Goal: Task Accomplishment & Management: Manage account settings

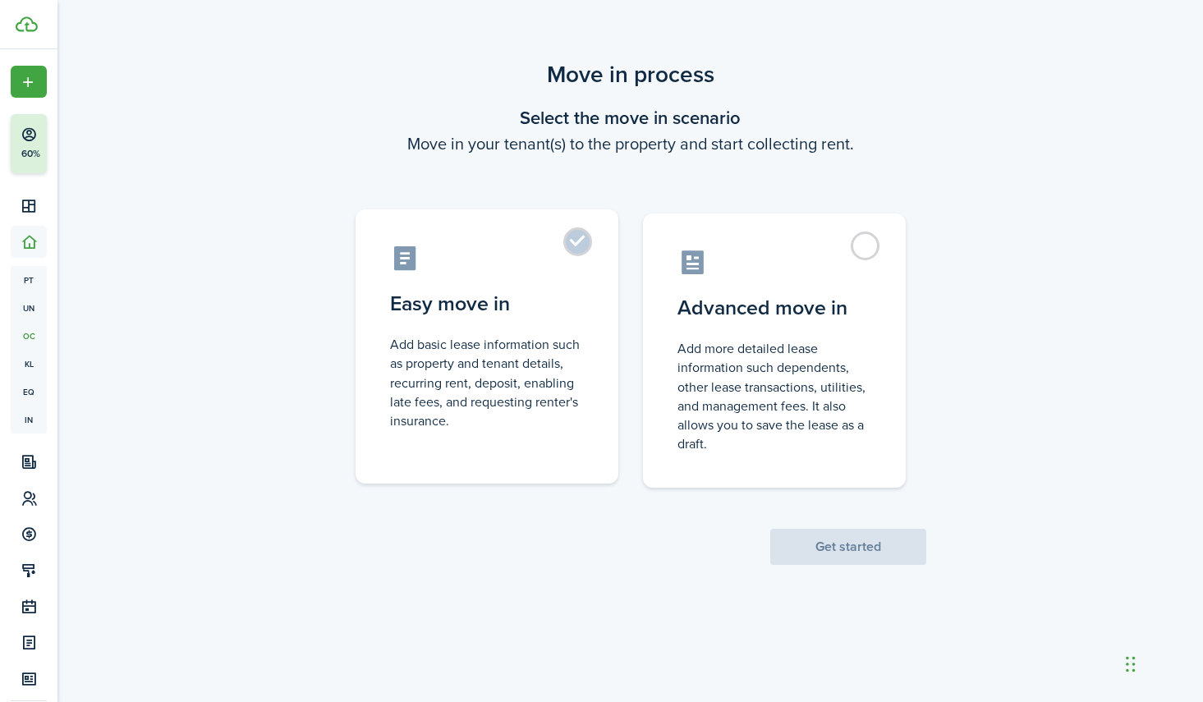
click at [576, 243] on label "Easy move in Add basic lease information such as property and tenant details, r…" at bounding box center [486, 346] width 263 height 274
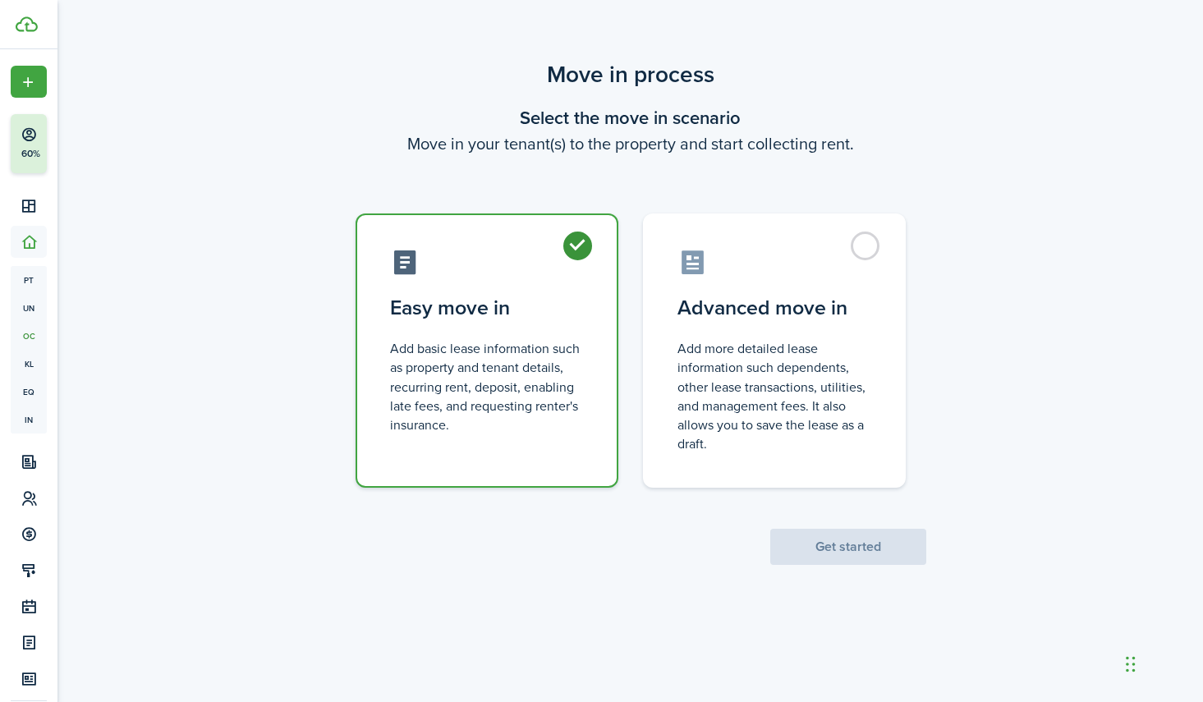
radio input "true"
click at [860, 549] on button "Get started" at bounding box center [848, 547] width 156 height 36
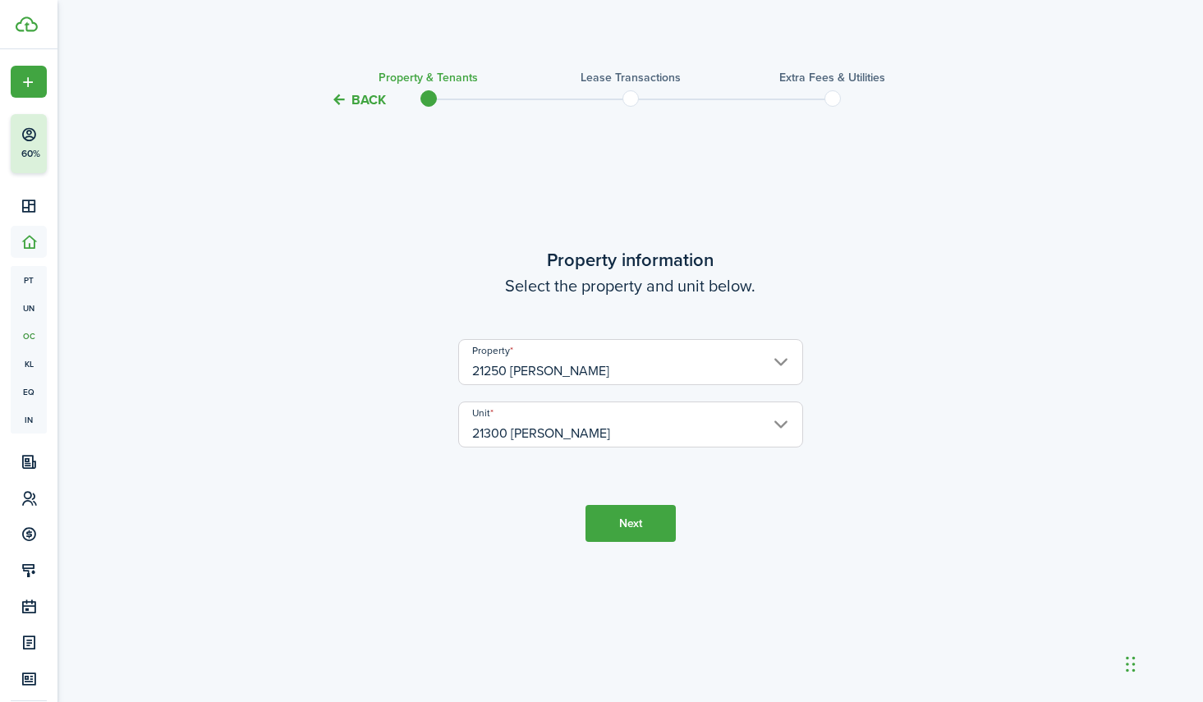
click at [358, 101] on button "Back" at bounding box center [358, 99] width 55 height 17
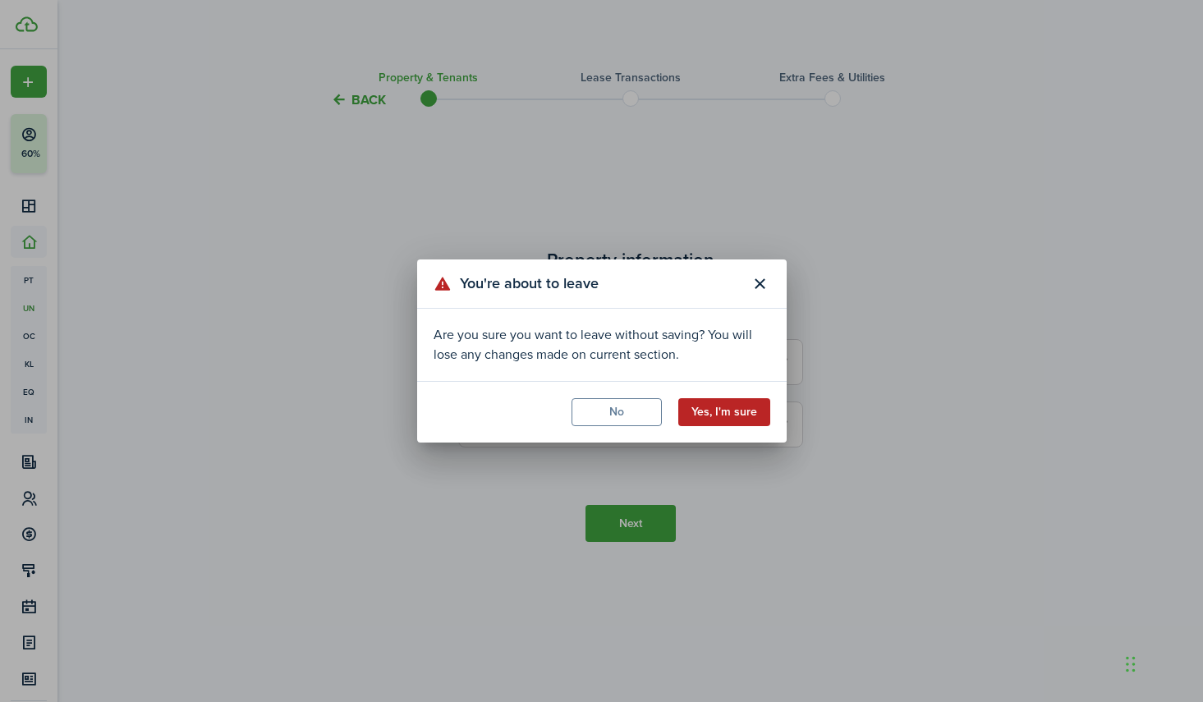
click at [718, 416] on button "Yes, I'm sure" at bounding box center [724, 412] width 92 height 28
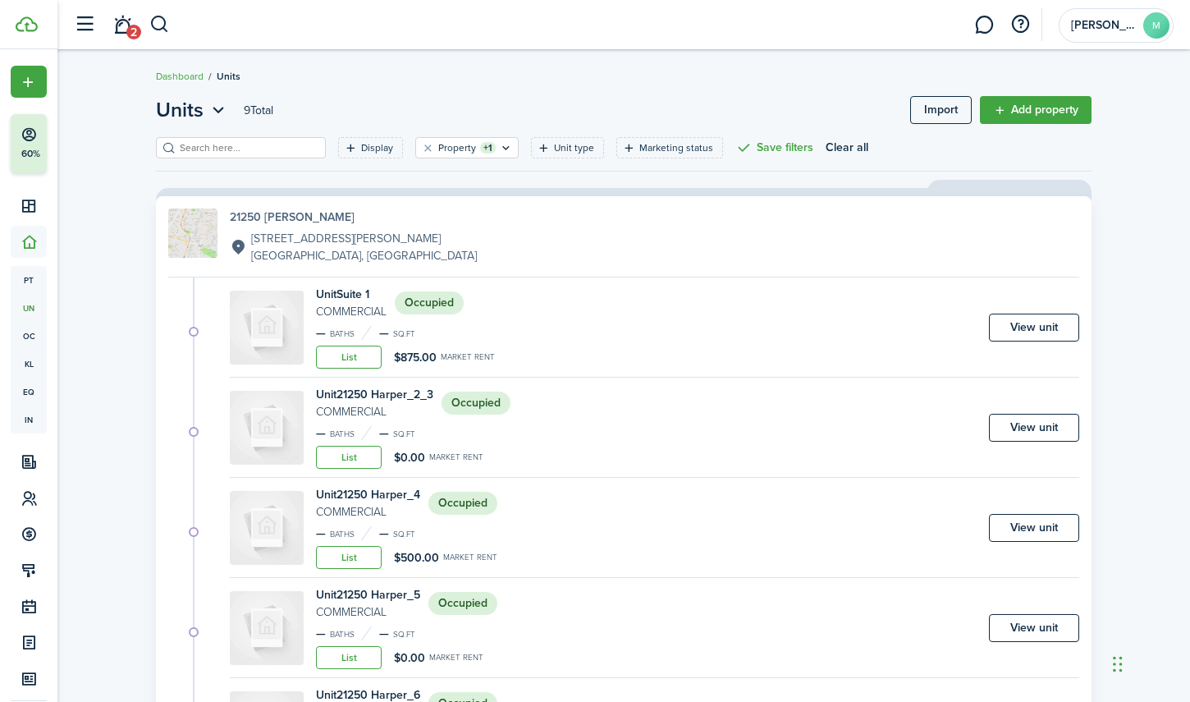
click at [277, 212] on h4 "21250 [PERSON_NAME]" at bounding box center [353, 217] width 247 height 17
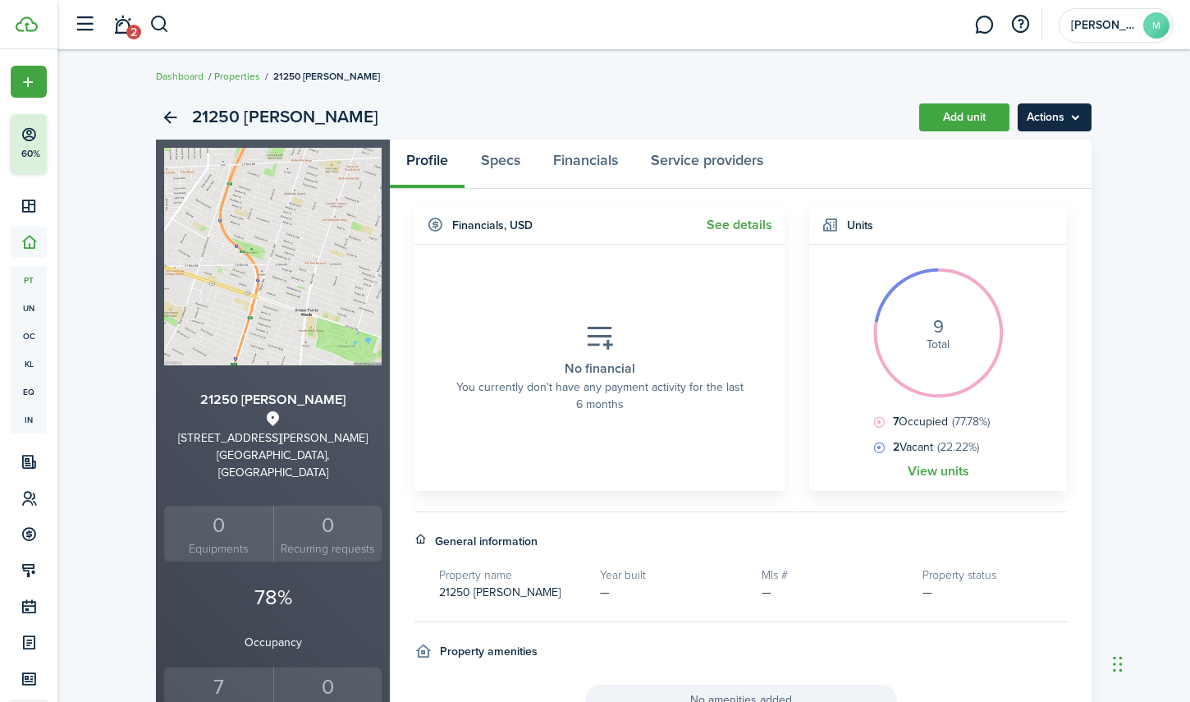
click at [1044, 122] on menu-btn "Actions" at bounding box center [1055, 117] width 74 height 28
click at [995, 156] on link "Edit property" at bounding box center [1020, 154] width 144 height 28
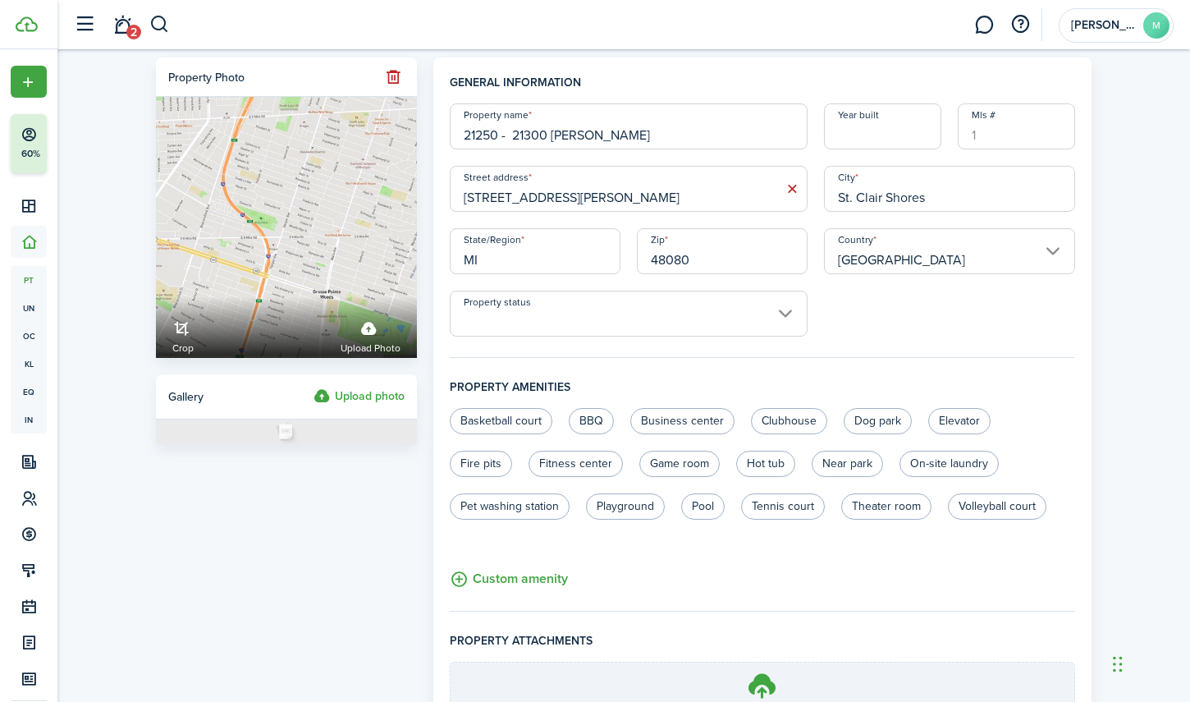
scroll to position [169, 0]
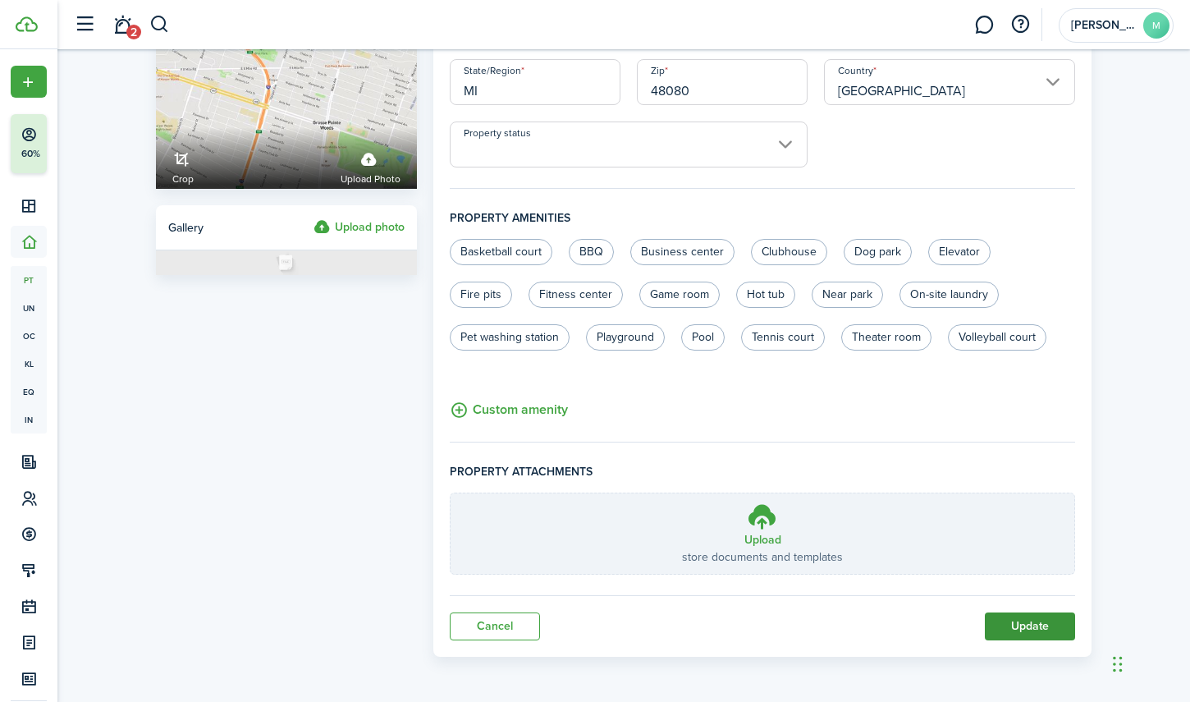
type input "21250 - 21300 [PERSON_NAME]"
click at [1023, 627] on button "Update" at bounding box center [1030, 626] width 90 height 28
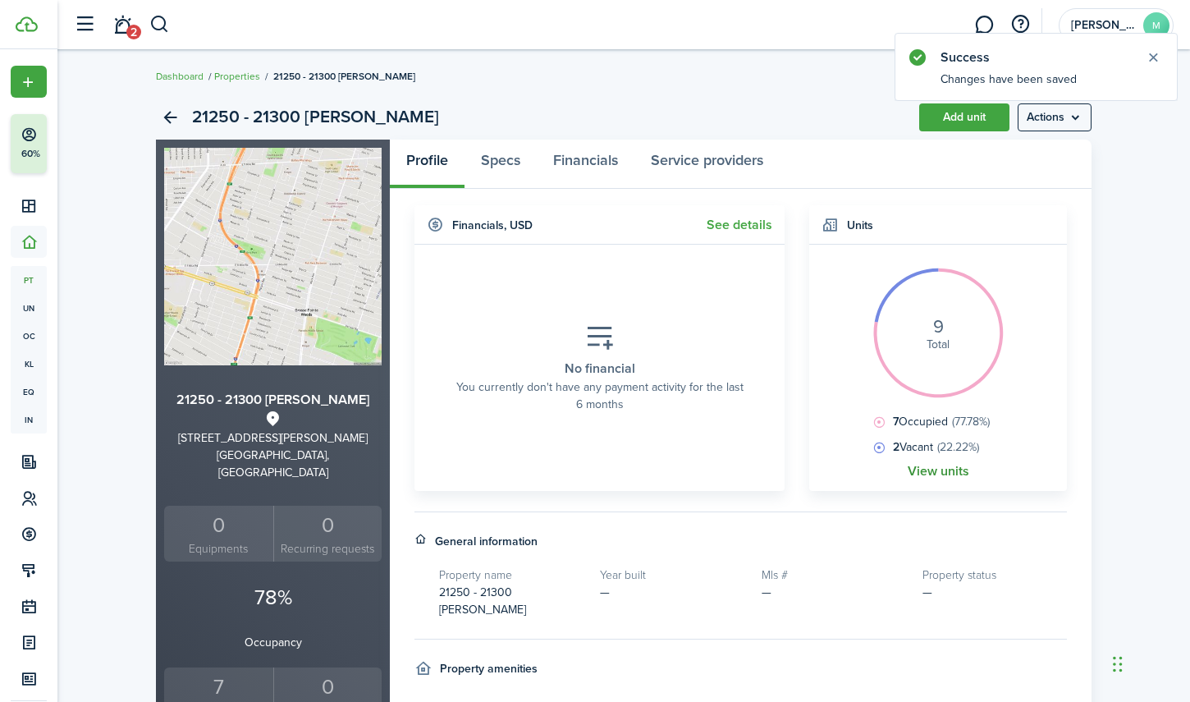
click at [947, 470] on link "View units" at bounding box center [939, 471] width 62 height 15
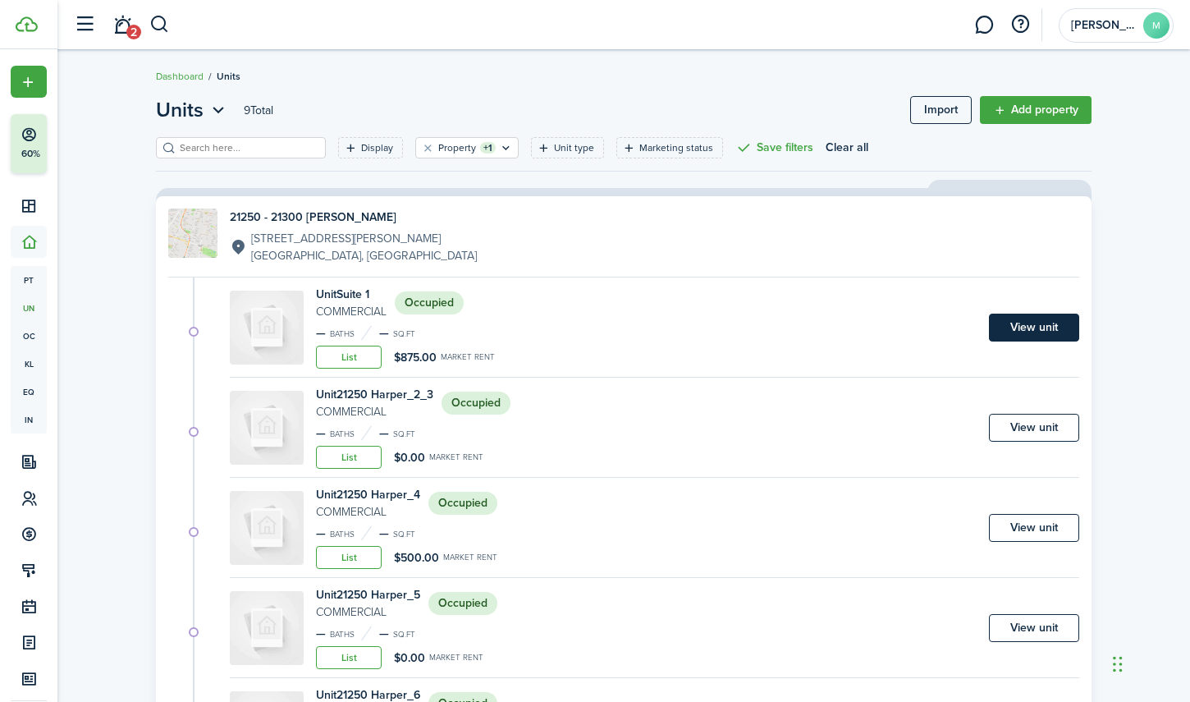
click at [1034, 319] on link "View unit" at bounding box center [1034, 328] width 90 height 28
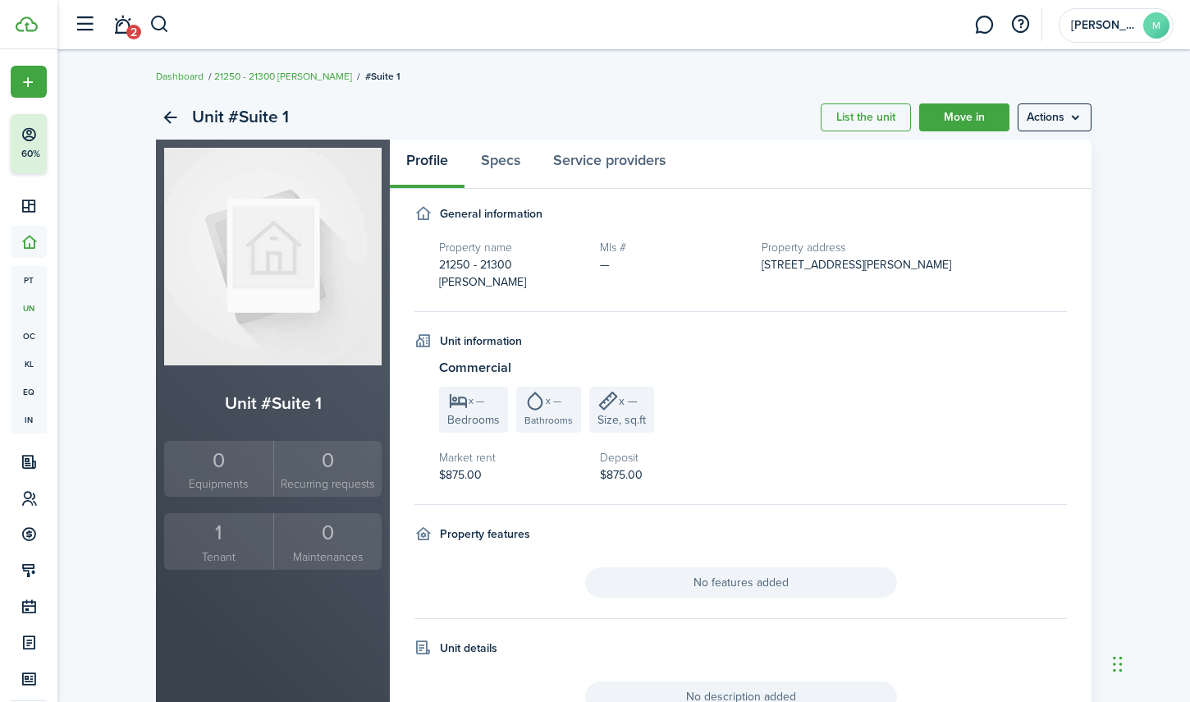
click at [227, 532] on div "1" at bounding box center [218, 532] width 101 height 31
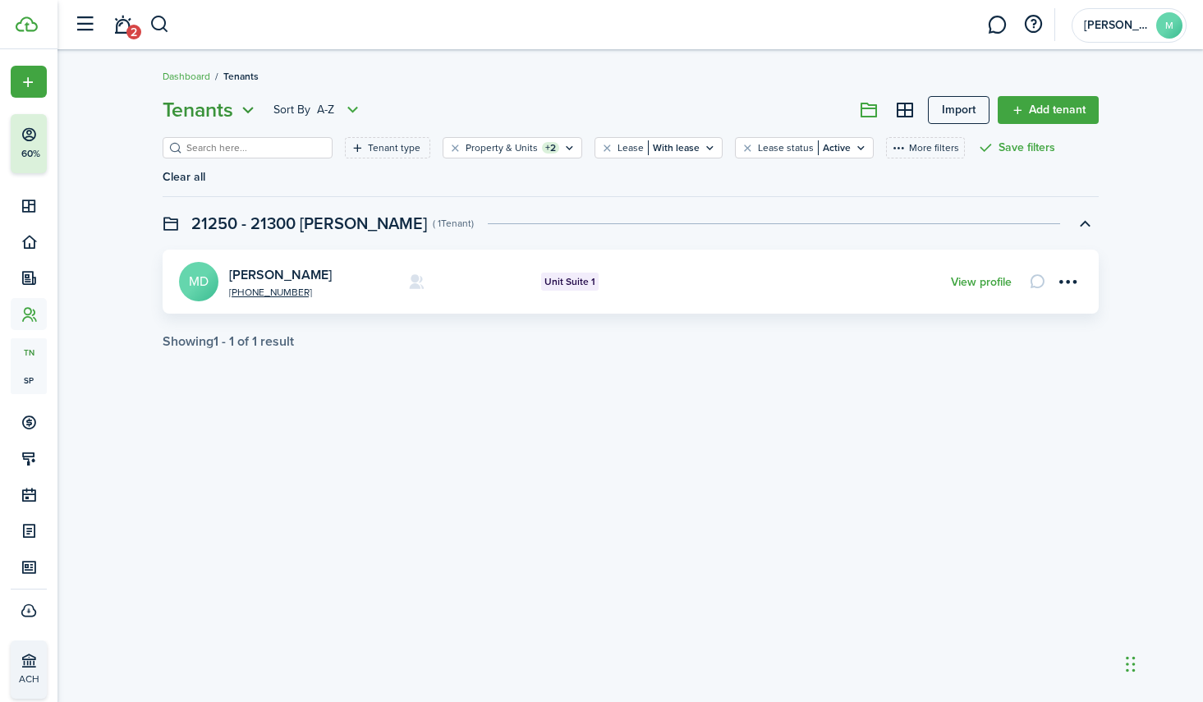
click at [210, 107] on span "Tenants" at bounding box center [198, 110] width 71 height 30
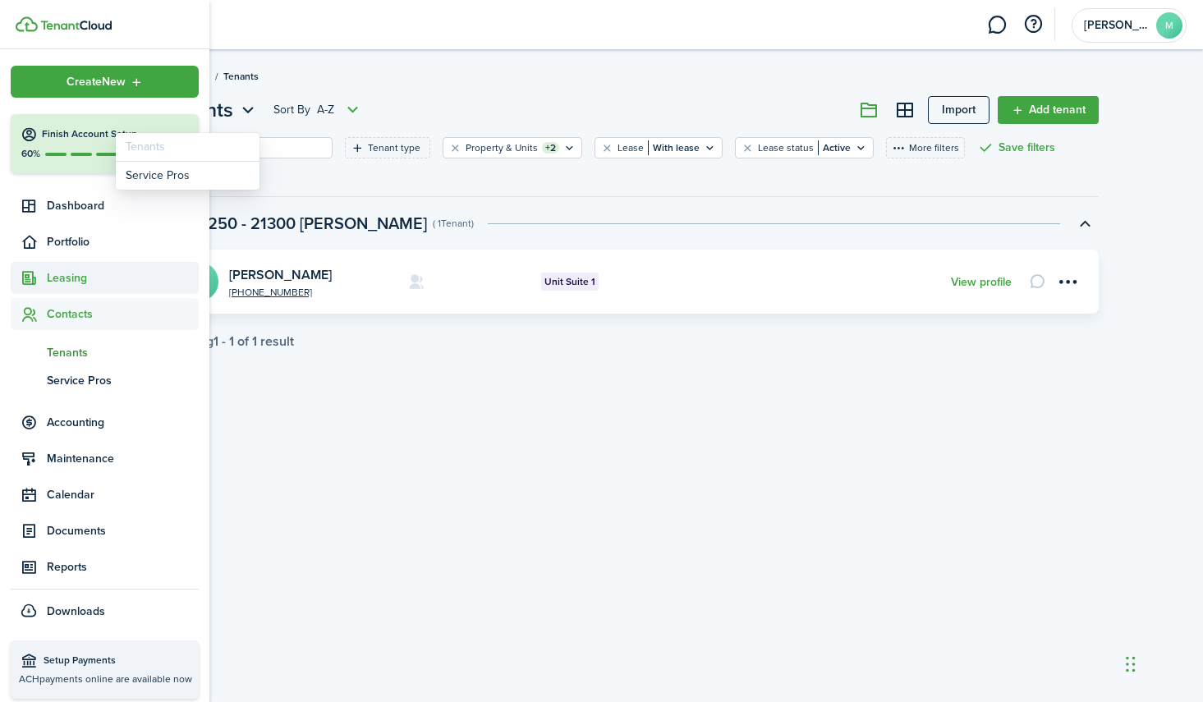
click at [62, 275] on span "Leasing" at bounding box center [123, 277] width 152 height 17
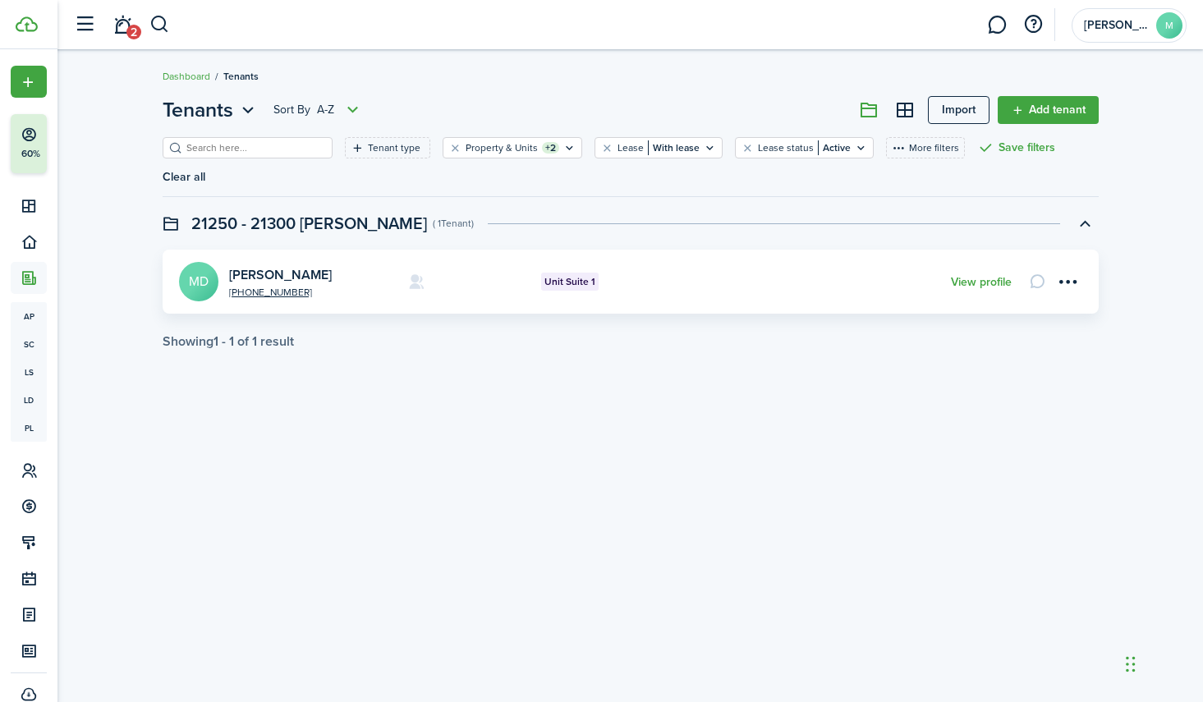
click at [292, 217] on swimlane-title "21250 - 21300 [PERSON_NAME]" at bounding box center [309, 223] width 236 height 25
click at [199, 73] on link "Dashboard" at bounding box center [187, 76] width 48 height 15
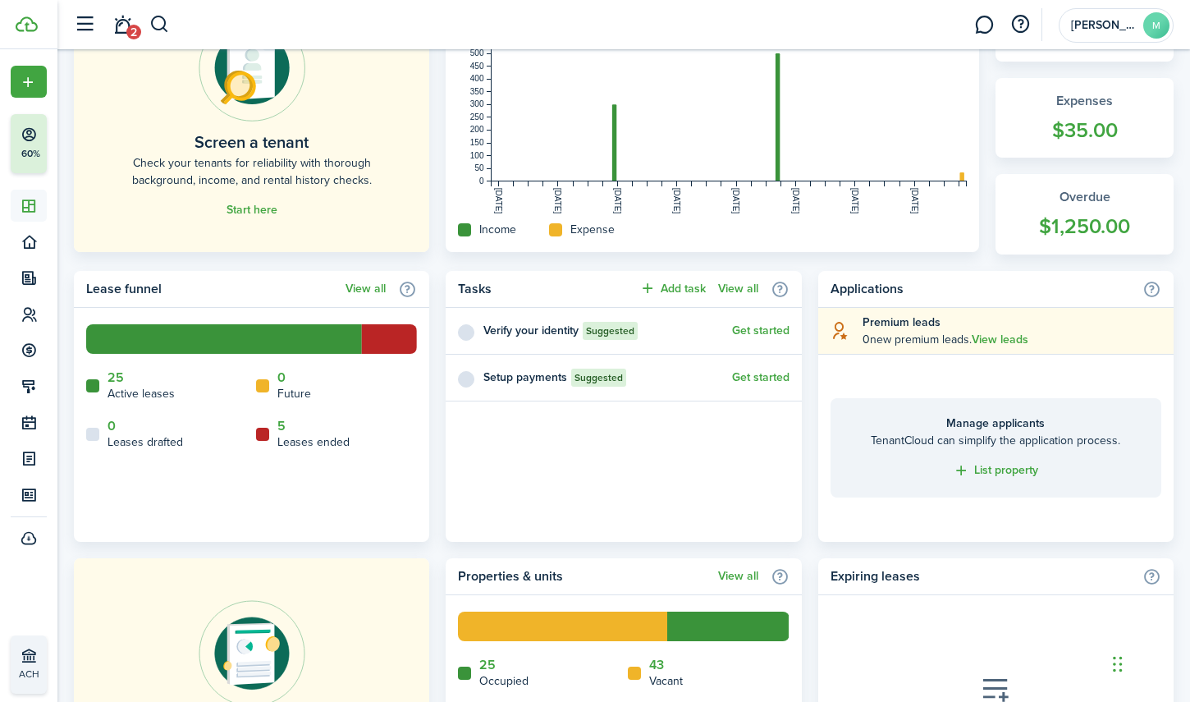
scroll to position [673, 0]
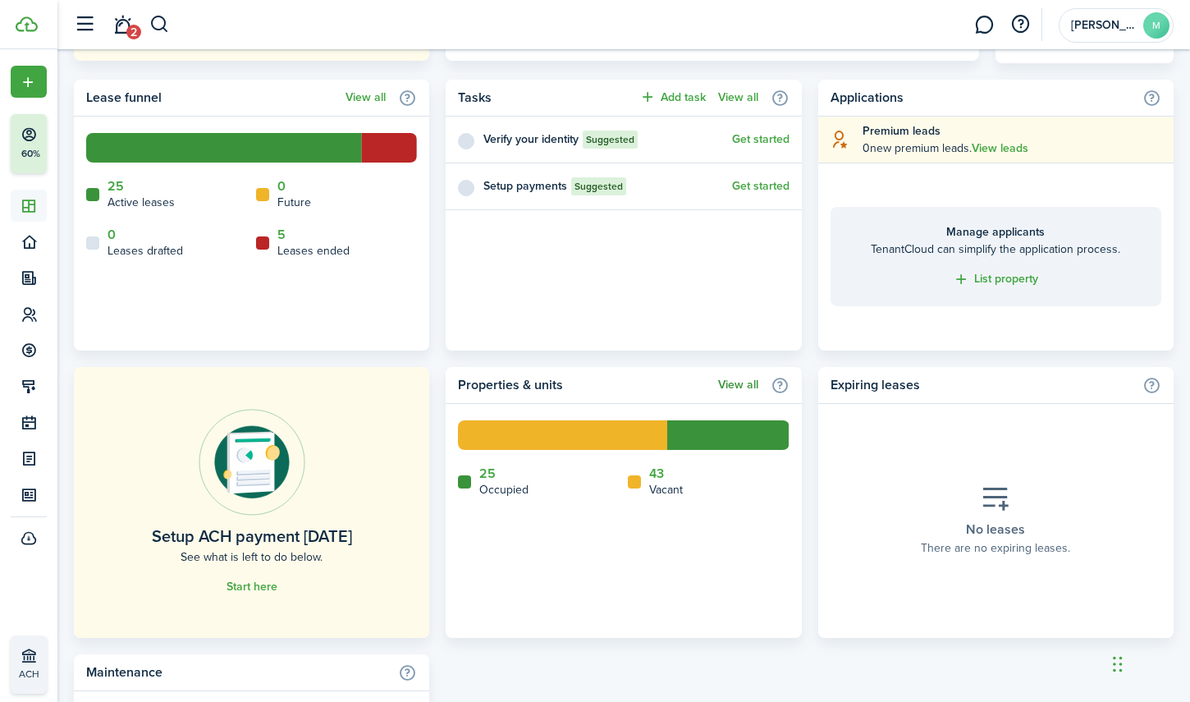
click at [733, 385] on link "View all" at bounding box center [738, 384] width 40 height 13
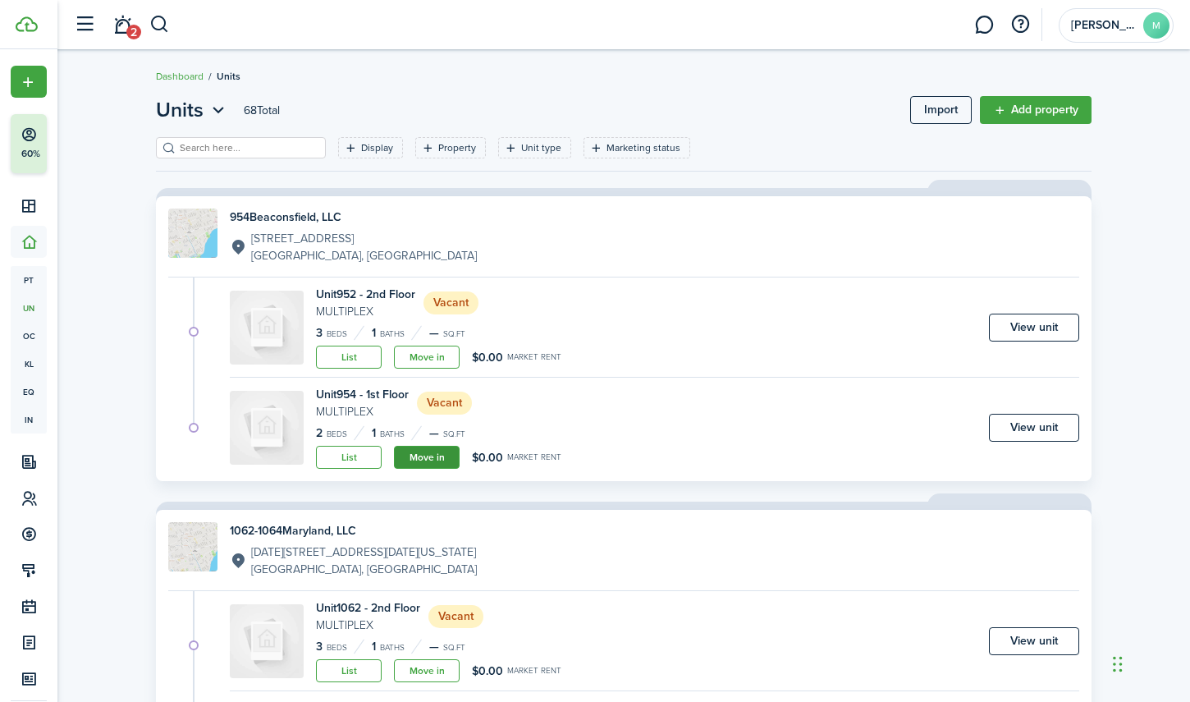
click at [439, 452] on link "Move in" at bounding box center [427, 457] width 66 height 23
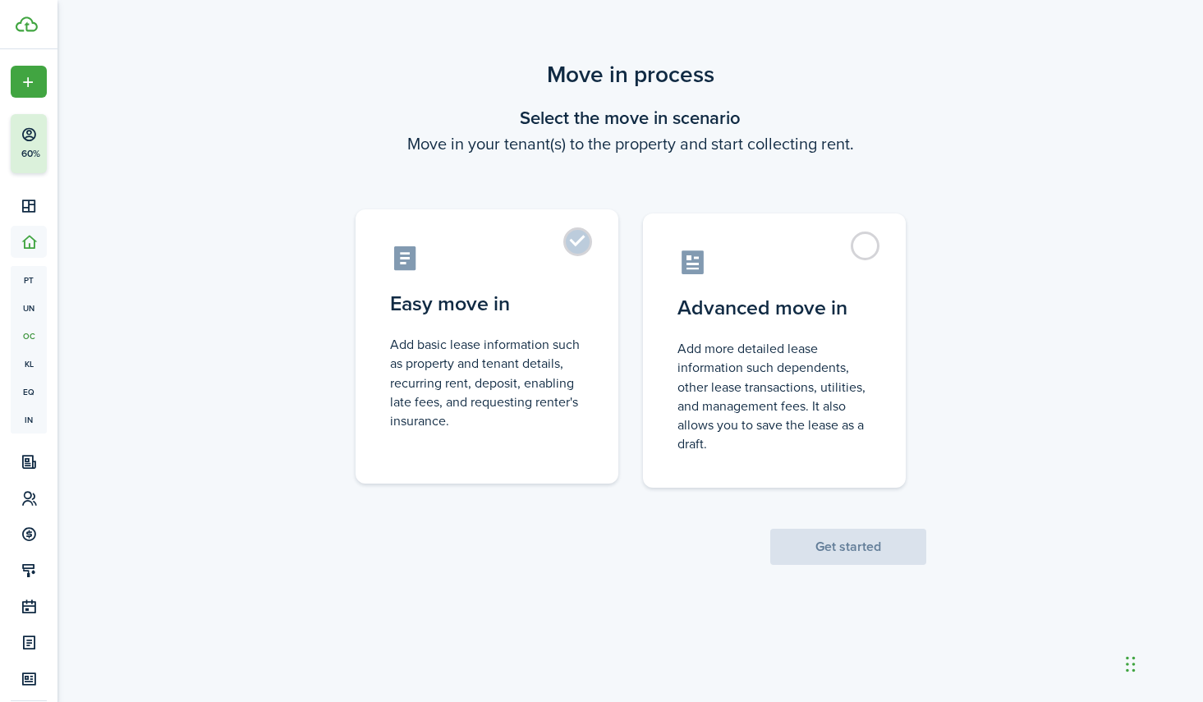
click at [573, 249] on label "Easy move in Add basic lease information such as property and tenant details, r…" at bounding box center [486, 346] width 263 height 274
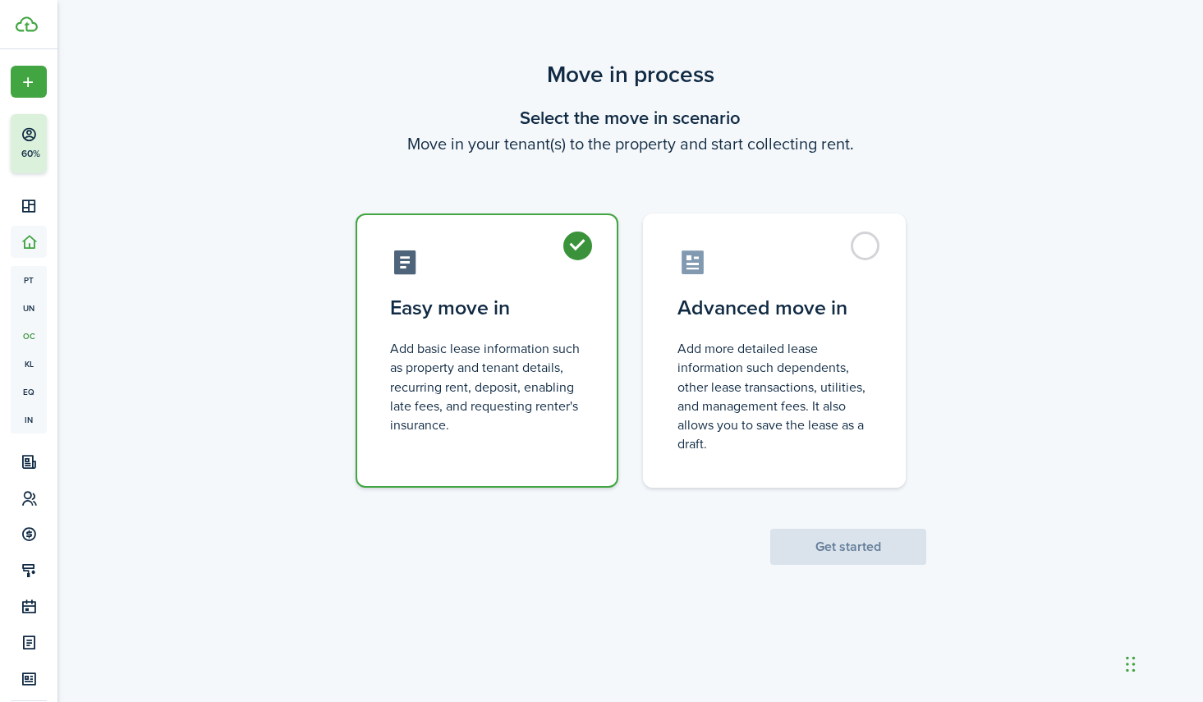
radio input "true"
click at [846, 547] on button "Get started" at bounding box center [848, 547] width 156 height 36
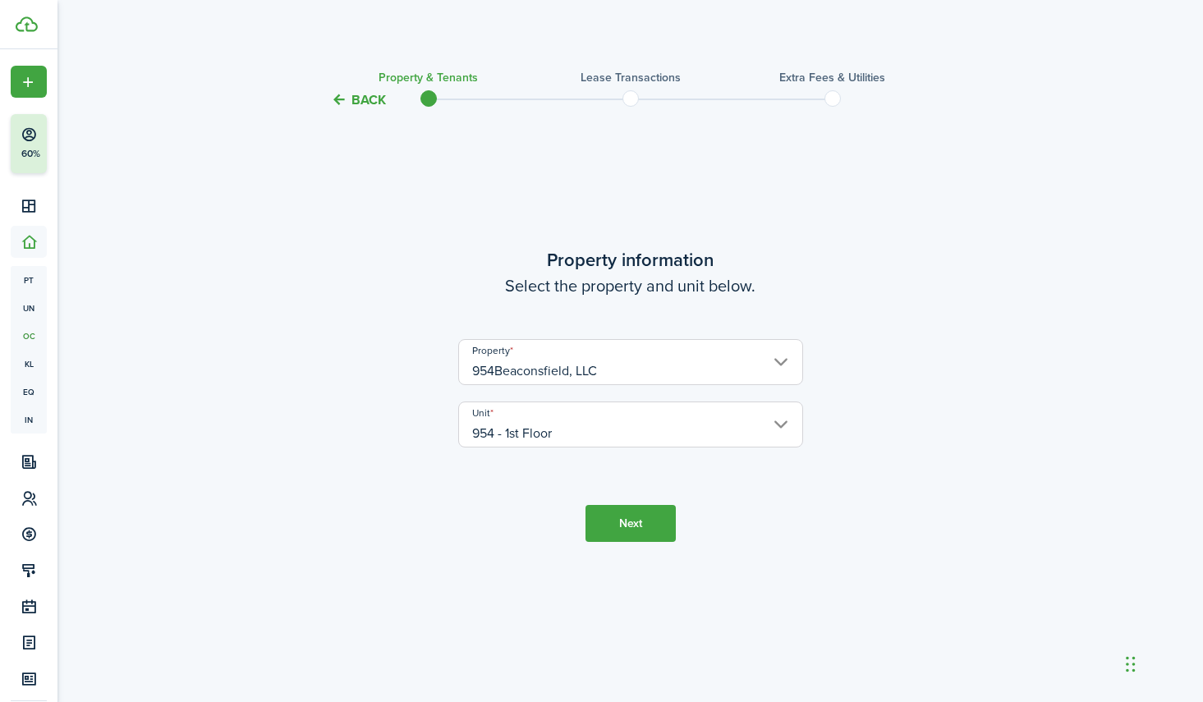
click at [631, 522] on button "Next" at bounding box center [630, 523] width 90 height 37
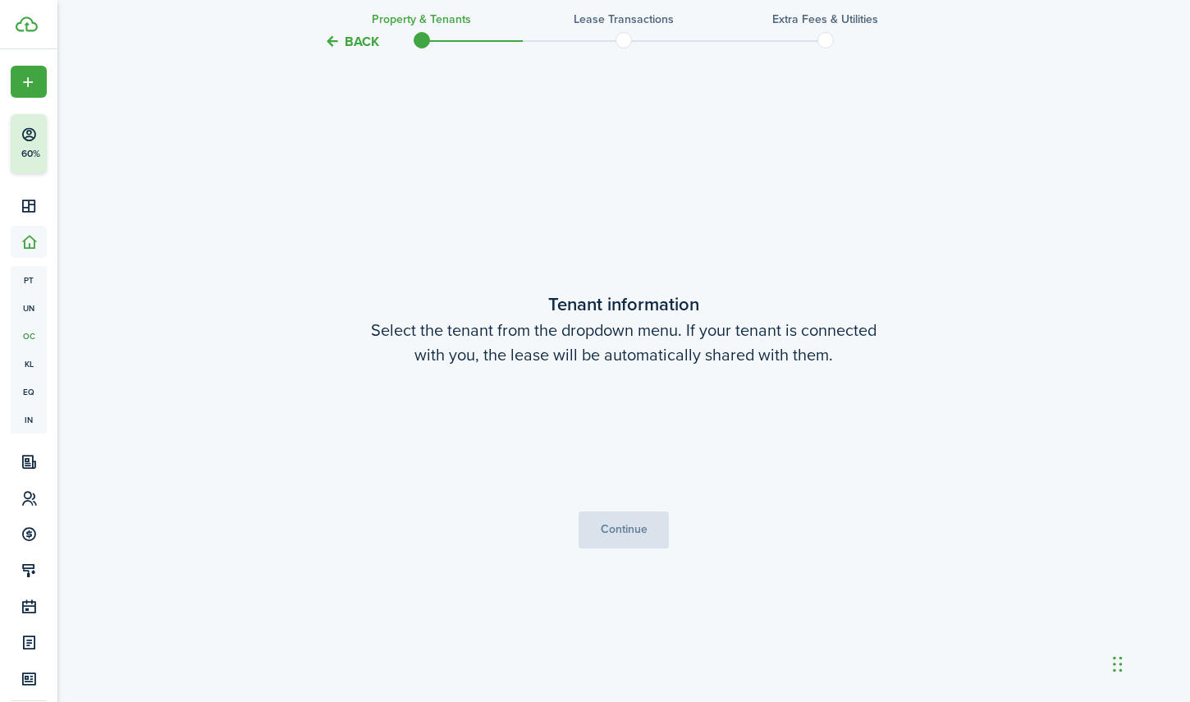
scroll to position [592, 0]
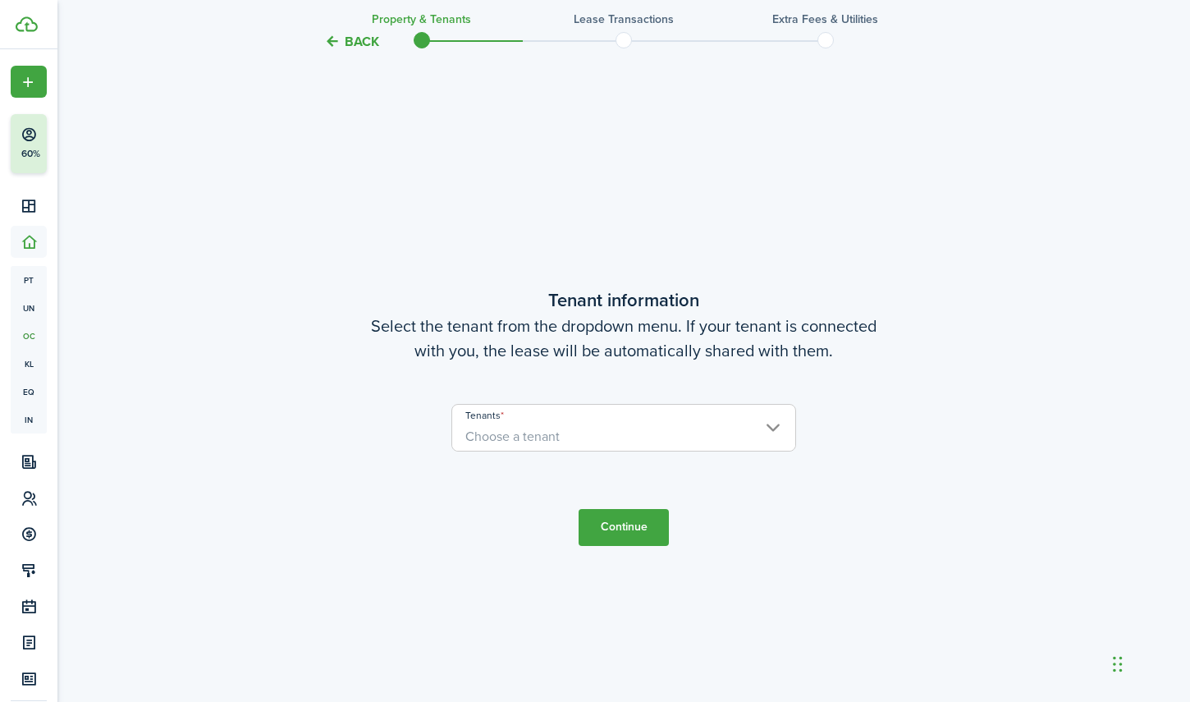
click at [683, 429] on span "Choose a tenant" at bounding box center [623, 437] width 343 height 28
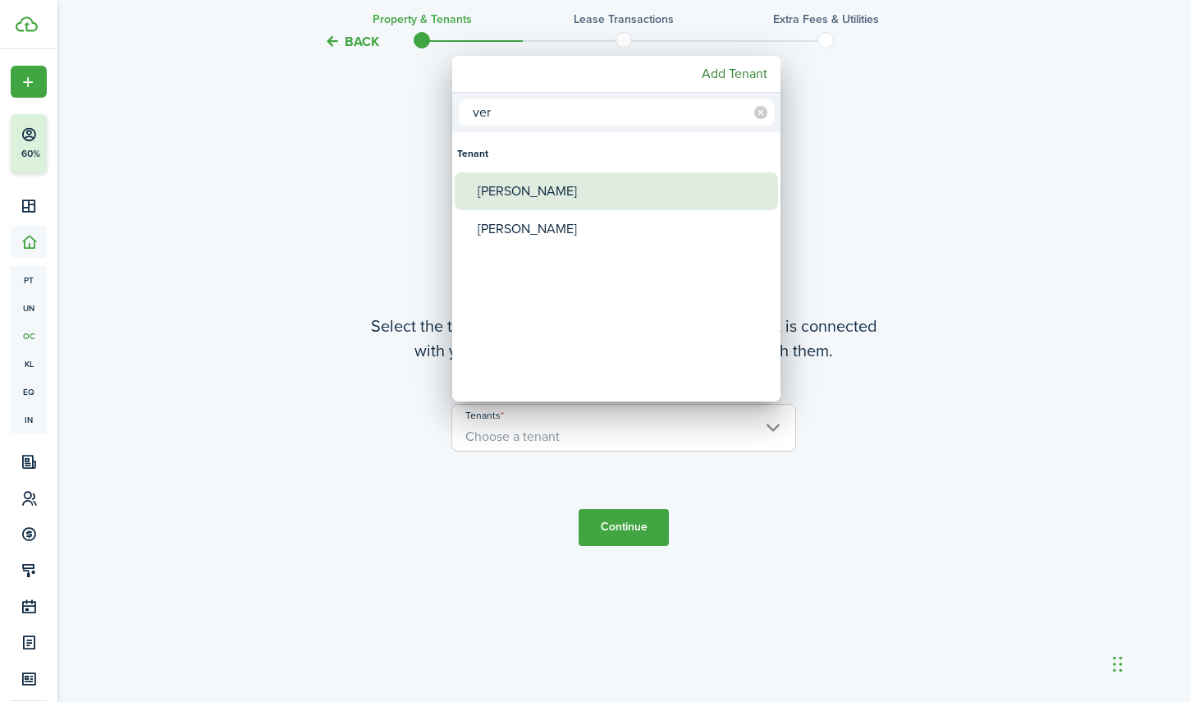
type input "ver"
click at [556, 188] on div "[PERSON_NAME]" at bounding box center [623, 191] width 291 height 38
type input "[PERSON_NAME]"
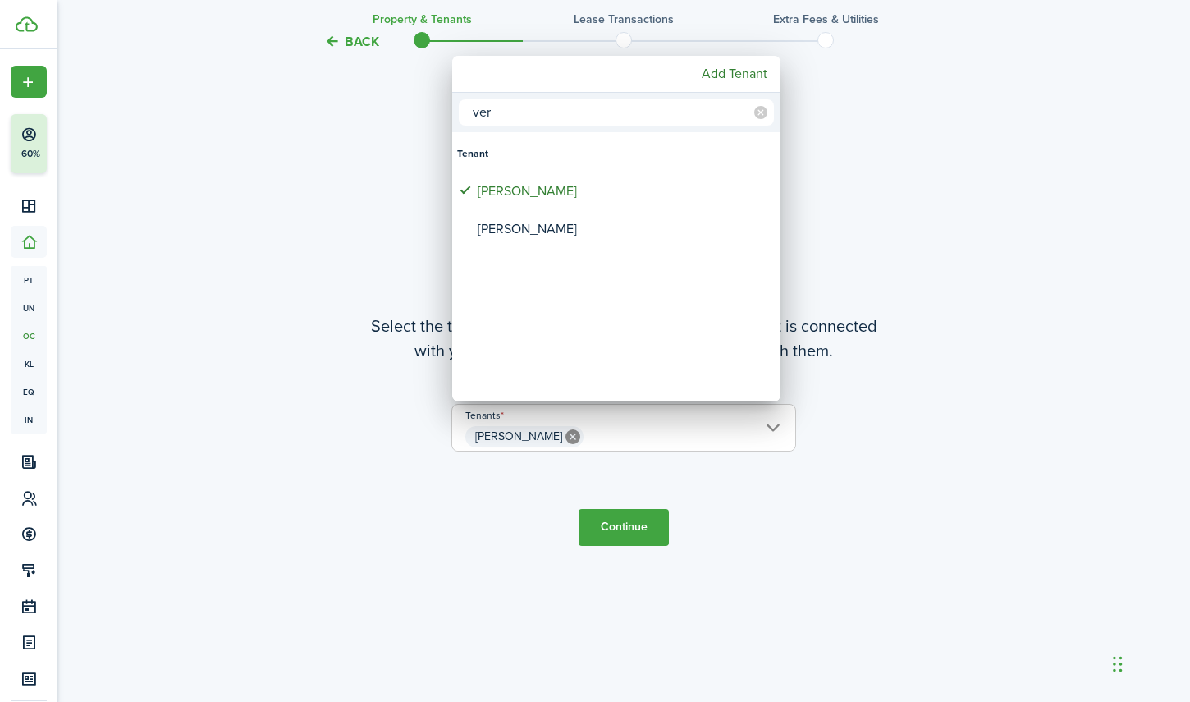
drag, startPoint x: 557, startPoint y: 108, endPoint x: 449, endPoint y: 122, distance: 108.4
click at [449, 122] on div "ver Tenant [PERSON_NAME] [PERSON_NAME] Add Tenant" at bounding box center [595, 351] width 1190 height 702
drag, startPoint x: 505, startPoint y: 115, endPoint x: 470, endPoint y: 112, distance: 34.6
click at [470, 112] on input "ver" at bounding box center [616, 112] width 315 height 26
type input "tea"
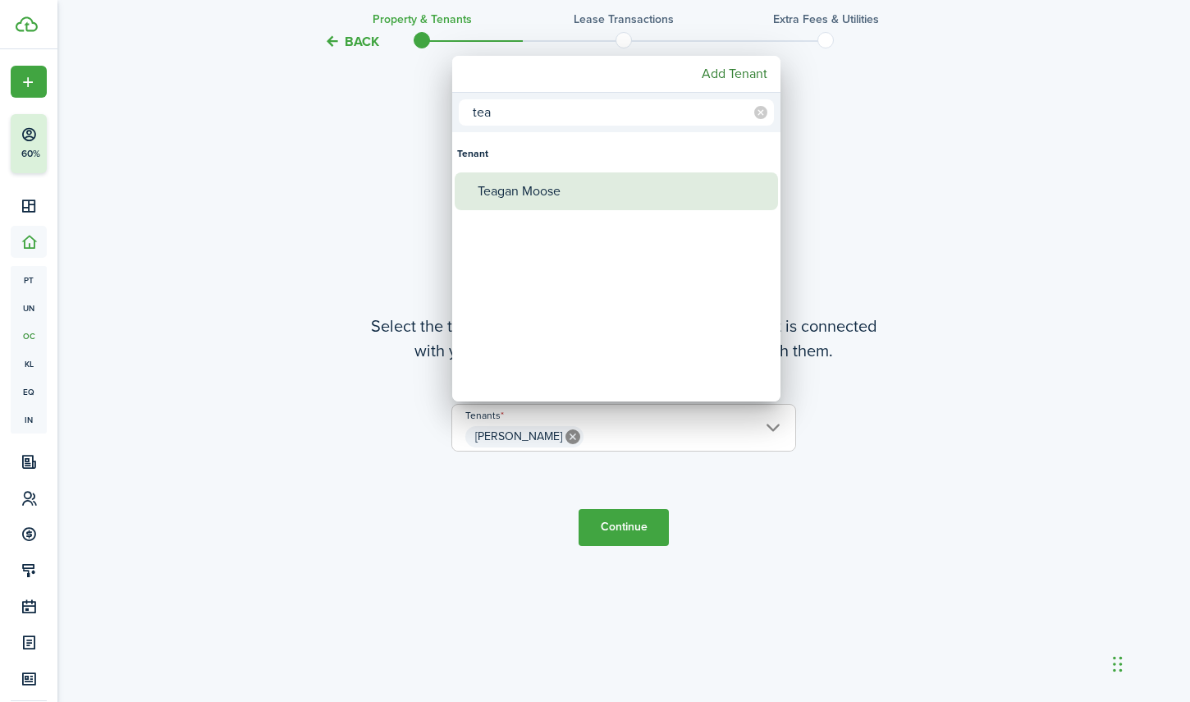
click at [511, 198] on div "Teagan Moose" at bounding box center [623, 191] width 291 height 38
type input "[PERSON_NAME], Teagan Moose"
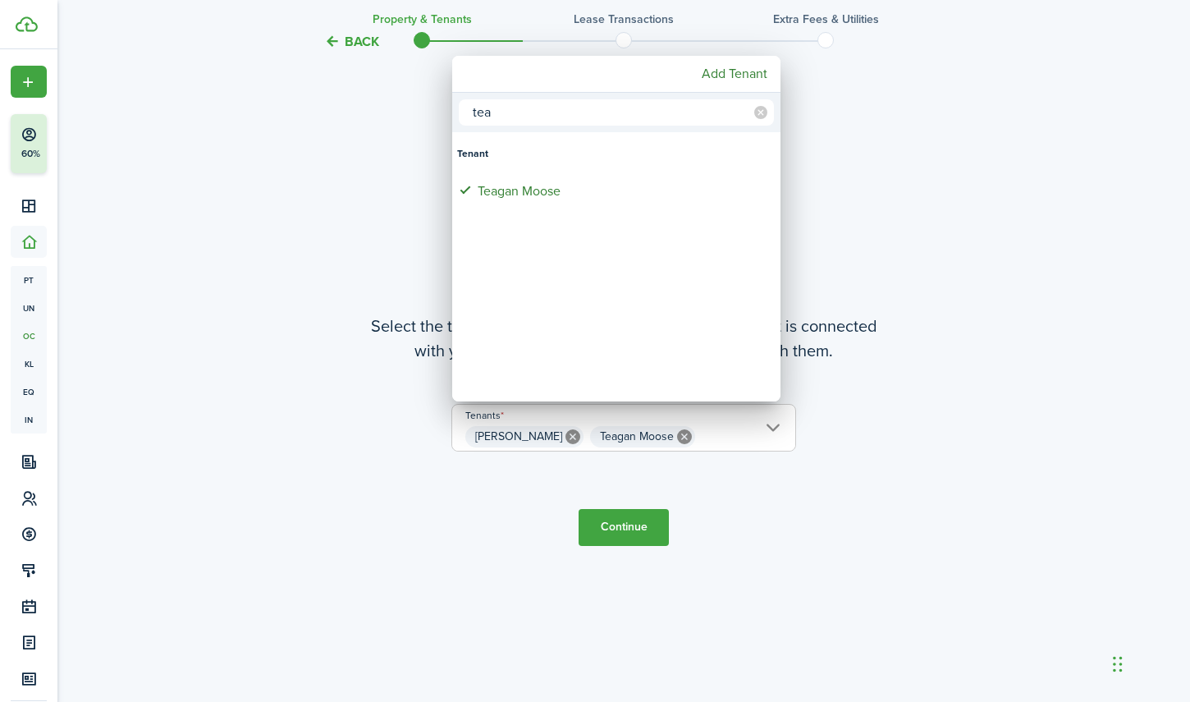
click at [617, 524] on div at bounding box center [595, 351] width 1453 height 965
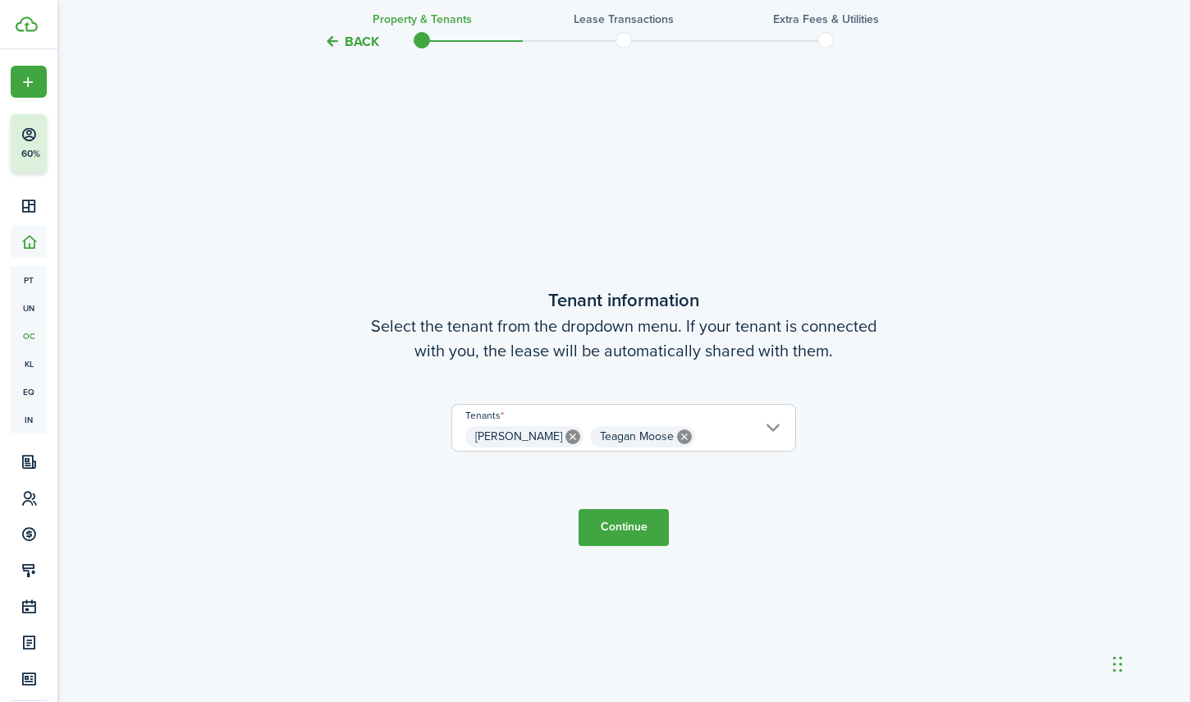
click at [615, 525] on button "Continue" at bounding box center [624, 527] width 90 height 37
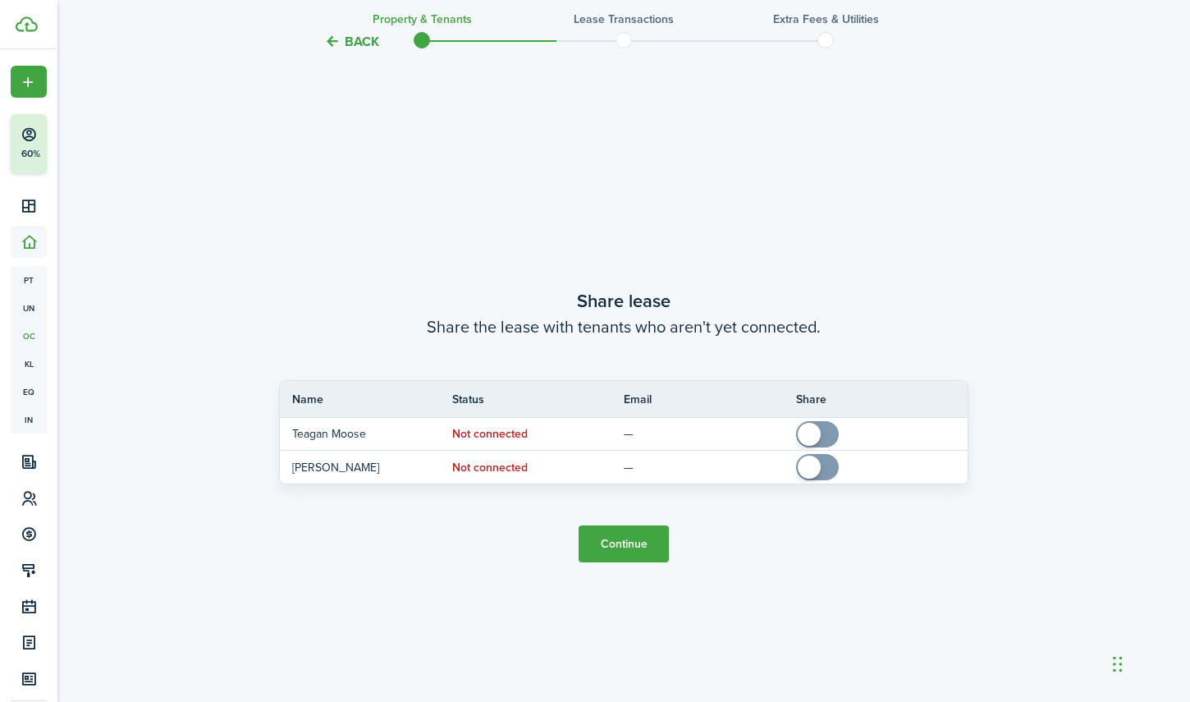
scroll to position [1294, 0]
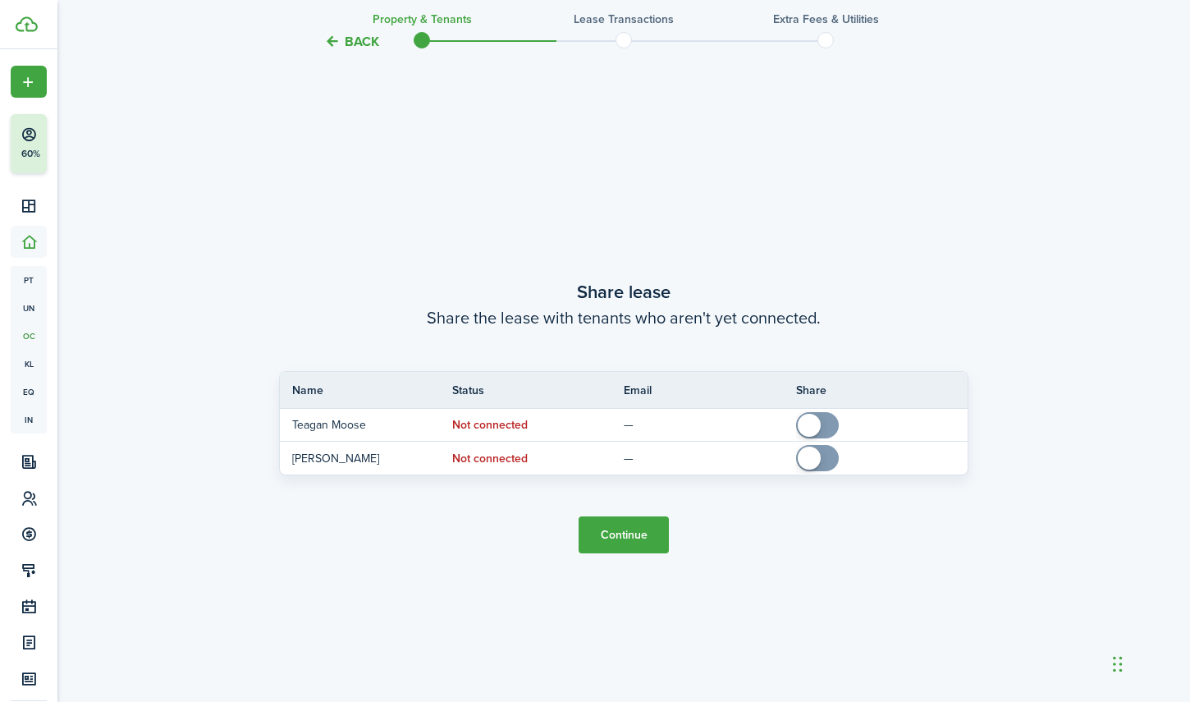
click at [635, 534] on button "Continue" at bounding box center [624, 534] width 90 height 37
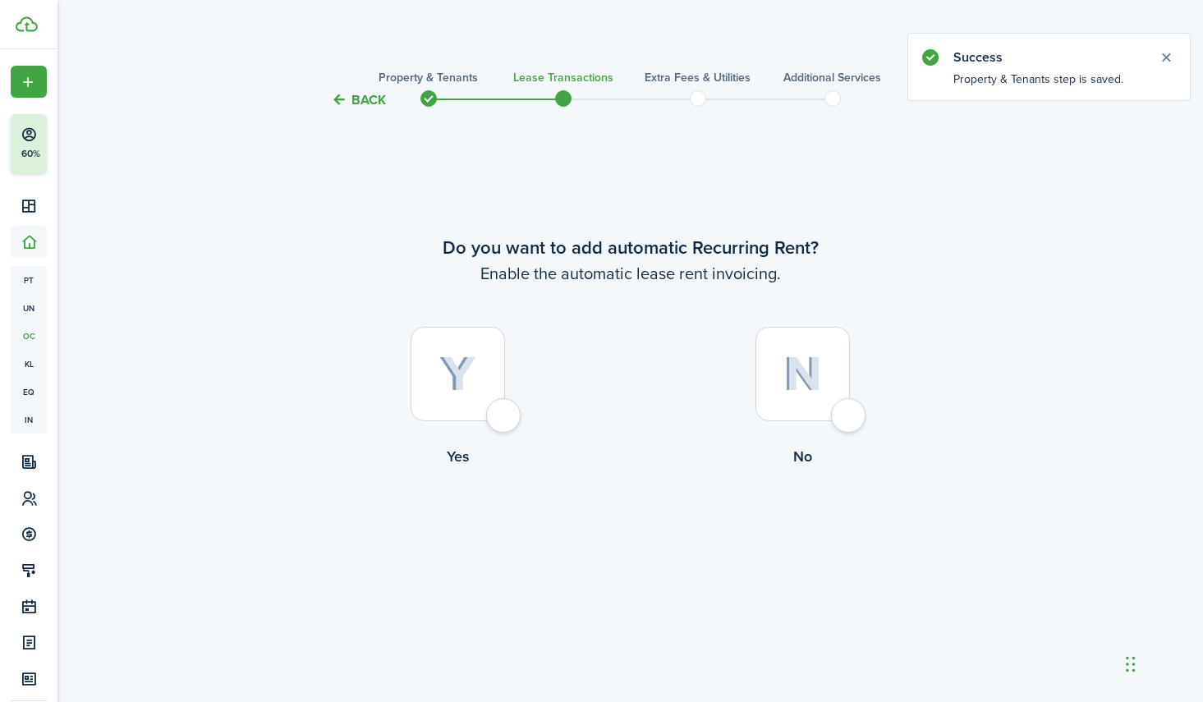
click at [850, 421] on div at bounding box center [802, 374] width 94 height 94
radio input "true"
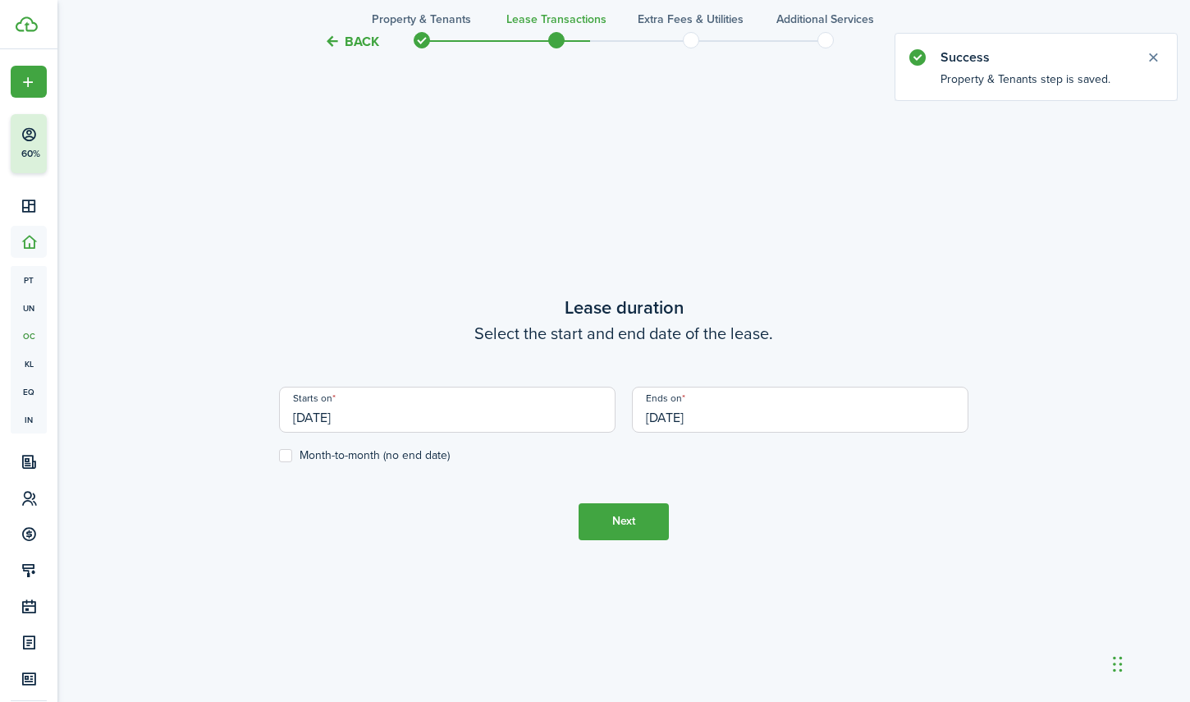
scroll to position [592, 0]
click at [493, 401] on input "[DATE]" at bounding box center [447, 409] width 337 height 46
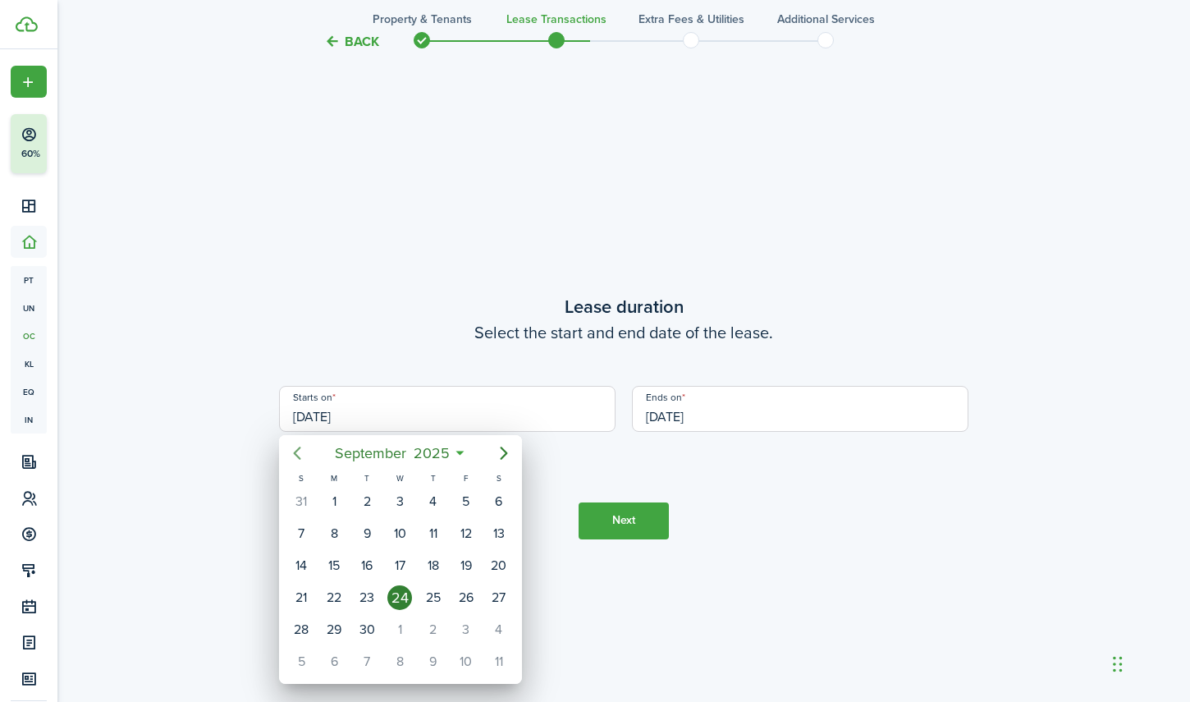
click at [299, 454] on icon "Previous page" at bounding box center [297, 453] width 20 height 20
click at [375, 508] on div "1" at bounding box center [367, 501] width 25 height 25
type input "[DATE]"
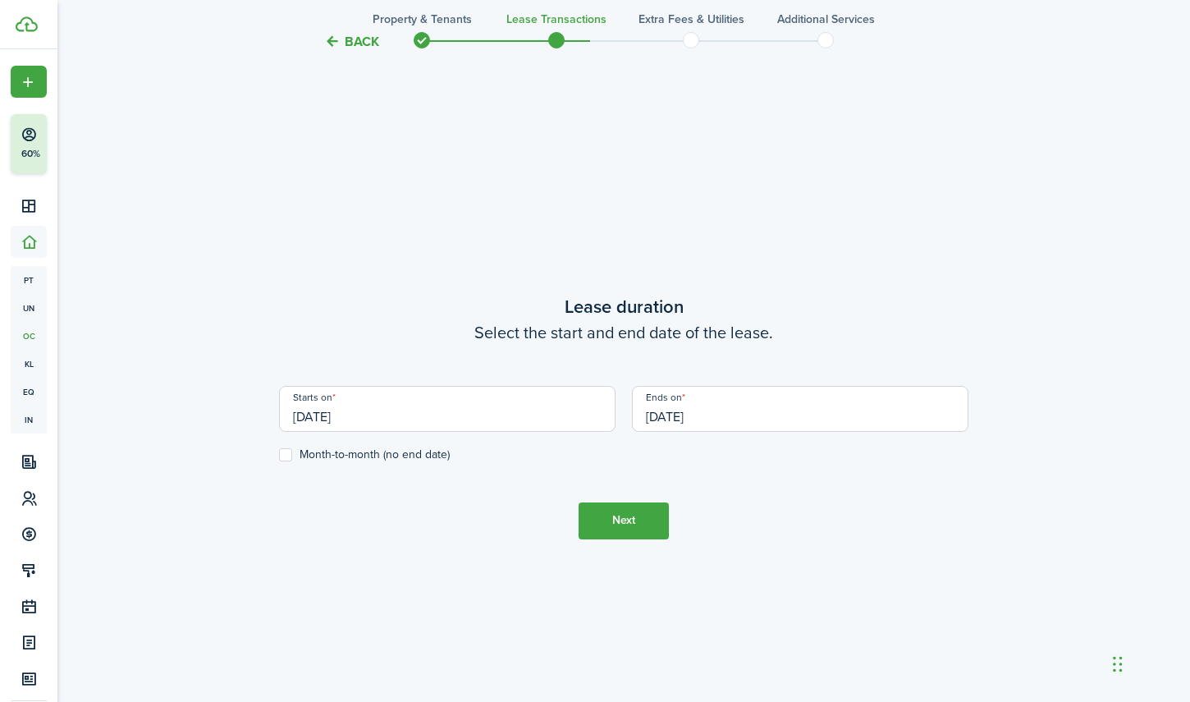
click at [727, 413] on input "[DATE]" at bounding box center [800, 409] width 337 height 46
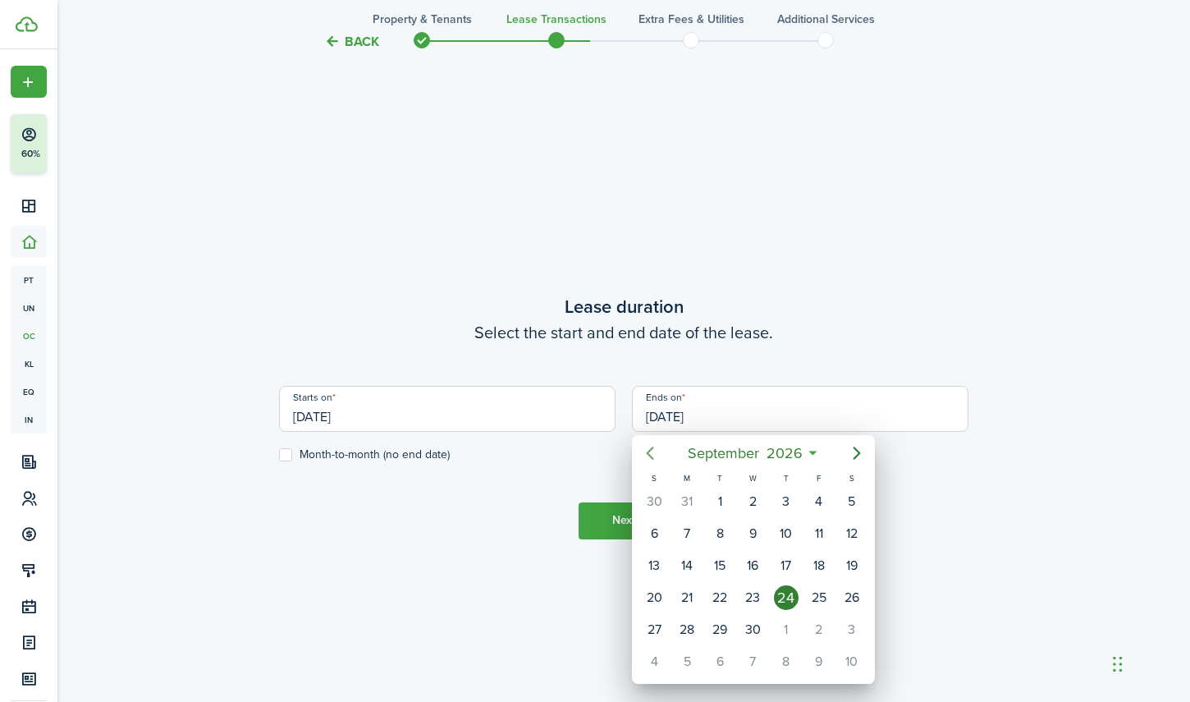
click at [650, 452] on icon "Previous page" at bounding box center [650, 453] width 20 height 20
click at [717, 491] on div "30" at bounding box center [720, 501] width 33 height 31
type input "[DATE]"
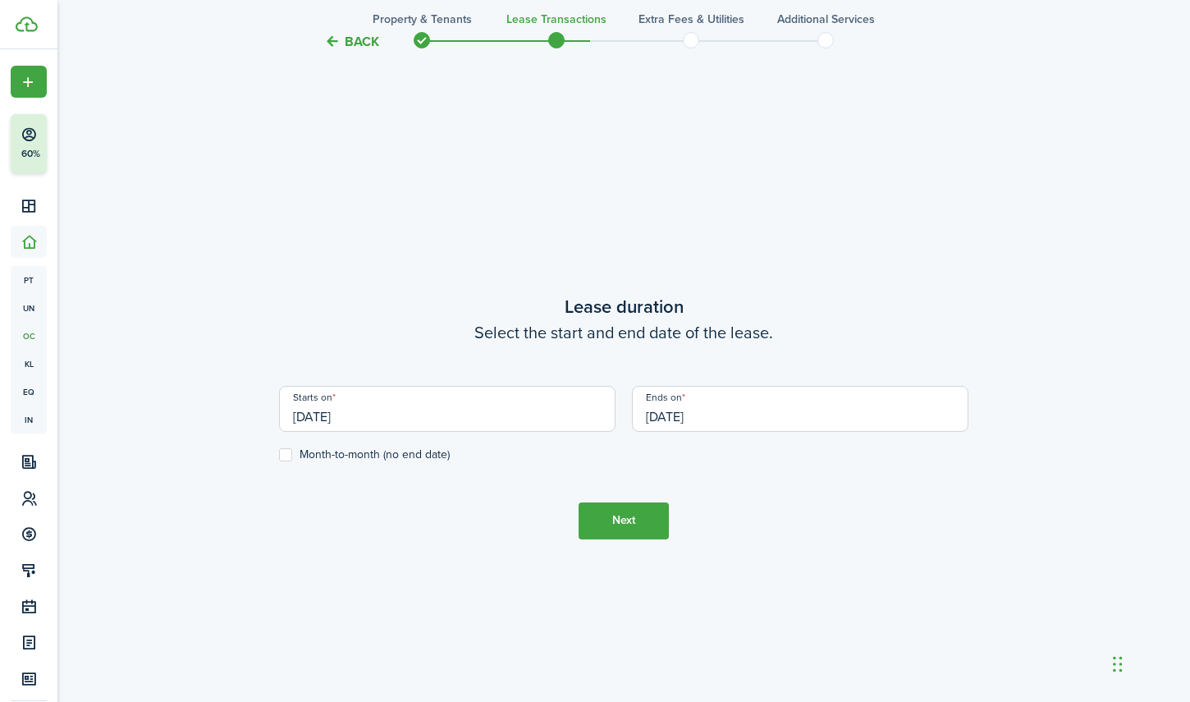
click at [621, 517] on button "Next" at bounding box center [624, 520] width 90 height 37
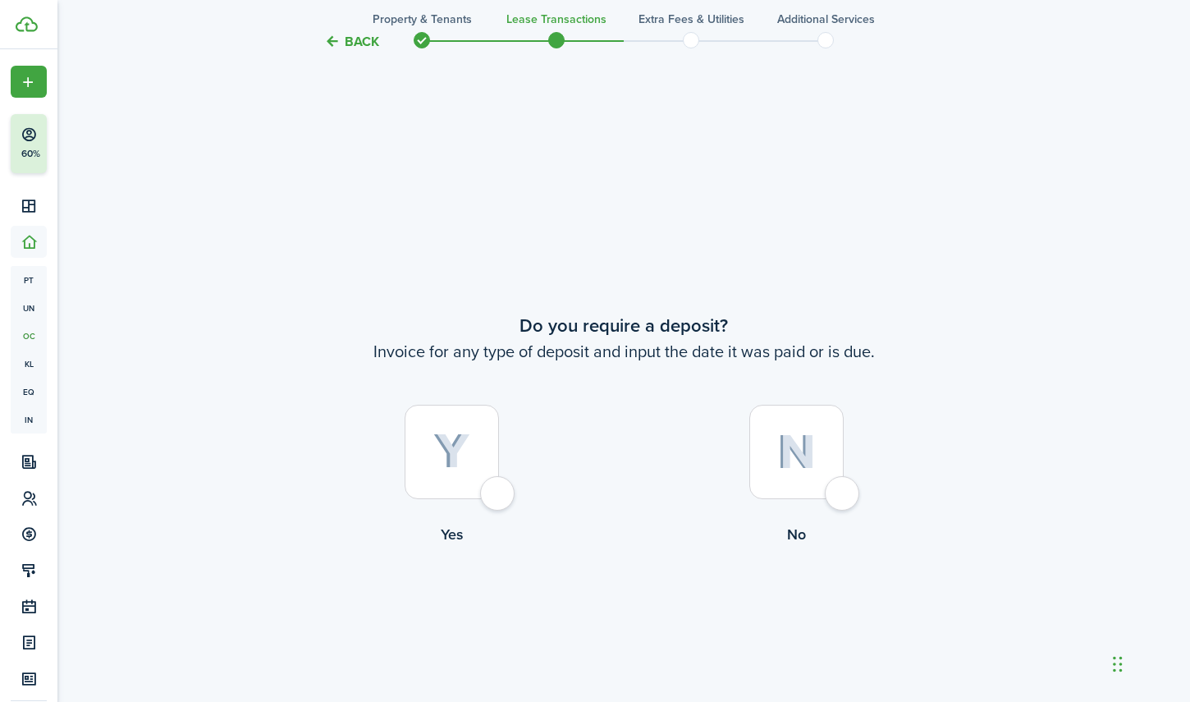
scroll to position [1294, 0]
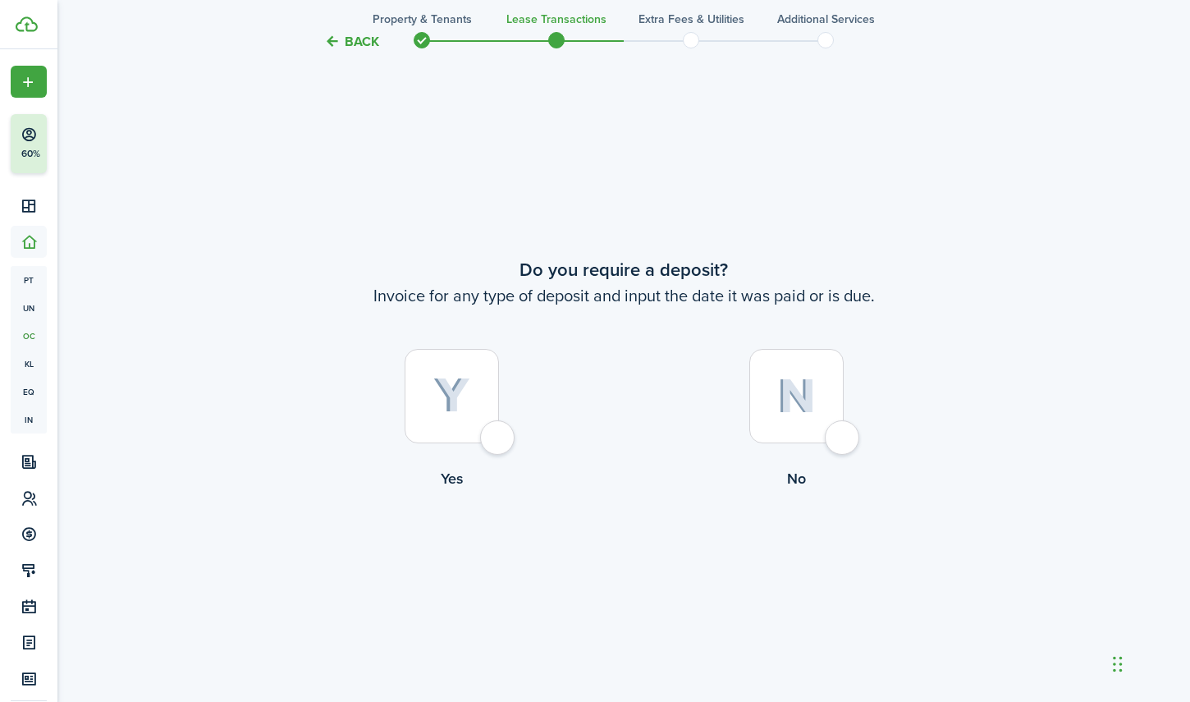
click at [491, 439] on div at bounding box center [452, 396] width 94 height 94
radio input "true"
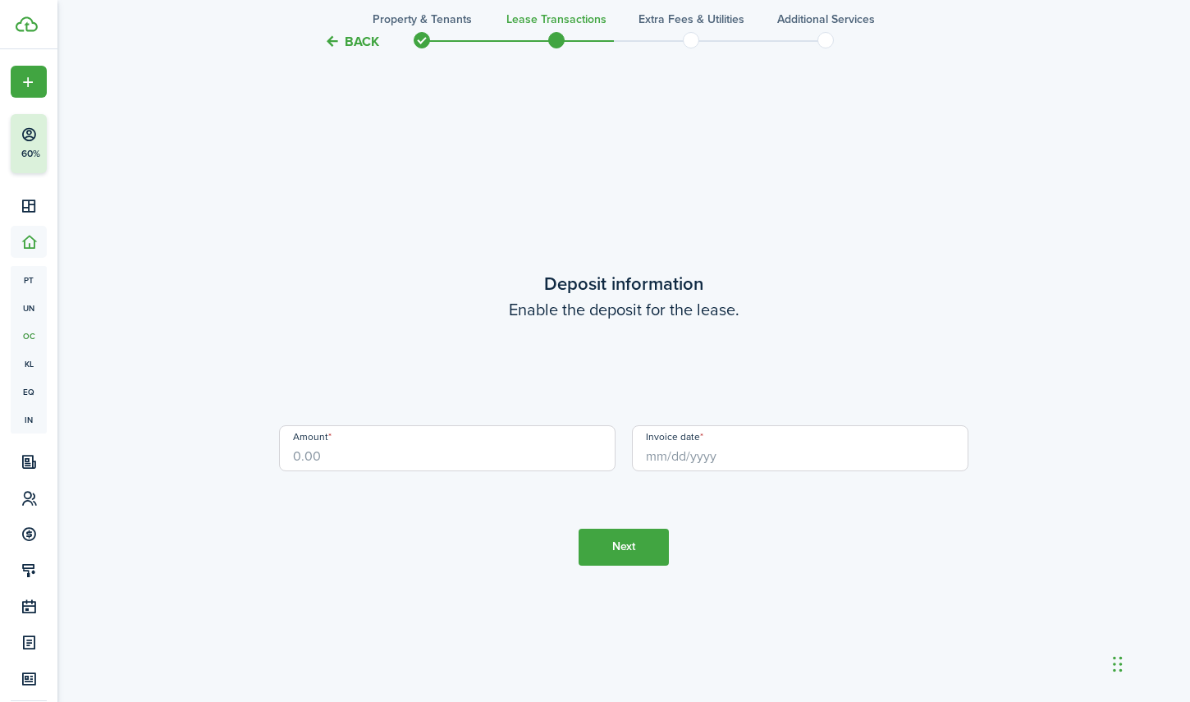
scroll to position [1996, 0]
click at [392, 459] on input "Amount" at bounding box center [447, 447] width 337 height 46
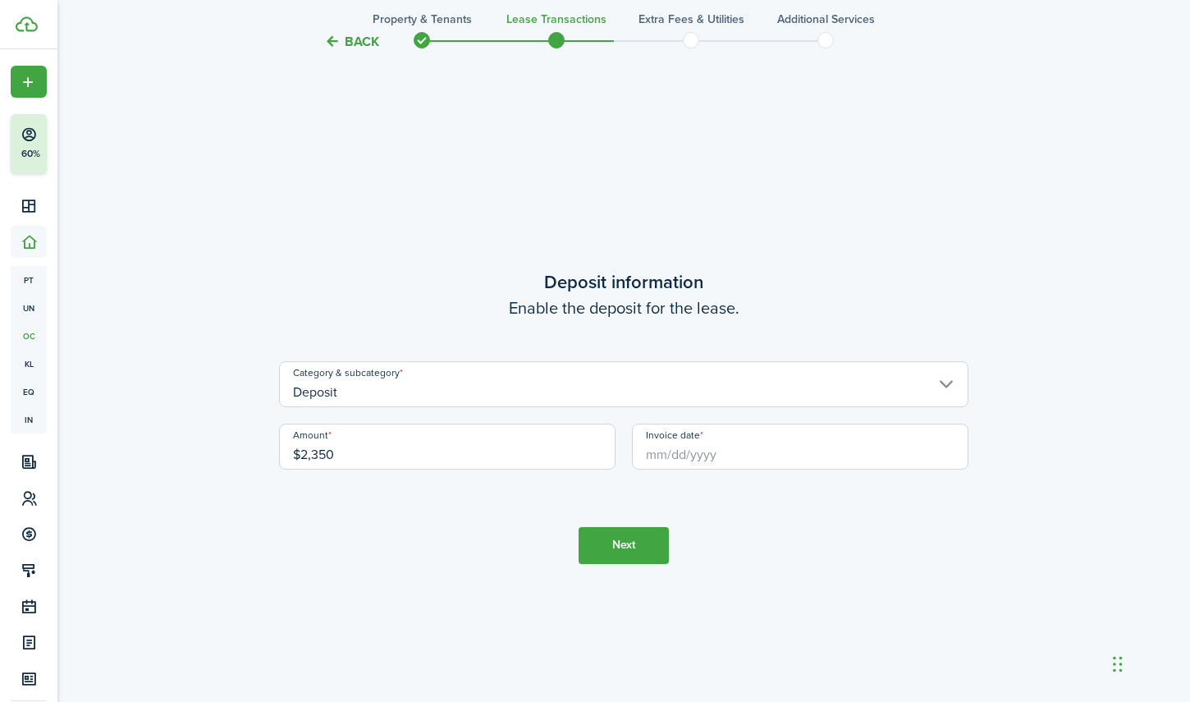
click at [460, 390] on input "Deposit" at bounding box center [624, 384] width 690 height 46
type input "$2,350.00"
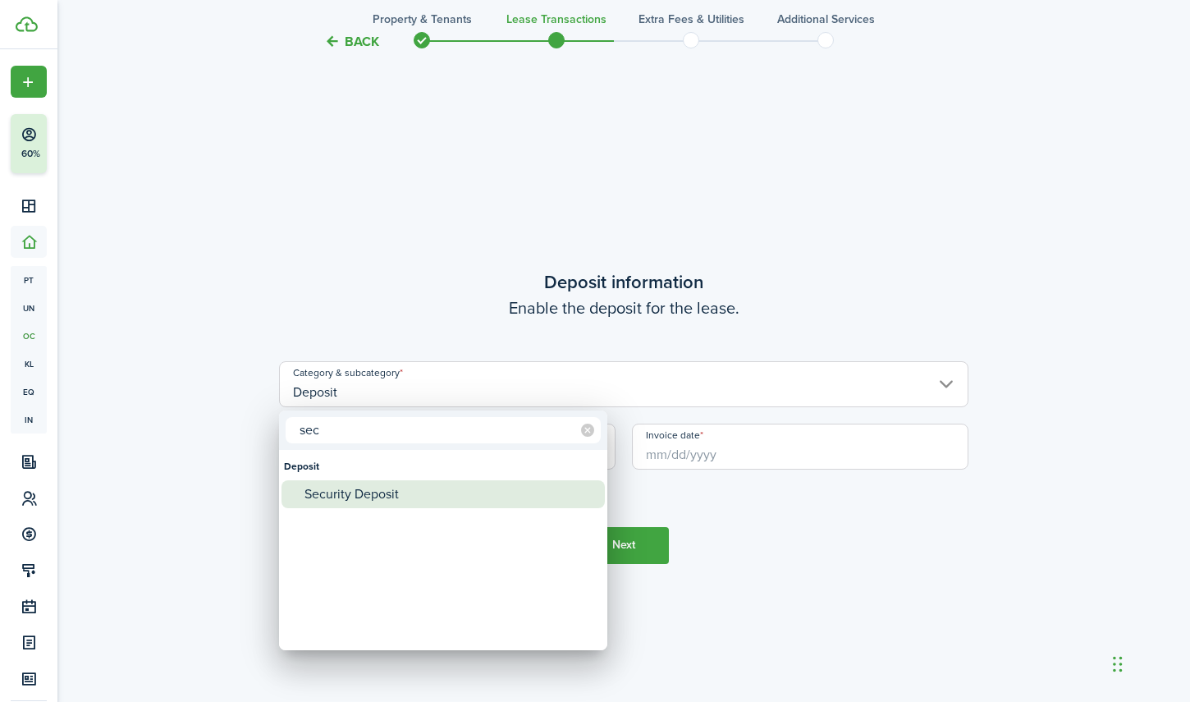
type input "sec"
click at [393, 501] on div "Security Deposit" at bounding box center [450, 494] width 291 height 28
type input "Deposit / Security Deposit"
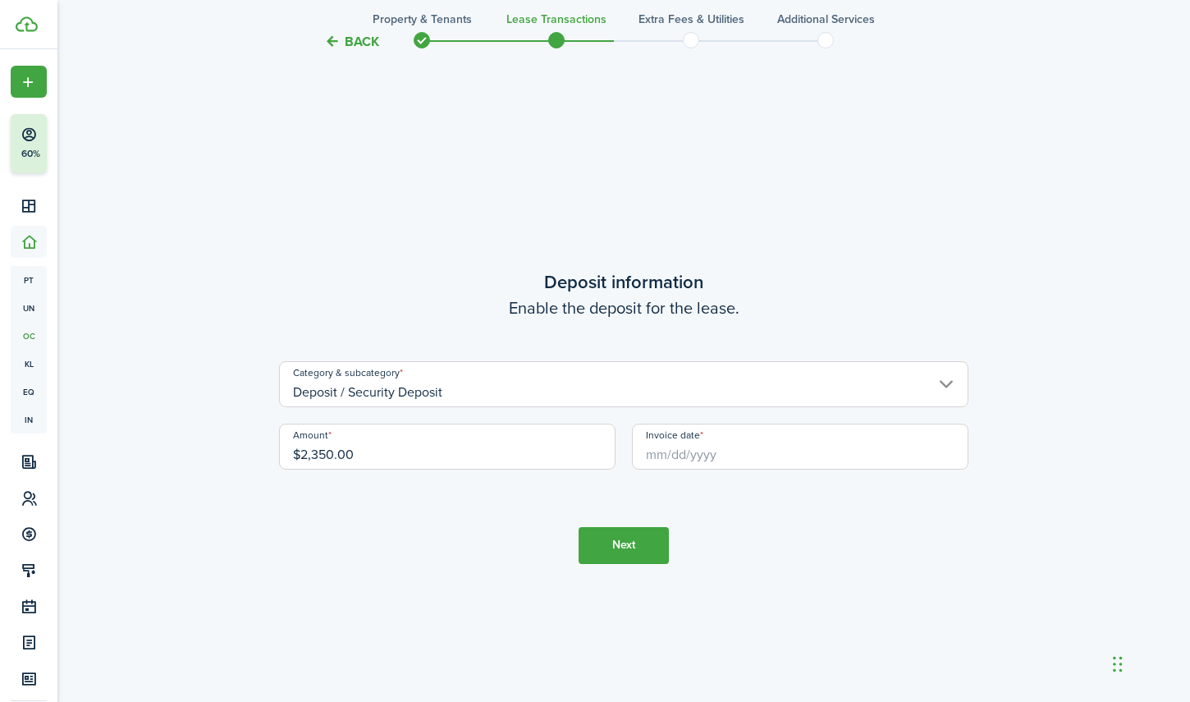
click at [706, 452] on input "Invoice date" at bounding box center [800, 447] width 337 height 46
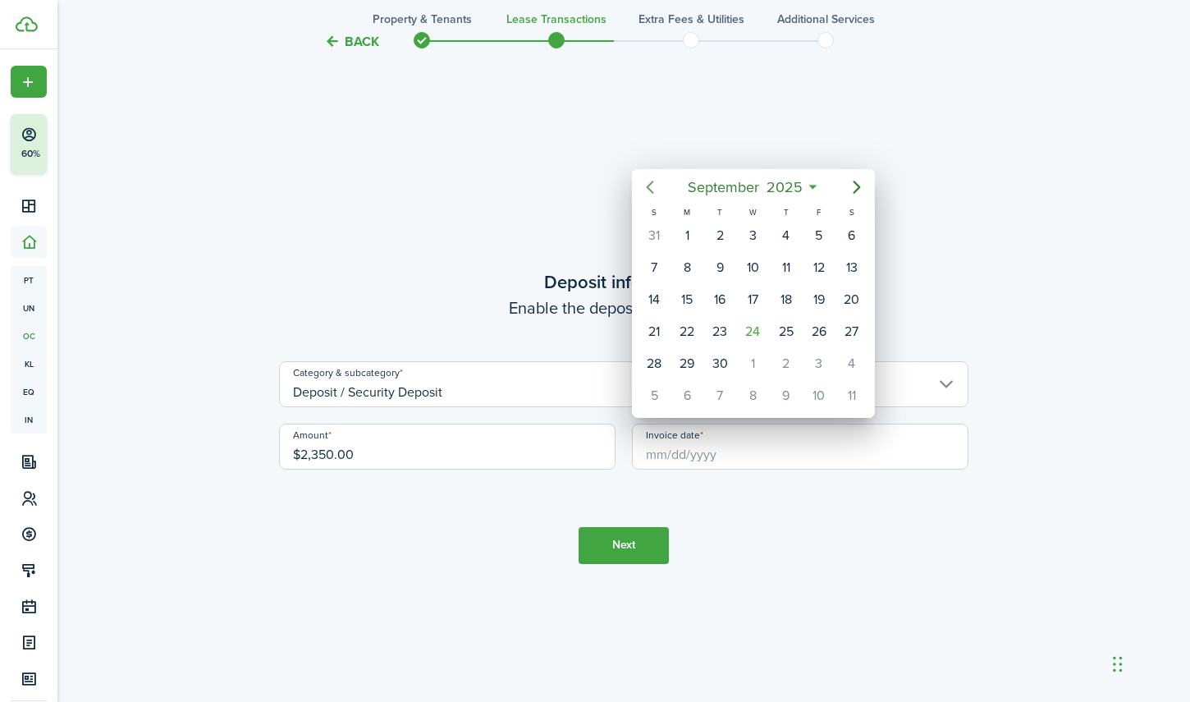
click at [653, 184] on icon "Previous page" at bounding box center [650, 187] width 20 height 20
click at [694, 302] on div "16" at bounding box center [687, 299] width 25 height 25
type input "[DATE]"
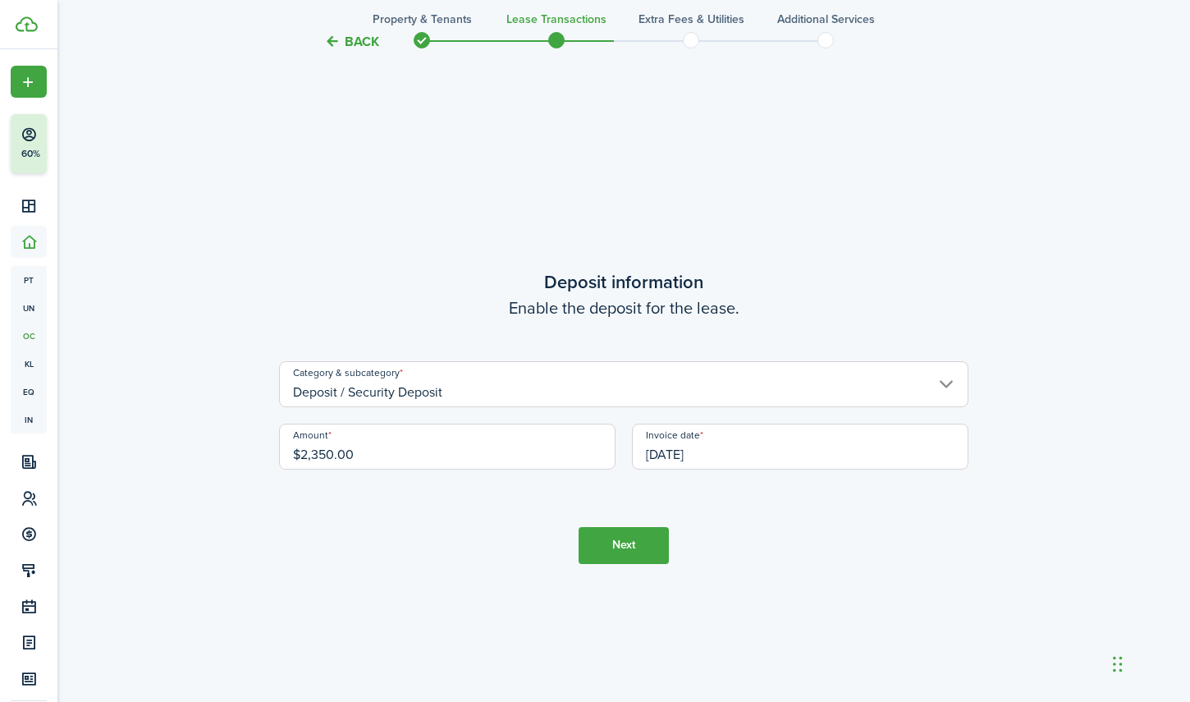
click at [631, 541] on button "Next" at bounding box center [624, 545] width 90 height 37
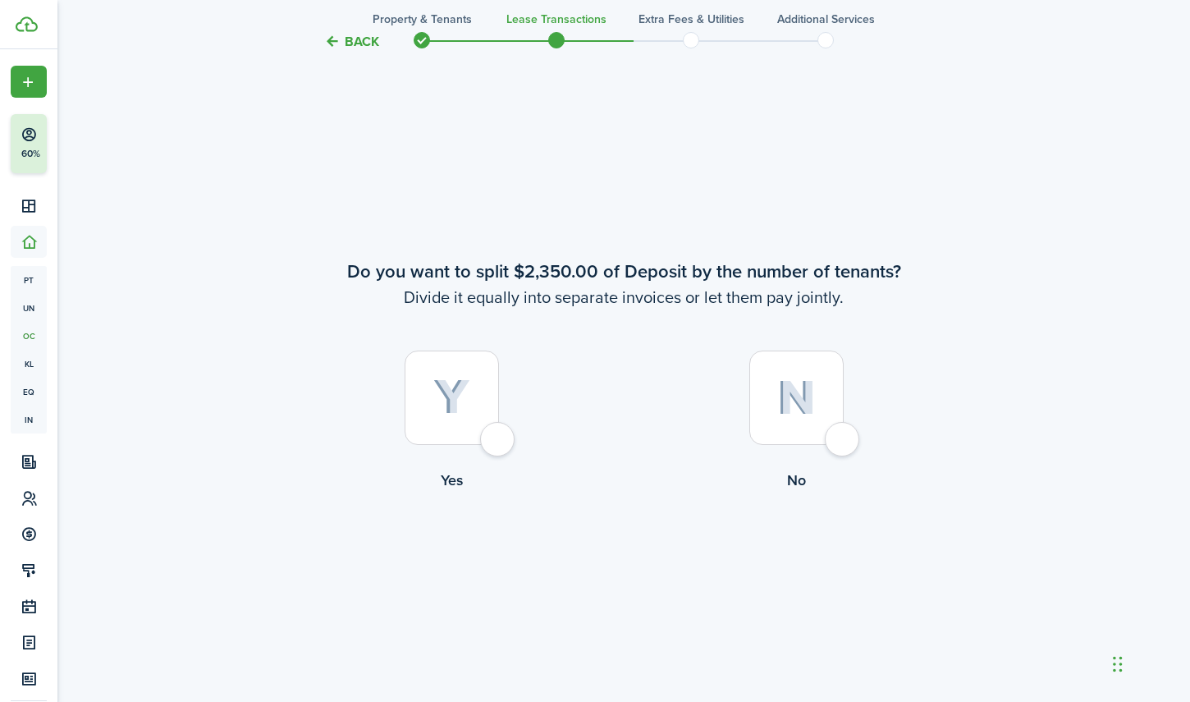
scroll to position [2698, 0]
click at [496, 441] on div at bounding box center [452, 396] width 94 height 94
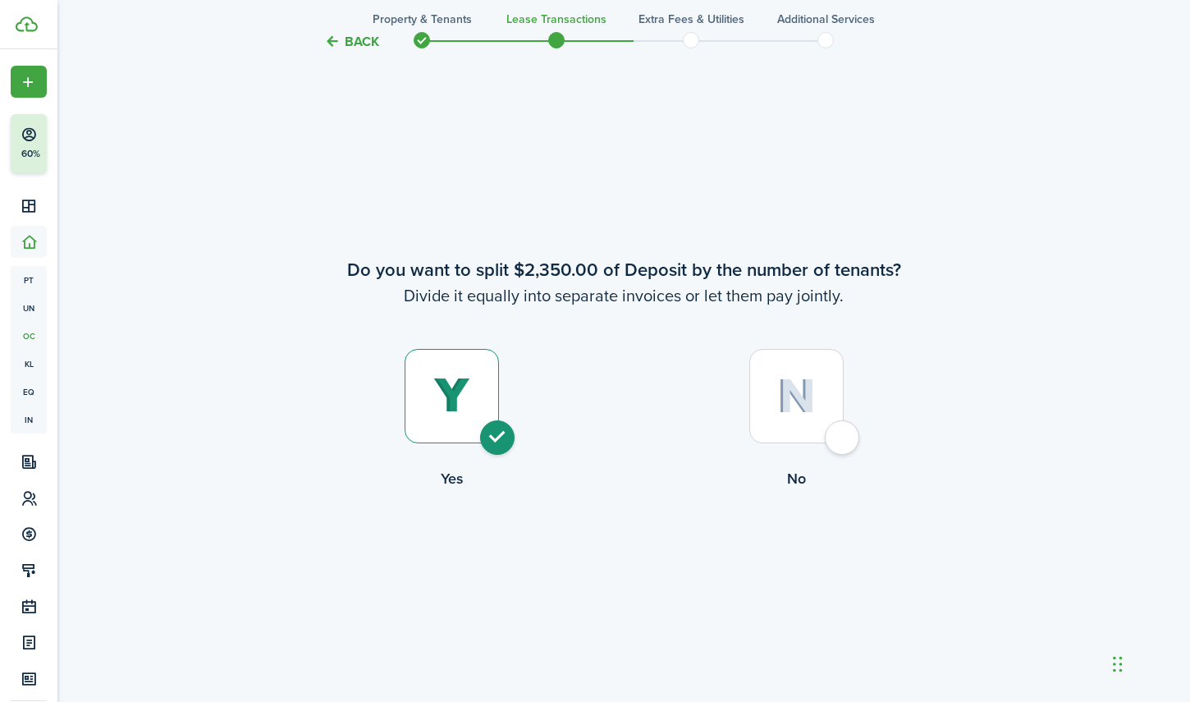
radio input "true"
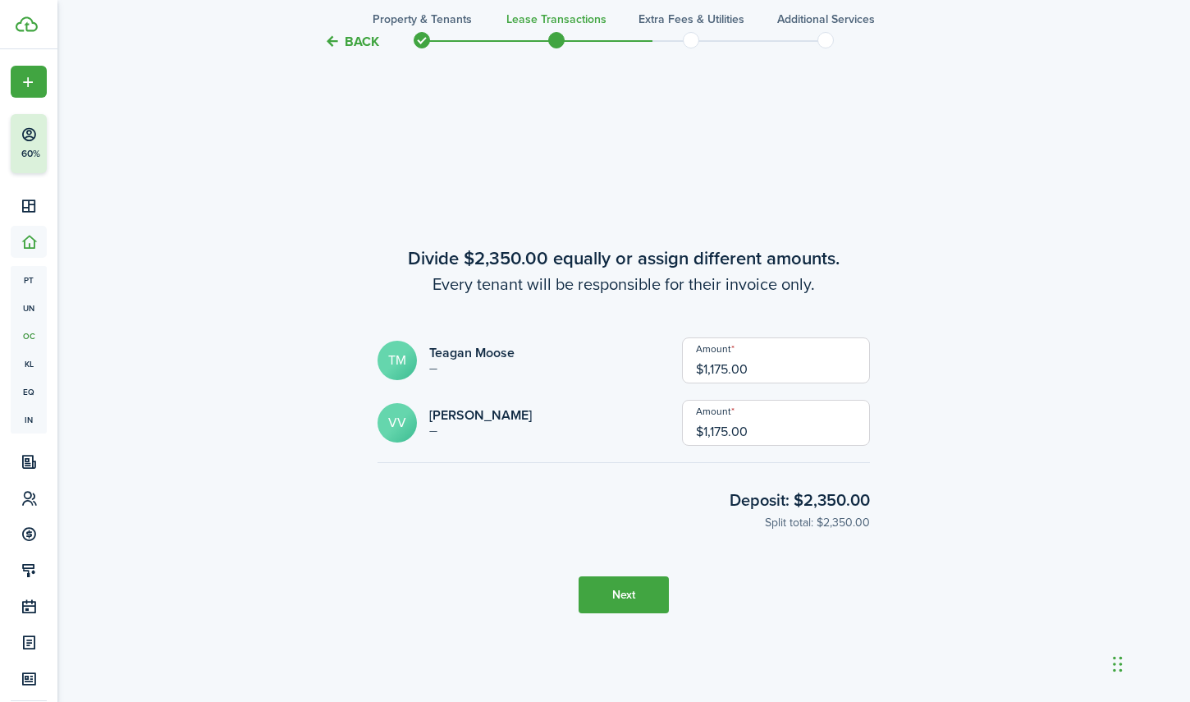
scroll to position [3400, 0]
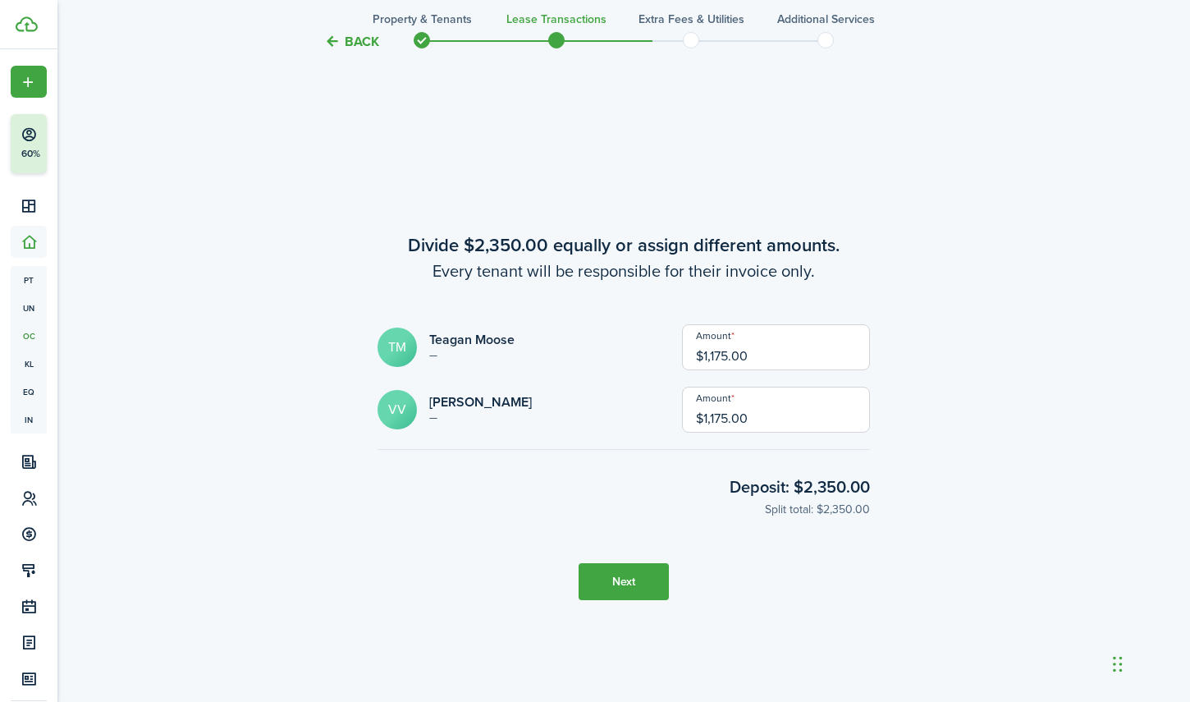
click at [635, 587] on button "Next" at bounding box center [624, 581] width 90 height 37
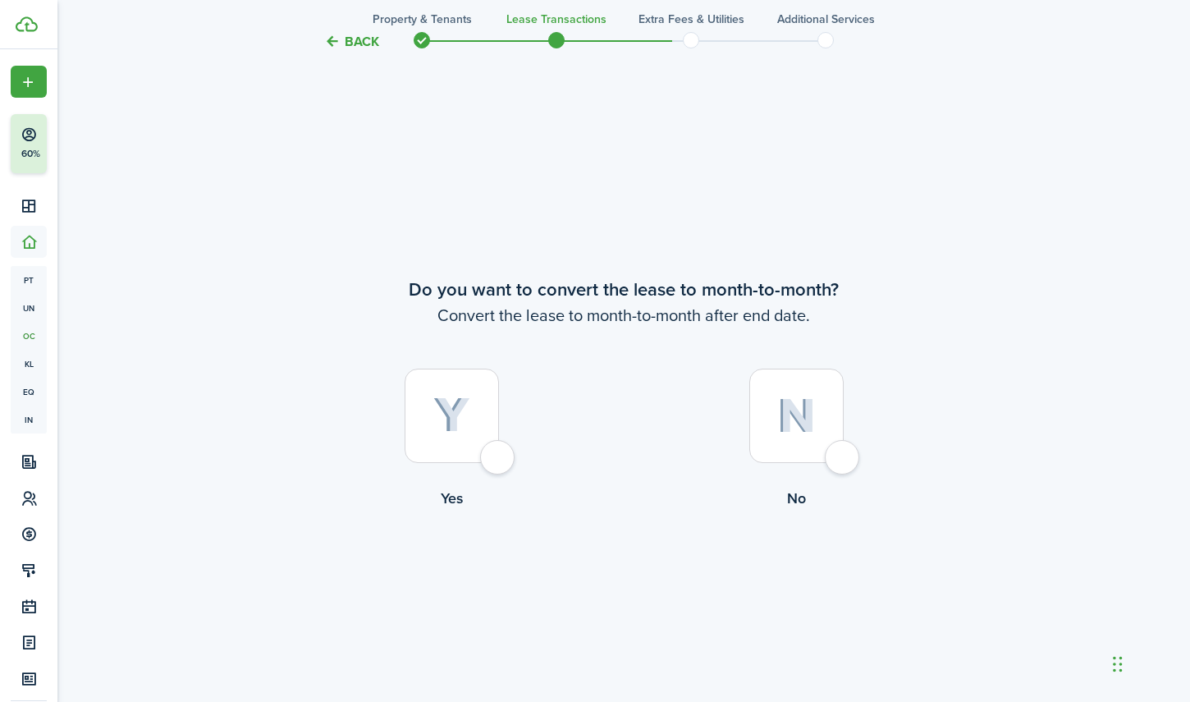
scroll to position [4102, 0]
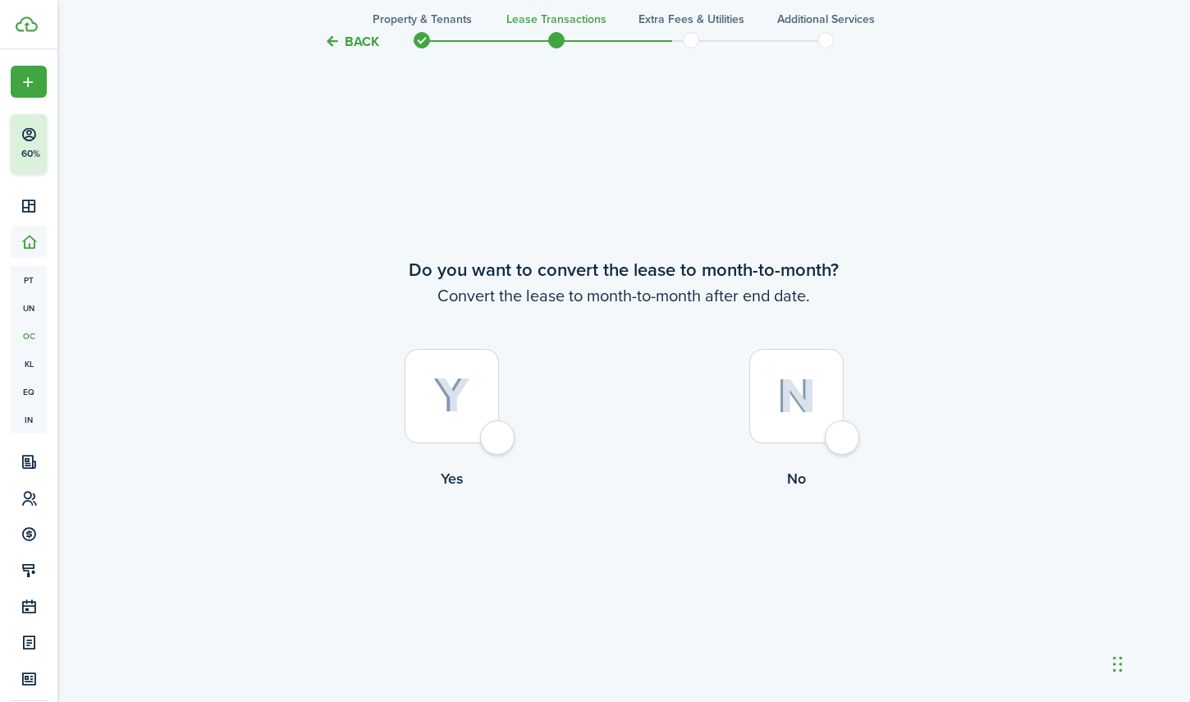
click at [838, 439] on div at bounding box center [797, 396] width 94 height 94
radio input "true"
click at [646, 557] on button "Continue" at bounding box center [624, 557] width 90 height 37
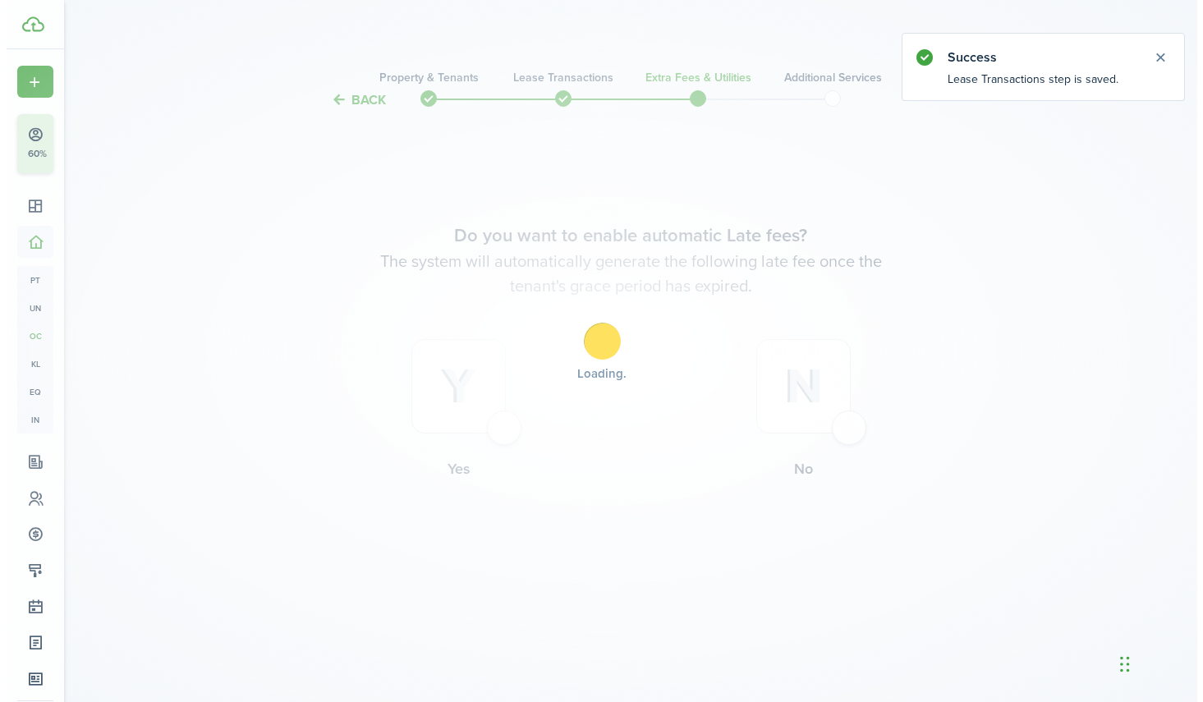
scroll to position [0, 0]
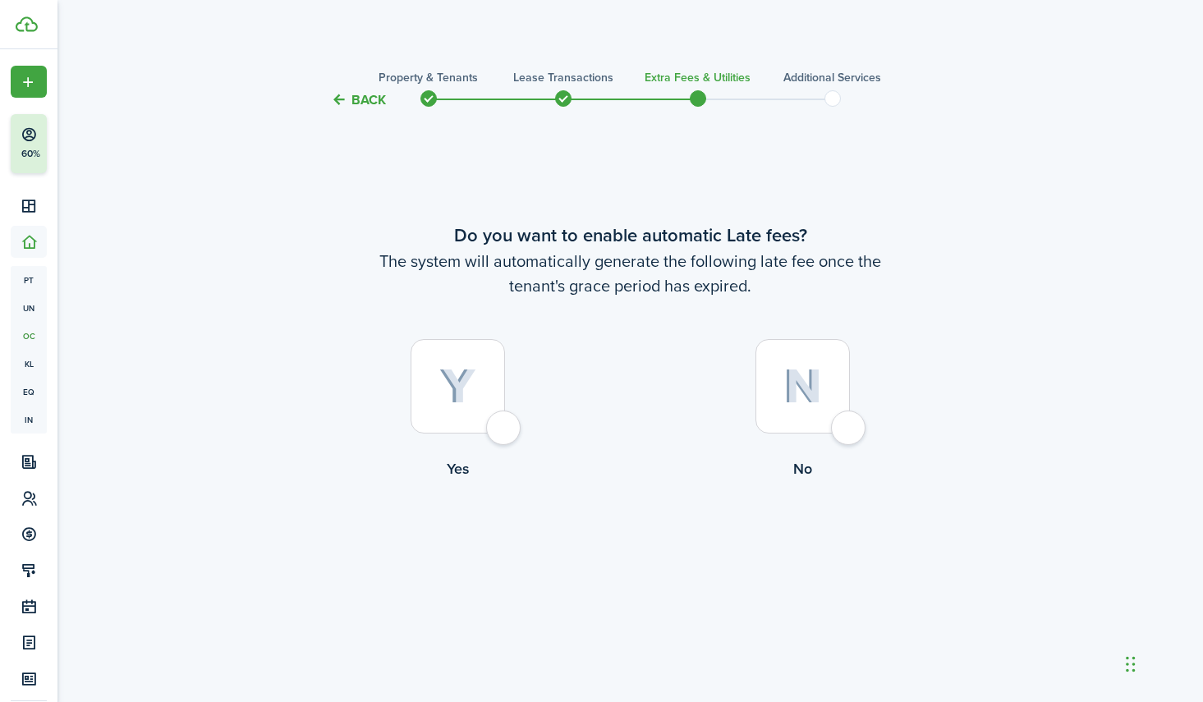
click at [505, 433] on div at bounding box center [457, 386] width 94 height 94
radio input "true"
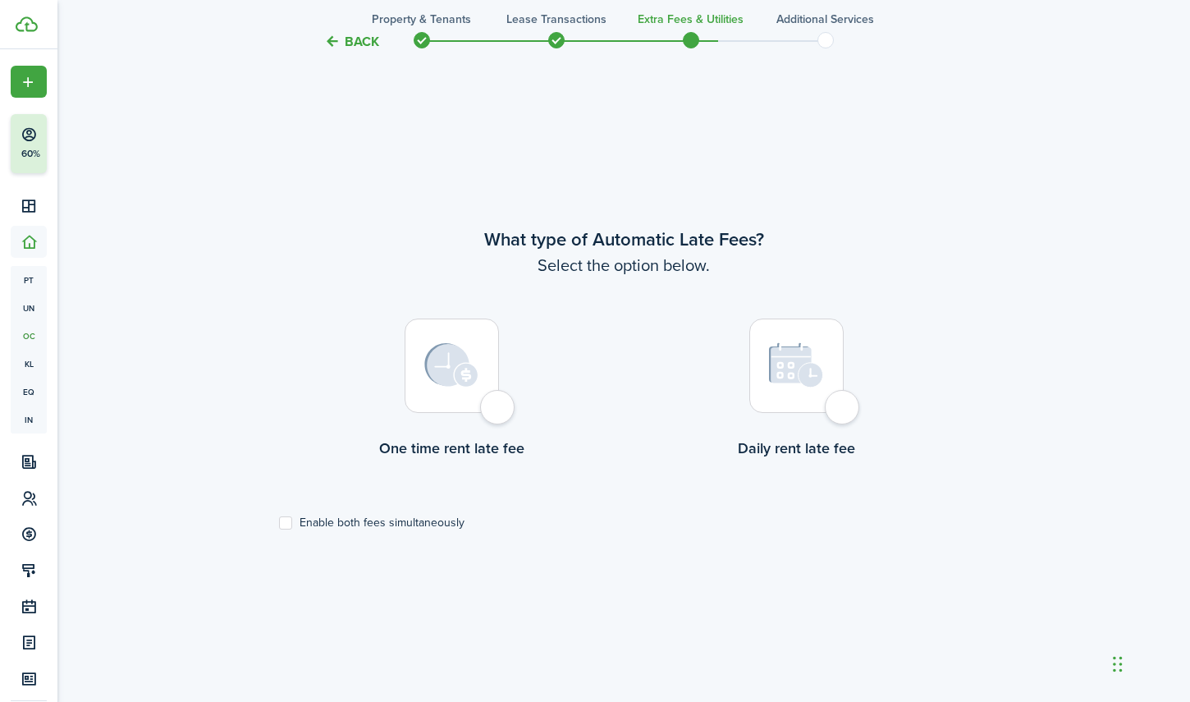
scroll to position [592, 0]
click at [499, 412] on div at bounding box center [452, 365] width 94 height 94
radio input "true"
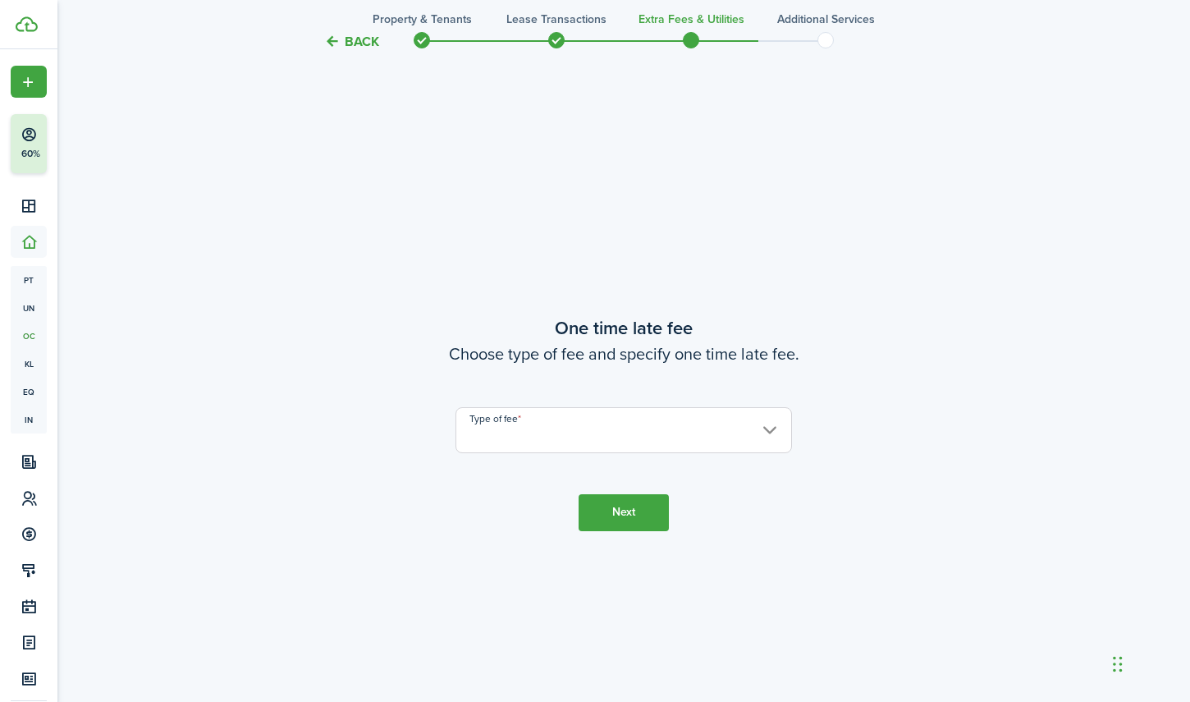
scroll to position [1294, 0]
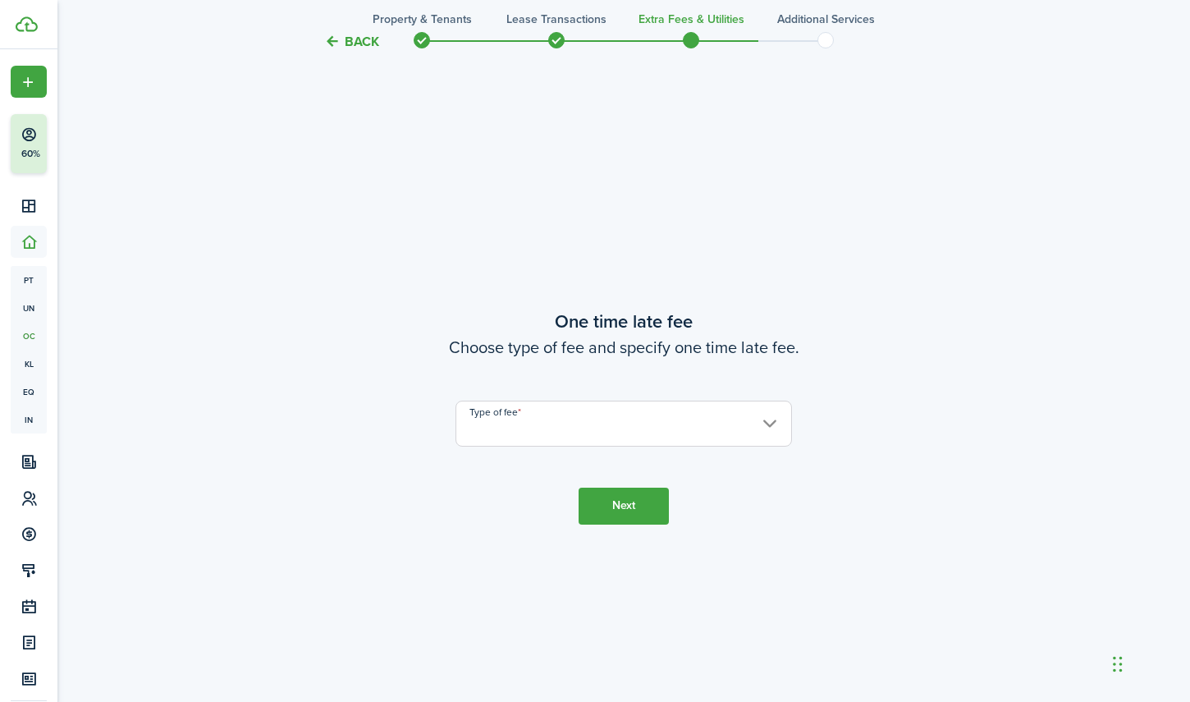
click at [530, 424] on input "Type of fee" at bounding box center [624, 424] width 337 height 46
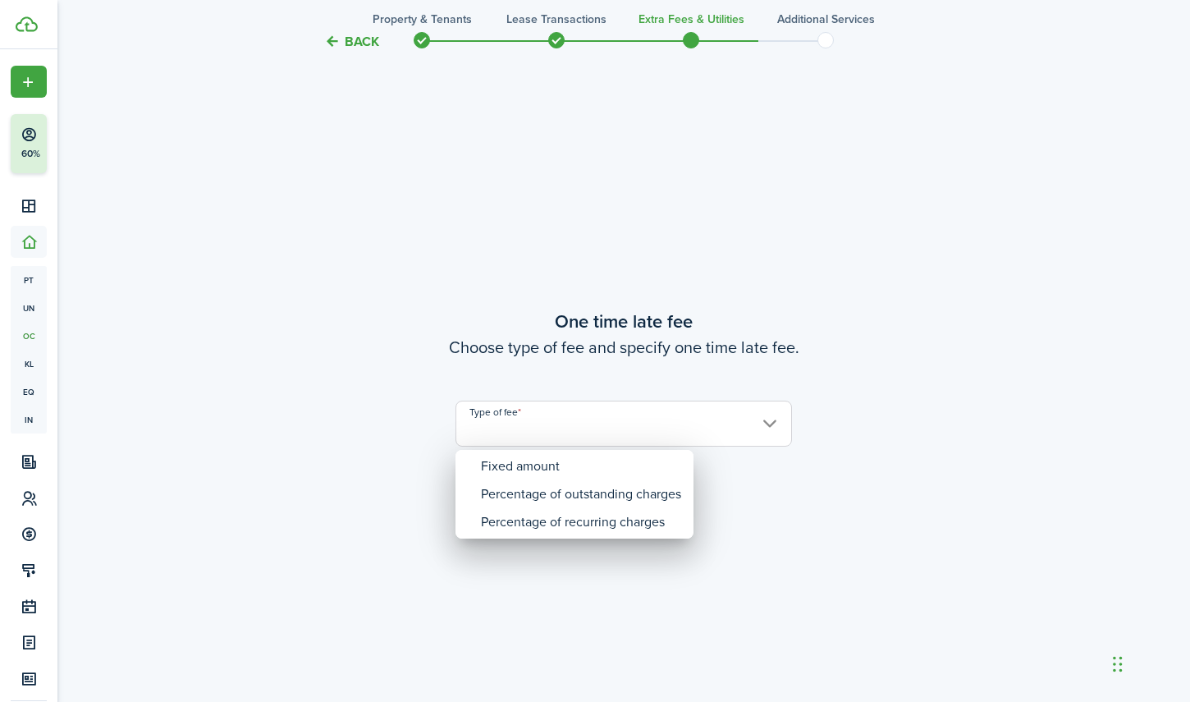
click at [770, 424] on div at bounding box center [595, 351] width 1453 height 965
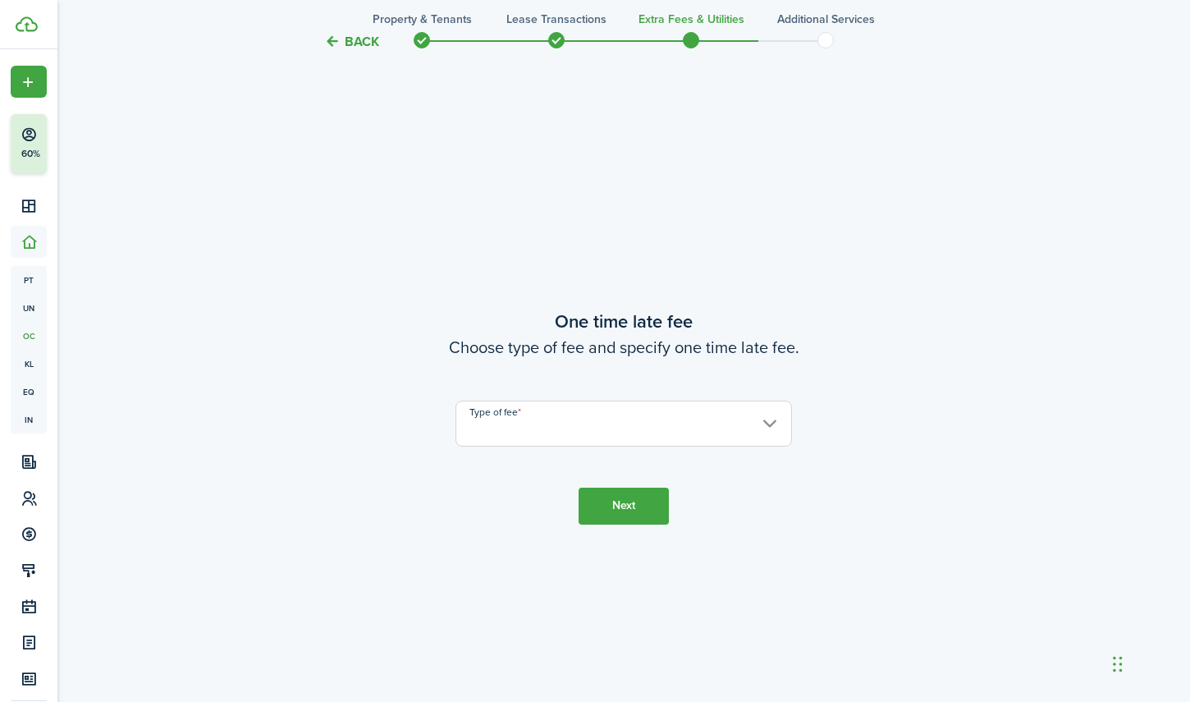
click at [770, 424] on input "Type of fee" at bounding box center [624, 424] width 337 height 46
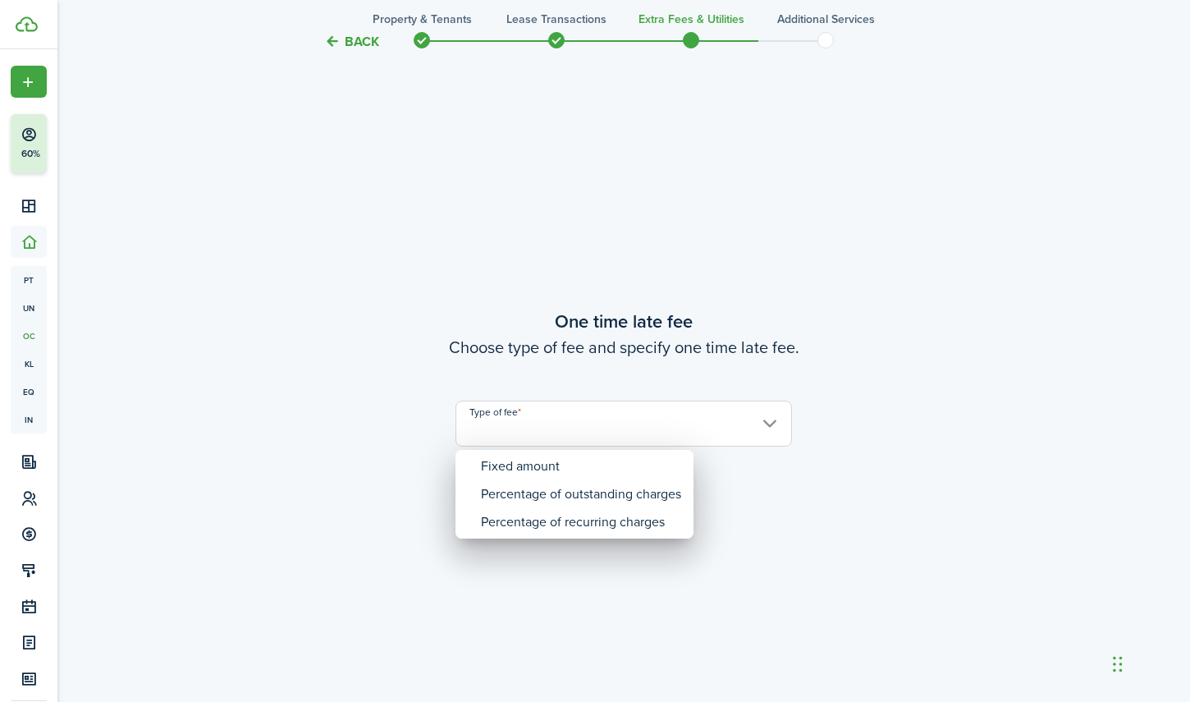
click at [770, 424] on div at bounding box center [595, 351] width 1453 height 965
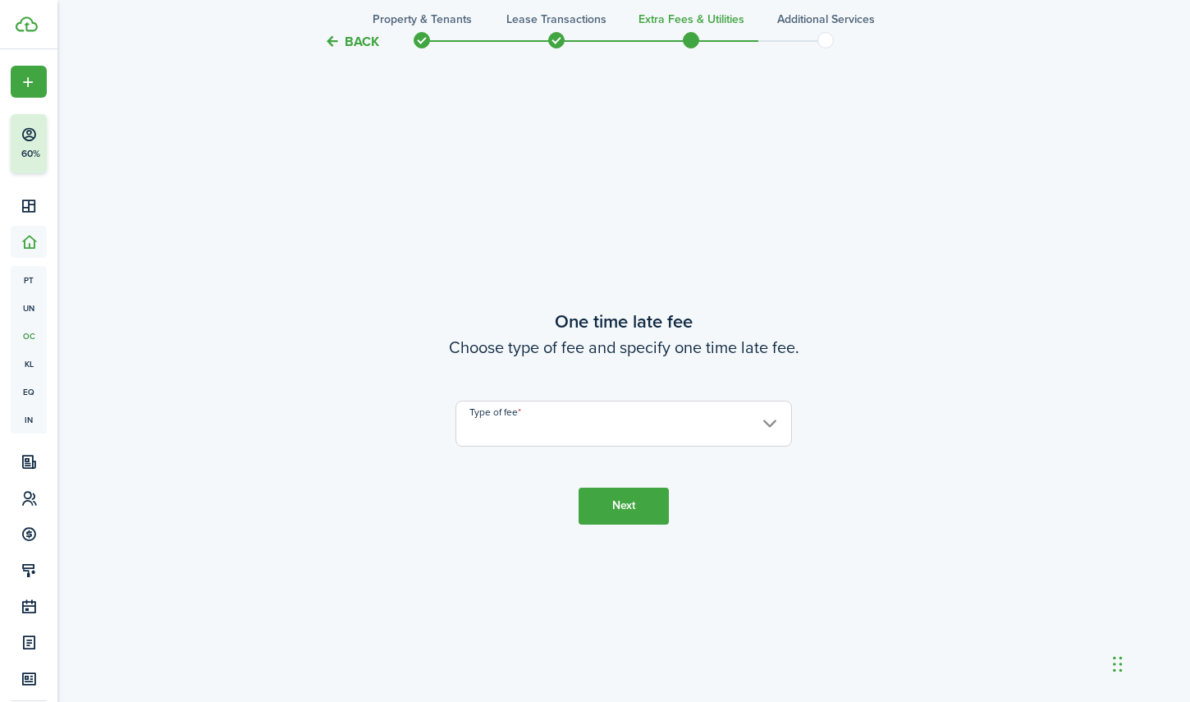
click at [357, 45] on button "Back" at bounding box center [351, 41] width 55 height 17
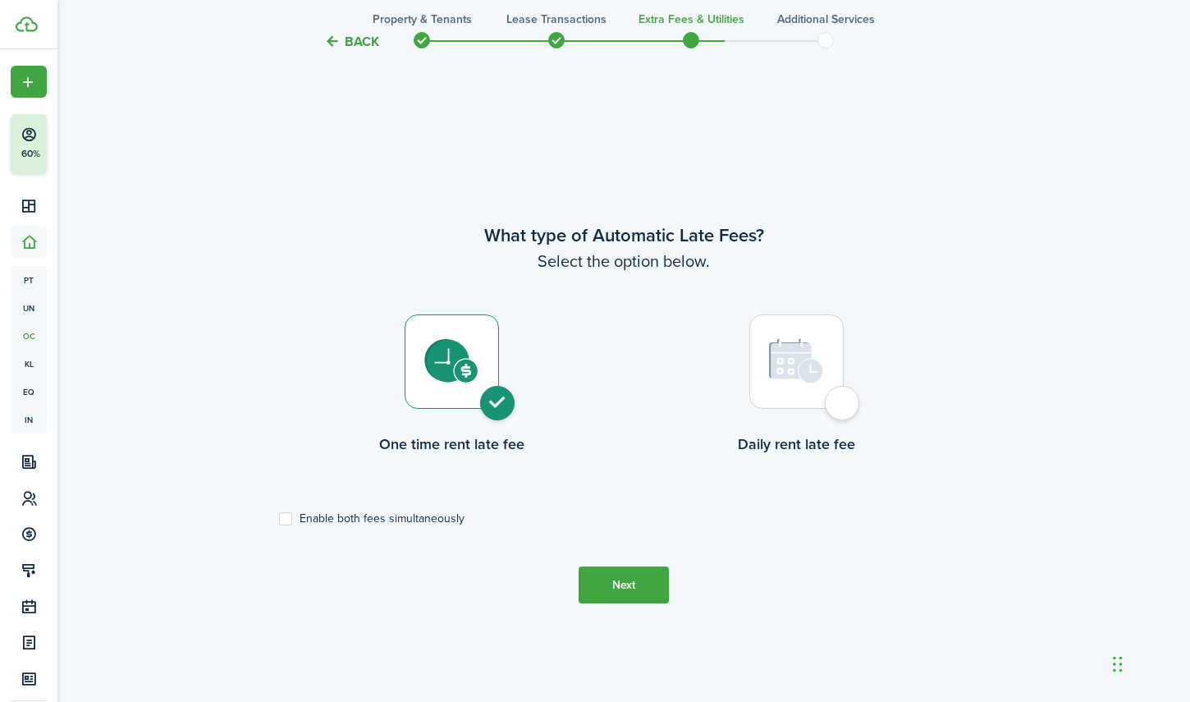
scroll to position [592, 0]
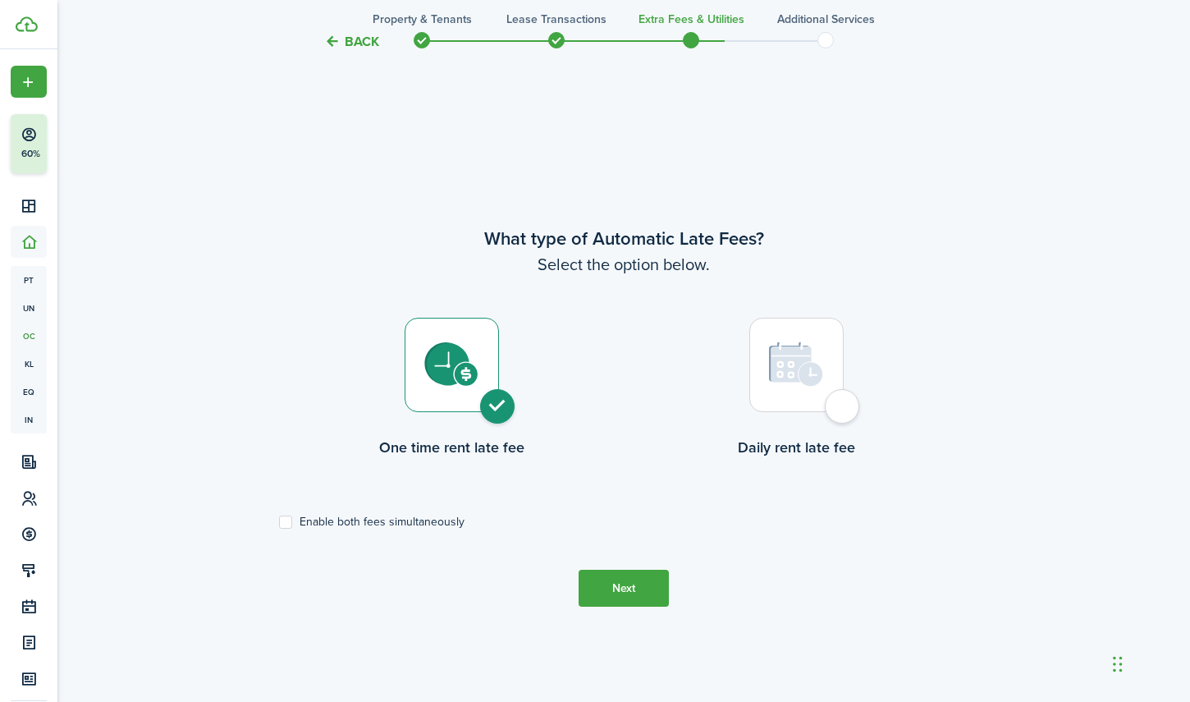
click at [355, 44] on button "Back" at bounding box center [351, 41] width 55 height 17
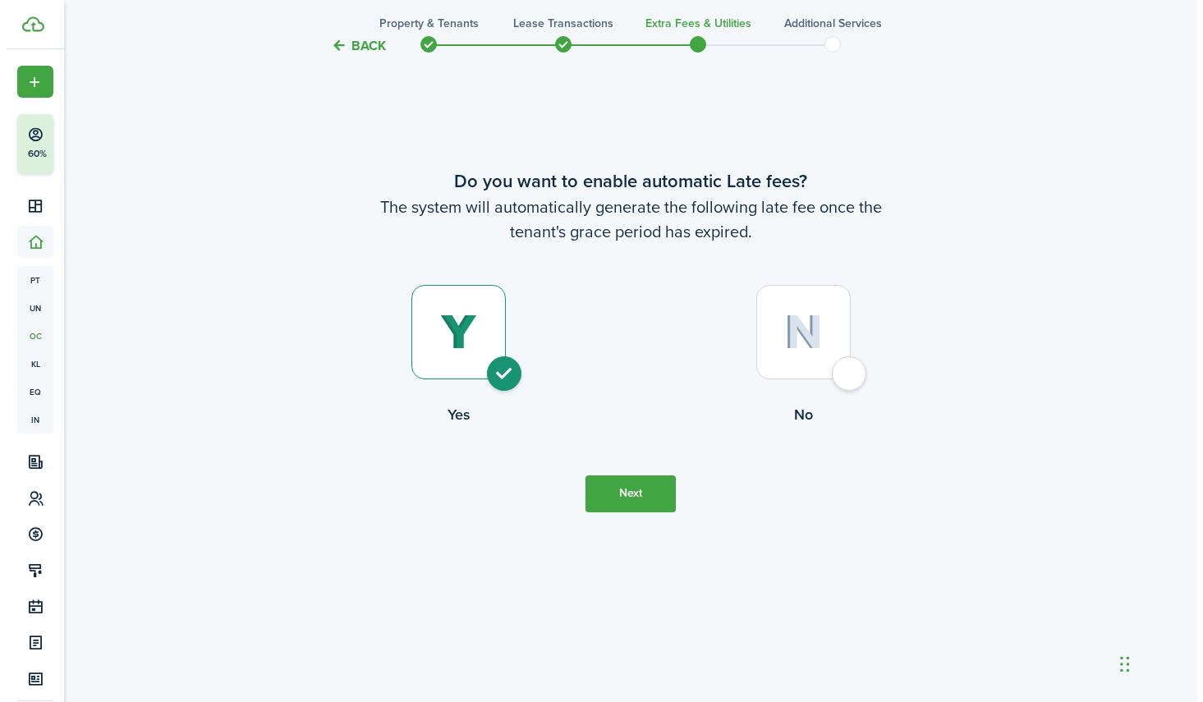
scroll to position [0, 0]
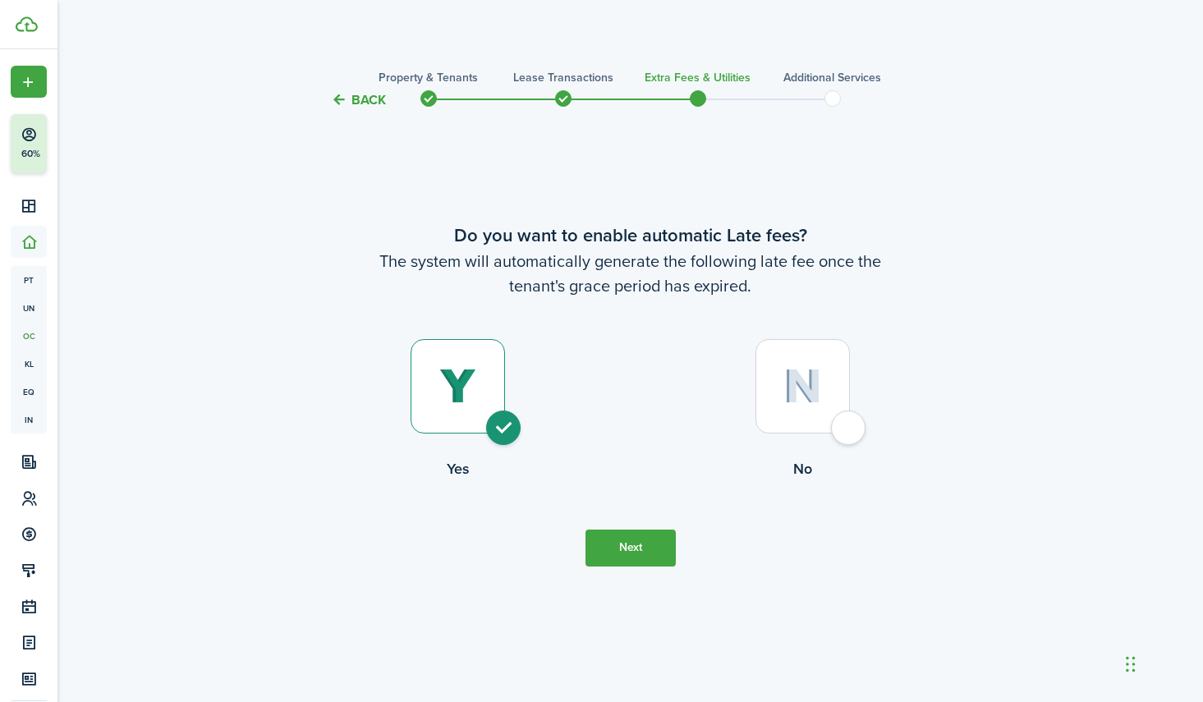
click at [850, 432] on div at bounding box center [802, 386] width 94 height 94
radio input "false"
radio input "true"
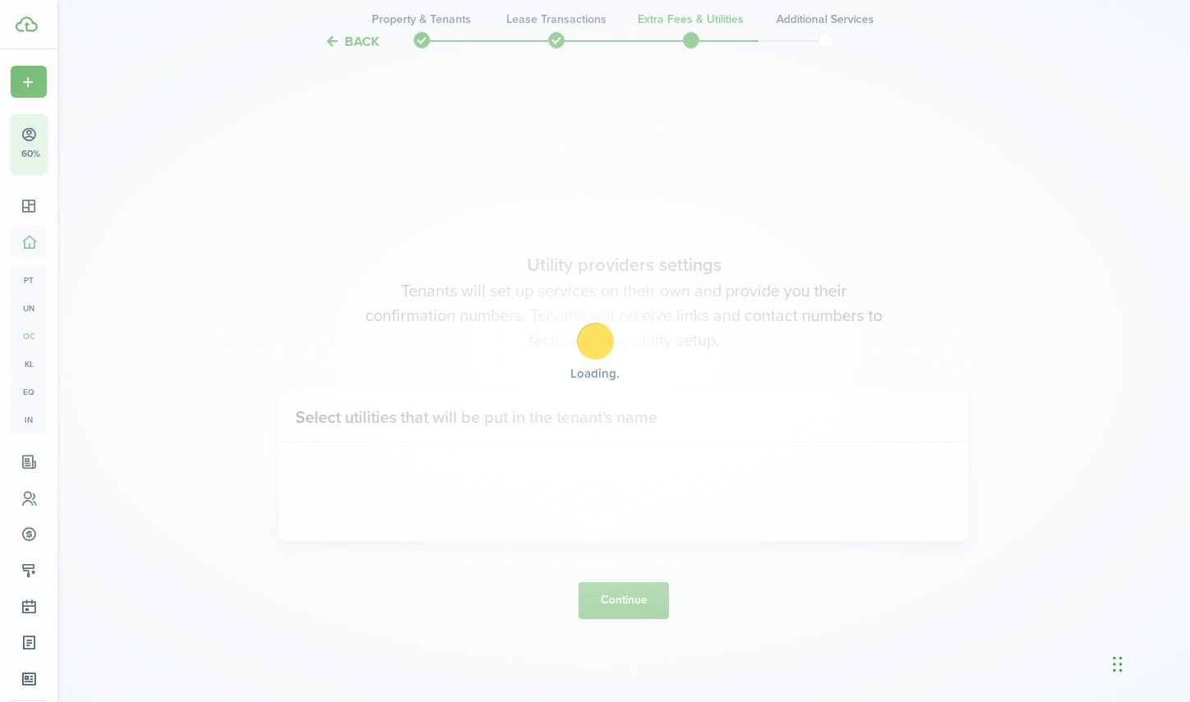
scroll to position [592, 0]
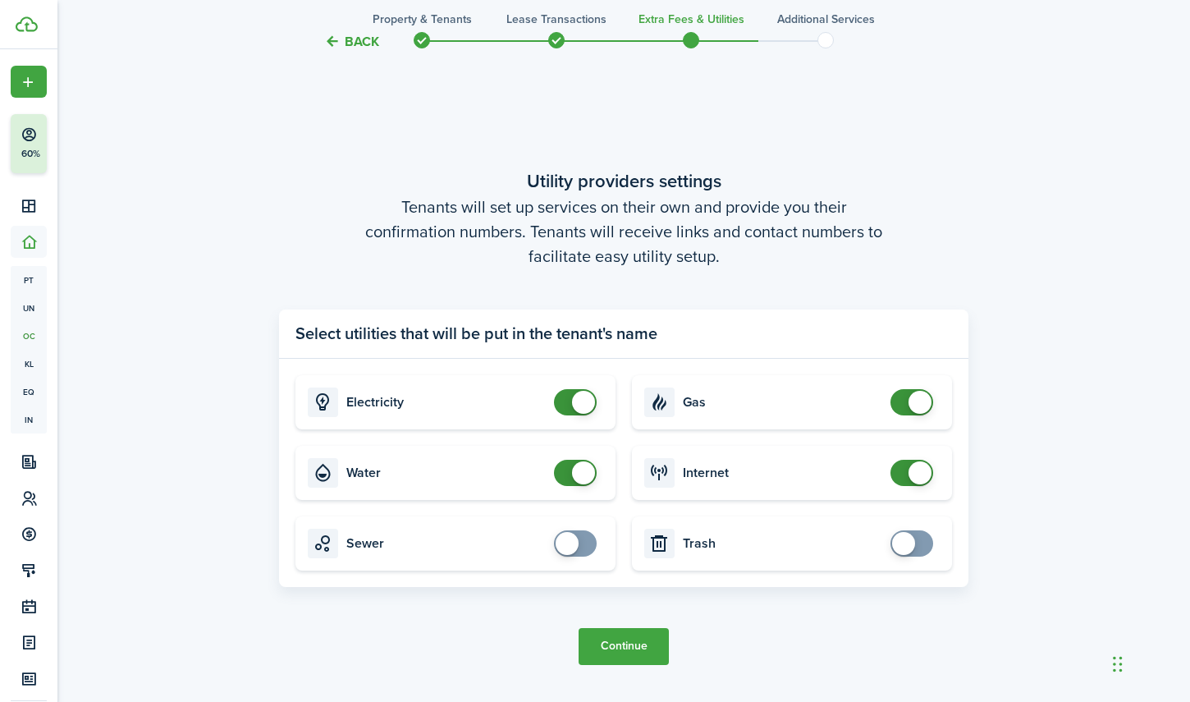
checkbox input "false"
click at [568, 474] on span at bounding box center [575, 473] width 16 height 26
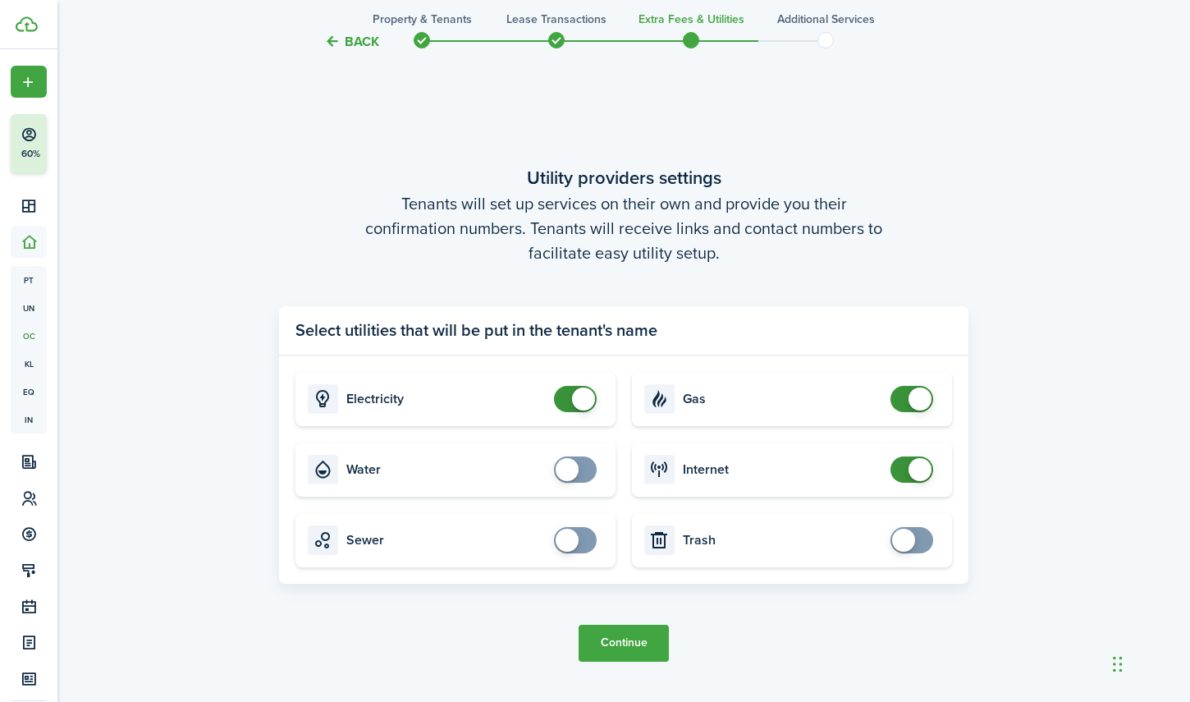
scroll to position [610, 0]
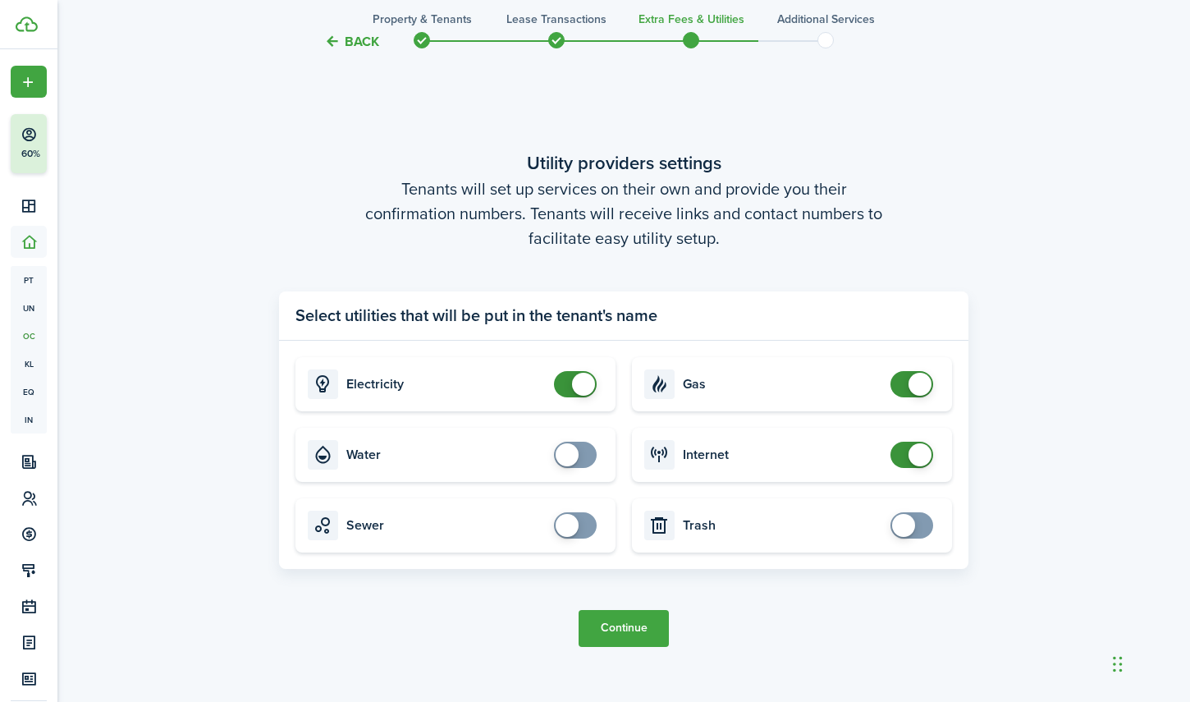
click at [617, 630] on button "Continue" at bounding box center [624, 628] width 90 height 37
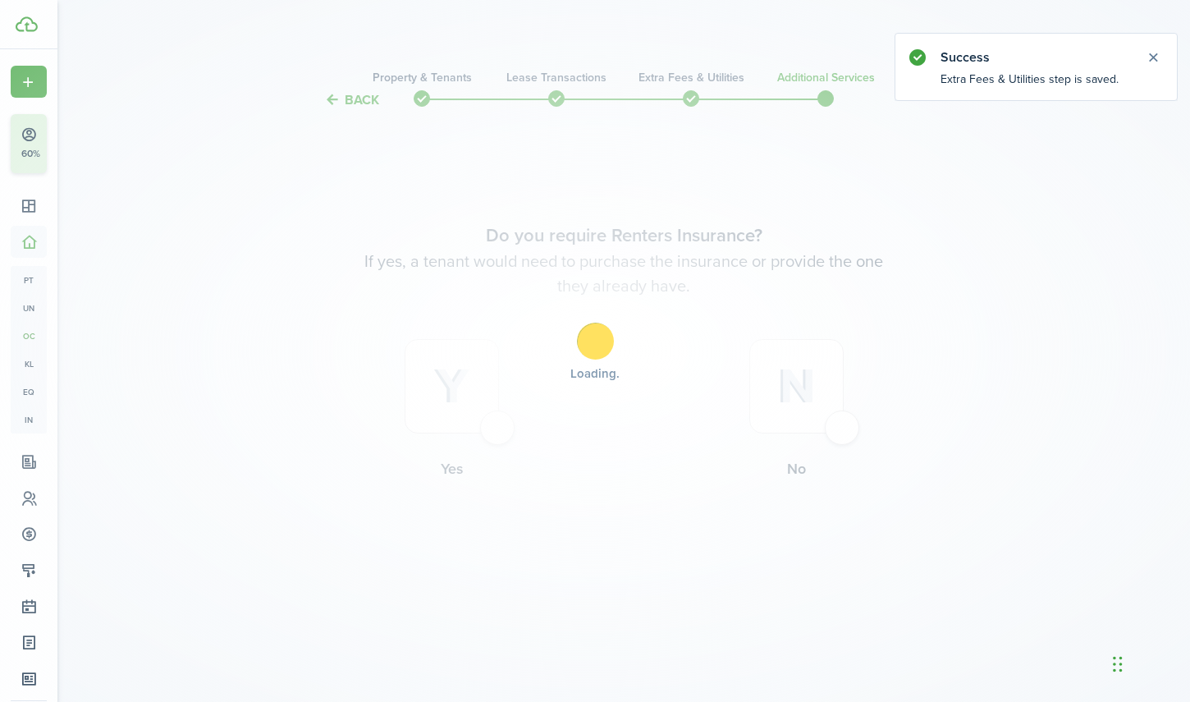
scroll to position [0, 0]
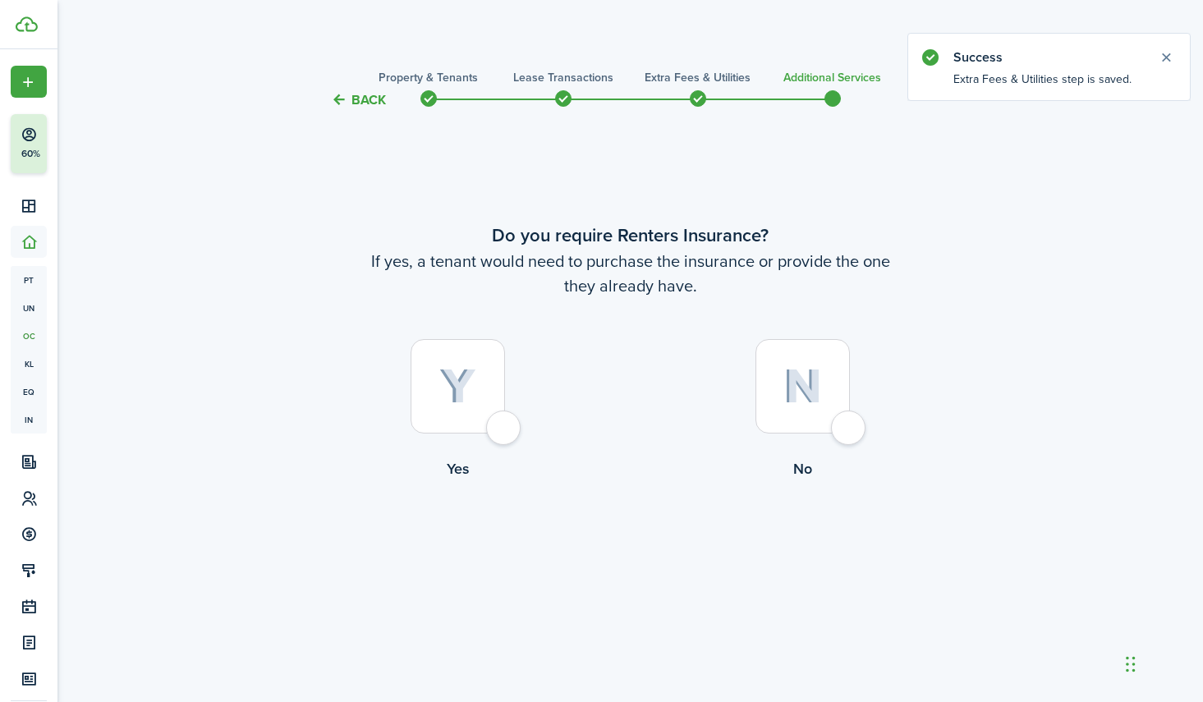
click at [850, 432] on div at bounding box center [802, 386] width 94 height 94
radio input "true"
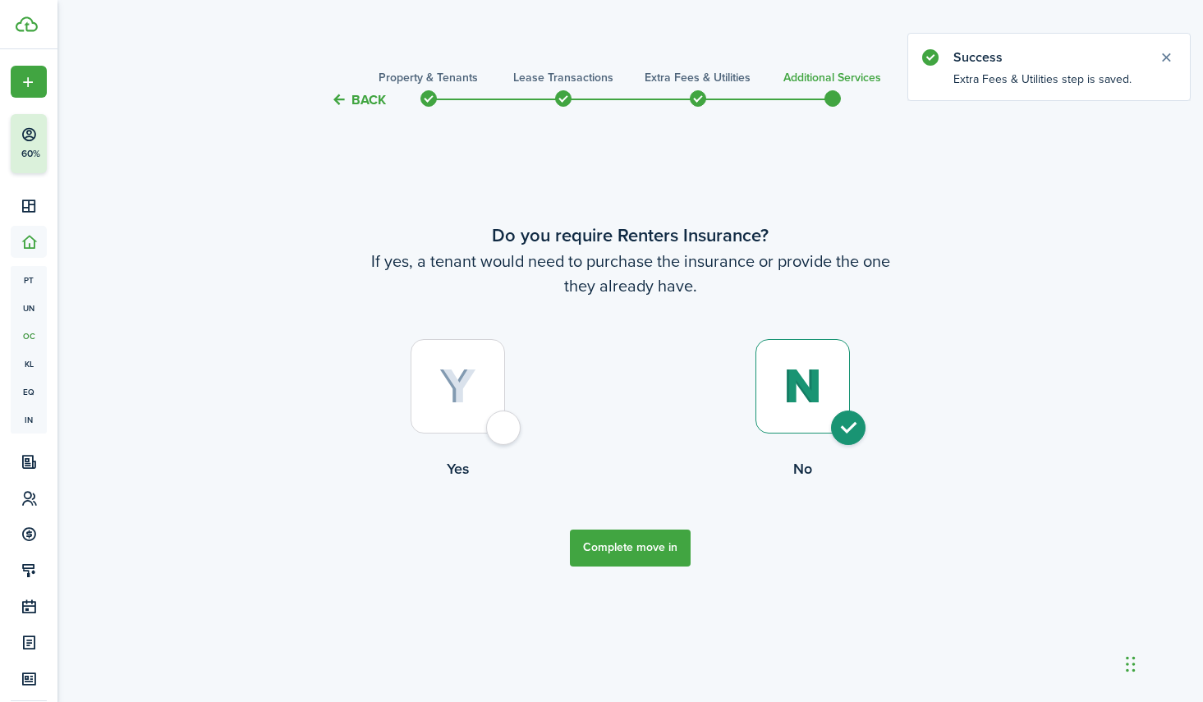
click at [636, 543] on button "Complete move in" at bounding box center [630, 548] width 121 height 37
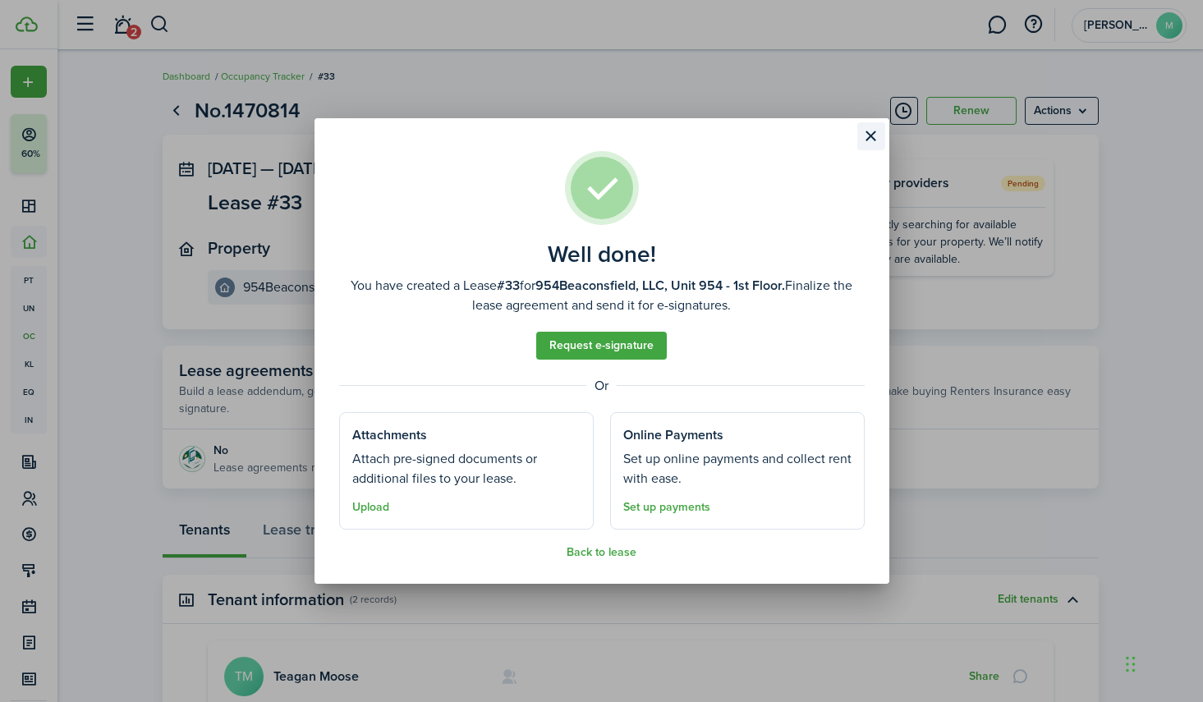
click at [868, 139] on button "Close modal" at bounding box center [871, 136] width 28 height 28
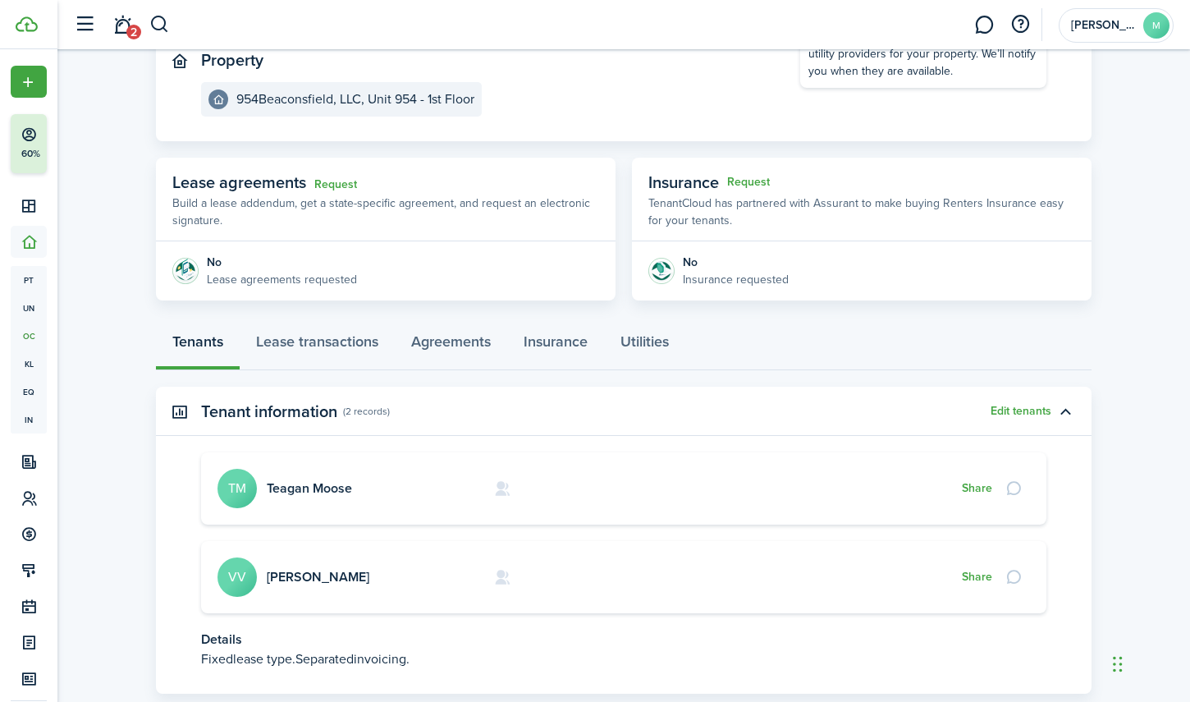
scroll to position [289, 0]
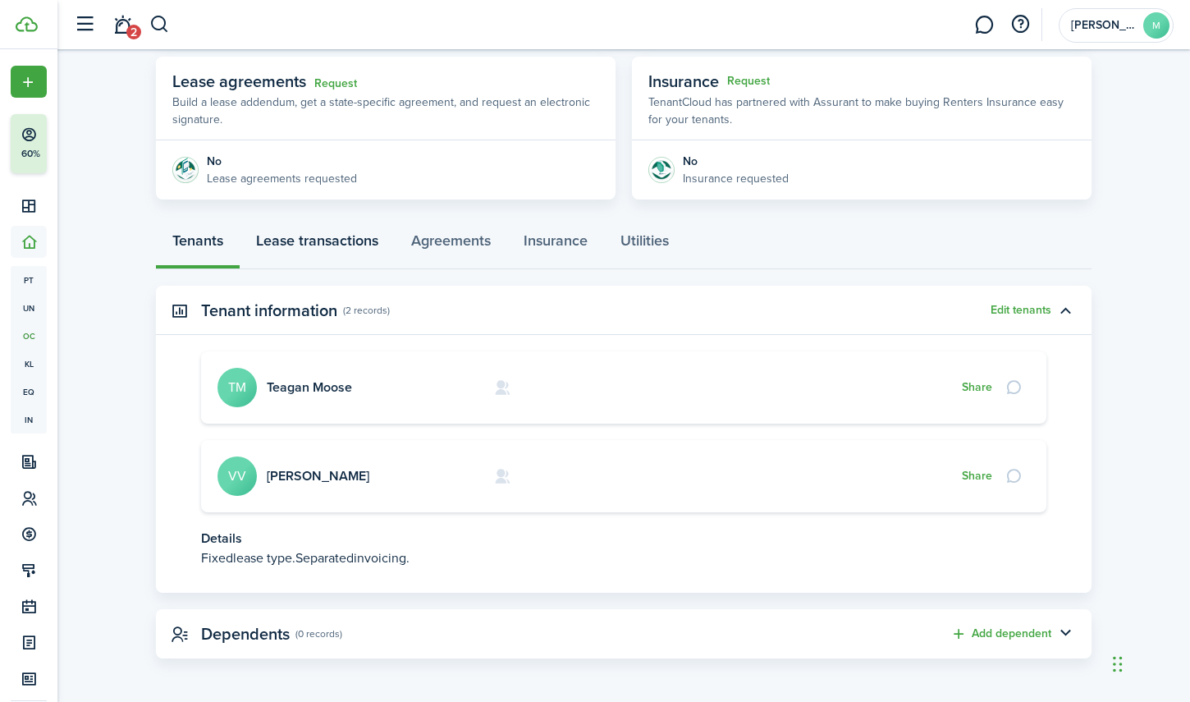
click at [331, 248] on link "Lease transactions" at bounding box center [317, 244] width 155 height 49
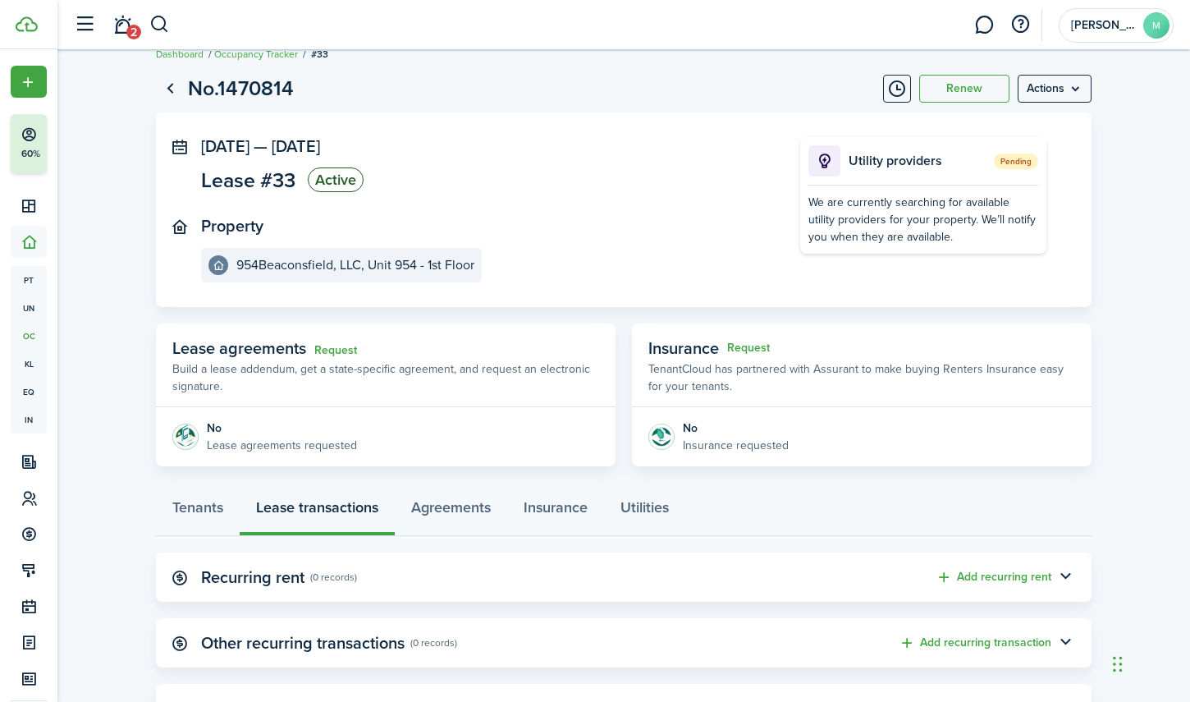
scroll to position [97, 0]
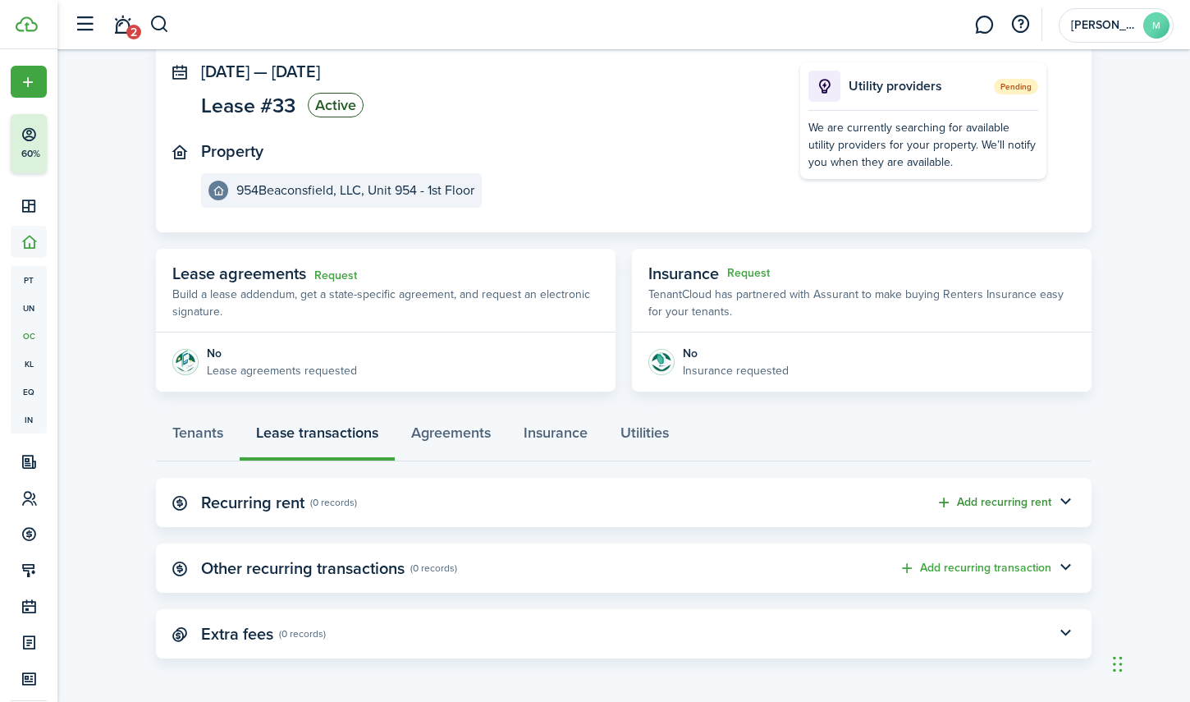
click at [984, 493] on button "Add recurring rent" at bounding box center [994, 502] width 116 height 19
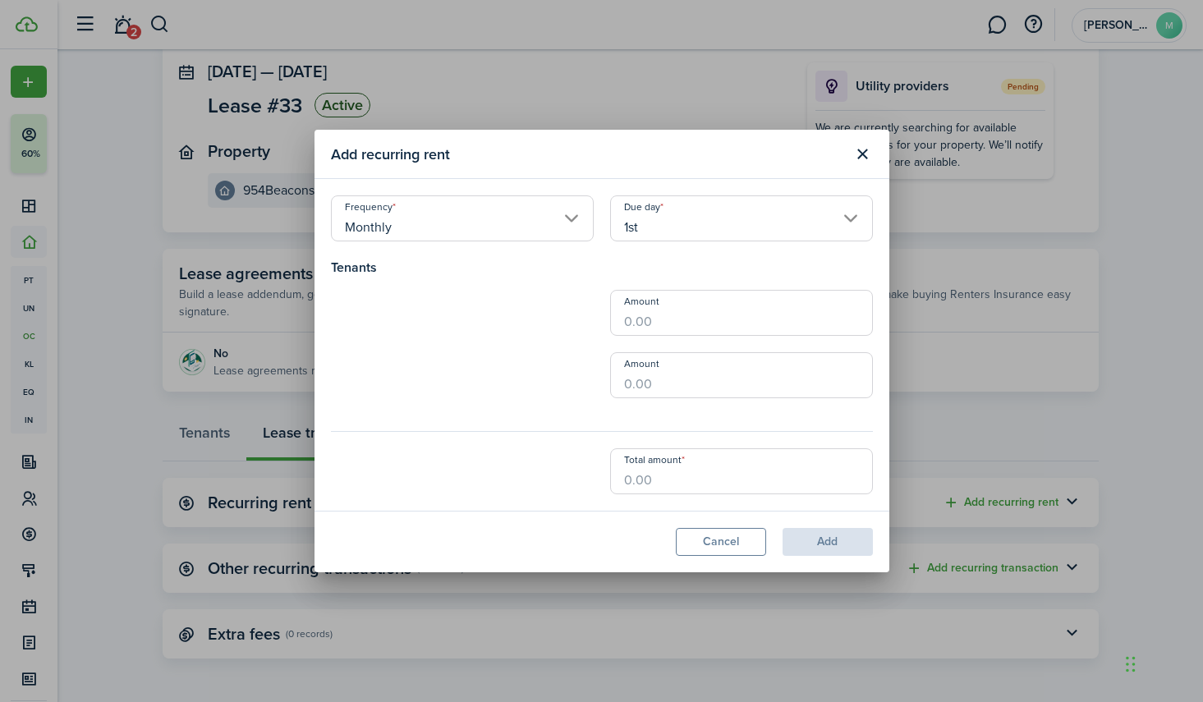
click at [532, 306] on loading-skeleton at bounding box center [462, 313] width 263 height 46
click at [703, 226] on input "1st" at bounding box center [741, 218] width 263 height 46
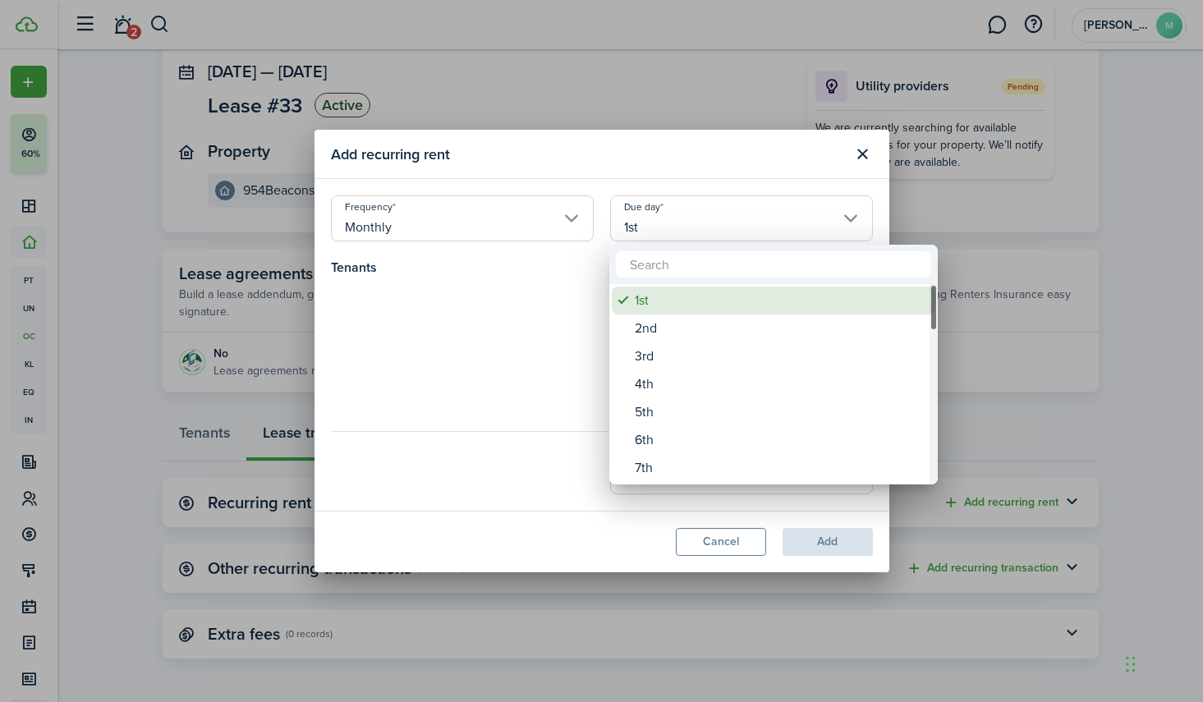
click at [661, 297] on div "1st" at bounding box center [780, 301] width 291 height 28
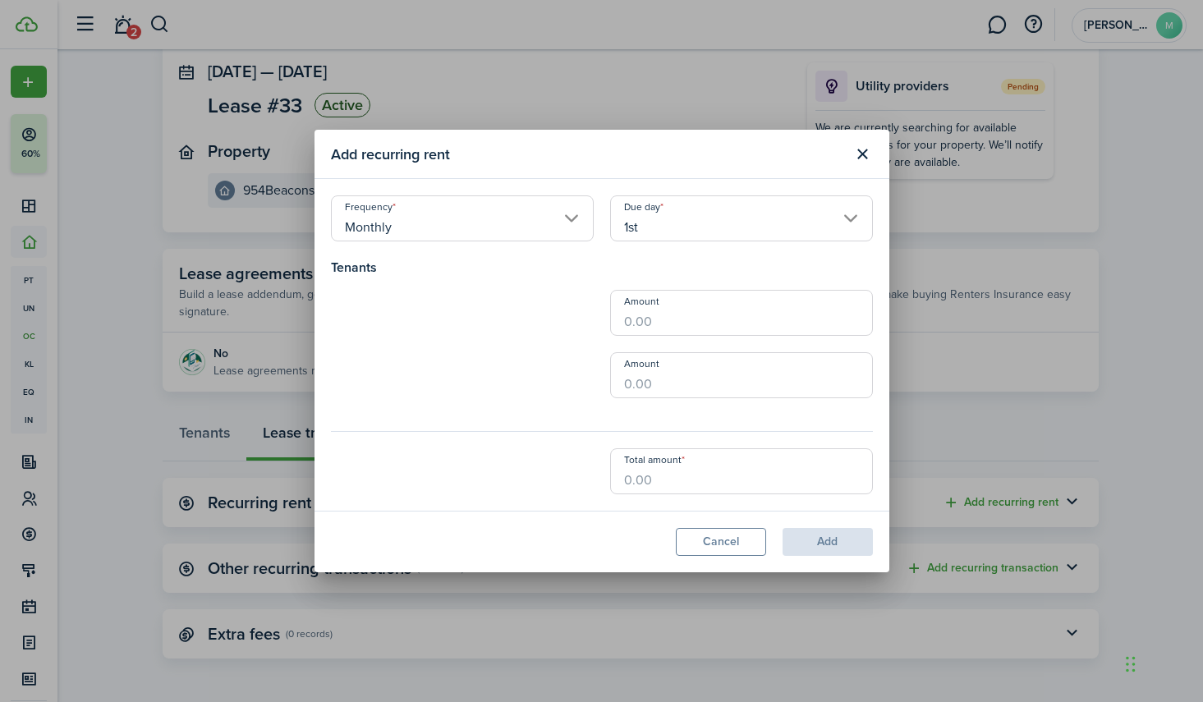
click at [689, 160] on modal-title "Add recurring rent" at bounding box center [588, 154] width 514 height 32
click at [655, 318] on input "Amount" at bounding box center [741, 313] width 263 height 46
type input "$775.00"
click at [644, 381] on input "Amount" at bounding box center [741, 375] width 263 height 46
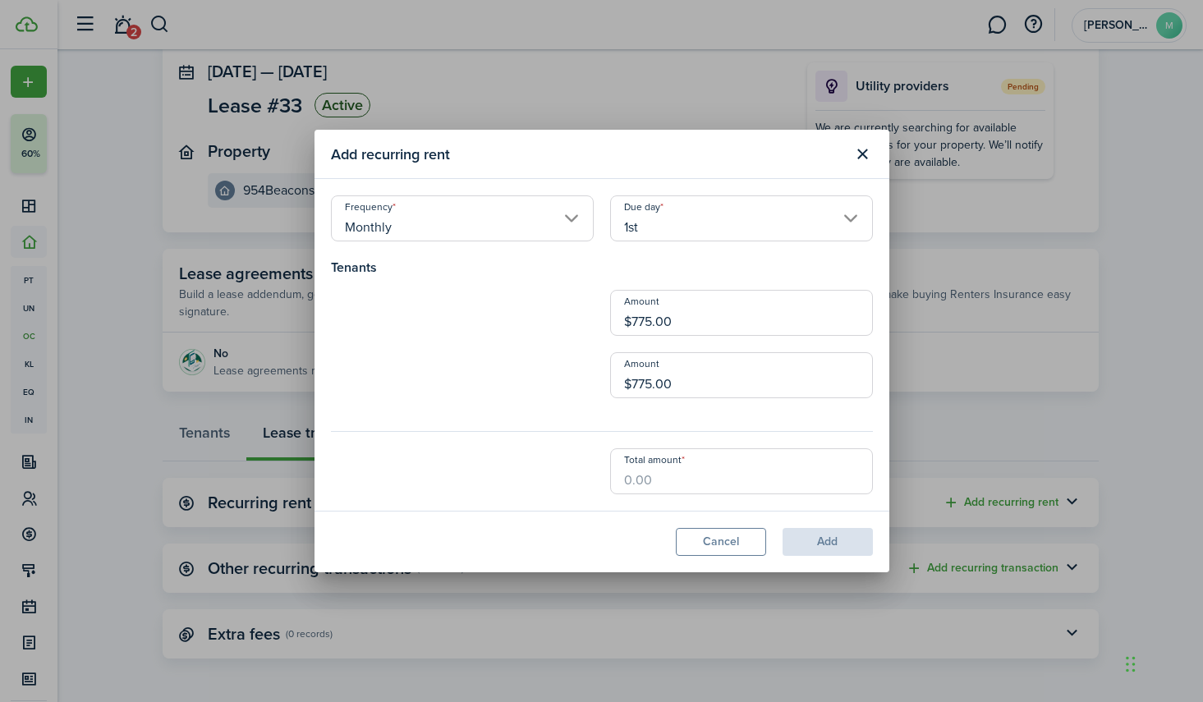
type input "$775.00"
click at [640, 472] on input "Total amount" at bounding box center [741, 471] width 263 height 46
click at [661, 410] on div "Amount $775.00" at bounding box center [741, 383] width 279 height 62
click at [516, 415] on lease-edit-recurring-form "Frequency Monthly Due day 1st Tenants Amount $775.00 Amount $775.00 Total amoun…" at bounding box center [602, 344] width 542 height 299
click at [446, 311] on loading-skeleton at bounding box center [462, 313] width 263 height 46
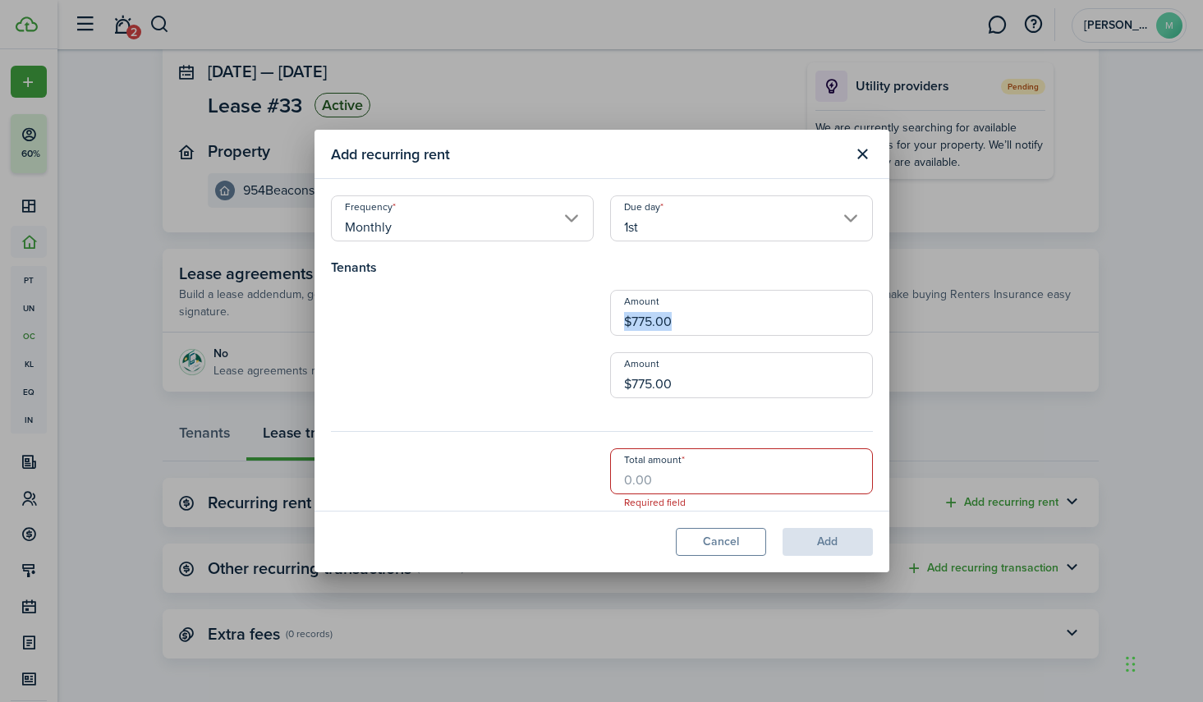
click at [446, 311] on loading-skeleton at bounding box center [462, 313] width 263 height 46
click at [612, 275] on h4 "Tenants" at bounding box center [602, 268] width 542 height 20
click at [651, 479] on input "Total amount" at bounding box center [741, 471] width 263 height 46
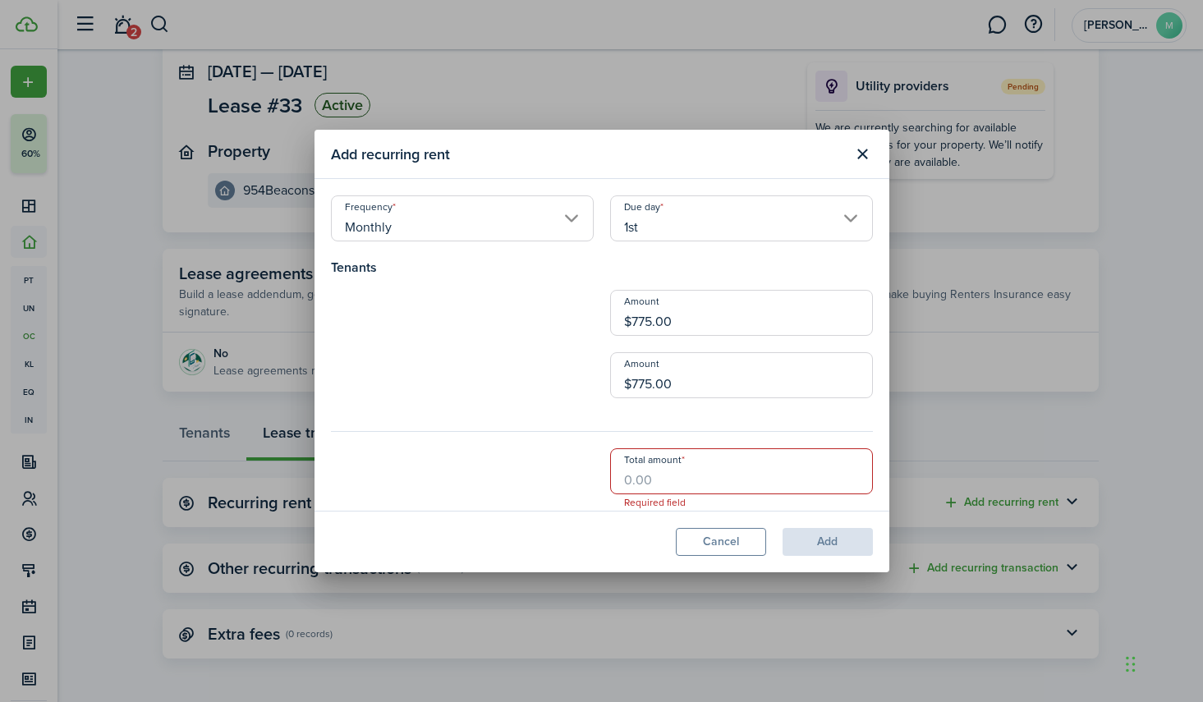
click at [648, 475] on input "Total amount" at bounding box center [741, 471] width 263 height 46
type input "$0.50"
type input "$1"
type input "$7.50"
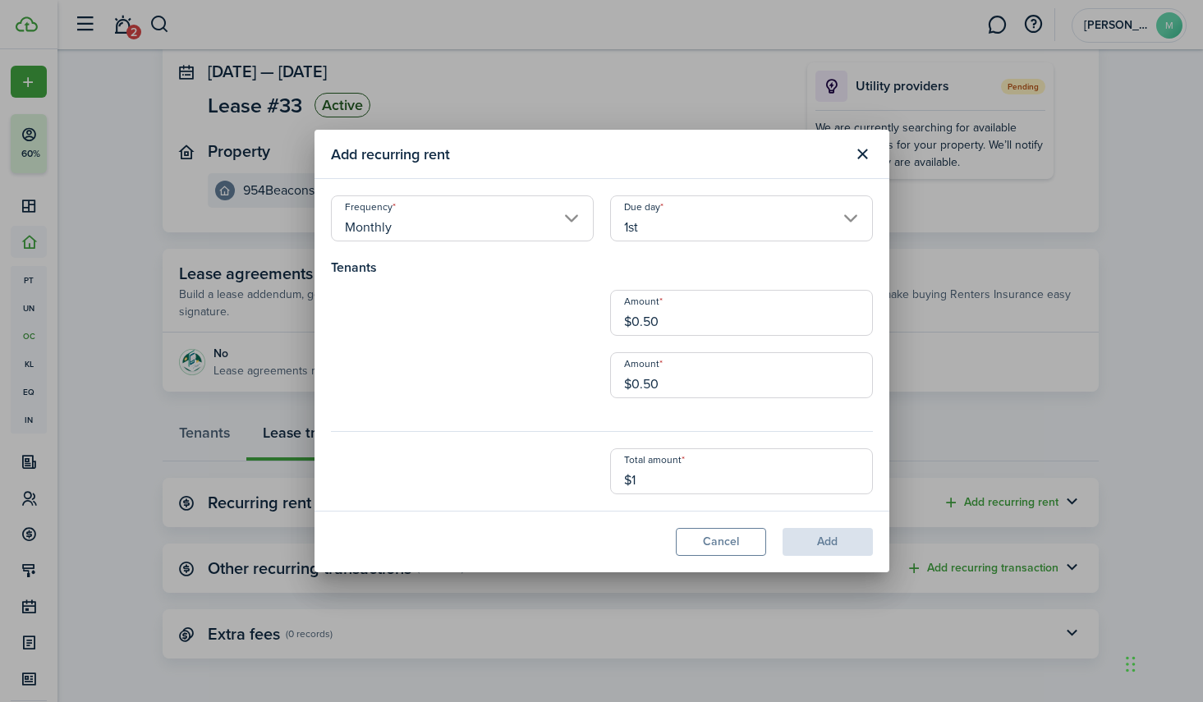
type input "$7.50"
type input "$15"
type input "$77.50"
type input "$155"
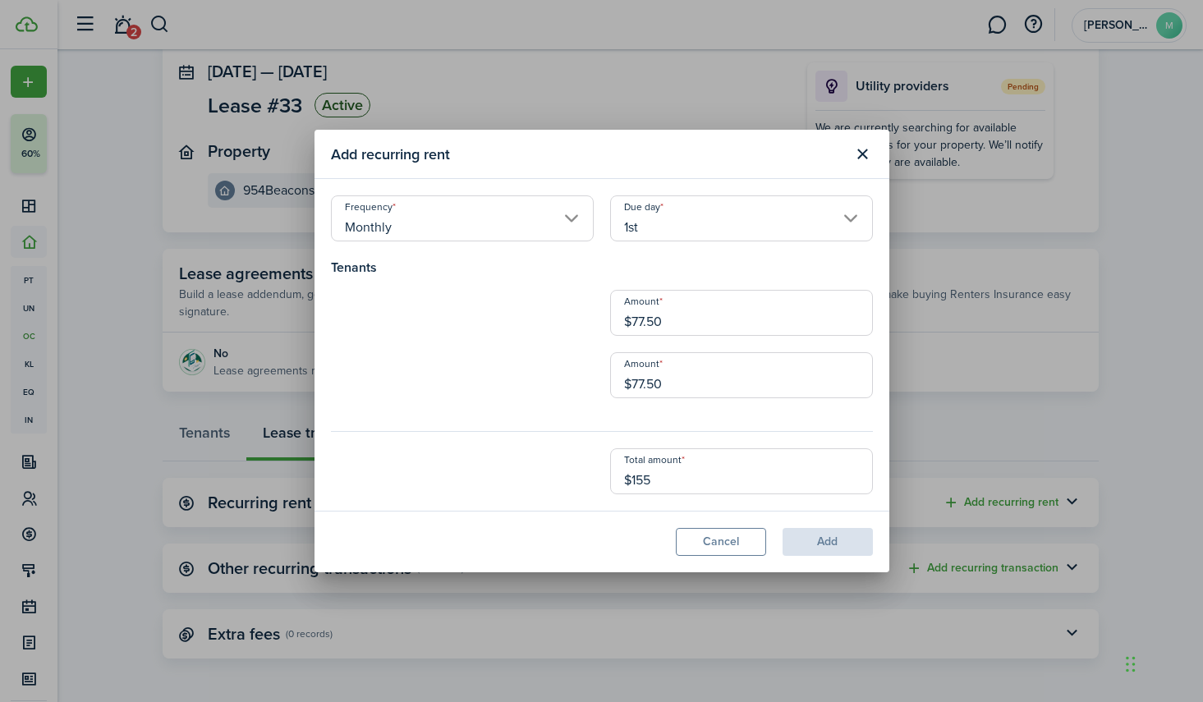
type input "$775.00"
type input "$1,550.00"
click at [663, 513] on modal-footer "Cancel Add" at bounding box center [601, 542] width 575 height 62
click at [612, 524] on modal-footer "Cancel Add" at bounding box center [601, 542] width 575 height 62
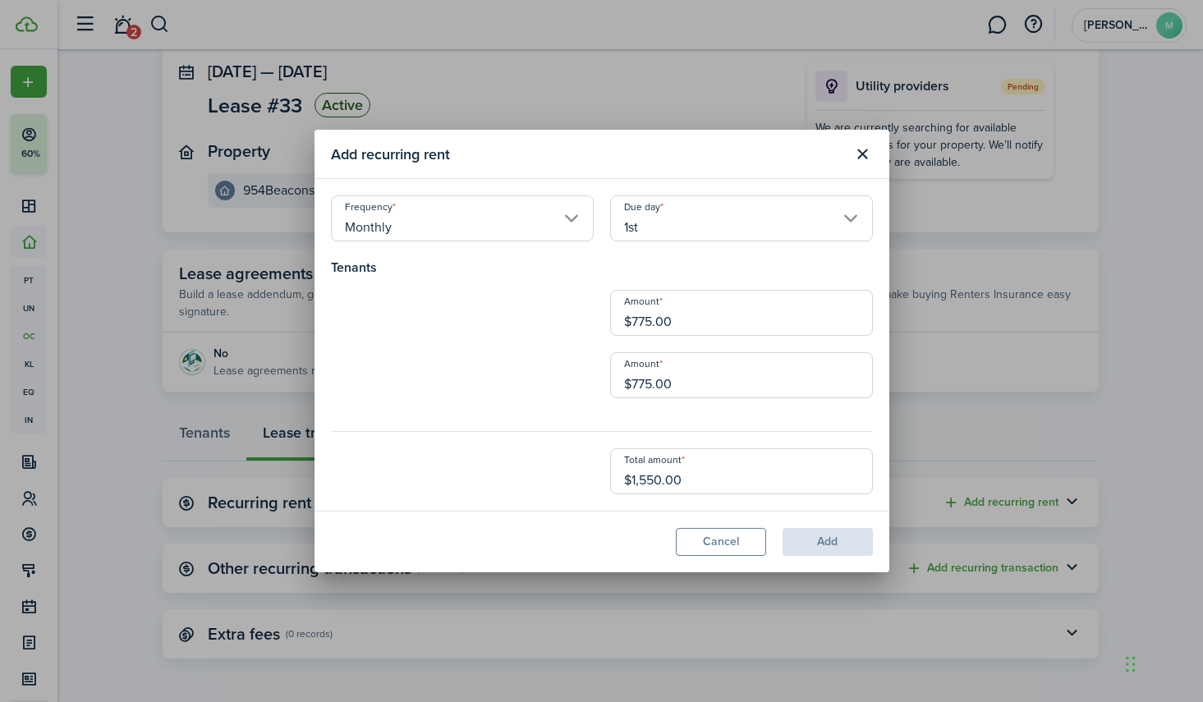
click at [831, 539] on modal-footer "Cancel Add" at bounding box center [601, 542] width 575 height 62
click at [831, 536] on modal-footer "Cancel Add" at bounding box center [601, 542] width 575 height 62
click at [553, 319] on loading-skeleton at bounding box center [462, 313] width 263 height 46
click at [860, 159] on button "Close modal" at bounding box center [863, 154] width 28 height 28
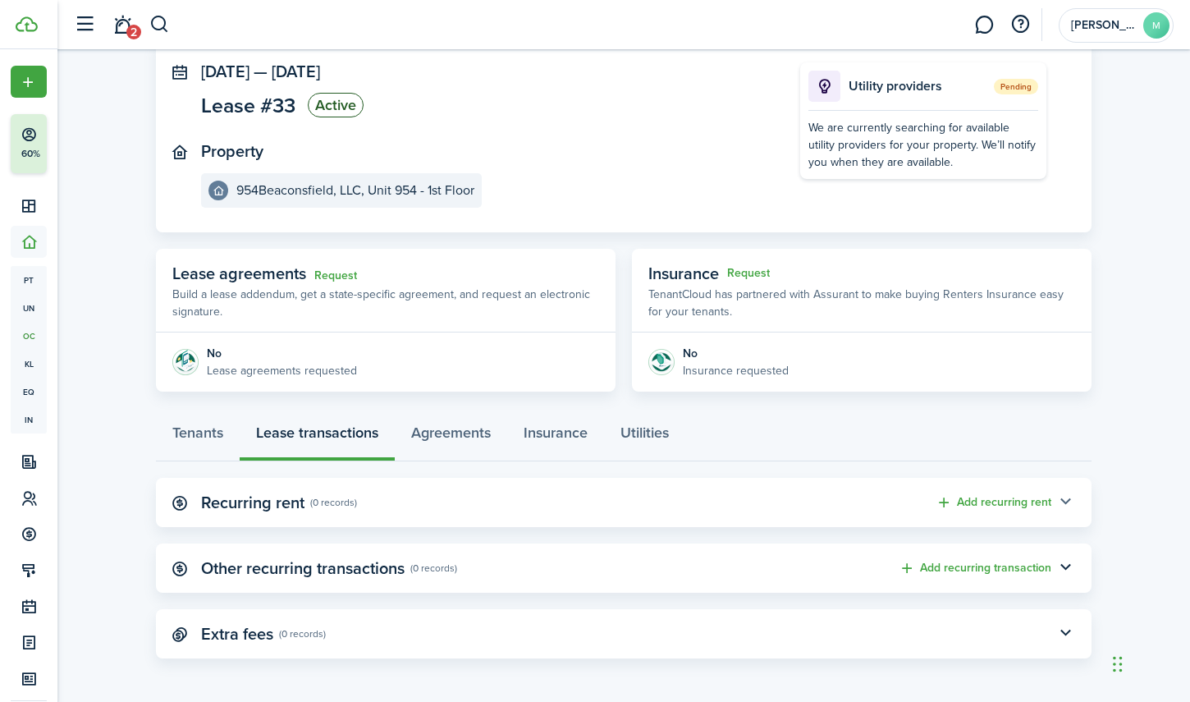
click at [1070, 499] on button "button" at bounding box center [1066, 502] width 28 height 28
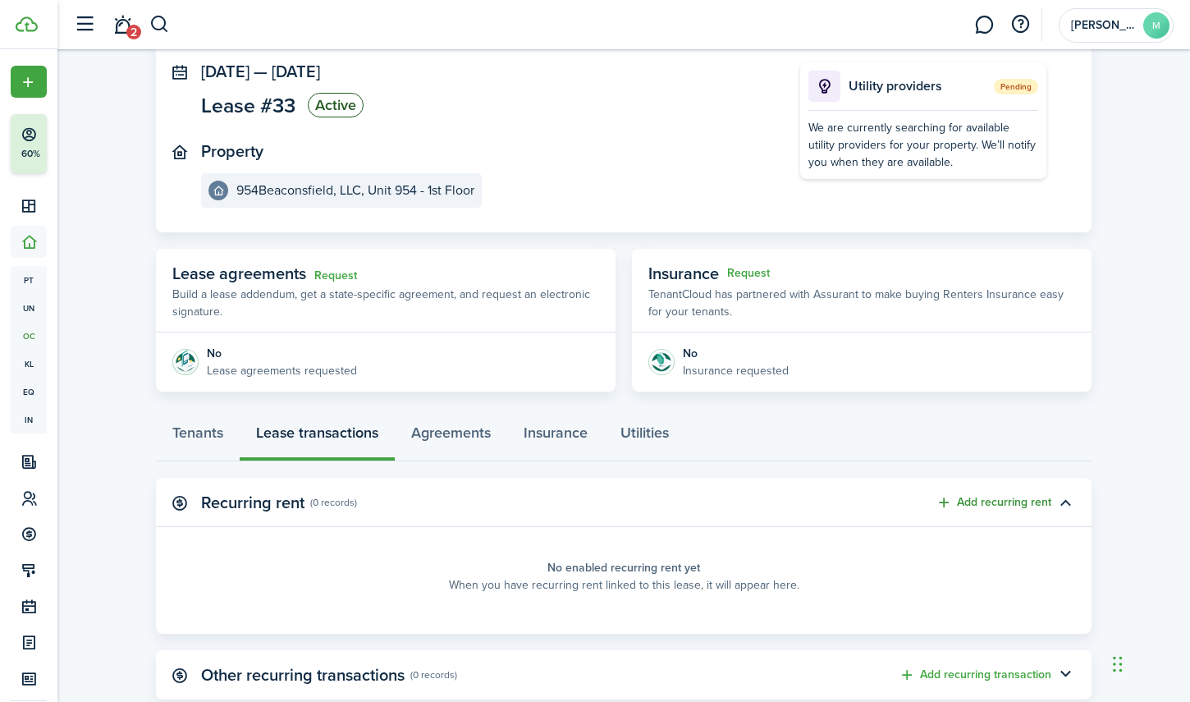
click at [999, 497] on button "Add recurring rent" at bounding box center [994, 502] width 116 height 19
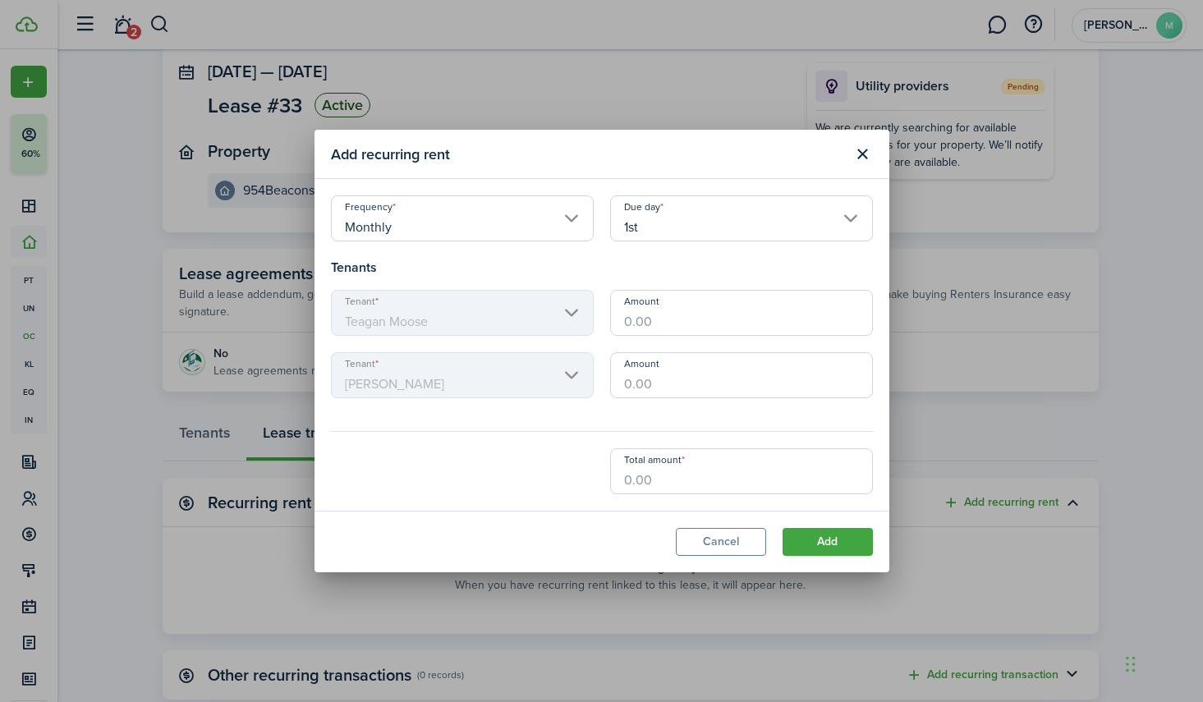
click at [653, 319] on input "Amount" at bounding box center [741, 313] width 263 height 46
type input "$775.00"
click at [649, 375] on input "Amount" at bounding box center [741, 375] width 263 height 46
type input "$775.00"
click at [657, 419] on lease-edit-recurring-form "Frequency Monthly Due day 1st Tenants Tenant Teagan Moose Amount $775.00 Tenant…" at bounding box center [602, 344] width 542 height 299
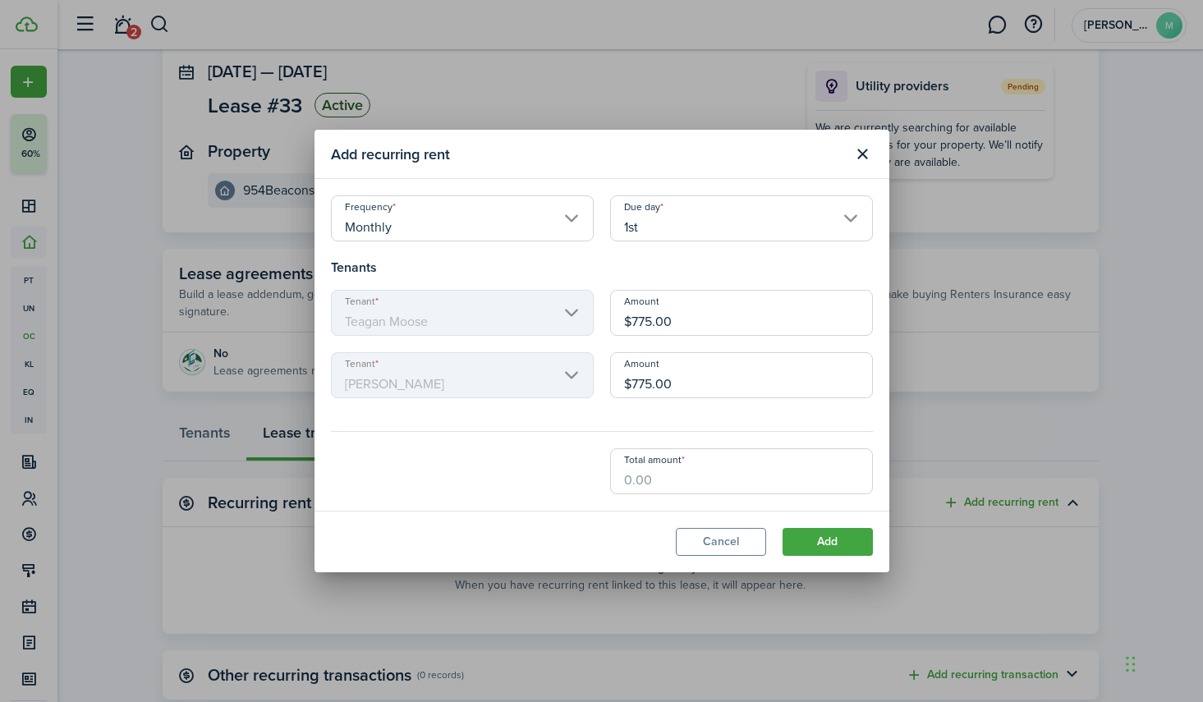
click at [636, 475] on input "Total amount" at bounding box center [741, 471] width 263 height 46
type input "$0.50"
type input "$1"
type input "$5.50"
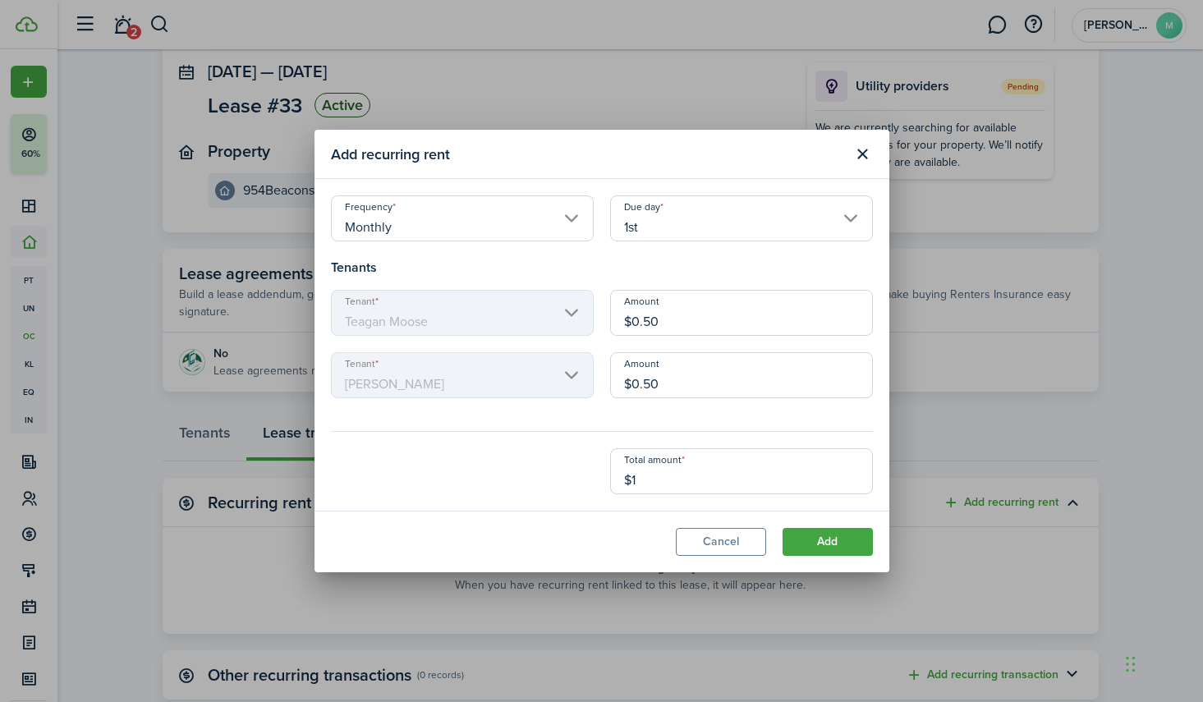
type input "$5.50"
type input "$11"
type input "$0.50"
type input "$1"
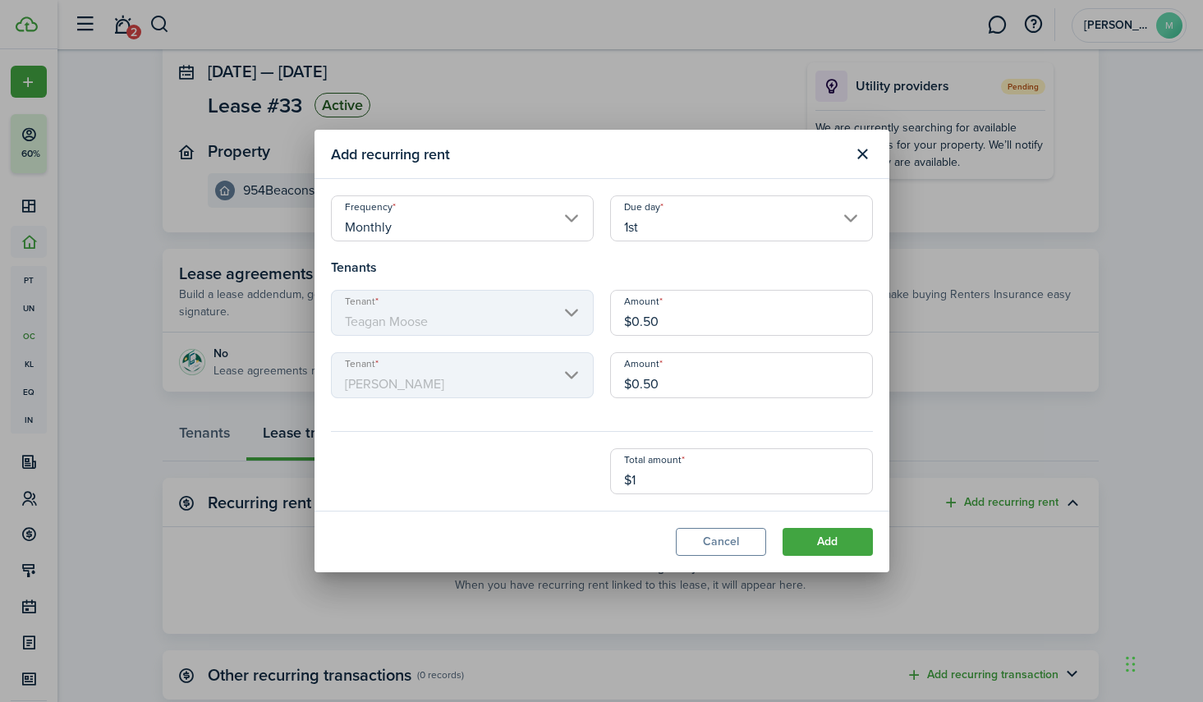
type input "$7.50"
type input "$15"
type input "$75.00"
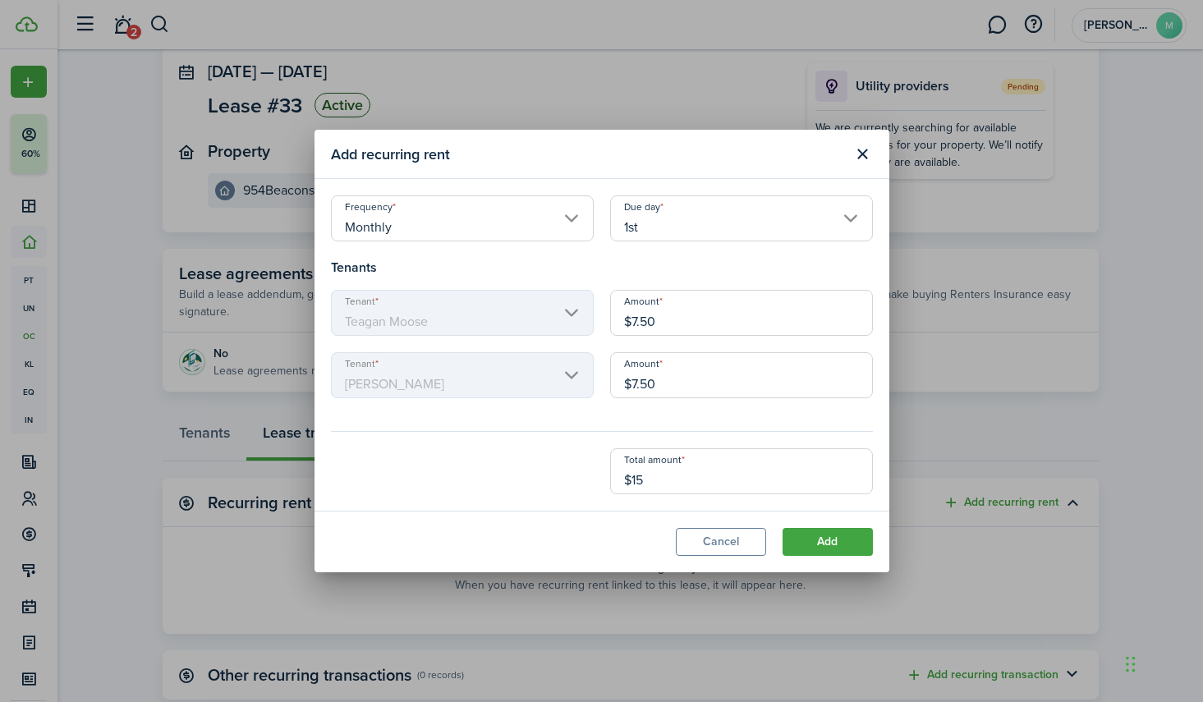
type input "$150"
type input "$775.00"
type input "$1,550.00"
click at [548, 487] on div "Total amount $1,550.00" at bounding box center [602, 471] width 558 height 46
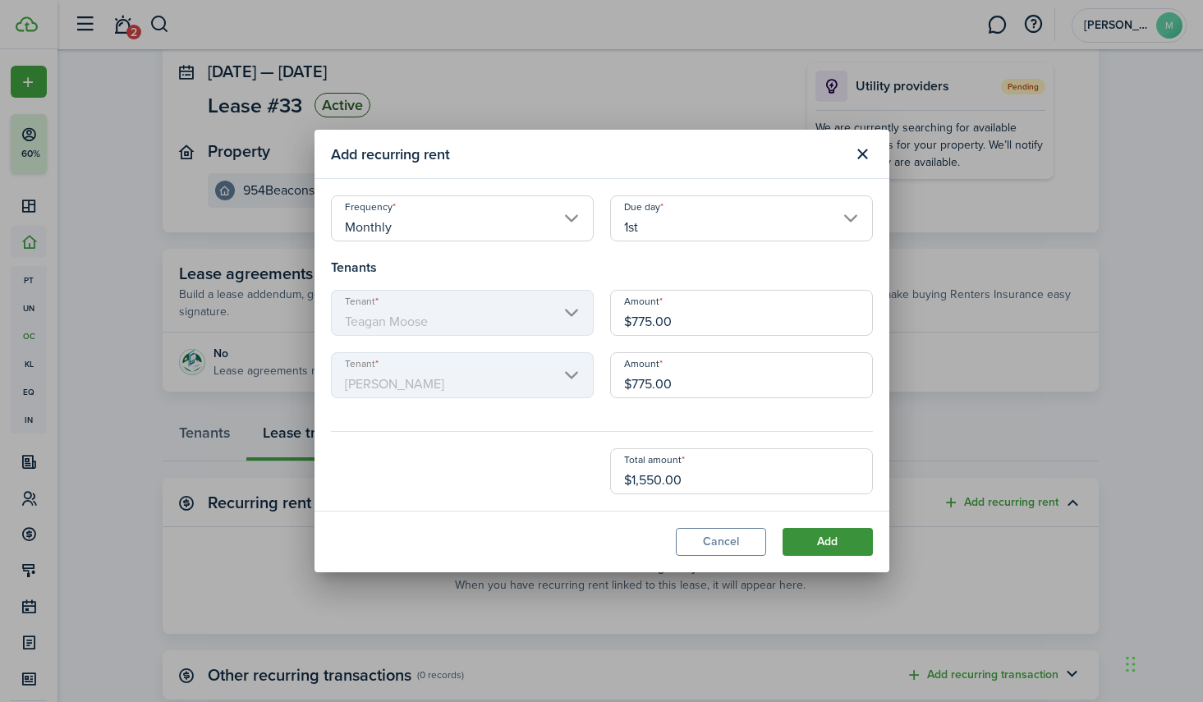
click at [830, 539] on button "Add" at bounding box center [827, 542] width 90 height 28
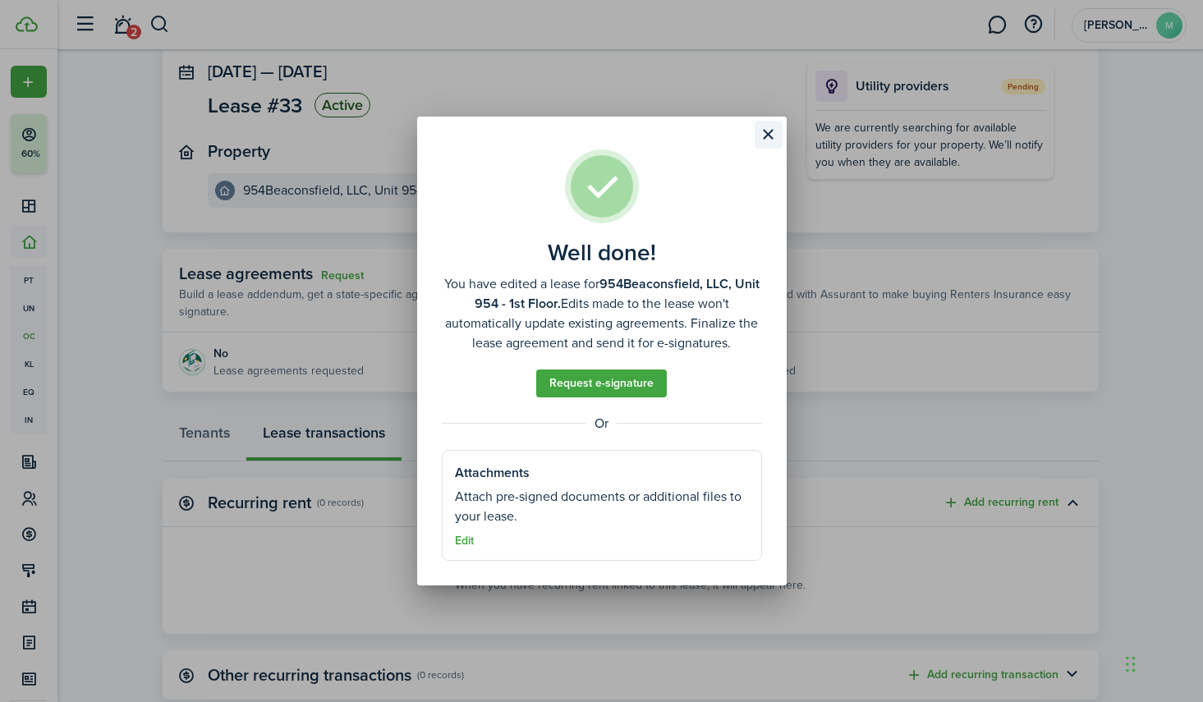
click at [773, 131] on button "Close modal" at bounding box center [768, 135] width 28 height 28
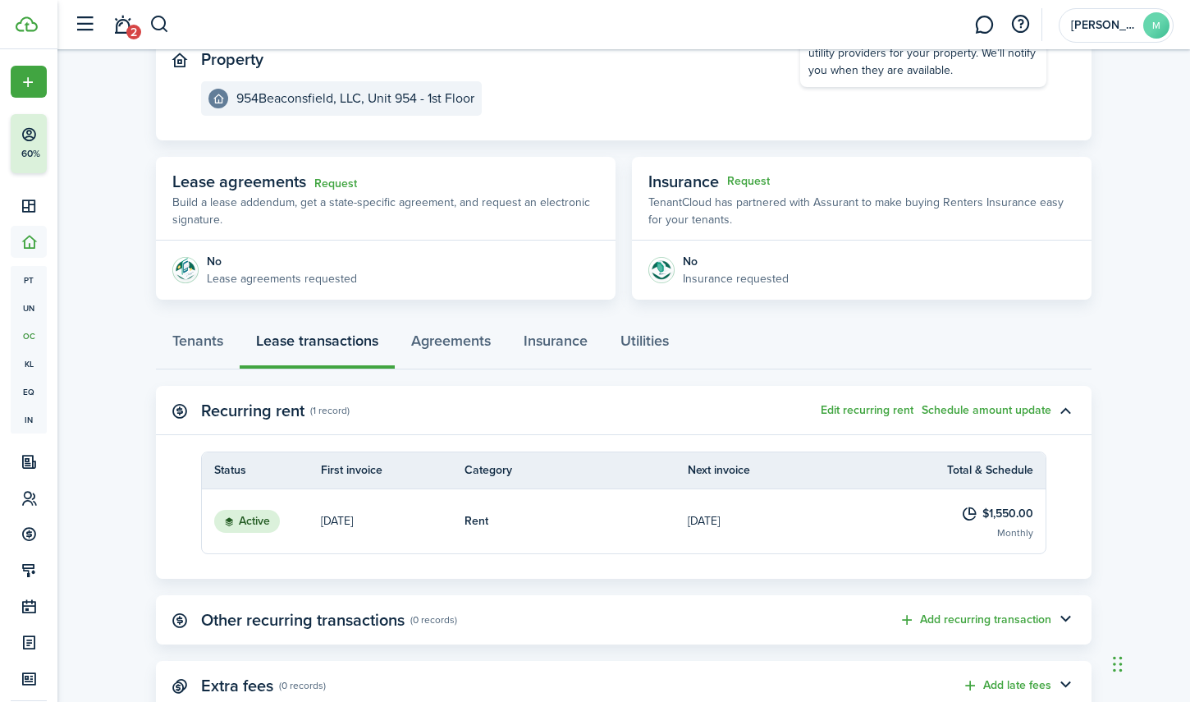
scroll to position [241, 0]
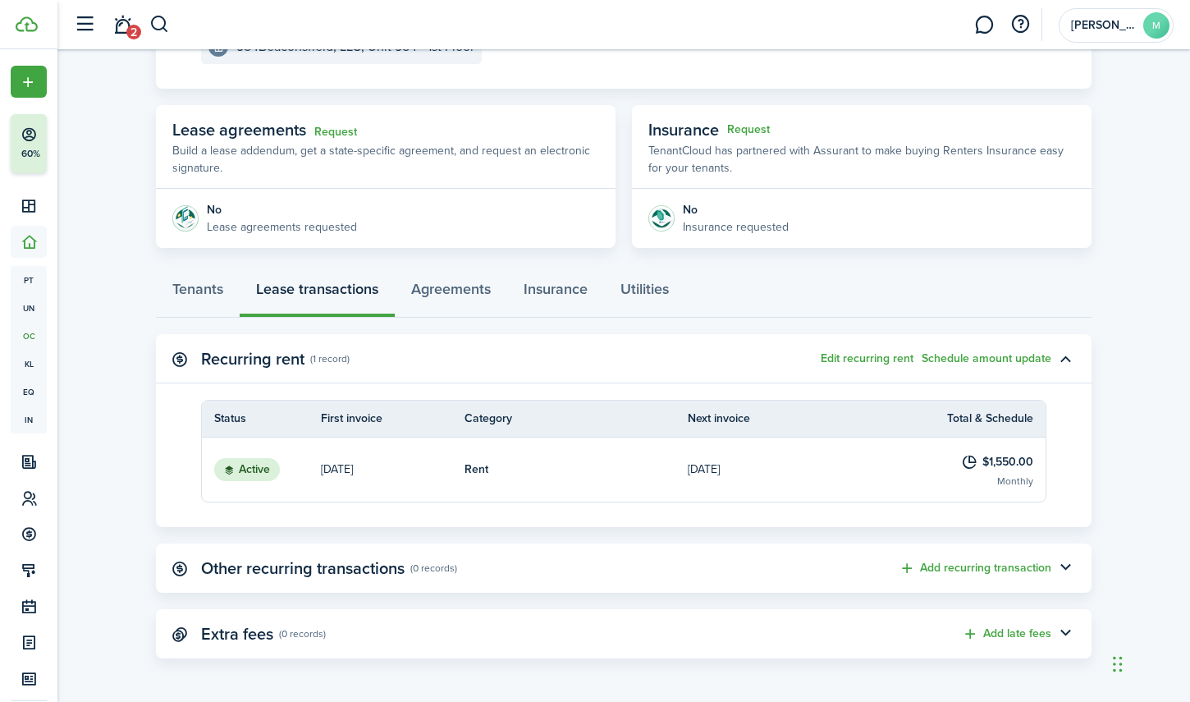
click at [1020, 464] on table-info-title "$1,550.00" at bounding box center [1008, 461] width 51 height 17
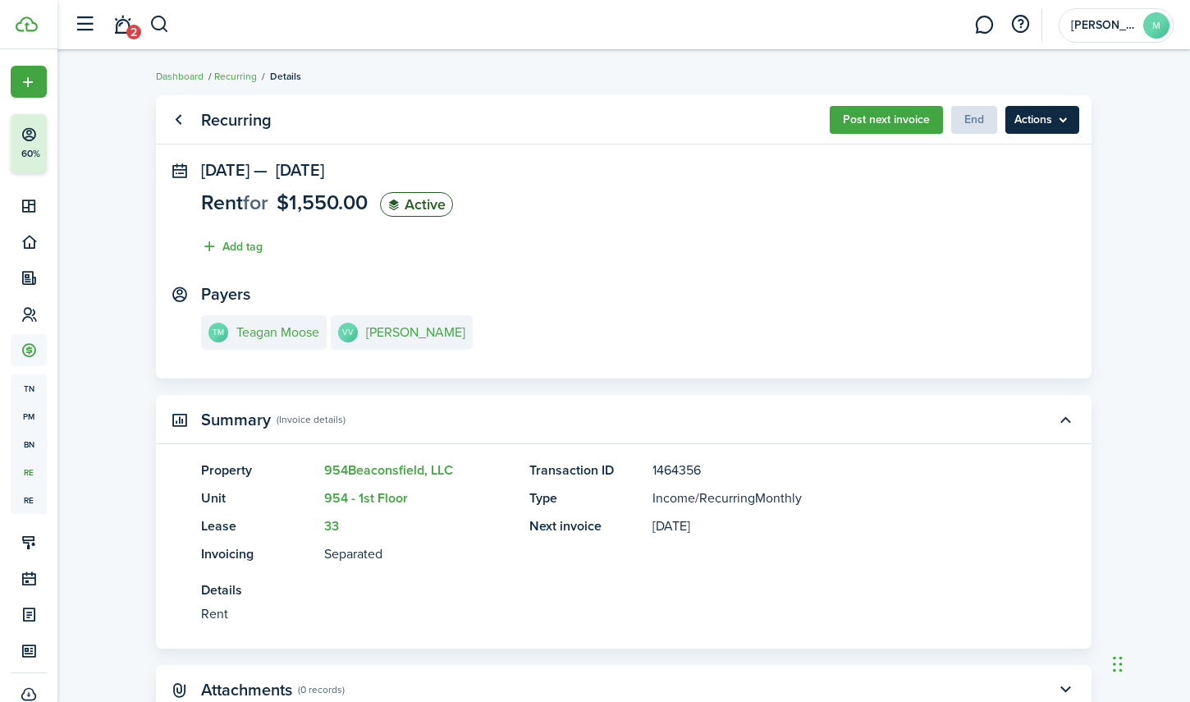
click at [1056, 120] on menu-btn "Actions" at bounding box center [1043, 120] width 74 height 28
click at [858, 195] on panel-main-section "[DATE] — [DATE] Rent for $1,550.00 Active Add tag" at bounding box center [624, 212] width 846 height 103
click at [183, 120] on link "Go back" at bounding box center [178, 120] width 28 height 28
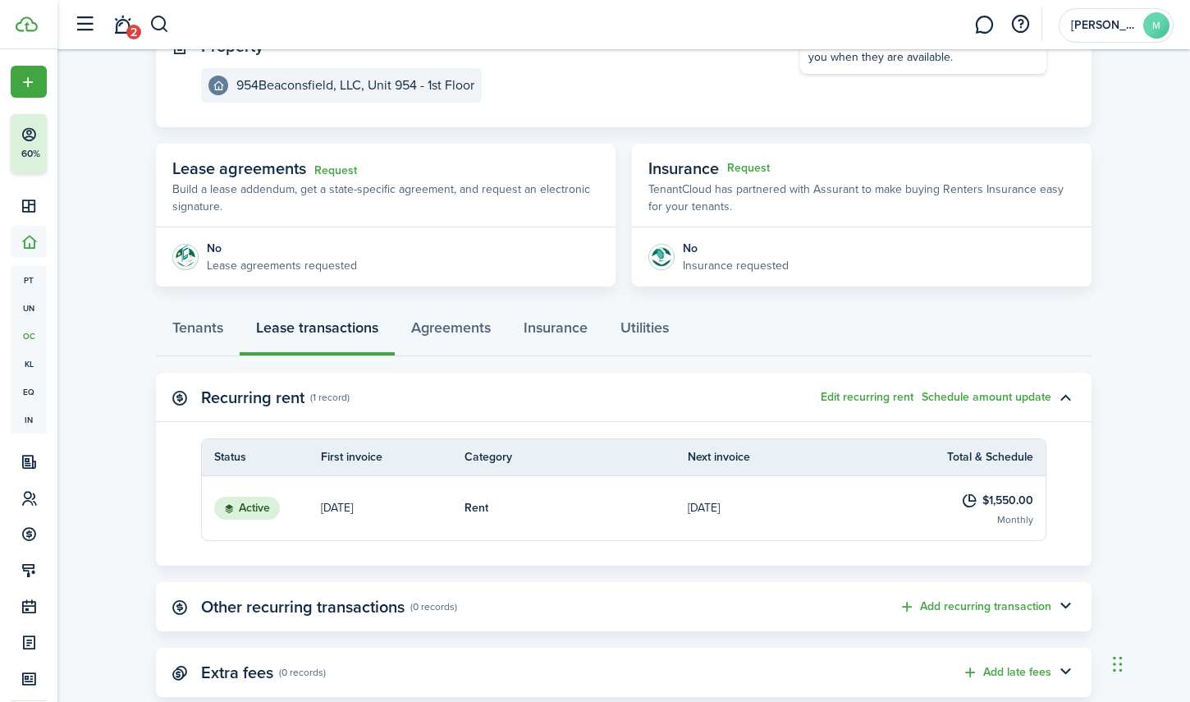
scroll to position [241, 0]
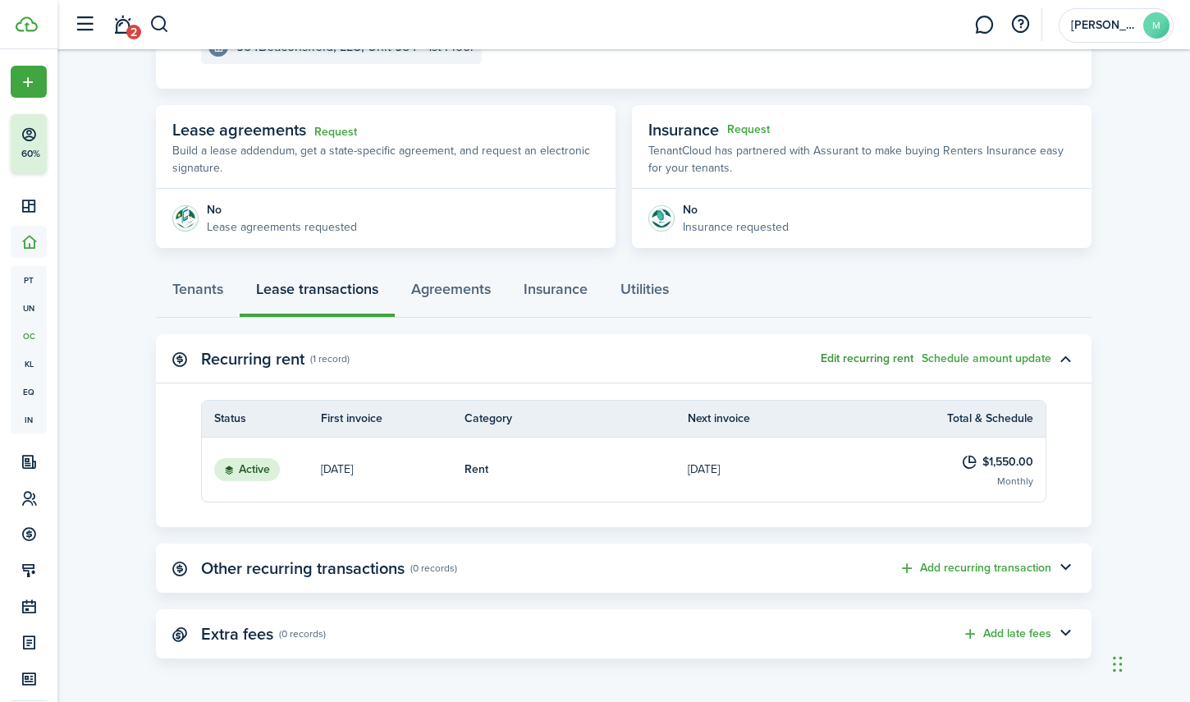
click at [862, 358] on button "Edit recurring rent" at bounding box center [867, 358] width 93 height 13
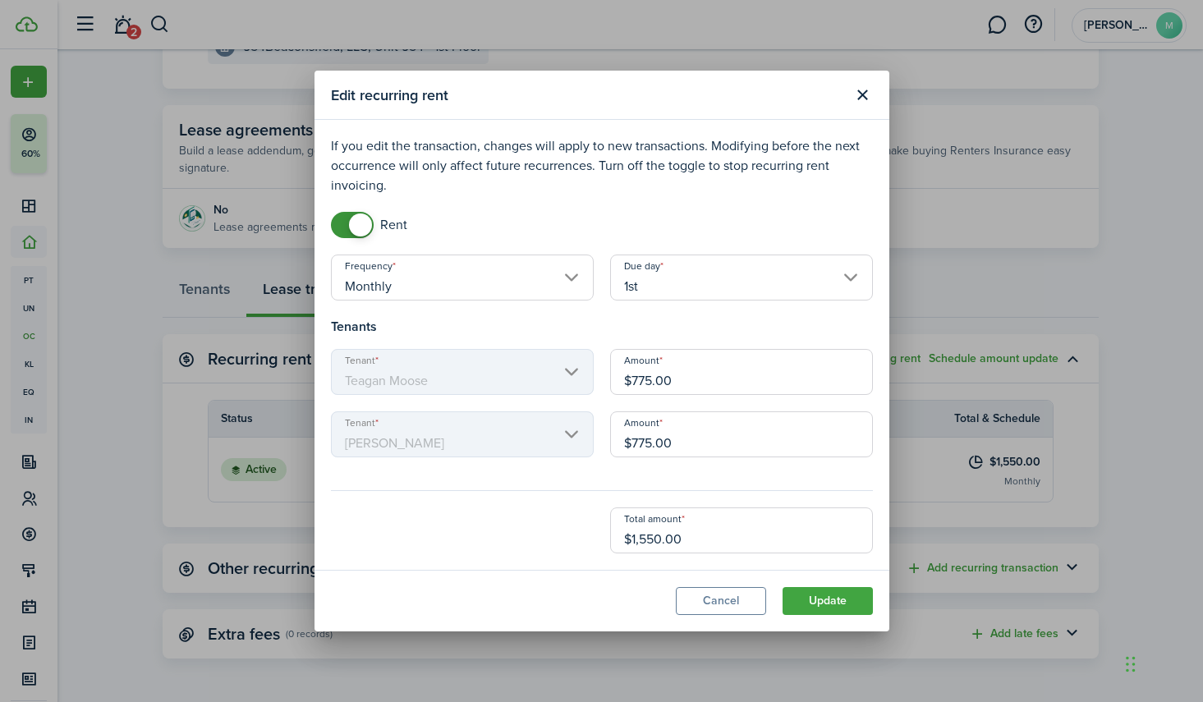
click at [571, 284] on input "Monthly" at bounding box center [462, 278] width 263 height 46
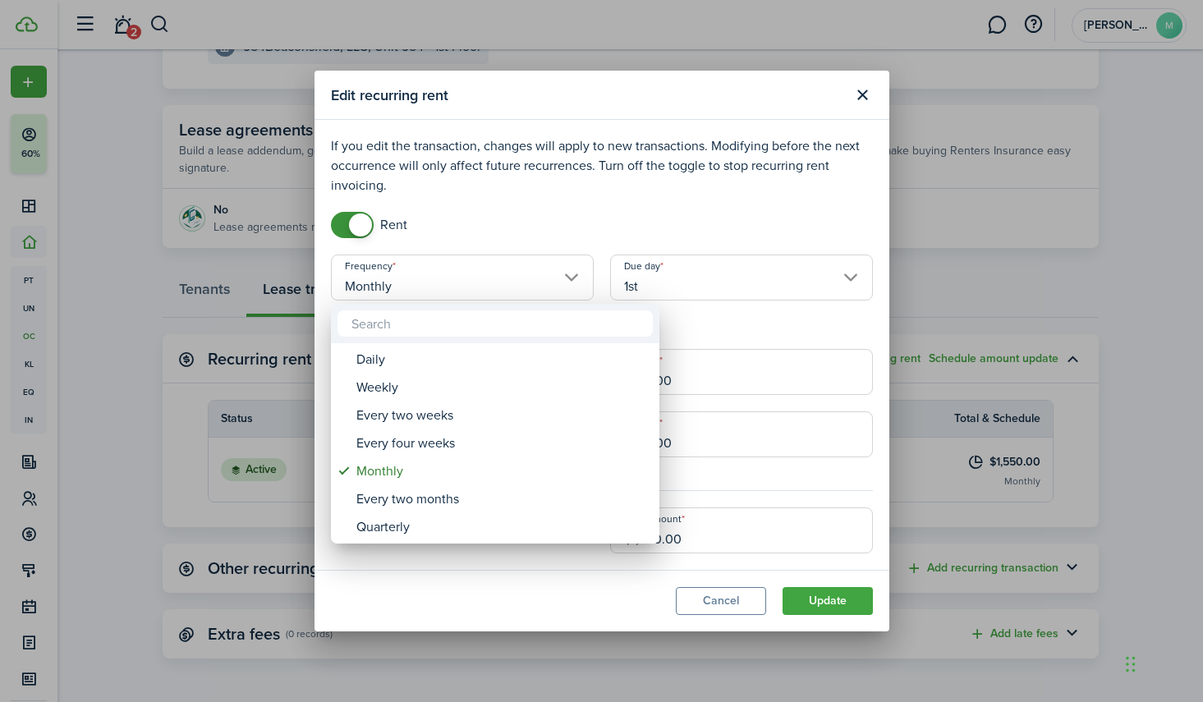
click at [571, 284] on div at bounding box center [601, 351] width 1465 height 965
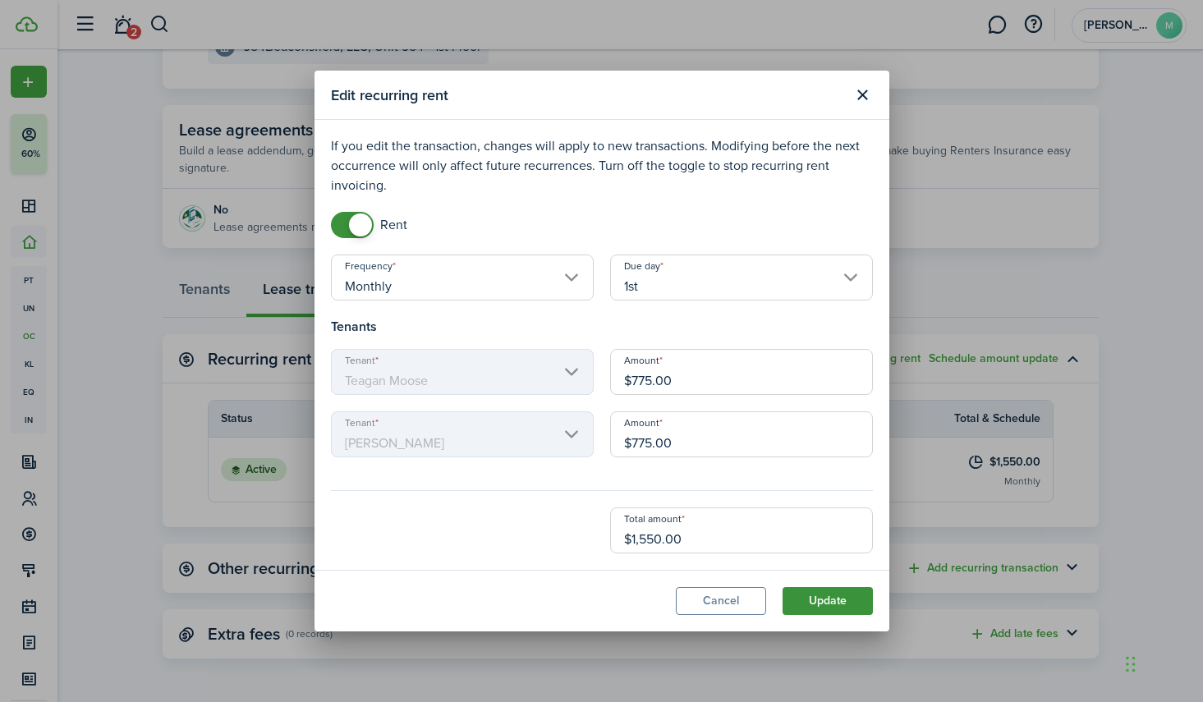
click at [828, 594] on button "Update" at bounding box center [827, 601] width 90 height 28
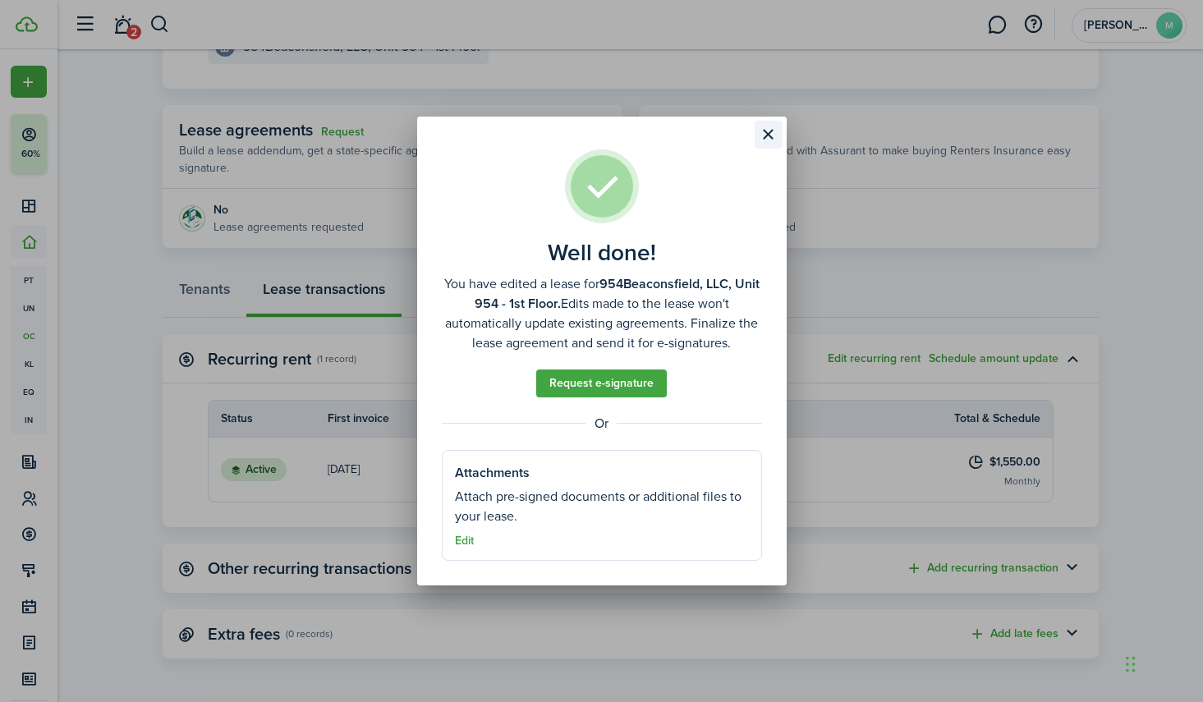
click at [768, 136] on button "Close modal" at bounding box center [768, 135] width 28 height 28
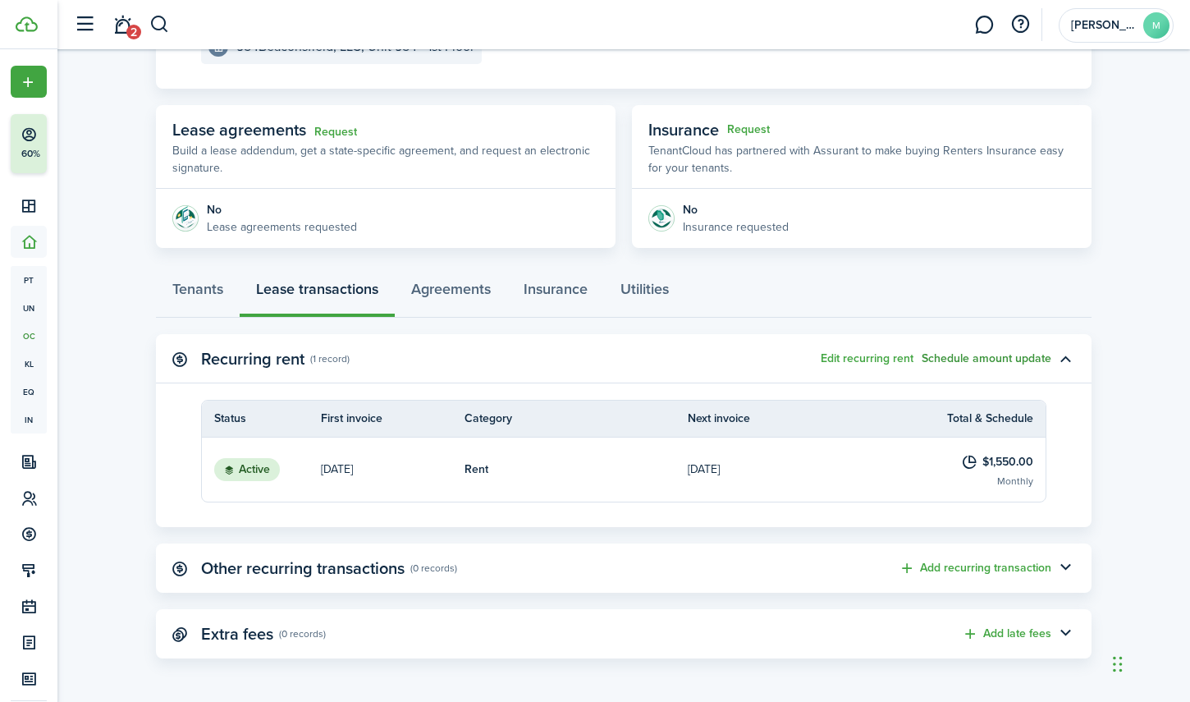
click at [979, 360] on button "Schedule amount update" at bounding box center [987, 358] width 130 height 13
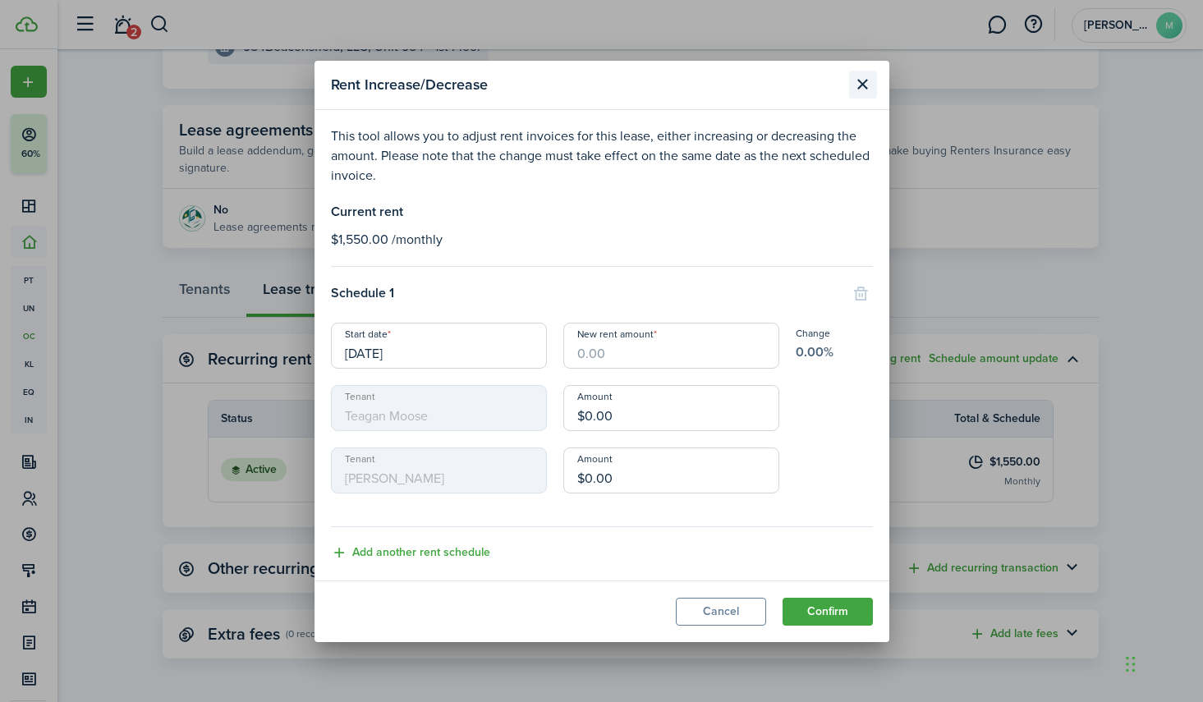
click at [864, 85] on button "Close modal" at bounding box center [863, 85] width 28 height 28
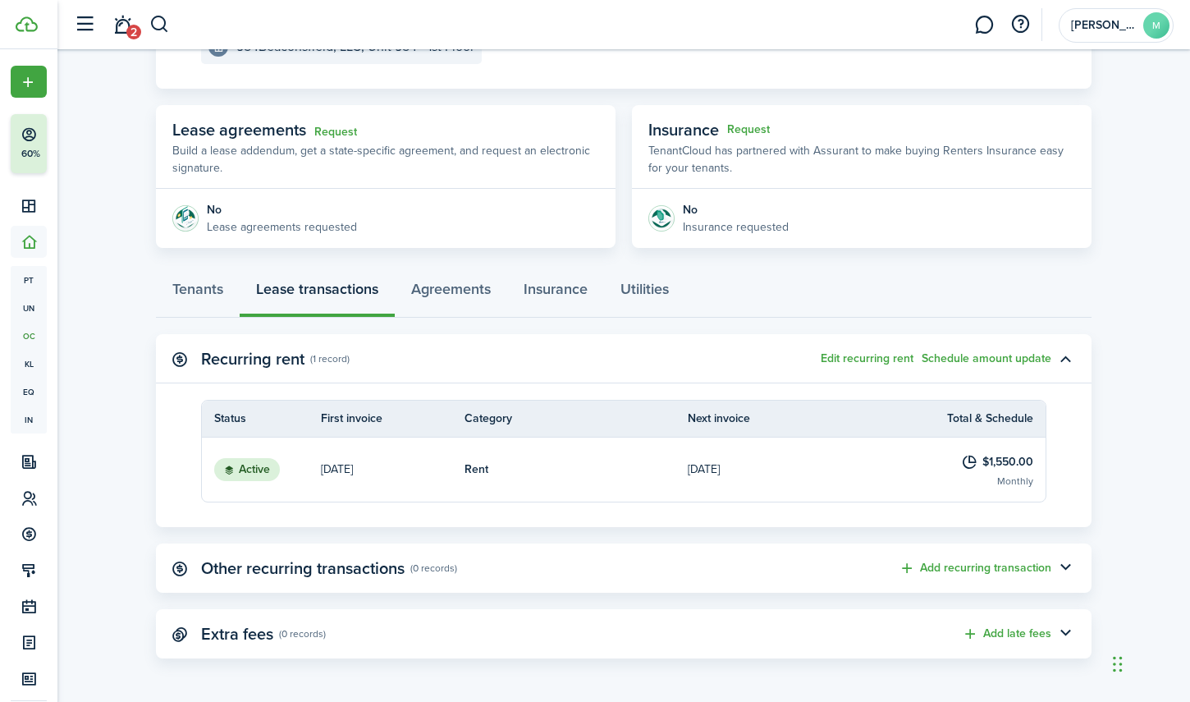
click at [353, 465] on p "[DATE]" at bounding box center [337, 469] width 32 height 17
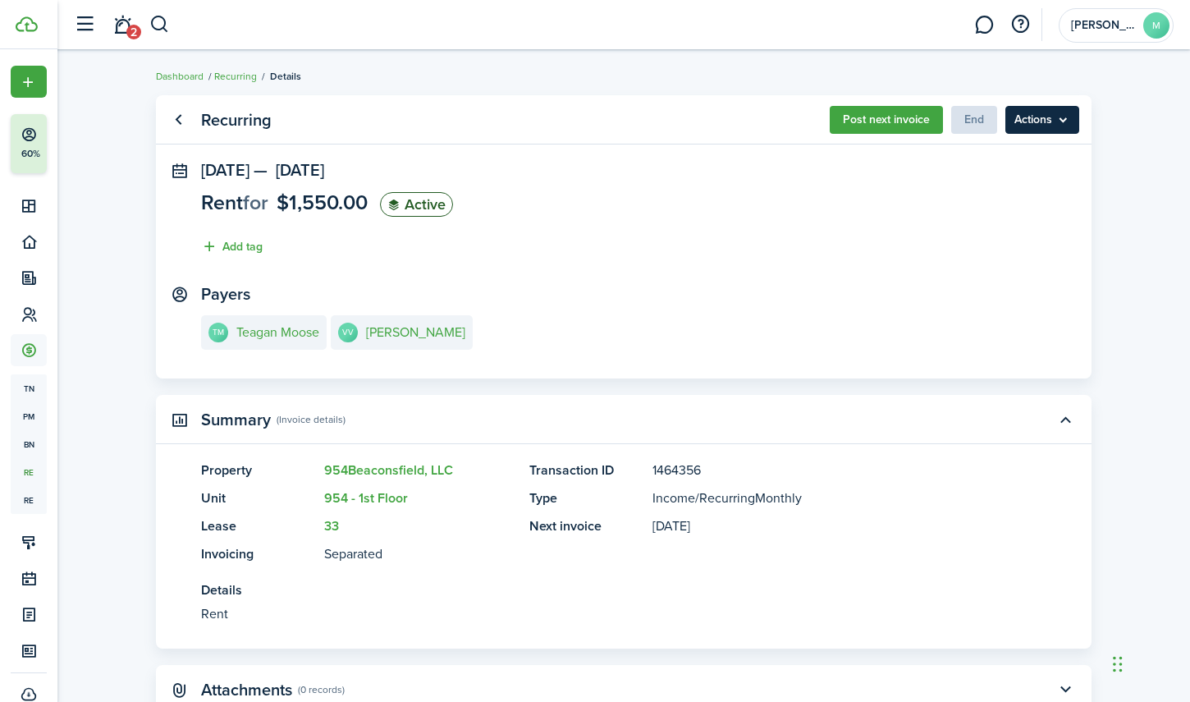
click at [1047, 115] on menu-btn "Actions" at bounding box center [1043, 120] width 74 height 28
click at [1047, 116] on menu-btn "Actions" at bounding box center [1043, 120] width 74 height 28
click at [222, 122] on panel-main-title "Recurring" at bounding box center [236, 120] width 71 height 19
click at [229, 76] on link "Recurring" at bounding box center [235, 76] width 43 height 15
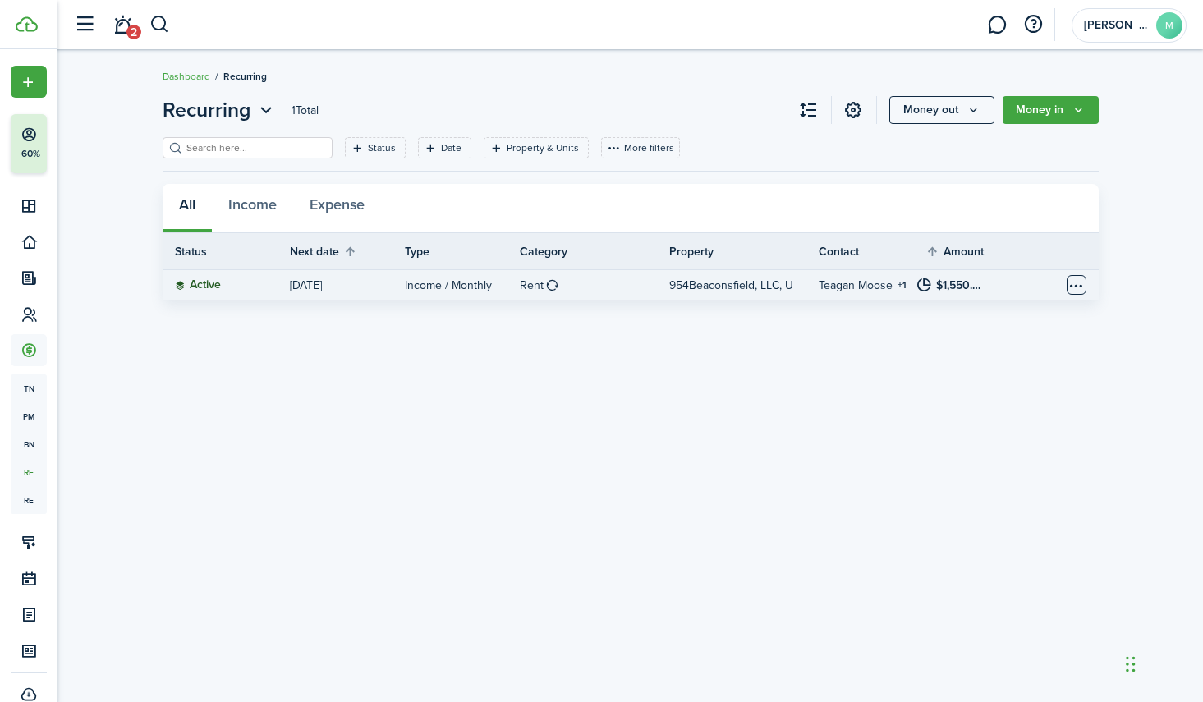
click at [1075, 283] on table-menu-btn-icon "Open menu" at bounding box center [1076, 285] width 20 height 20
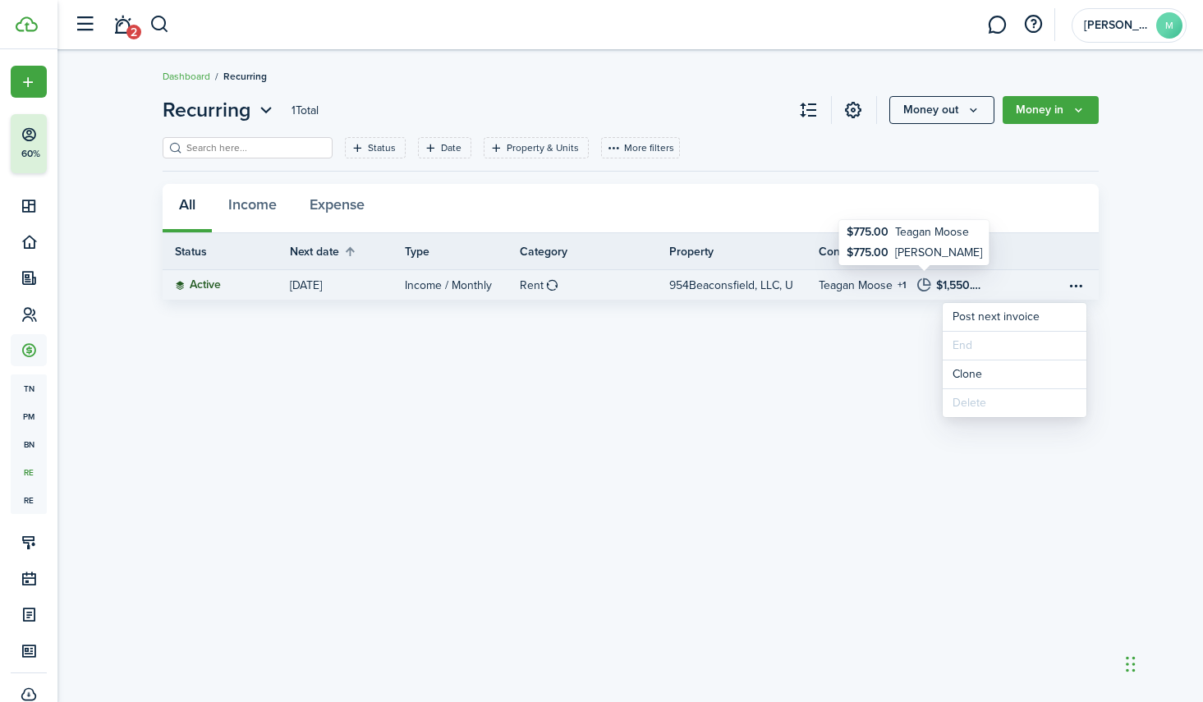
click at [930, 279] on p at bounding box center [924, 284] width 21 height 23
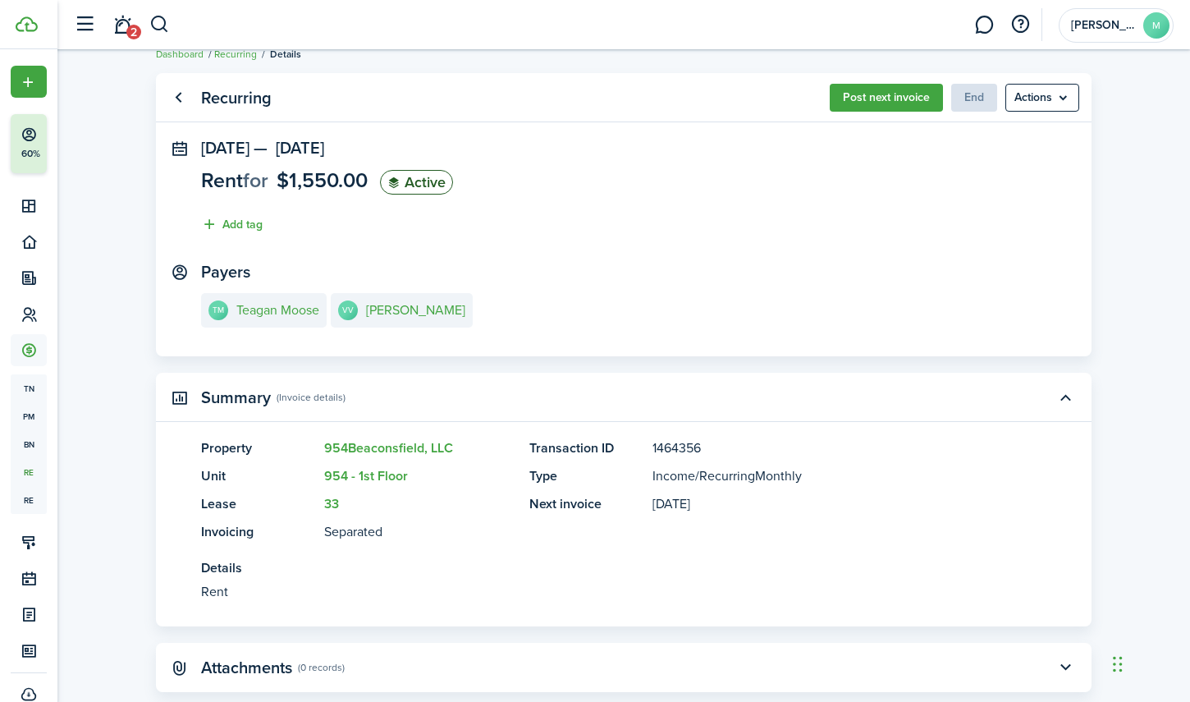
scroll to position [57, 0]
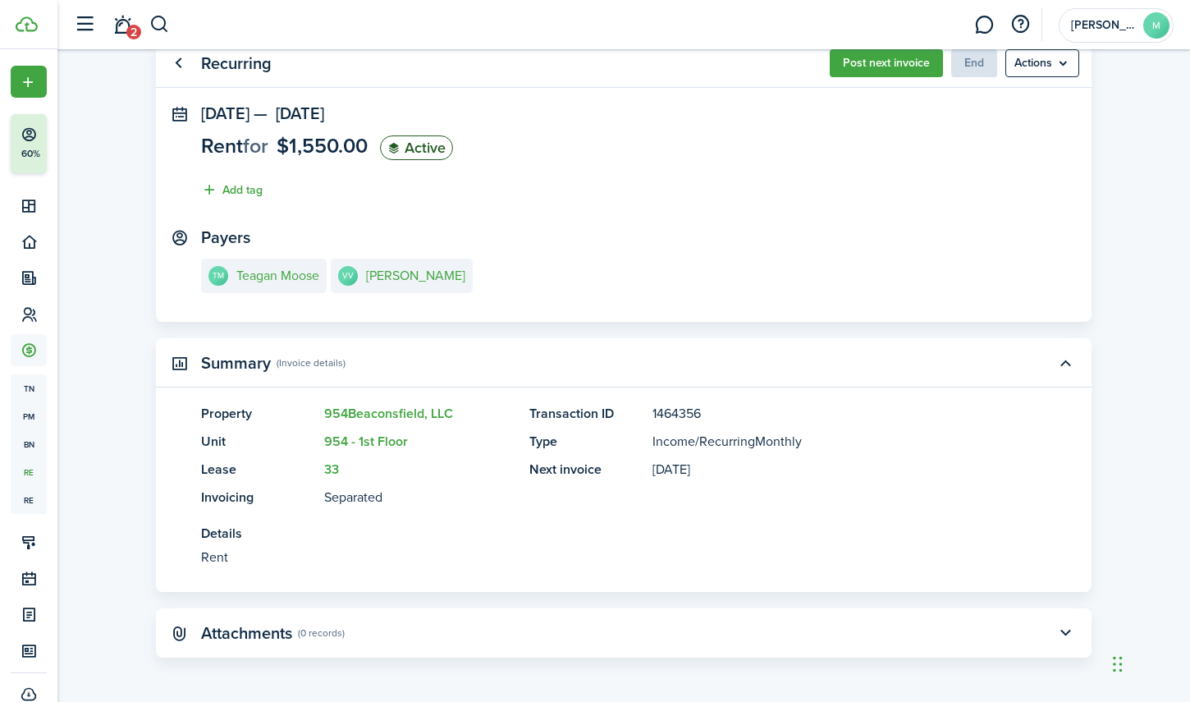
click at [681, 463] on panel-main-description "[DATE]" at bounding box center [825, 470] width 345 height 20
drag, startPoint x: 606, startPoint y: 469, endPoint x: 588, endPoint y: 475, distance: 19.2
click at [606, 469] on panel-main-title "Next invoice" at bounding box center [587, 470] width 115 height 20
drag, startPoint x: 338, startPoint y: 493, endPoint x: 328, endPoint y: 497, distance: 10.7
click at [338, 492] on panel-main-description "Separated" at bounding box center [418, 498] width 189 height 20
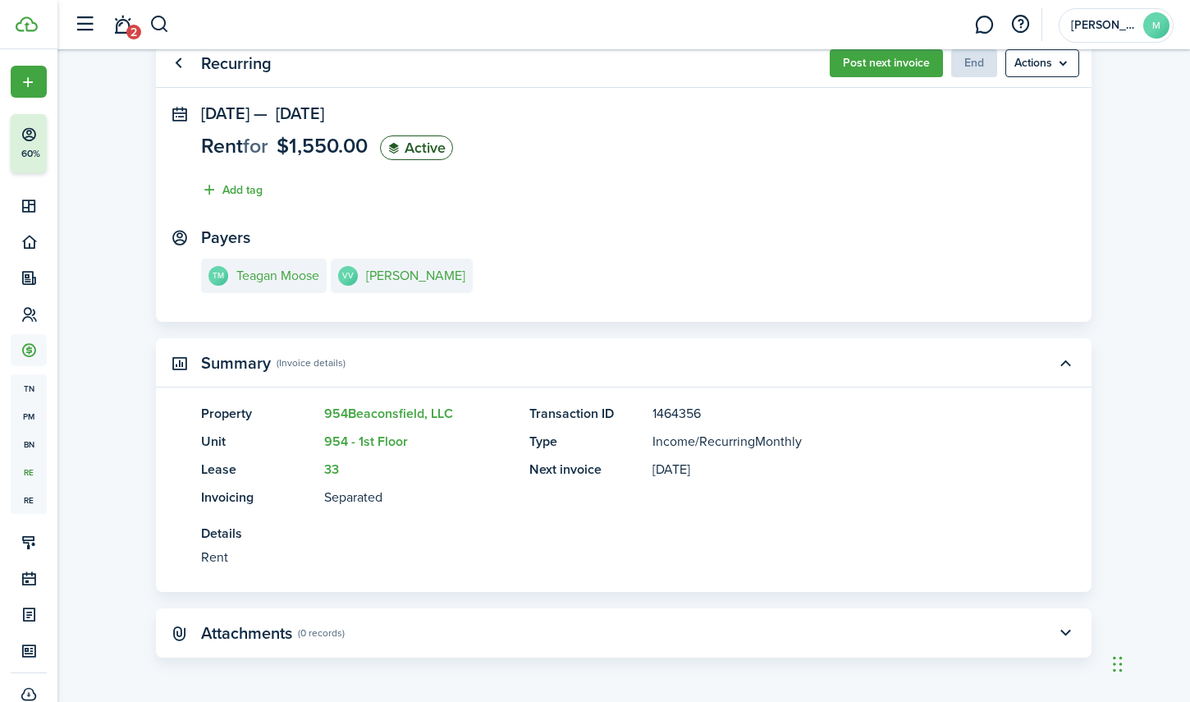
click at [214, 548] on panel-main-description "Rent" at bounding box center [599, 558] width 796 height 20
click at [213, 552] on panel-main-description "Rent" at bounding box center [599, 558] width 796 height 20
click at [279, 631] on panel-main-title "Attachments" at bounding box center [246, 633] width 91 height 19
click at [178, 62] on link "Go back" at bounding box center [178, 63] width 28 height 28
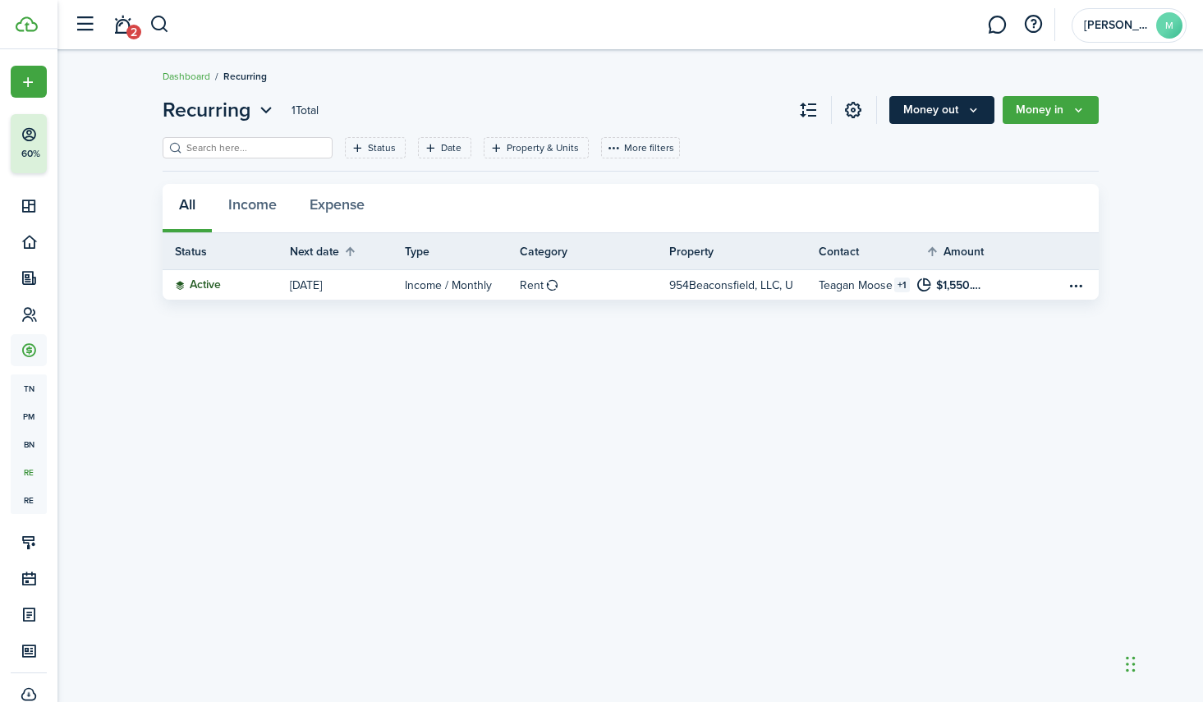
click at [972, 107] on icon "Money out" at bounding box center [973, 109] width 14 height 13
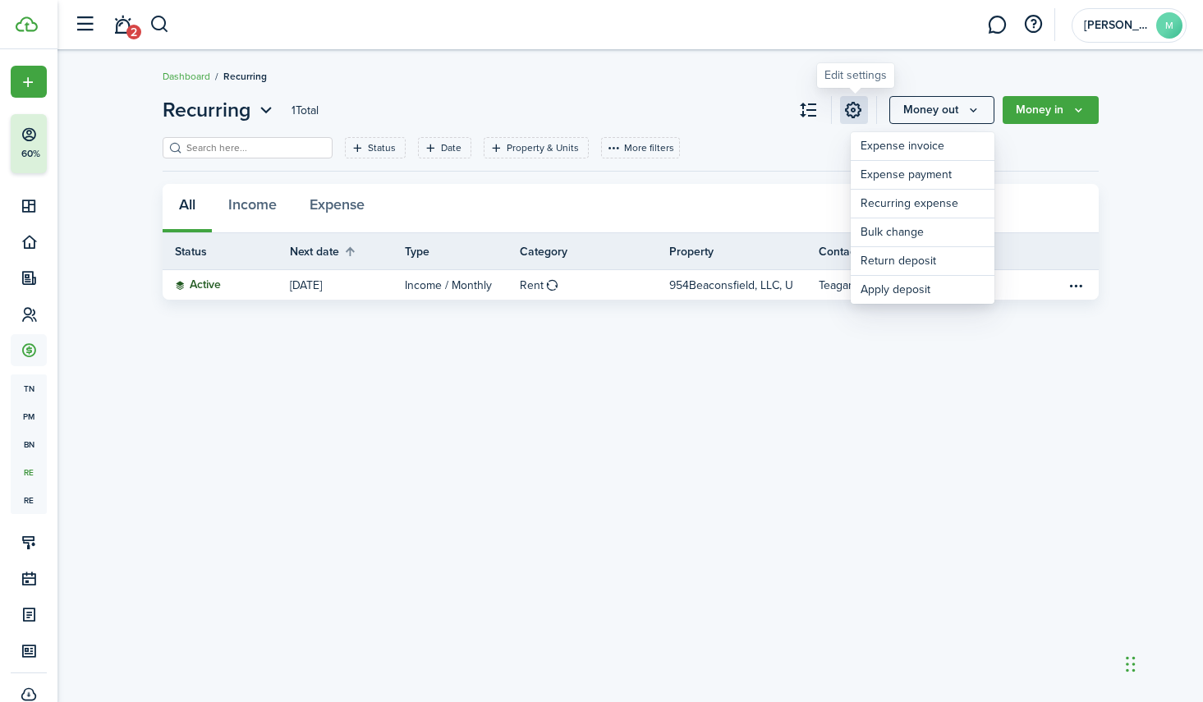
click at [845, 109] on link at bounding box center [854, 110] width 28 height 28
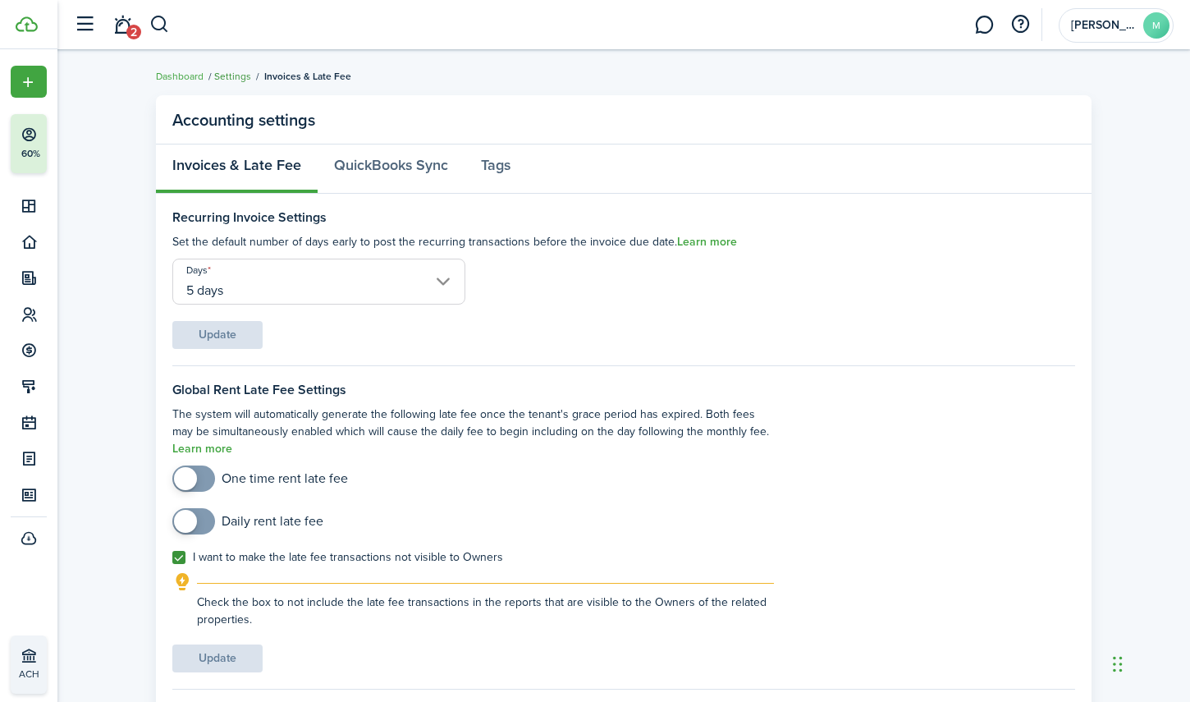
click at [240, 75] on link "Settings" at bounding box center [232, 76] width 37 height 15
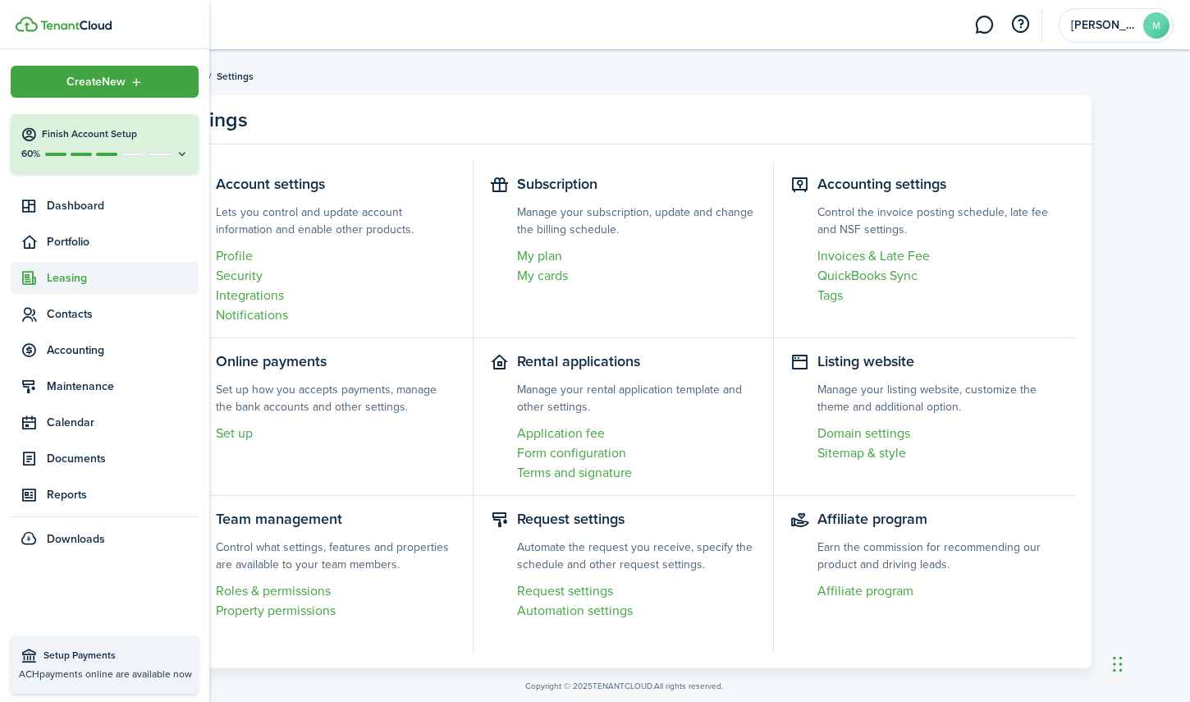
click at [55, 280] on span "Leasing" at bounding box center [123, 277] width 152 height 17
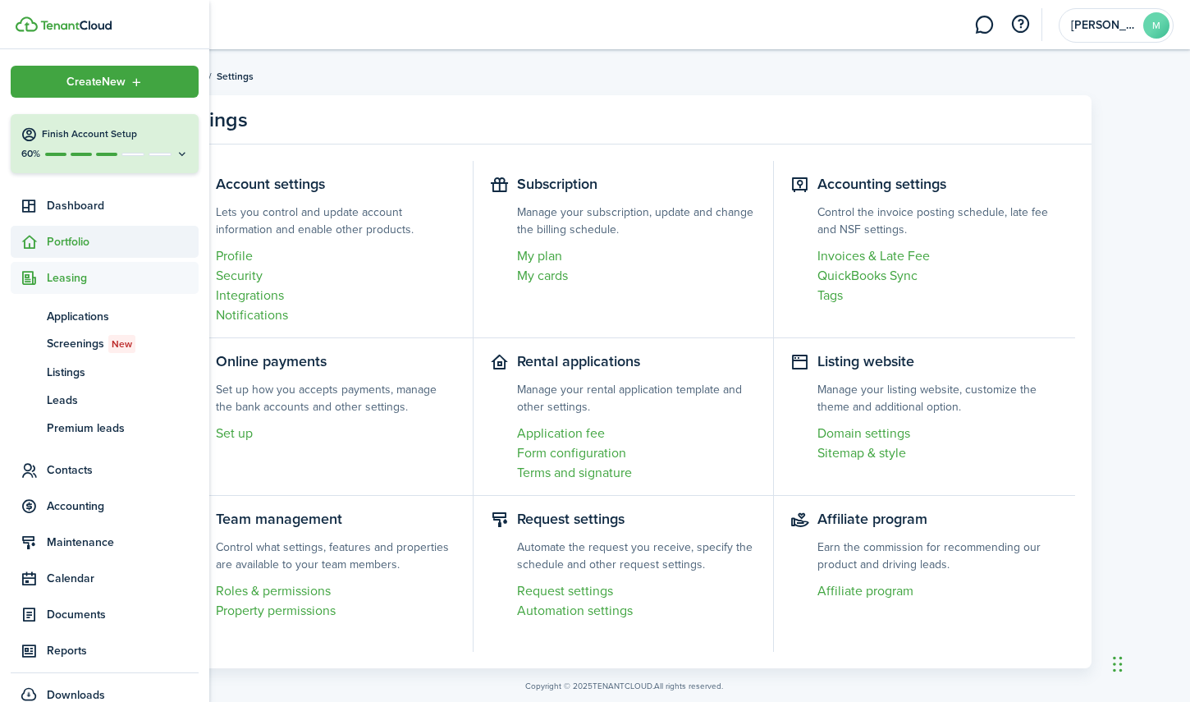
click at [83, 238] on span "Portfolio" at bounding box center [123, 241] width 152 height 17
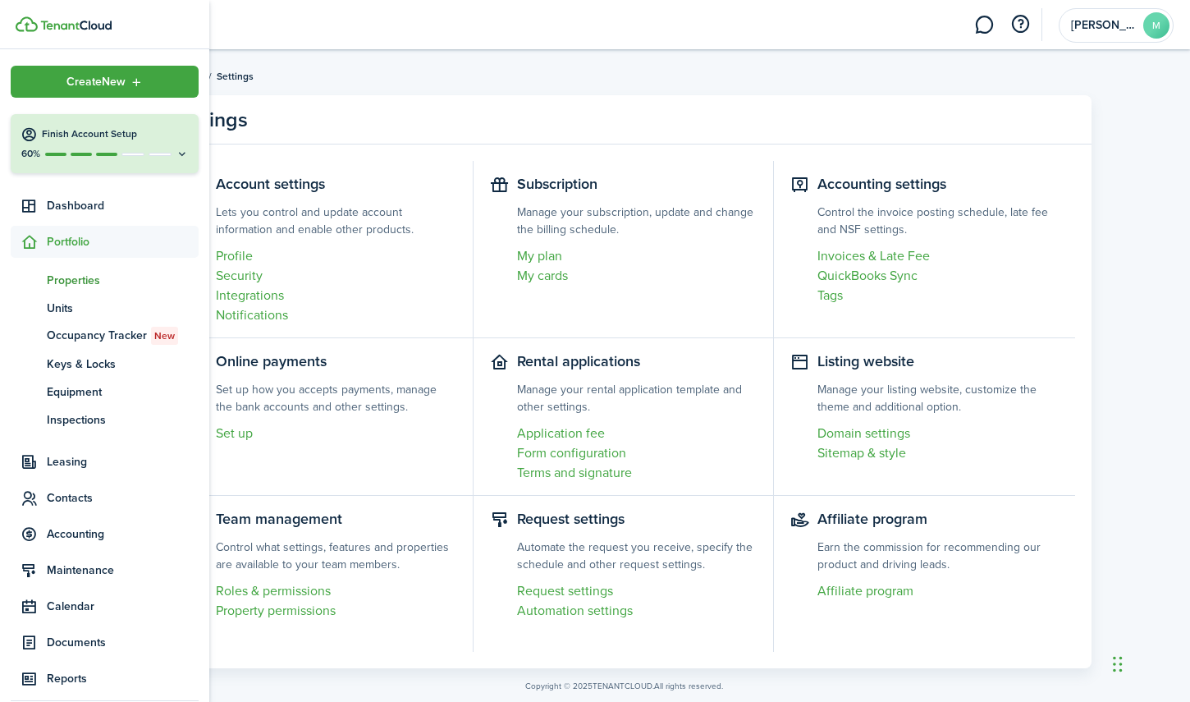
click at [79, 276] on span "Properties" at bounding box center [123, 280] width 152 height 17
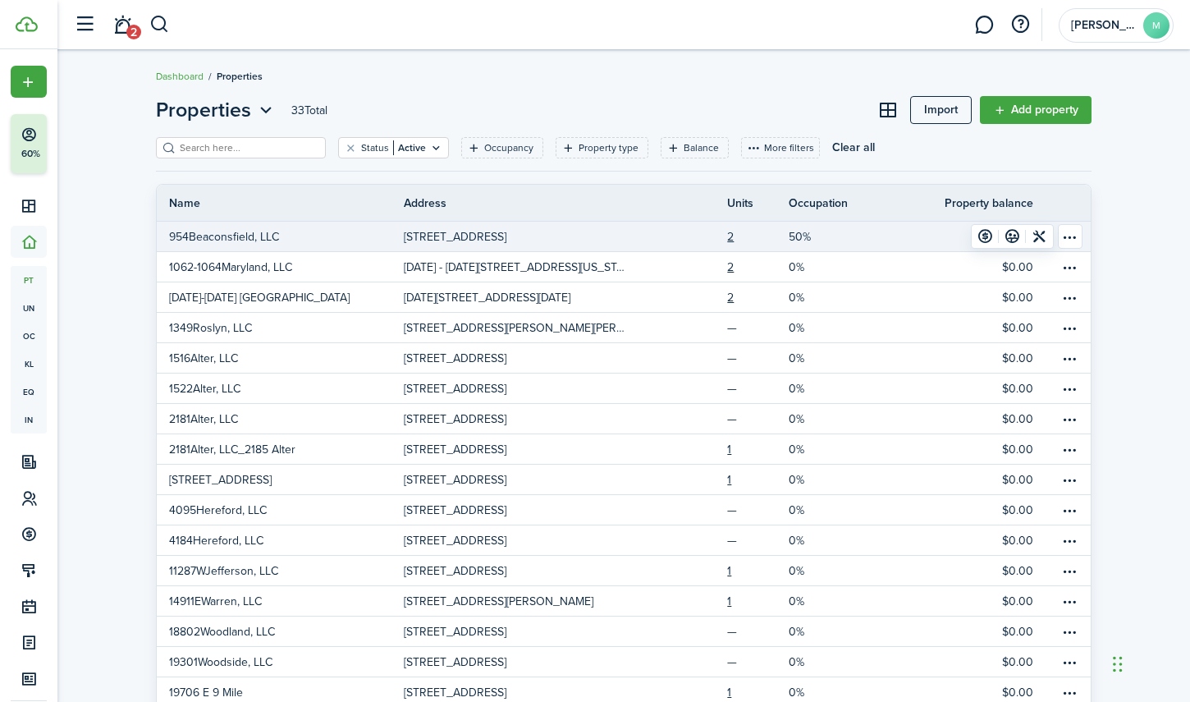
click at [271, 238] on p "954Beaconsfield, LLC" at bounding box center [224, 236] width 110 height 17
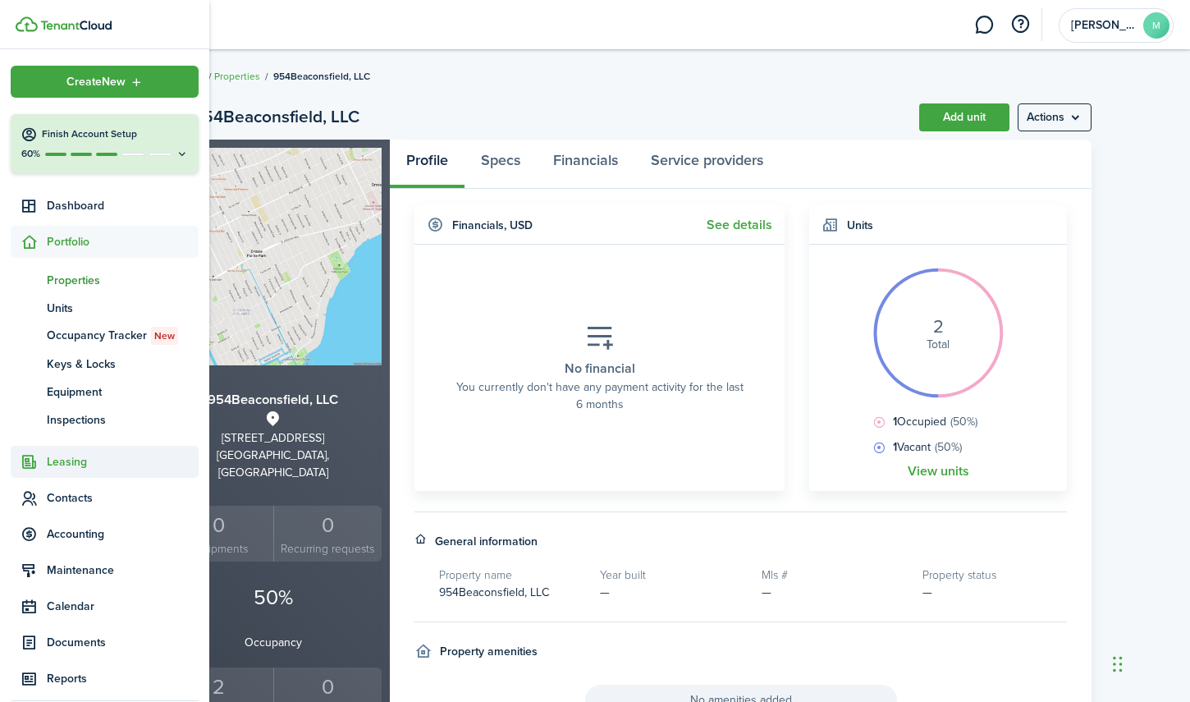
click at [73, 460] on span "Leasing" at bounding box center [123, 461] width 152 height 17
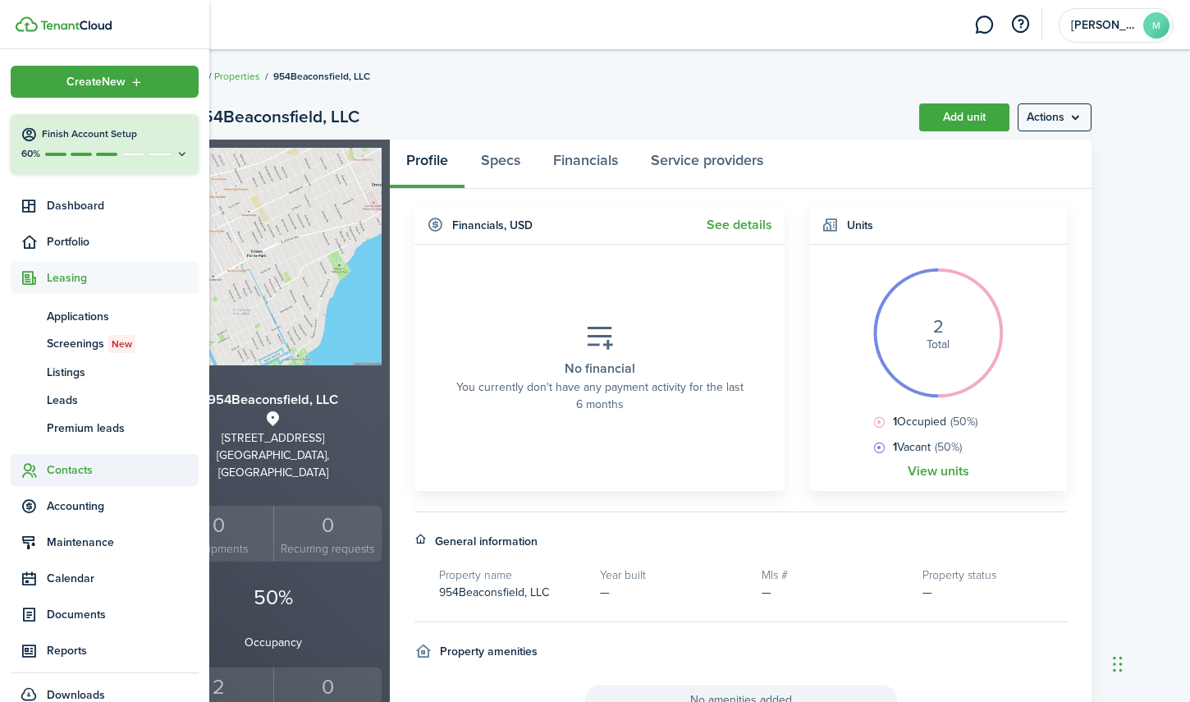
click at [65, 468] on span "Contacts" at bounding box center [123, 469] width 152 height 17
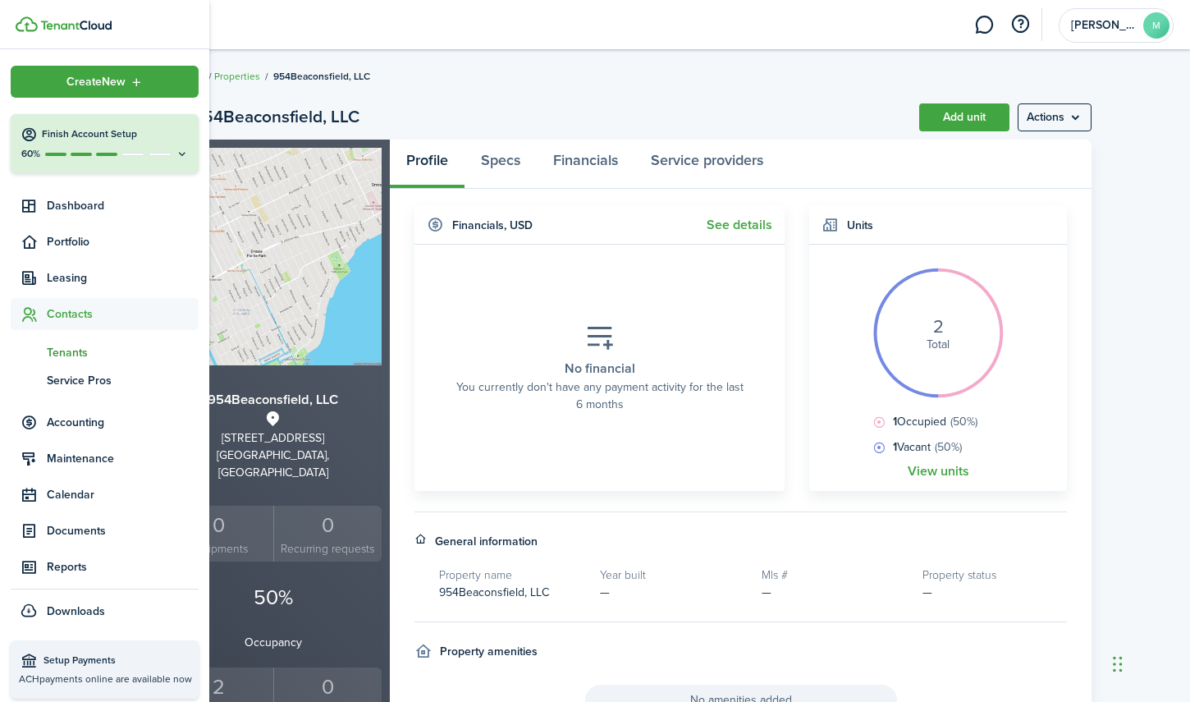
click at [80, 355] on span "Tenants" at bounding box center [123, 352] width 152 height 17
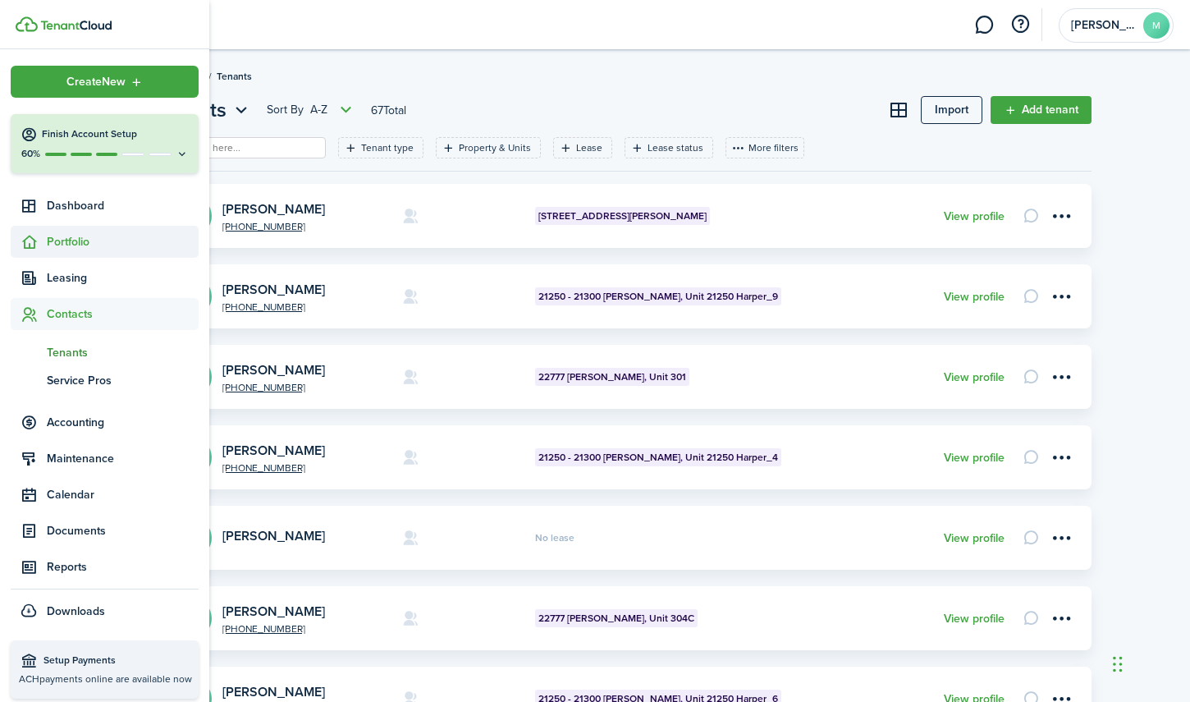
click at [67, 245] on span "Portfolio" at bounding box center [123, 241] width 152 height 17
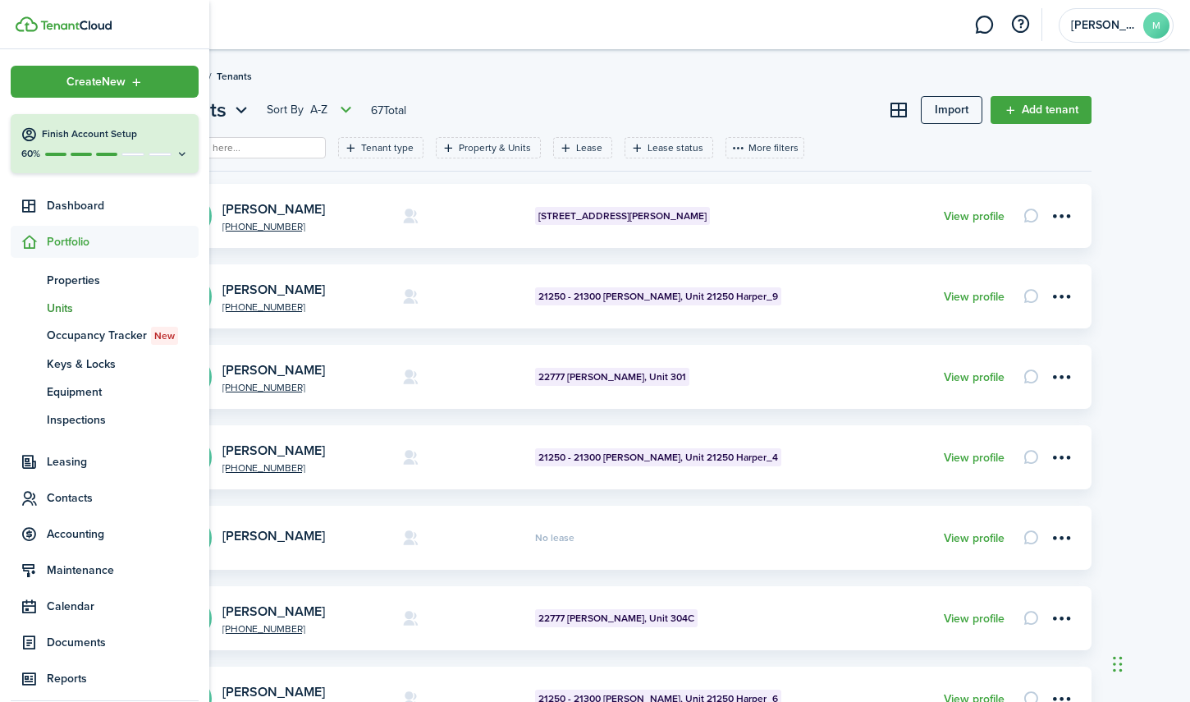
click at [66, 301] on span "Units" at bounding box center [123, 308] width 152 height 17
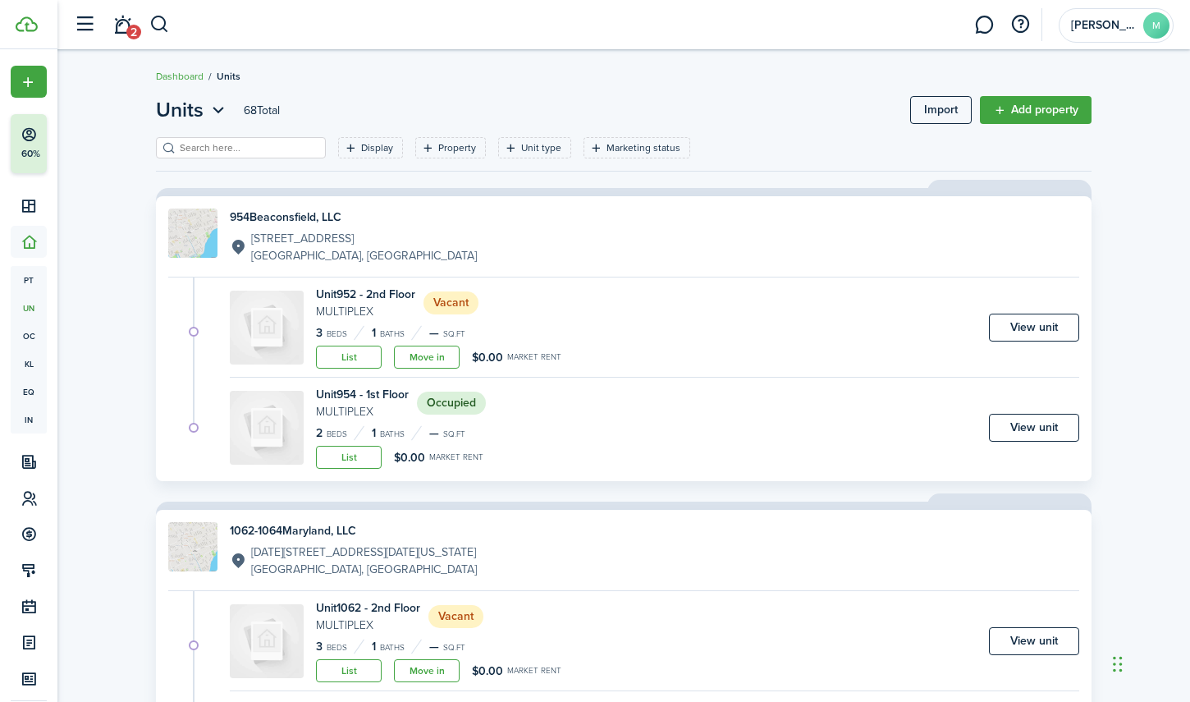
click at [460, 405] on status "Occupied" at bounding box center [451, 403] width 69 height 23
click at [1042, 425] on link "View unit" at bounding box center [1034, 428] width 90 height 28
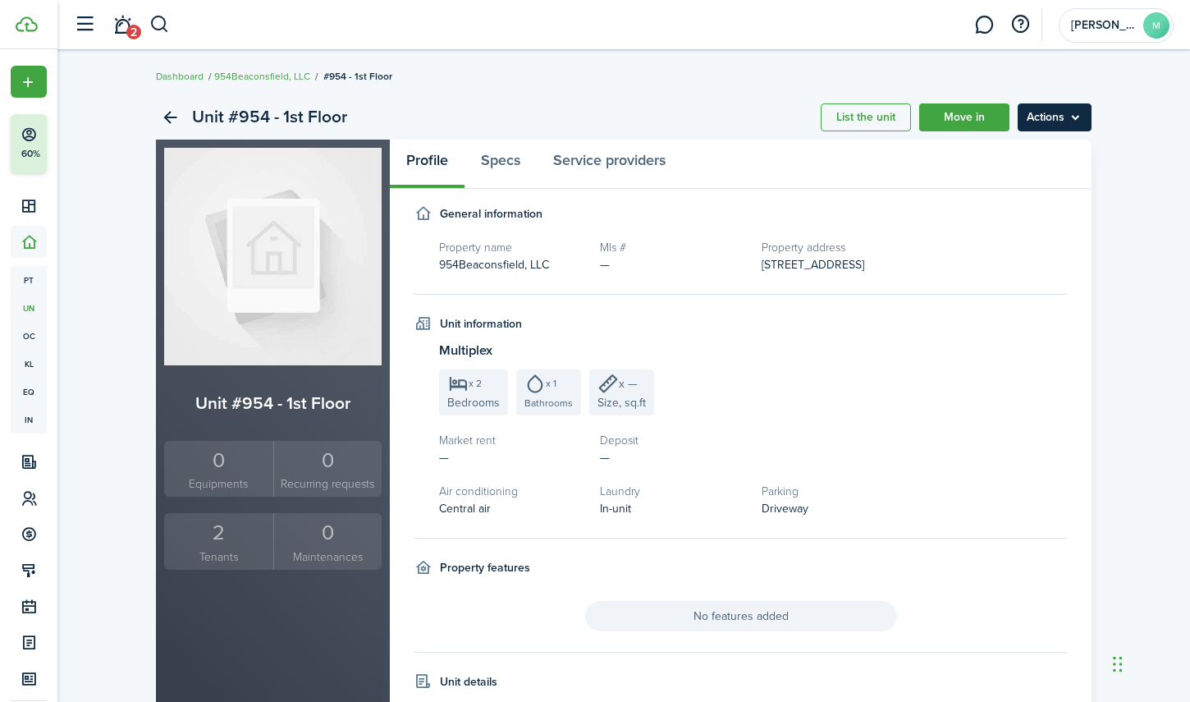
click at [1078, 121] on menu-btn "Actions" at bounding box center [1055, 117] width 74 height 28
click at [892, 161] on panel-main-header "Profile Specs Service providers" at bounding box center [741, 164] width 702 height 49
click at [268, 76] on link "954Beaconsfield, LLC" at bounding box center [262, 76] width 96 height 15
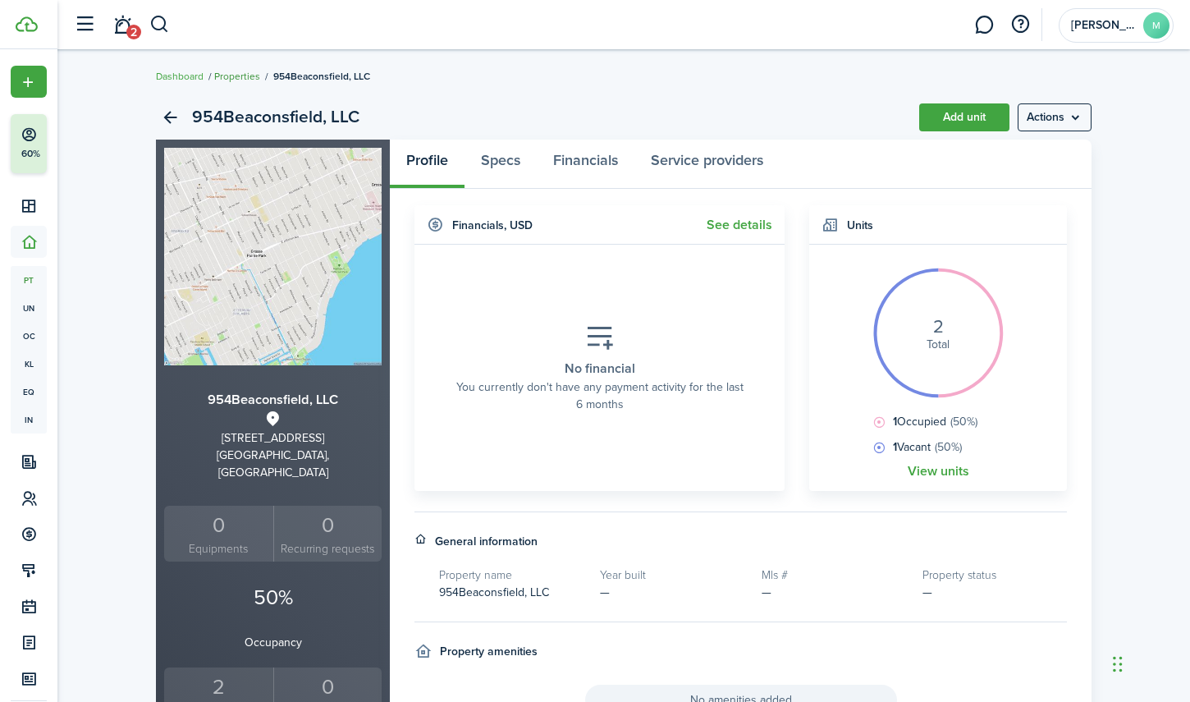
click at [248, 77] on link "Properties" at bounding box center [237, 76] width 46 height 15
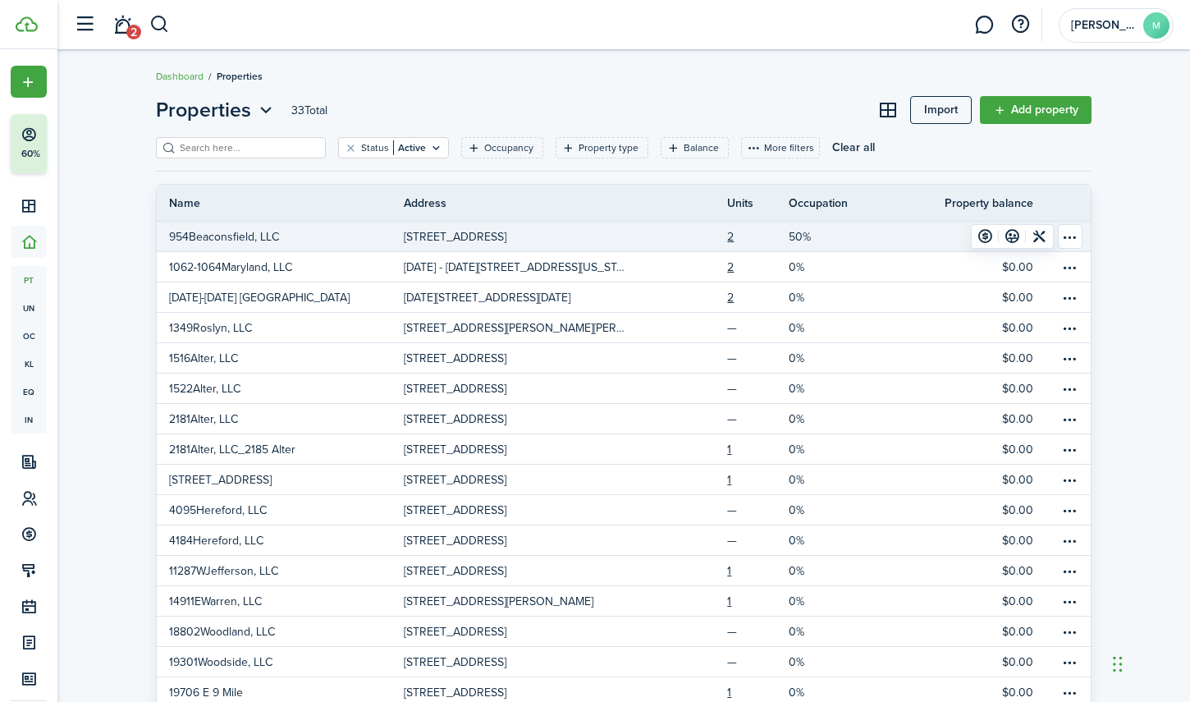
click at [1073, 233] on table-menu-btn-icon "Open menu" at bounding box center [1070, 236] width 25 height 25
click at [1015, 241] on link at bounding box center [1012, 236] width 27 height 23
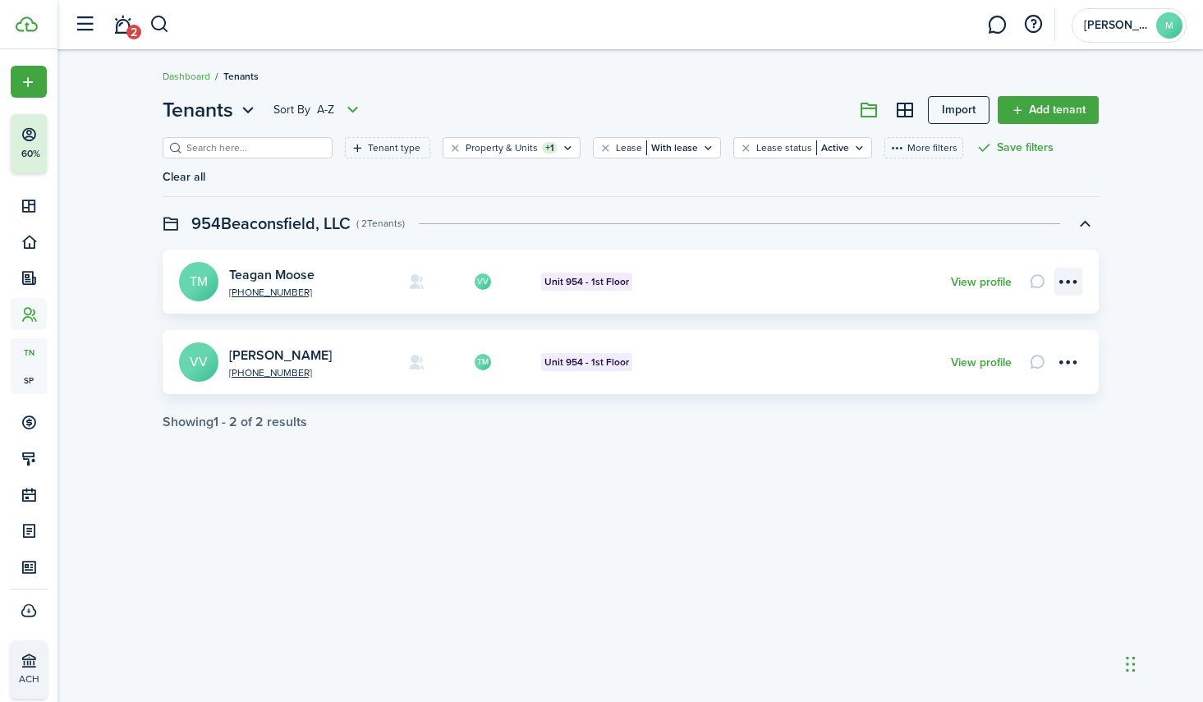
click at [1069, 277] on menu-btn-icon "Open menu" at bounding box center [1068, 282] width 28 height 28
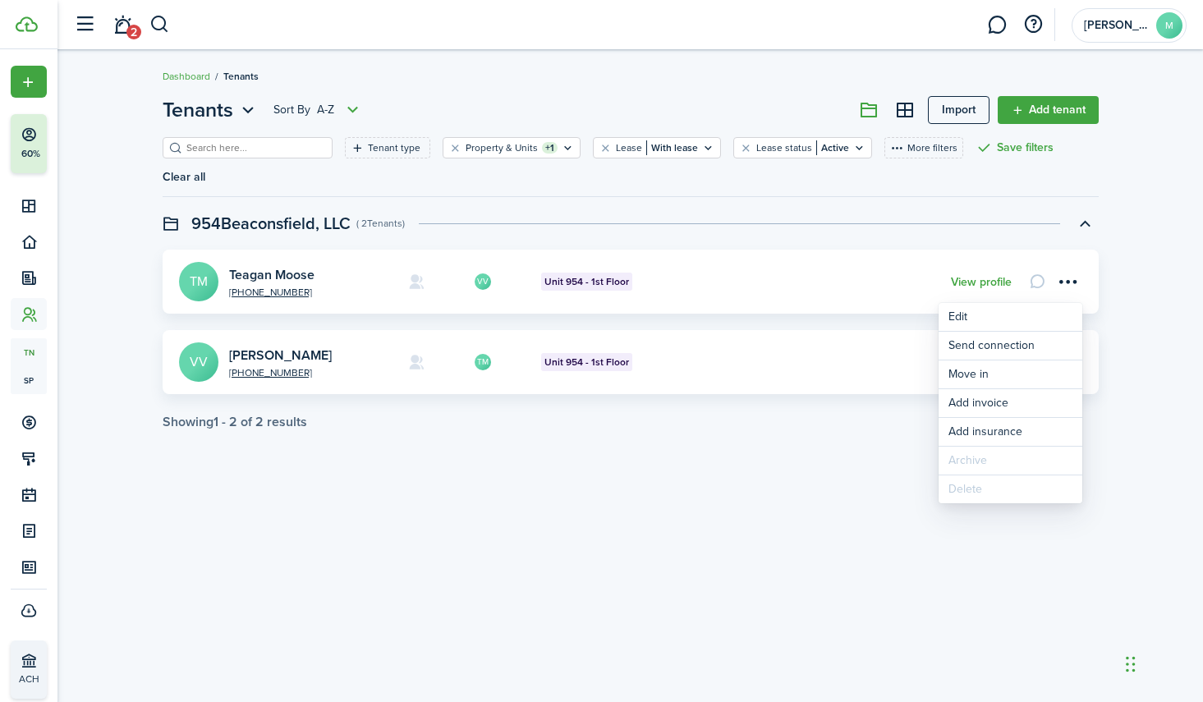
click at [1125, 334] on div "Tenants Sort by A-Z Import Add tenant Tenant type Property & Units +1 Lease Wit…" at bounding box center [629, 262] width 1145 height 351
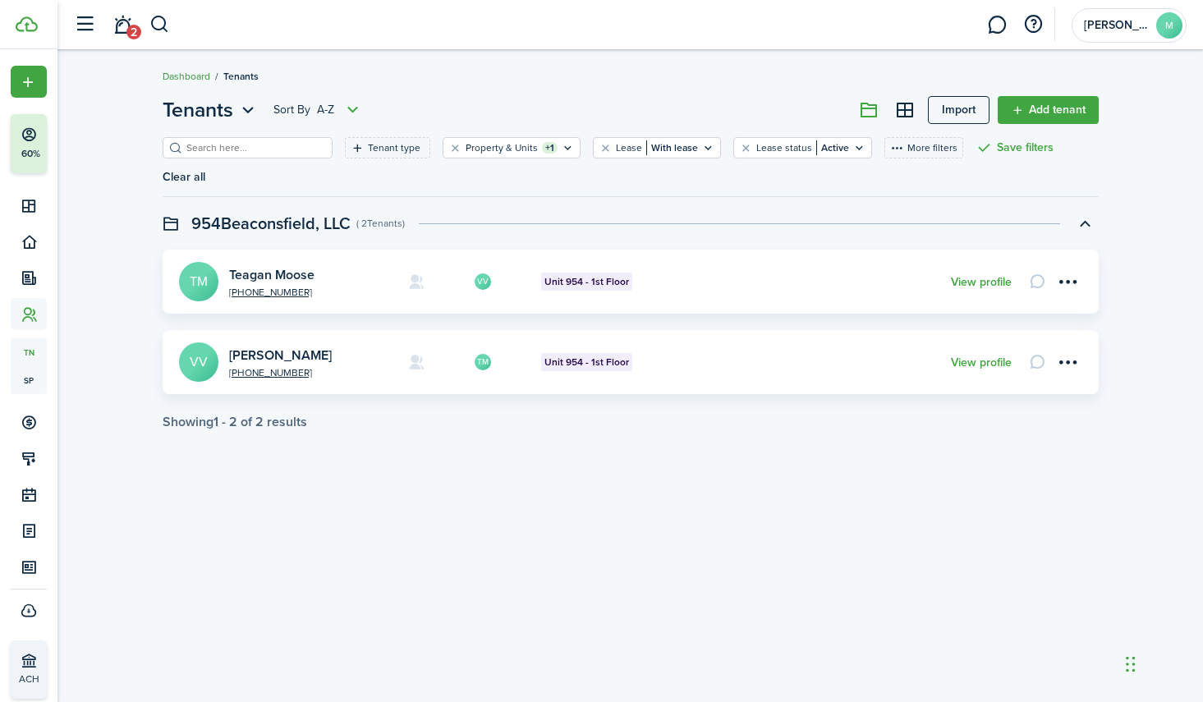
click at [187, 77] on link "Dashboard" at bounding box center [187, 76] width 48 height 15
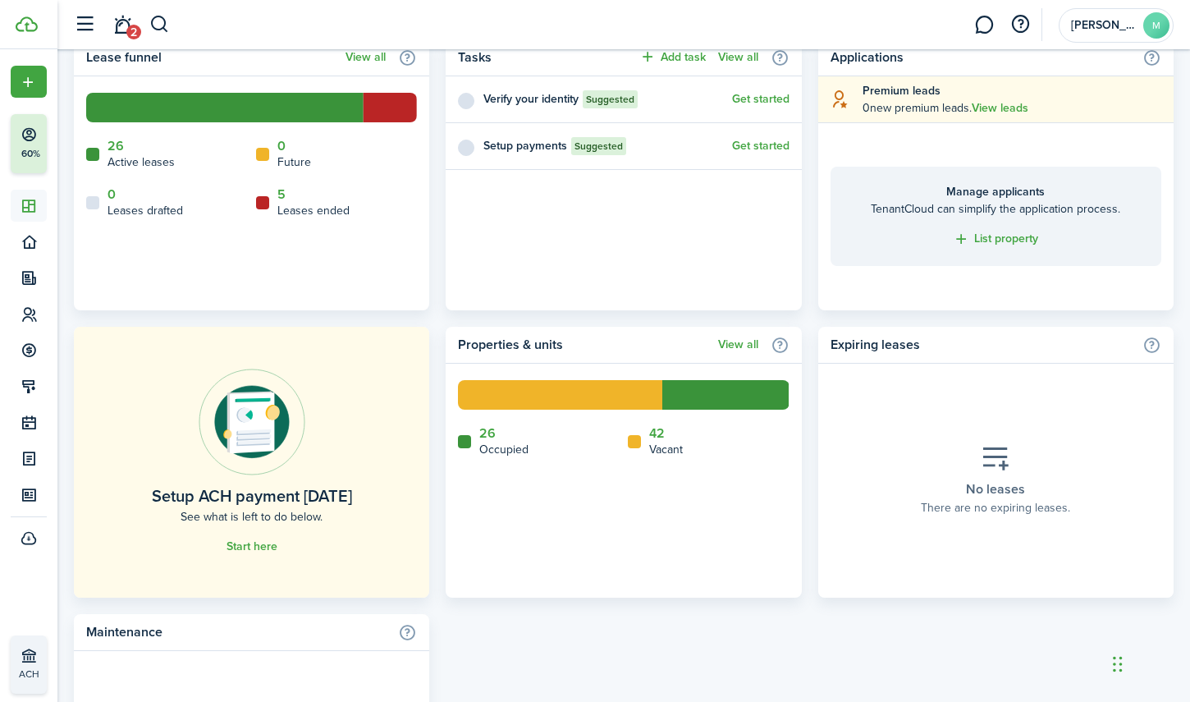
scroll to position [767, 0]
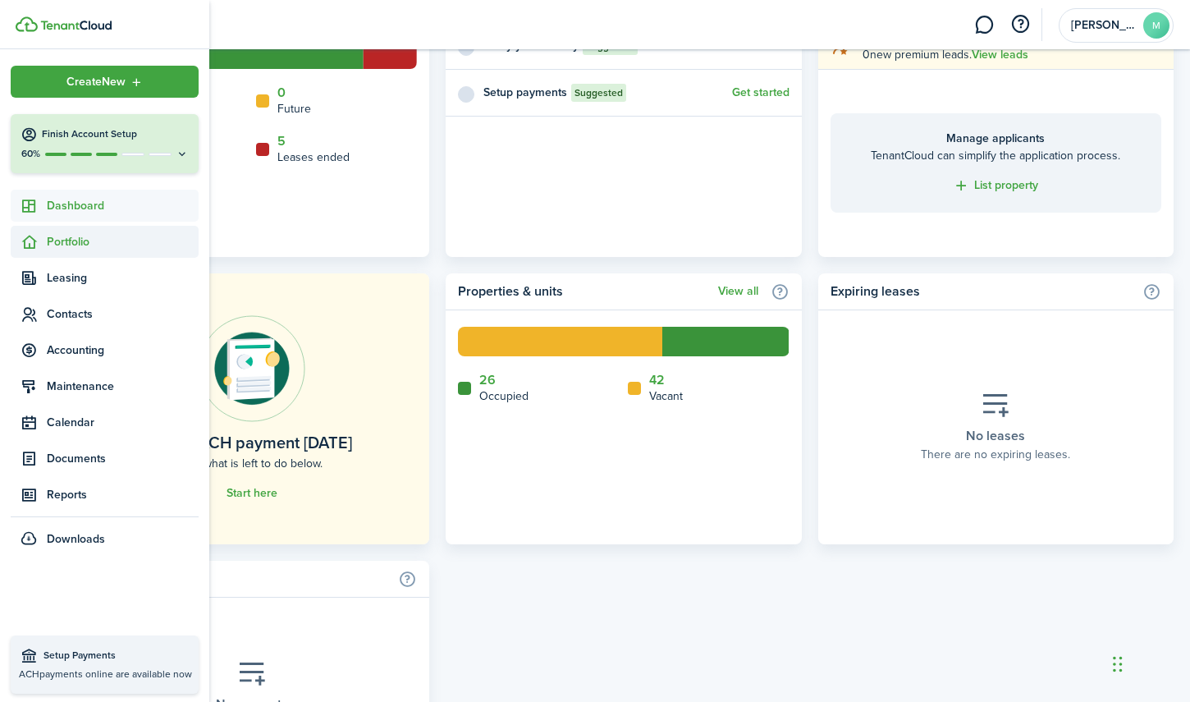
click at [66, 235] on span "Portfolio" at bounding box center [123, 241] width 152 height 17
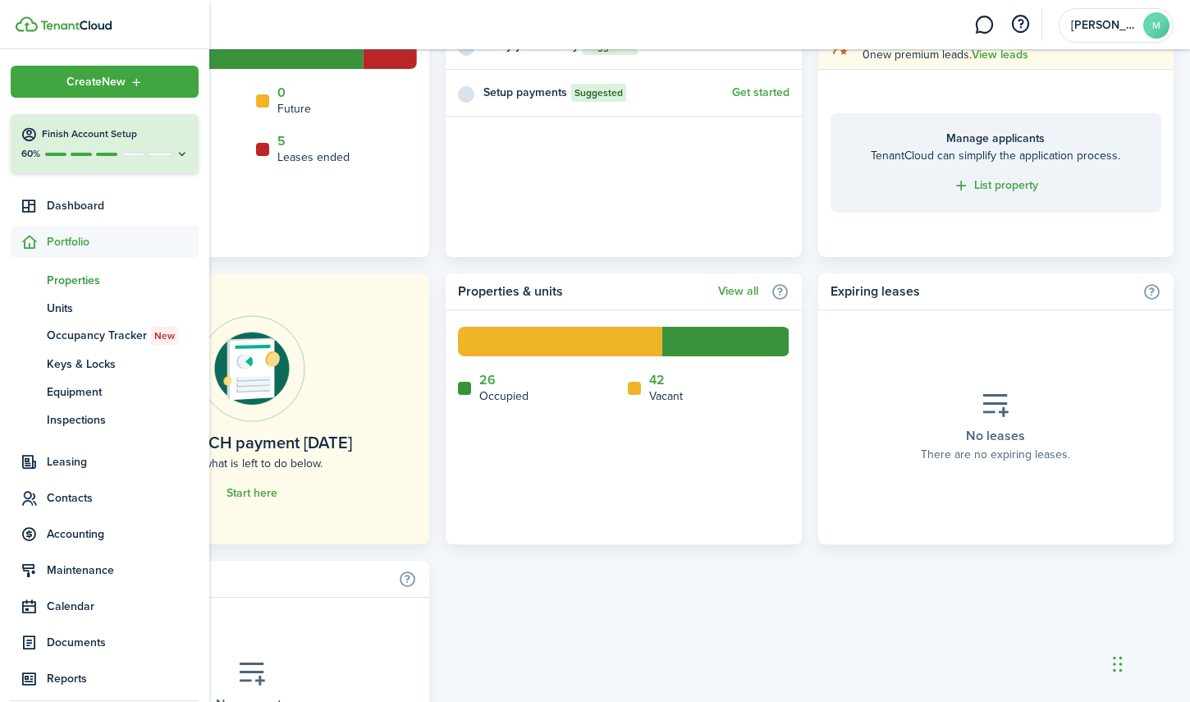
click at [71, 278] on span "Properties" at bounding box center [123, 280] width 152 height 17
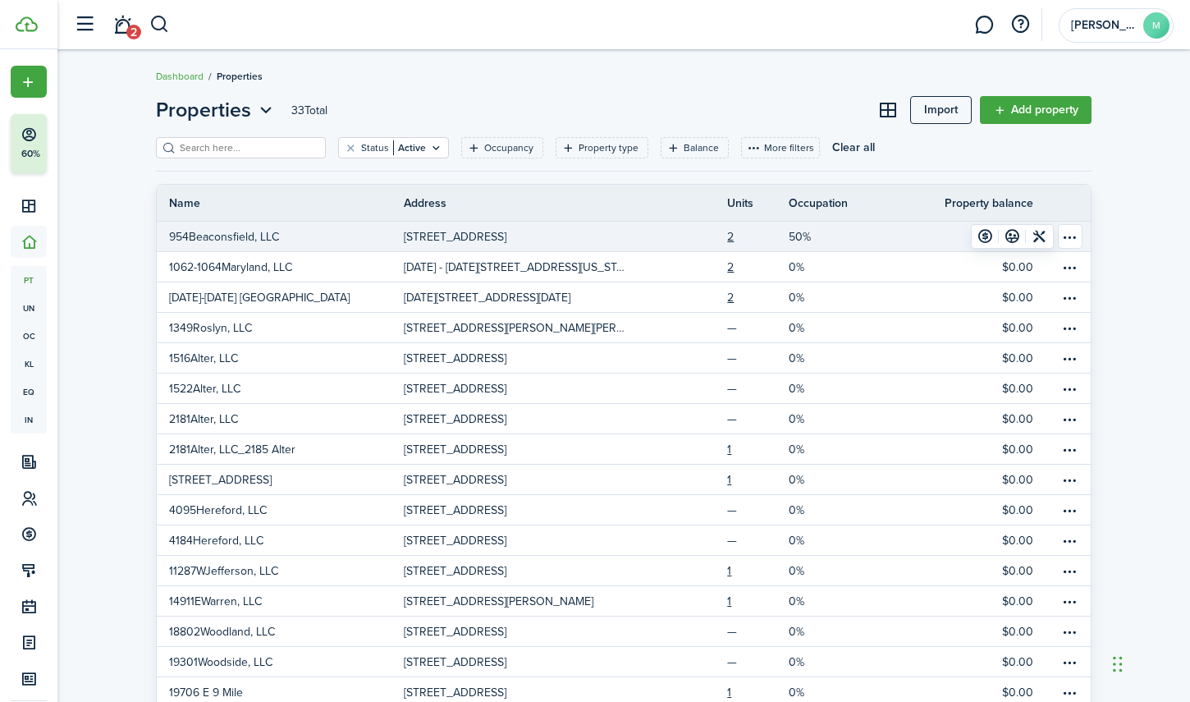
click at [318, 235] on link "954Beaconsfield, LLC" at bounding box center [280, 237] width 247 height 30
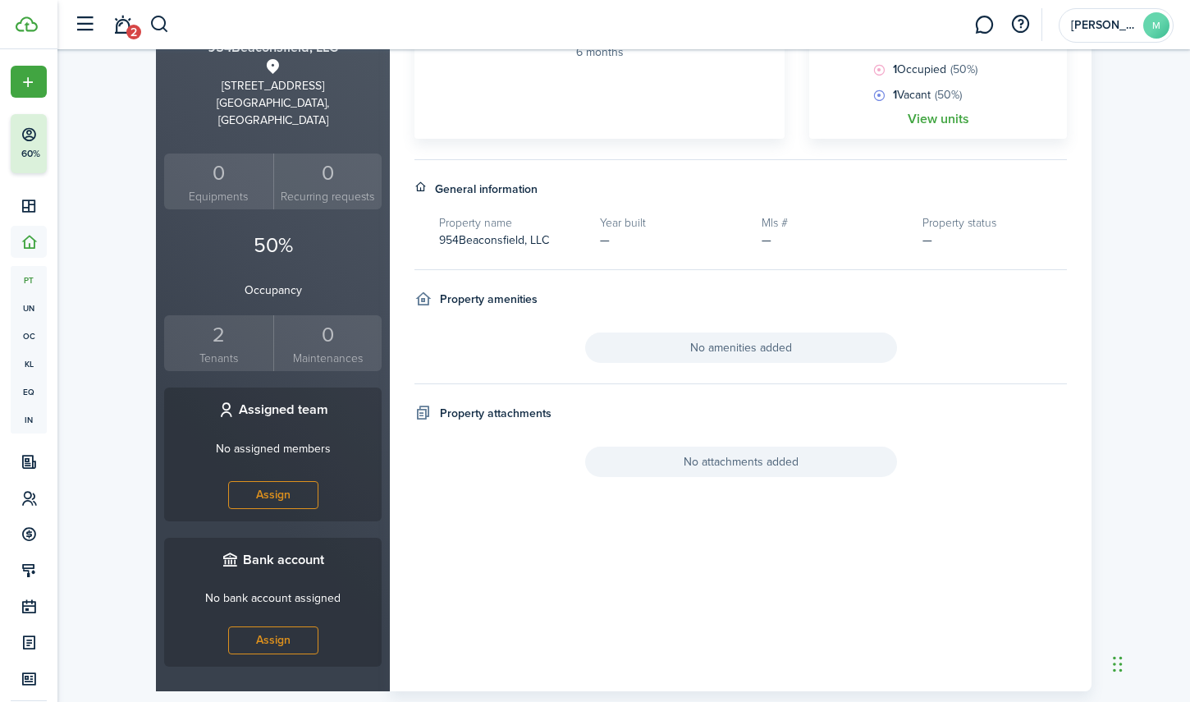
scroll to position [275, 0]
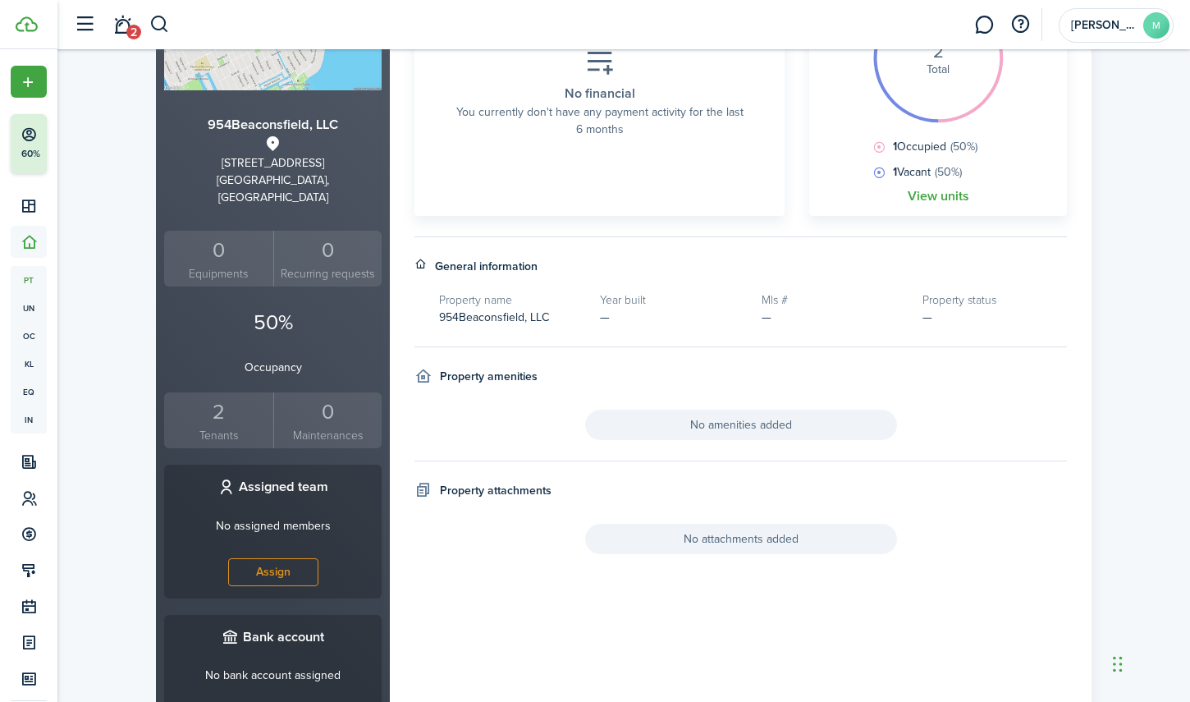
click at [222, 400] on div "2" at bounding box center [218, 412] width 101 height 31
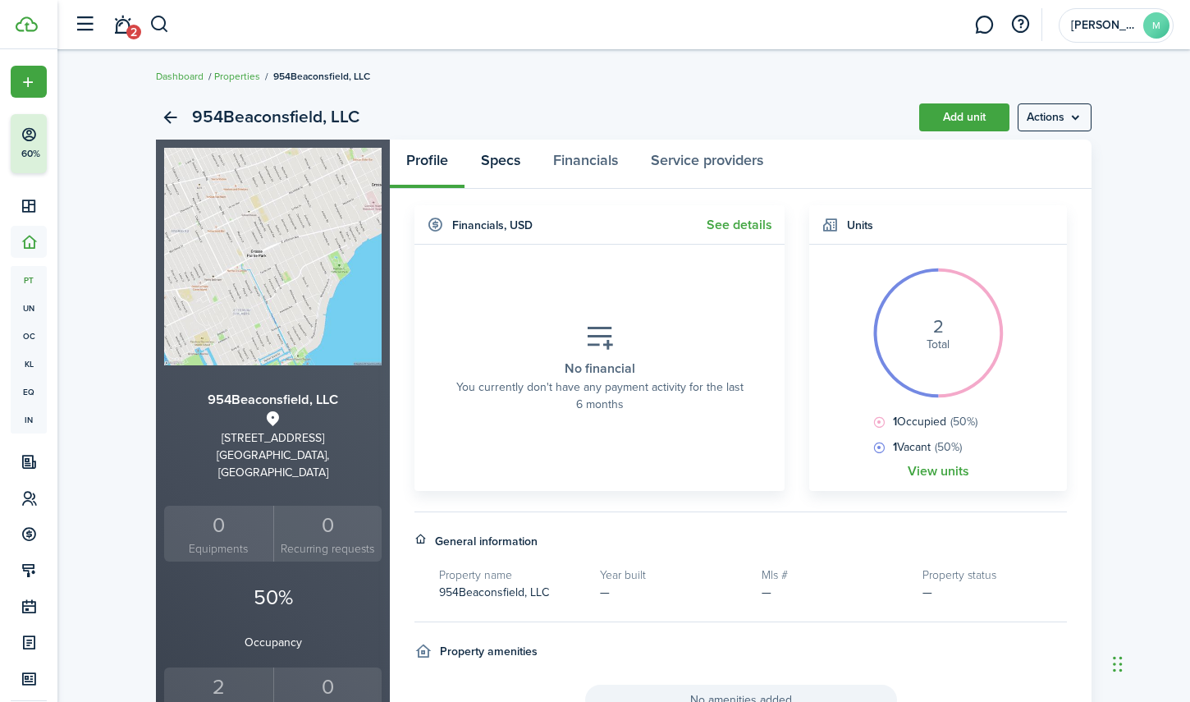
click at [516, 161] on link "Specs" at bounding box center [501, 164] width 72 height 49
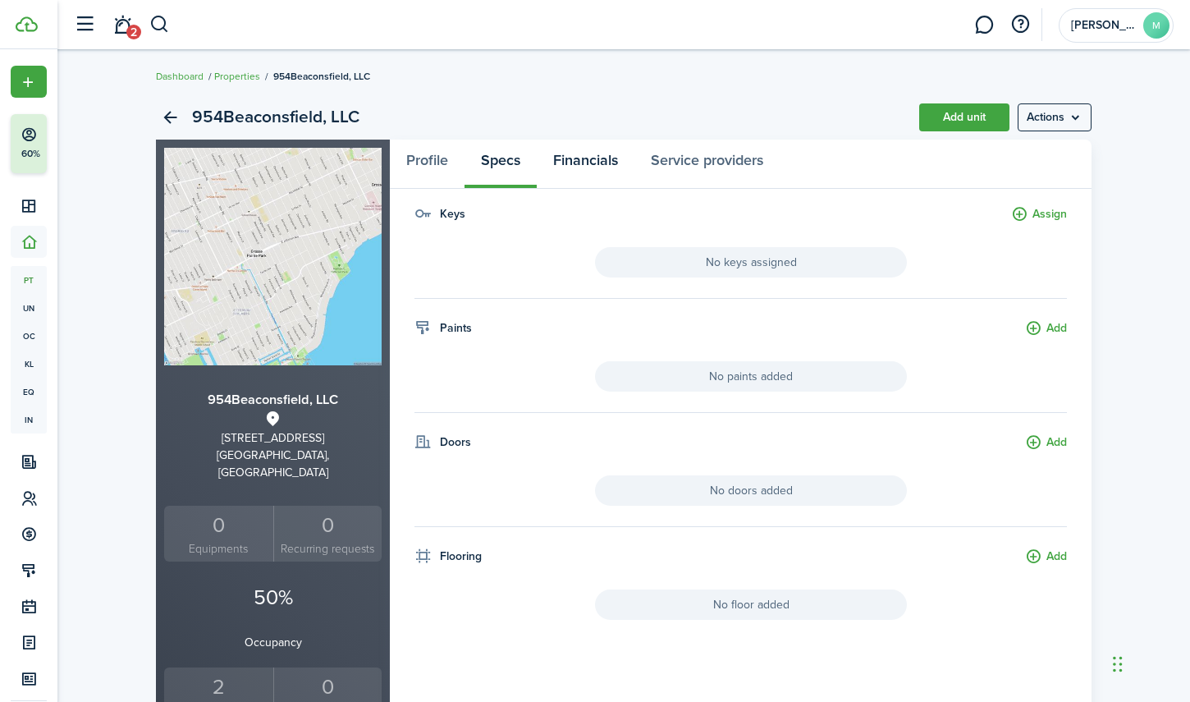
click at [574, 160] on link "Financials" at bounding box center [586, 164] width 98 height 49
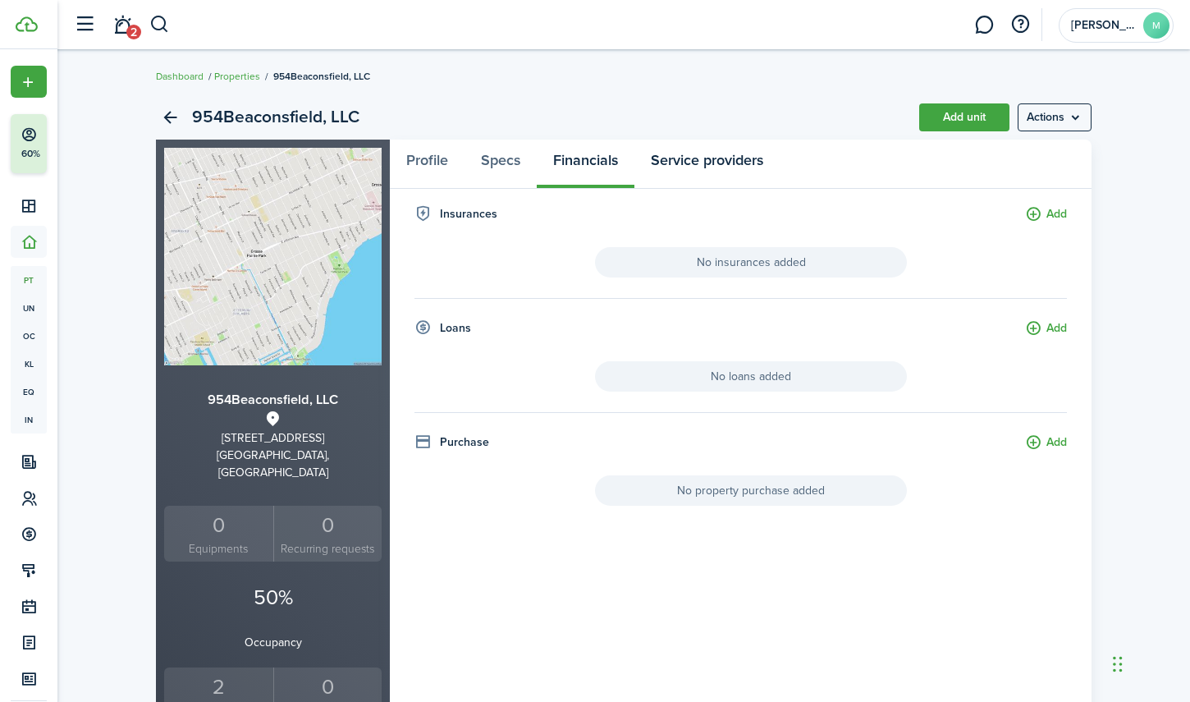
click at [677, 154] on link "Service providers" at bounding box center [707, 164] width 145 height 49
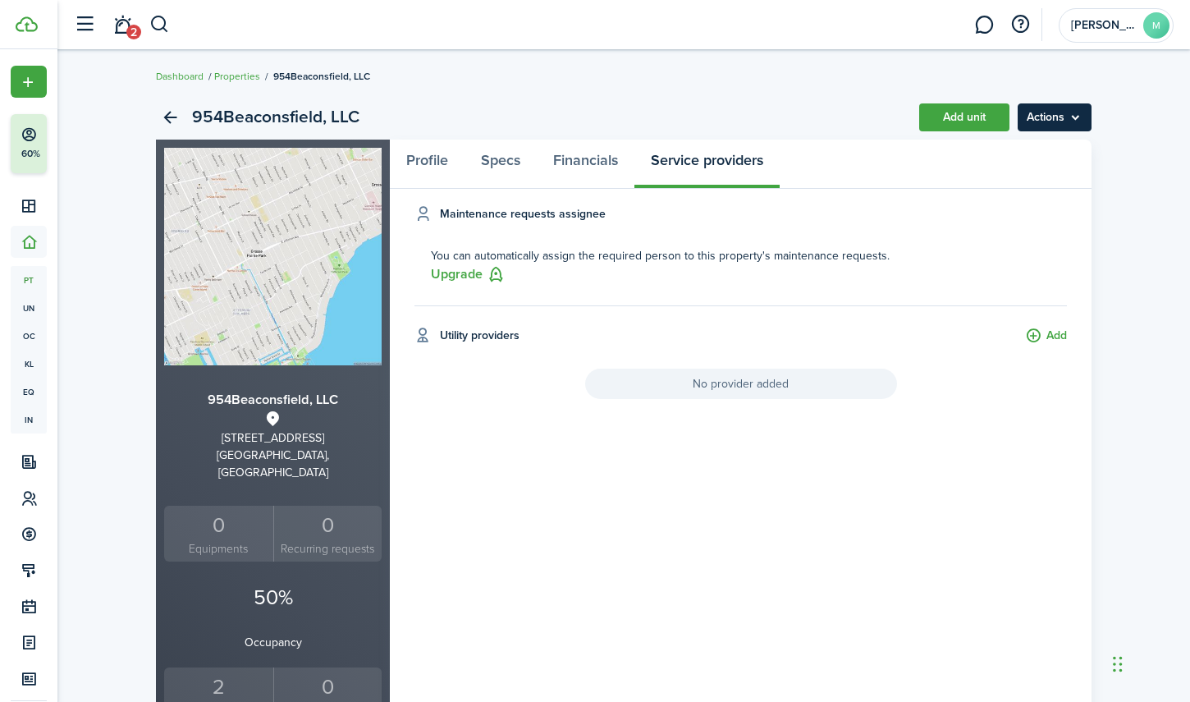
click at [1043, 111] on menu-btn "Actions" at bounding box center [1055, 117] width 74 height 28
click at [173, 122] on link "Back" at bounding box center [170, 117] width 28 height 28
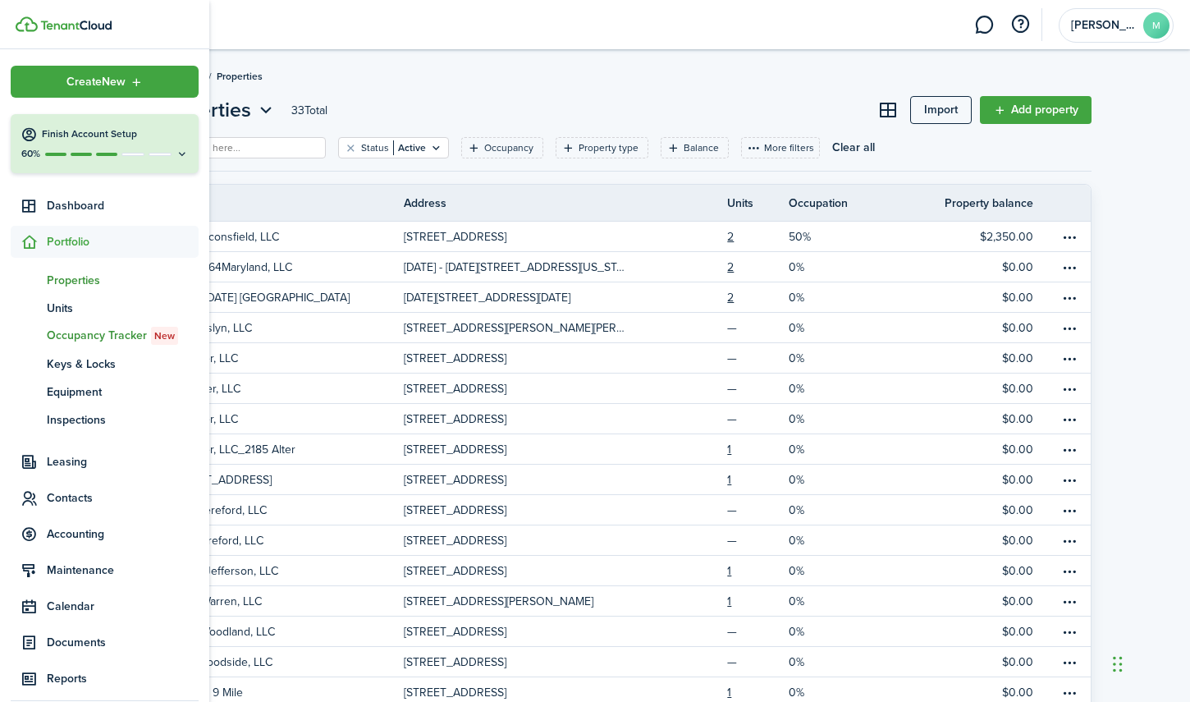
click at [76, 332] on span "Occupancy Tracker New" at bounding box center [123, 336] width 152 height 18
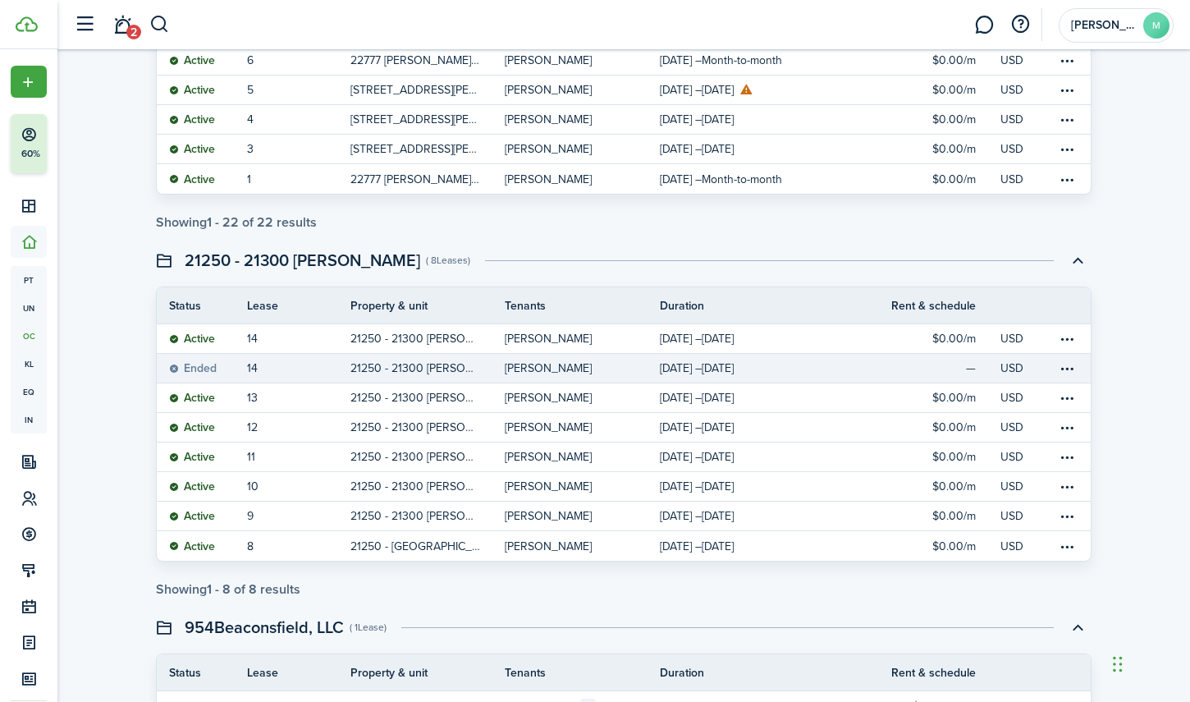
scroll to position [897, 0]
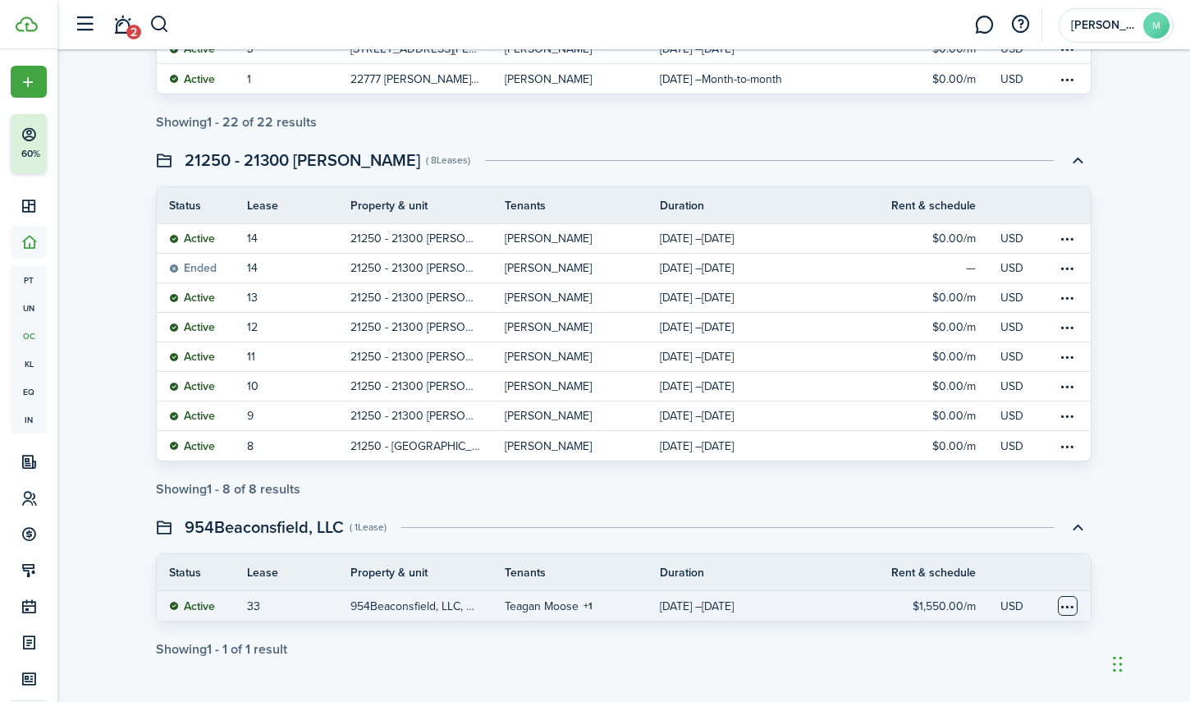
click at [1069, 607] on table-menu-btn-icon at bounding box center [1068, 606] width 20 height 20
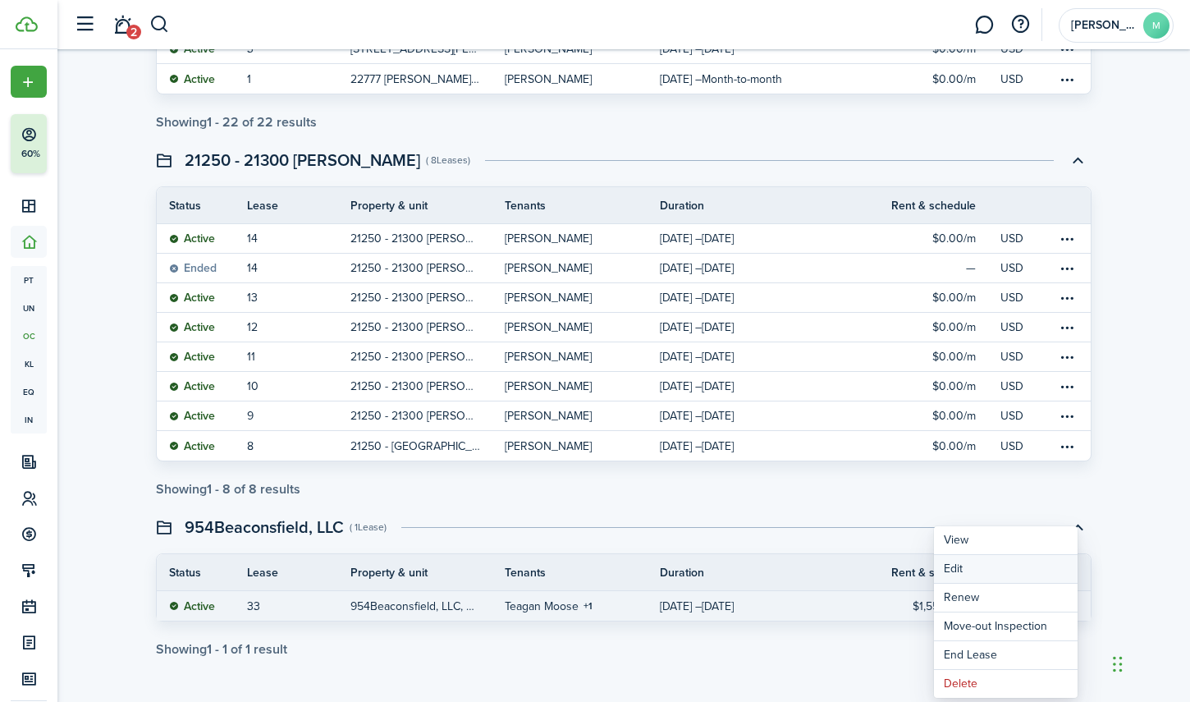
click at [984, 565] on button "Edit" at bounding box center [1006, 569] width 144 height 28
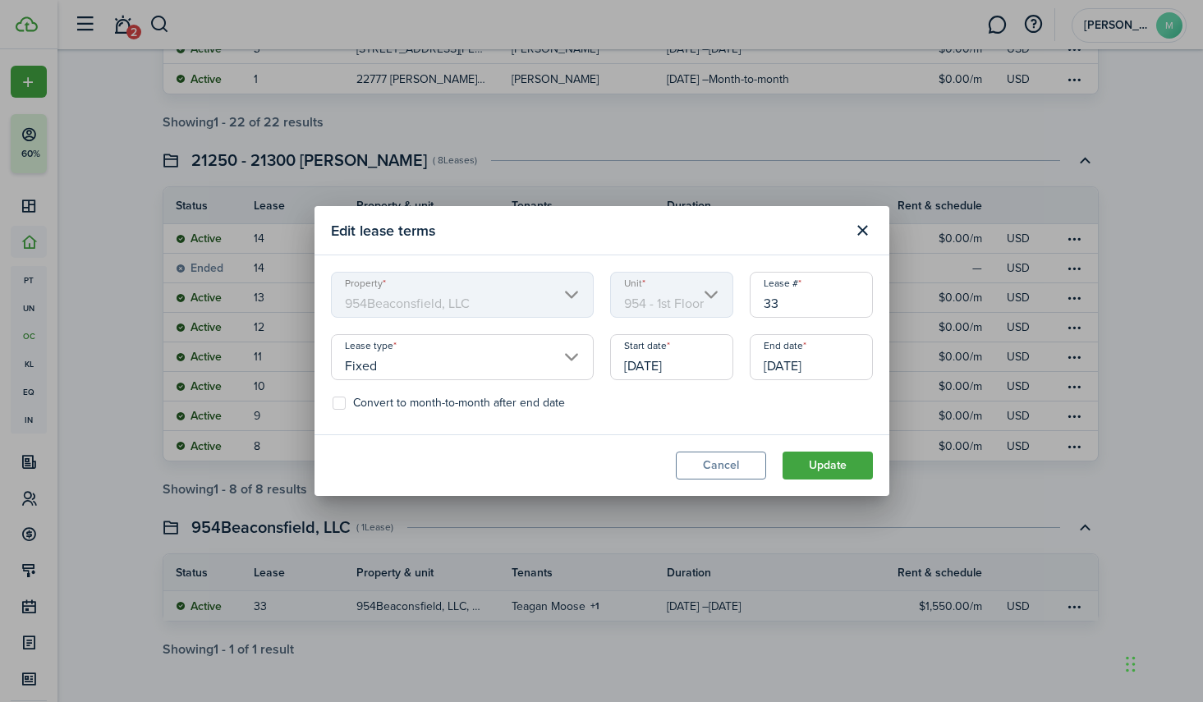
click at [575, 356] on input "Fixed" at bounding box center [462, 357] width 263 height 46
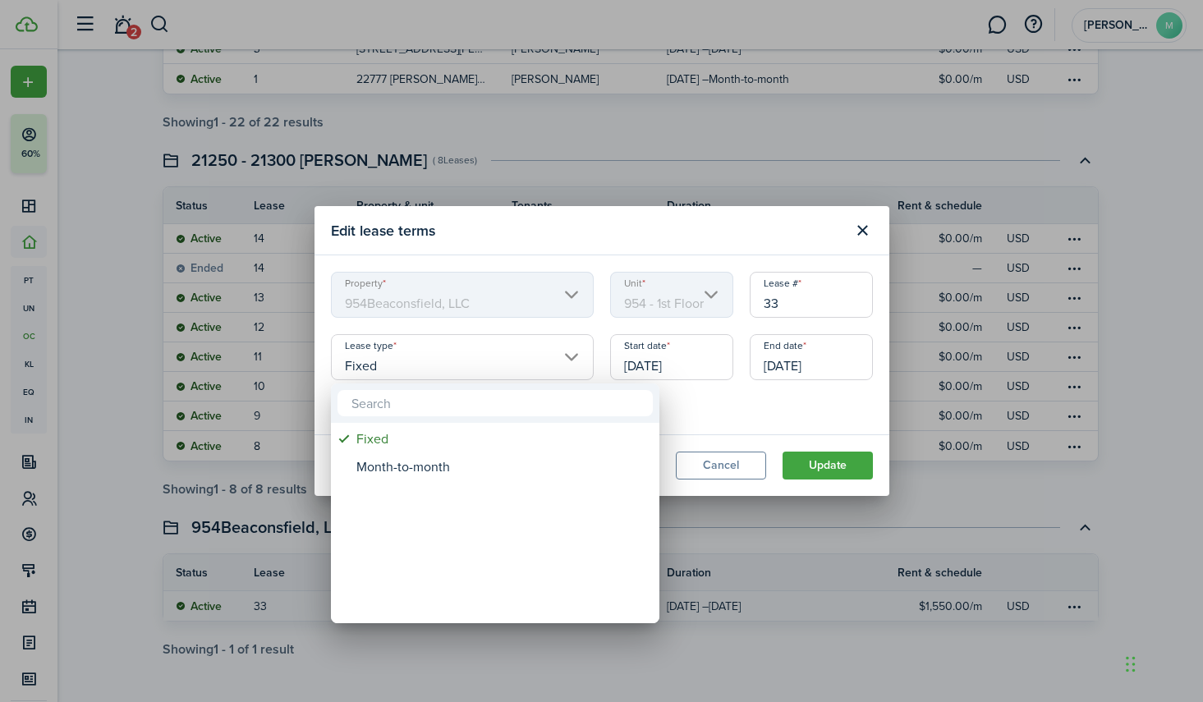
click at [606, 252] on div at bounding box center [601, 351] width 1465 height 965
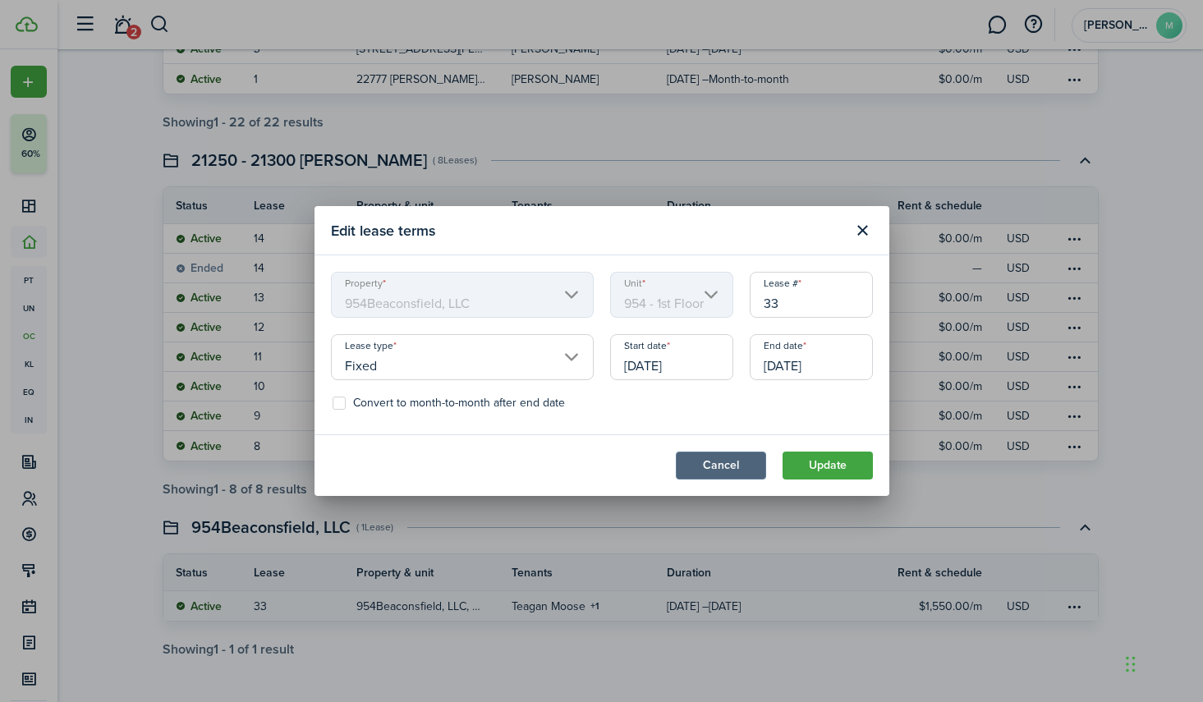
click at [742, 466] on button "Cancel" at bounding box center [721, 466] width 90 height 28
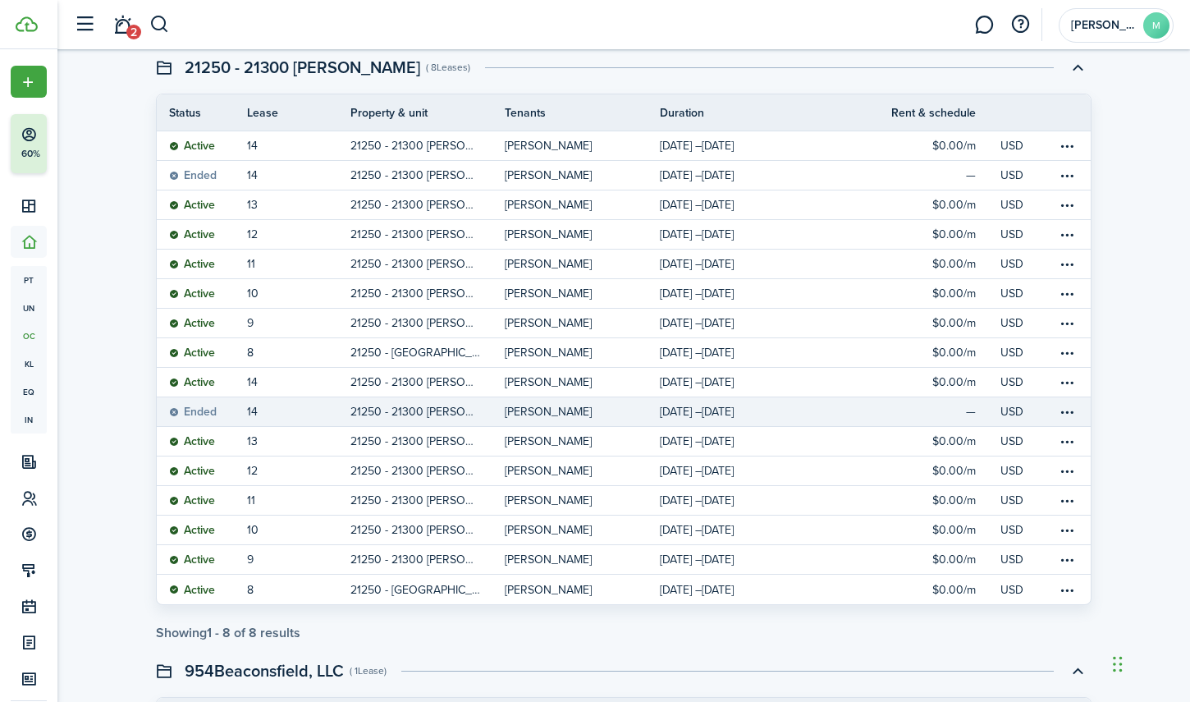
scroll to position [1814, 0]
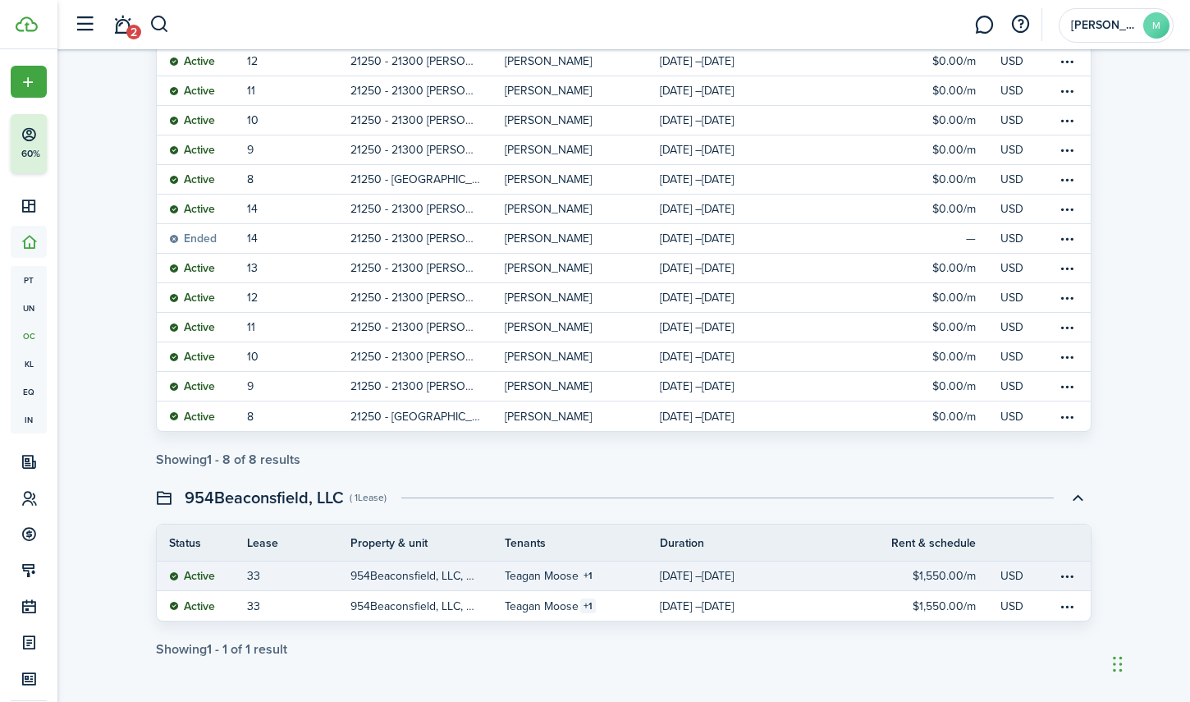
click at [382, 576] on p "954Beaconsfield, LLC, Unit 954 - 1st Floor" at bounding box center [416, 575] width 131 height 17
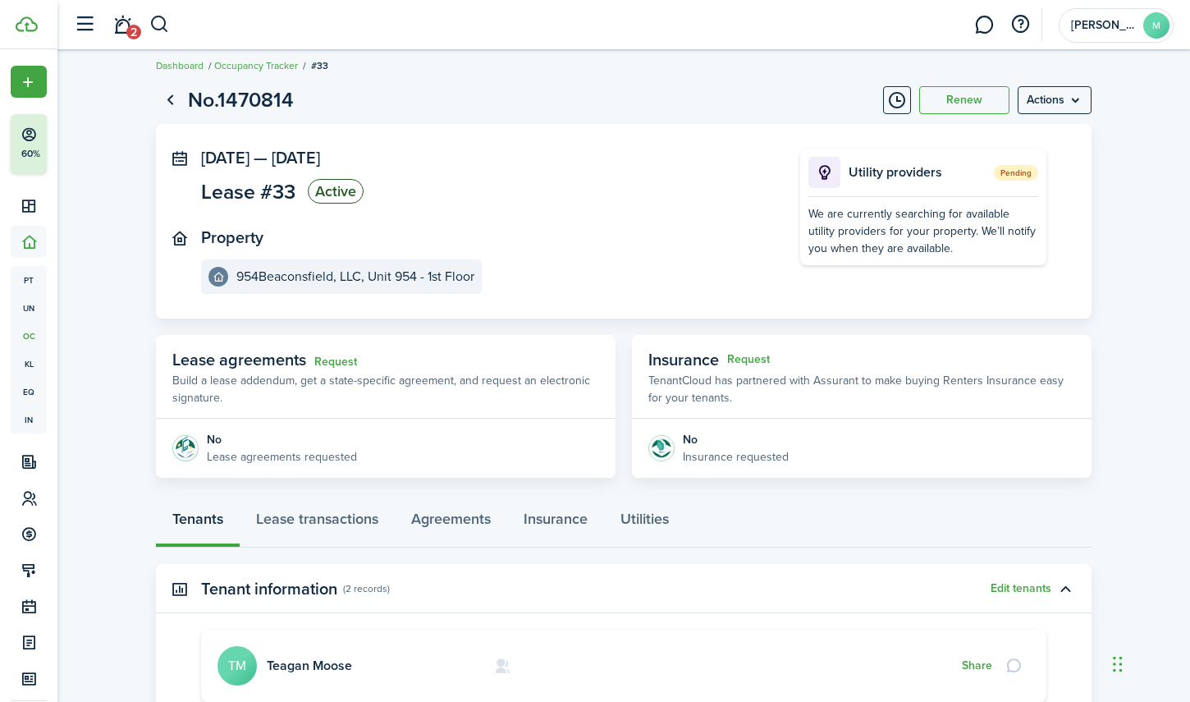
scroll to position [34, 0]
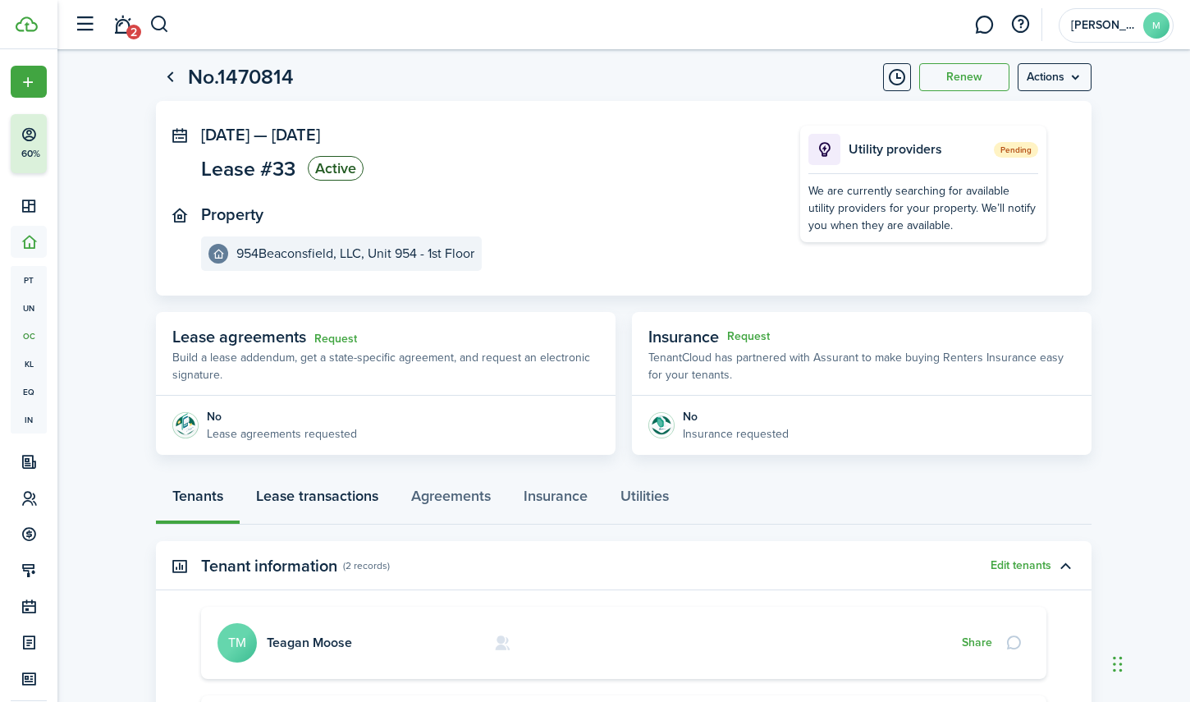
click at [325, 495] on link "Lease transactions" at bounding box center [317, 499] width 155 height 49
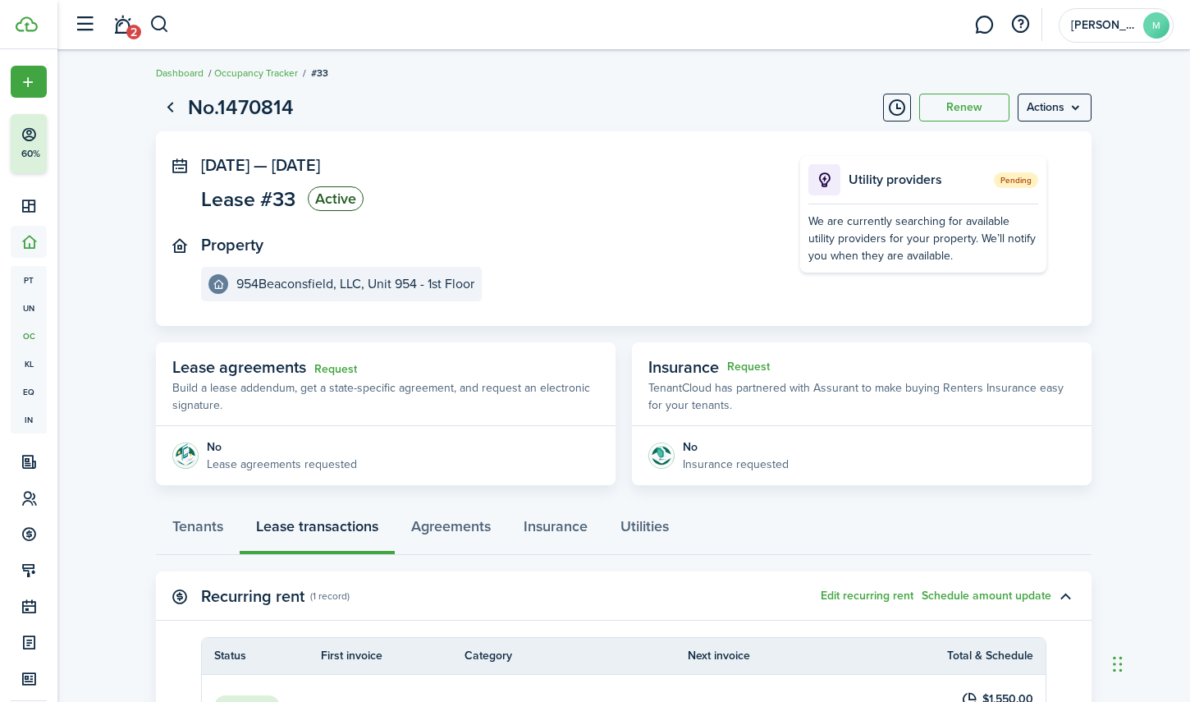
scroll to position [241, 0]
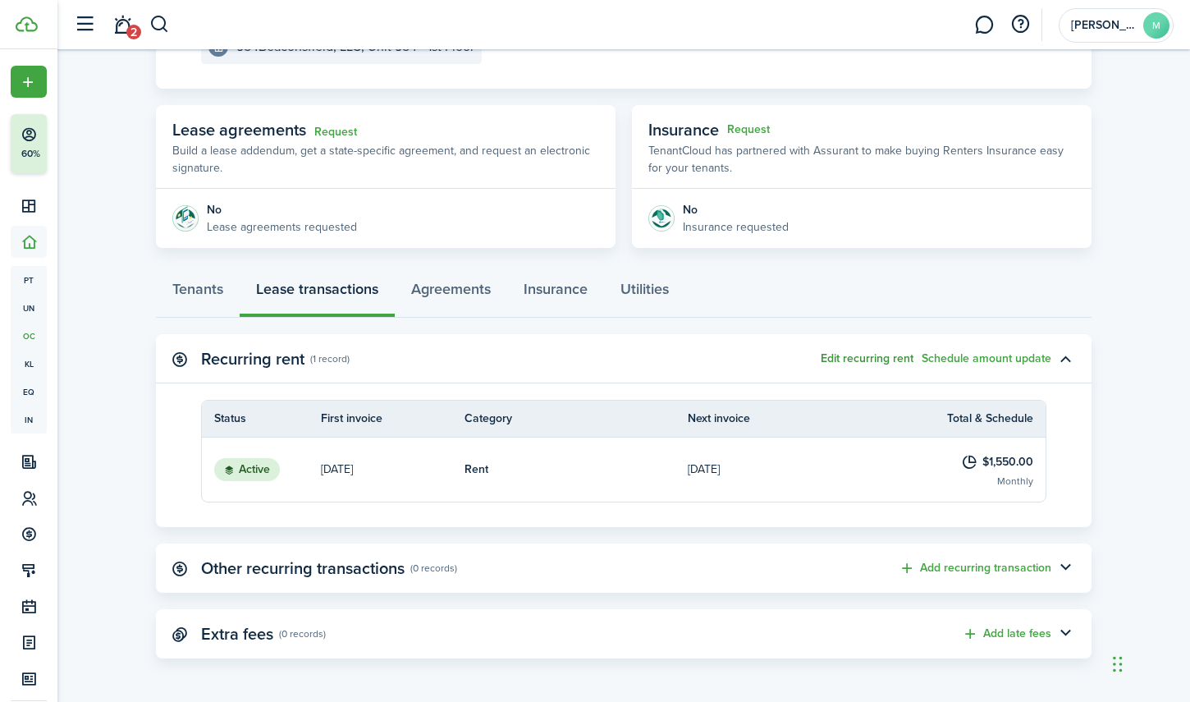
click at [892, 357] on button "Edit recurring rent" at bounding box center [867, 358] width 93 height 13
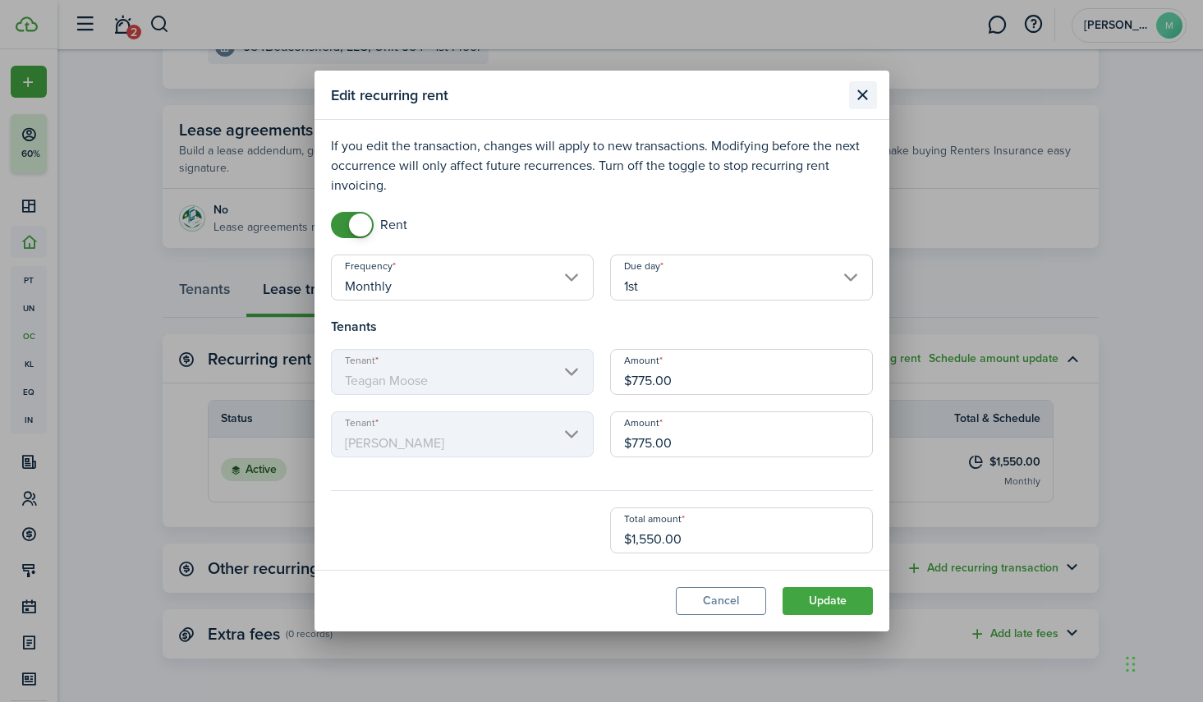
click at [860, 98] on button "Close modal" at bounding box center [863, 95] width 28 height 28
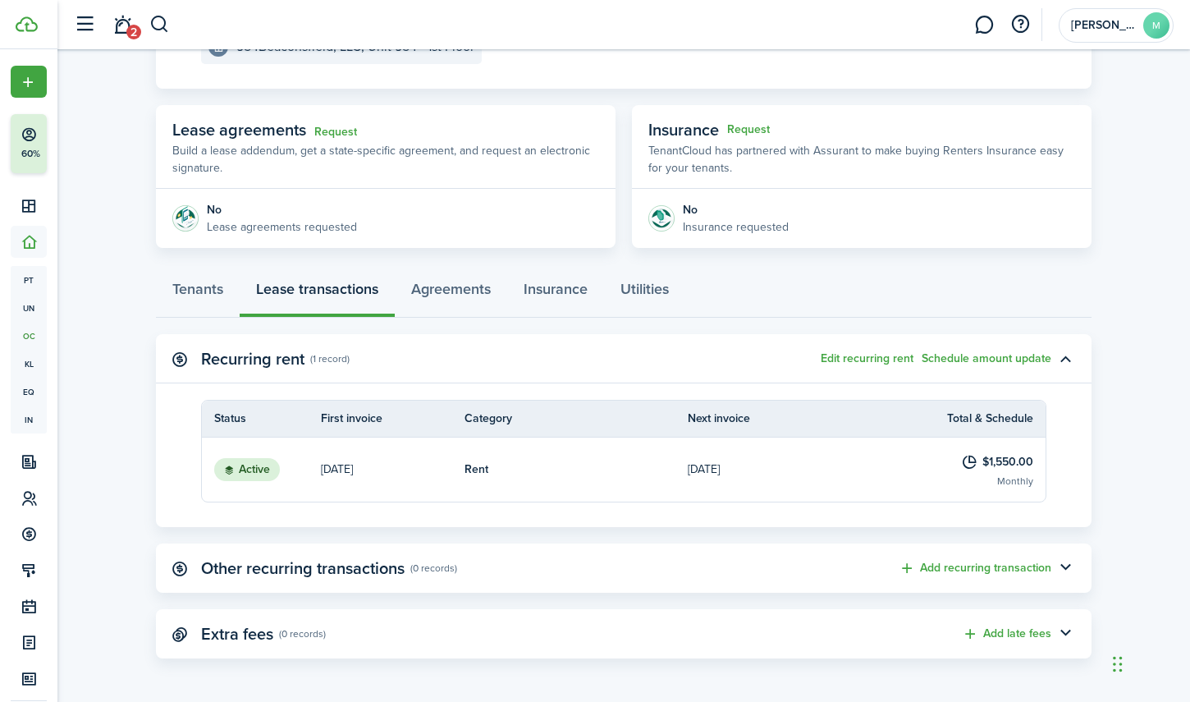
scroll to position [0, 0]
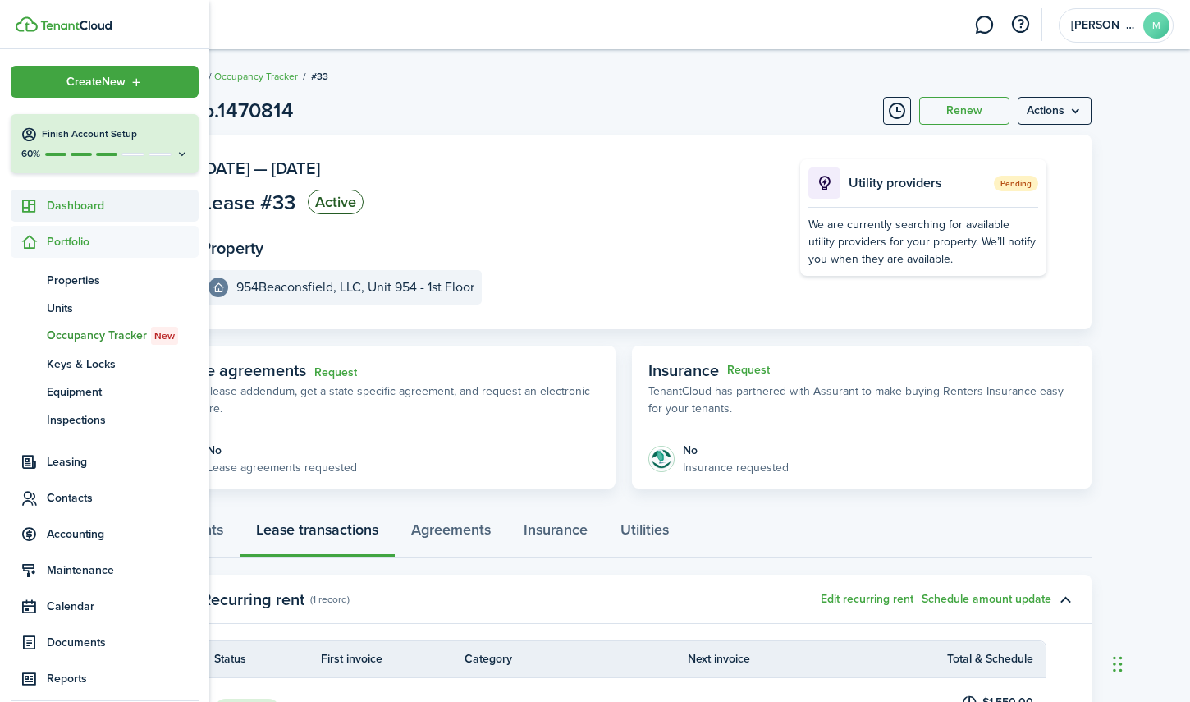
click at [67, 206] on span "Dashboard" at bounding box center [123, 205] width 152 height 17
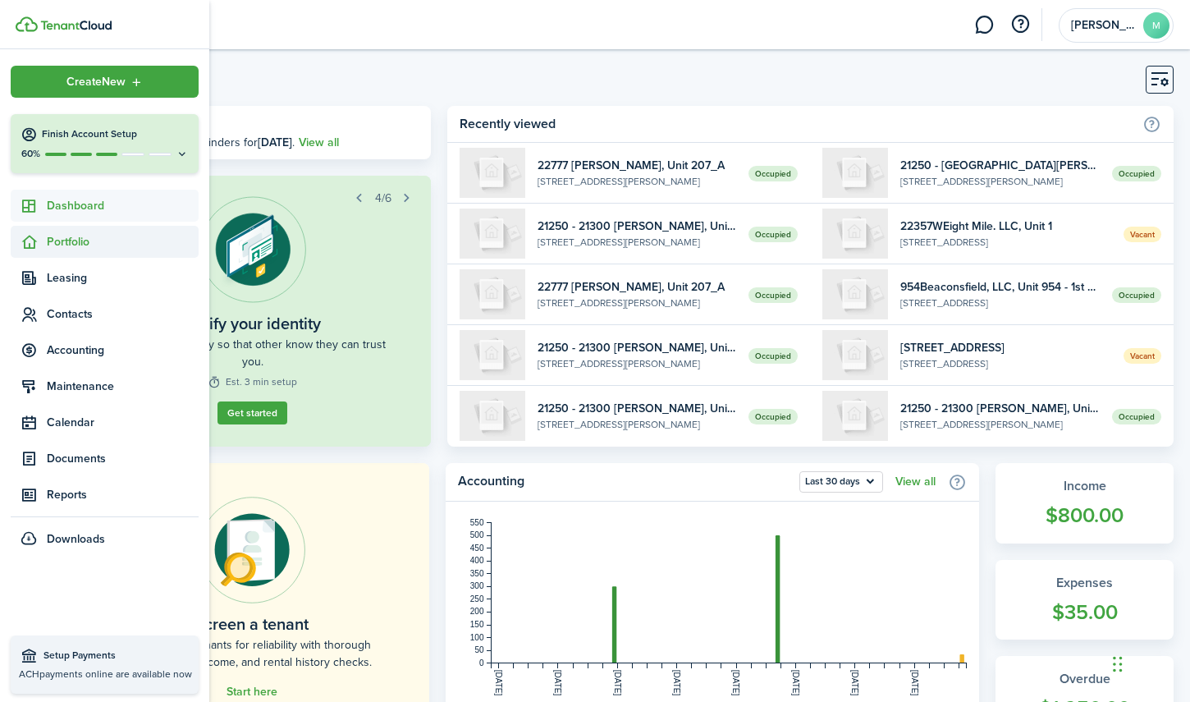
click at [69, 244] on span "Portfolio" at bounding box center [123, 241] width 152 height 17
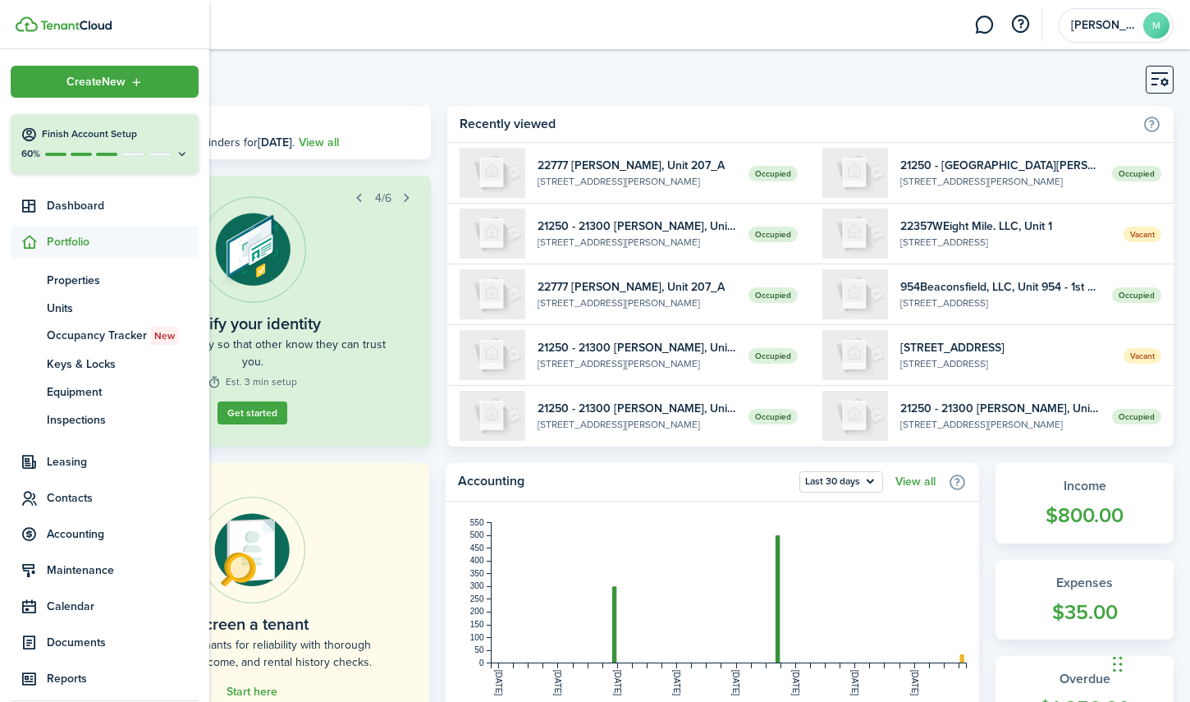
click at [108, 28] on img at bounding box center [75, 26] width 71 height 10
click at [99, 16] on sidebar-logo at bounding box center [104, 24] width 209 height 49
click at [89, 22] on img at bounding box center [75, 26] width 71 height 10
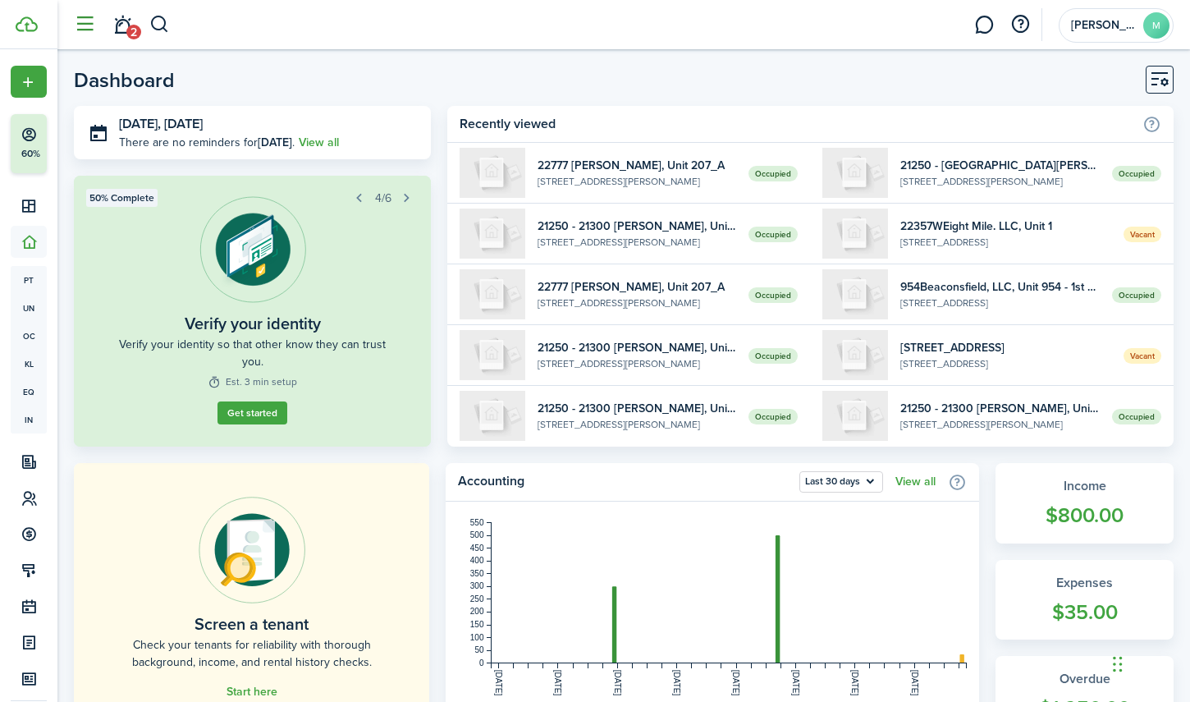
click at [87, 17] on button "button" at bounding box center [84, 24] width 31 height 31
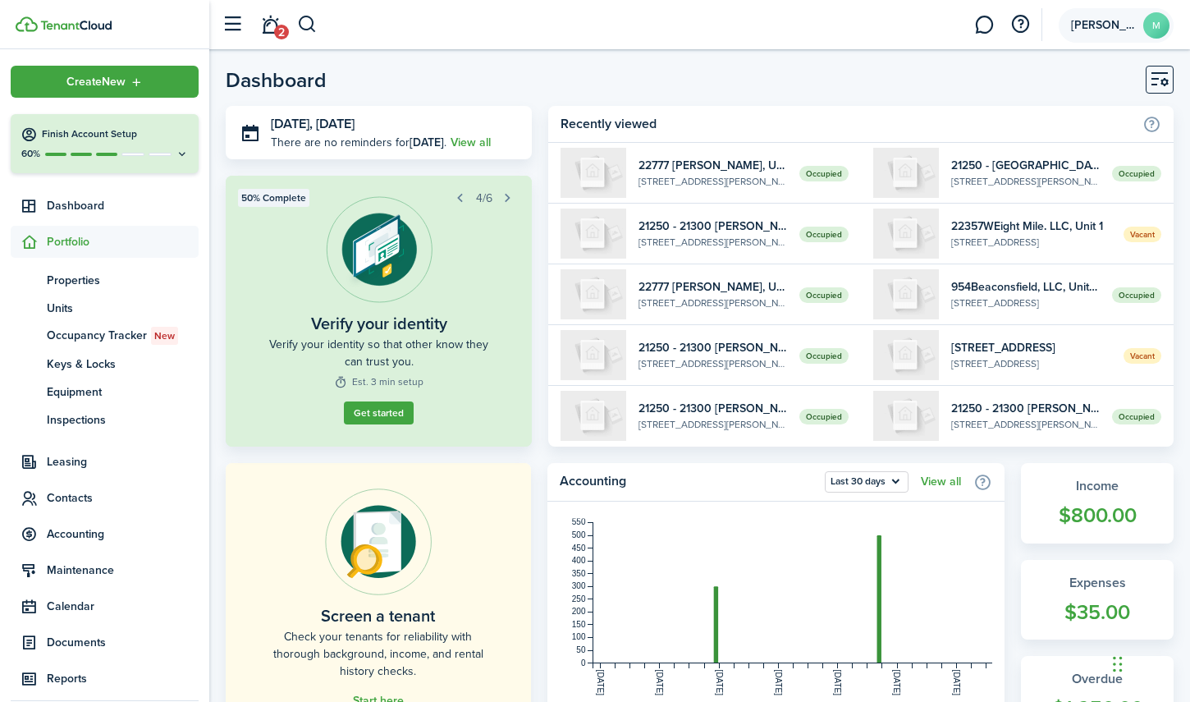
click at [1106, 25] on span "[PERSON_NAME]" at bounding box center [1104, 25] width 66 height 11
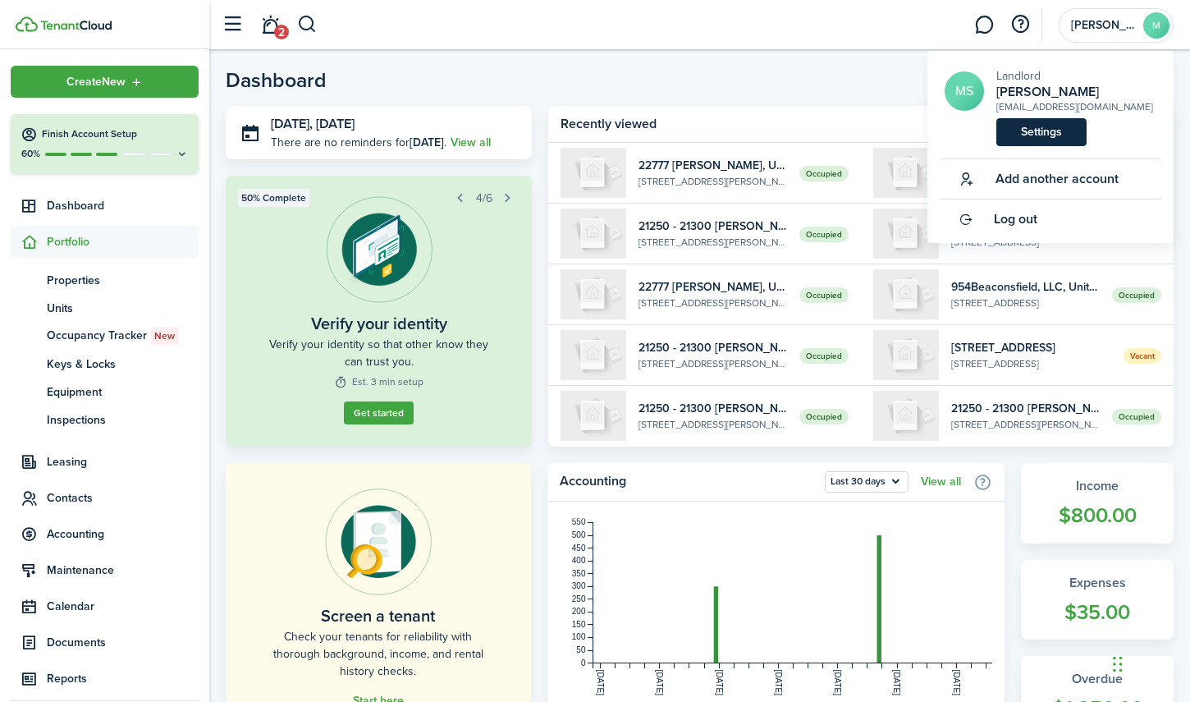
click at [1033, 121] on link "Settings" at bounding box center [1042, 132] width 90 height 28
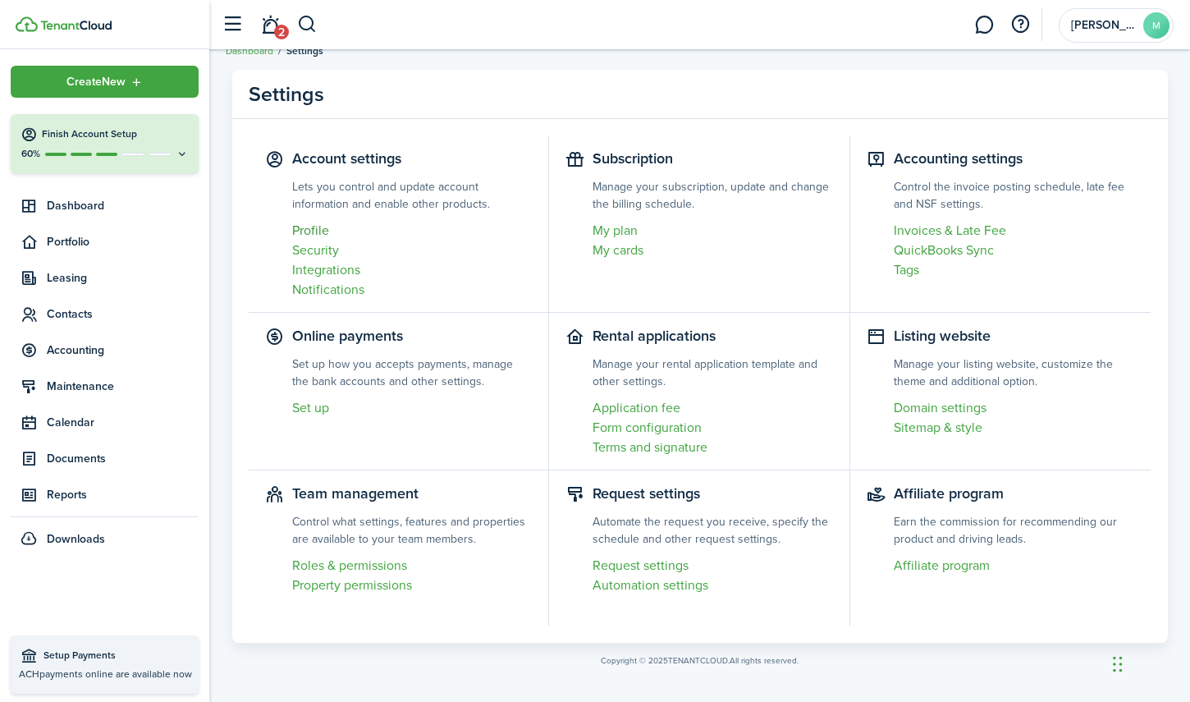
scroll to position [29, 0]
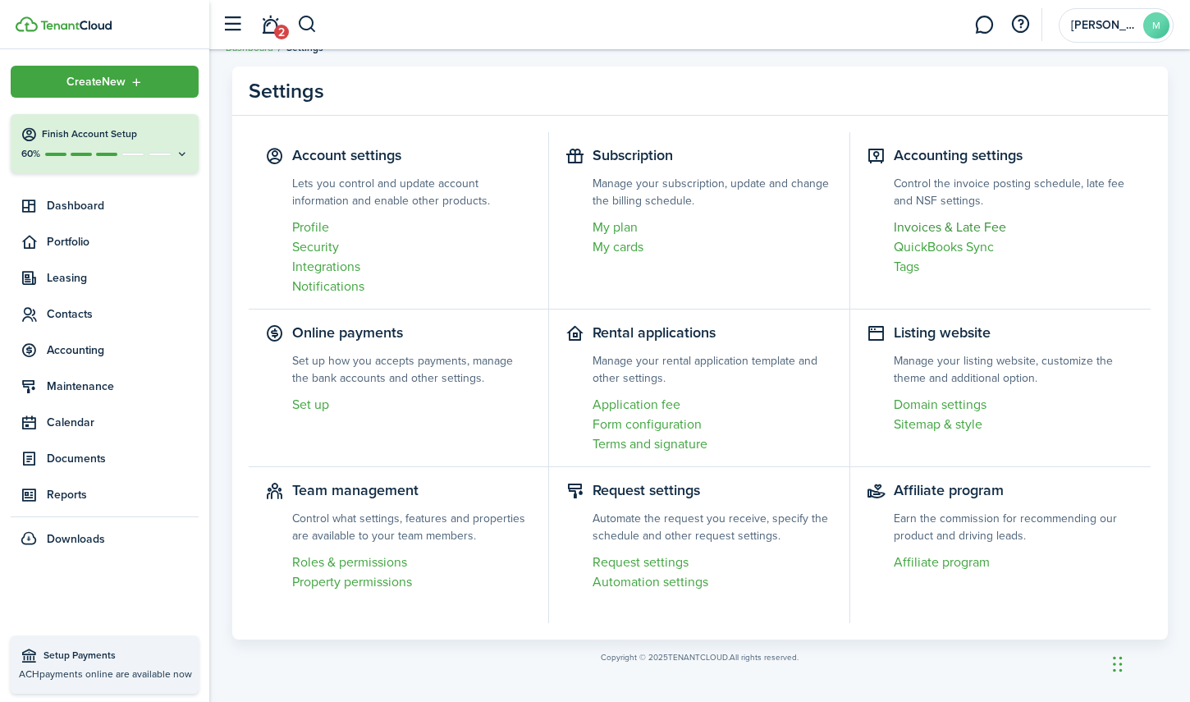
click at [964, 229] on link "Invoices & Late Fee" at bounding box center [1014, 228] width 241 height 20
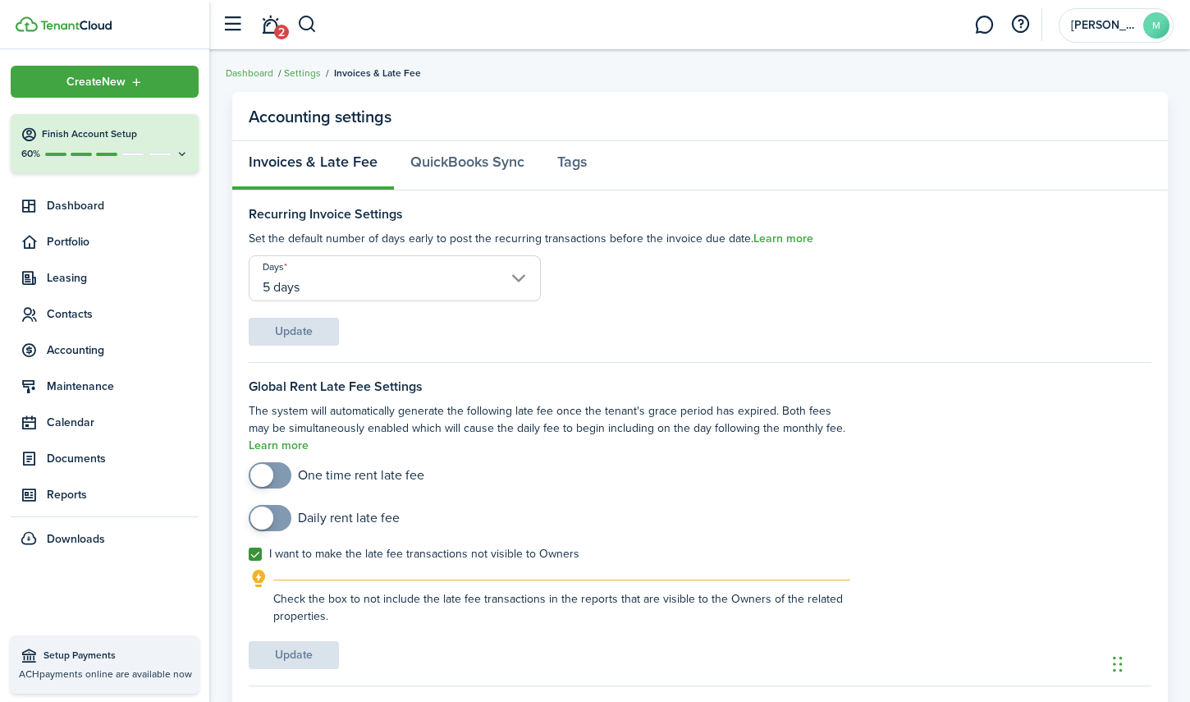
scroll to position [45, 0]
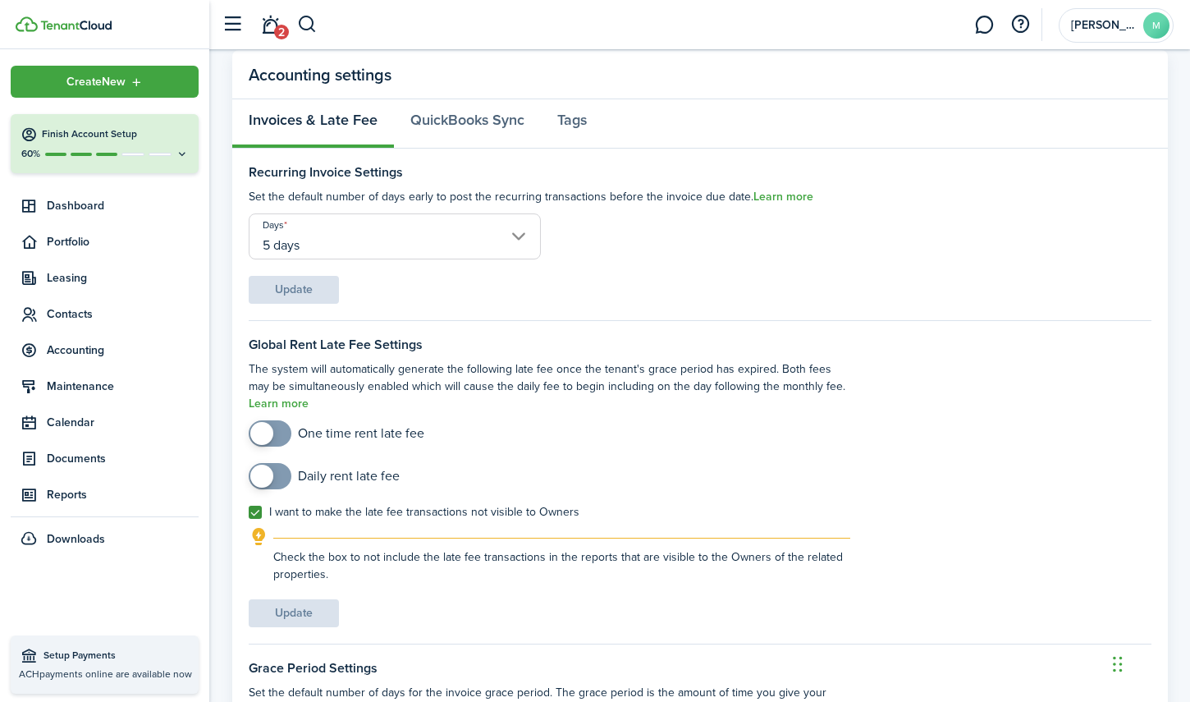
click at [510, 234] on input "5 days" at bounding box center [395, 236] width 293 height 46
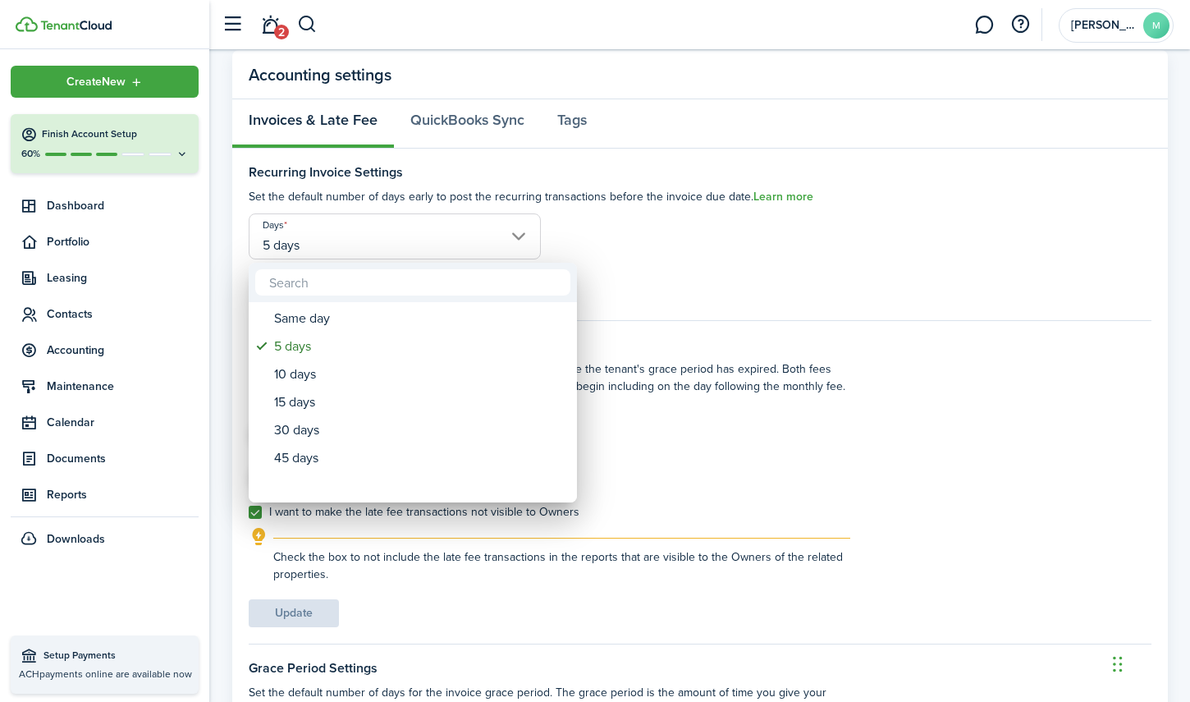
click at [314, 287] on input "text" at bounding box center [412, 282] width 315 height 26
type input "3"
click at [650, 271] on div at bounding box center [595, 351] width 1453 height 965
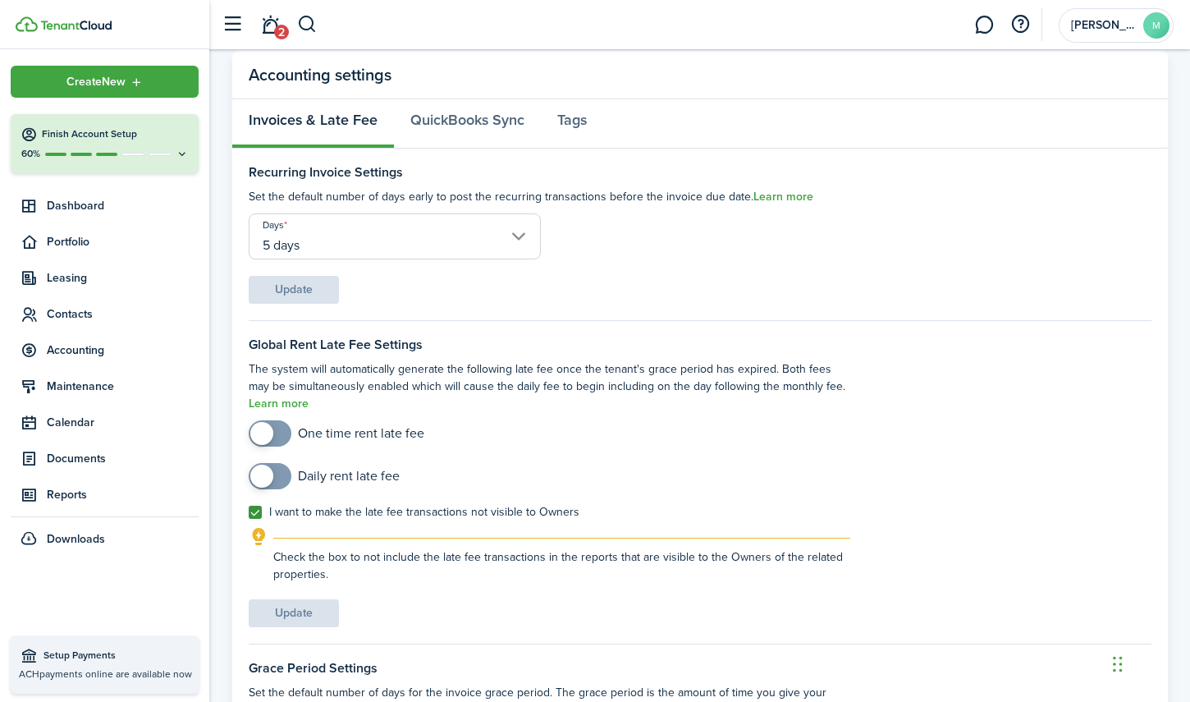
click at [387, 278] on settings-fieldset-body "Days 5 days Update" at bounding box center [550, 258] width 602 height 90
click at [81, 245] on span "Portfolio" at bounding box center [123, 241] width 152 height 17
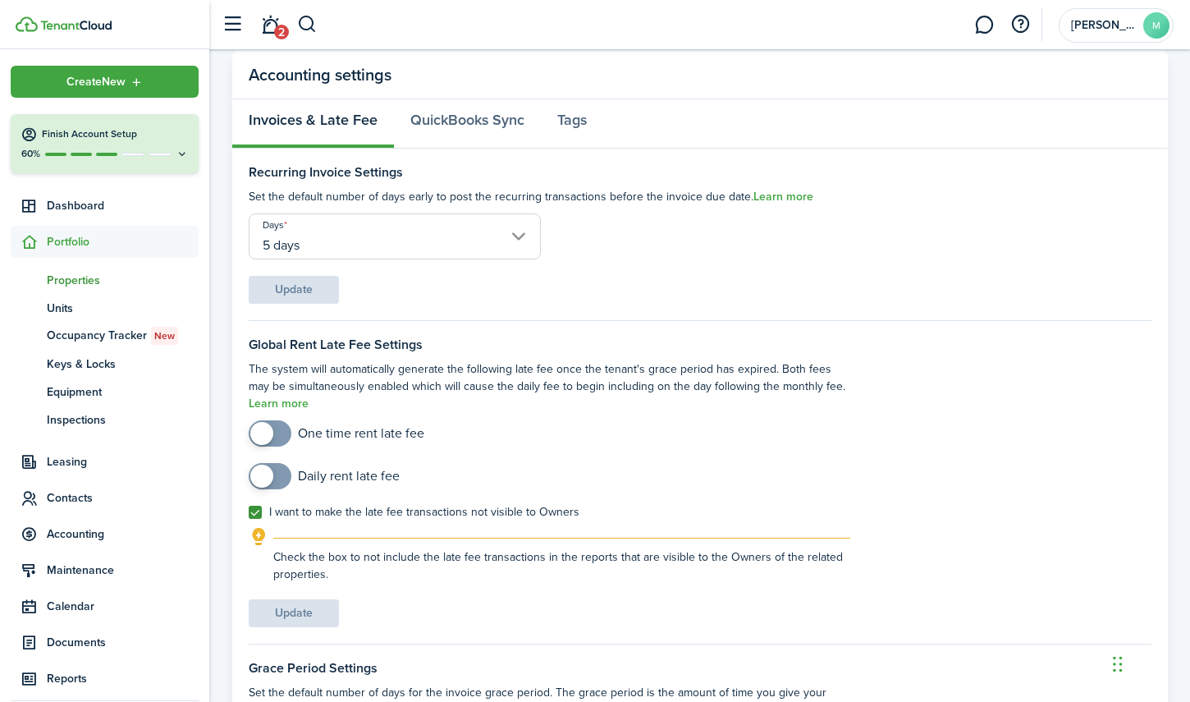
click at [75, 281] on span "Properties" at bounding box center [123, 280] width 152 height 17
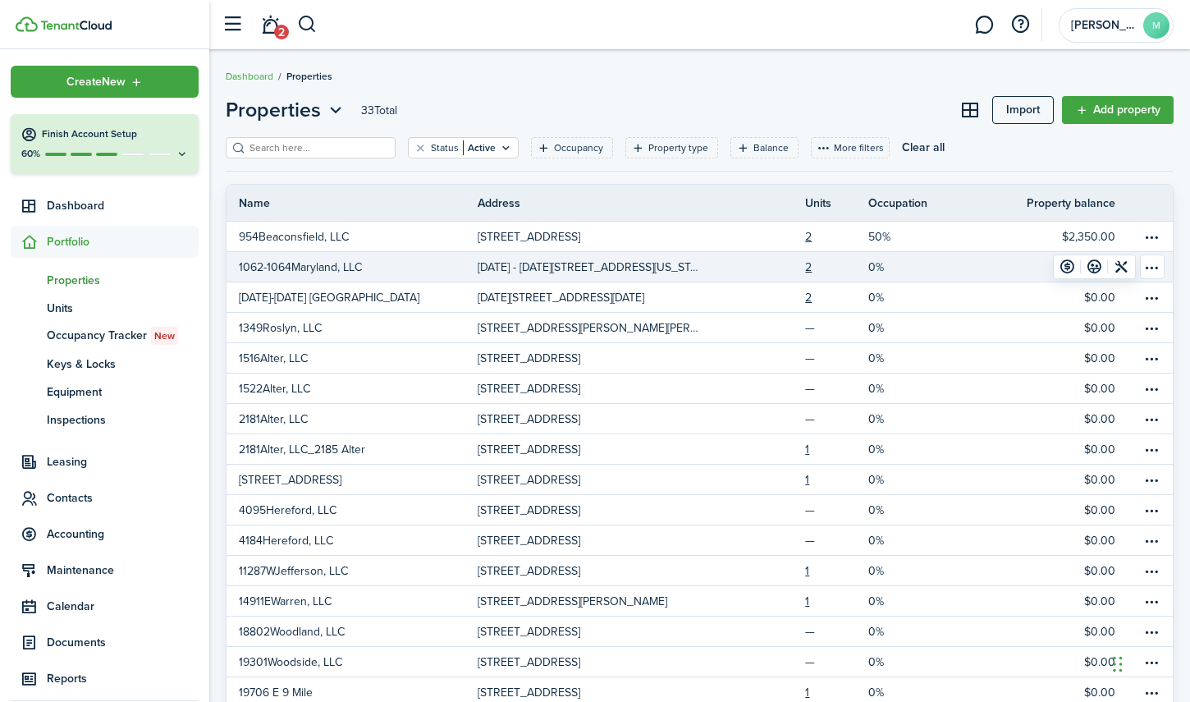
click at [378, 262] on link "1062-1064Maryland, LLC" at bounding box center [352, 267] width 251 height 30
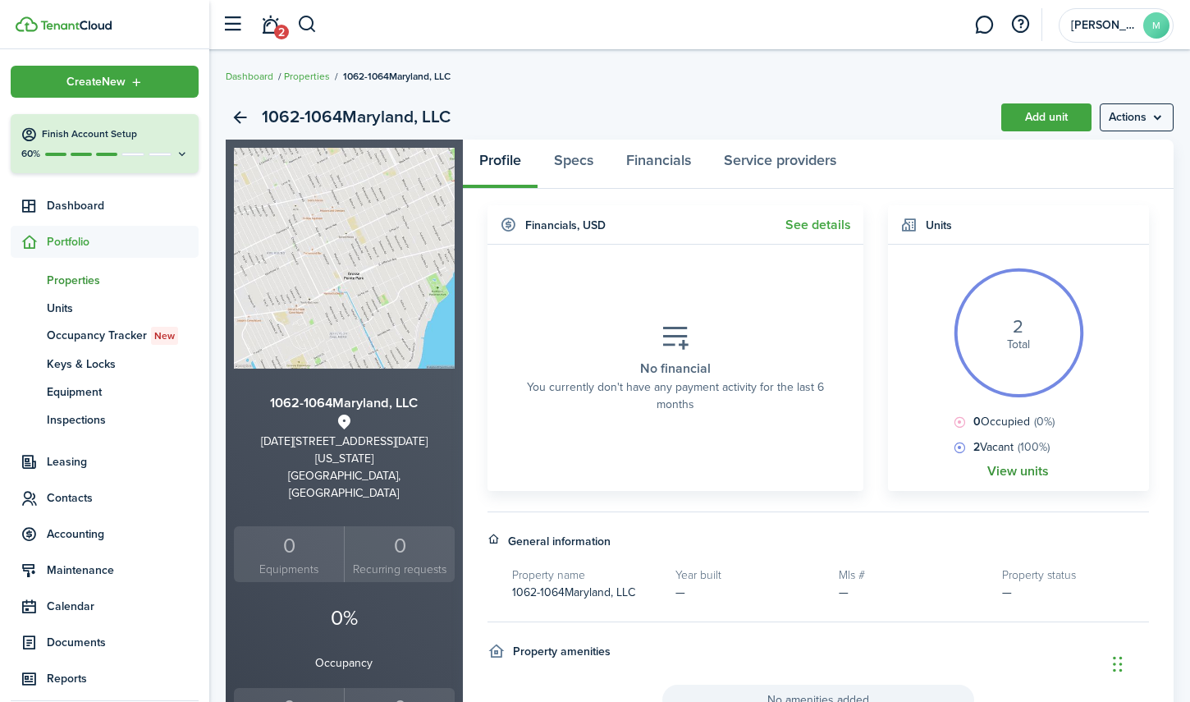
click at [1023, 467] on link "View units" at bounding box center [1019, 471] width 62 height 15
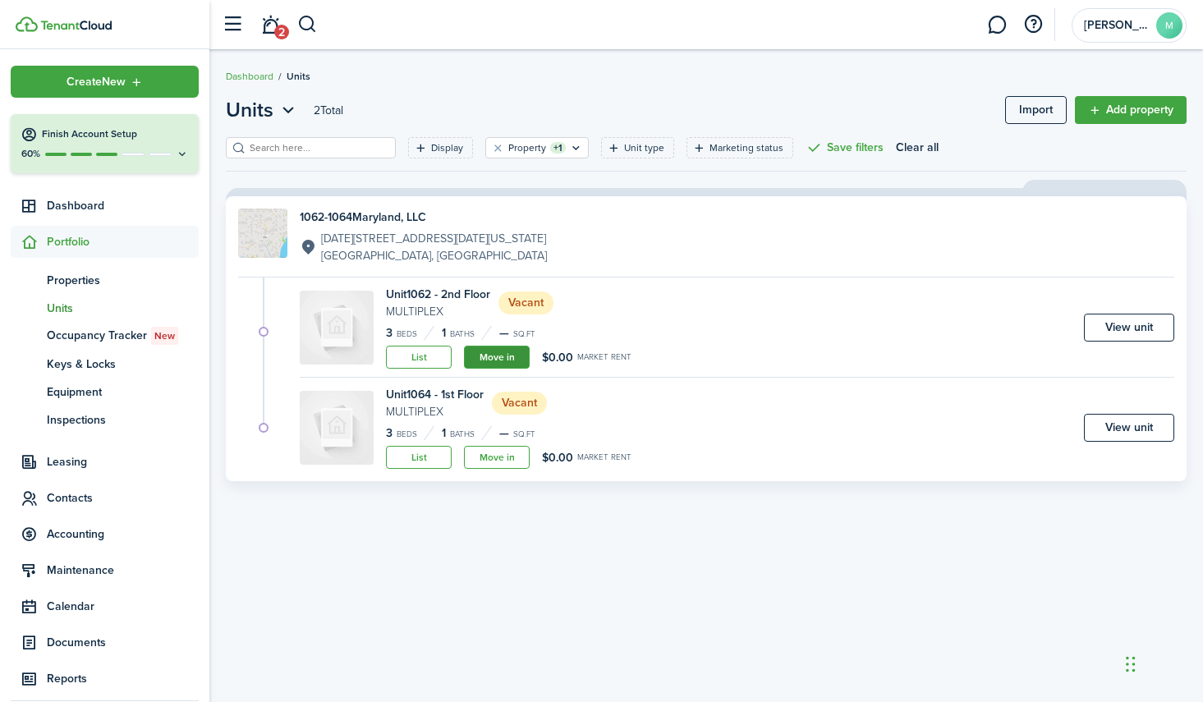
click at [501, 355] on link "Move in" at bounding box center [497, 357] width 66 height 23
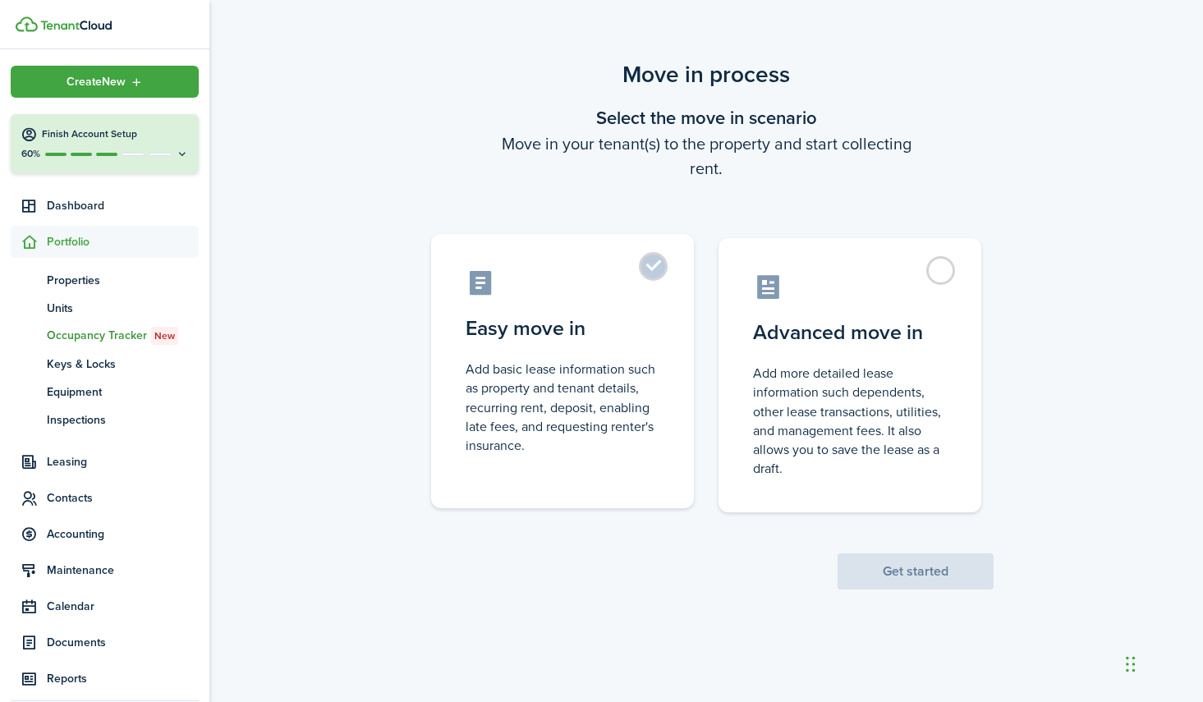
click at [659, 269] on label "Easy move in Add basic lease information such as property and tenant details, r…" at bounding box center [562, 371] width 263 height 274
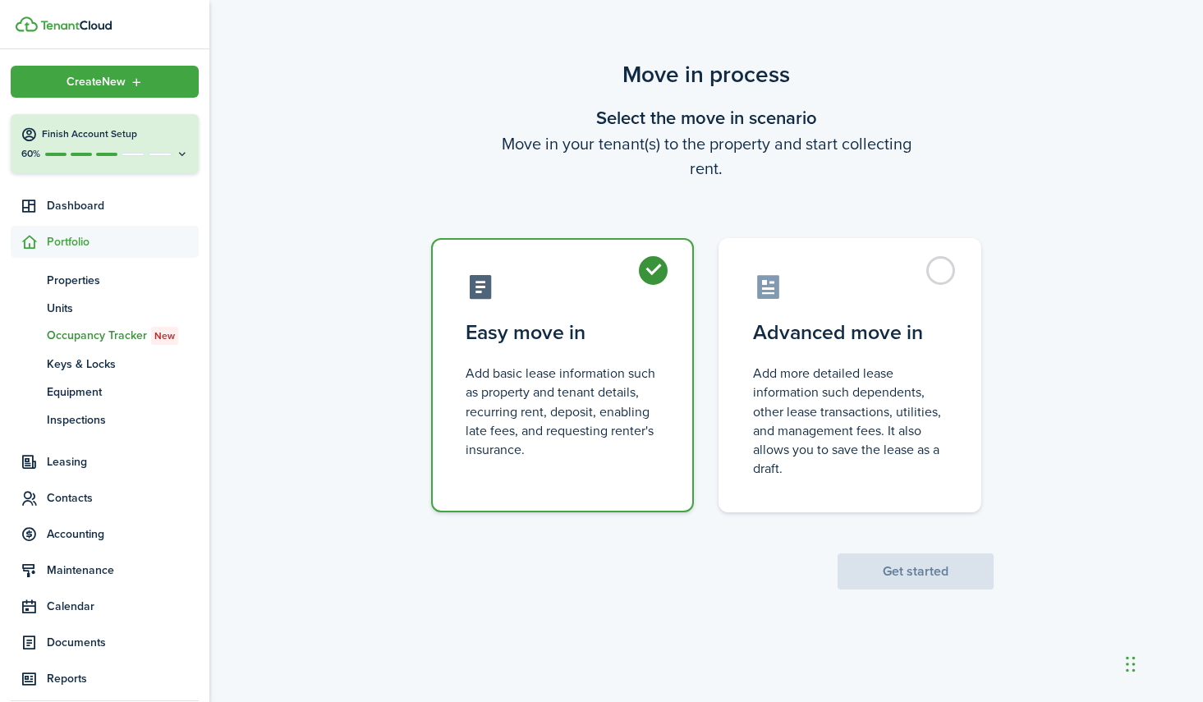
radio input "true"
click at [910, 557] on button "Get started" at bounding box center [915, 571] width 156 height 36
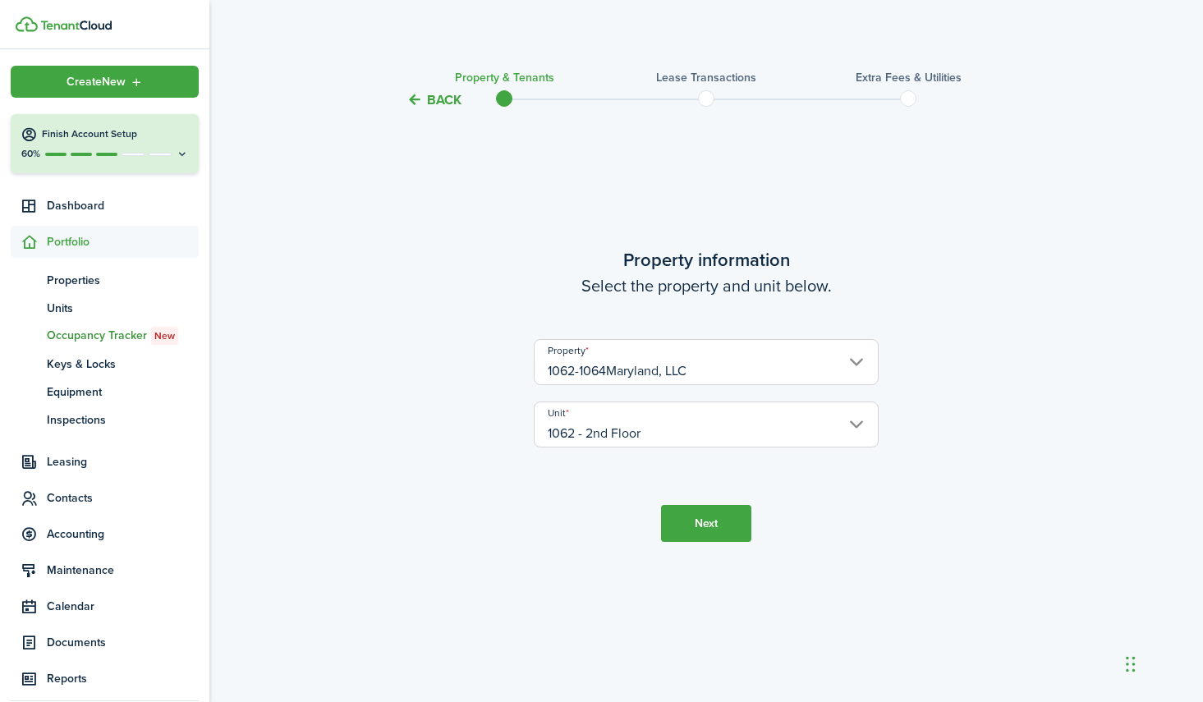
click at [690, 524] on button "Next" at bounding box center [706, 523] width 90 height 37
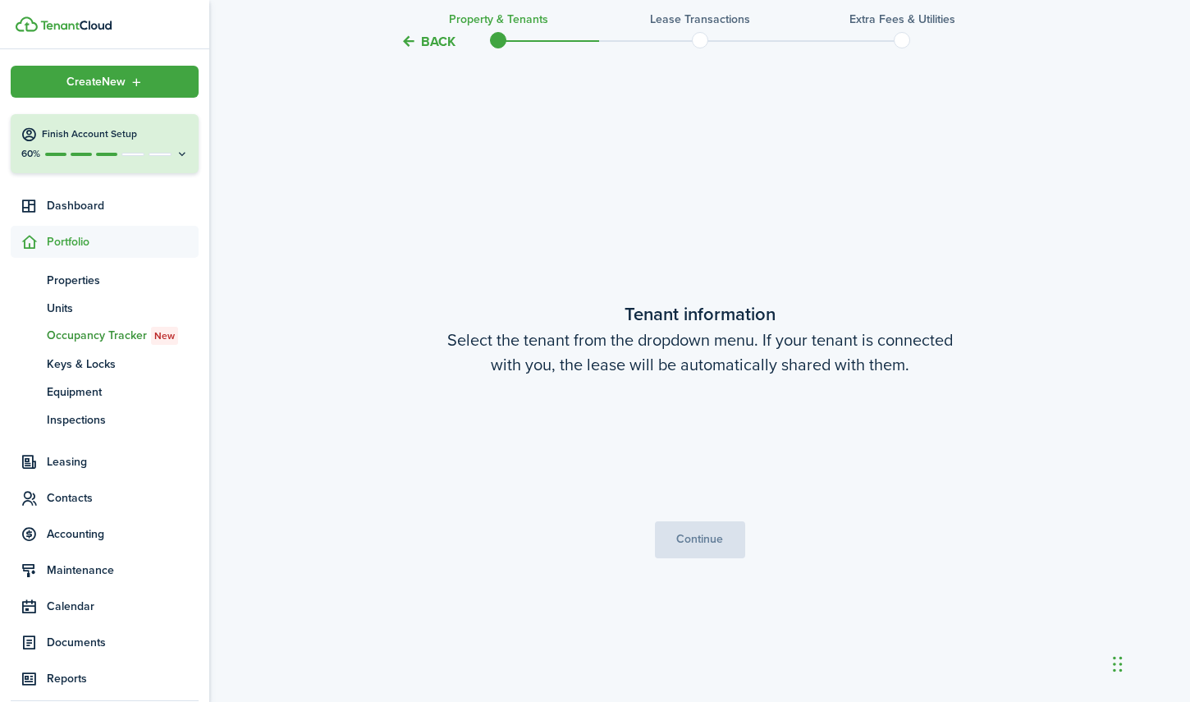
scroll to position [592, 0]
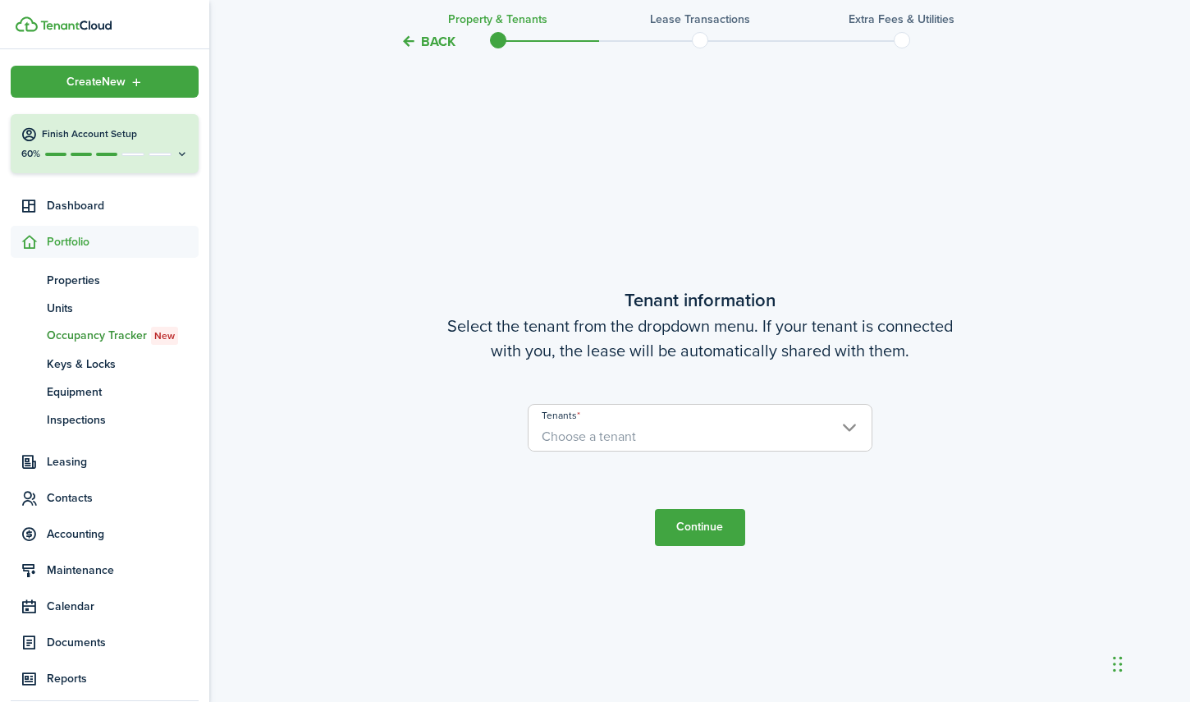
click at [660, 435] on span "Choose a tenant" at bounding box center [700, 437] width 343 height 28
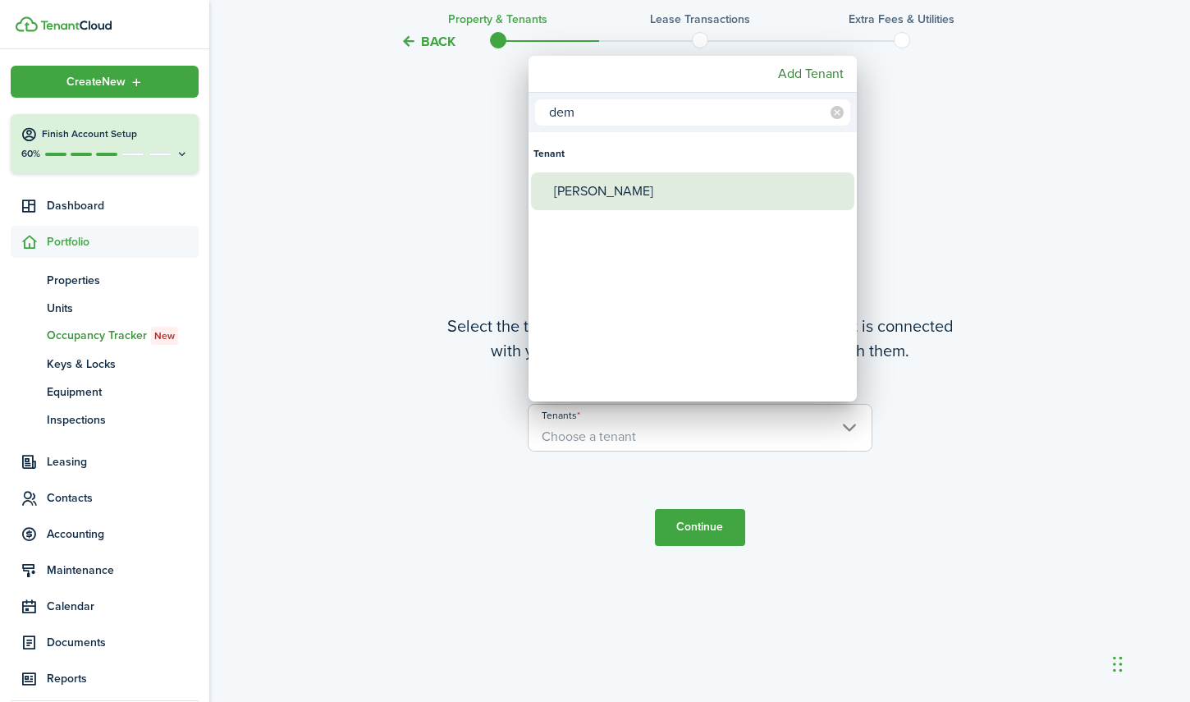
type input "dem"
click at [629, 197] on div "[PERSON_NAME]" at bounding box center [699, 191] width 291 height 38
type input "[PERSON_NAME]"
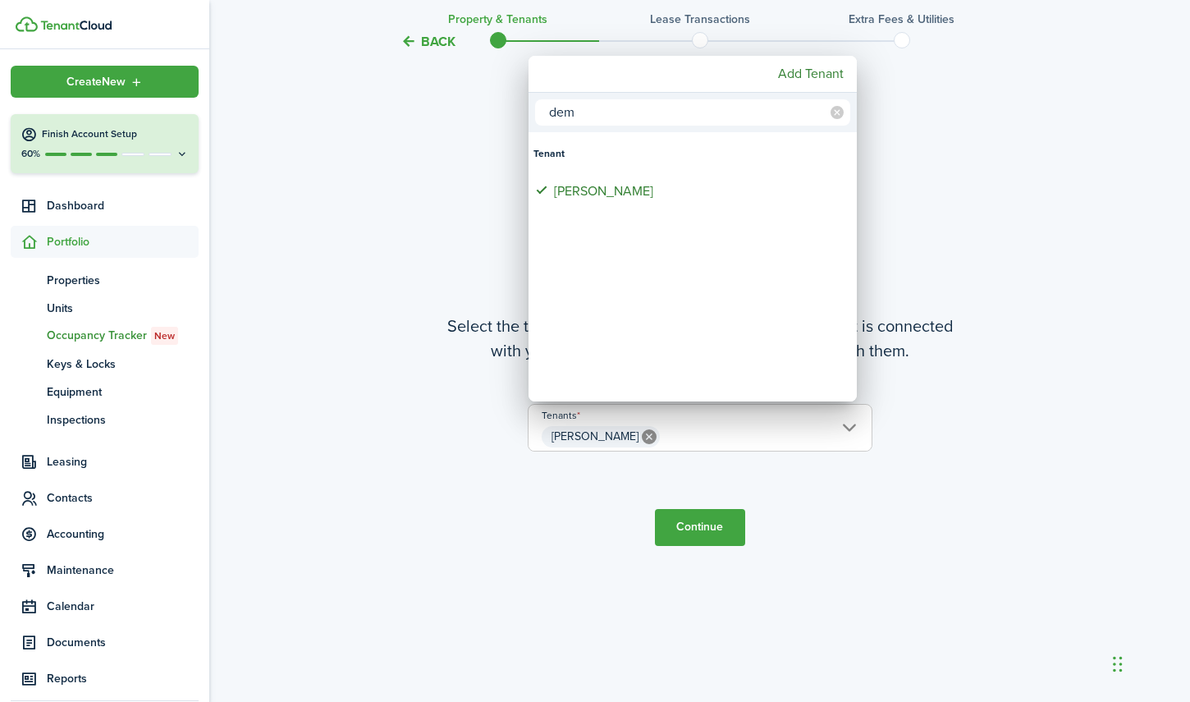
click at [704, 530] on div at bounding box center [595, 351] width 1453 height 965
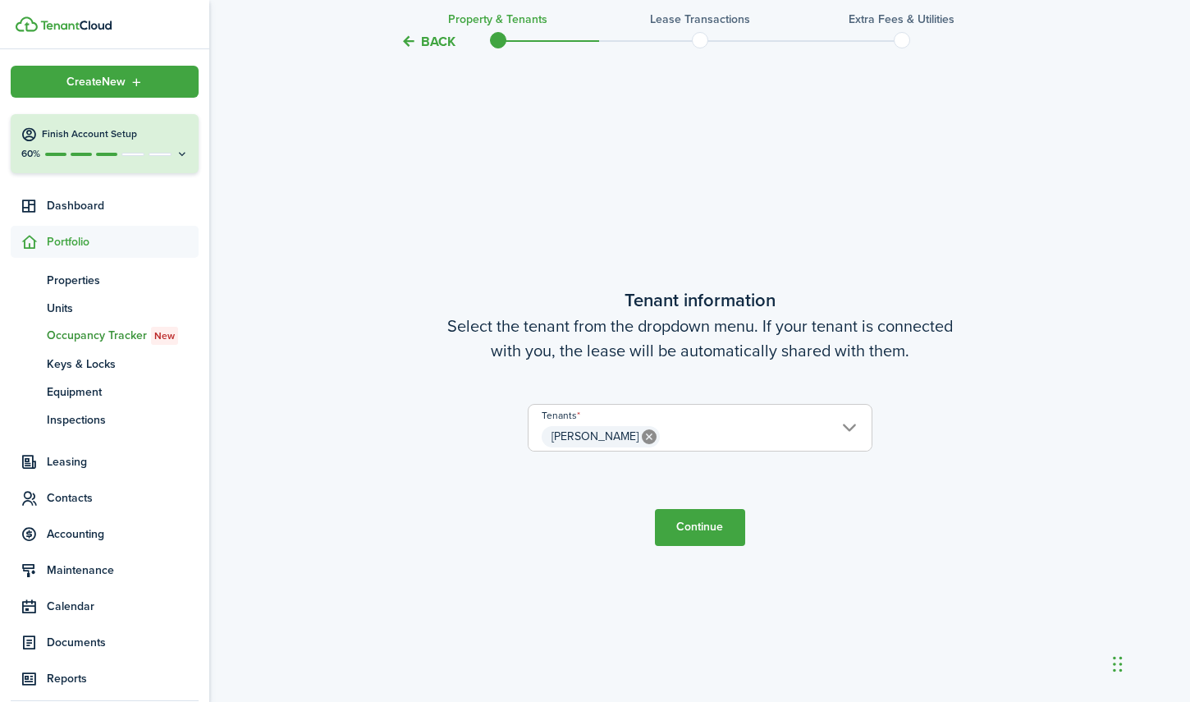
click at [704, 523] on button "Continue" at bounding box center [700, 527] width 90 height 37
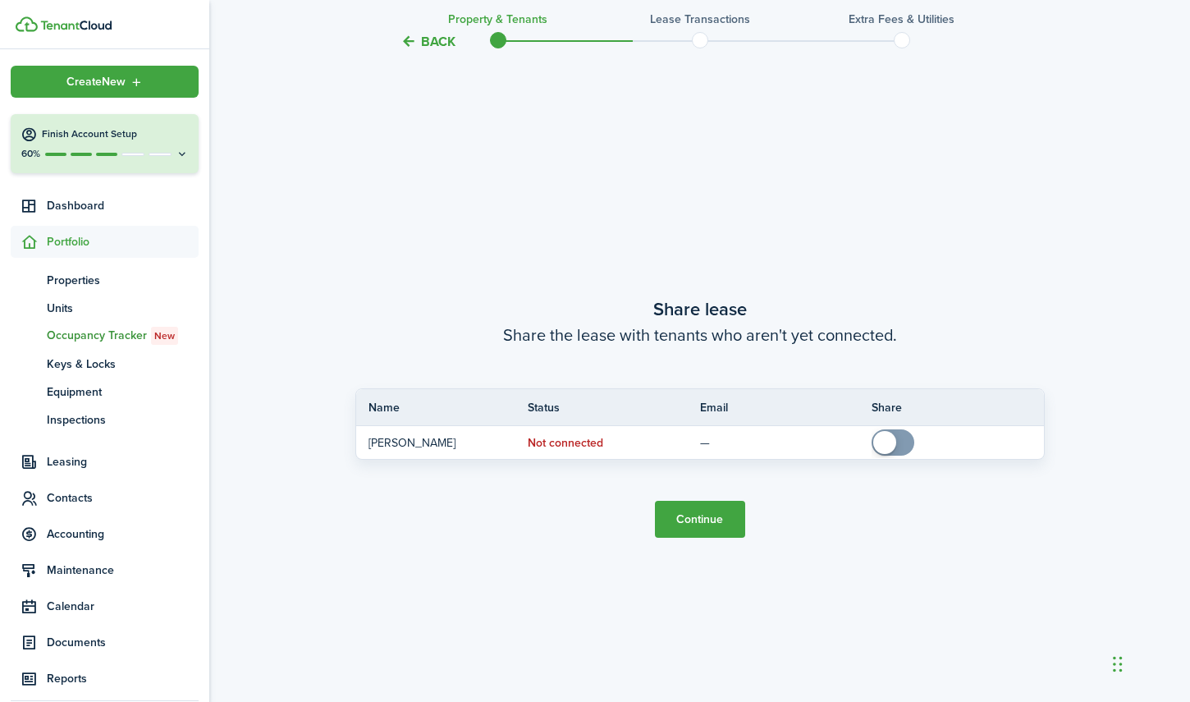
scroll to position [1294, 0]
click at [698, 516] on button "Continue" at bounding box center [700, 518] width 90 height 37
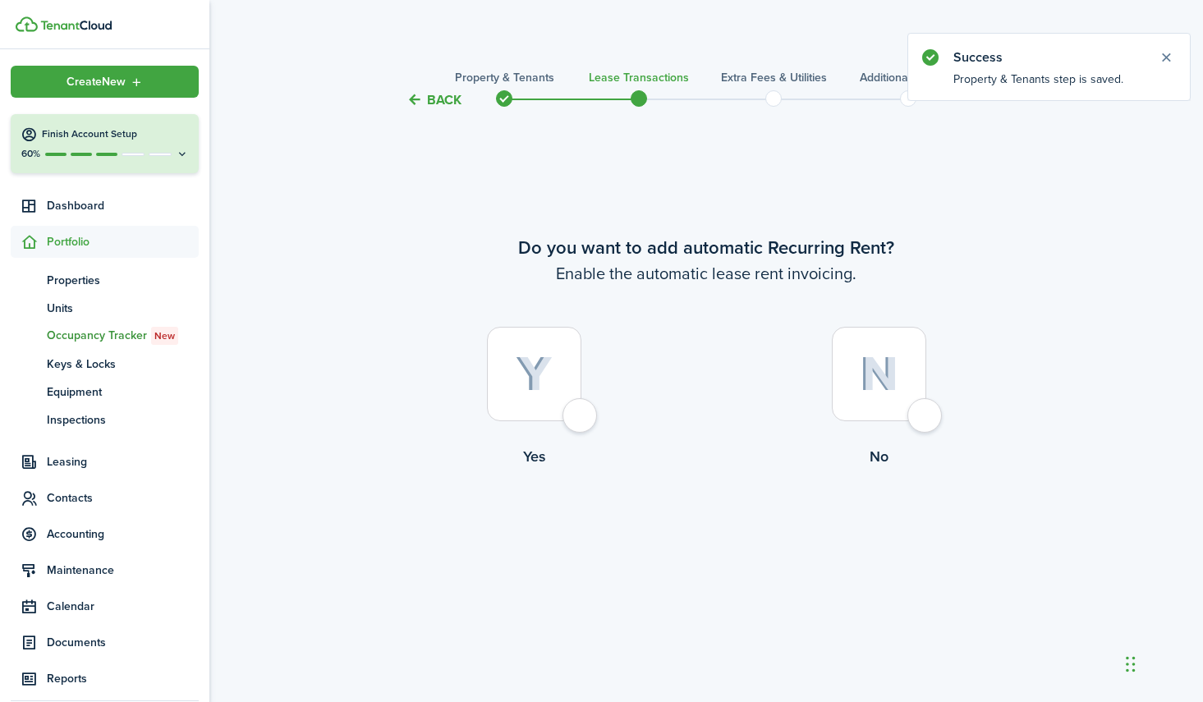
click at [581, 421] on div at bounding box center [534, 374] width 94 height 94
radio input "true"
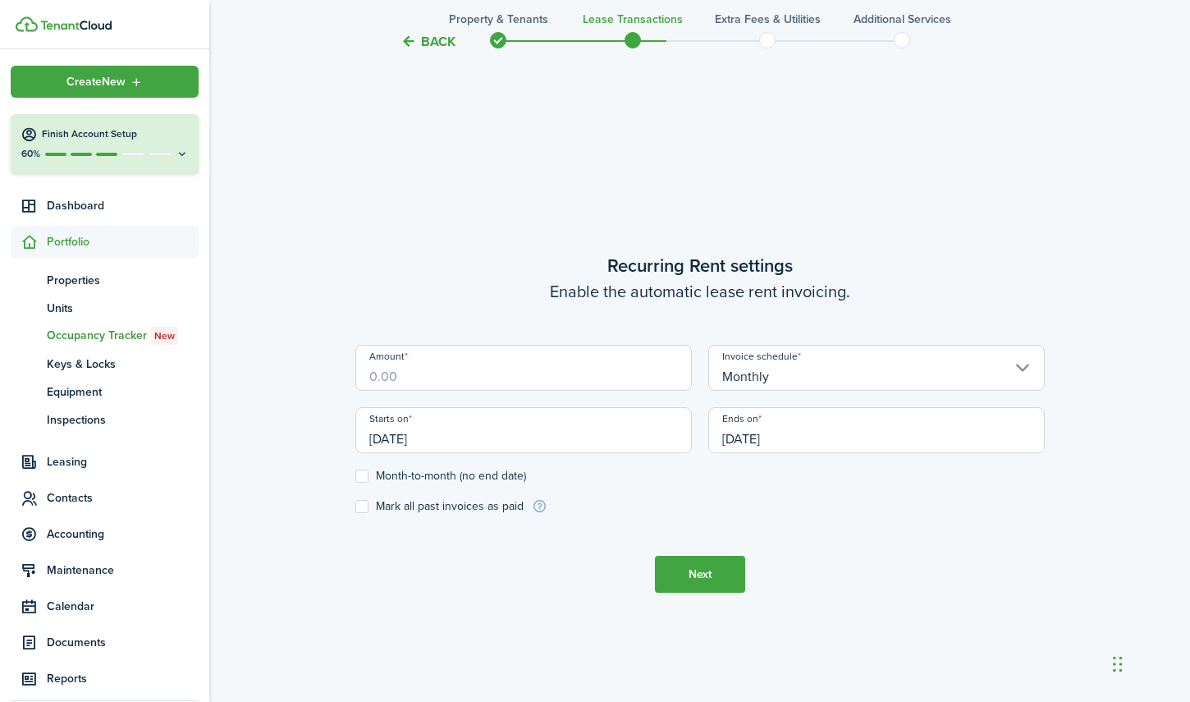
scroll to position [592, 0]
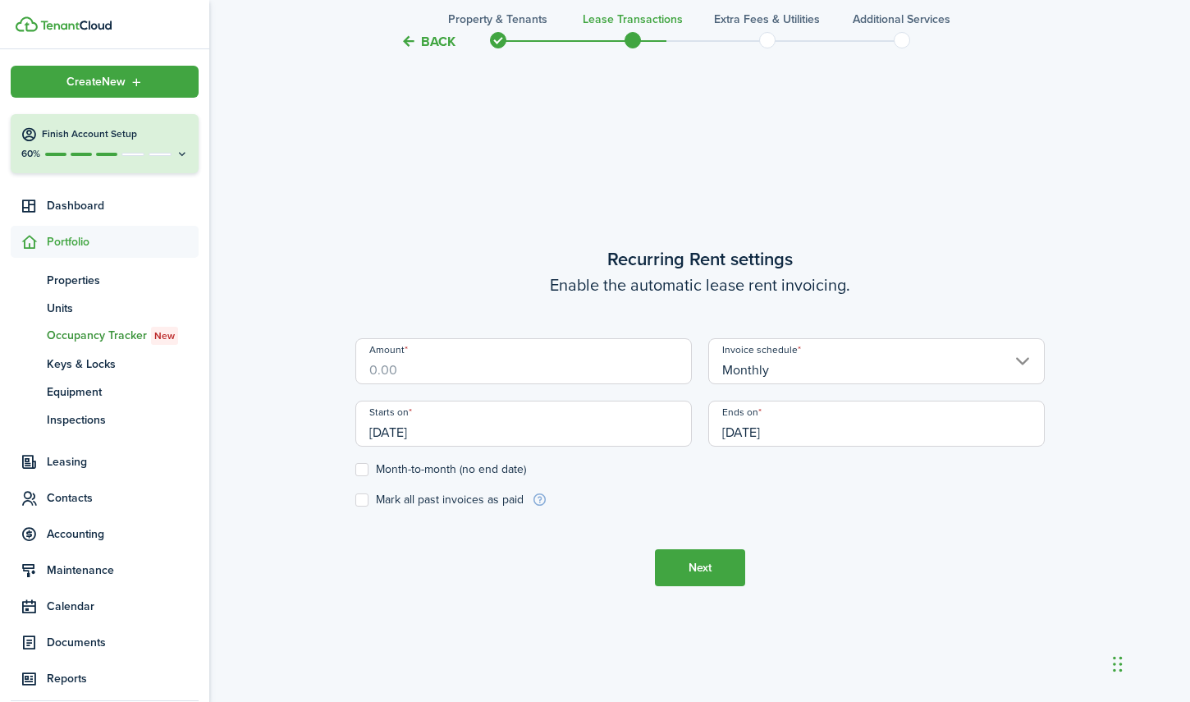
click at [476, 371] on input "Amount" at bounding box center [523, 361] width 337 height 46
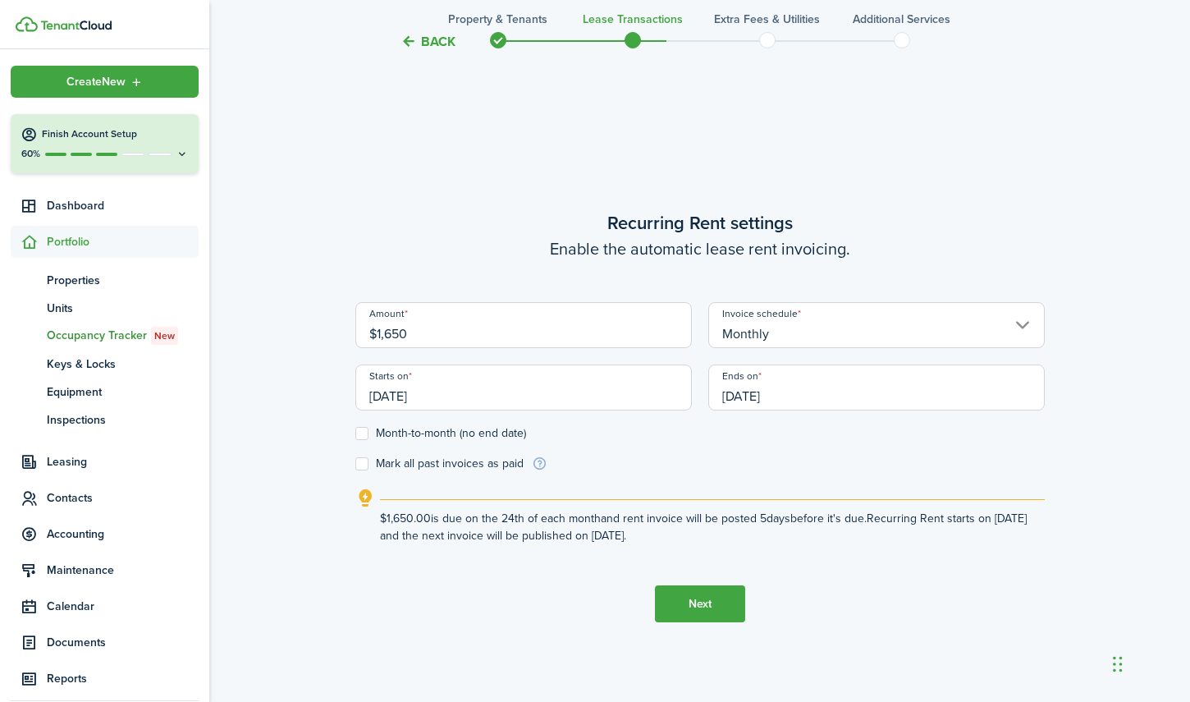
type input "$1,650.00"
click at [554, 256] on wizard-step-header-description "Enable the automatic lease rent invoicing." at bounding box center [700, 248] width 690 height 25
click at [470, 394] on input "[DATE]" at bounding box center [523, 388] width 337 height 46
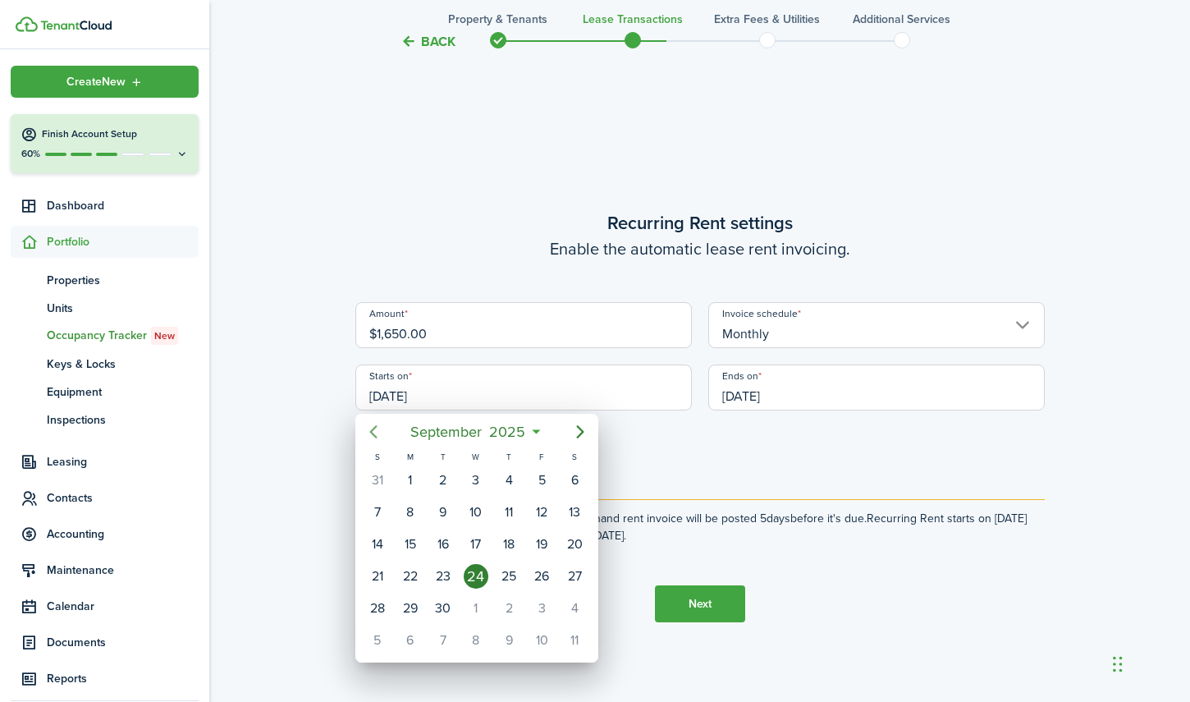
click at [376, 431] on icon "Previous page" at bounding box center [374, 432] width 20 height 20
click at [471, 479] on div "2" at bounding box center [476, 480] width 25 height 25
type input "[DATE]"
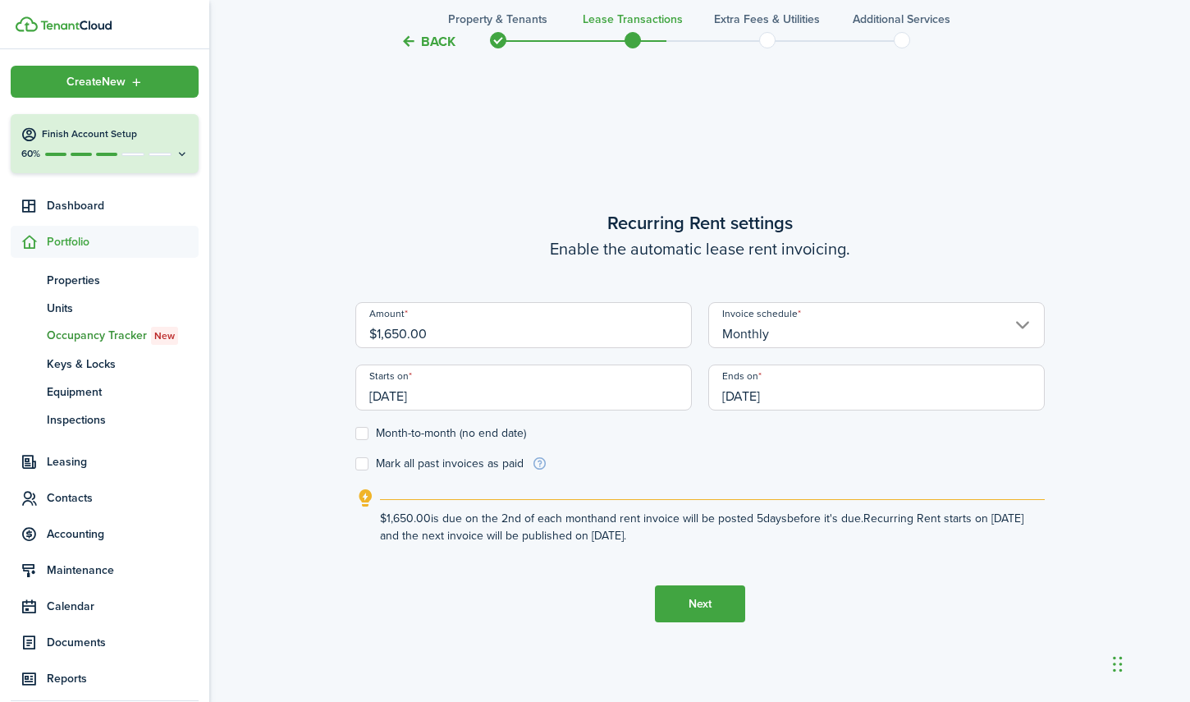
click at [806, 391] on input "[DATE]" at bounding box center [877, 388] width 337 height 46
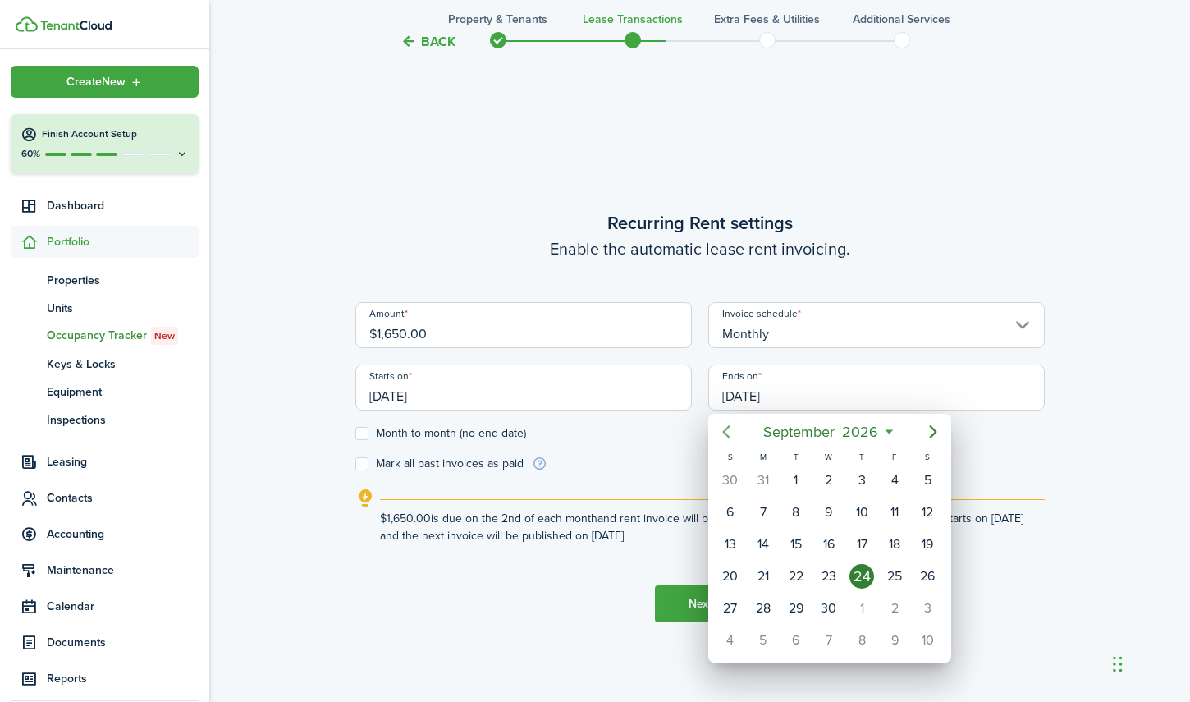
click at [722, 428] on icon "Previous page" at bounding box center [727, 432] width 20 height 20
click at [804, 608] on div "30" at bounding box center [796, 608] width 25 height 25
type input "[DATE]"
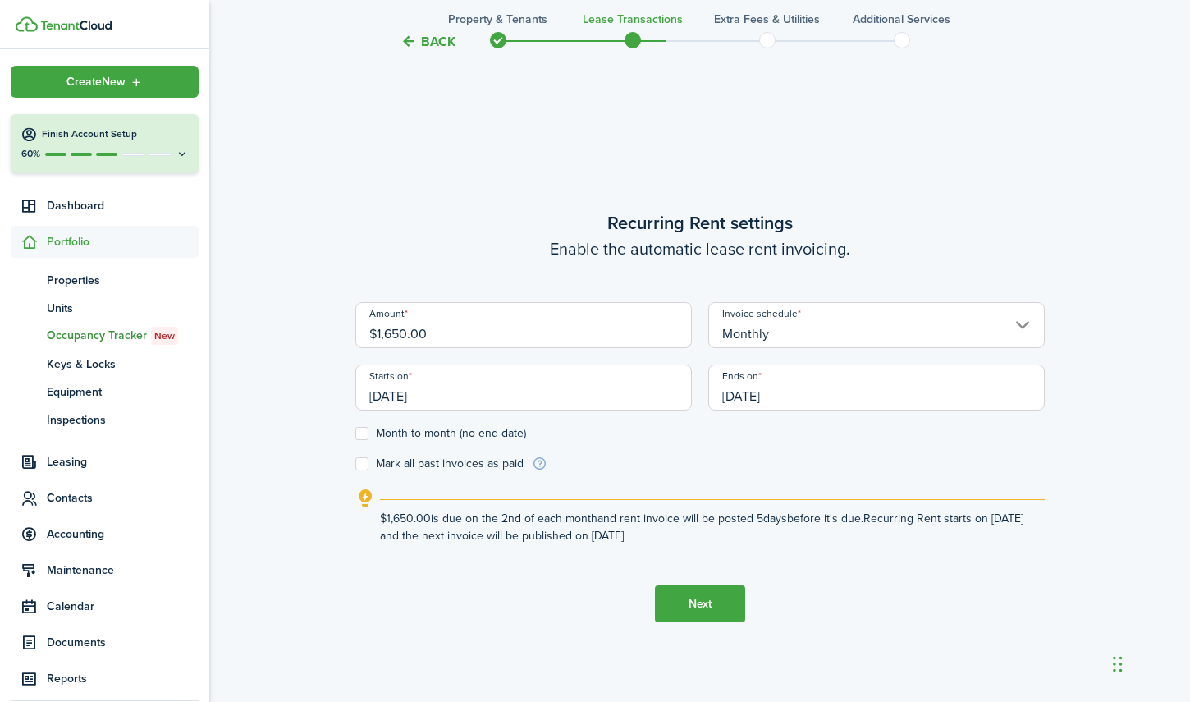
click at [361, 461] on label "Mark all past invoices as paid" at bounding box center [439, 463] width 168 height 13
click at [355, 464] on input "Mark all past invoices as paid" at bounding box center [355, 464] width 1 height 1
checkbox input "true"
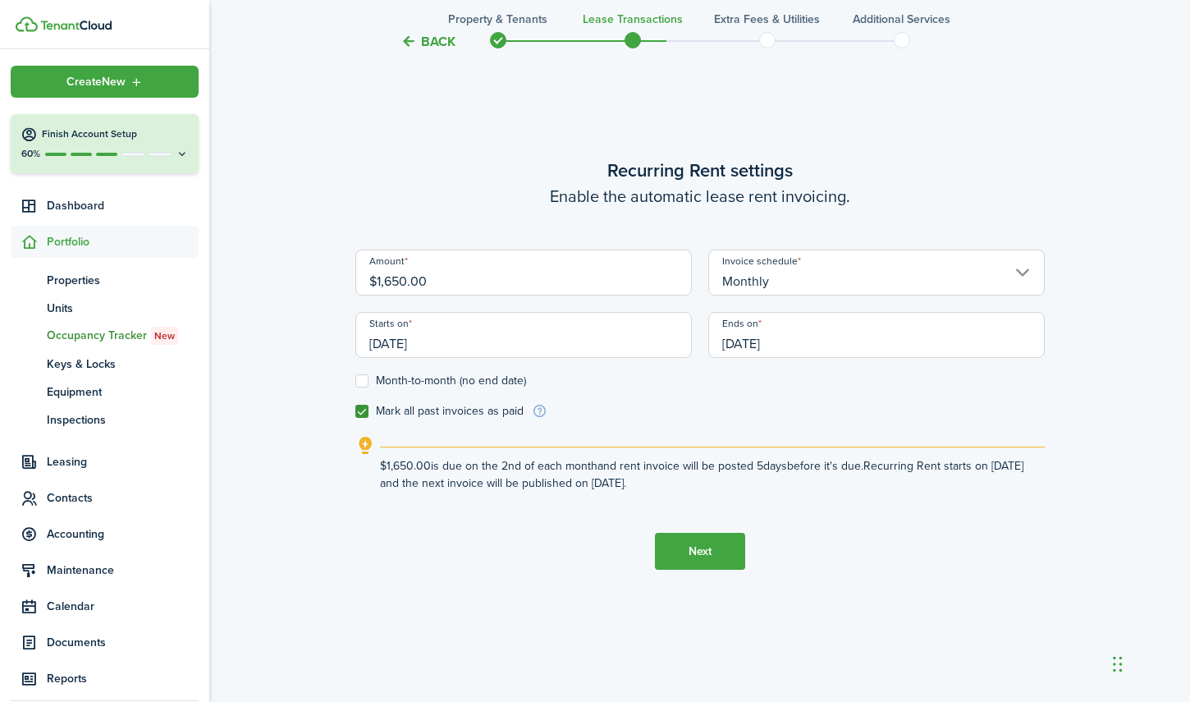
scroll to position [676, 0]
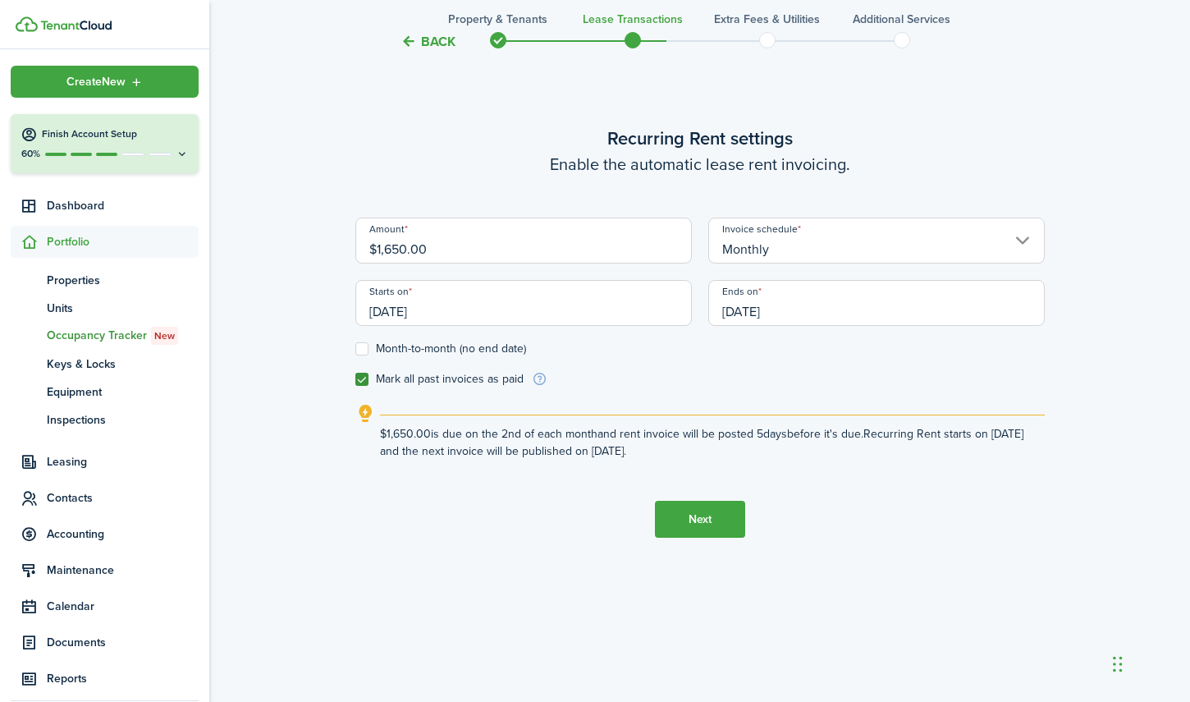
click at [855, 251] on input "Monthly" at bounding box center [877, 241] width 337 height 46
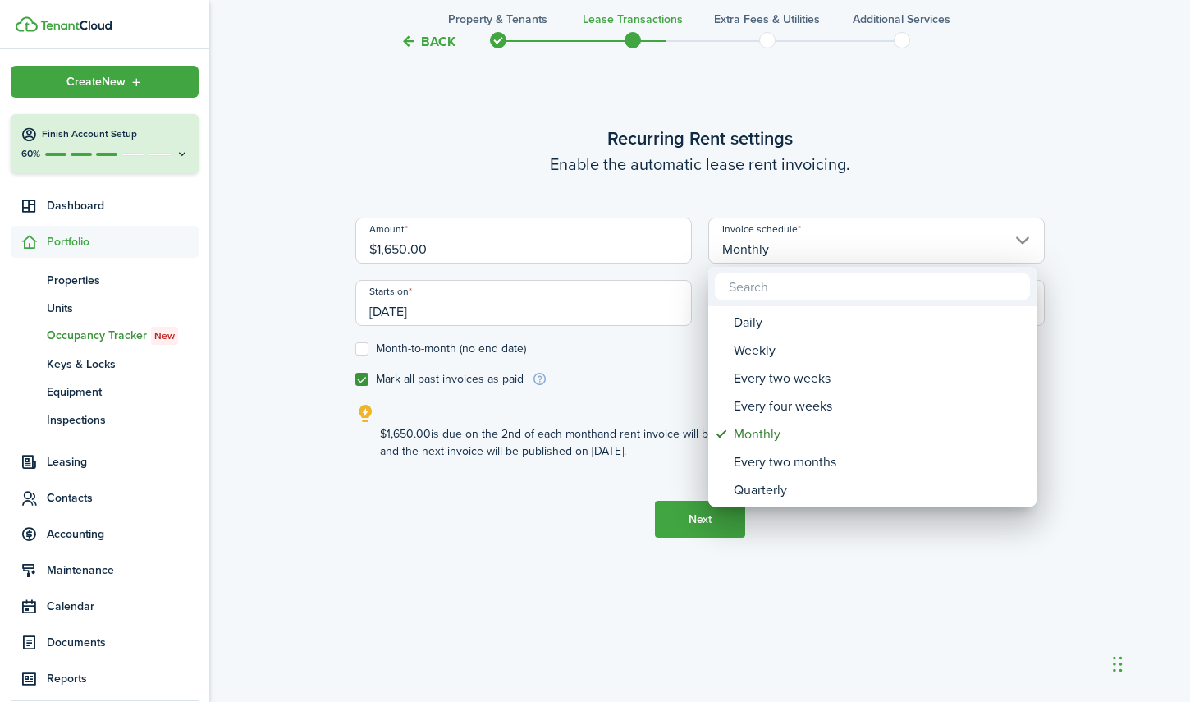
click at [852, 249] on div at bounding box center [595, 351] width 1453 height 965
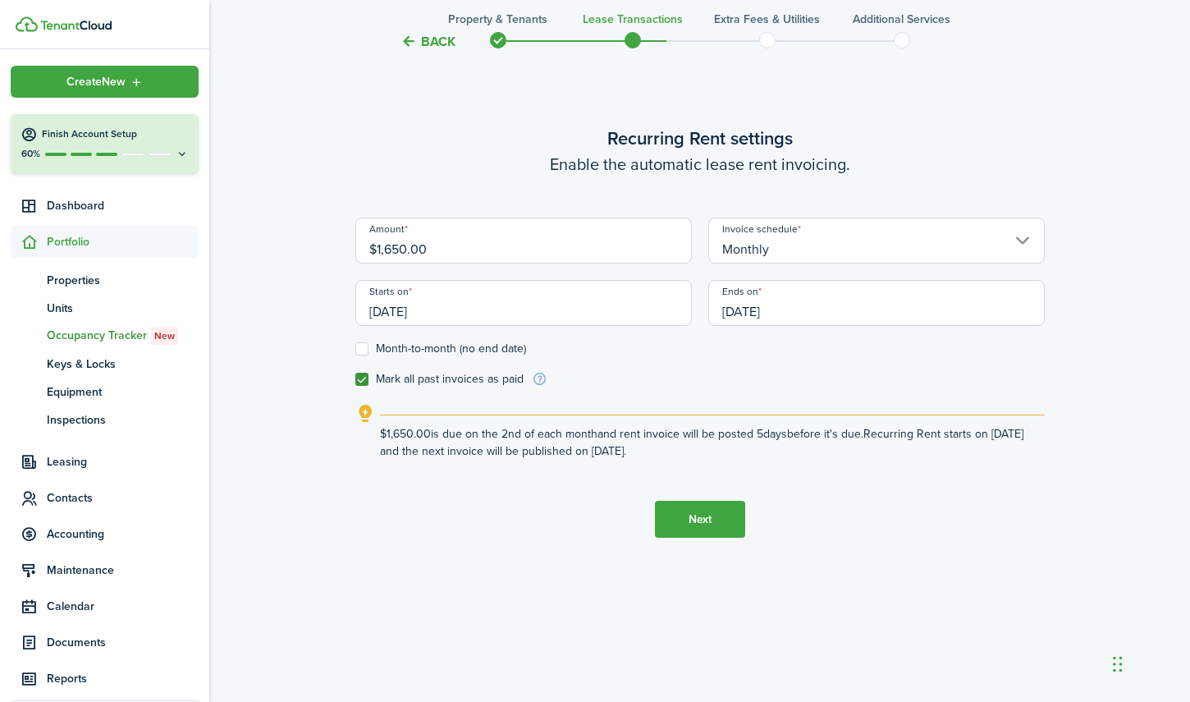
click at [463, 438] on explanation-description "$1,650.00 is due on the 2nd of each month and rent invoice will be posted 5 day…" at bounding box center [712, 442] width 665 height 34
click at [422, 311] on input "[DATE]" at bounding box center [523, 303] width 337 height 46
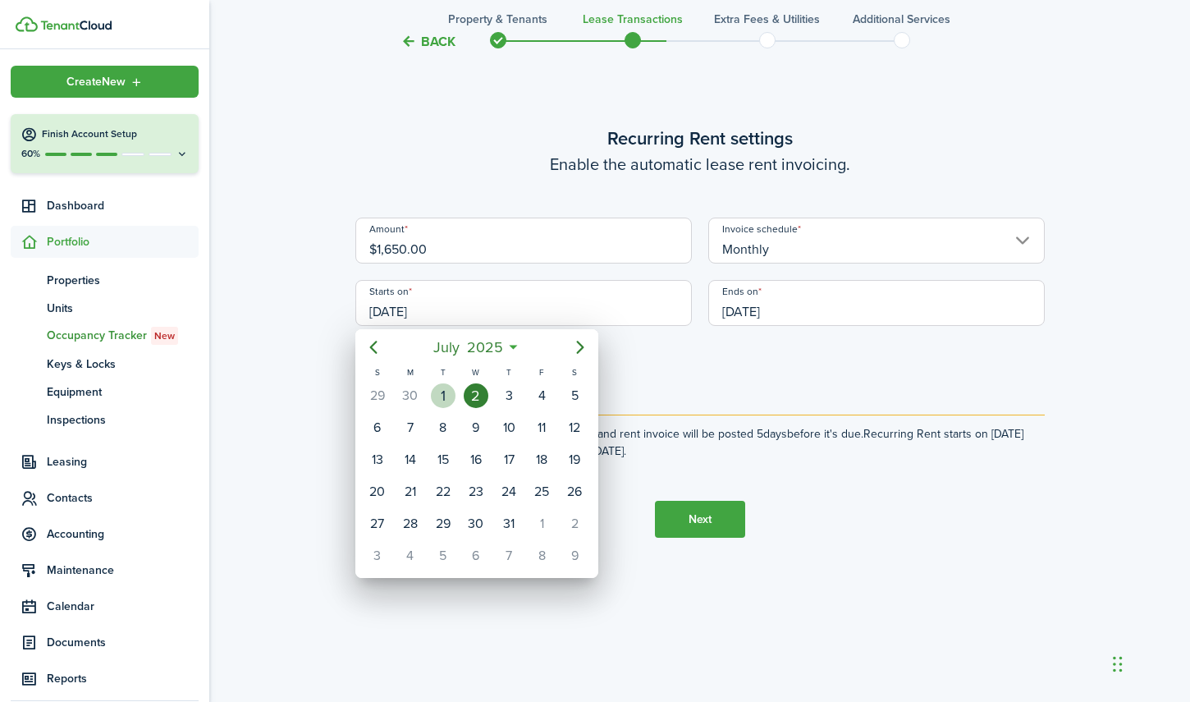
click at [447, 394] on div "1" at bounding box center [443, 395] width 25 height 25
type input "[DATE]"
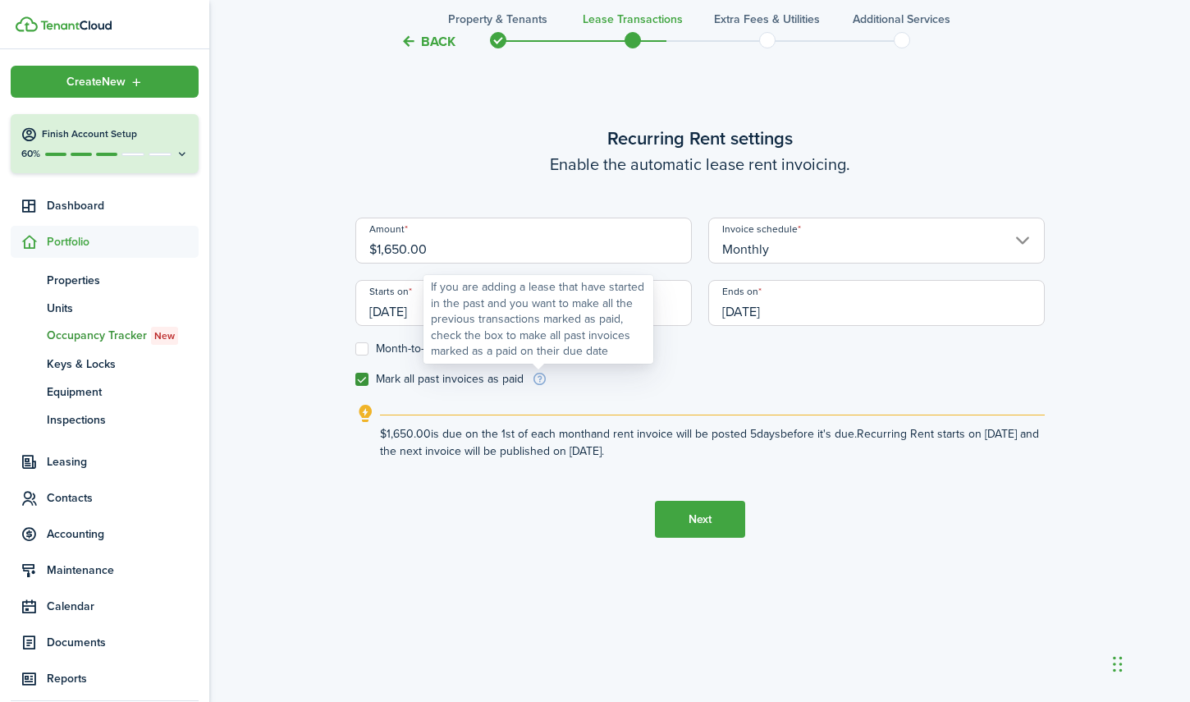
click at [600, 357] on div "If you are adding a lease that have started in the past and you want to make al…" at bounding box center [538, 319] width 215 height 80
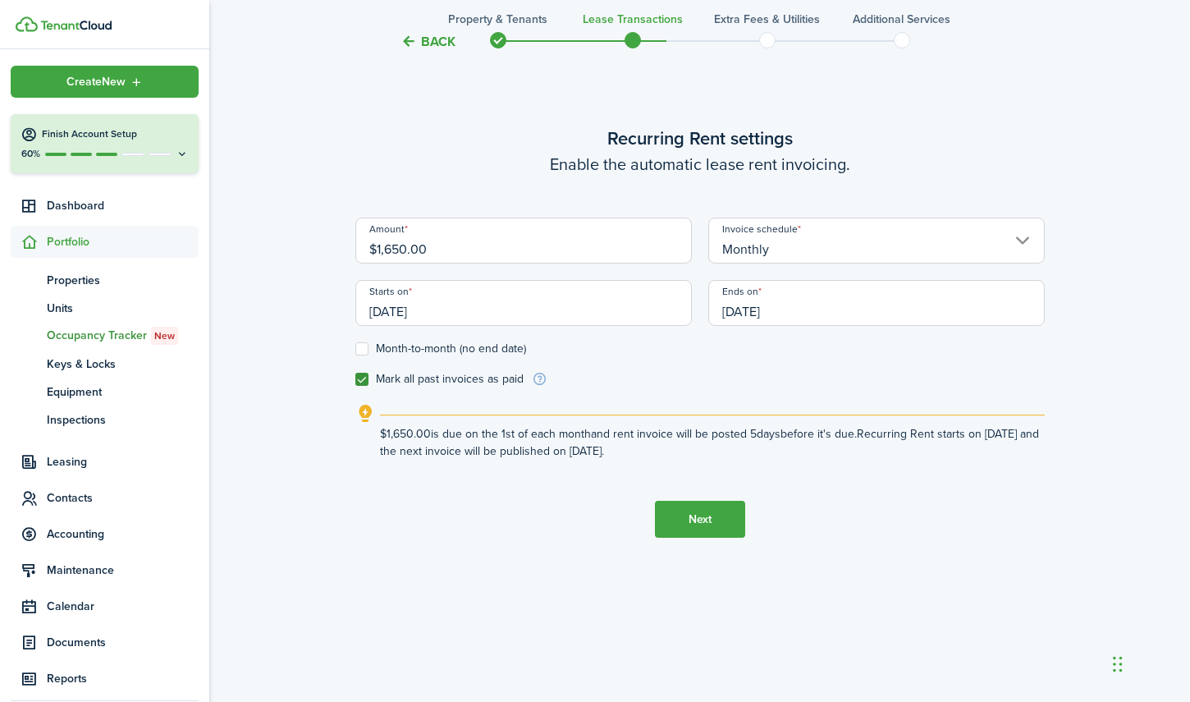
click at [686, 508] on button "Next" at bounding box center [700, 519] width 90 height 37
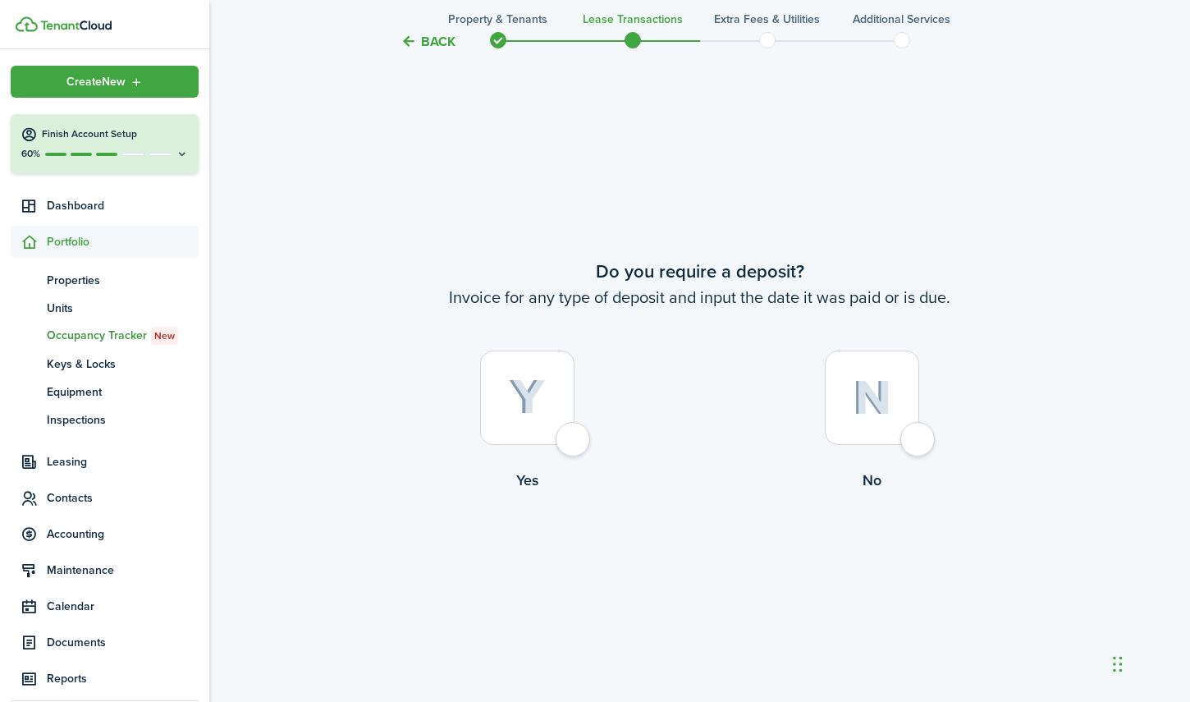
scroll to position [1294, 0]
drag, startPoint x: 572, startPoint y: 436, endPoint x: 598, endPoint y: 430, distance: 26.1
click at [571, 436] on div at bounding box center [527, 396] width 94 height 94
radio input "true"
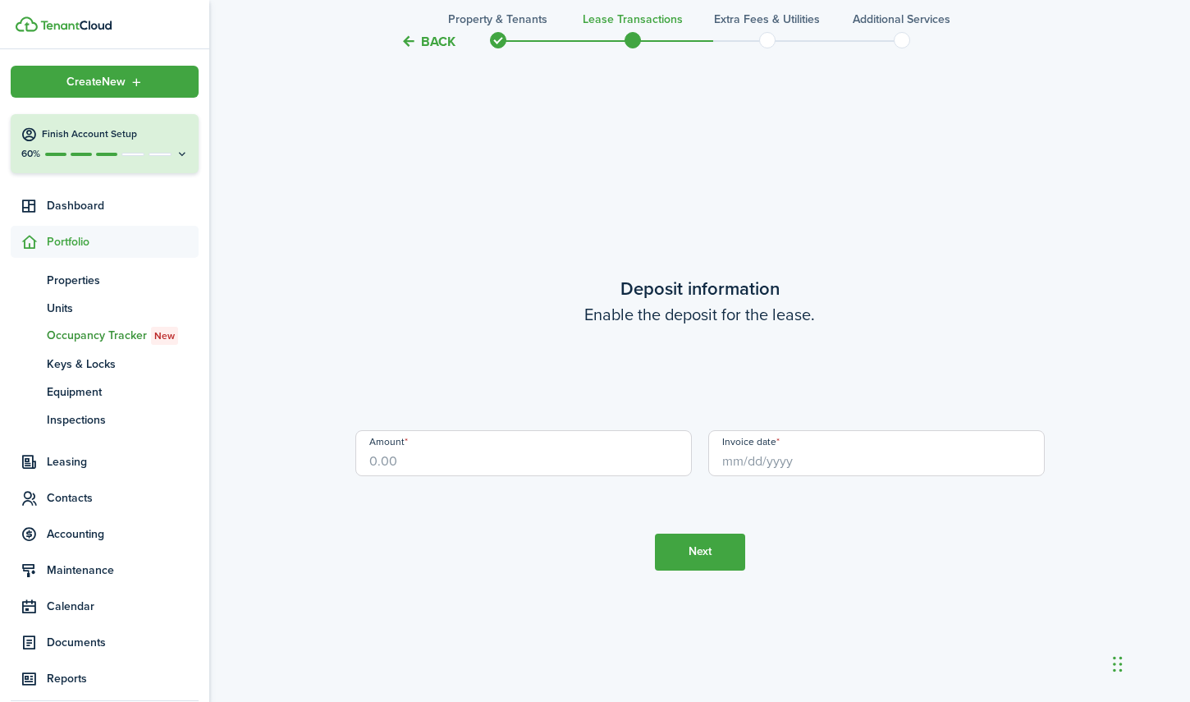
scroll to position [1996, 0]
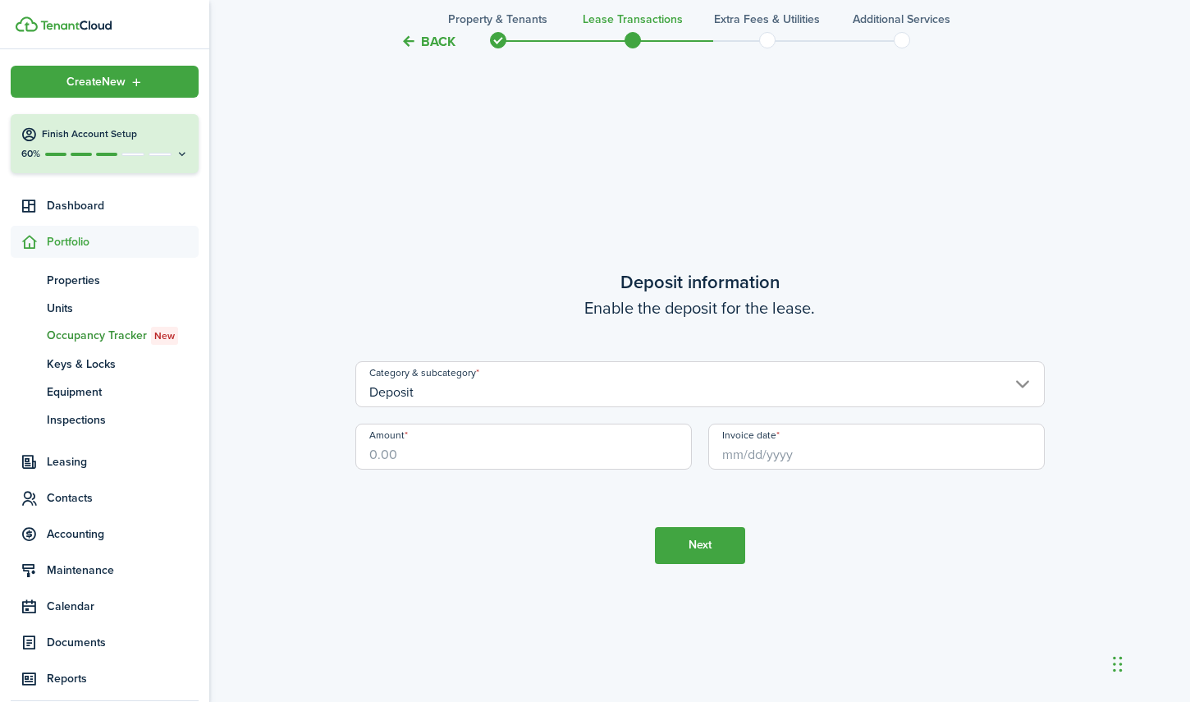
click at [435, 450] on input "Amount" at bounding box center [523, 447] width 337 height 46
click at [443, 391] on input "Deposit" at bounding box center [700, 384] width 690 height 46
type input "$2,475.00"
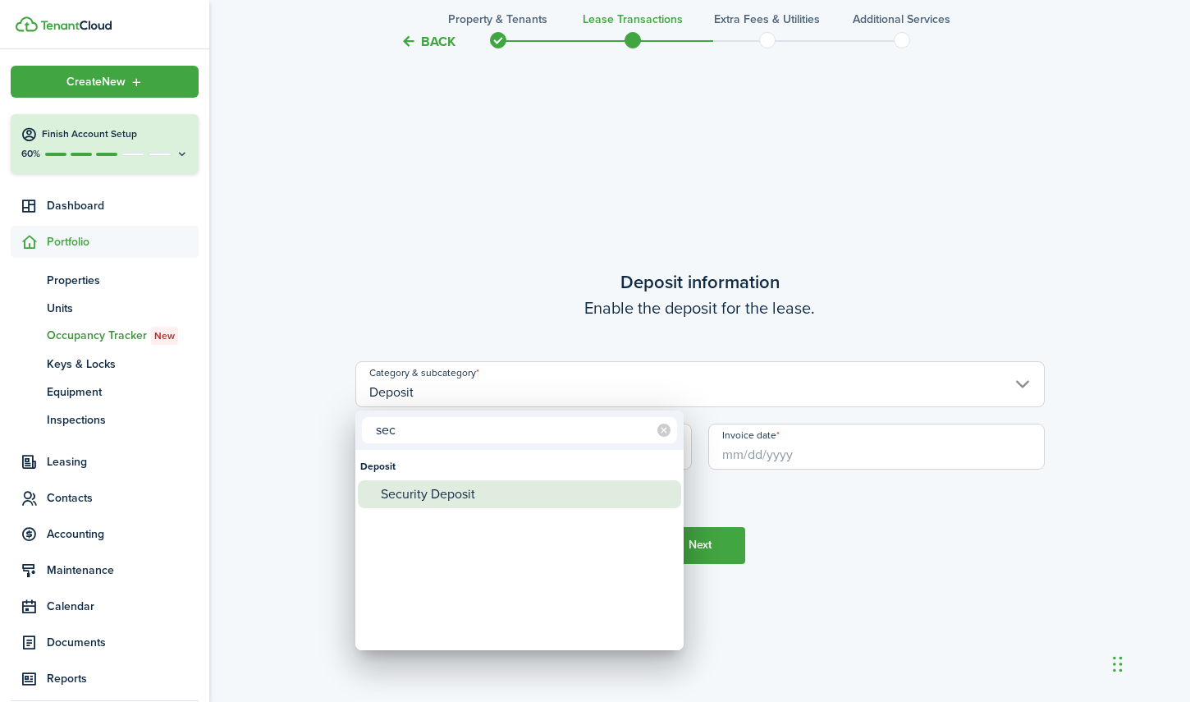
type input "sec"
click at [414, 485] on div "Security Deposit" at bounding box center [526, 494] width 291 height 28
type input "Deposit / Security Deposit"
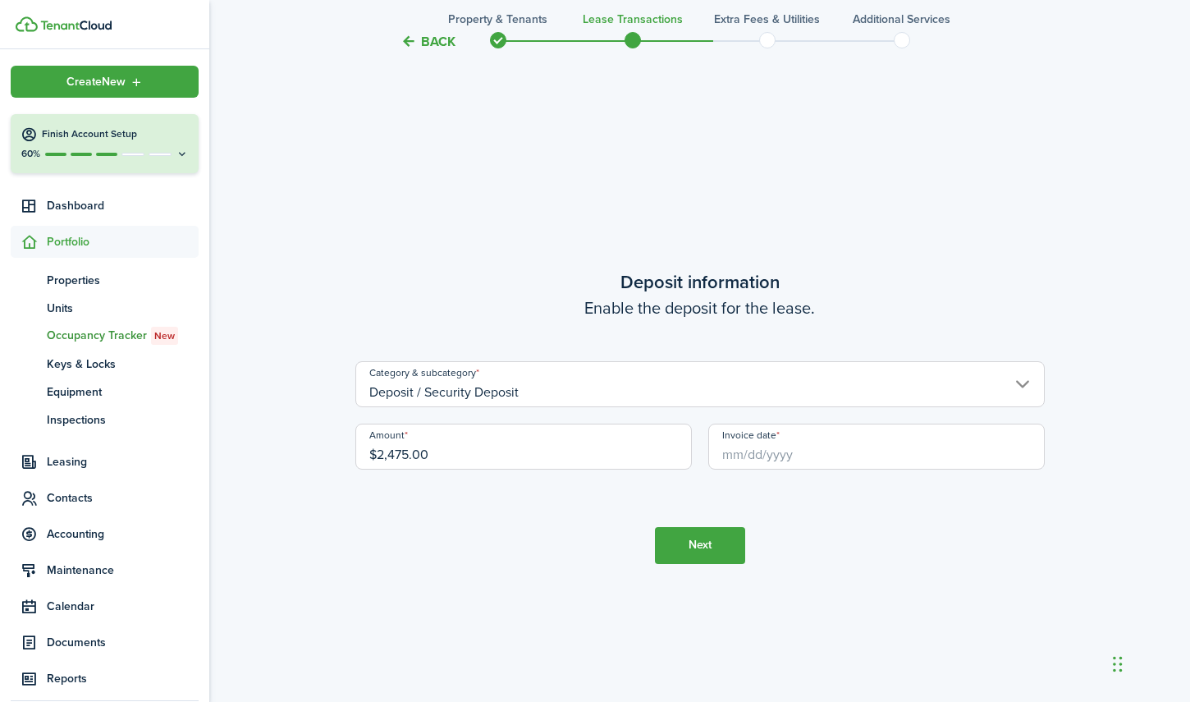
click at [773, 459] on input "Invoice date" at bounding box center [877, 447] width 337 height 46
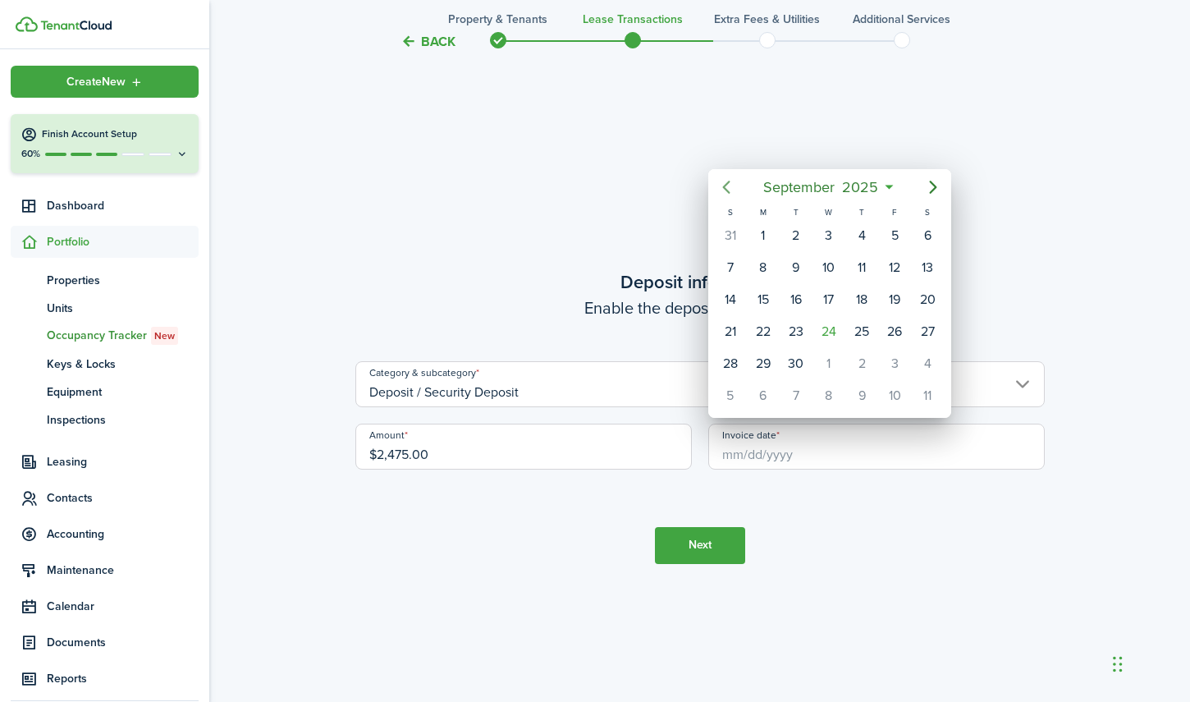
click at [732, 195] on icon "Previous page" at bounding box center [727, 187] width 20 height 20
click at [901, 329] on div "27" at bounding box center [895, 331] width 25 height 25
type input "[DATE]"
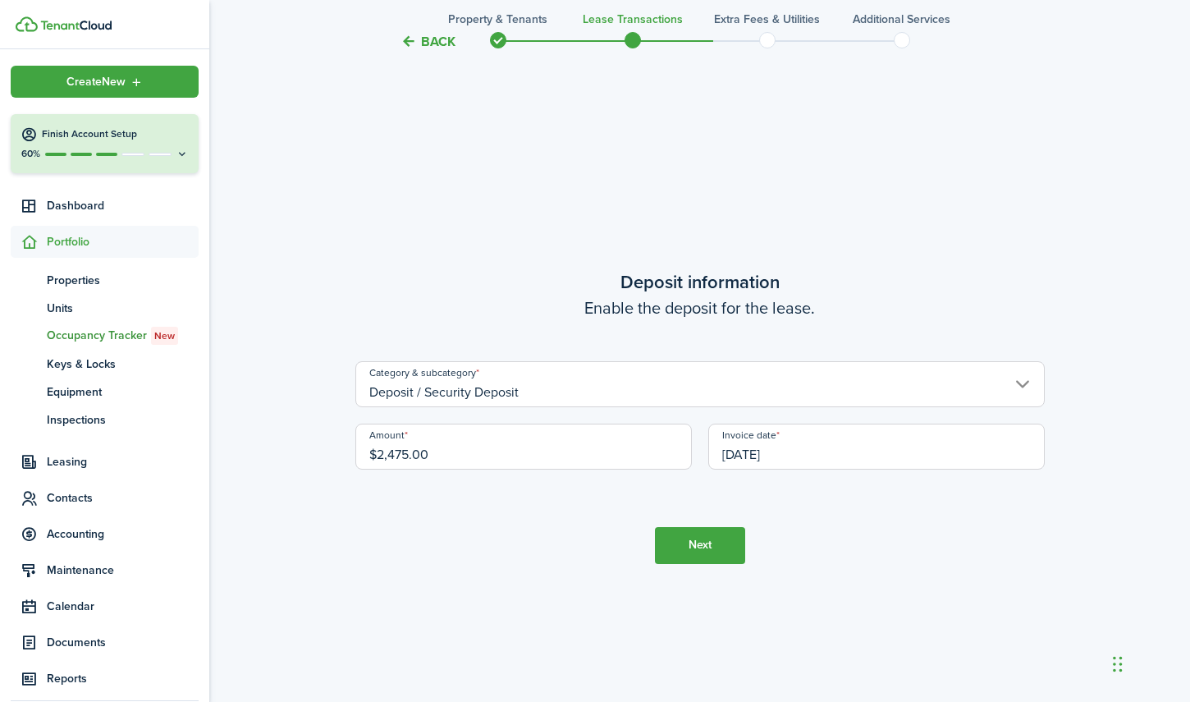
click at [832, 522] on tc-wizard-step "Deposit information Enable the deposit for the lease. Category & subcategory De…" at bounding box center [700, 416] width 690 height 702
click at [700, 547] on button "Next" at bounding box center [700, 545] width 90 height 37
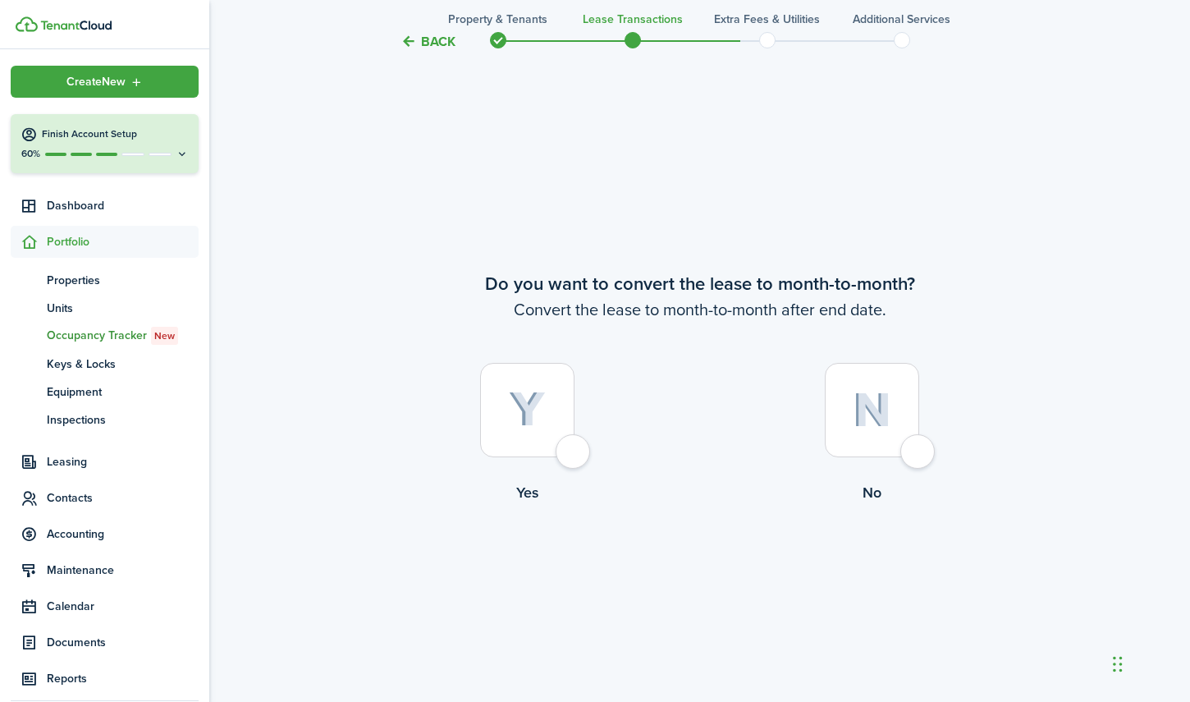
scroll to position [2698, 0]
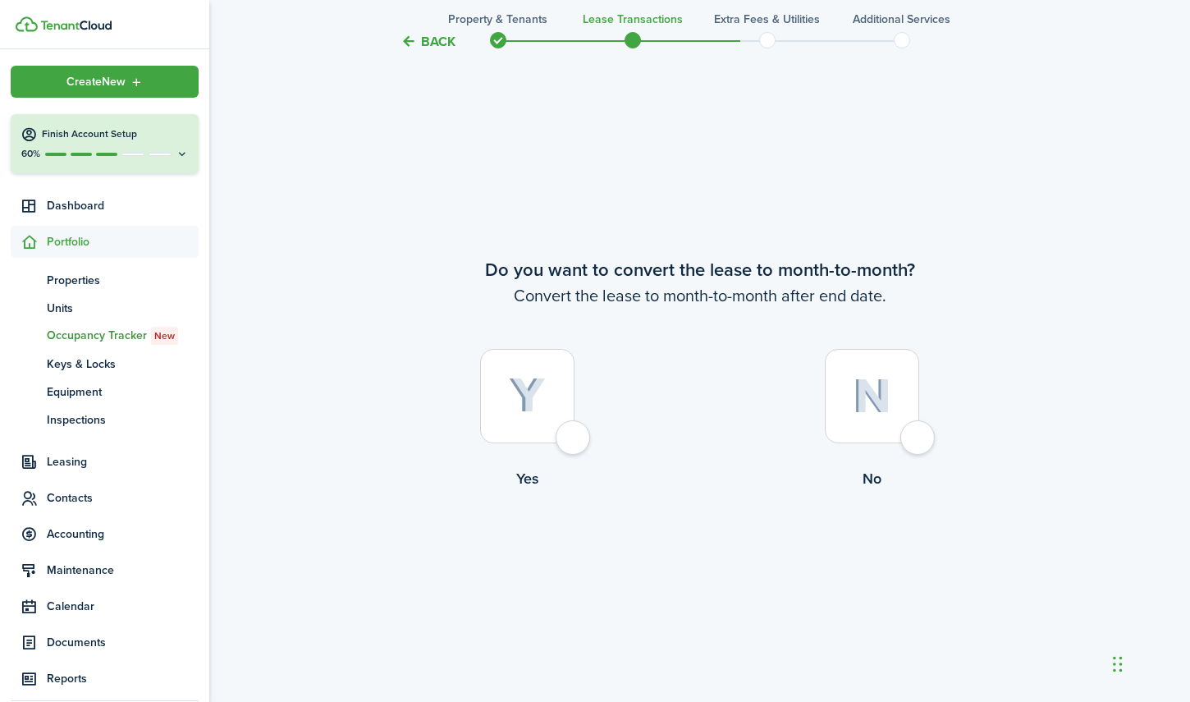
click at [915, 438] on div at bounding box center [872, 396] width 94 height 94
radio input "true"
click at [695, 554] on button "Continue" at bounding box center [700, 557] width 90 height 37
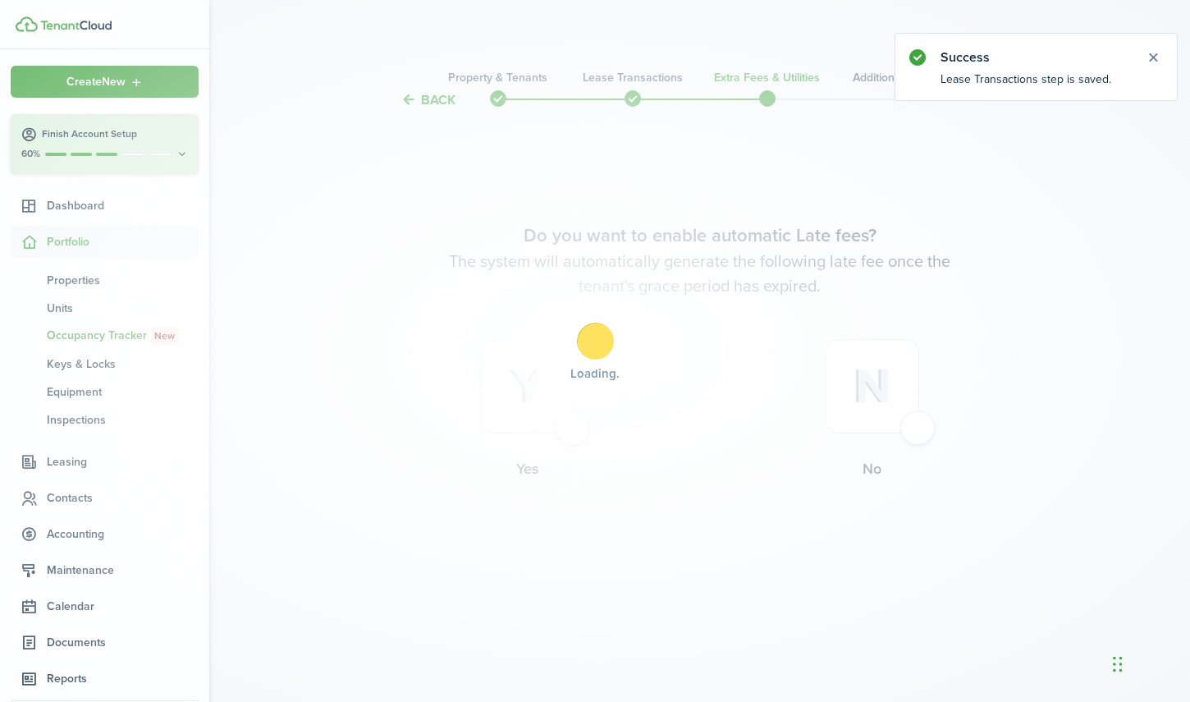
scroll to position [0, 0]
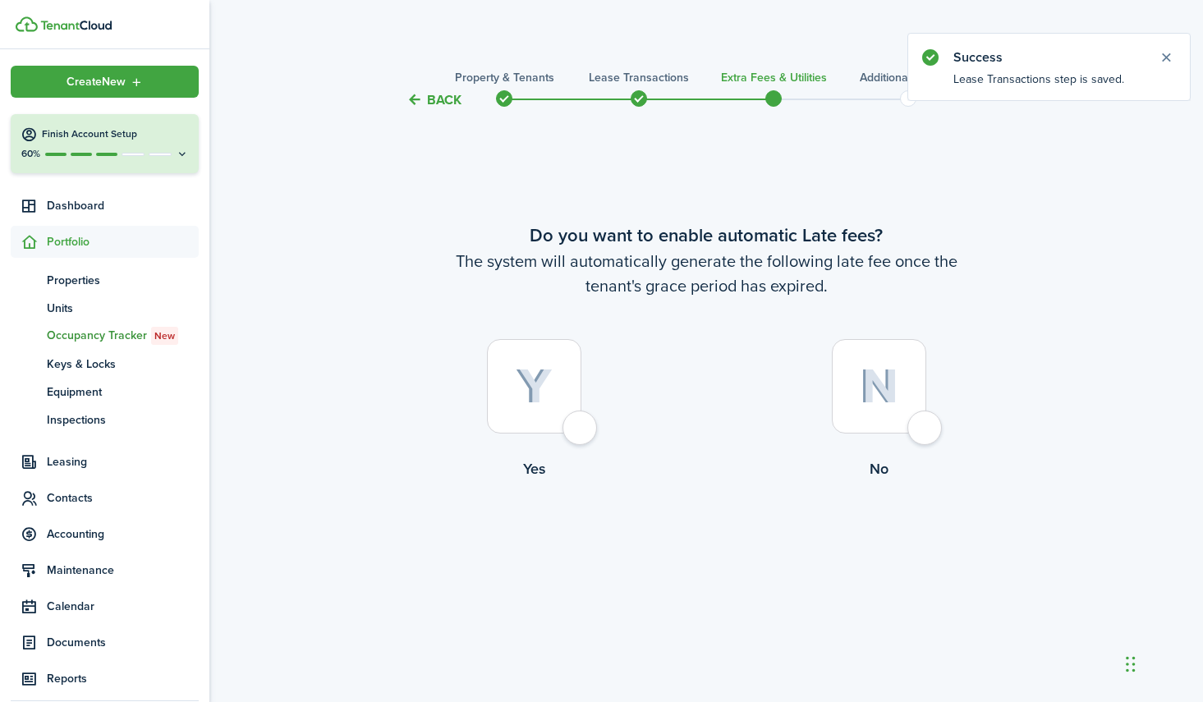
click at [438, 98] on button "Back" at bounding box center [433, 99] width 55 height 17
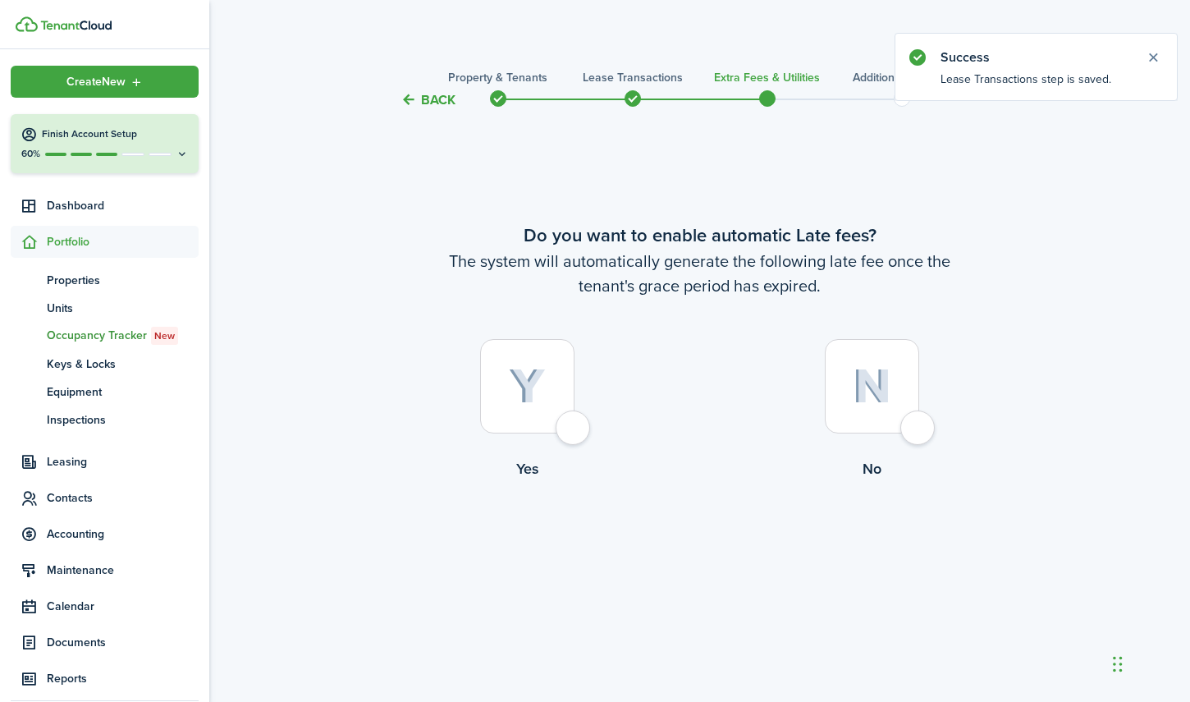
scroll to position [2698, 0]
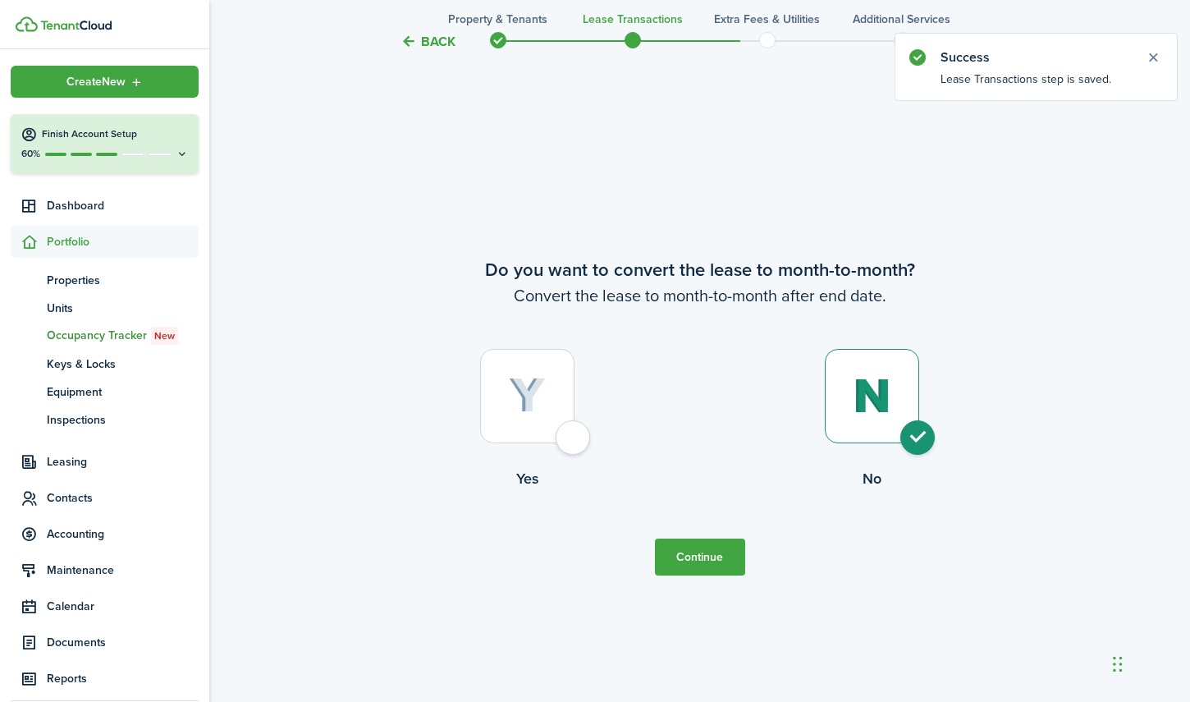
click at [432, 44] on button "Back" at bounding box center [428, 41] width 55 height 17
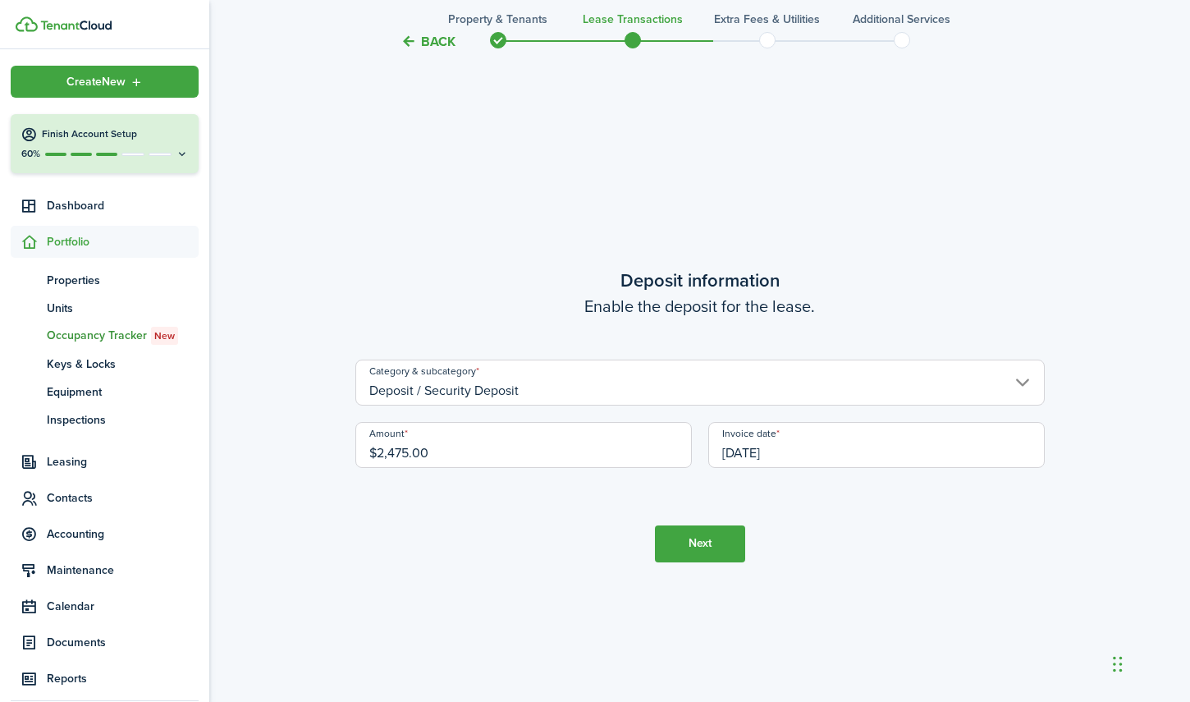
scroll to position [1996, 0]
click at [832, 452] on input "[DATE]" at bounding box center [877, 447] width 337 height 46
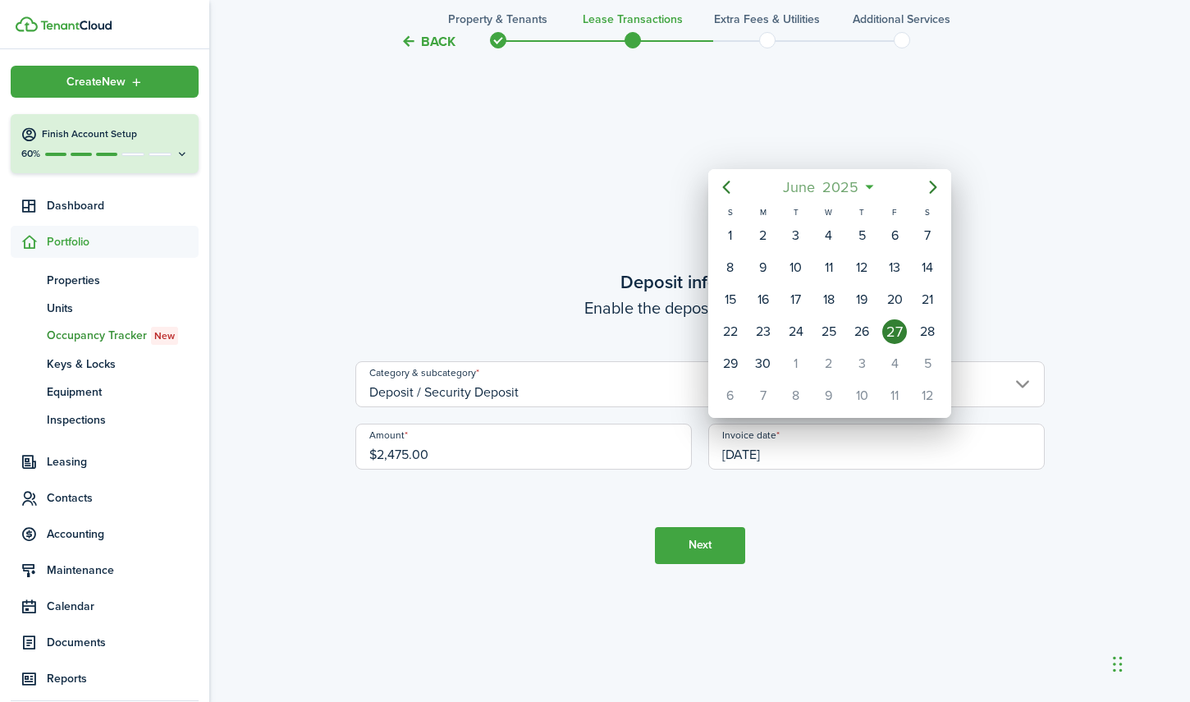
click at [854, 181] on span "2025" at bounding box center [841, 187] width 44 height 30
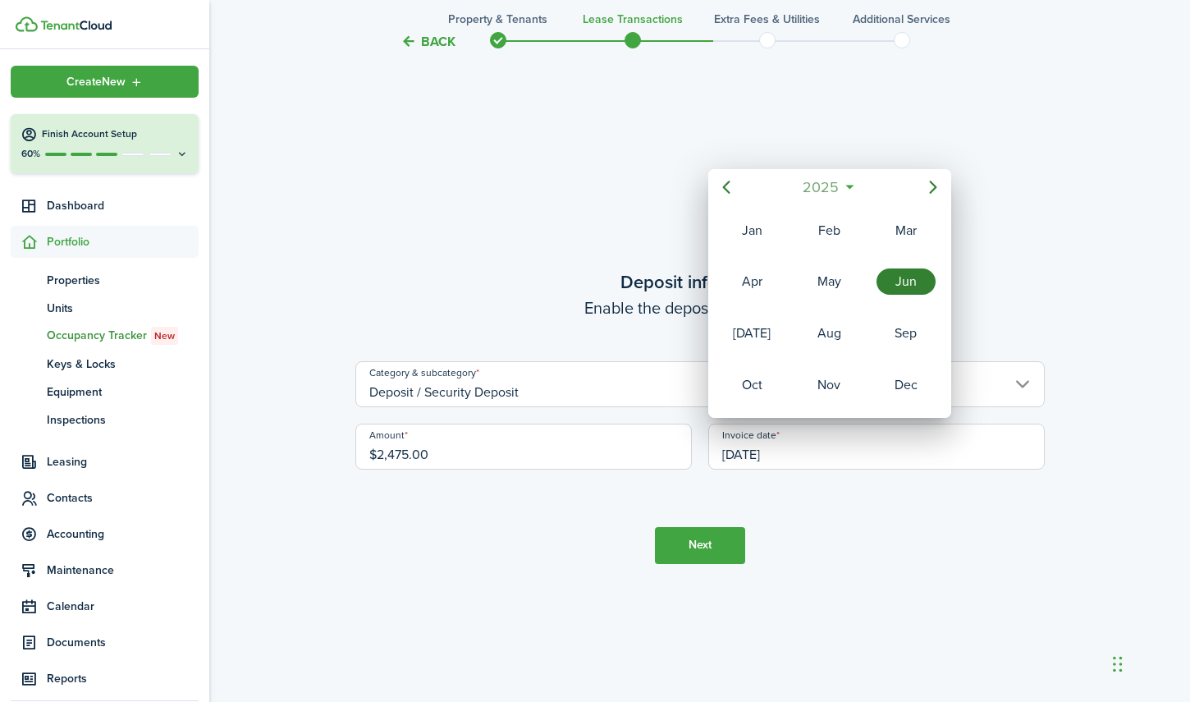
click at [845, 186] on mbsc-button "2025" at bounding box center [821, 187] width 57 height 30
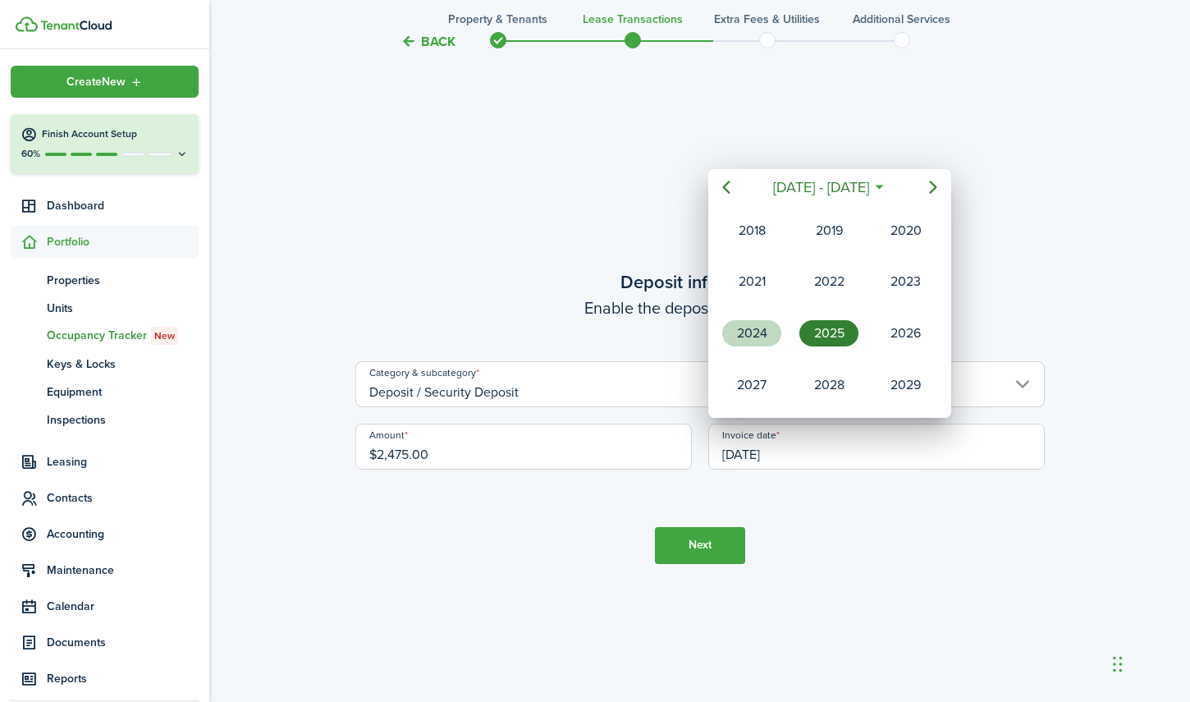
click at [755, 337] on div "2024" at bounding box center [751, 333] width 59 height 26
click at [912, 279] on div "Jun" at bounding box center [906, 281] width 59 height 26
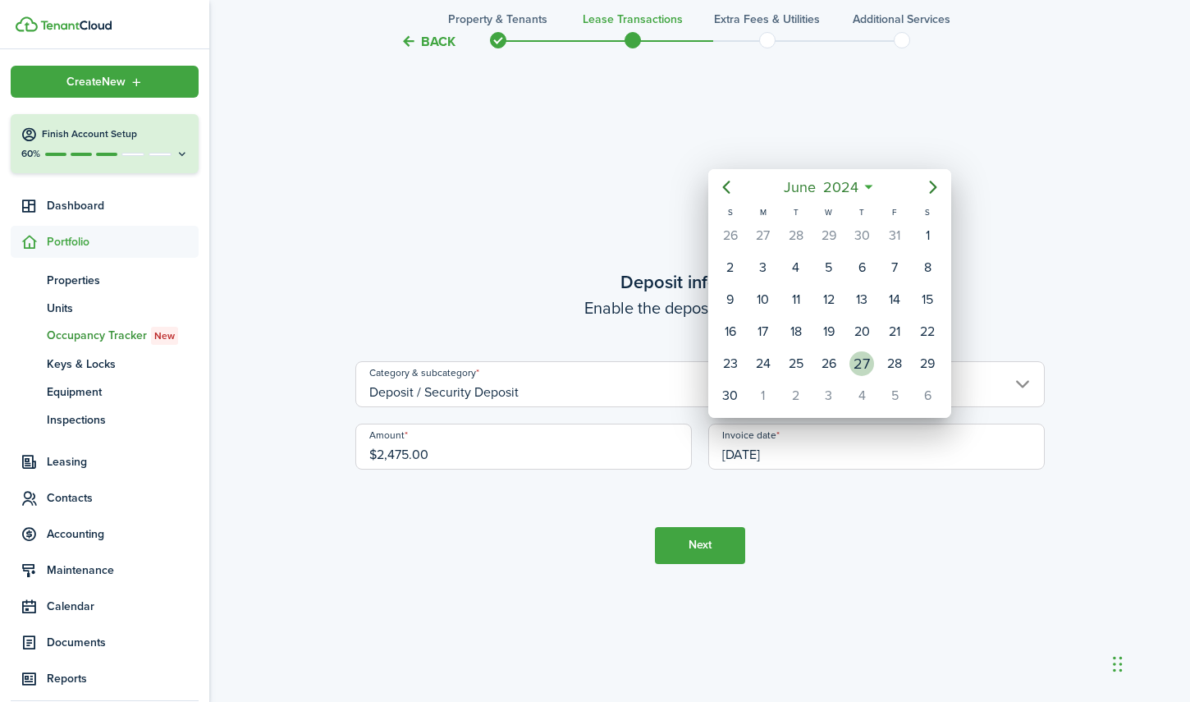
click at [858, 362] on div "27" at bounding box center [862, 363] width 25 height 25
type input "[DATE]"
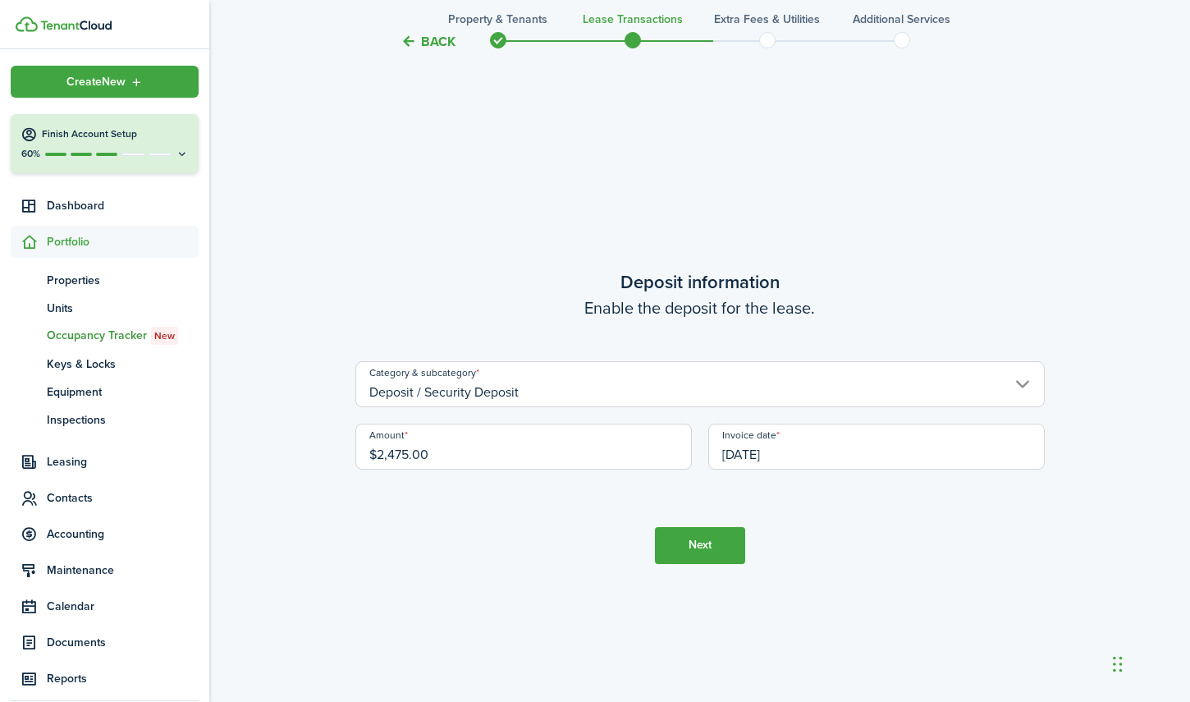
click at [691, 543] on button "Next" at bounding box center [700, 545] width 90 height 37
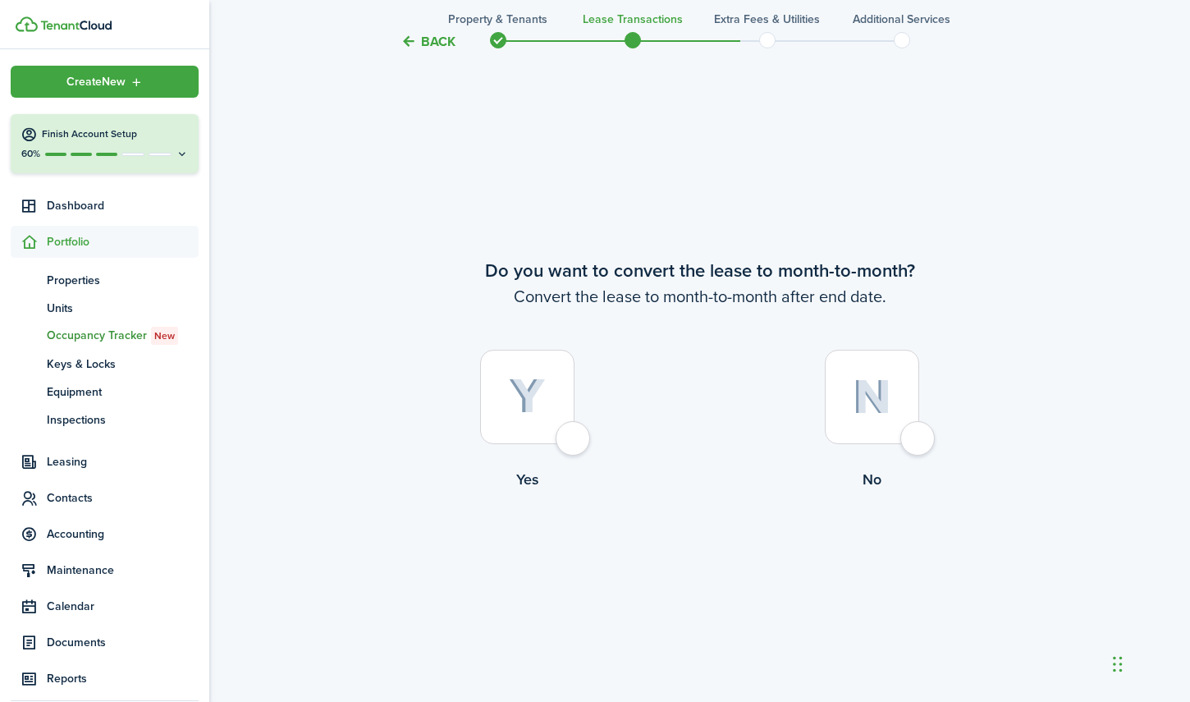
scroll to position [2698, 0]
click at [919, 443] on div at bounding box center [872, 396] width 94 height 94
radio input "true"
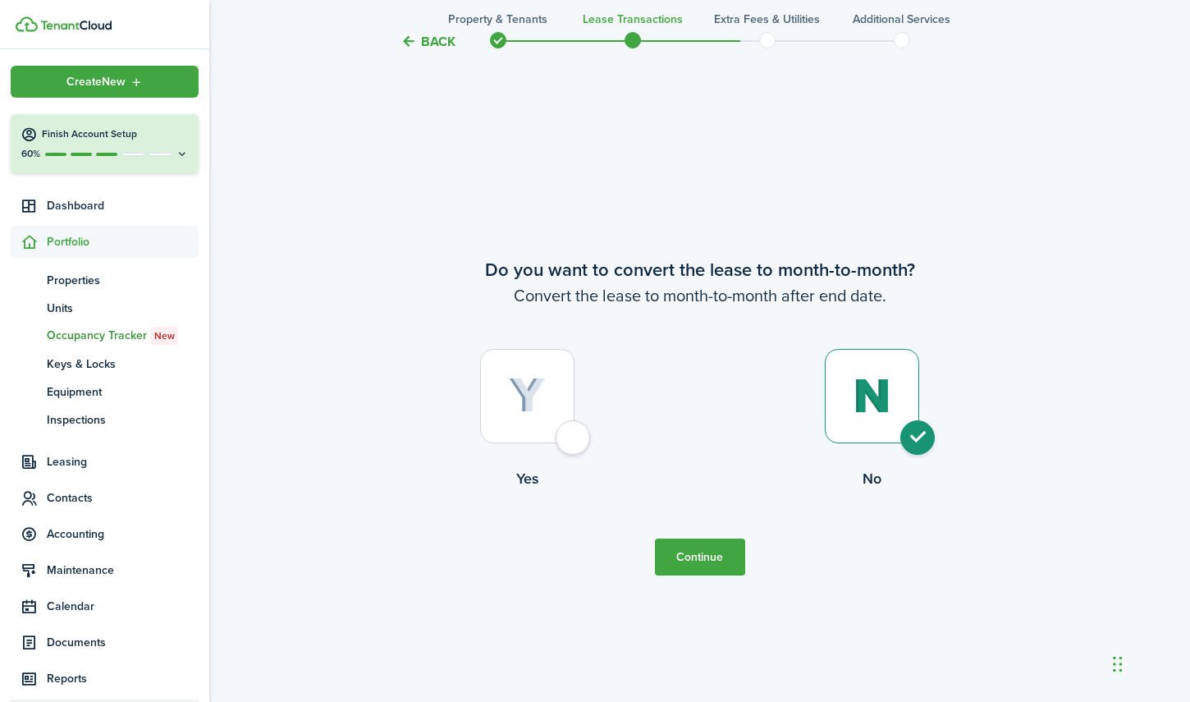
click at [698, 558] on button "Continue" at bounding box center [700, 557] width 90 height 37
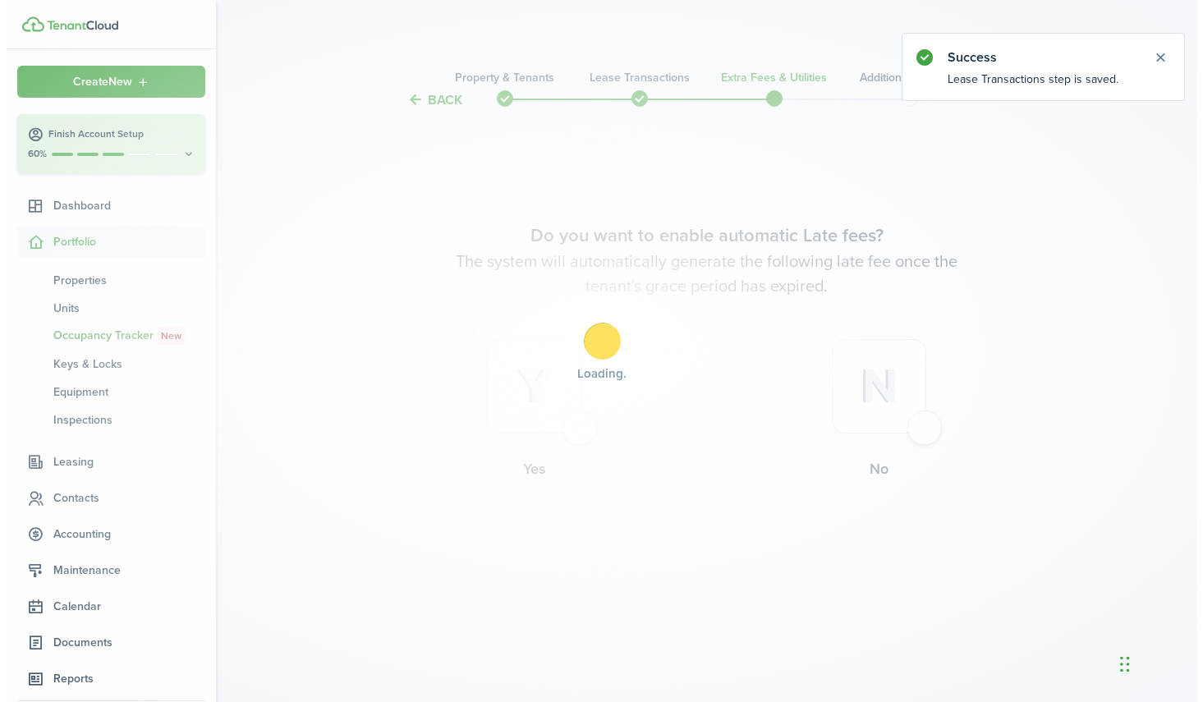
scroll to position [0, 0]
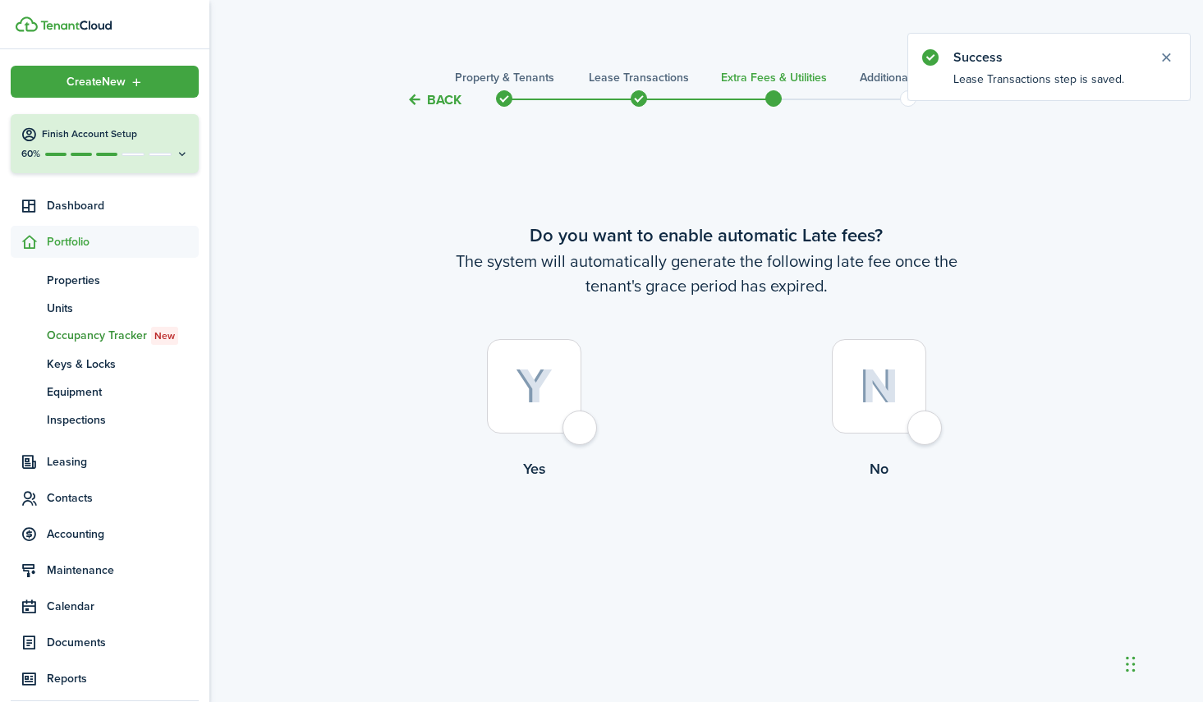
click at [922, 427] on div at bounding box center [879, 386] width 94 height 94
radio input "true"
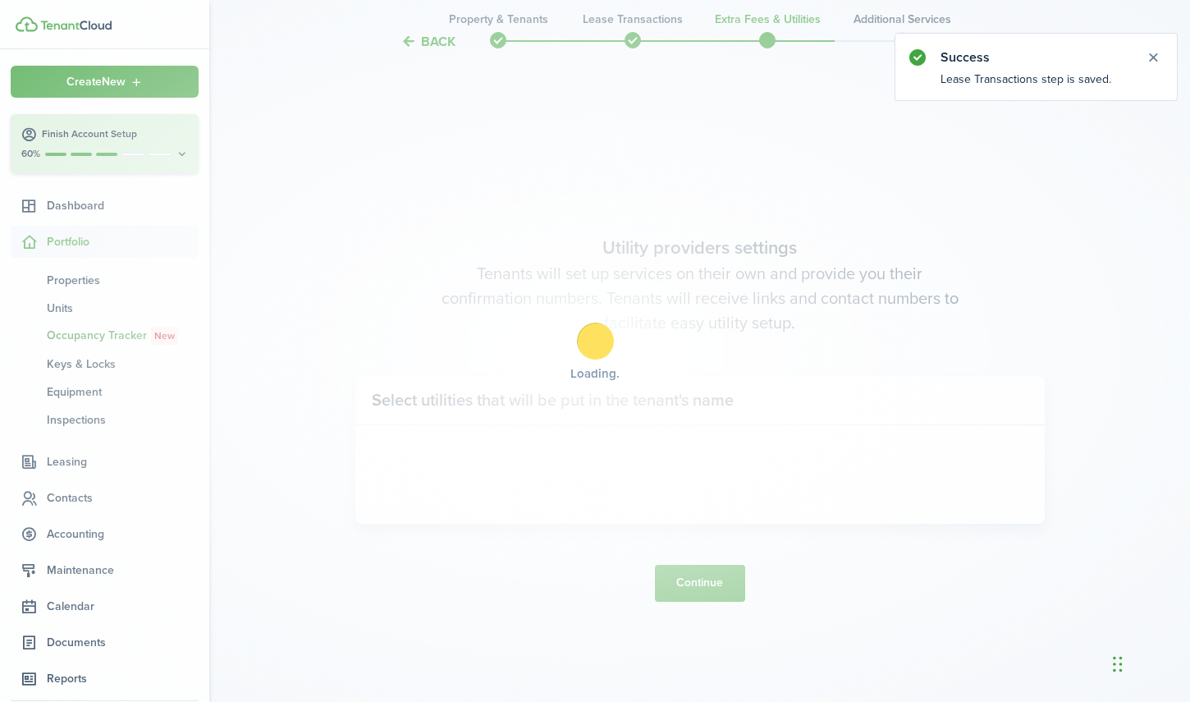
scroll to position [592, 0]
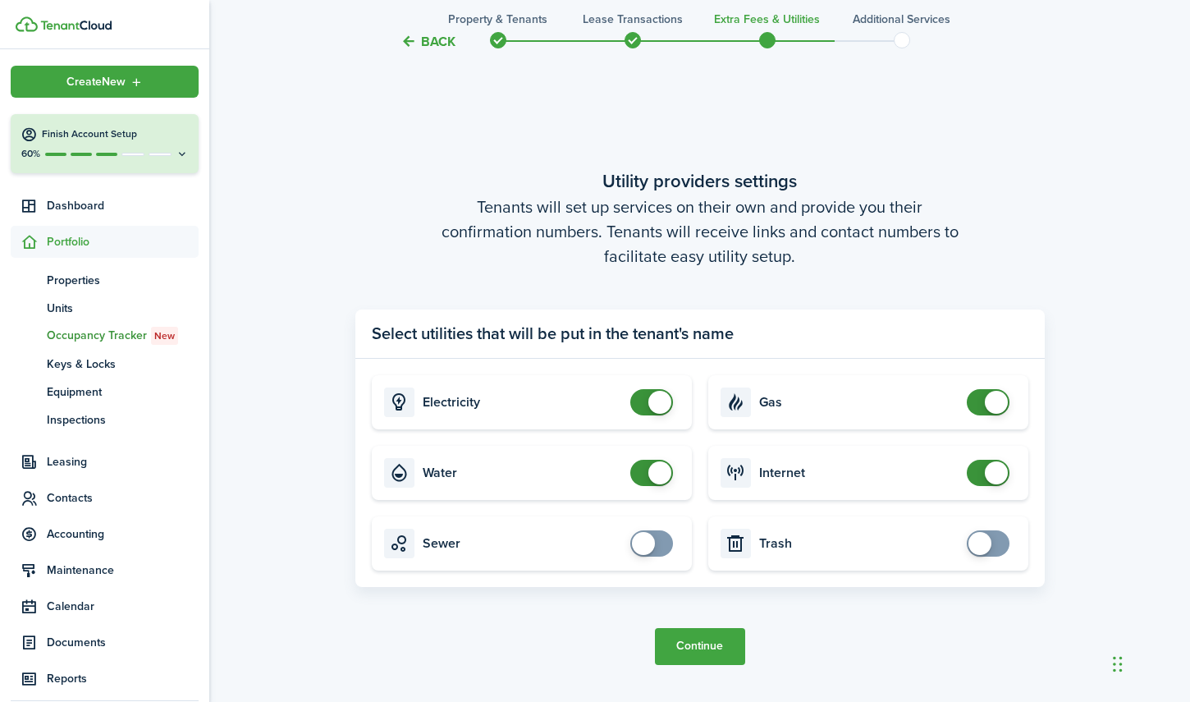
checkbox input "false"
click at [646, 479] on span at bounding box center [652, 473] width 16 height 26
click at [686, 638] on button "Continue" at bounding box center [700, 646] width 90 height 37
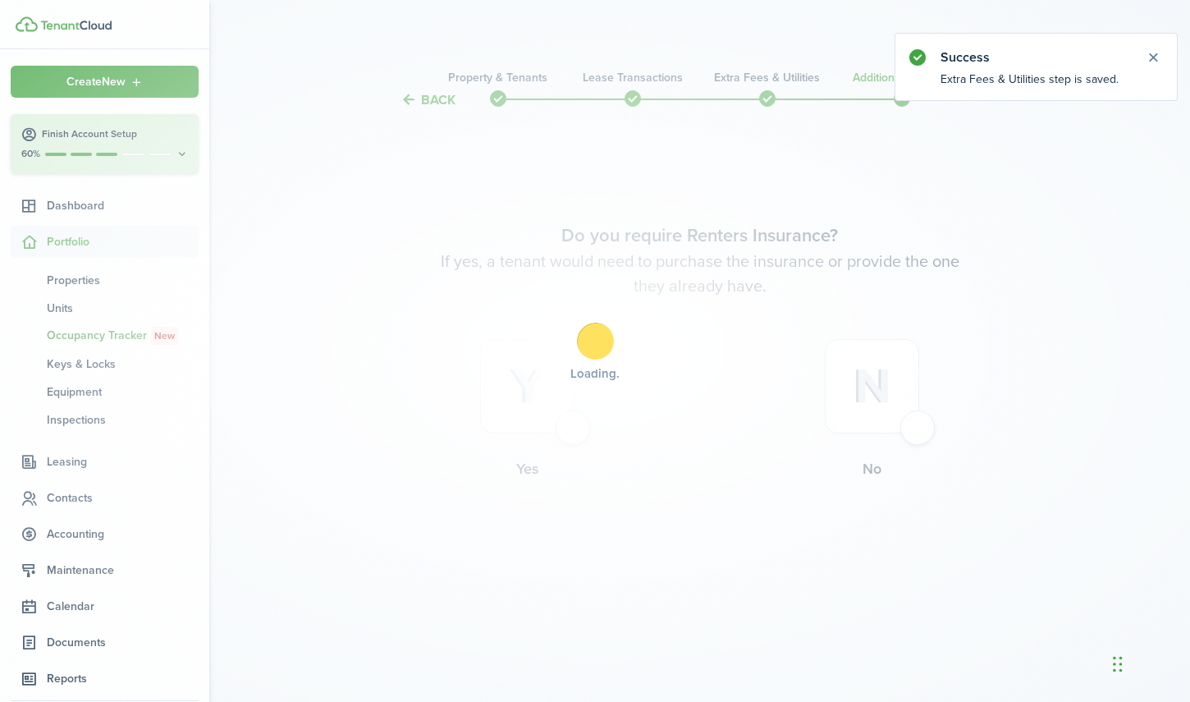
scroll to position [0, 0]
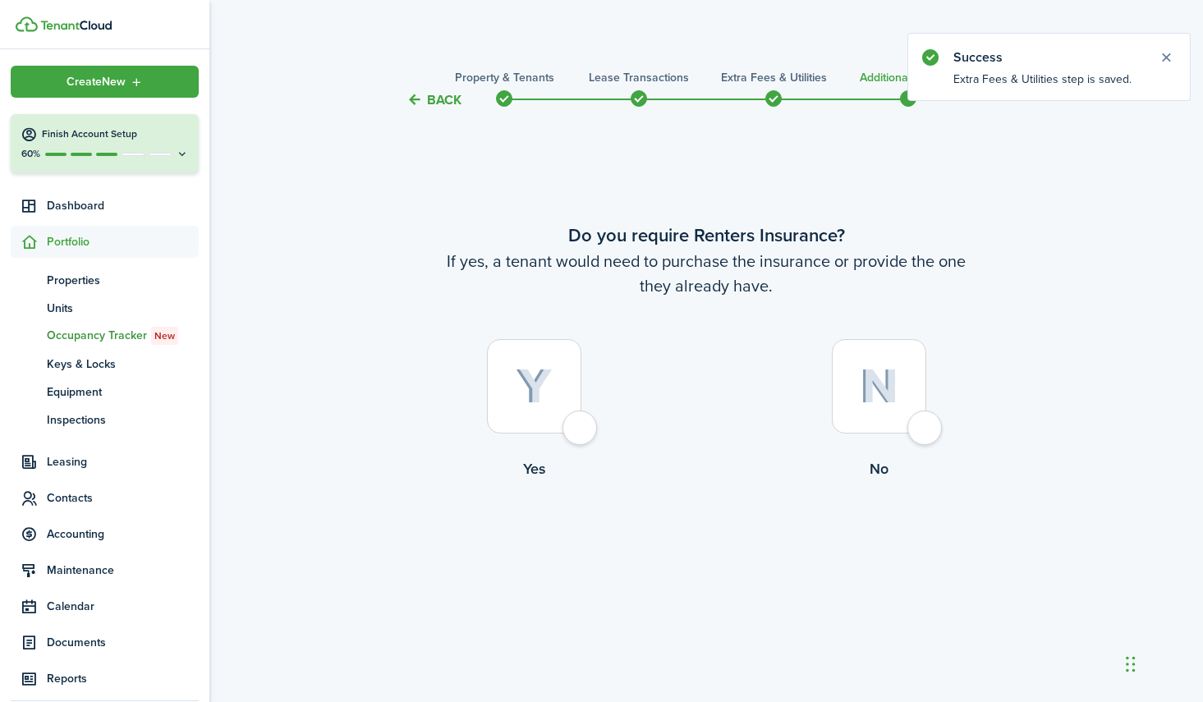
click at [924, 431] on div at bounding box center [879, 386] width 94 height 94
radio input "true"
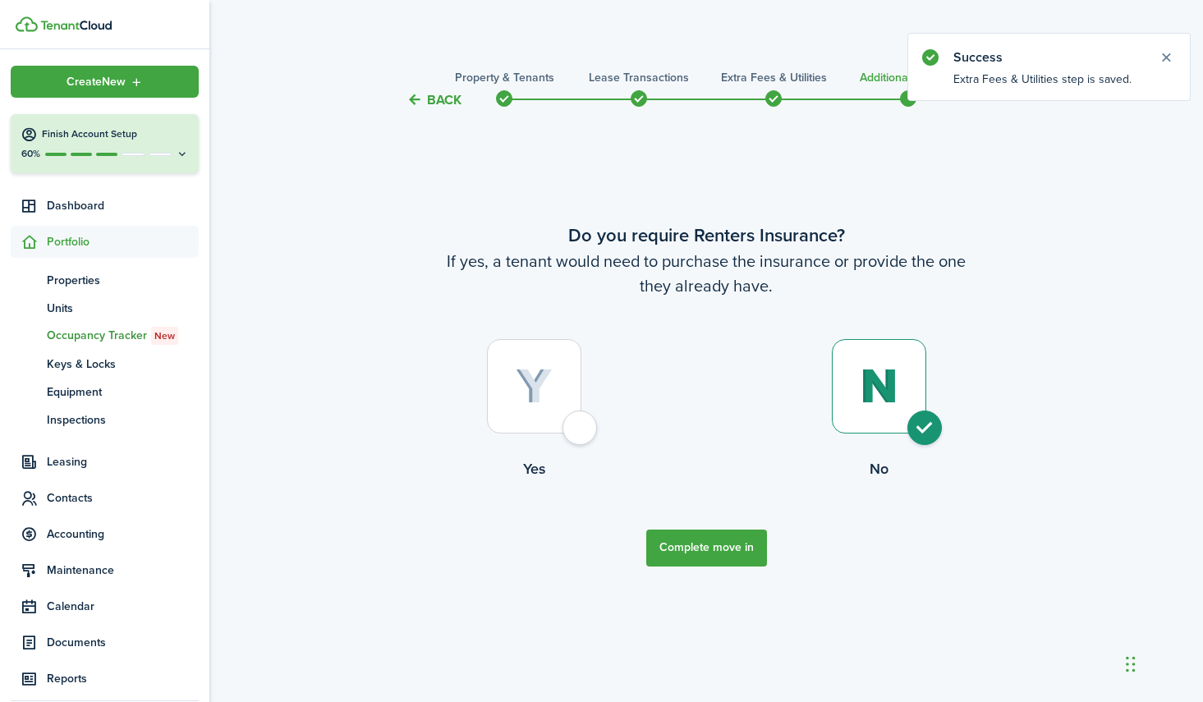
click at [720, 549] on button "Complete move in" at bounding box center [706, 548] width 121 height 37
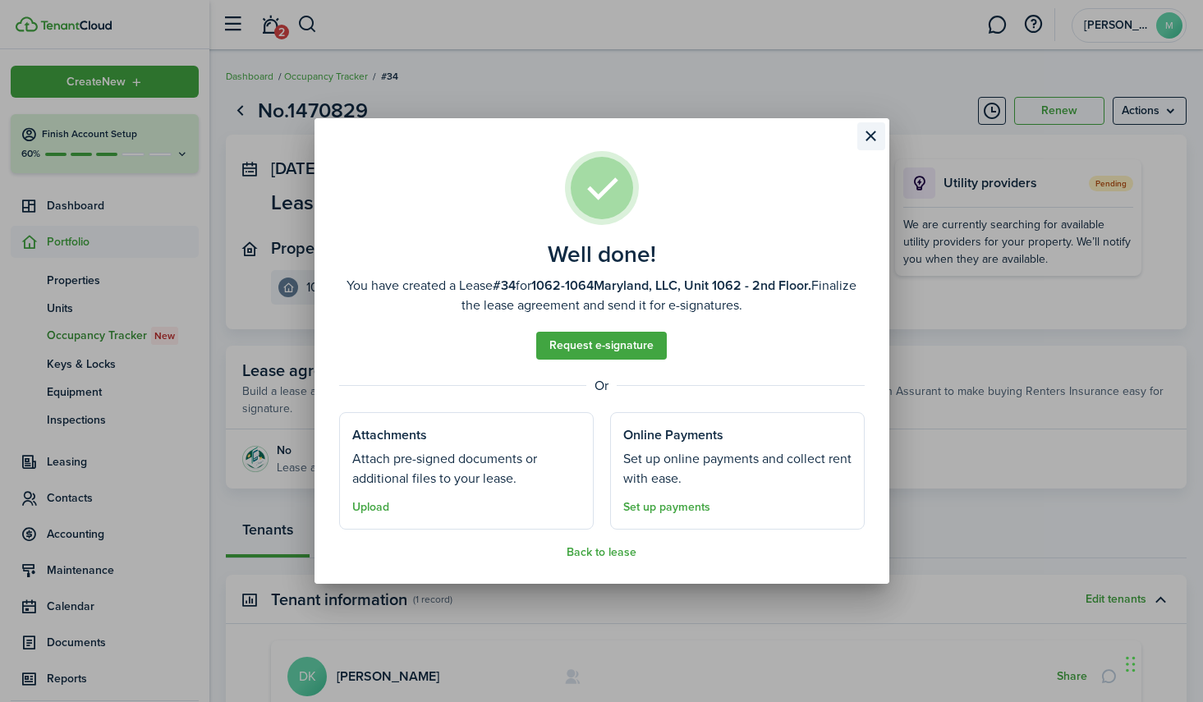
click at [874, 140] on button "Close modal" at bounding box center [871, 136] width 28 height 28
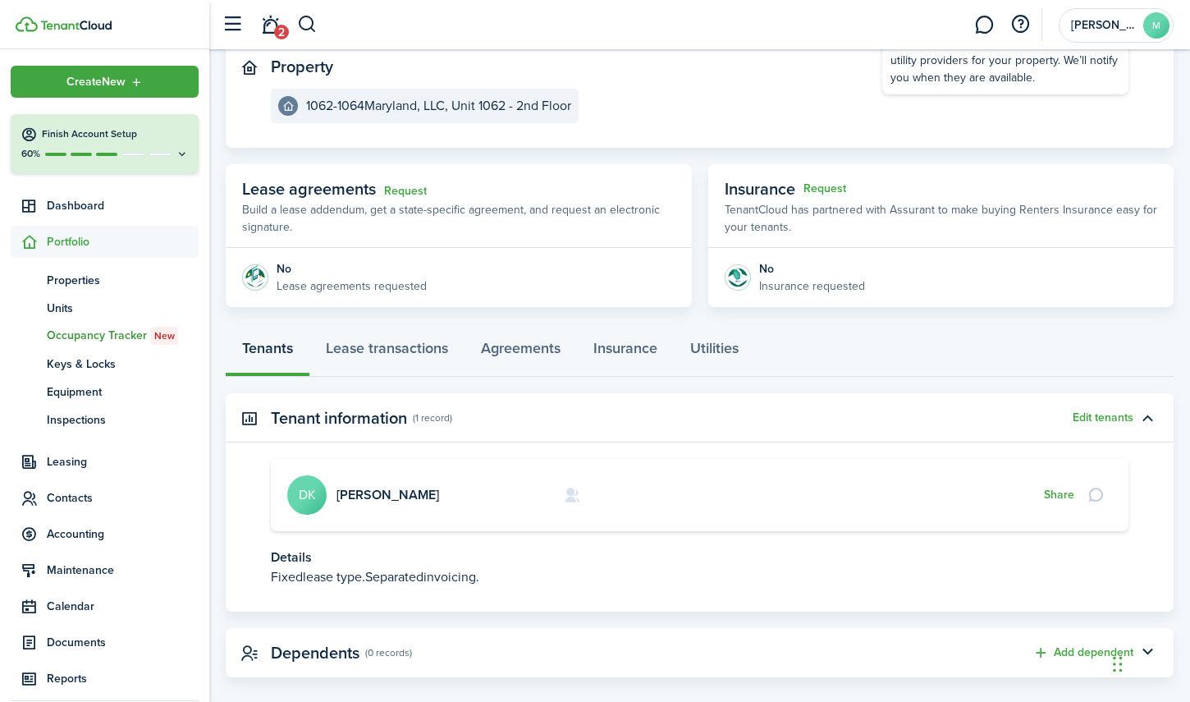
scroll to position [200, 0]
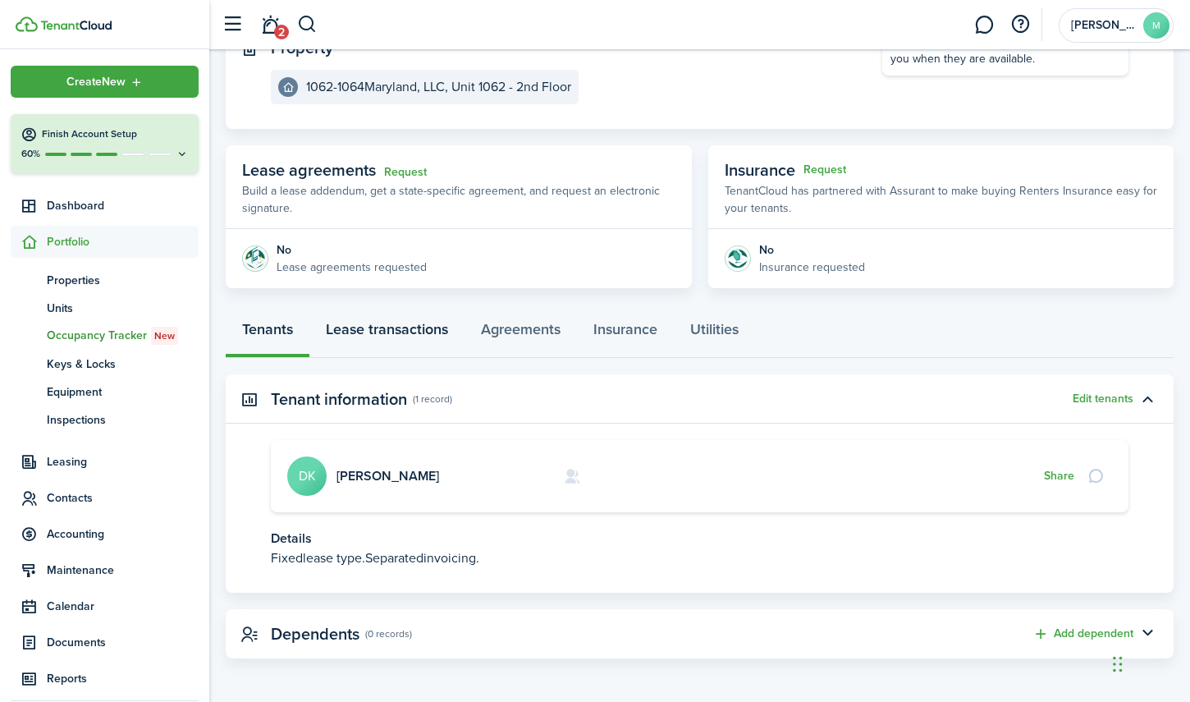
click at [395, 331] on link "Lease transactions" at bounding box center [387, 333] width 155 height 49
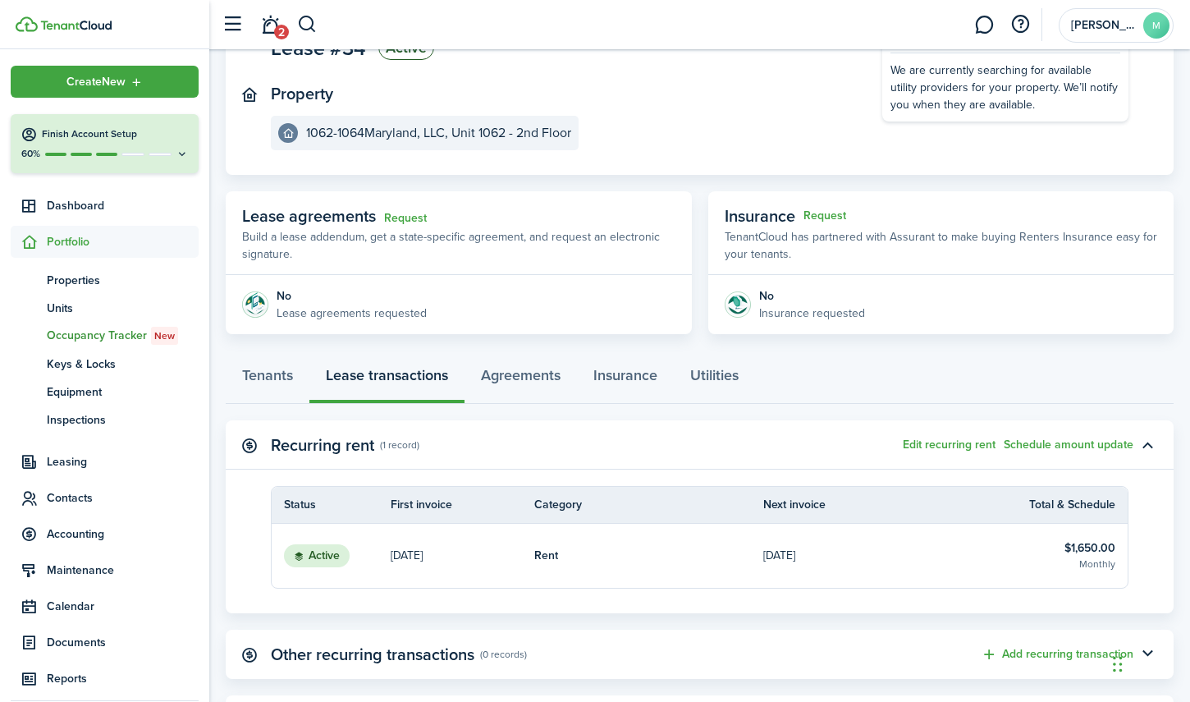
scroll to position [241, 0]
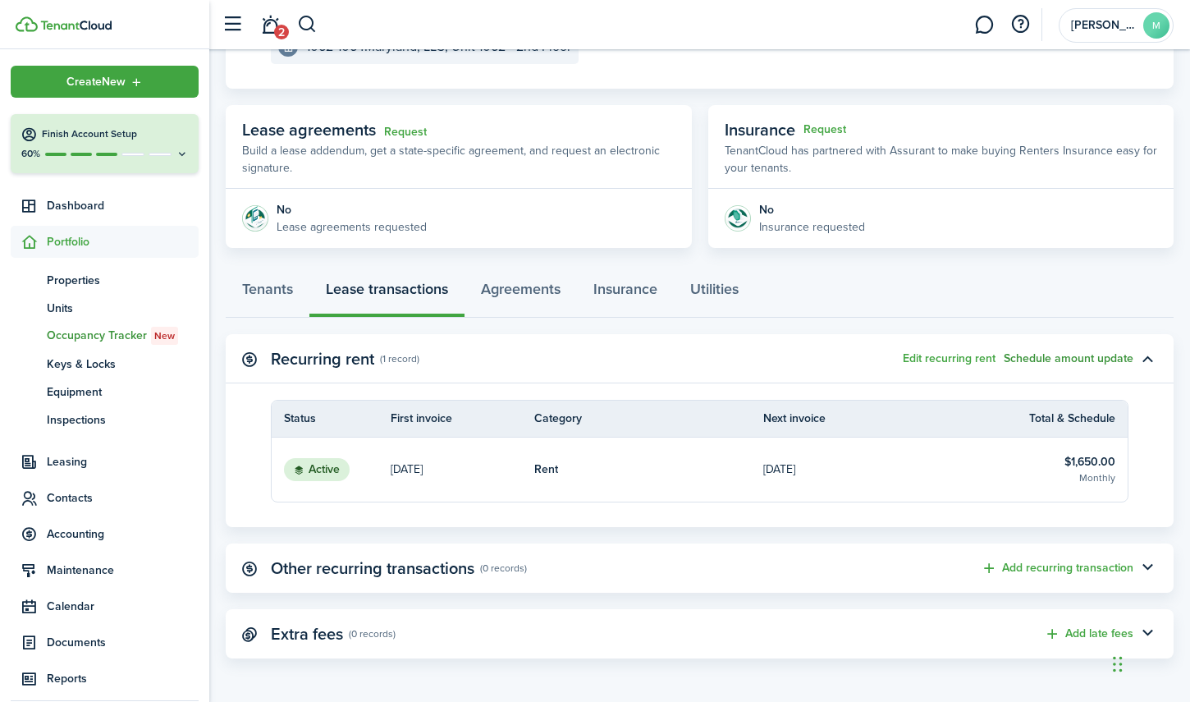
click at [1071, 355] on button "Schedule amount update" at bounding box center [1069, 358] width 130 height 13
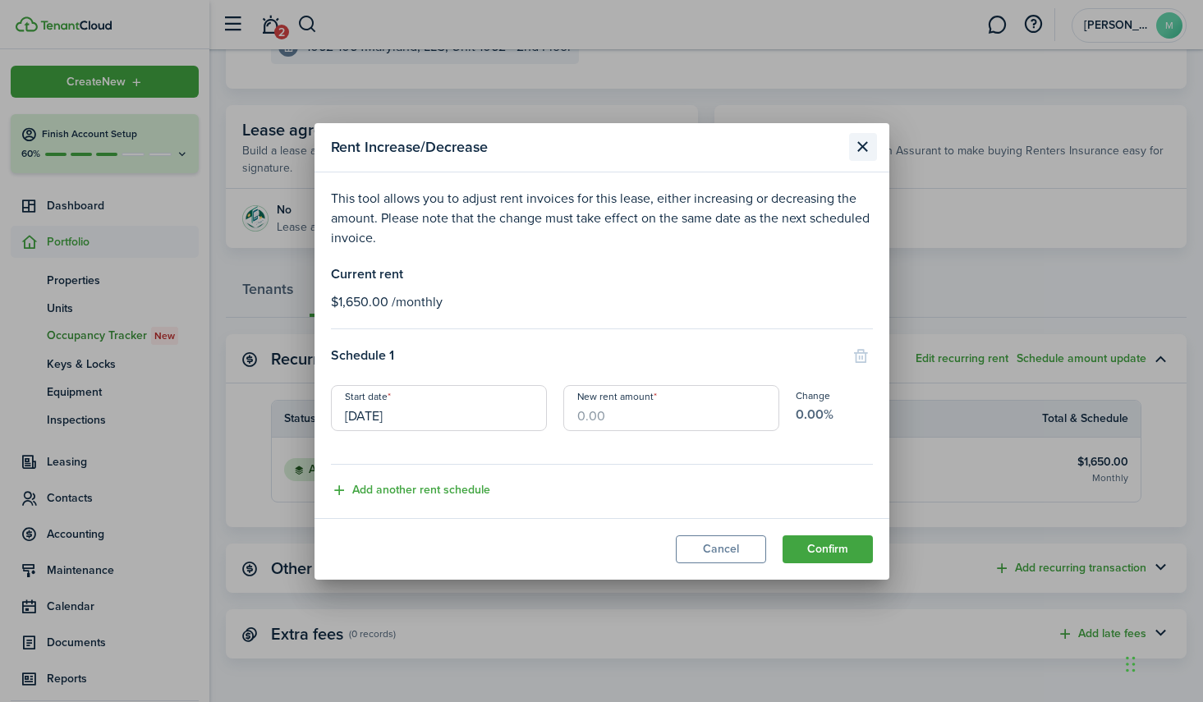
click at [860, 150] on button "Close modal" at bounding box center [863, 147] width 28 height 28
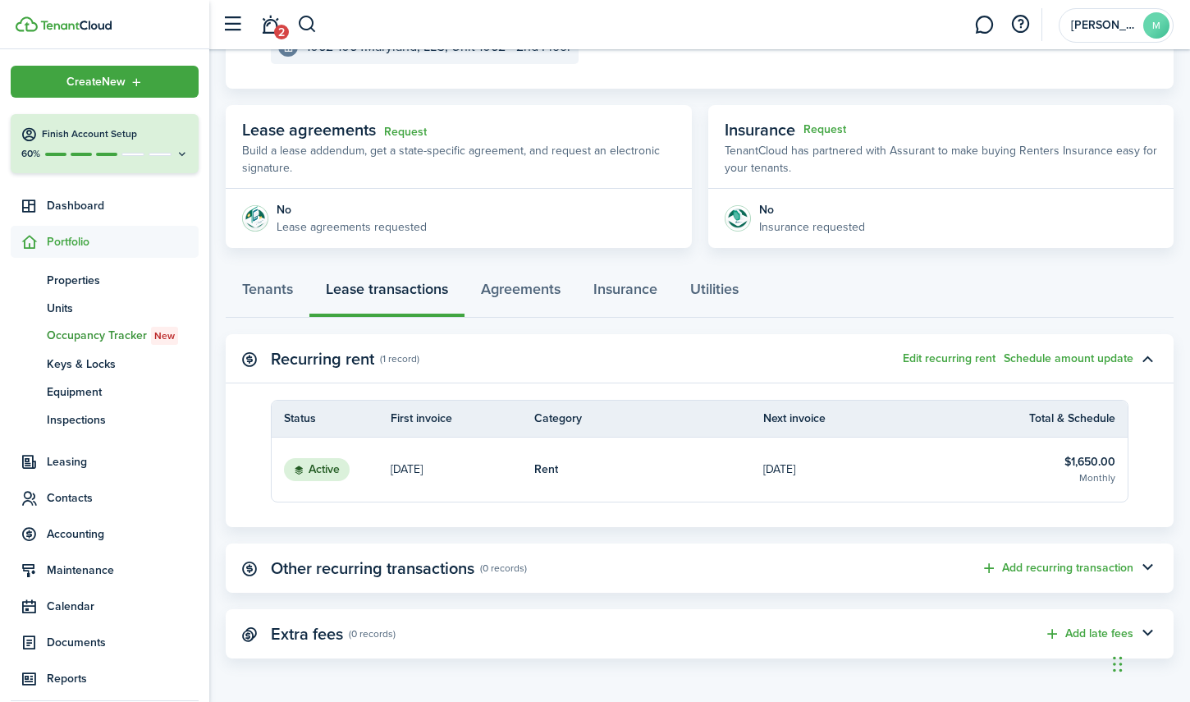
click at [318, 467] on status "Active" at bounding box center [317, 469] width 66 height 23
click at [1009, 566] on button "Add recurring transaction" at bounding box center [1057, 568] width 153 height 19
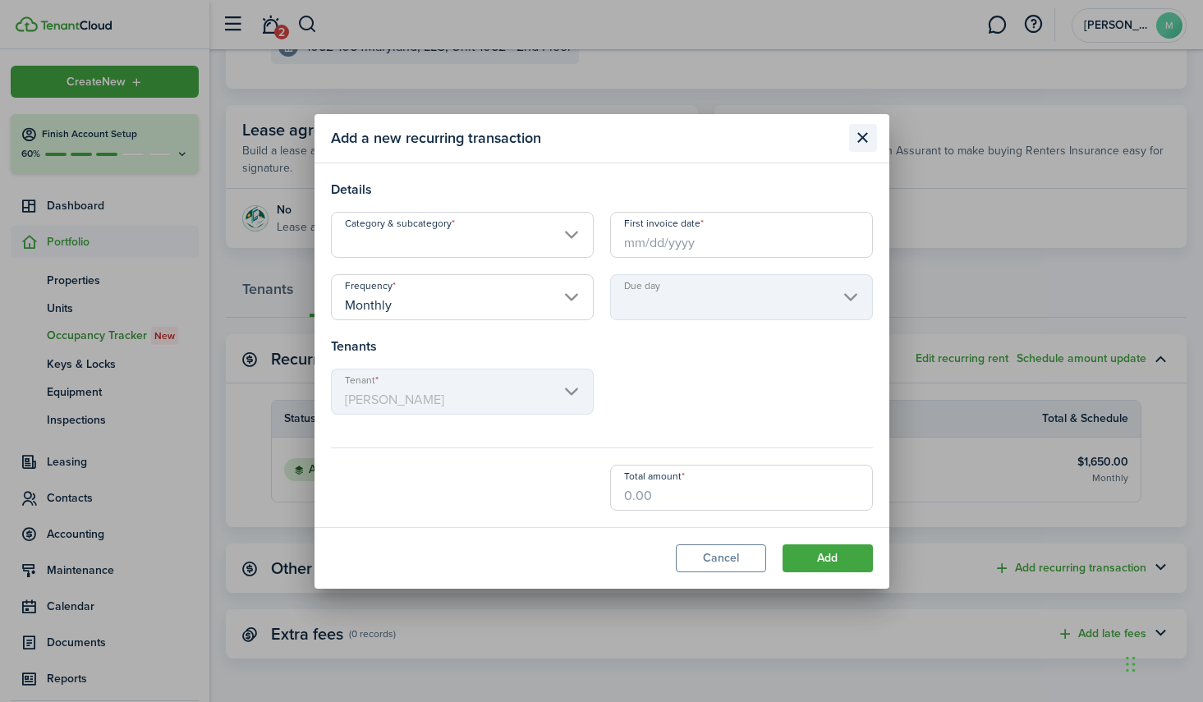
click at [869, 138] on button "Close modal" at bounding box center [863, 138] width 28 height 28
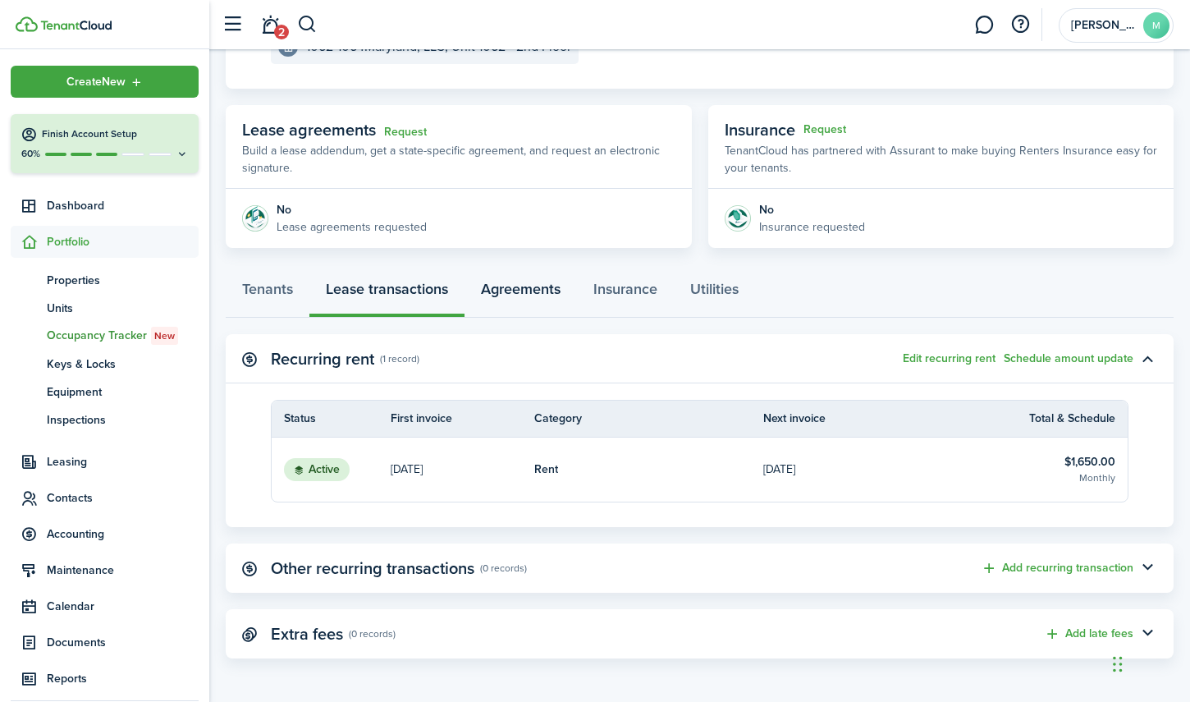
click at [514, 288] on link "Agreements" at bounding box center [521, 292] width 112 height 49
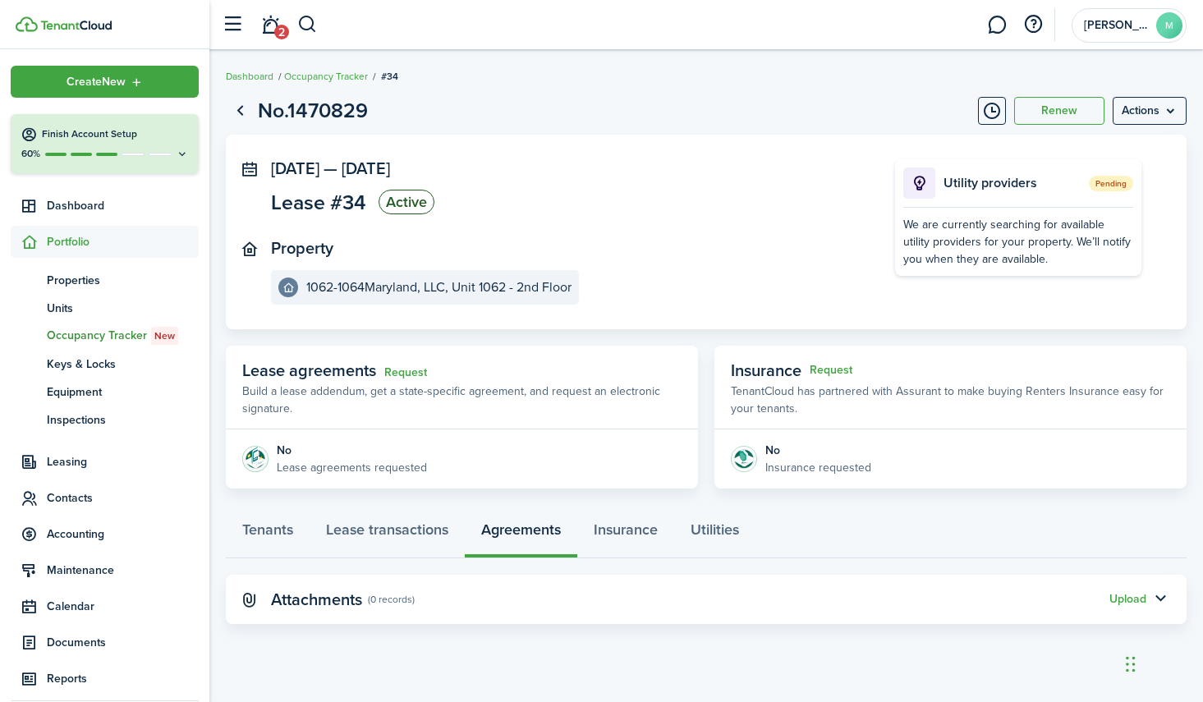
click at [650, 237] on panel-main-inner "[DATE] — [DATE] Lease #34 Active Property 1062-1064Maryland, LLC, Unit 1062 - 2…" at bounding box center [558, 231] width 575 height 145
click at [244, 113] on link "Go back" at bounding box center [240, 111] width 28 height 28
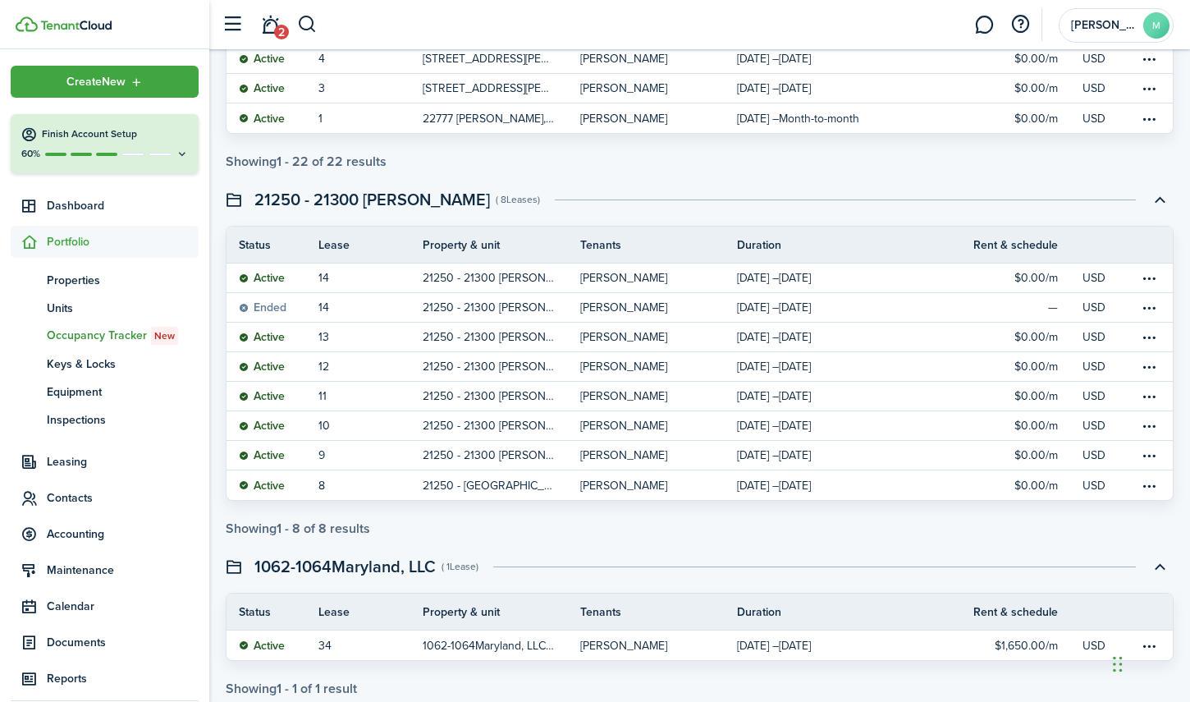
scroll to position [1057, 0]
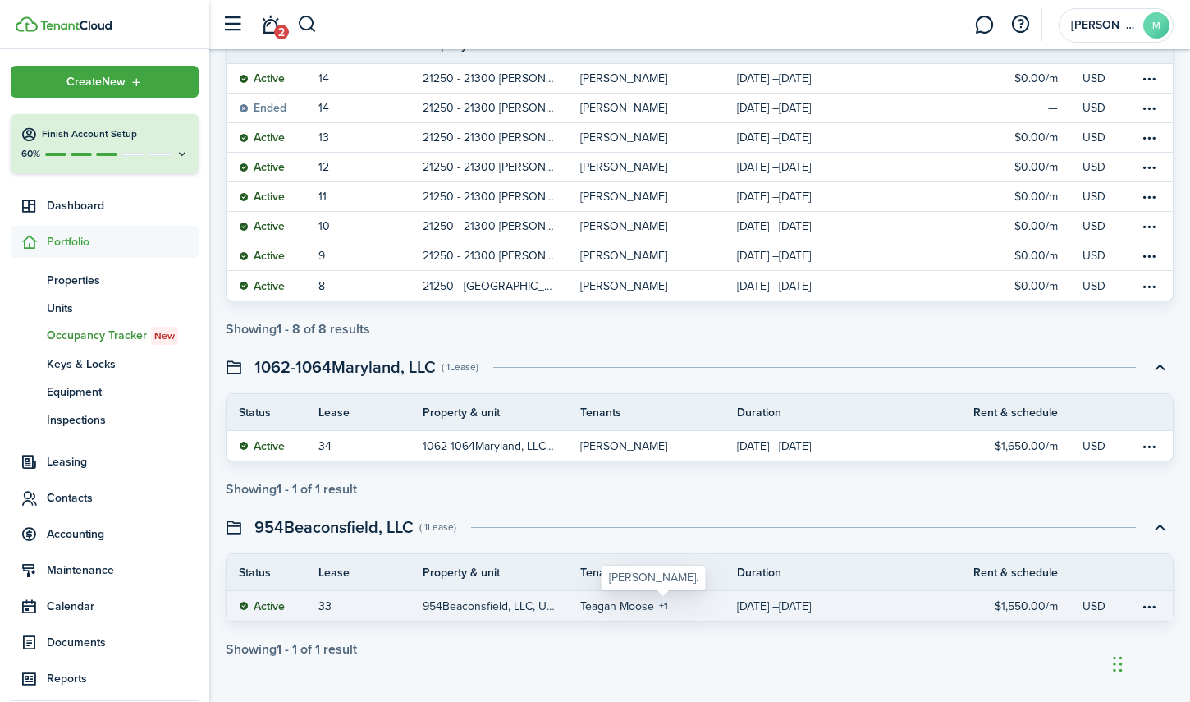
click at [617, 599] on table-info-title "Teagan Moose" at bounding box center [617, 606] width 74 height 17
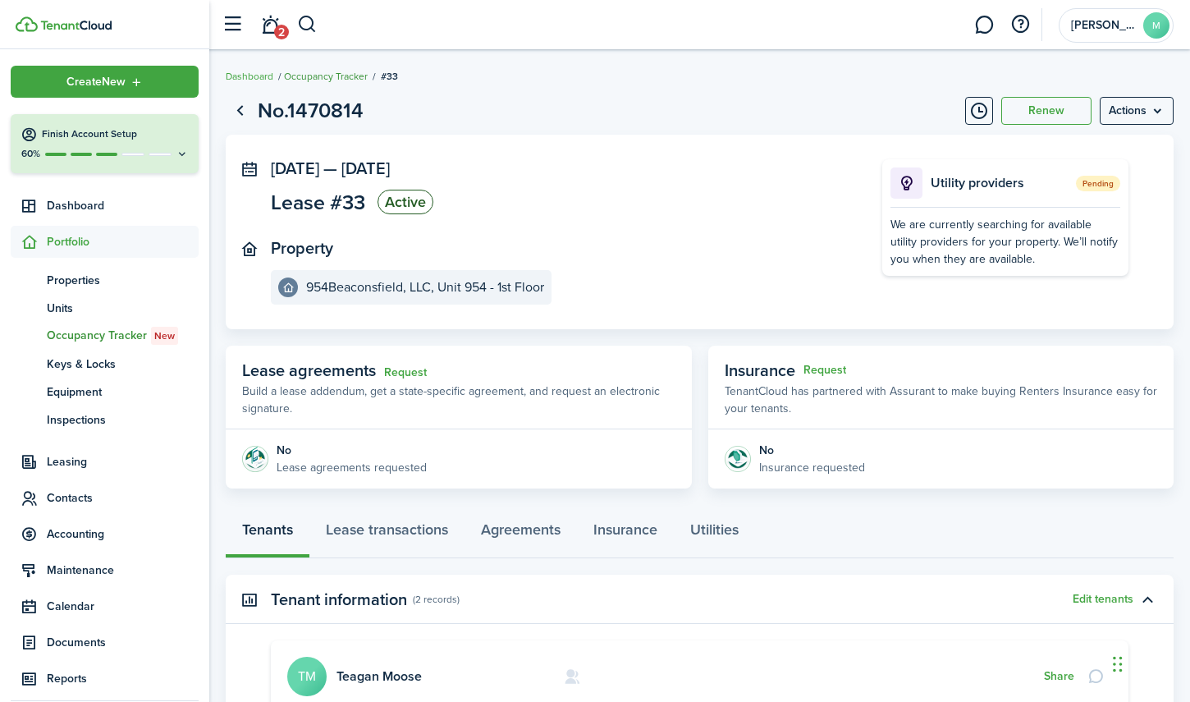
click at [314, 80] on link "Occupancy Tracker" at bounding box center [326, 76] width 84 height 15
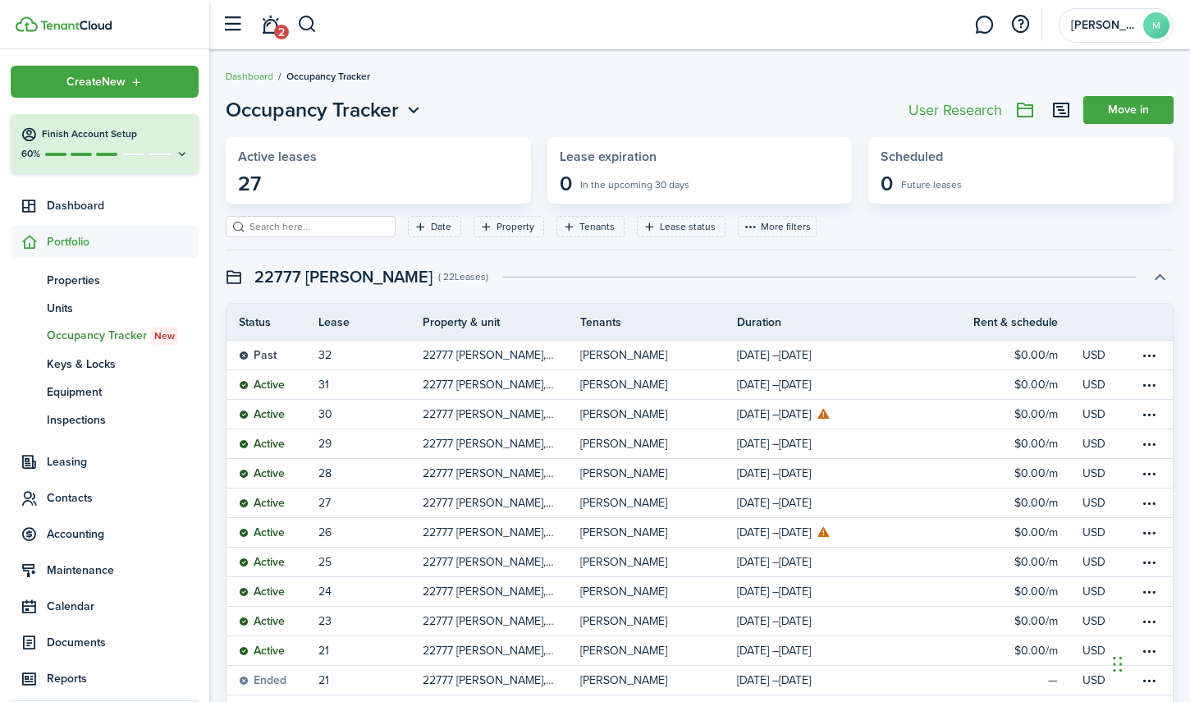
click at [1166, 278] on button "button" at bounding box center [1160, 277] width 28 height 28
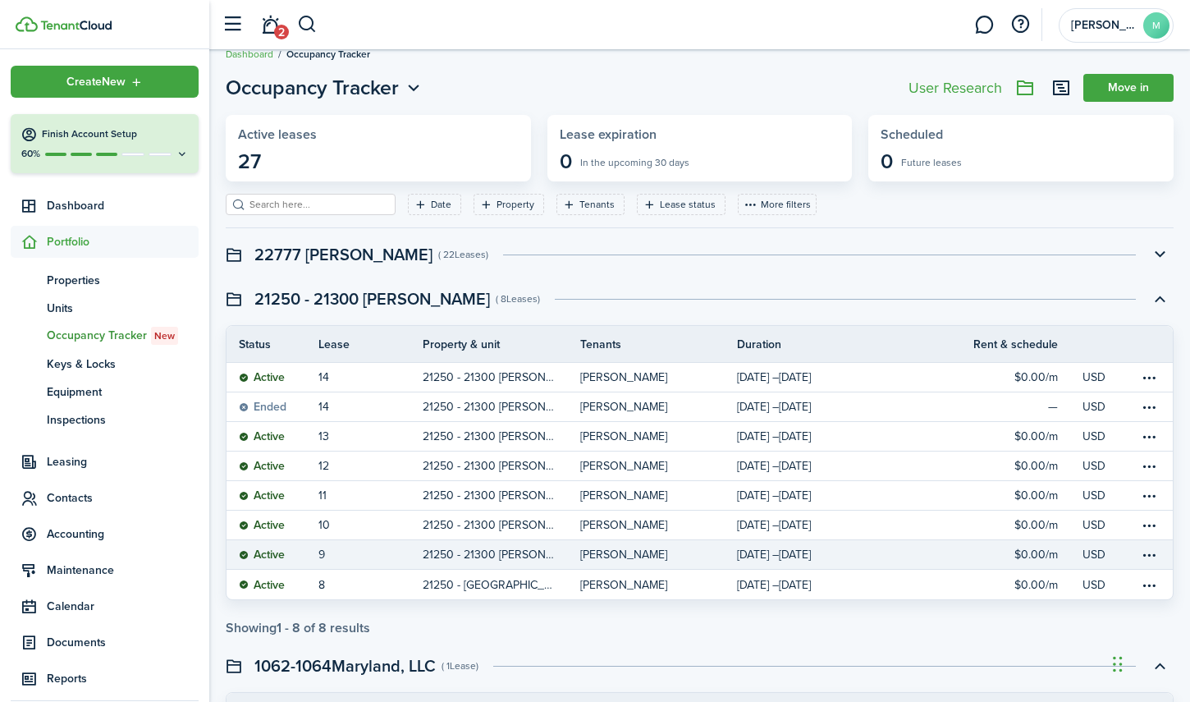
scroll to position [203, 0]
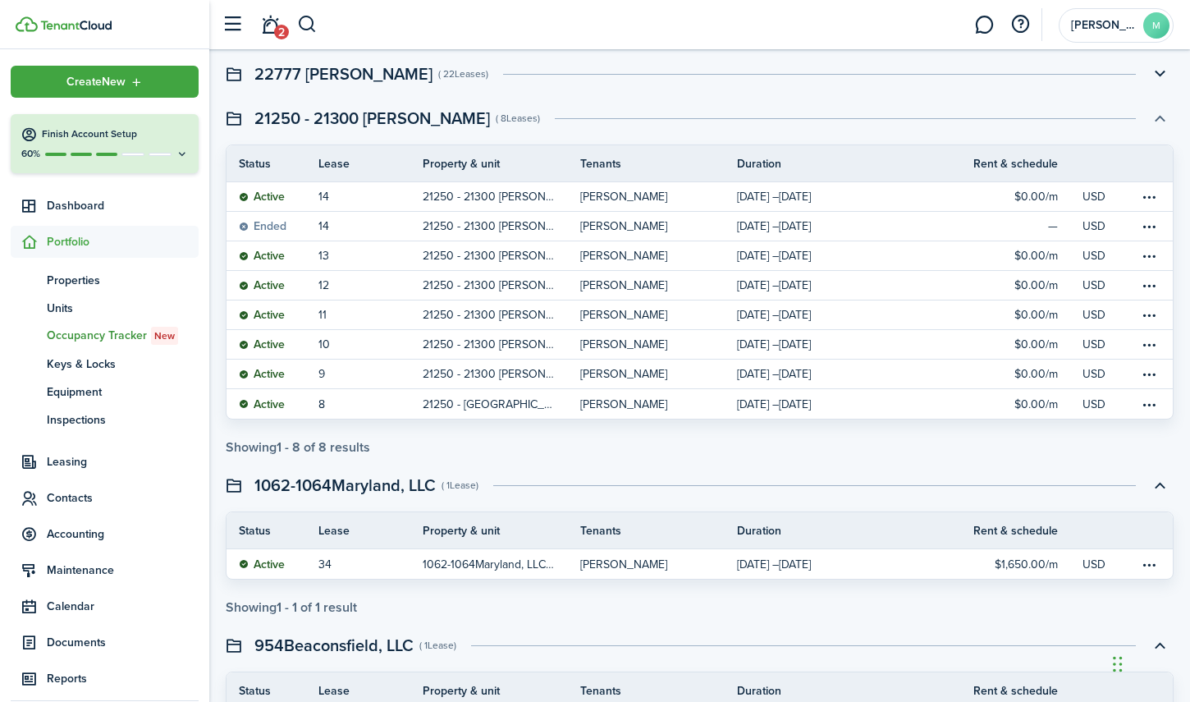
click at [1163, 121] on button "button" at bounding box center [1160, 118] width 28 height 28
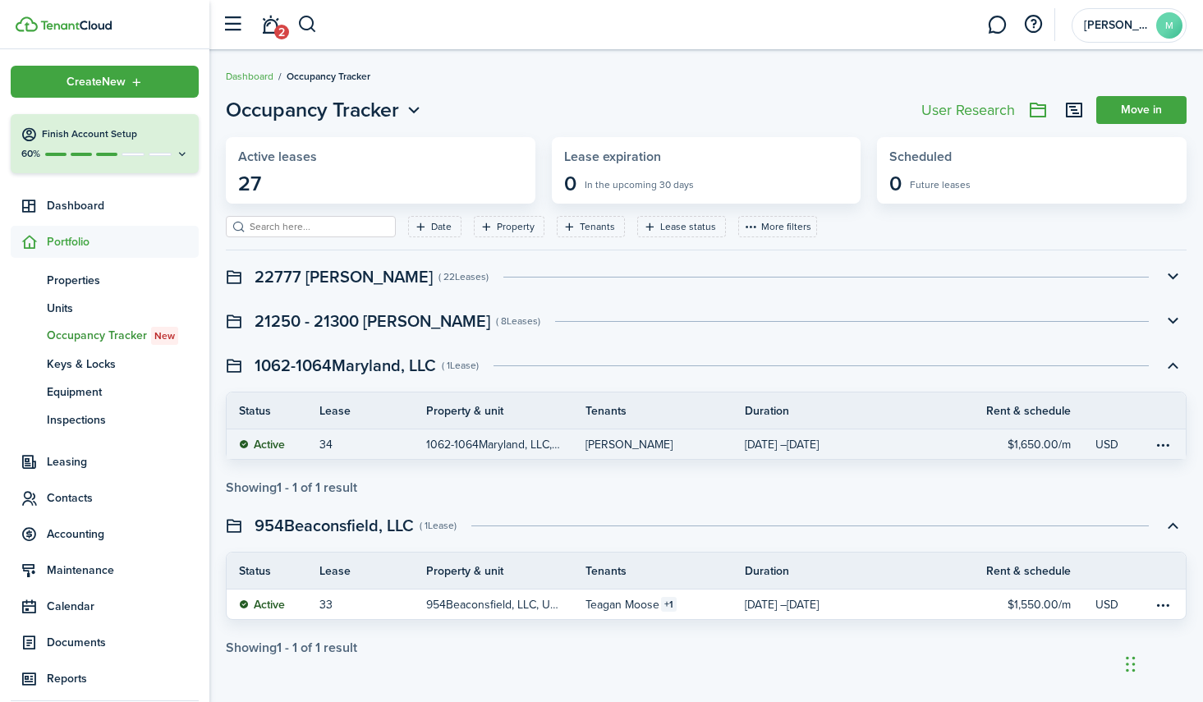
click at [464, 444] on p "1062-1064Maryland, LLC, Unit 1062 - 2nd Floor" at bounding box center [493, 444] width 135 height 17
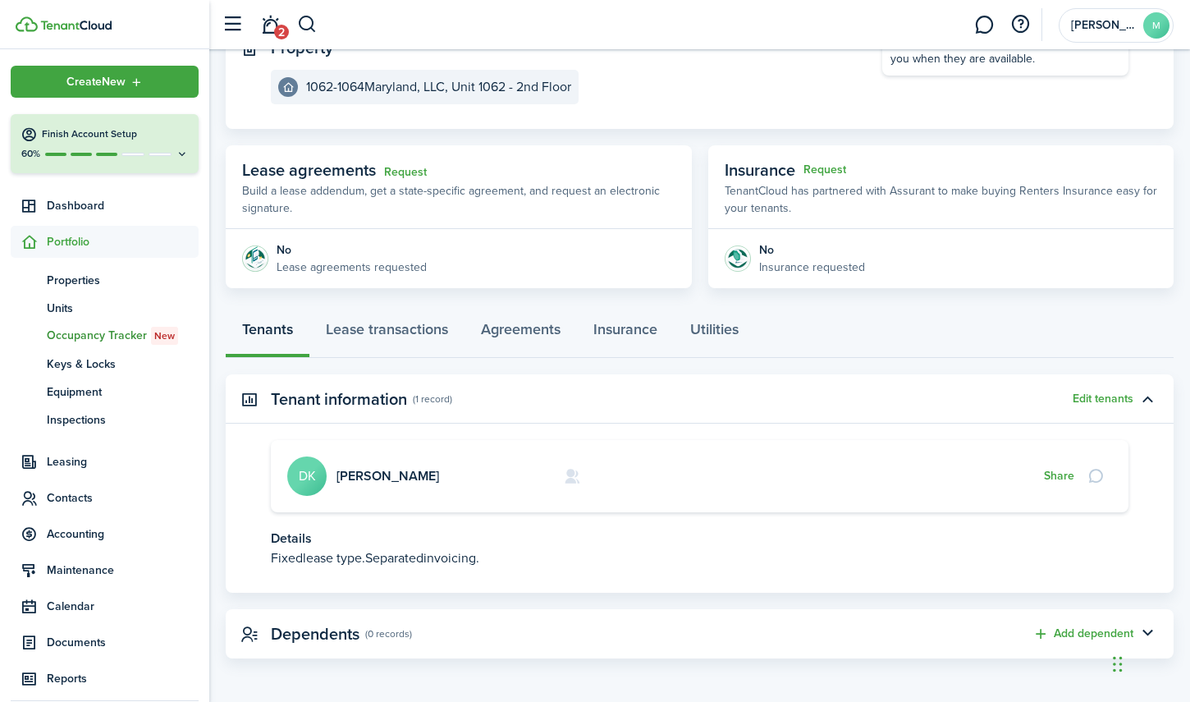
scroll to position [197, 0]
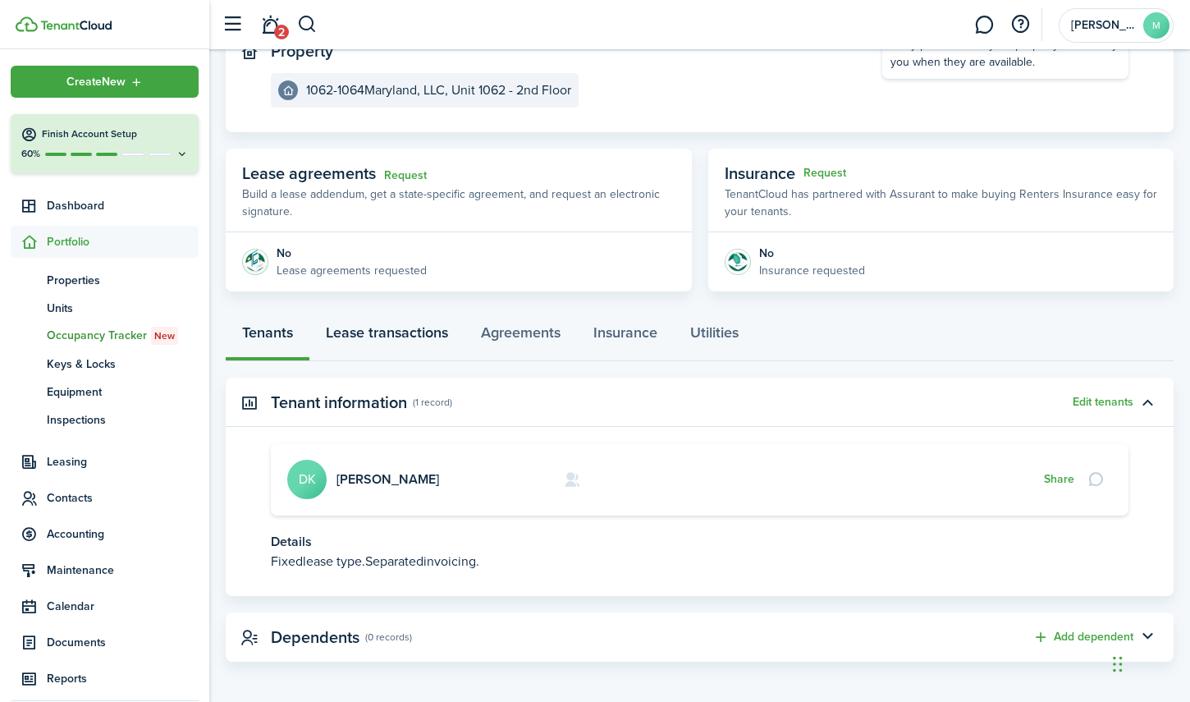
click at [407, 331] on link "Lease transactions" at bounding box center [387, 336] width 155 height 49
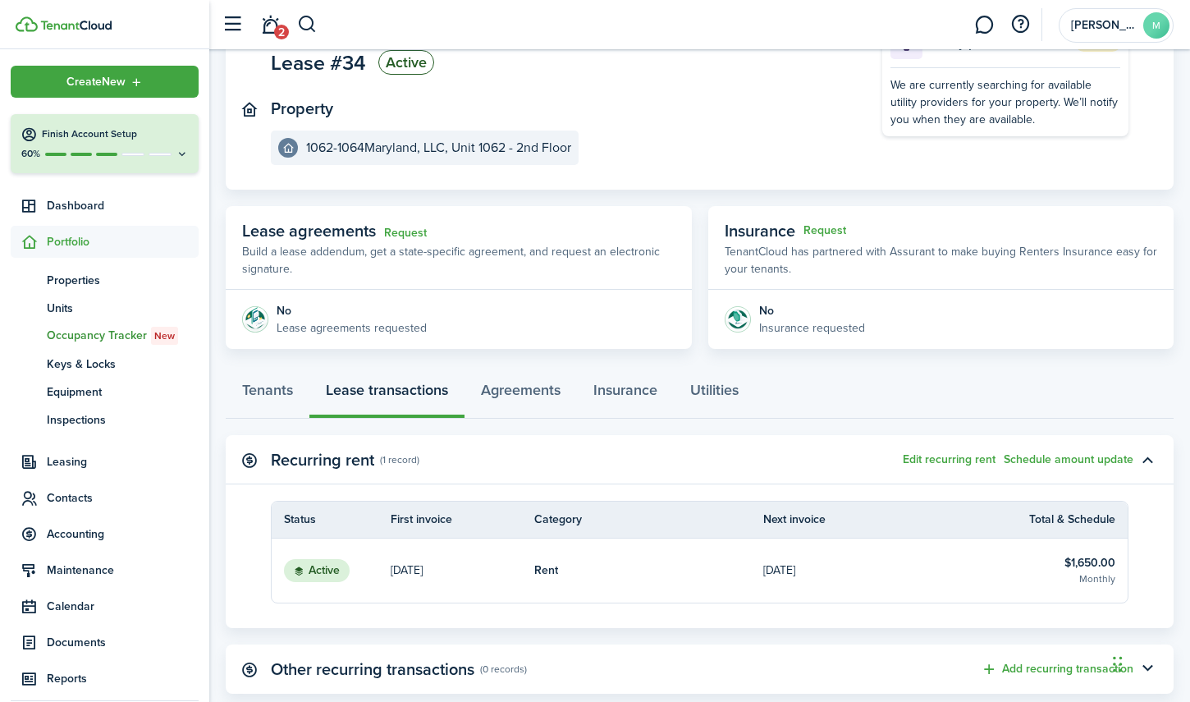
scroll to position [241, 0]
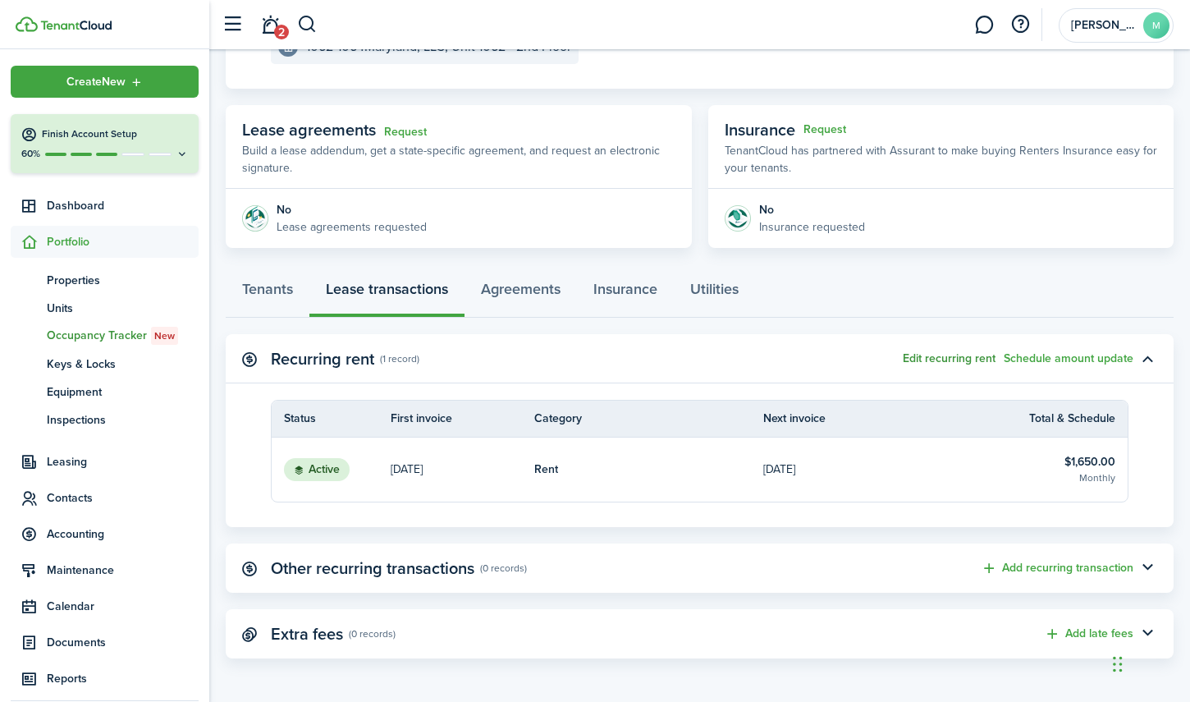
click at [968, 356] on button "Edit recurring rent" at bounding box center [949, 358] width 93 height 13
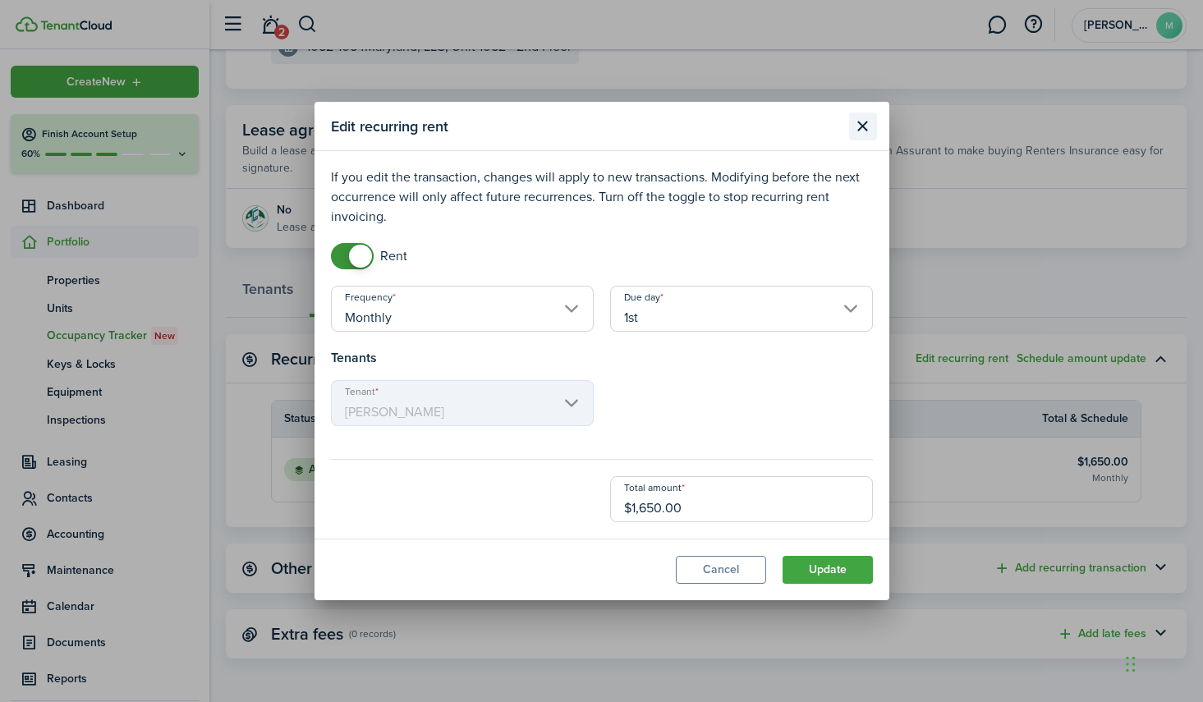
click at [860, 124] on button "Close modal" at bounding box center [863, 126] width 28 height 28
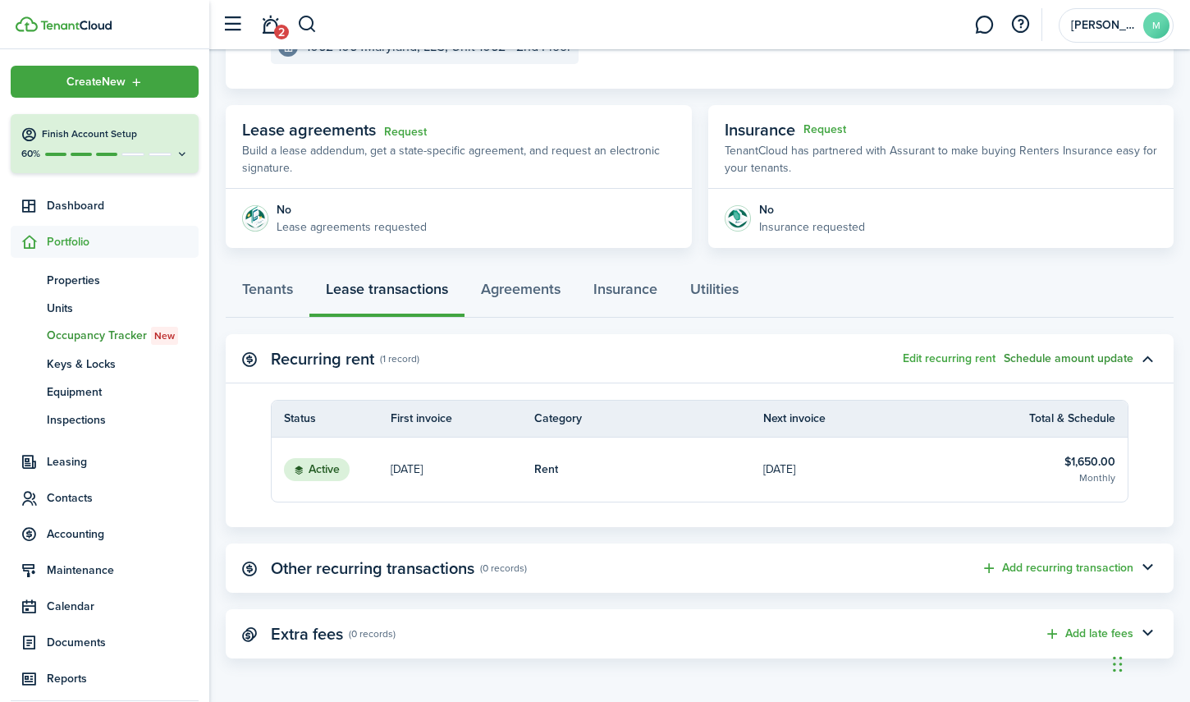
click at [1061, 357] on button "Schedule amount update" at bounding box center [1069, 358] width 130 height 13
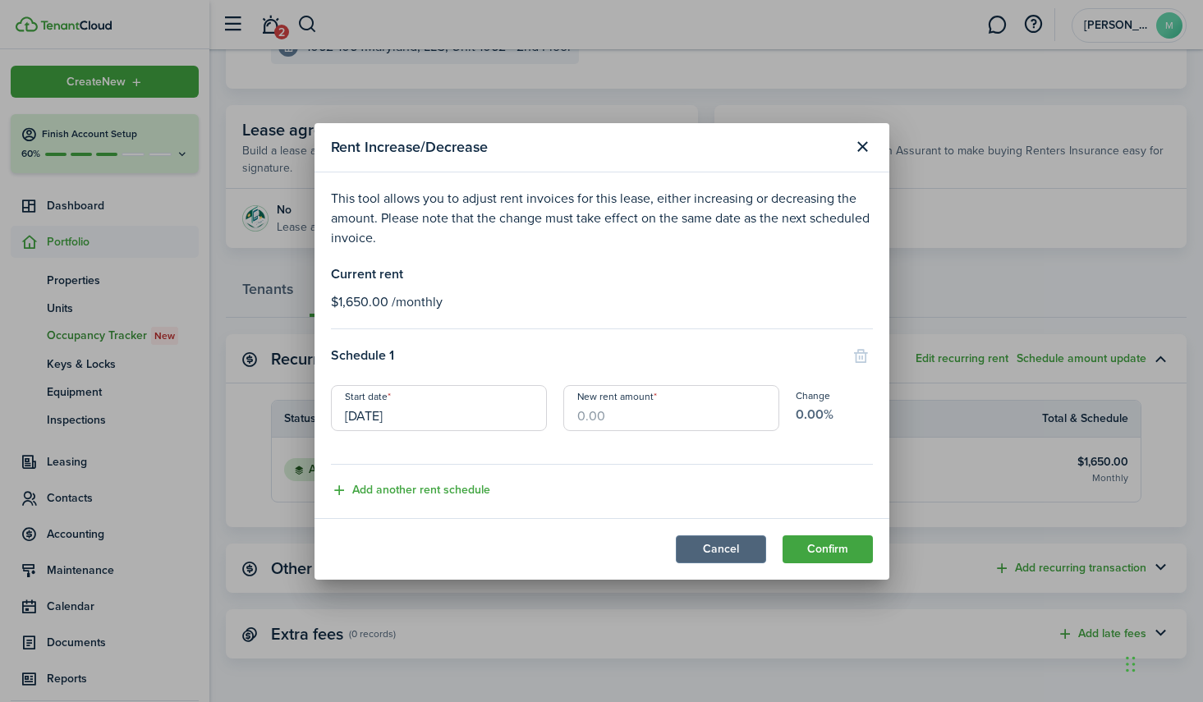
click at [713, 545] on button "Cancel" at bounding box center [721, 549] width 90 height 28
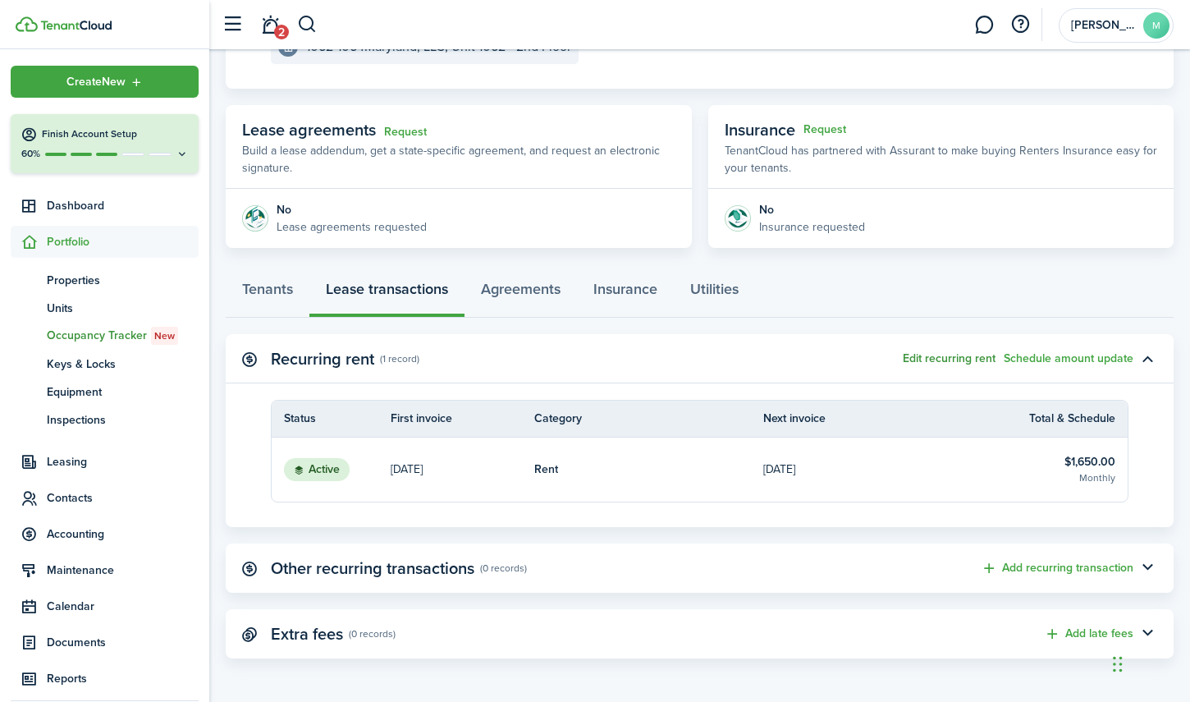
click at [963, 354] on button "Edit recurring rent" at bounding box center [949, 358] width 93 height 13
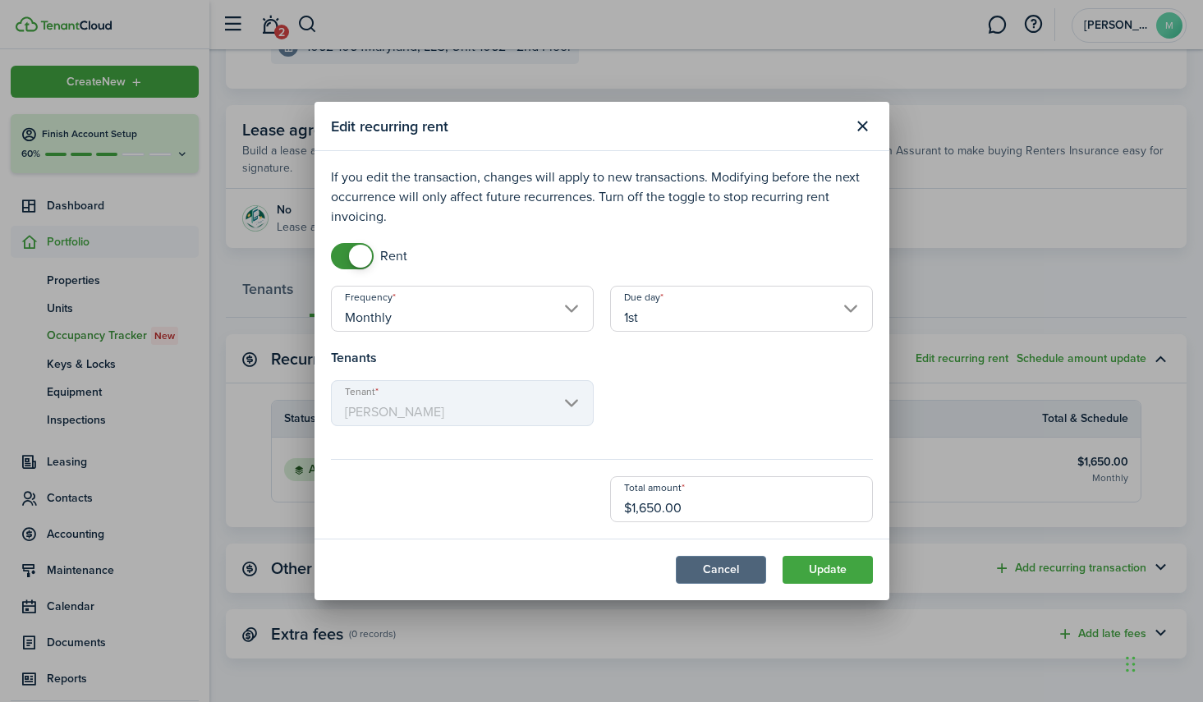
click at [720, 566] on button "Cancel" at bounding box center [721, 570] width 90 height 28
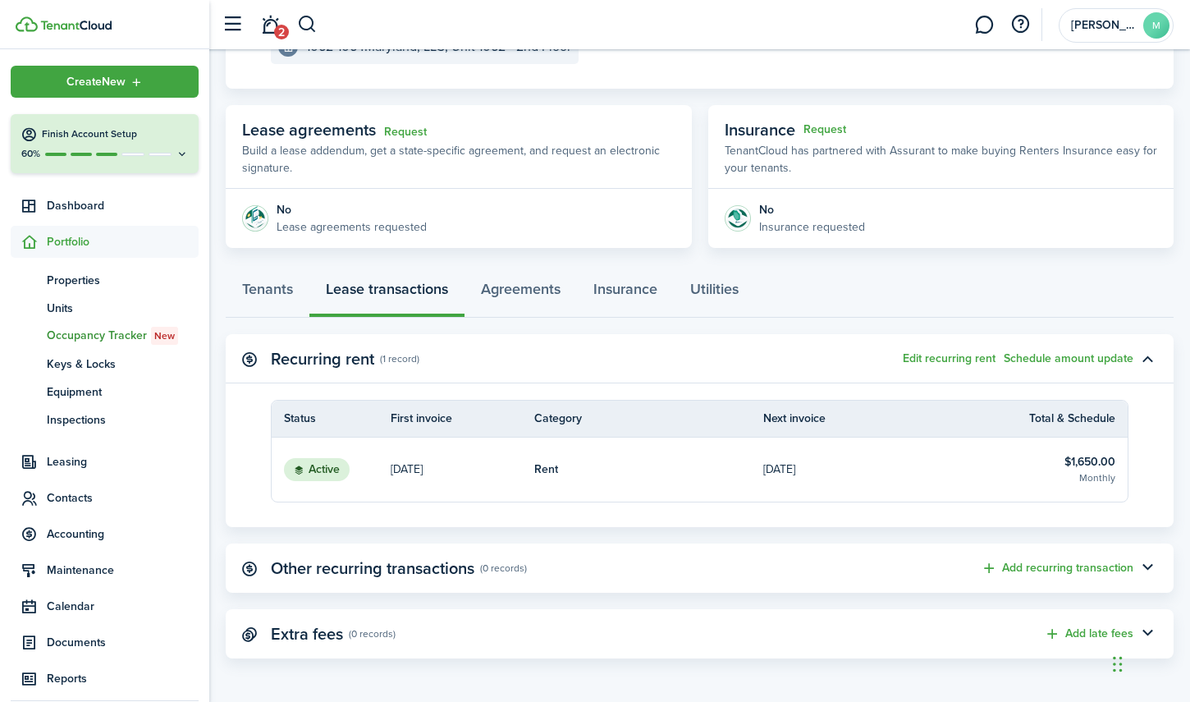
click at [103, 337] on span "Occupancy Tracker New" at bounding box center [123, 336] width 152 height 18
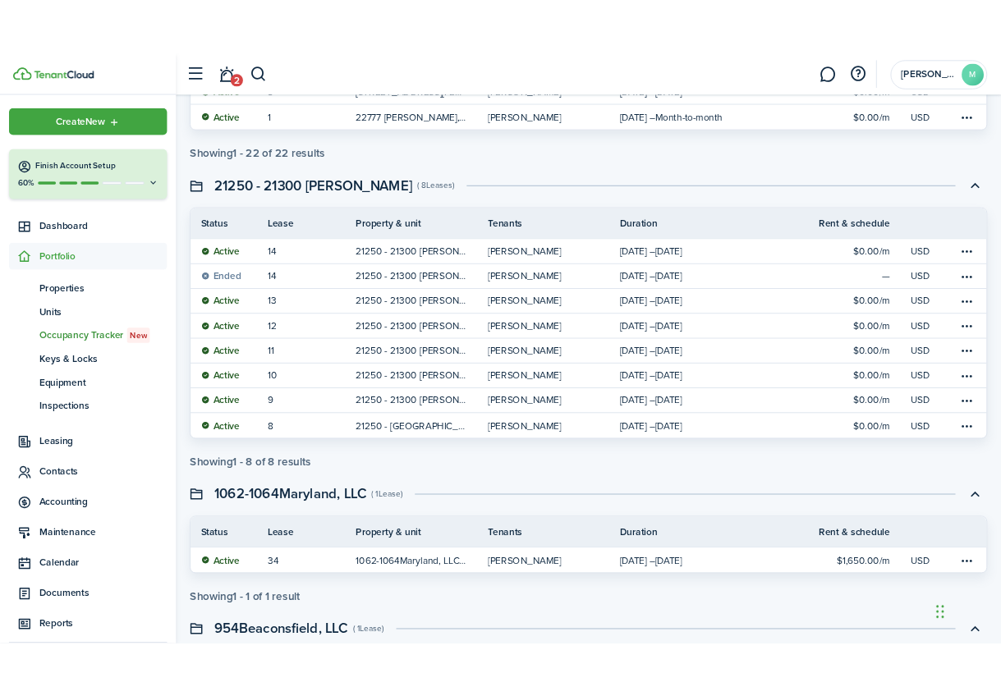
scroll to position [1057, 0]
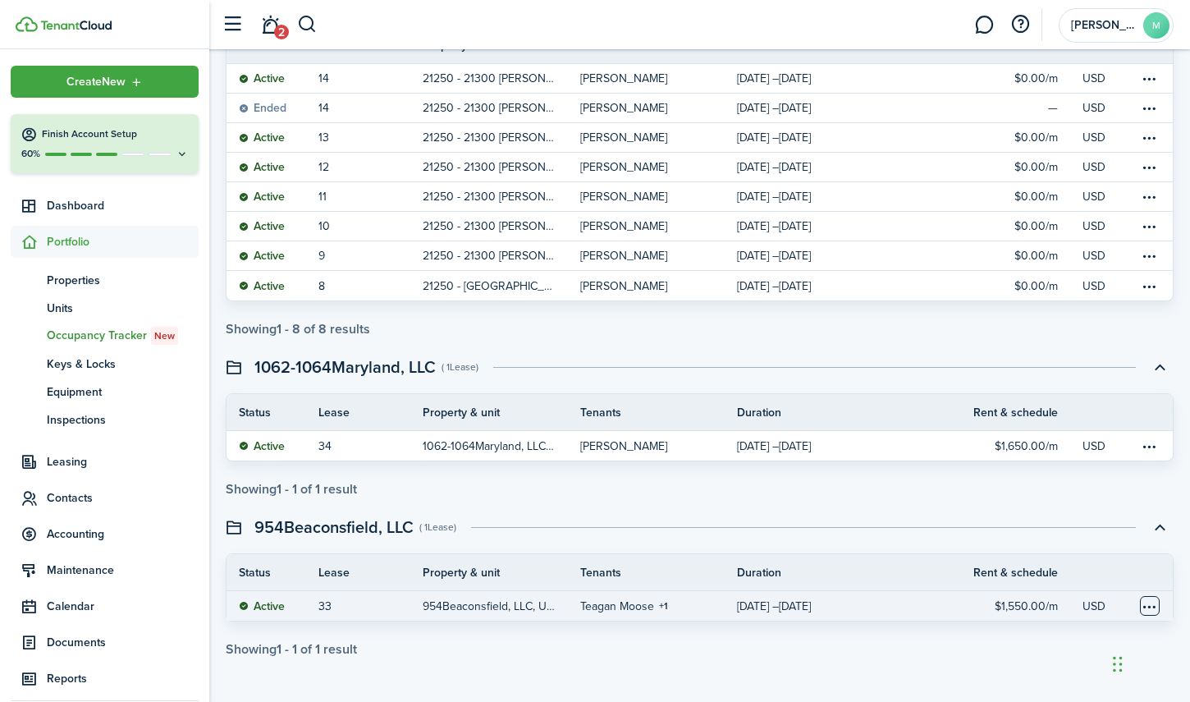
click at [1149, 600] on table-menu-btn-icon at bounding box center [1150, 606] width 20 height 20
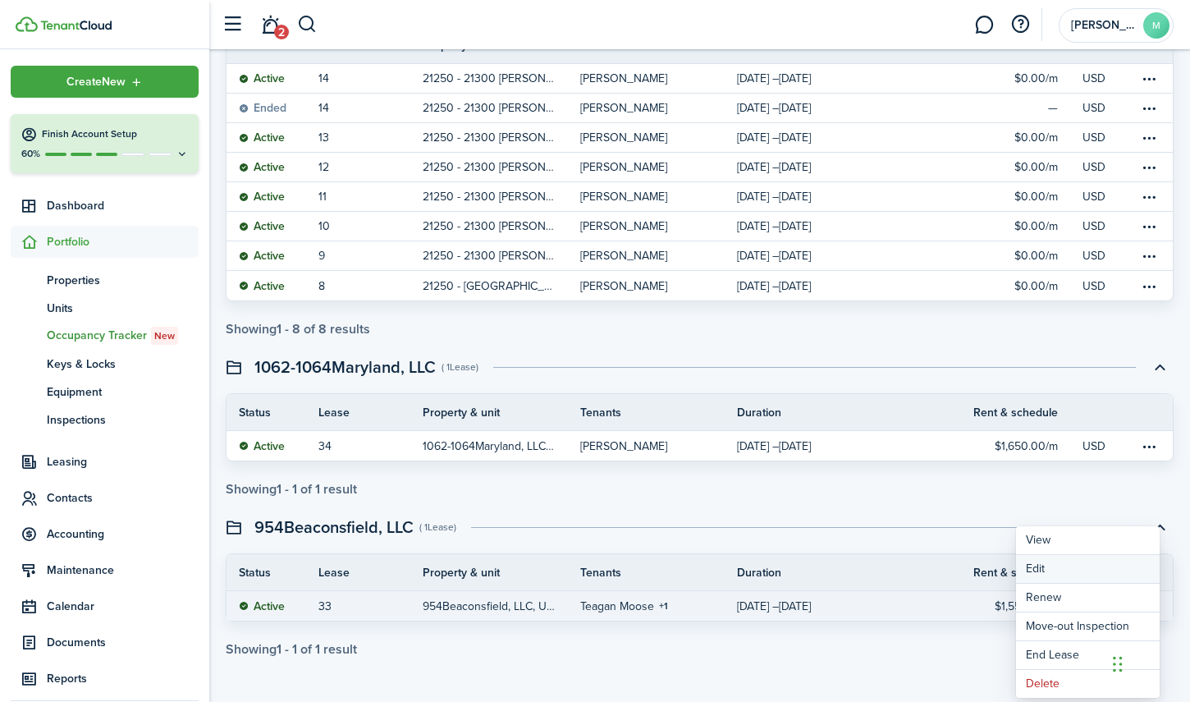
click at [1043, 568] on button "Edit" at bounding box center [1088, 569] width 144 height 28
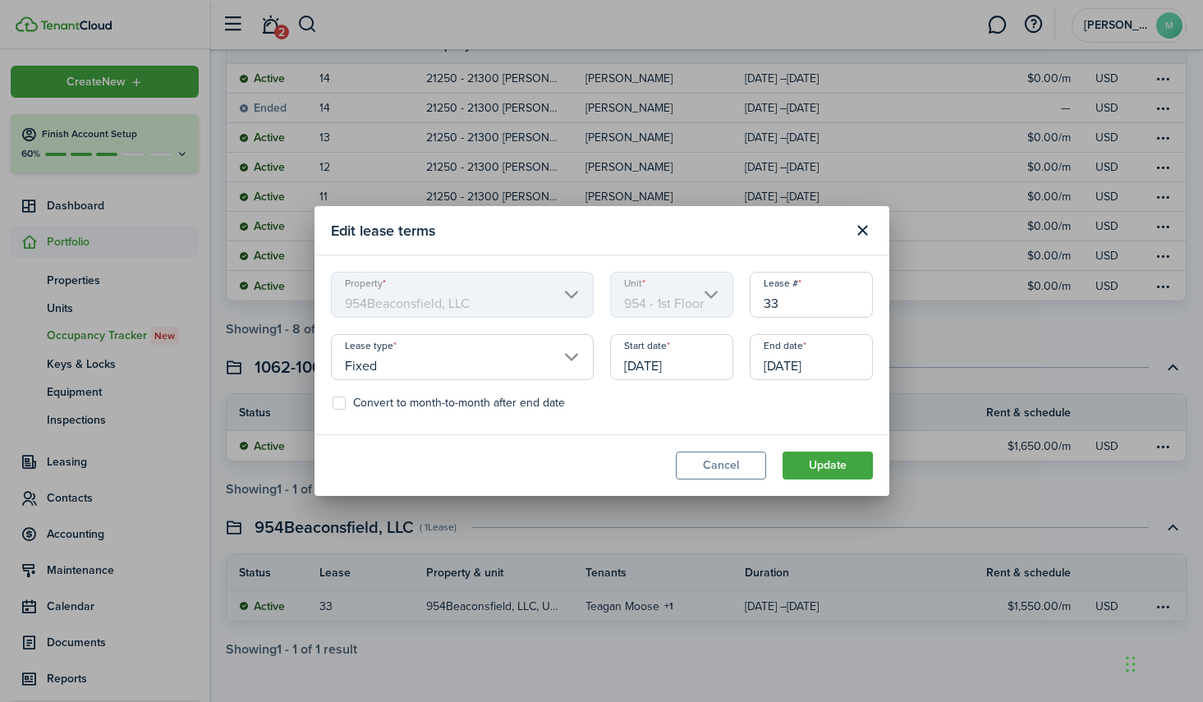
click at [662, 372] on input "[DATE]" at bounding box center [671, 357] width 123 height 46
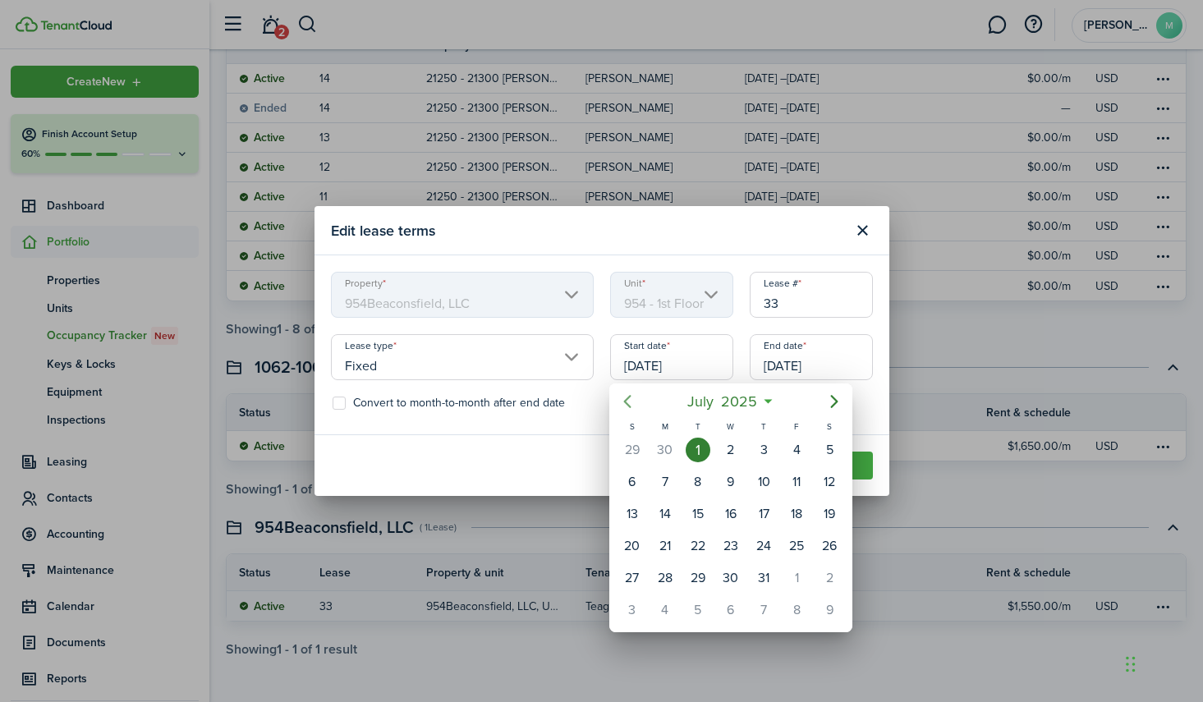
click at [630, 404] on icon "Previous page" at bounding box center [627, 402] width 20 height 20
click at [630, 403] on icon "Previous page" at bounding box center [627, 402] width 20 height 20
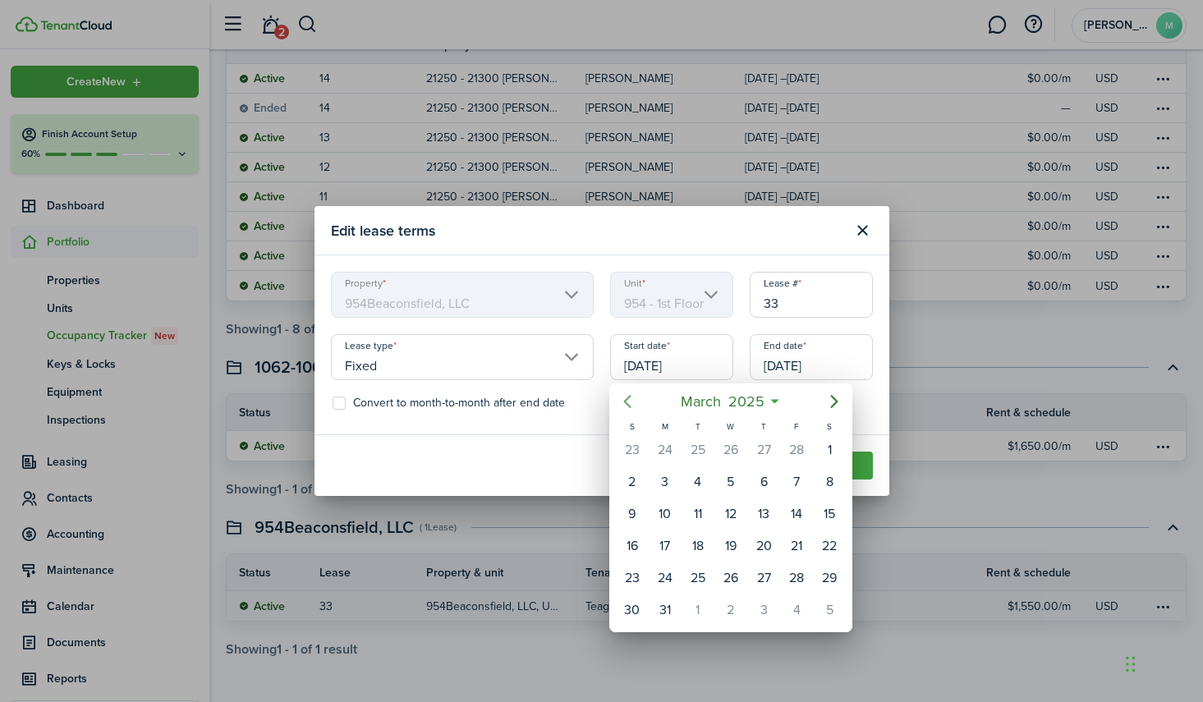
click at [630, 403] on icon "Previous page" at bounding box center [627, 402] width 20 height 20
click at [635, 404] on icon "Previous page" at bounding box center [627, 402] width 20 height 20
click at [631, 405] on icon "Previous page" at bounding box center [627, 402] width 20 height 20
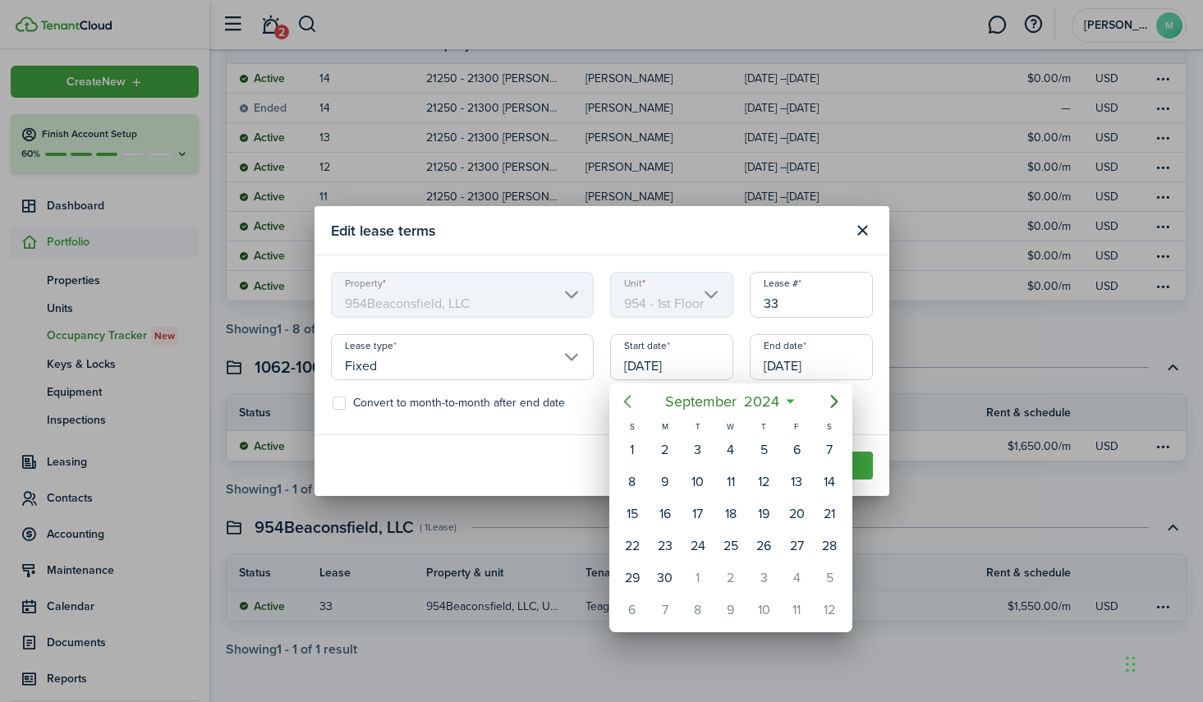
click at [631, 405] on icon "Previous page" at bounding box center [627, 402] width 20 height 20
click at [632, 405] on icon "Previous page" at bounding box center [627, 402] width 20 height 20
click at [674, 456] on div "1" at bounding box center [665, 450] width 25 height 25
type input "[DATE]"
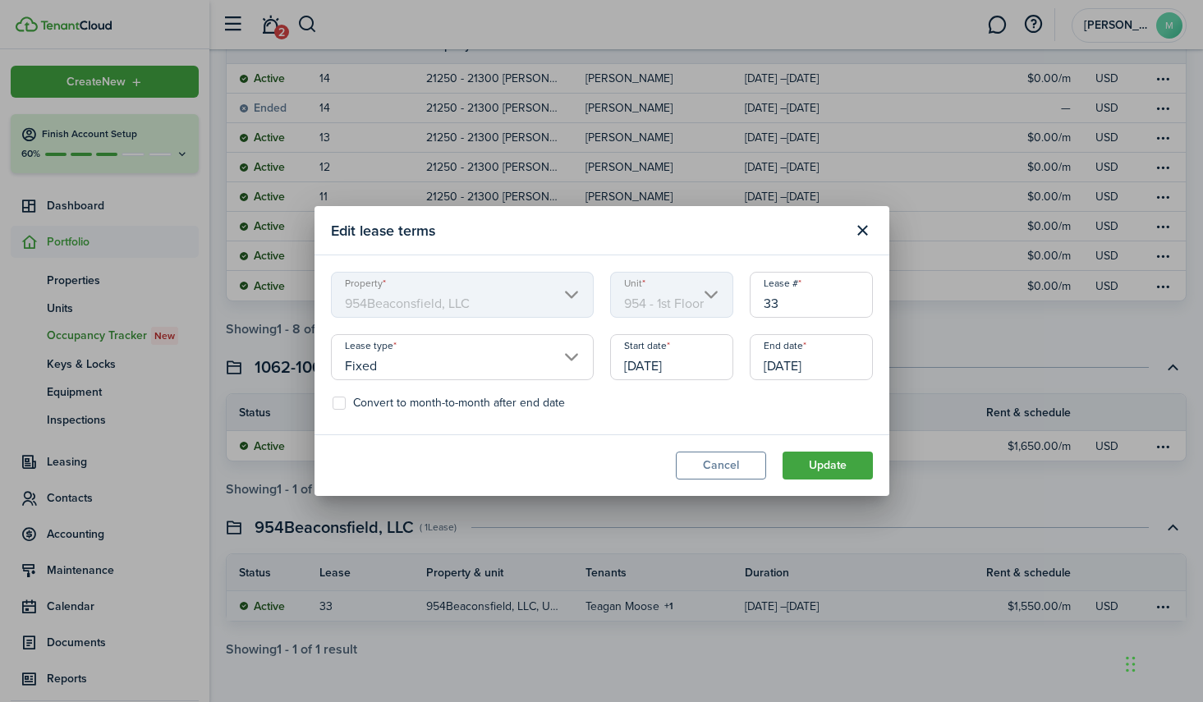
click at [778, 371] on input "[DATE]" at bounding box center [811, 357] width 123 height 46
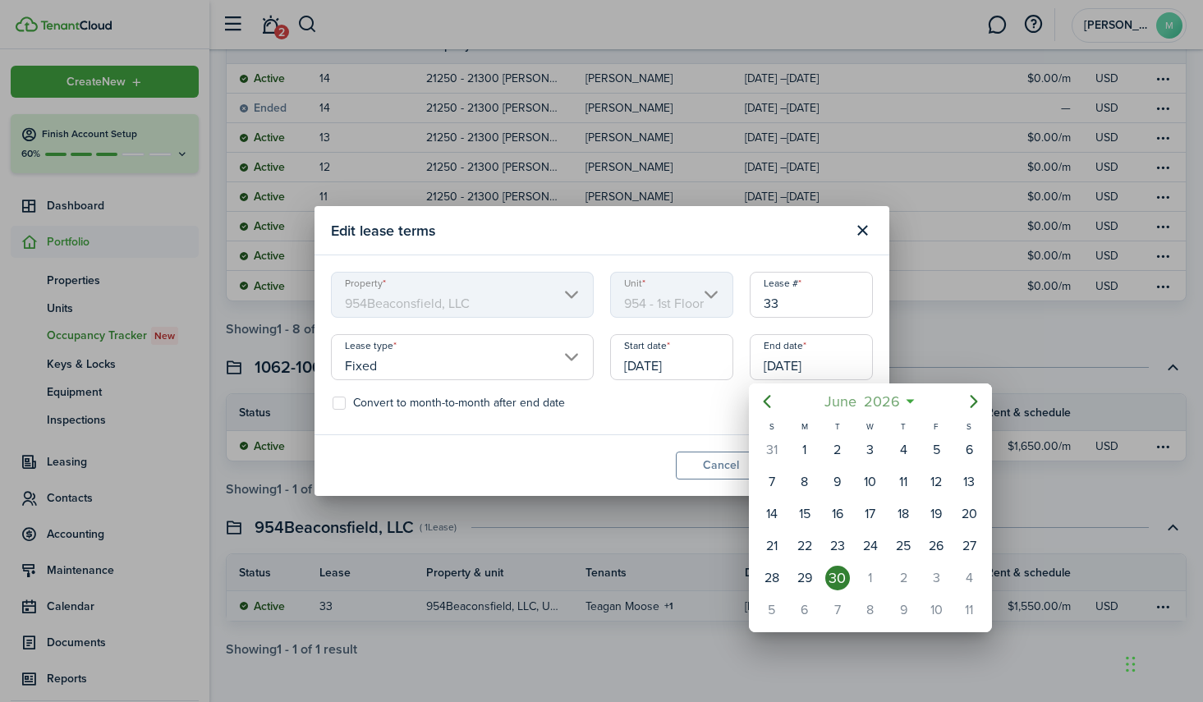
click at [906, 398] on mbsc-button "[DATE]" at bounding box center [862, 402] width 96 height 30
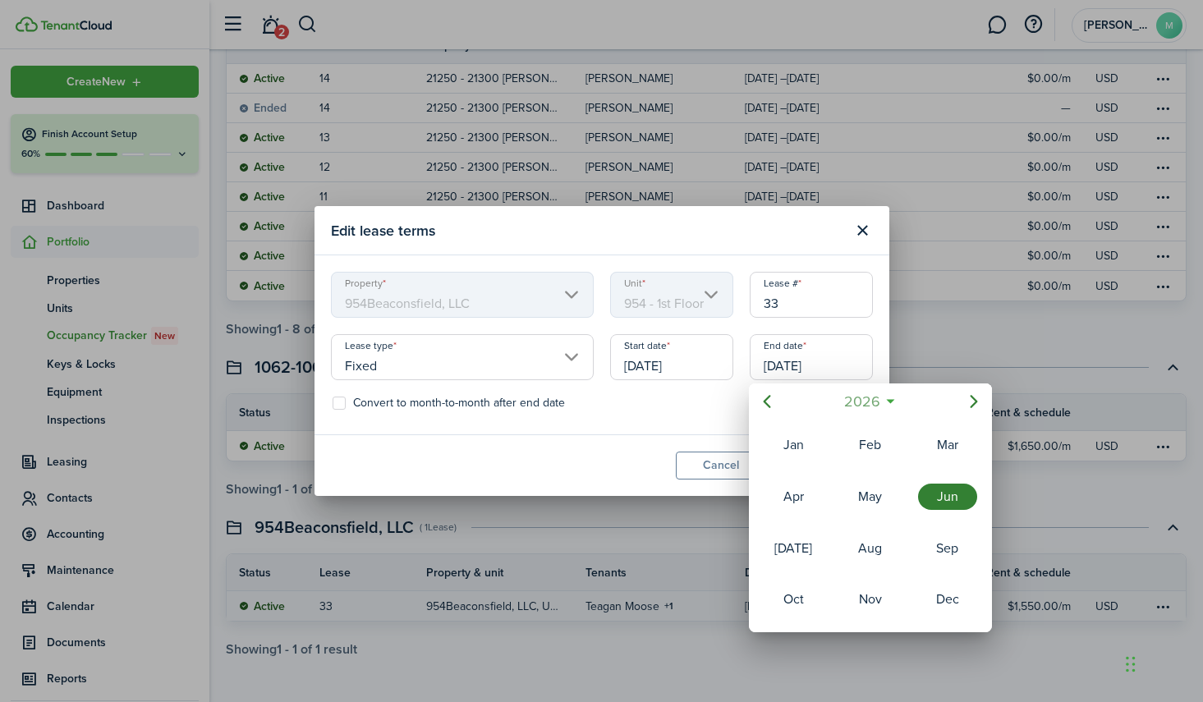
click at [890, 401] on mbsc-button "2026" at bounding box center [861, 402] width 57 height 30
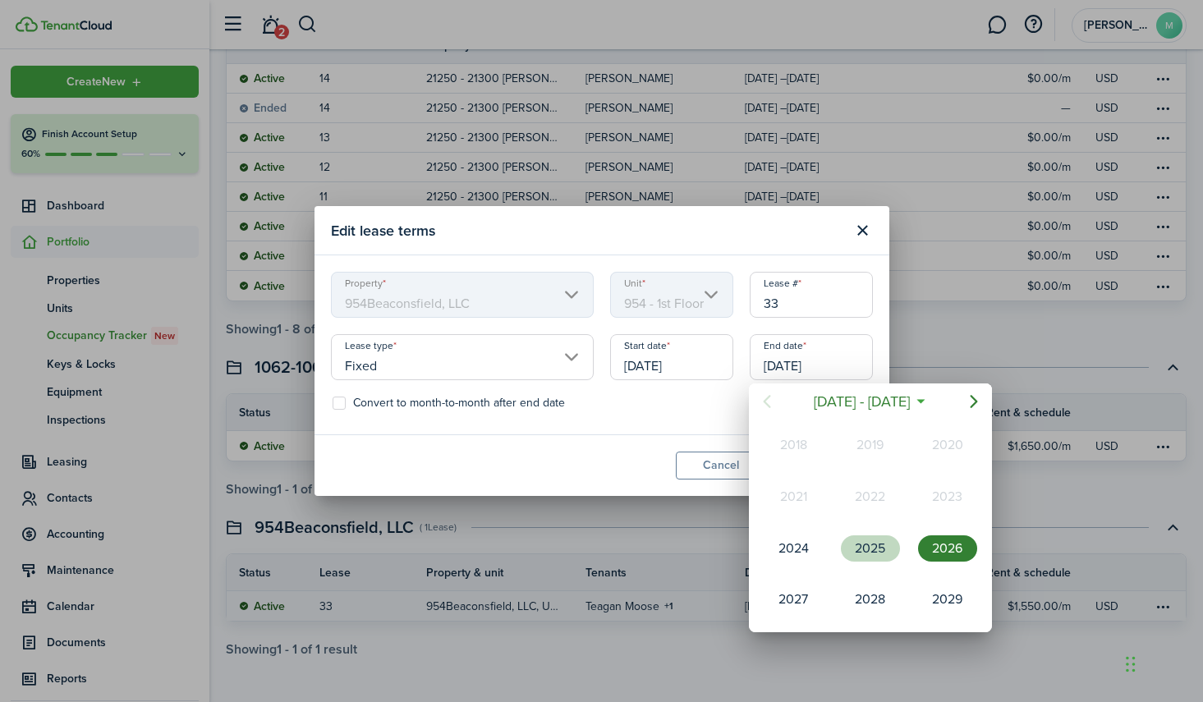
click at [878, 550] on div "2025" at bounding box center [870, 548] width 59 height 26
click at [716, 410] on div at bounding box center [601, 351] width 1465 height 965
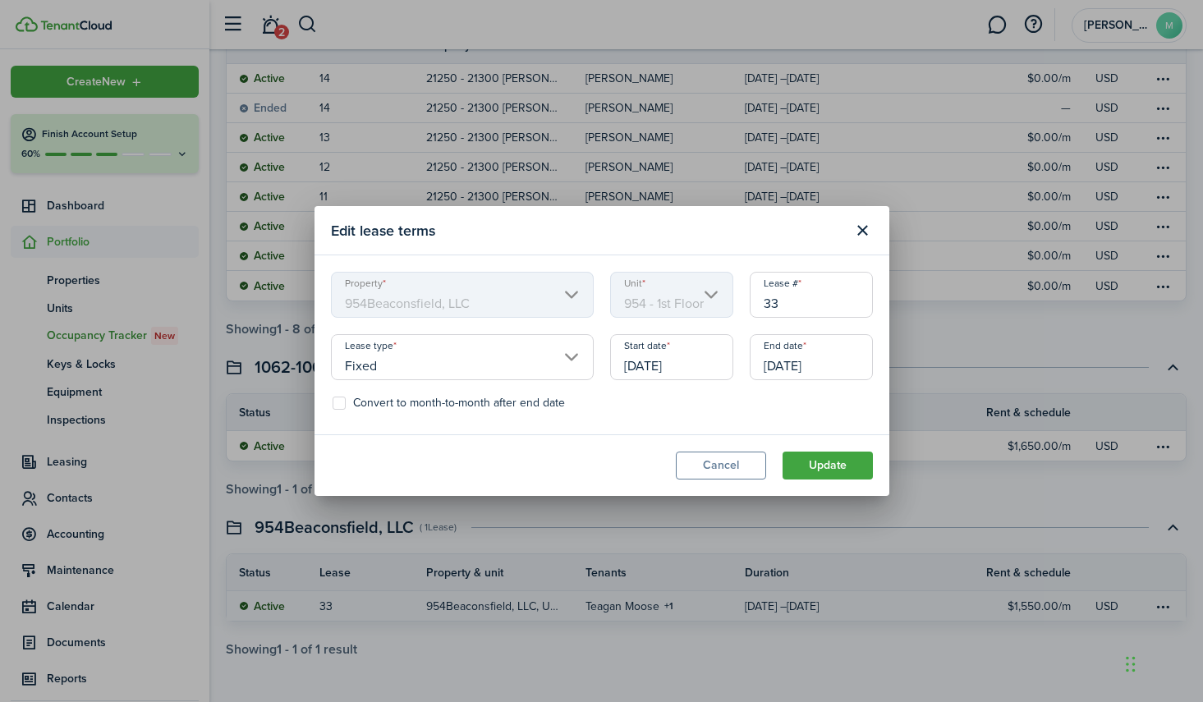
click at [825, 366] on input "[DATE]" at bounding box center [811, 357] width 123 height 46
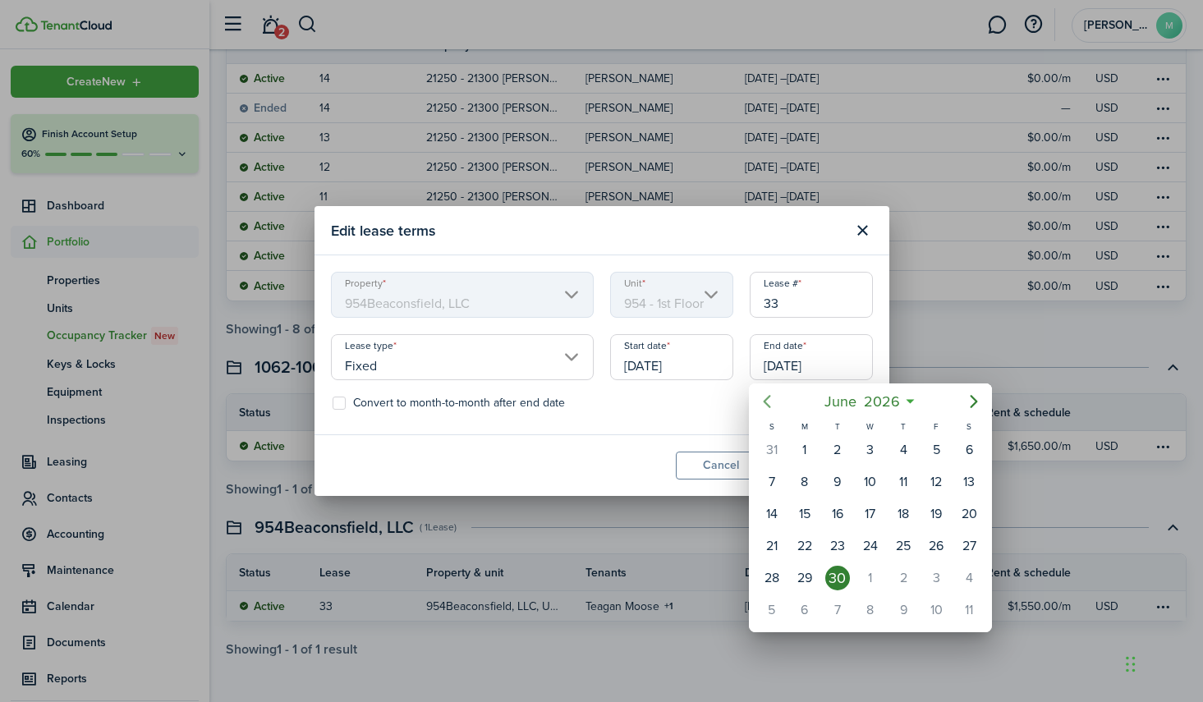
click at [768, 401] on icon "Previous page" at bounding box center [767, 402] width 20 height 20
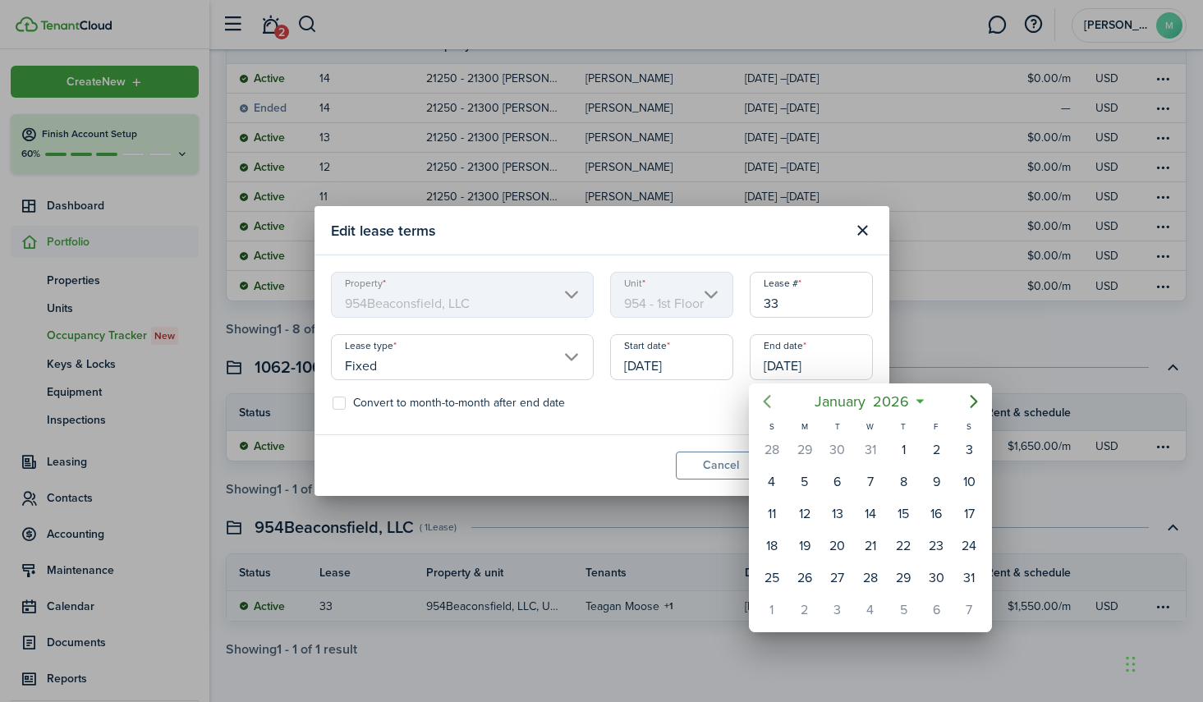
click at [768, 401] on icon "Previous page" at bounding box center [767, 402] width 20 height 20
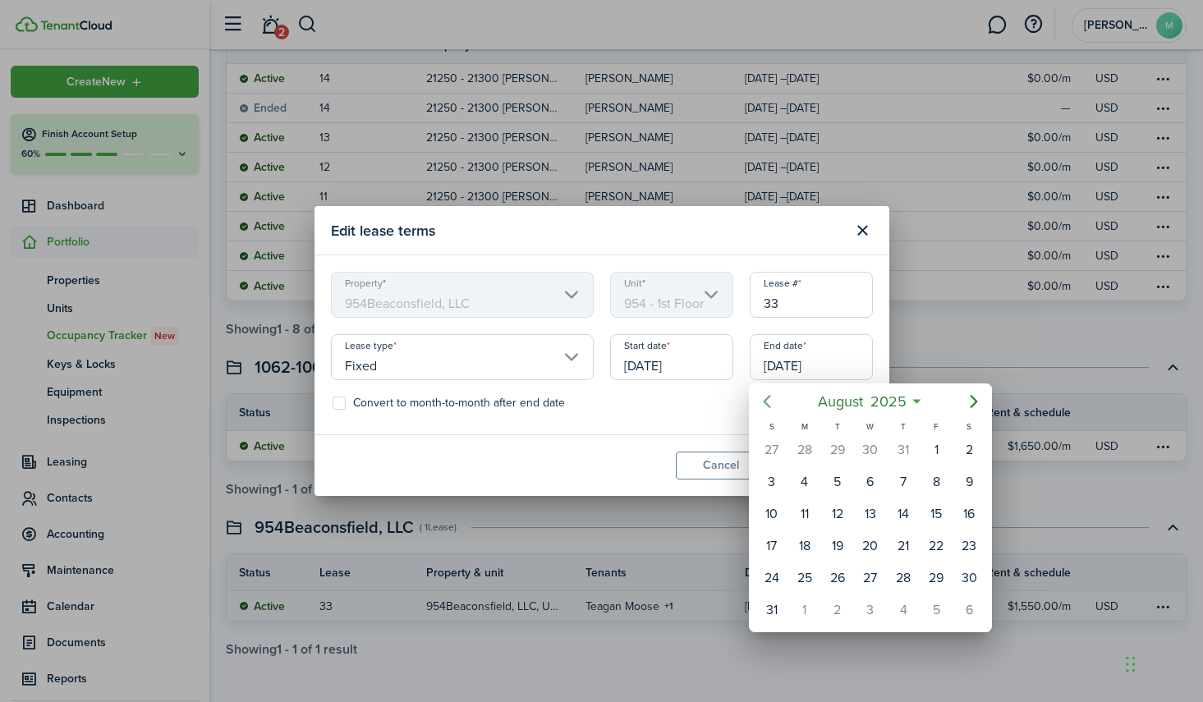
click at [768, 401] on icon "Previous page" at bounding box center [767, 402] width 20 height 20
click at [805, 578] on div "30" at bounding box center [804, 578] width 25 height 25
type input "[DATE]"
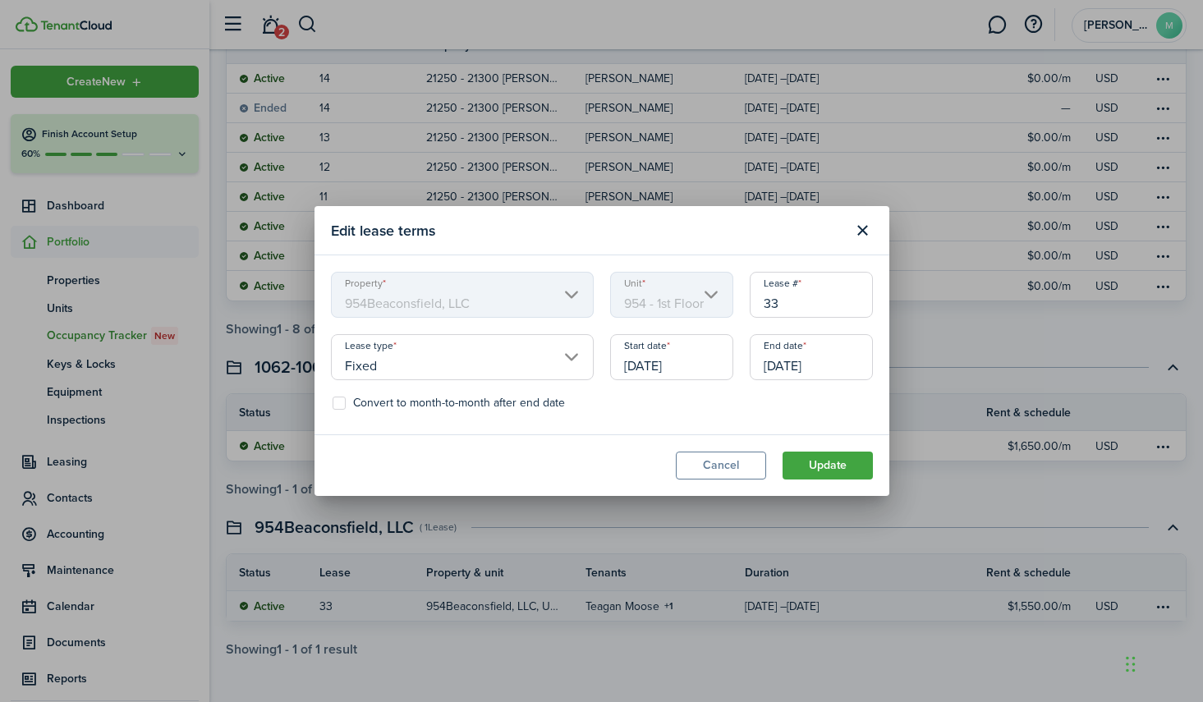
click at [554, 365] on input "Fixed" at bounding box center [462, 357] width 263 height 46
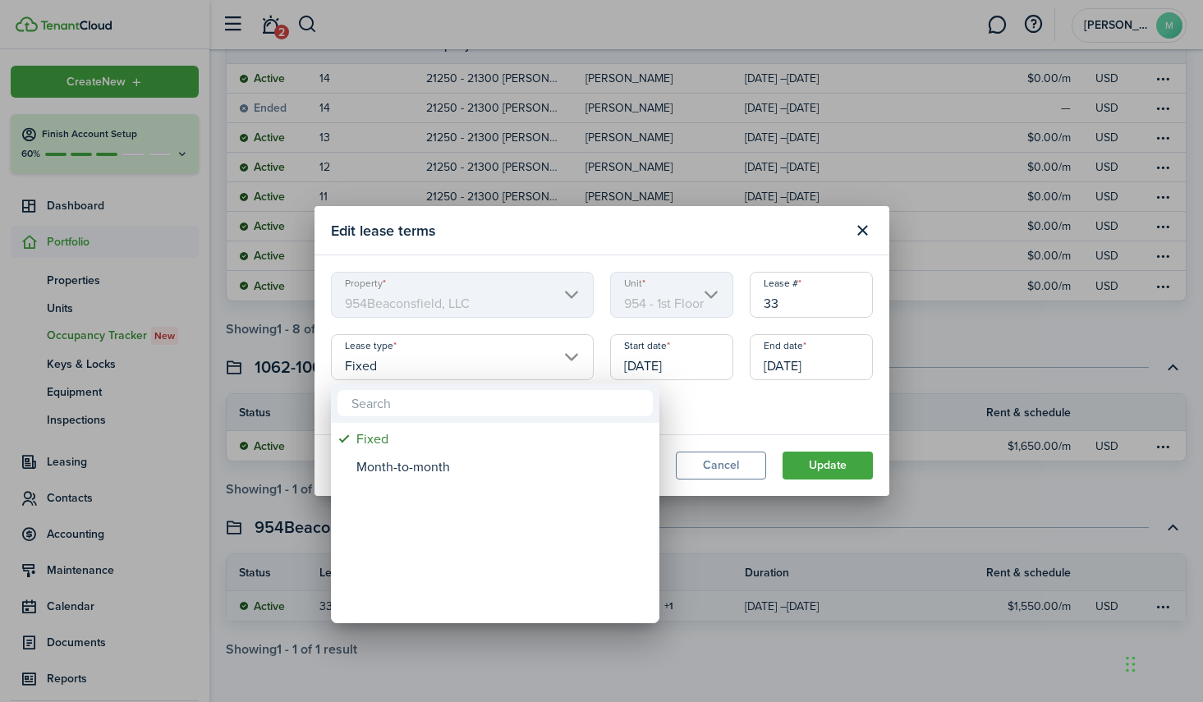
click at [555, 365] on div at bounding box center [601, 351] width 1465 height 965
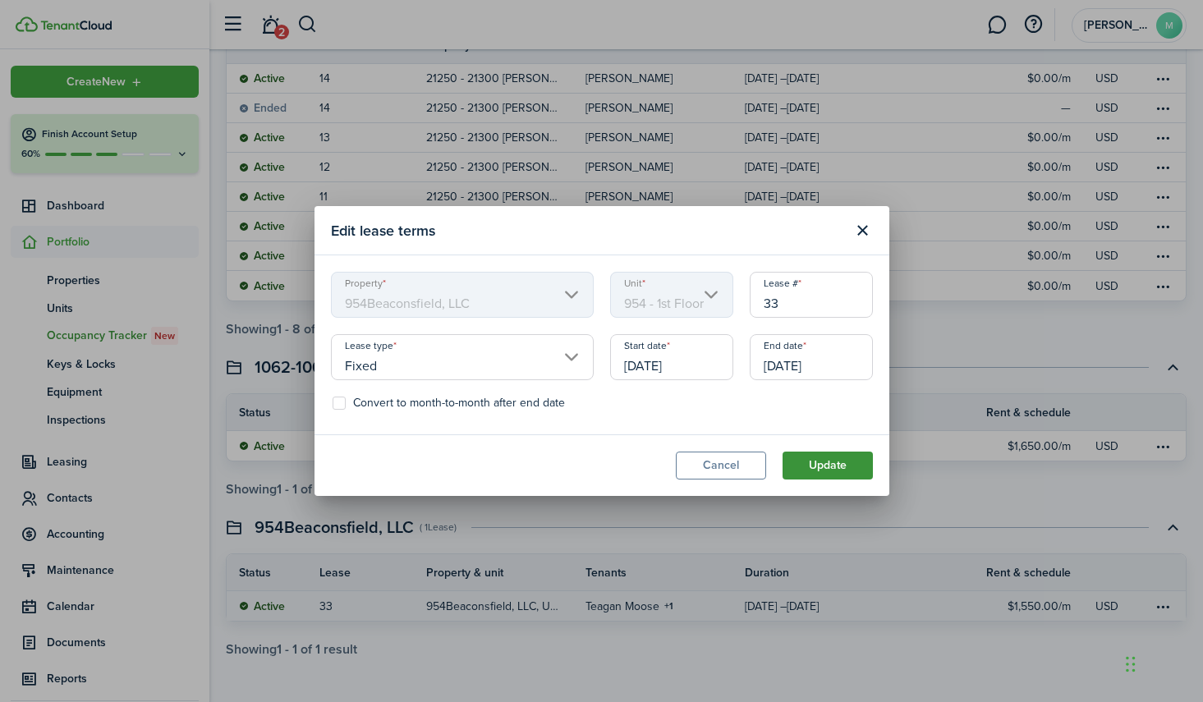
click at [809, 462] on button "Update" at bounding box center [827, 466] width 90 height 28
click at [783, 410] on div "Convert to month-to-month after end date" at bounding box center [602, 407] width 558 height 21
click at [818, 465] on button "Update" at bounding box center [827, 466] width 90 height 28
click at [809, 388] on span "Adjust the date to allow minimum two invoices to be posted." at bounding box center [805, 388] width 111 height 16
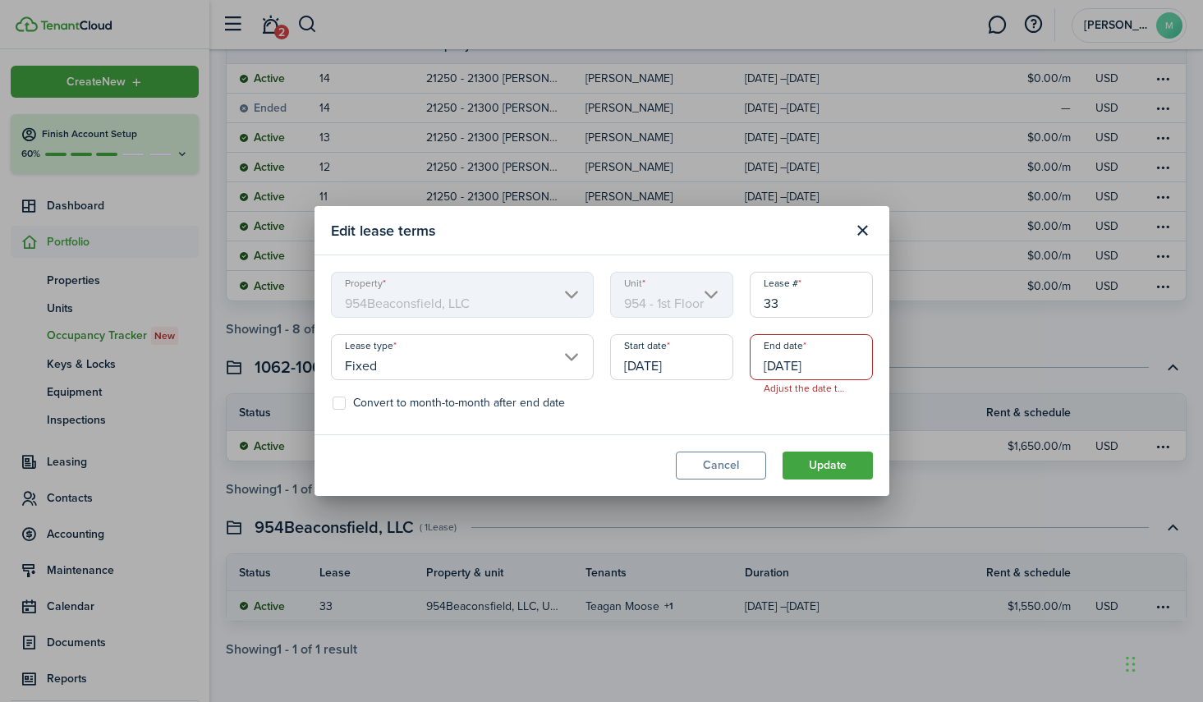
click at [807, 389] on span "Adjust the date to allow minimum two invoices to be posted." at bounding box center [805, 388] width 111 height 16
click at [804, 413] on div "Convert to month-to-month after end date" at bounding box center [602, 407] width 558 height 21
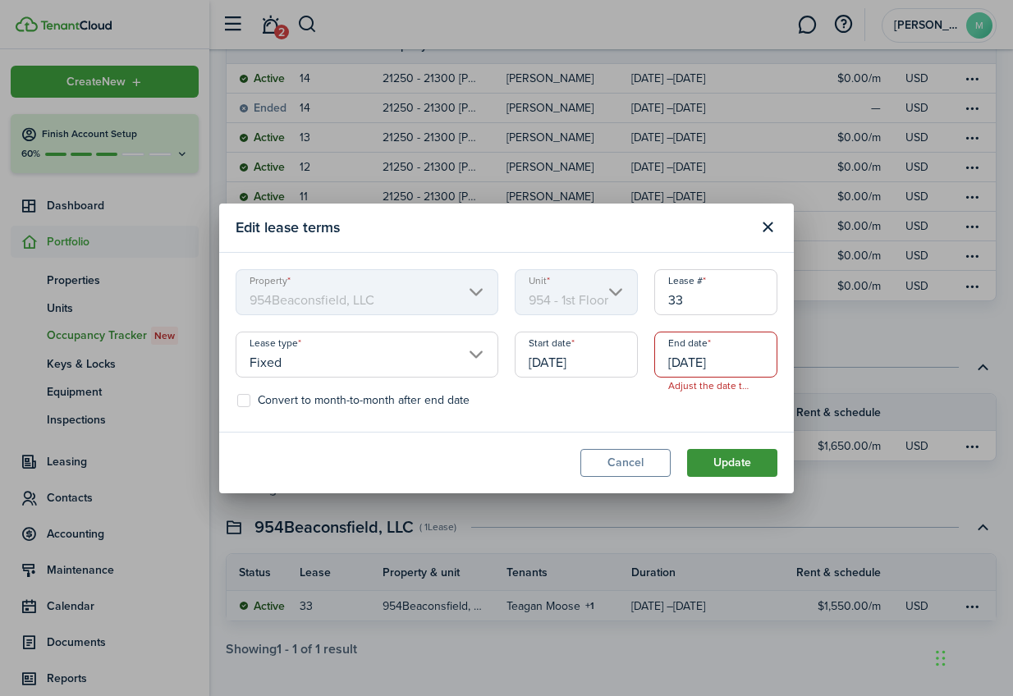
click at [723, 470] on button "Update" at bounding box center [732, 463] width 90 height 28
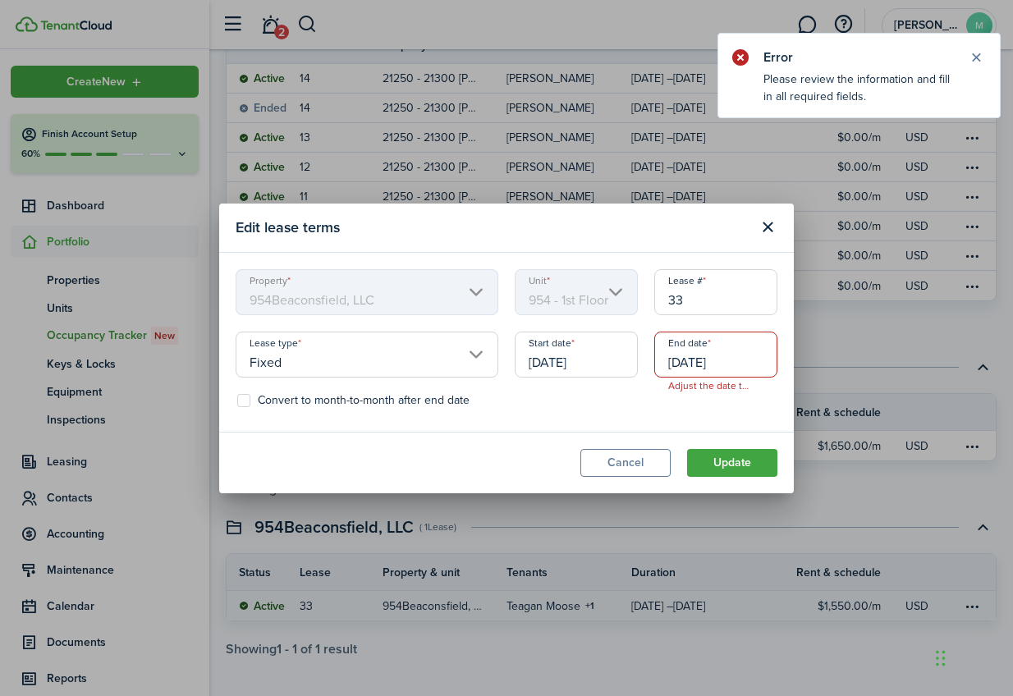
click at [736, 351] on input "[DATE]" at bounding box center [715, 355] width 123 height 46
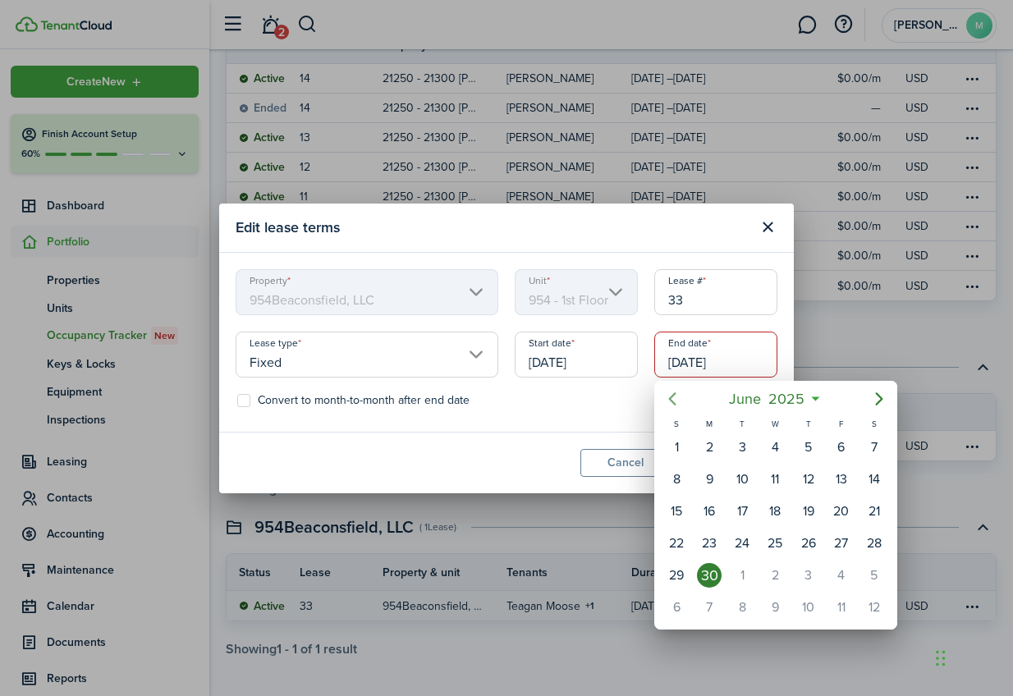
click at [677, 398] on icon "Previous page" at bounding box center [673, 399] width 20 height 20
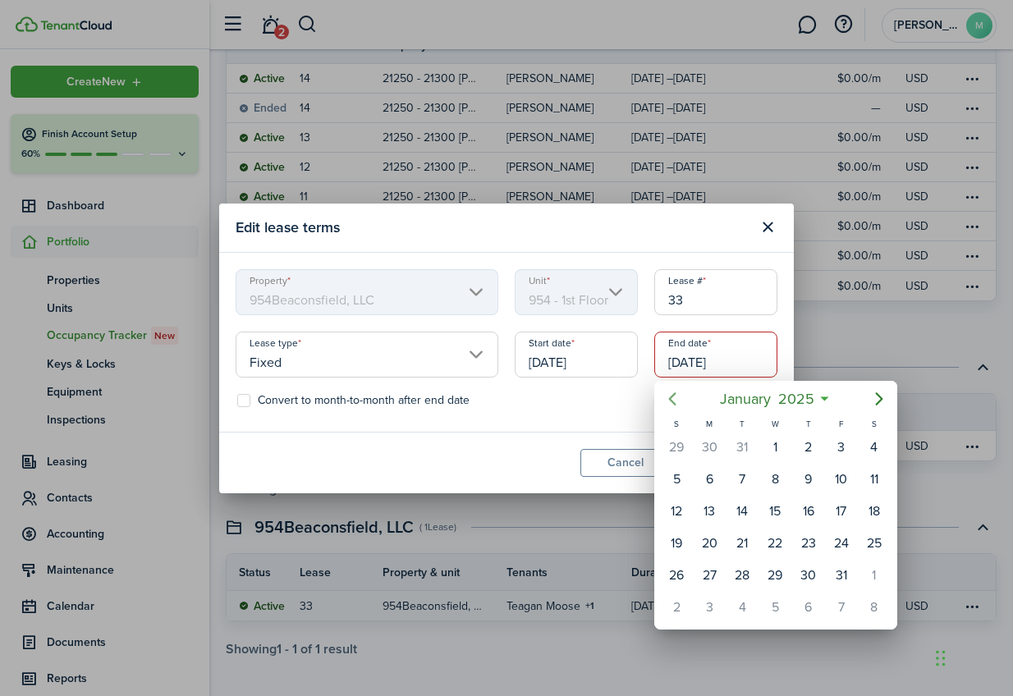
click at [677, 398] on icon "Previous page" at bounding box center [673, 399] width 20 height 20
click at [878, 399] on icon "Next page" at bounding box center [879, 399] width 20 height 20
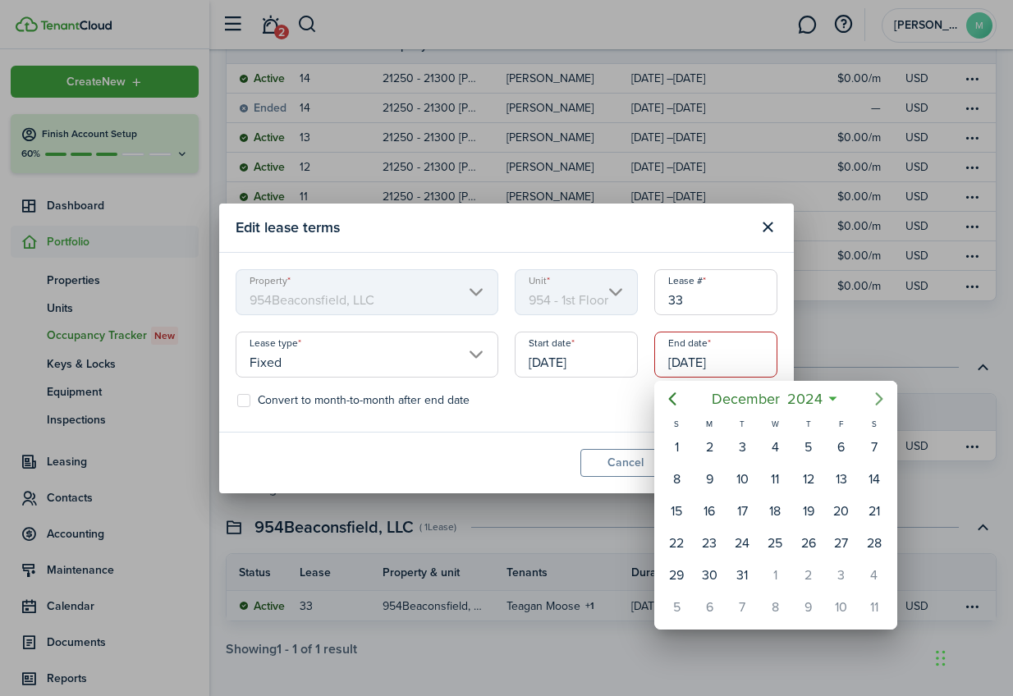
click at [878, 399] on icon "Next page" at bounding box center [879, 399] width 20 height 20
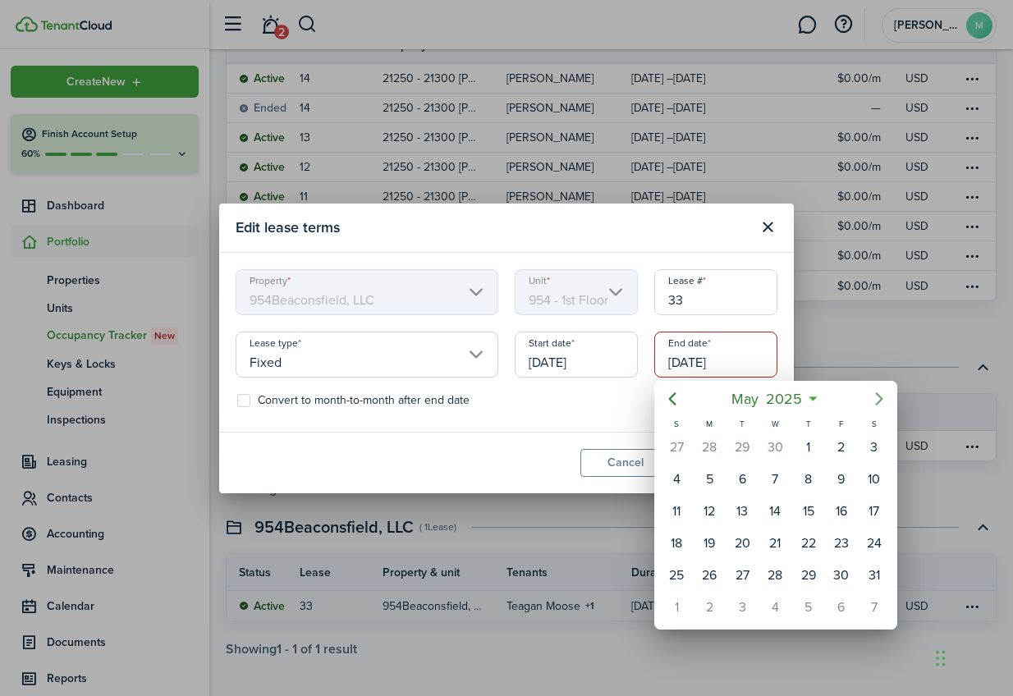
click at [878, 399] on icon "Next page" at bounding box center [879, 399] width 20 height 20
click at [701, 575] on div "30" at bounding box center [709, 575] width 25 height 25
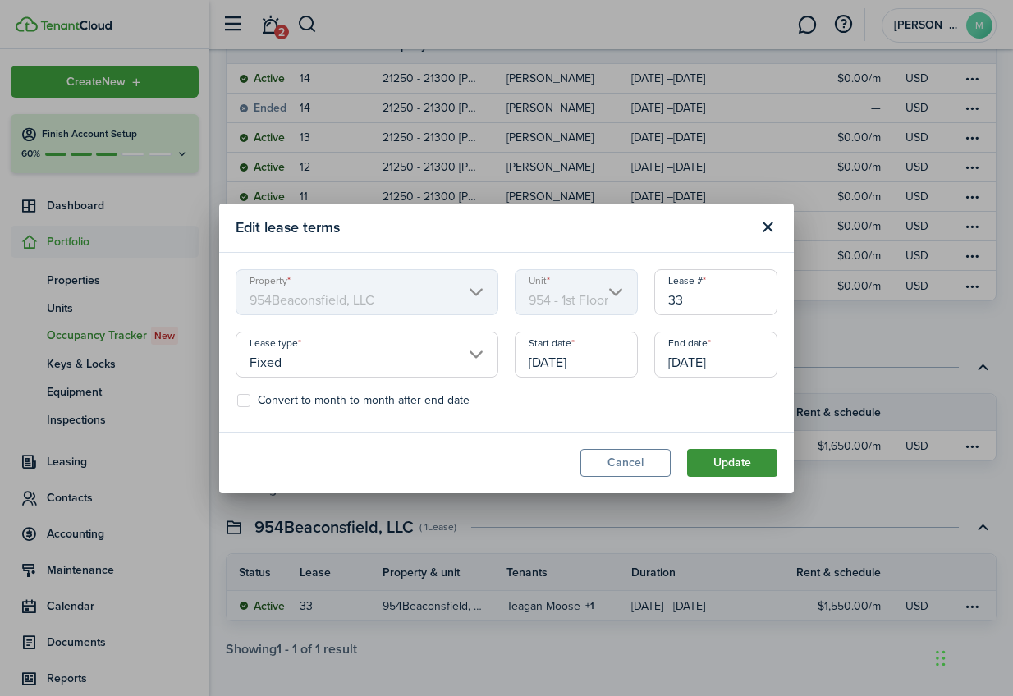
click at [702, 452] on button "Update" at bounding box center [732, 463] width 90 height 28
click at [617, 451] on button "Cancel" at bounding box center [625, 463] width 90 height 28
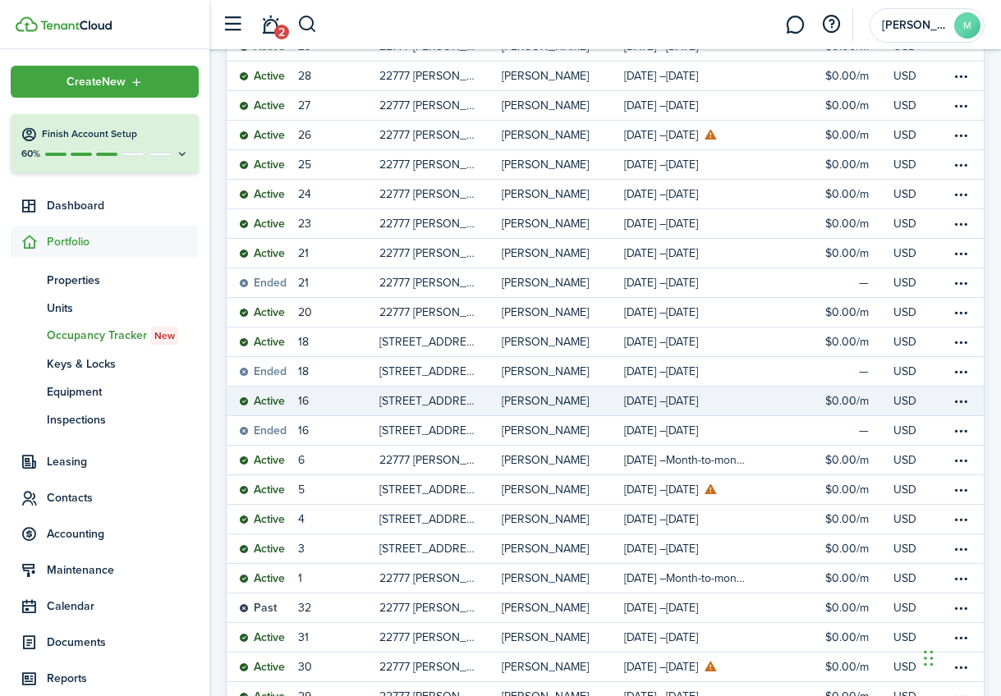
scroll to position [0, 0]
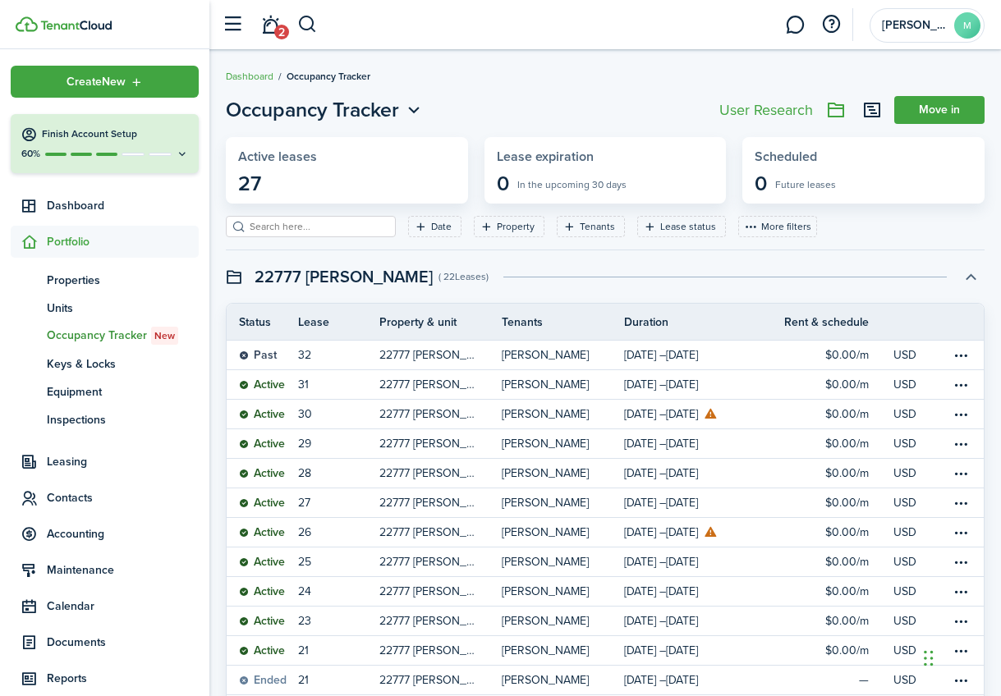
click at [975, 275] on button "button" at bounding box center [970, 277] width 28 height 28
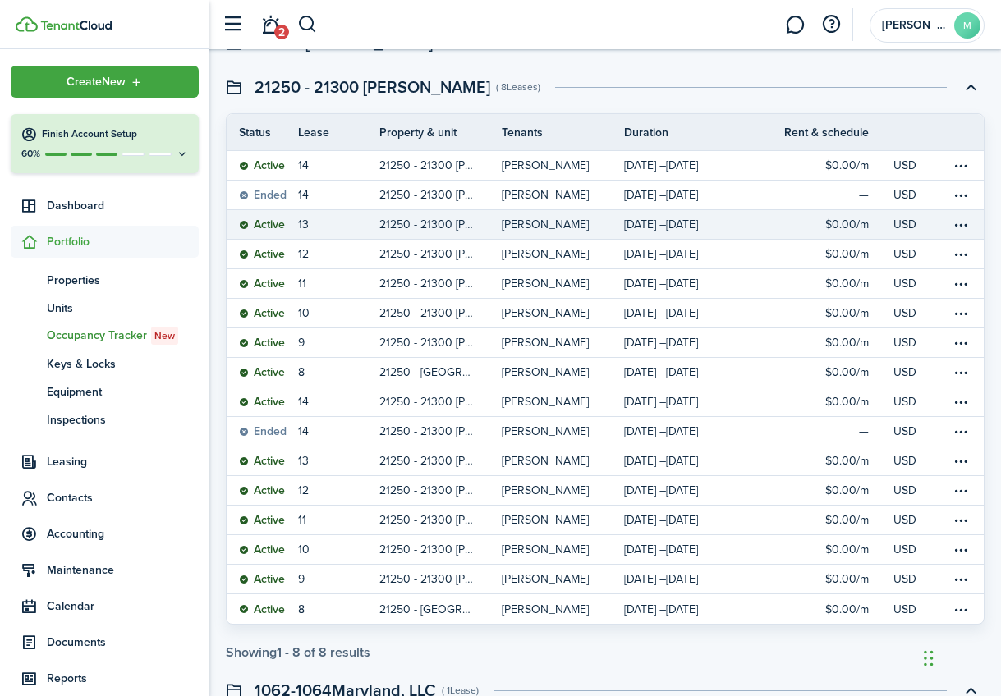
scroll to position [172, 0]
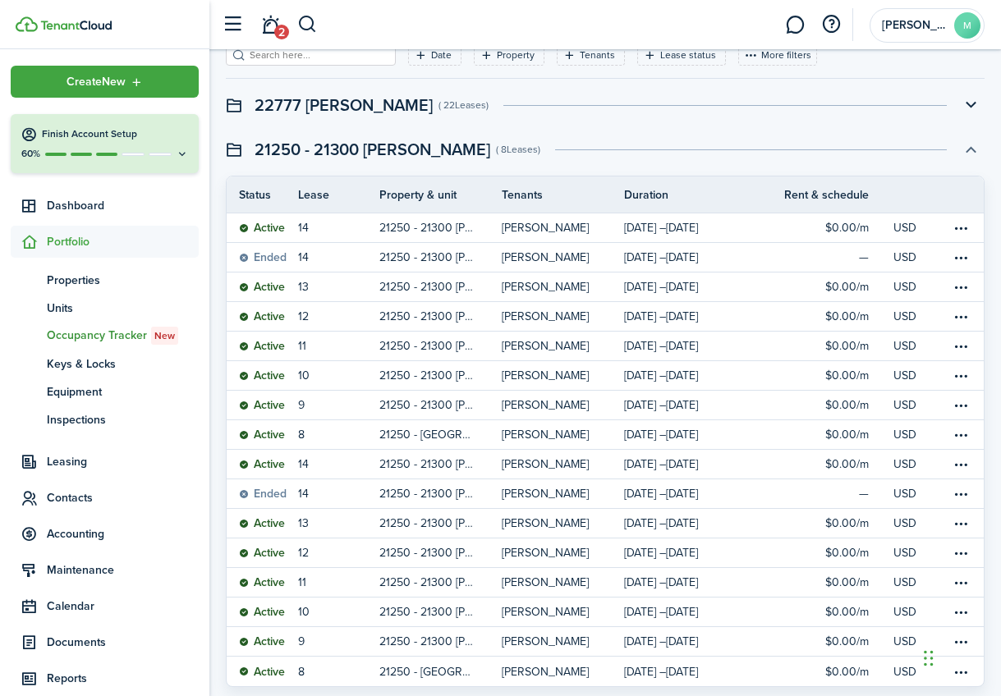
click at [969, 151] on button "button" at bounding box center [970, 149] width 28 height 28
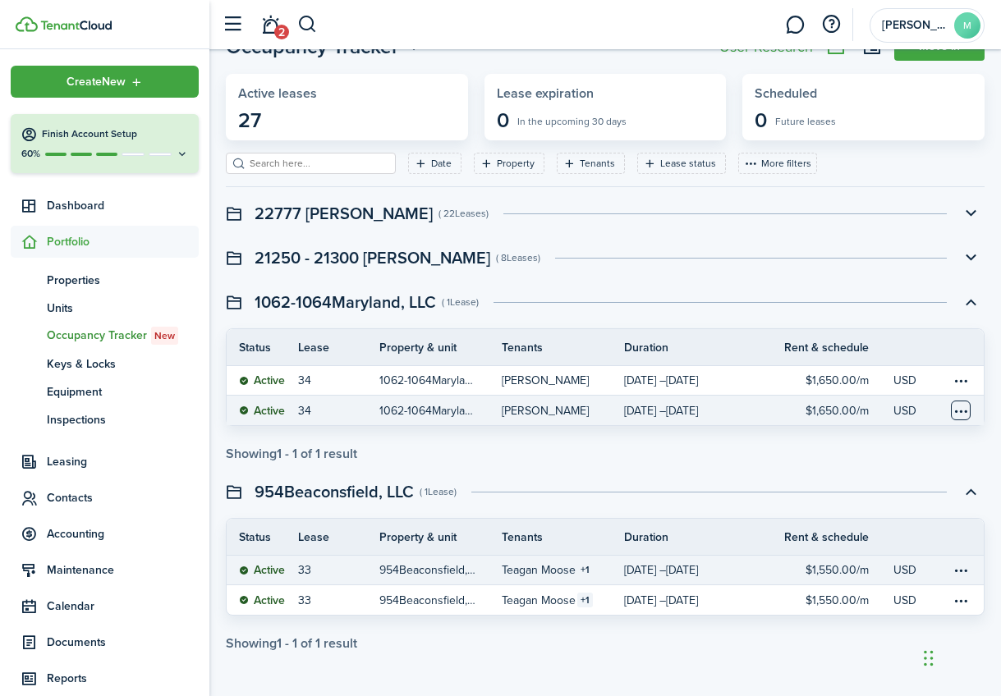
click at [965, 406] on table-menu-btn-icon at bounding box center [961, 411] width 20 height 20
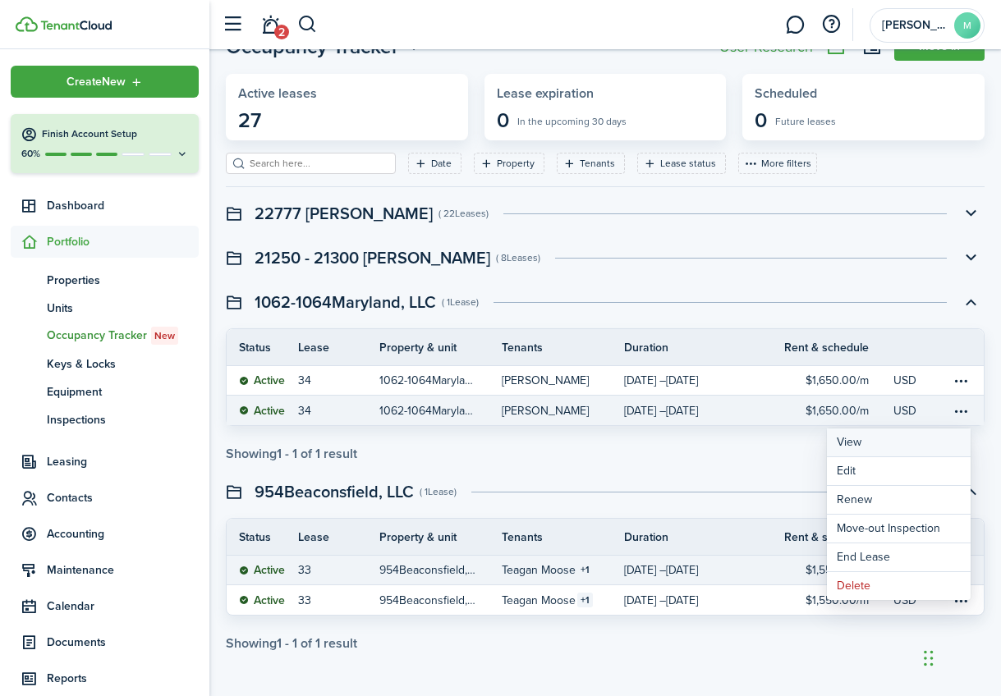
click at [885, 443] on link "View" at bounding box center [899, 443] width 144 height 29
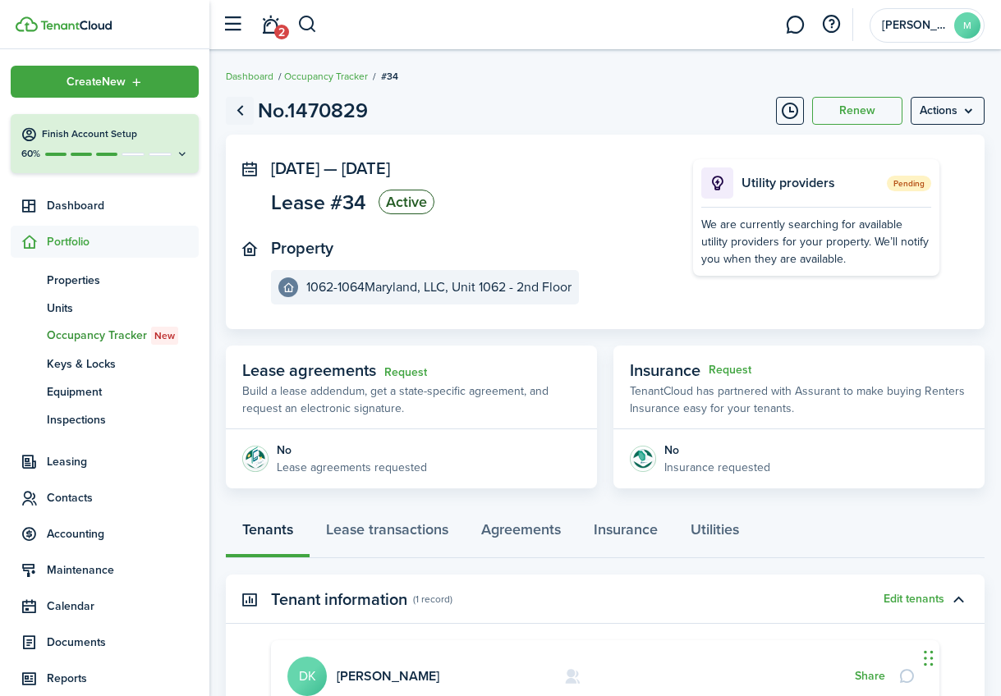
click at [247, 112] on link "Go back" at bounding box center [240, 111] width 28 height 28
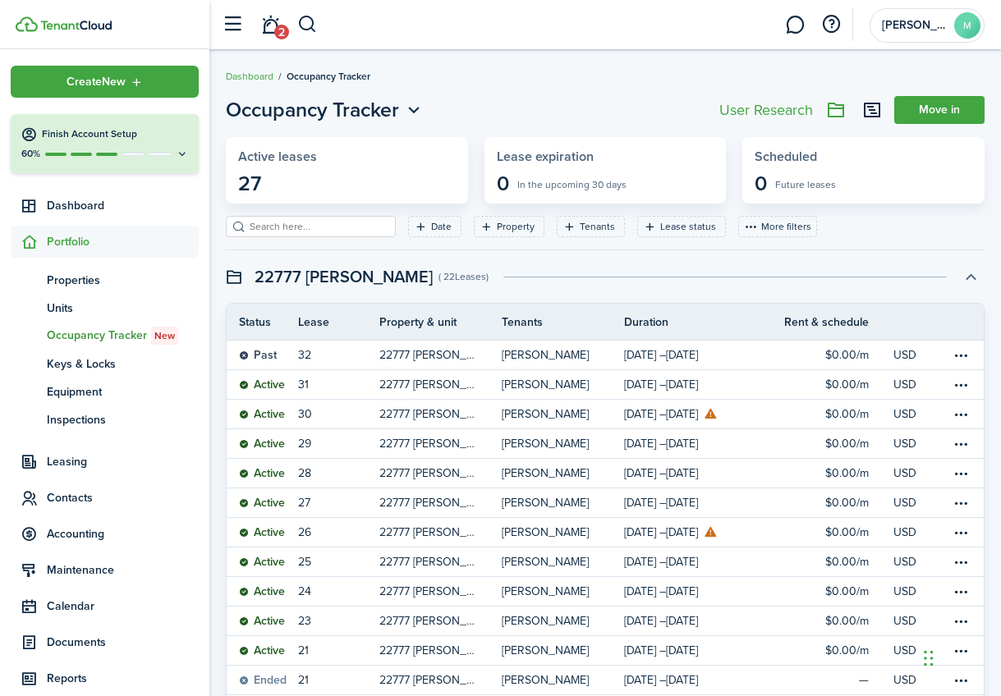
click at [972, 280] on button "button" at bounding box center [970, 277] width 28 height 28
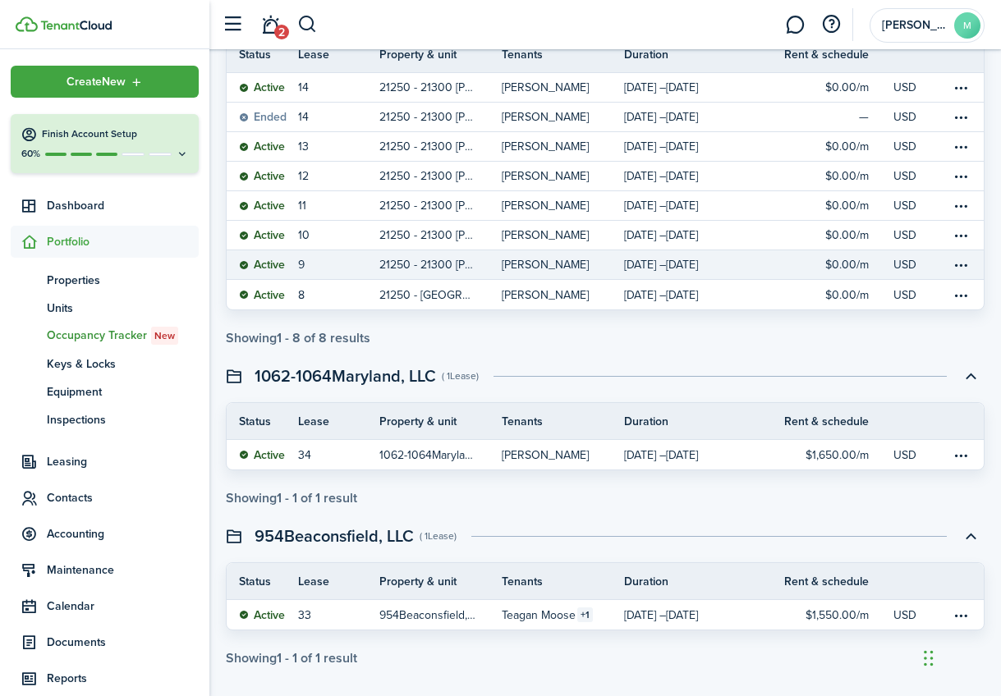
scroll to position [327, 0]
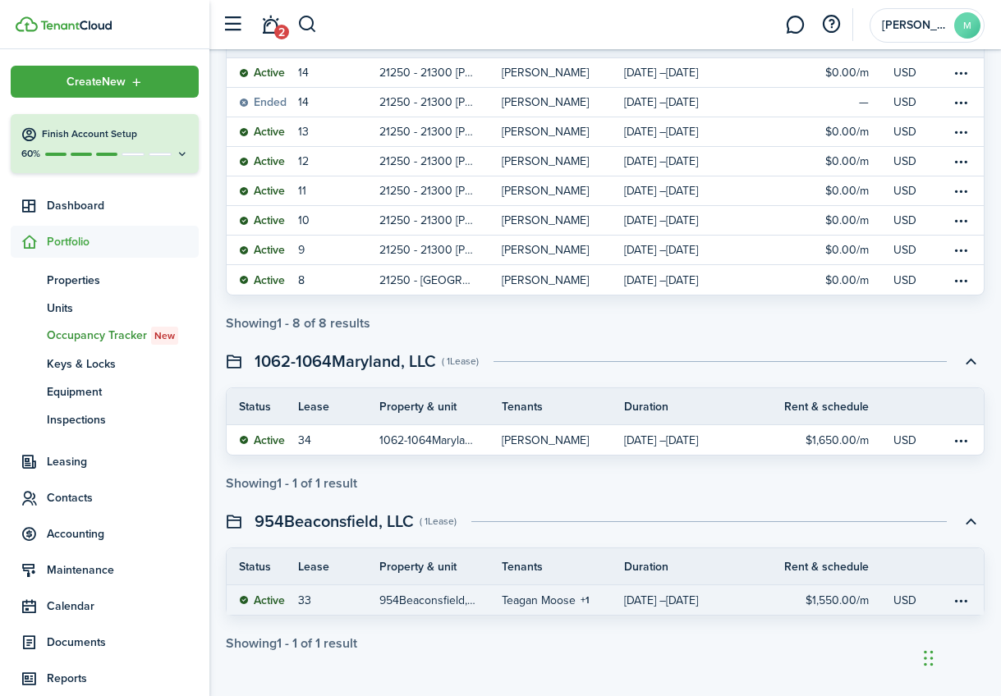
click at [837, 596] on p "$1,550.00/m" at bounding box center [836, 600] width 63 height 17
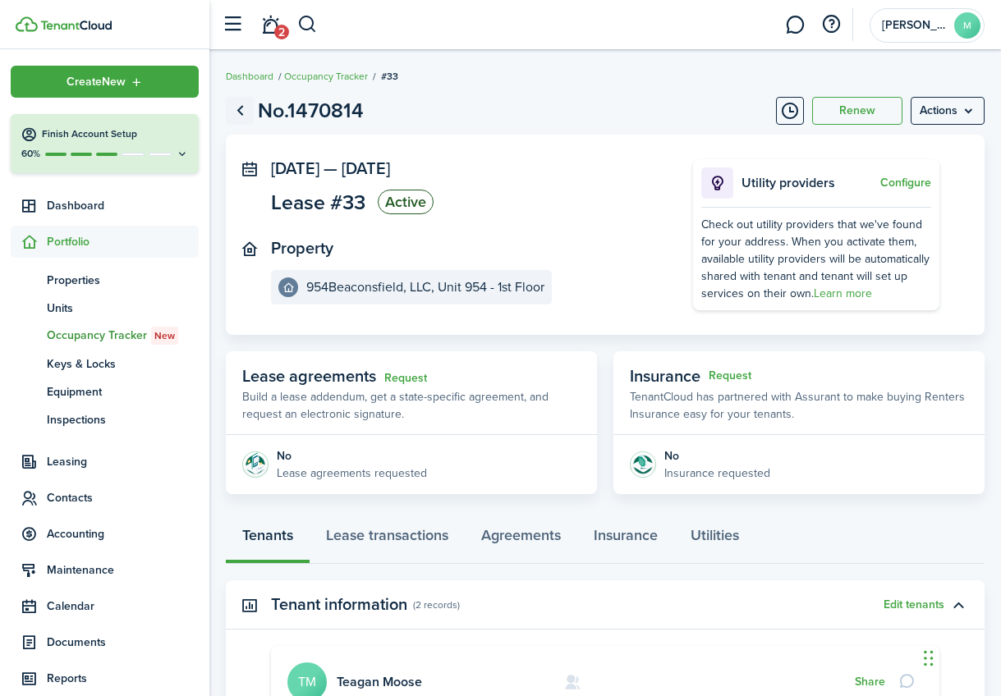
click at [246, 115] on link "Go back" at bounding box center [240, 111] width 28 height 28
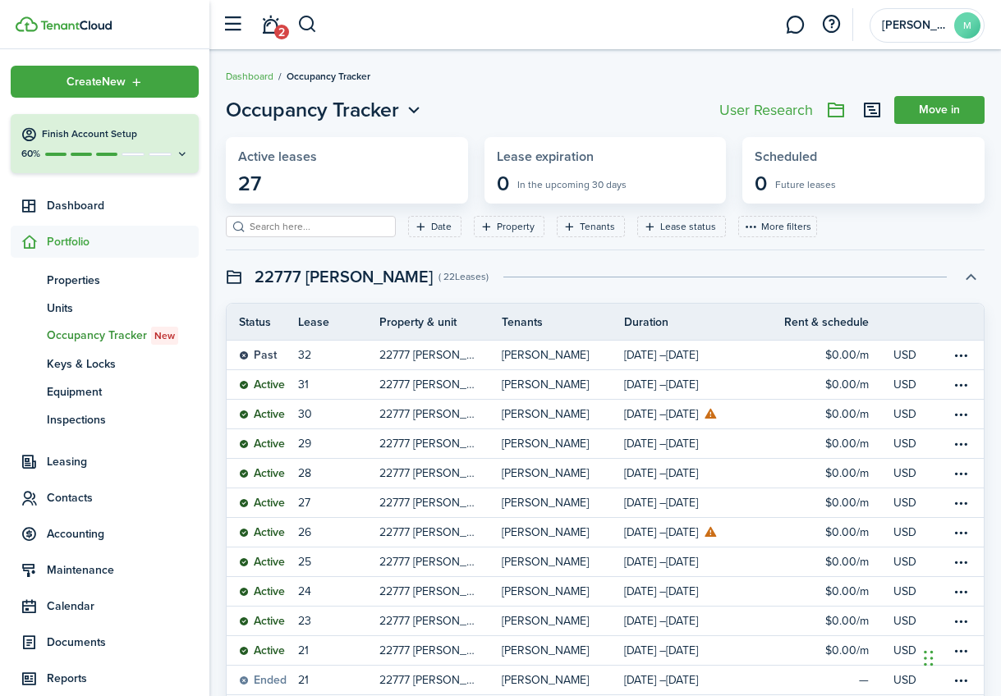
click at [973, 282] on button "button" at bounding box center [970, 277] width 28 height 28
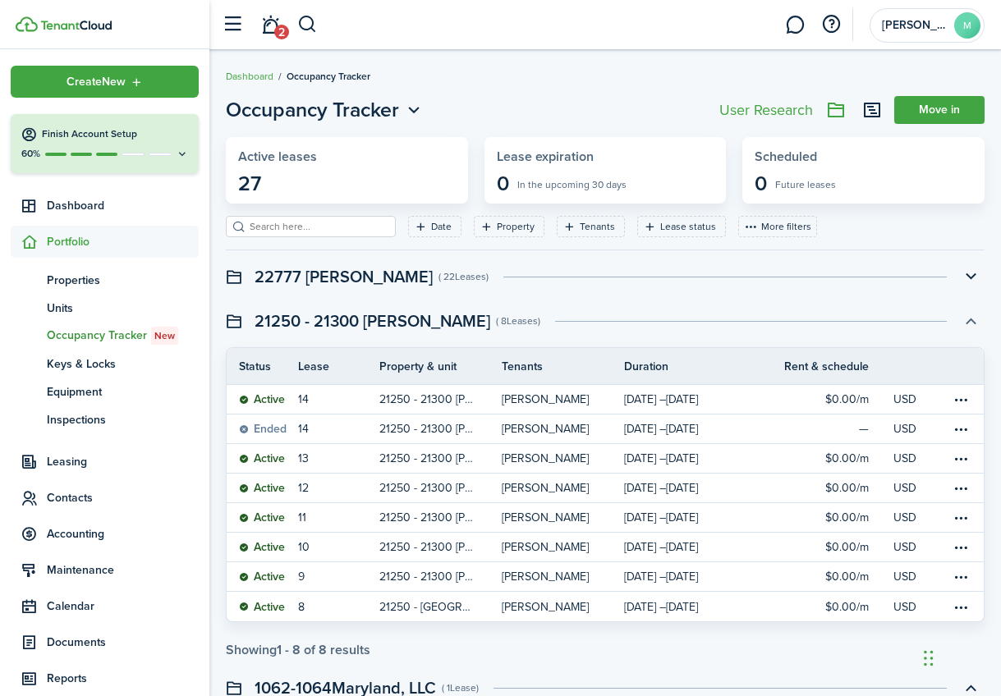
click at [972, 319] on button "button" at bounding box center [970, 321] width 28 height 28
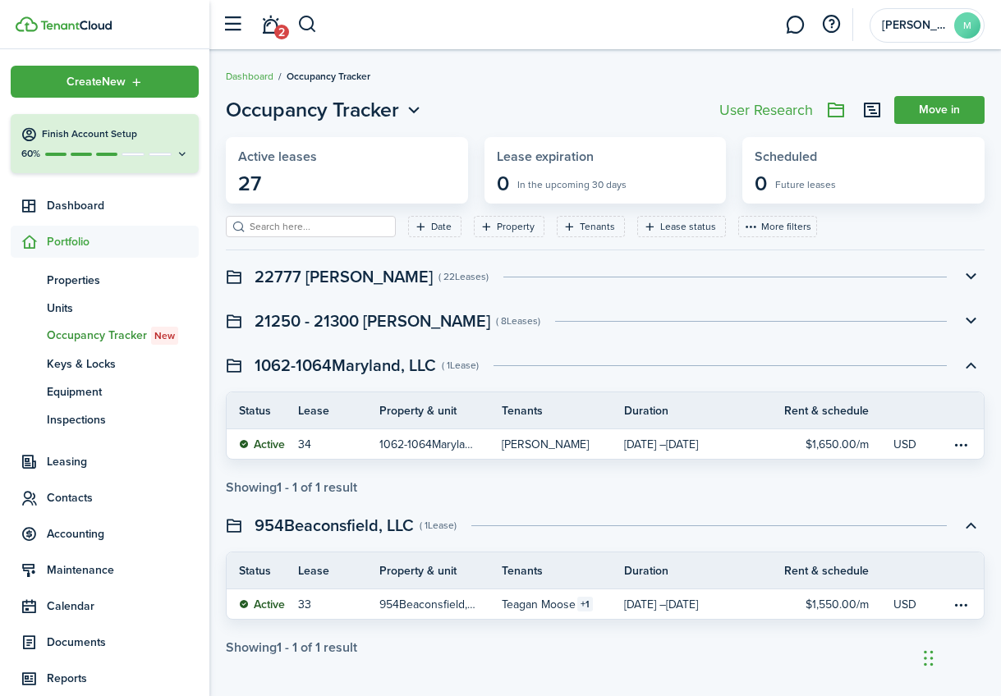
scroll to position [4, 0]
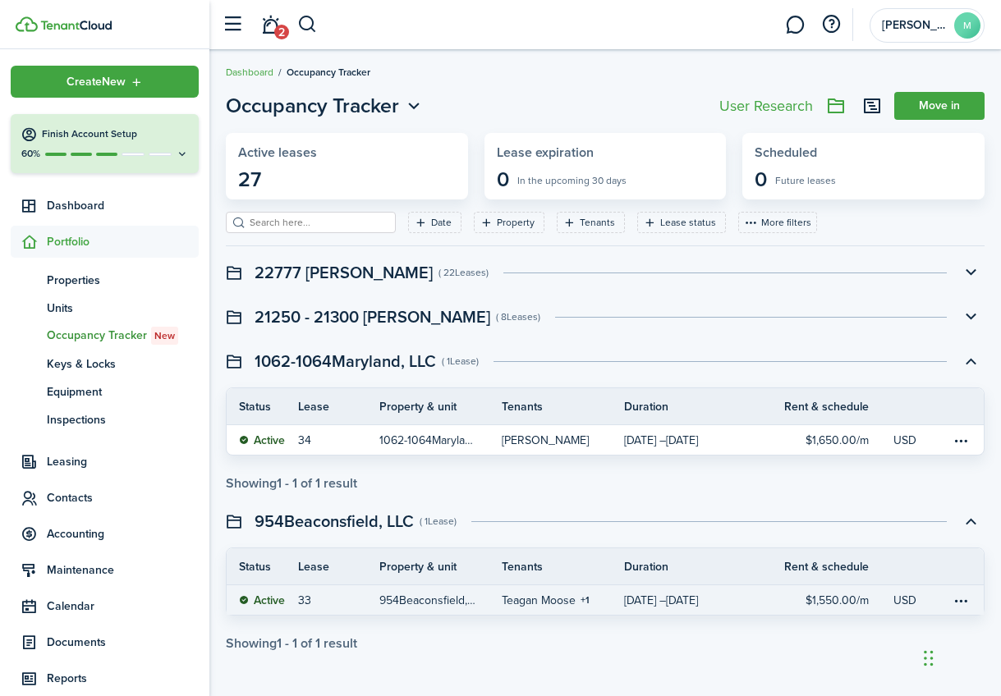
click at [814, 599] on p "$1,550.00/m" at bounding box center [836, 600] width 63 height 17
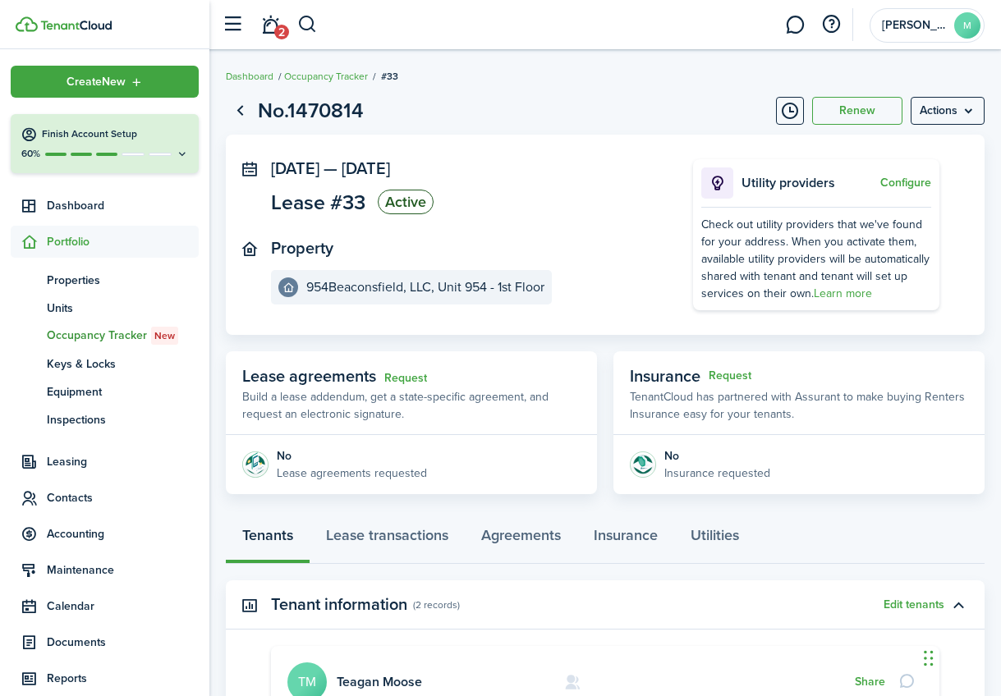
click at [113, 335] on span "Occupancy Tracker New" at bounding box center [123, 336] width 152 height 18
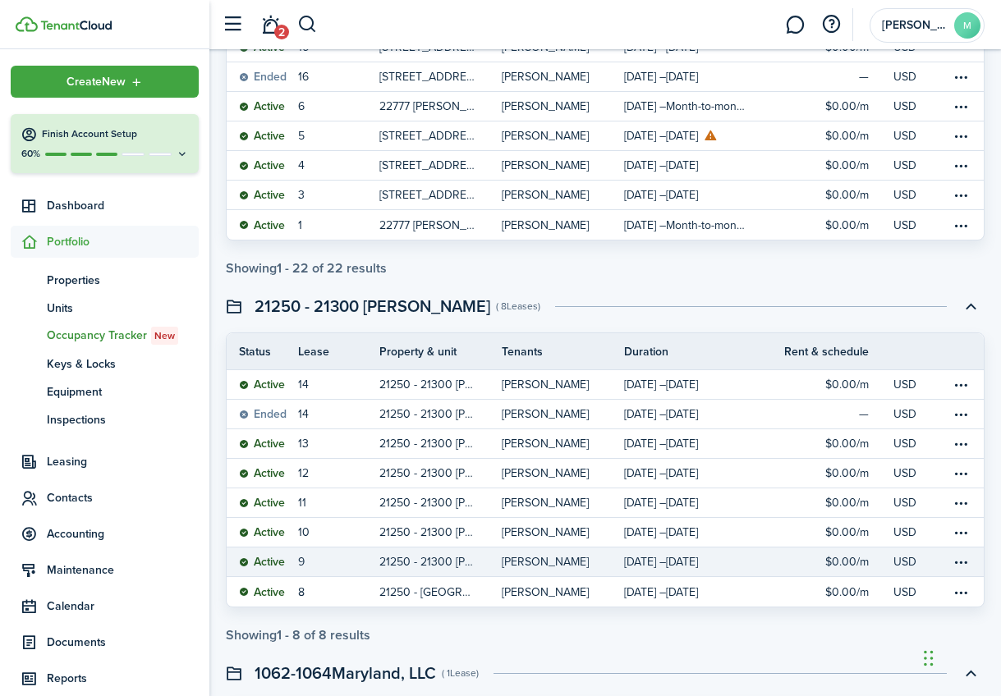
scroll to position [1063, 0]
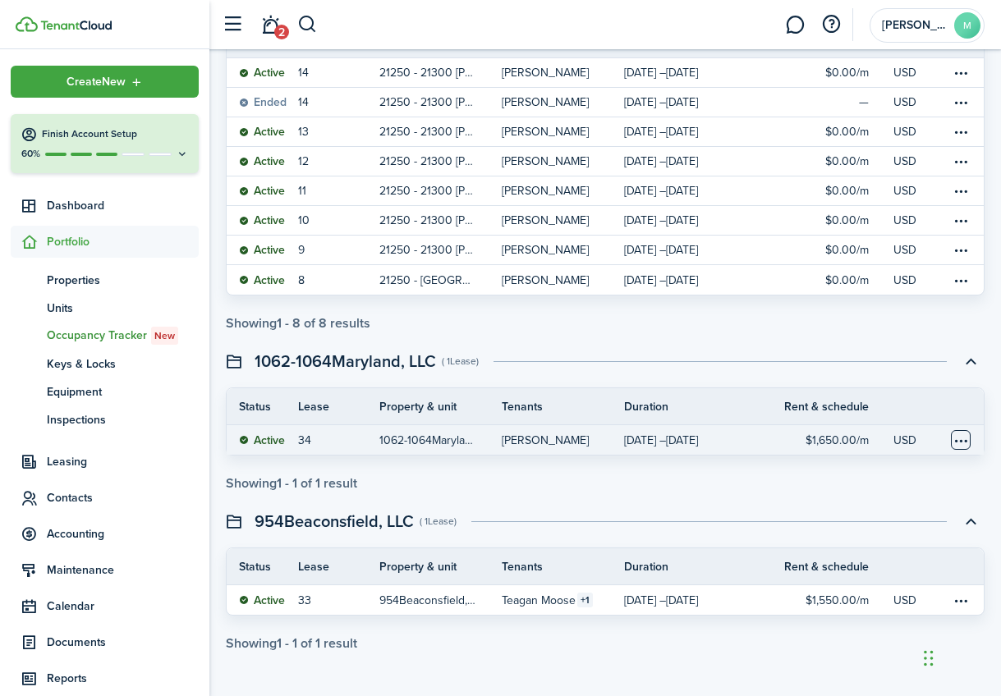
click at [952, 437] on table-menu-btn-icon at bounding box center [961, 440] width 20 height 20
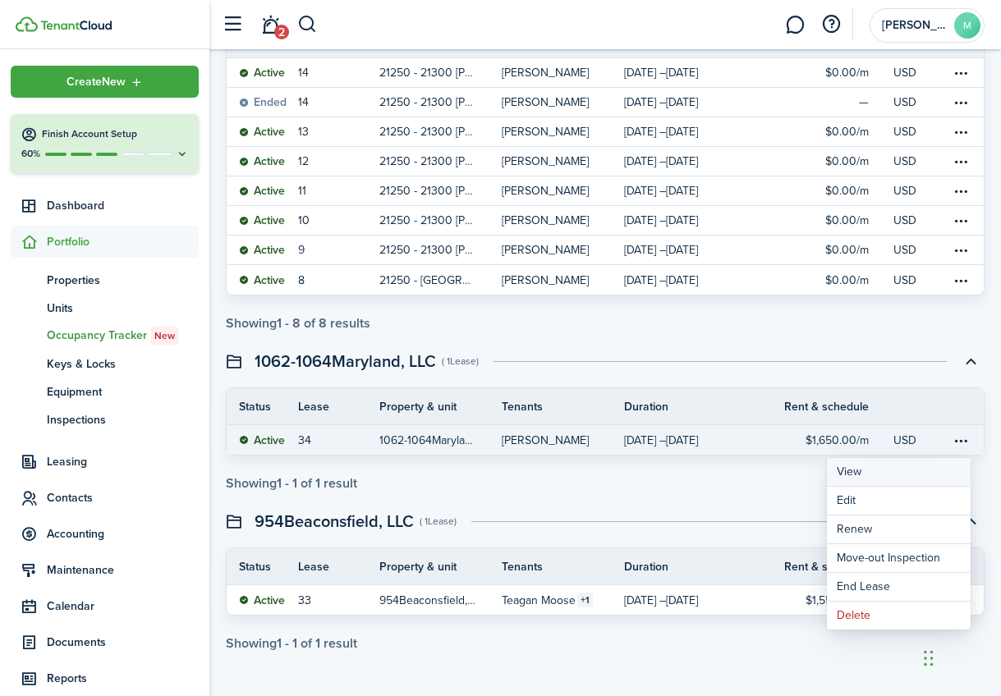
click at [880, 472] on link "View" at bounding box center [899, 472] width 144 height 29
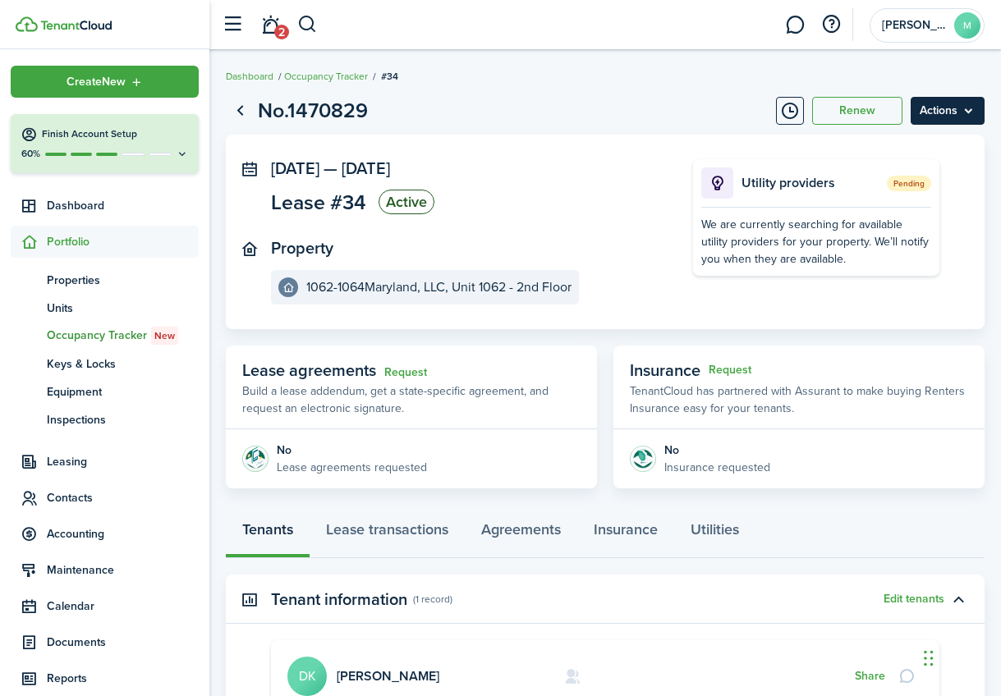
click at [953, 106] on menu-btn "Actions" at bounding box center [947, 111] width 74 height 28
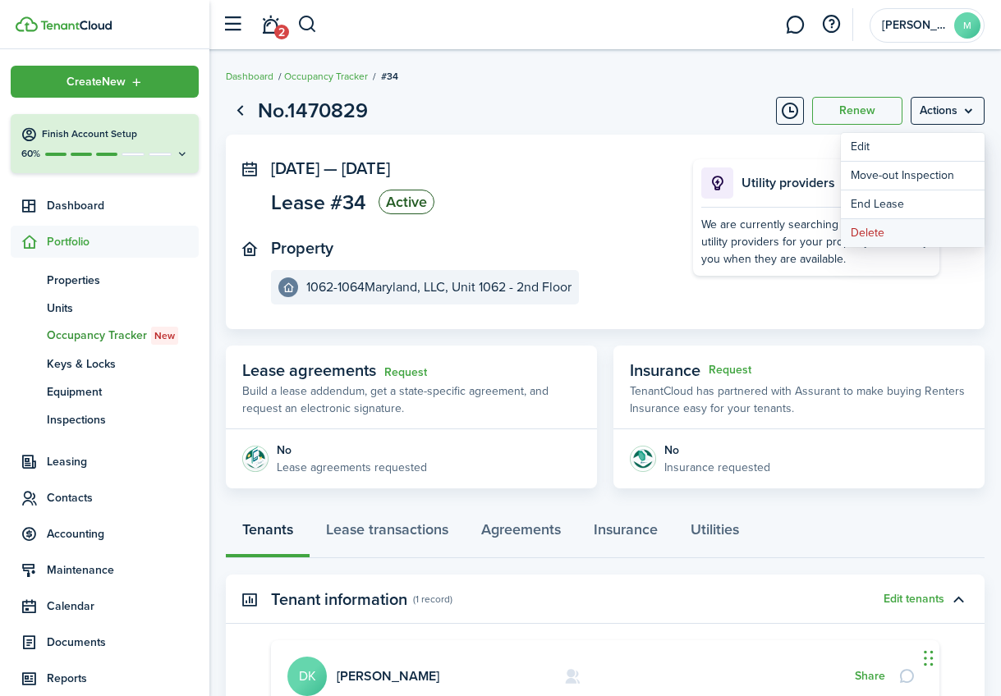
click at [871, 228] on button "Delete" at bounding box center [913, 233] width 144 height 28
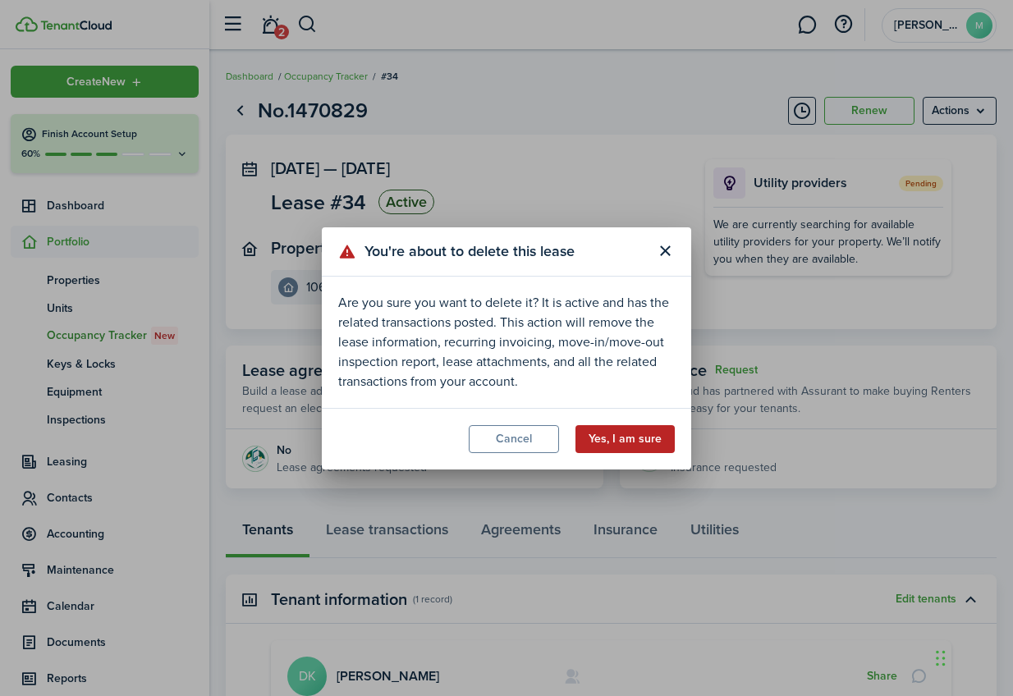
click at [630, 440] on button "Yes, I am sure" at bounding box center [625, 439] width 99 height 28
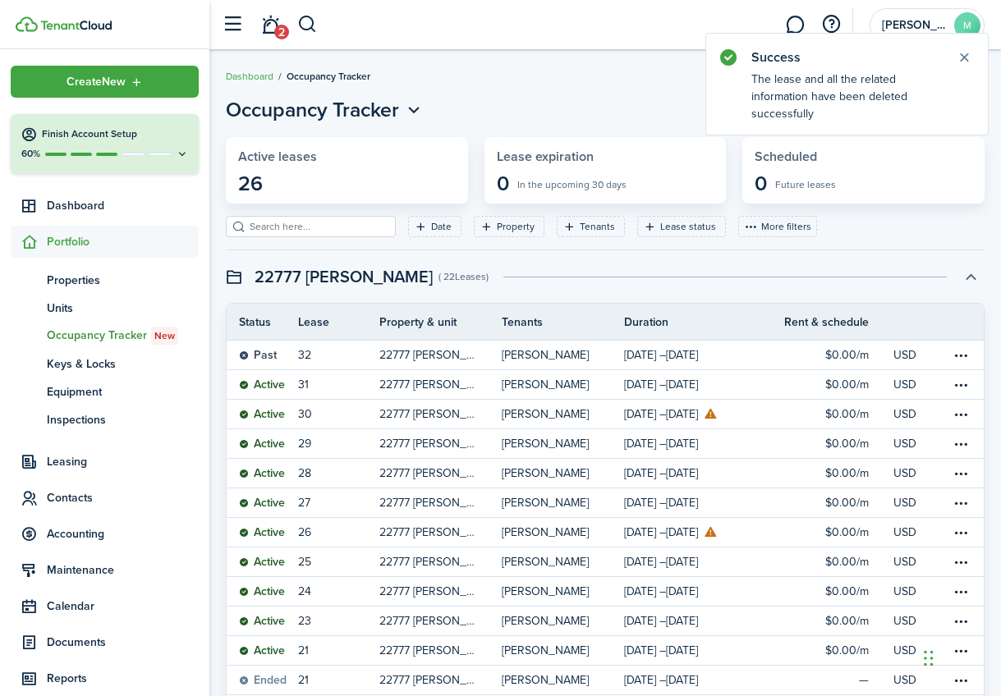
click at [970, 282] on button "button" at bounding box center [970, 277] width 28 height 28
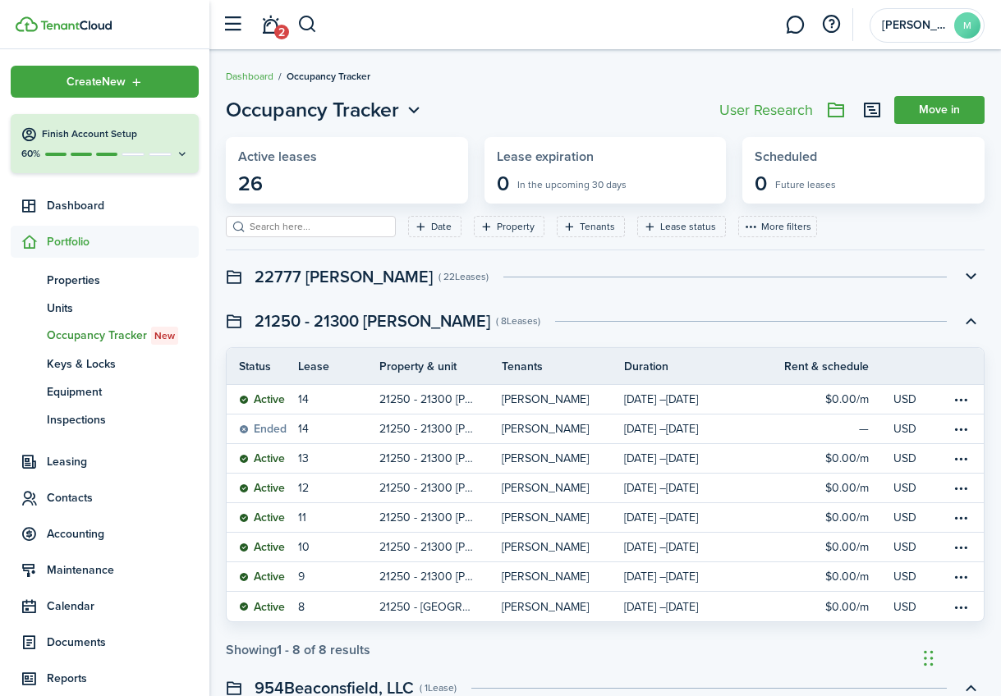
click at [71, 336] on span "Occupancy Tracker New" at bounding box center [123, 336] width 152 height 18
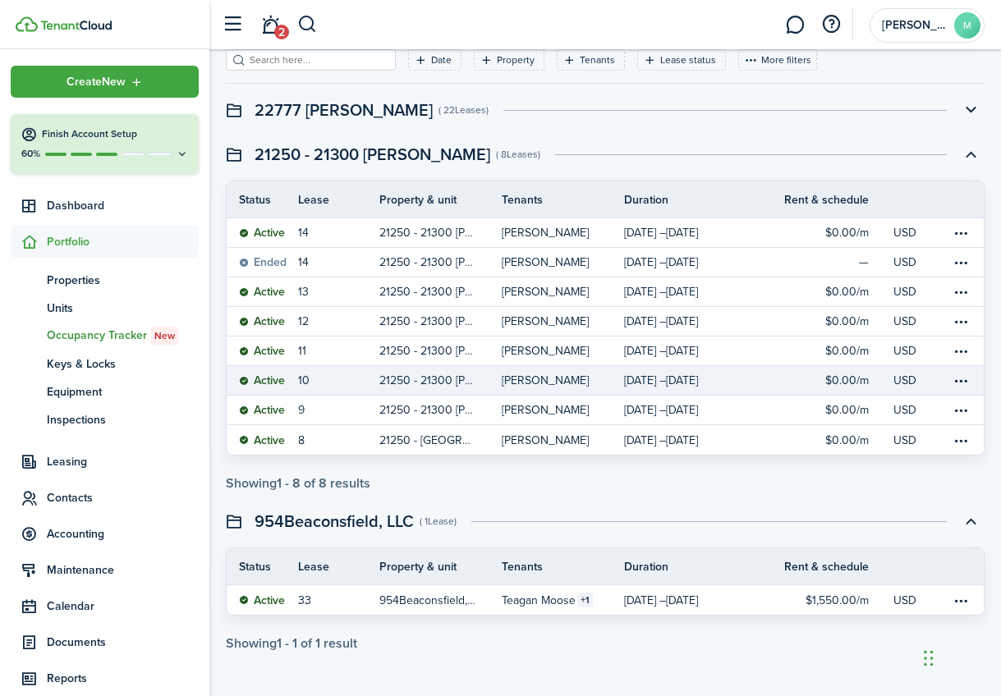
scroll to position [163, 0]
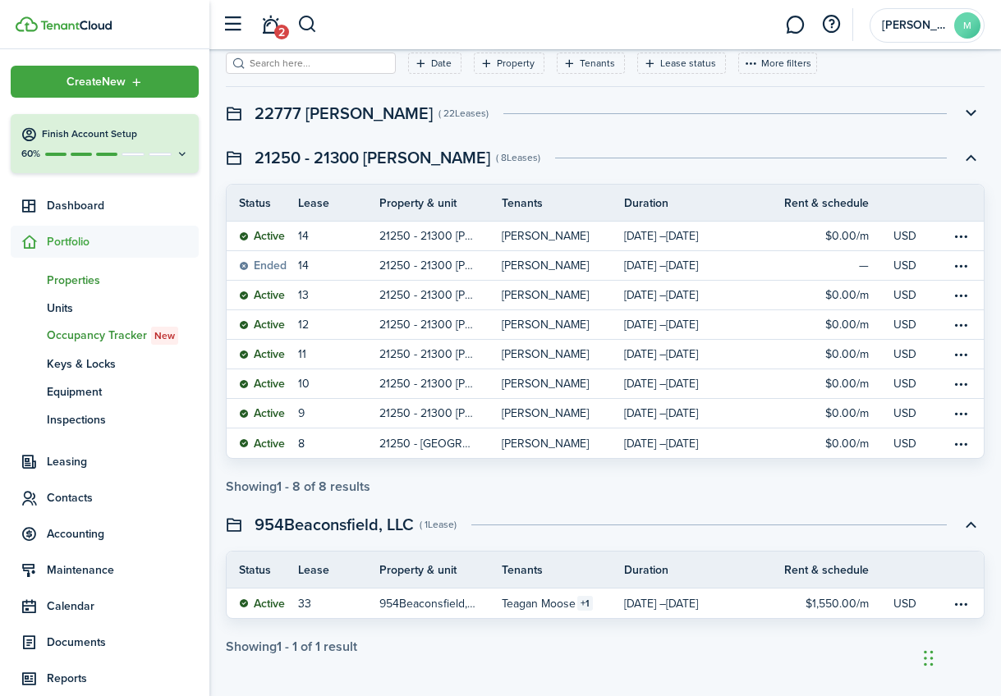
click at [91, 277] on span "Properties" at bounding box center [123, 280] width 152 height 17
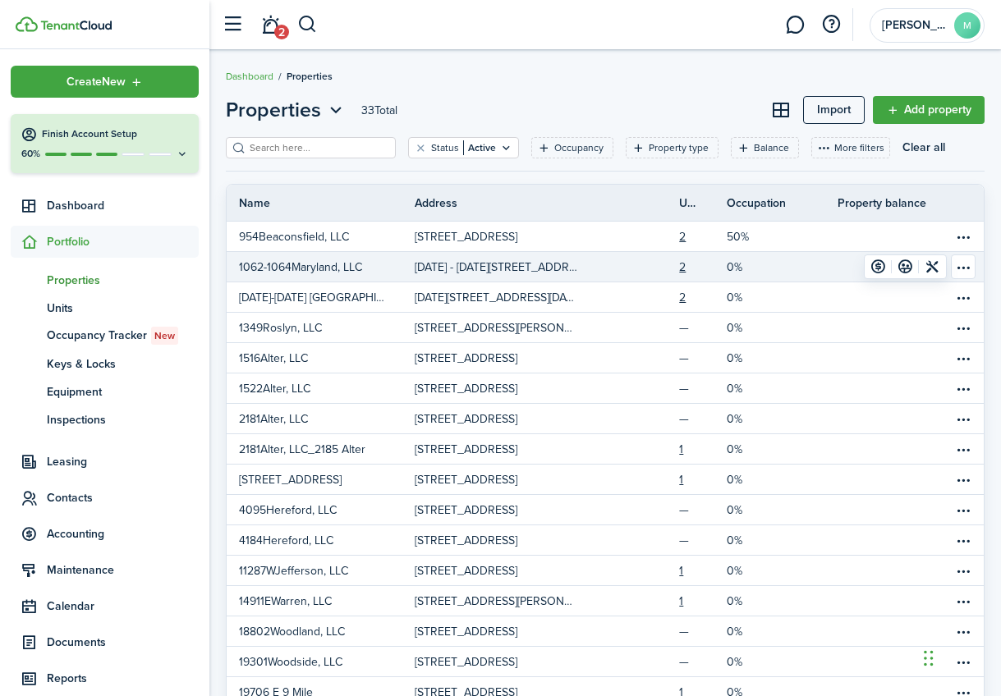
click at [484, 268] on p "[DATE] - [DATE][STREET_ADDRESS][US_STATE]" at bounding box center [496, 267] width 163 height 17
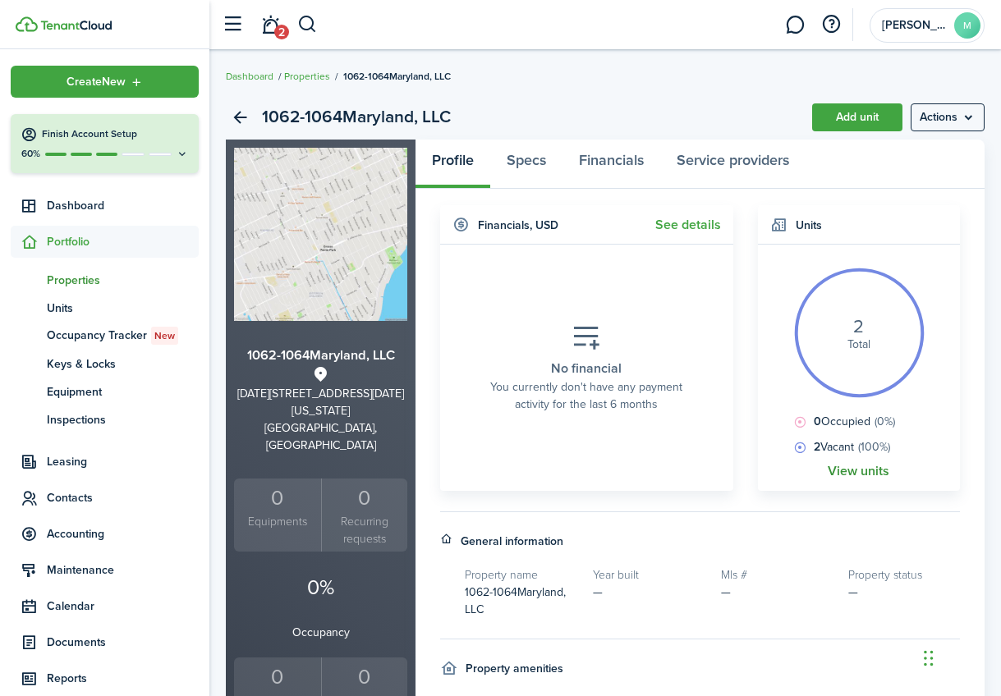
click at [854, 471] on link "View units" at bounding box center [859, 471] width 62 height 15
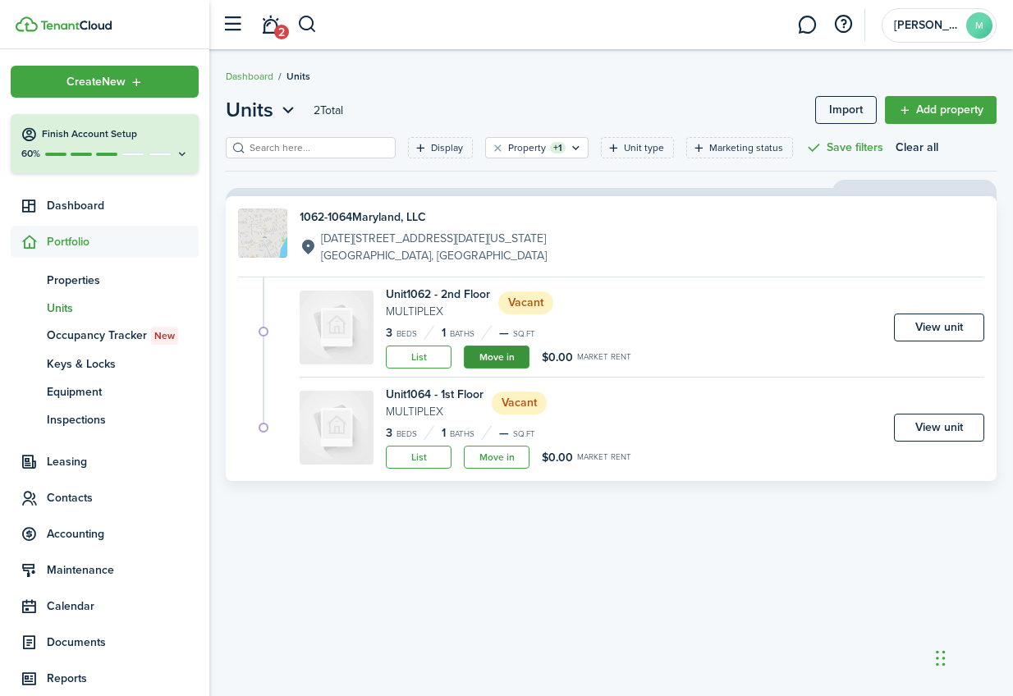
click at [505, 353] on link "Move in" at bounding box center [497, 357] width 66 height 23
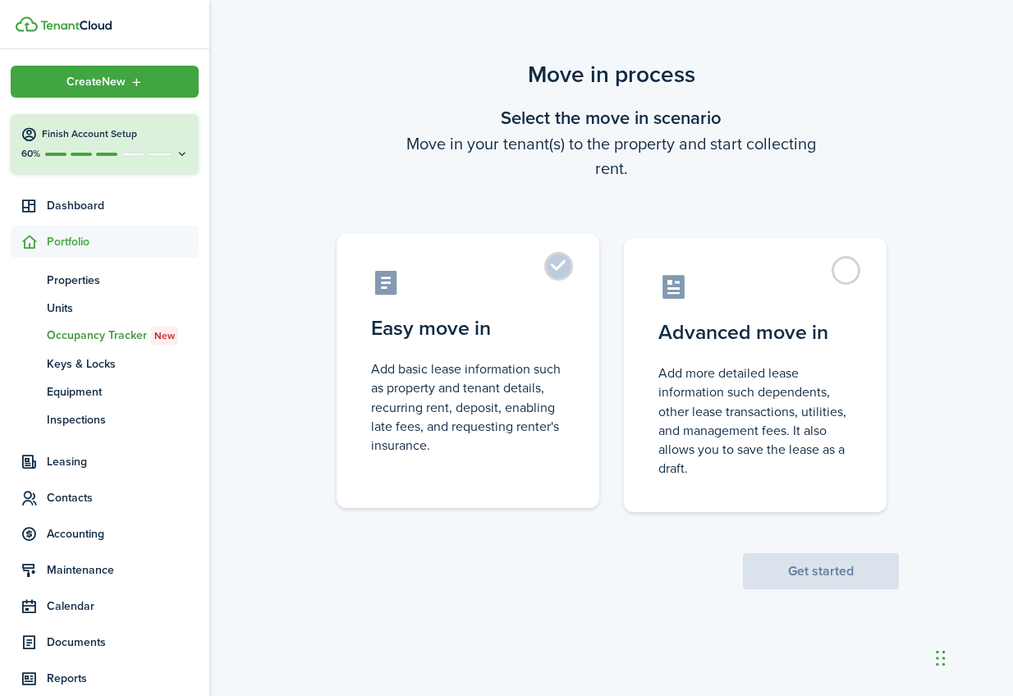
drag, startPoint x: 559, startPoint y: 259, endPoint x: 566, endPoint y: 267, distance: 10.5
click at [559, 259] on label "Easy move in Add basic lease information such as property and tenant details, r…" at bounding box center [468, 371] width 263 height 274
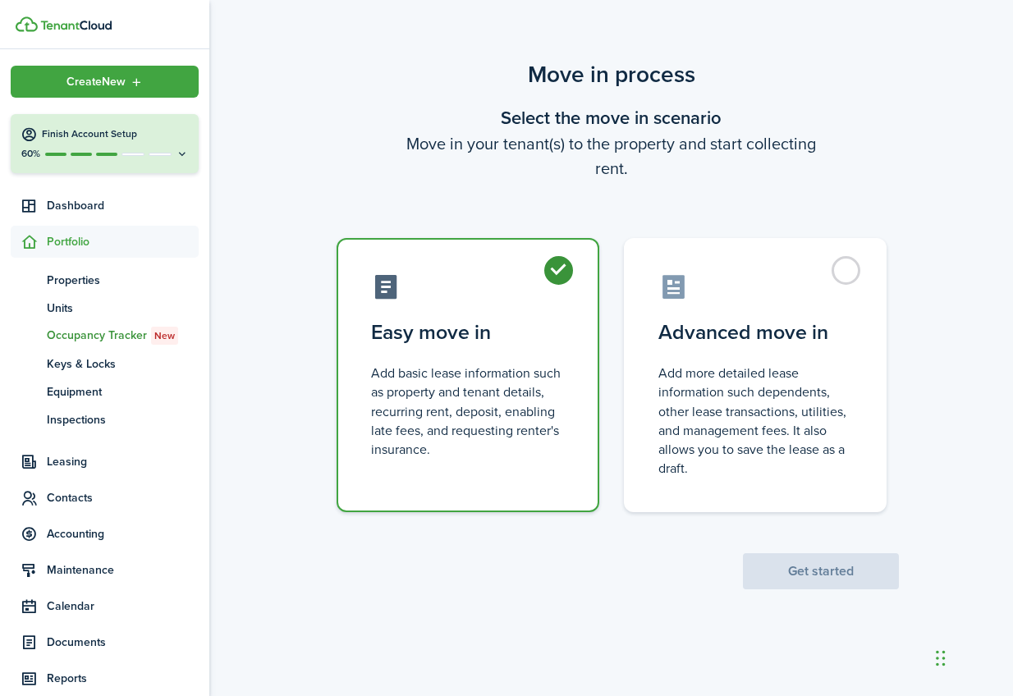
radio input "true"
click at [849, 567] on button "Get started" at bounding box center [821, 571] width 156 height 36
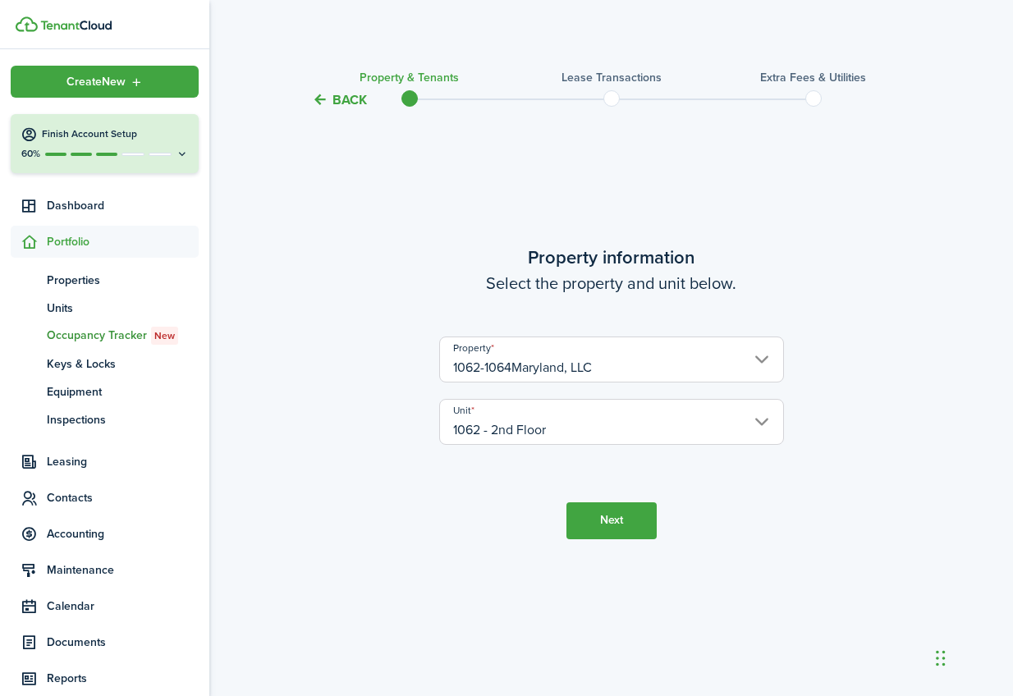
click at [613, 520] on button "Next" at bounding box center [611, 520] width 90 height 37
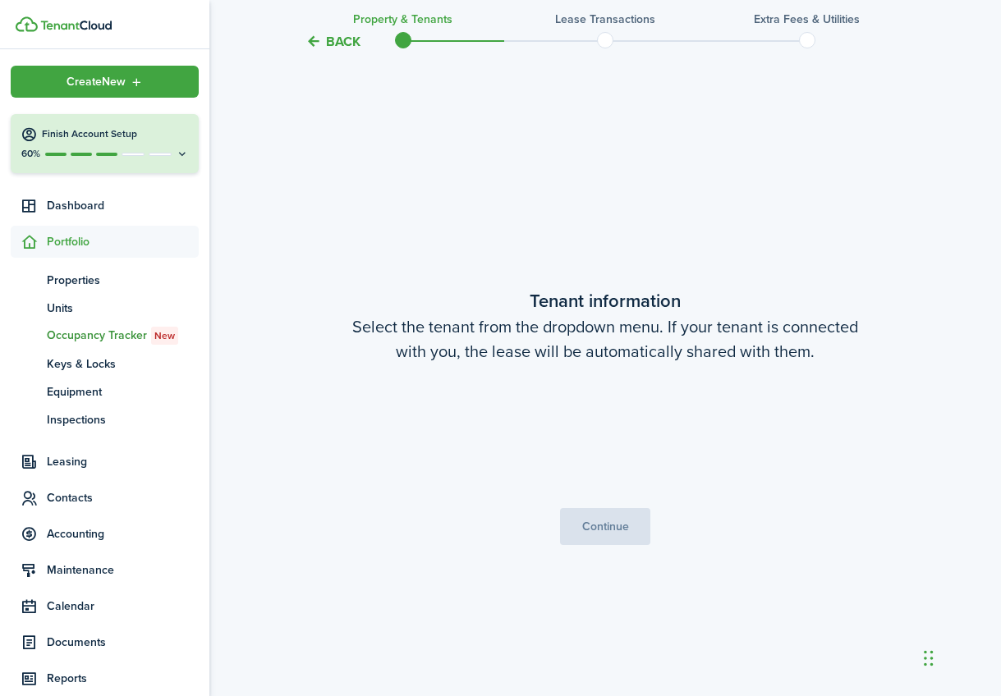
scroll to position [585, 0]
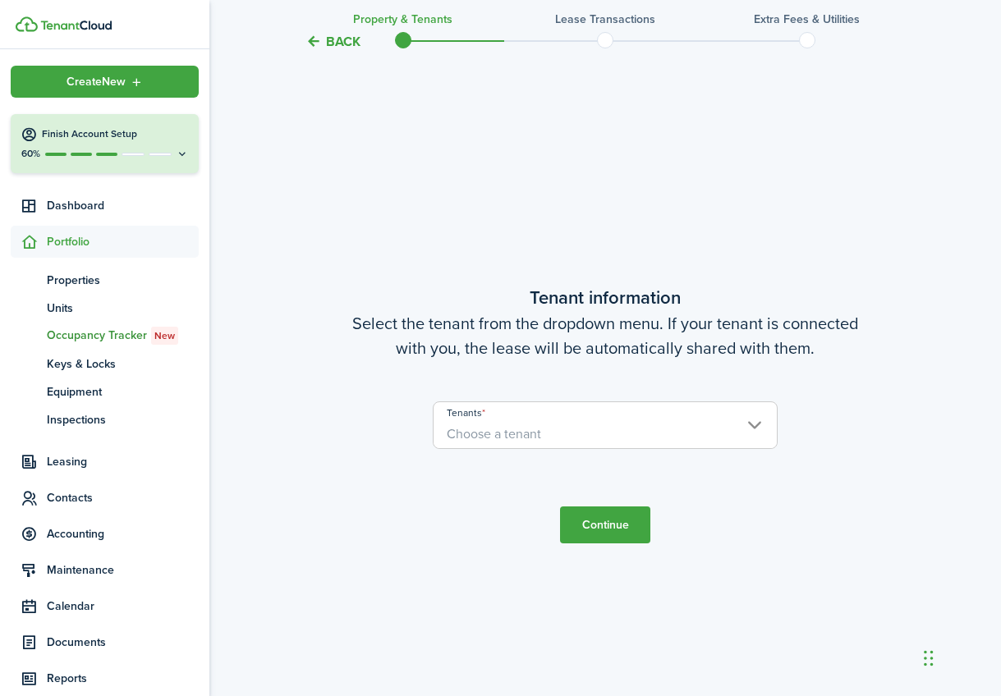
click at [635, 429] on span "Choose a tenant" at bounding box center [604, 434] width 343 height 28
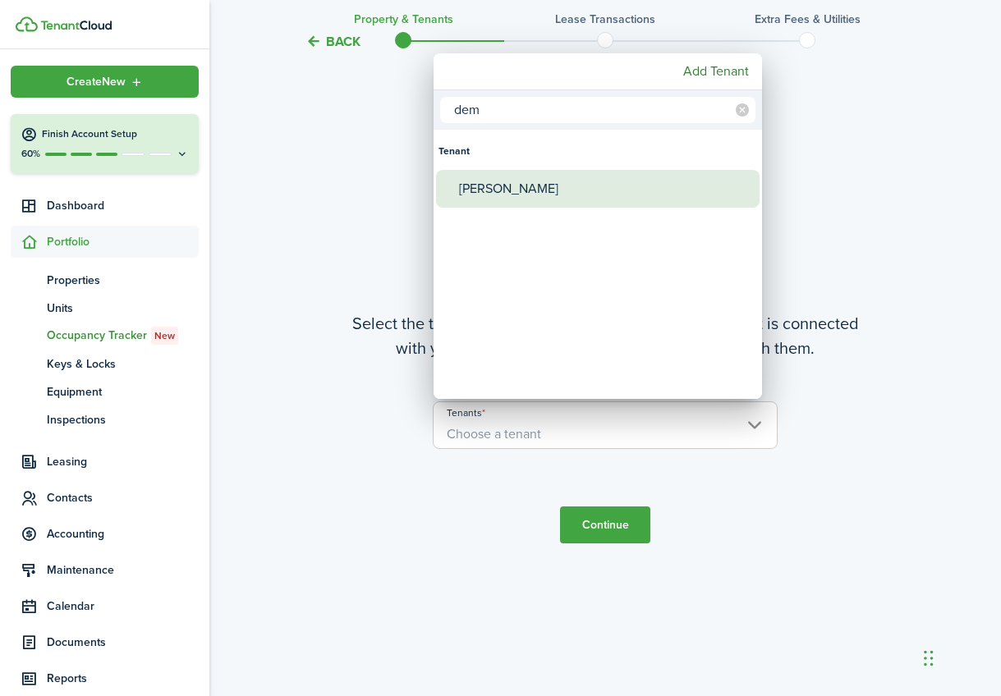
type input "dem"
click at [557, 196] on div "[PERSON_NAME]" at bounding box center [604, 189] width 291 height 38
type input "[PERSON_NAME]"
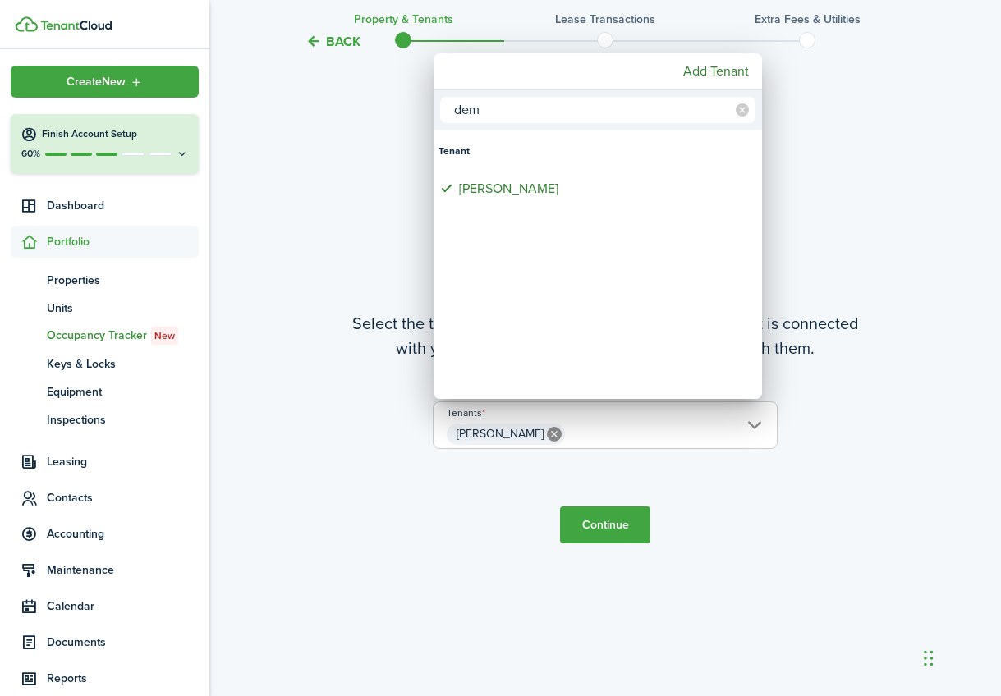
click at [598, 523] on div at bounding box center [500, 348] width 1263 height 959
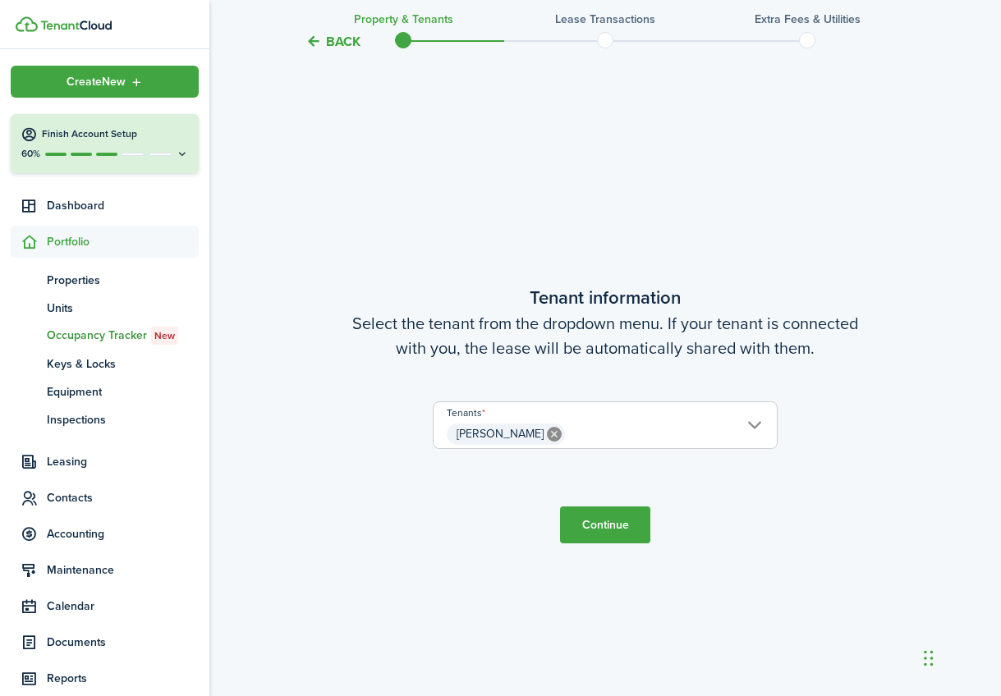
click at [599, 526] on button "Continue" at bounding box center [605, 525] width 90 height 37
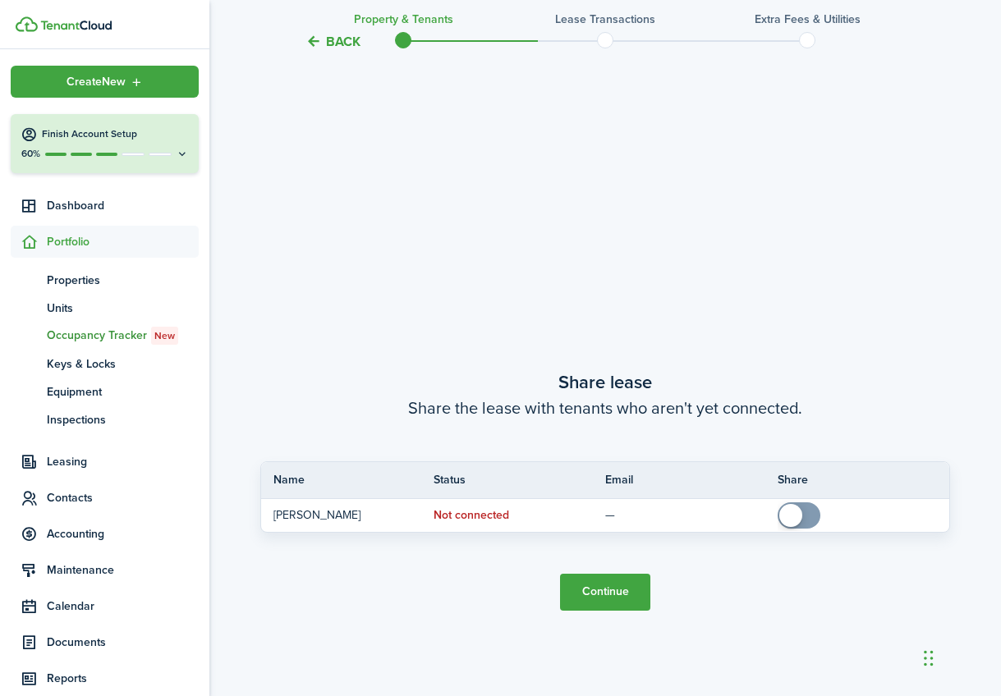
scroll to position [1282, 0]
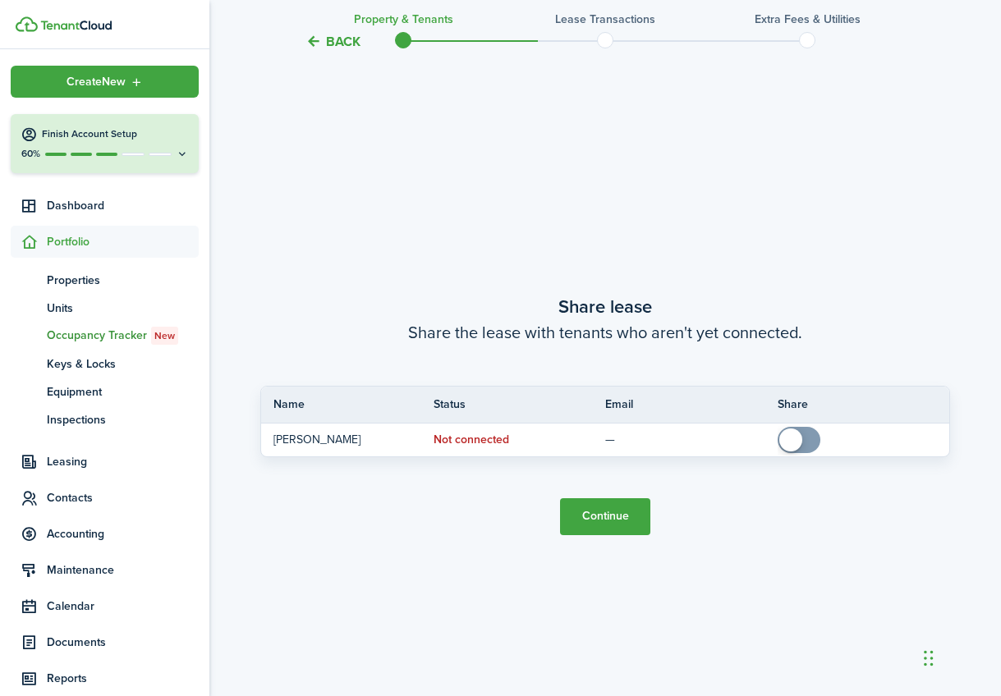
click at [635, 512] on button "Continue" at bounding box center [605, 516] width 90 height 37
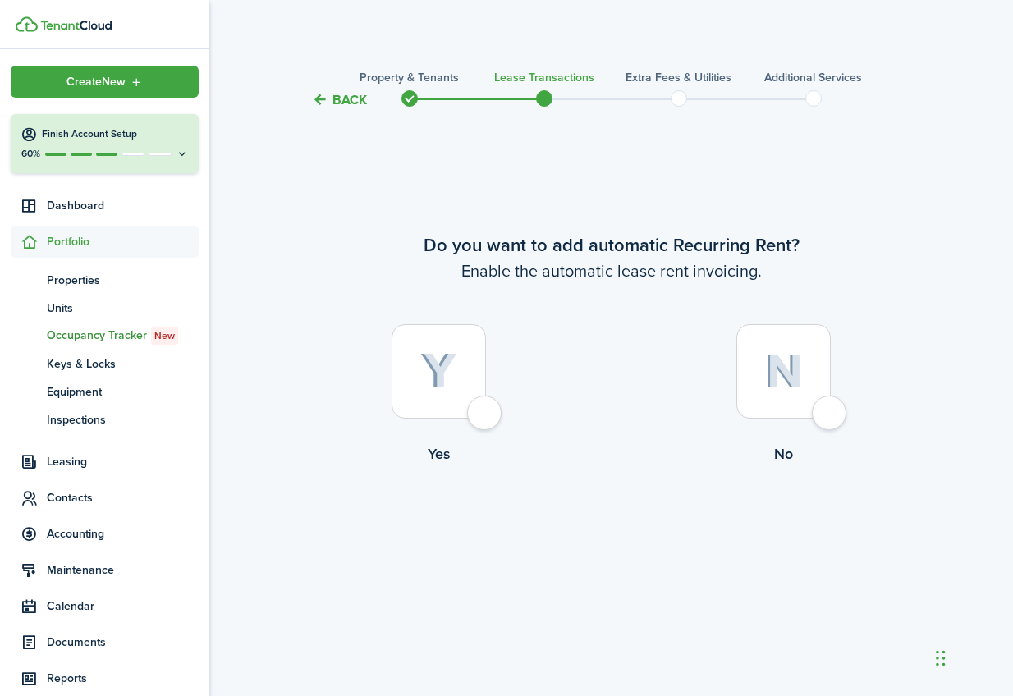
click at [486, 411] on div at bounding box center [439, 371] width 94 height 94
radio input "true"
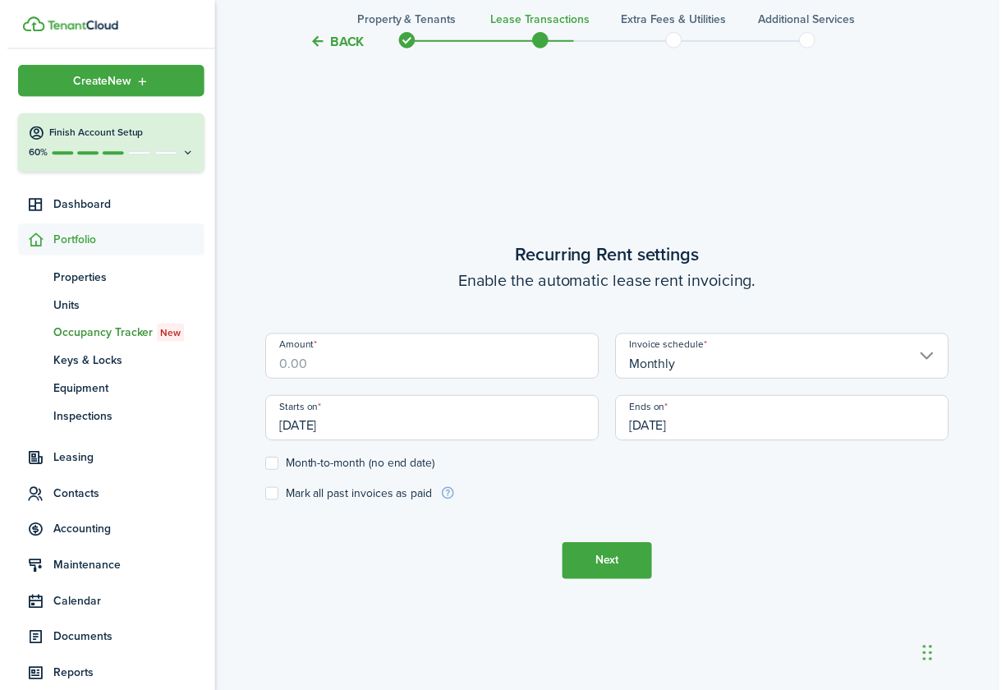
scroll to position [585, 0]
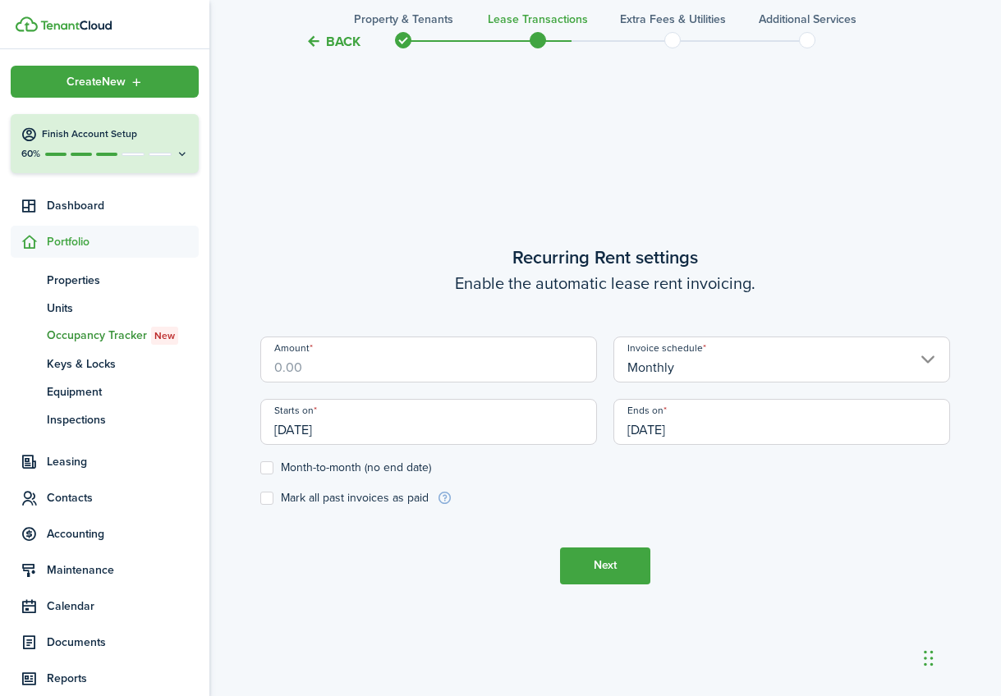
click at [471, 370] on input "Amount" at bounding box center [428, 360] width 337 height 46
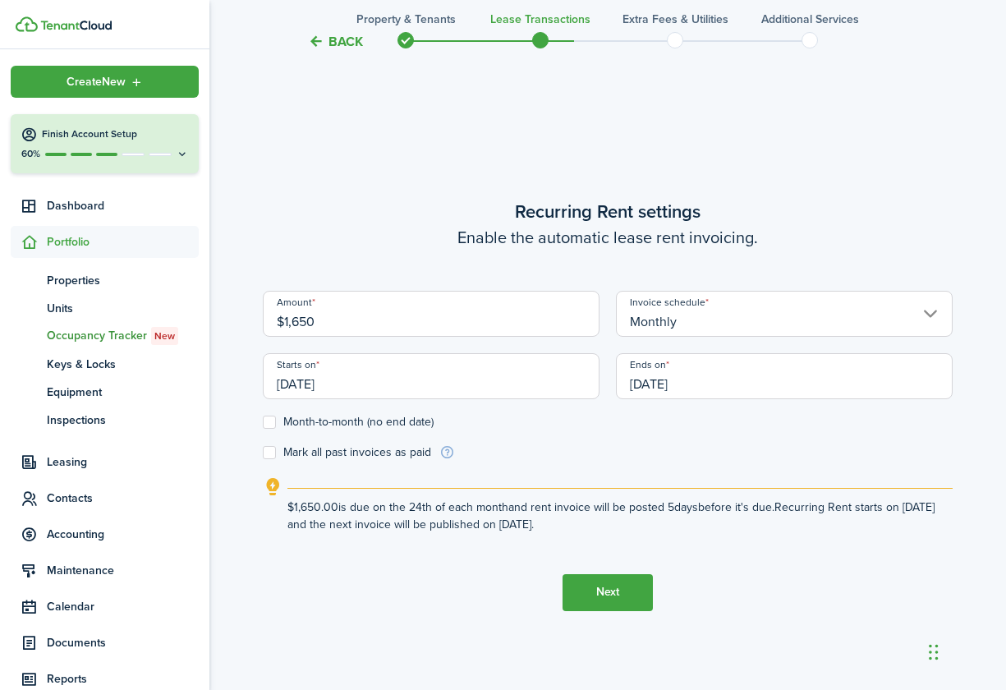
click at [348, 380] on input "[DATE]" at bounding box center [431, 376] width 337 height 46
type input "$1,650.00"
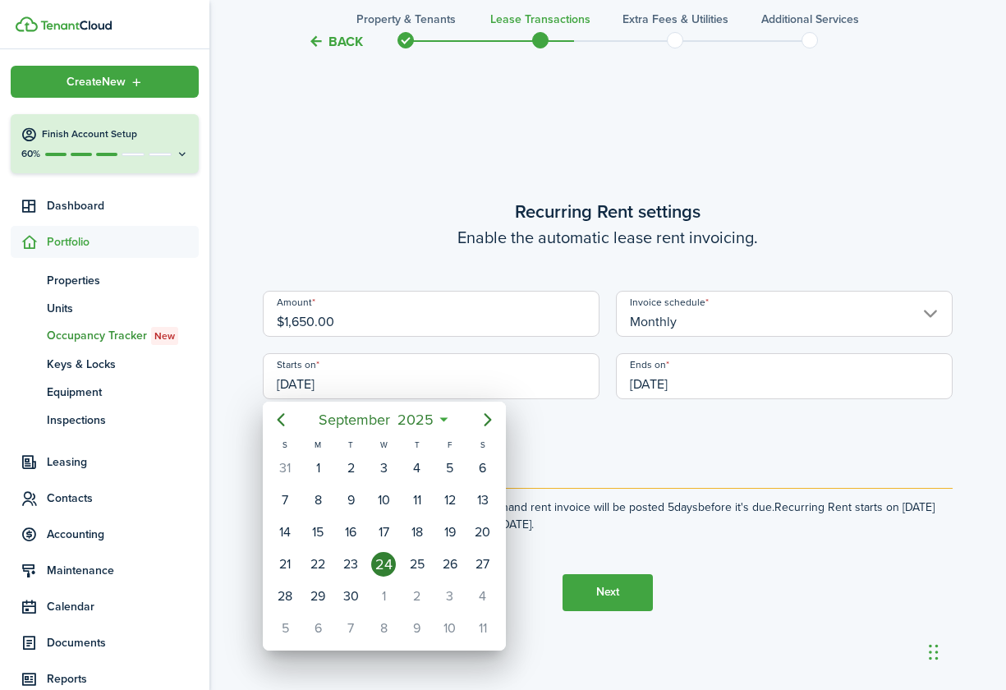
click at [378, 220] on div at bounding box center [503, 345] width 1268 height 952
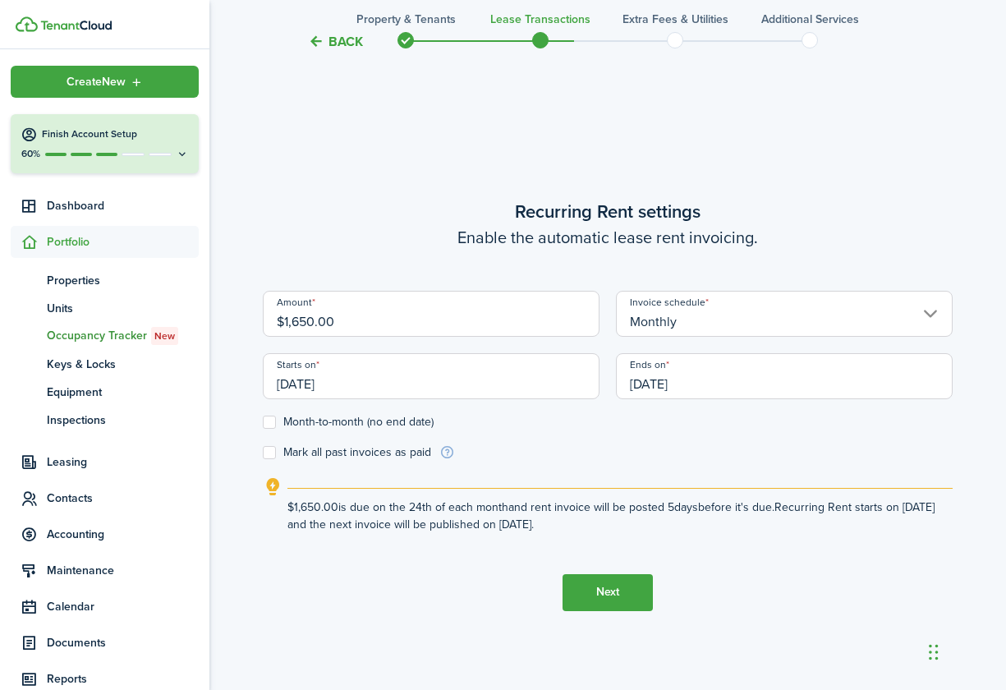
click at [334, 38] on button "Back" at bounding box center [335, 41] width 55 height 17
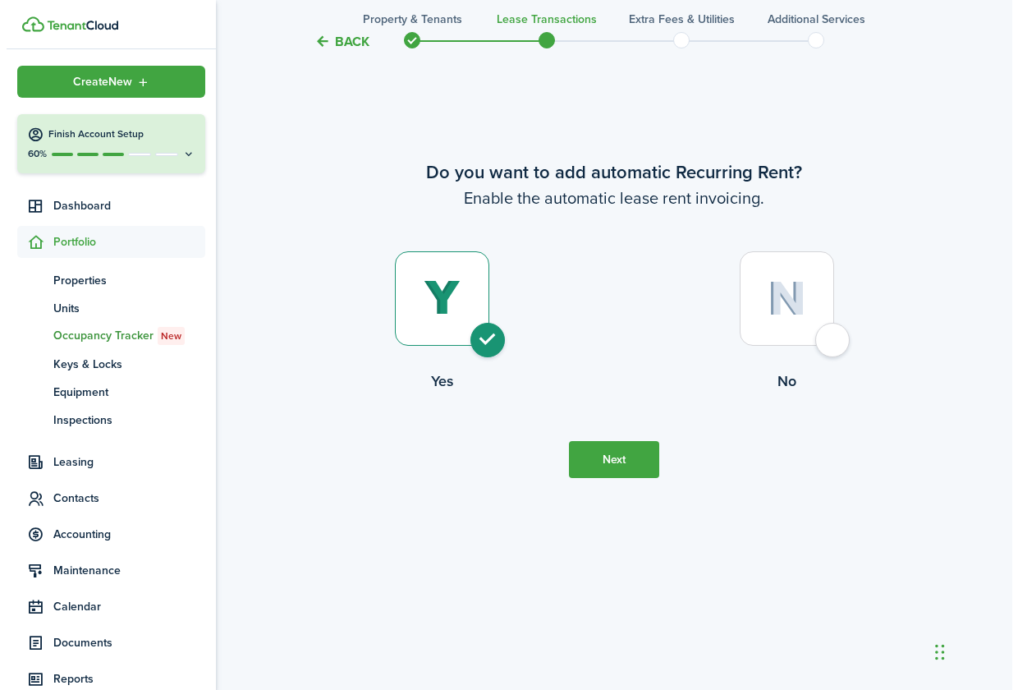
scroll to position [0, 0]
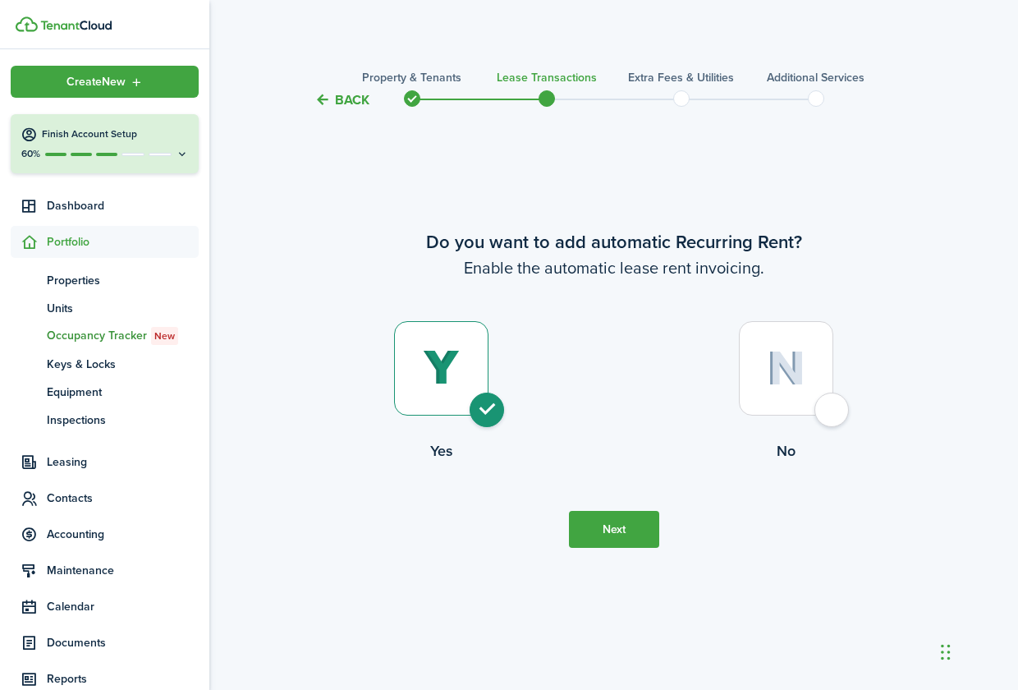
click at [833, 410] on div at bounding box center [786, 368] width 94 height 94
radio input "false"
radio input "true"
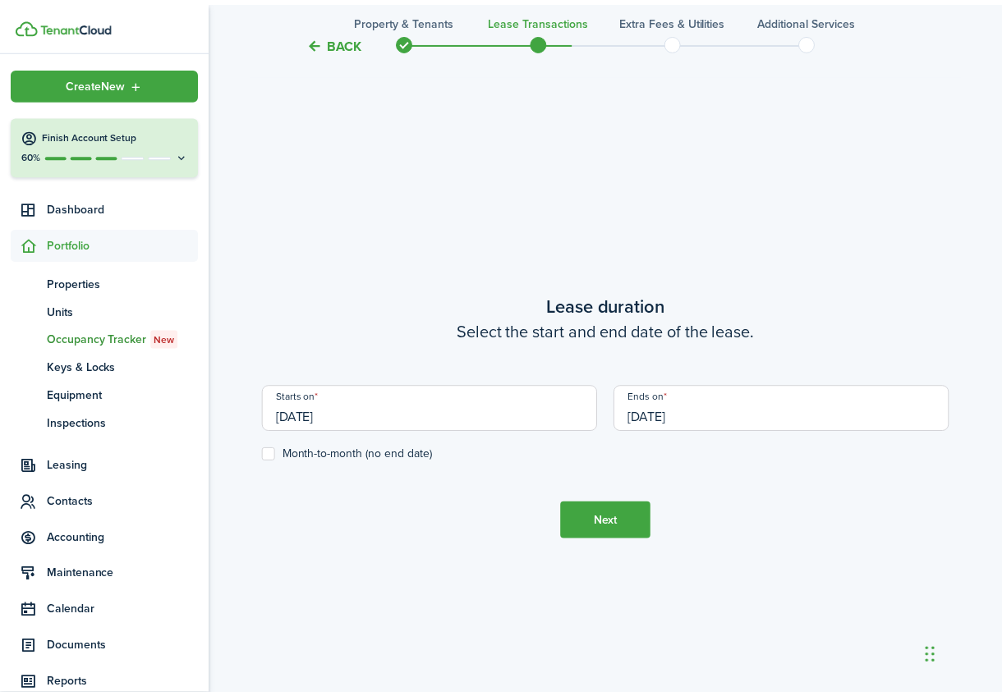
scroll to position [579, 0]
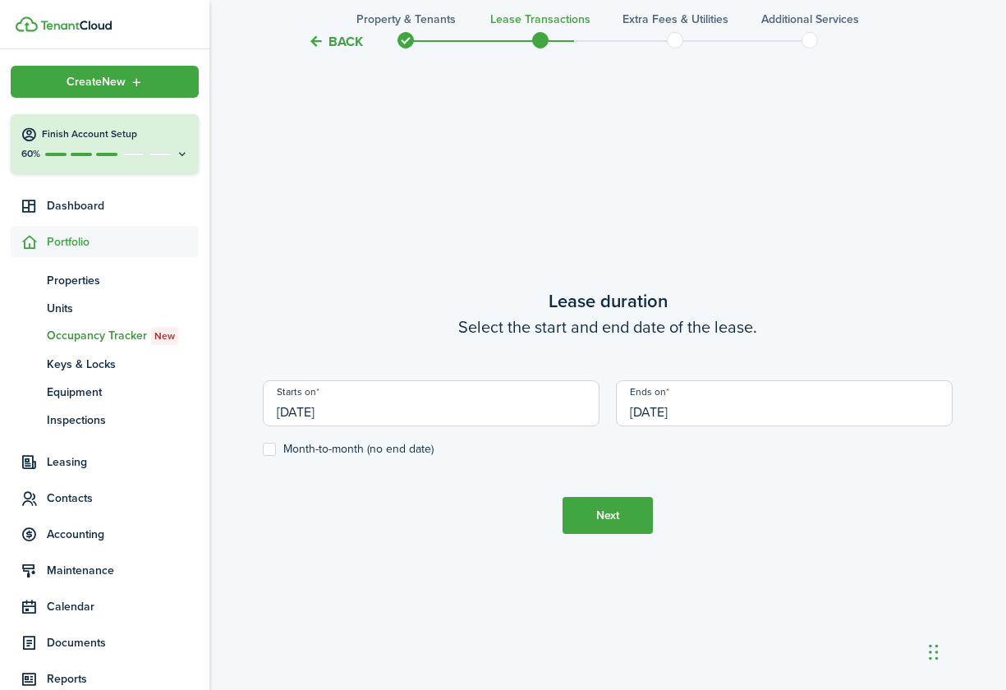
click at [453, 403] on input "[DATE]" at bounding box center [431, 403] width 337 height 46
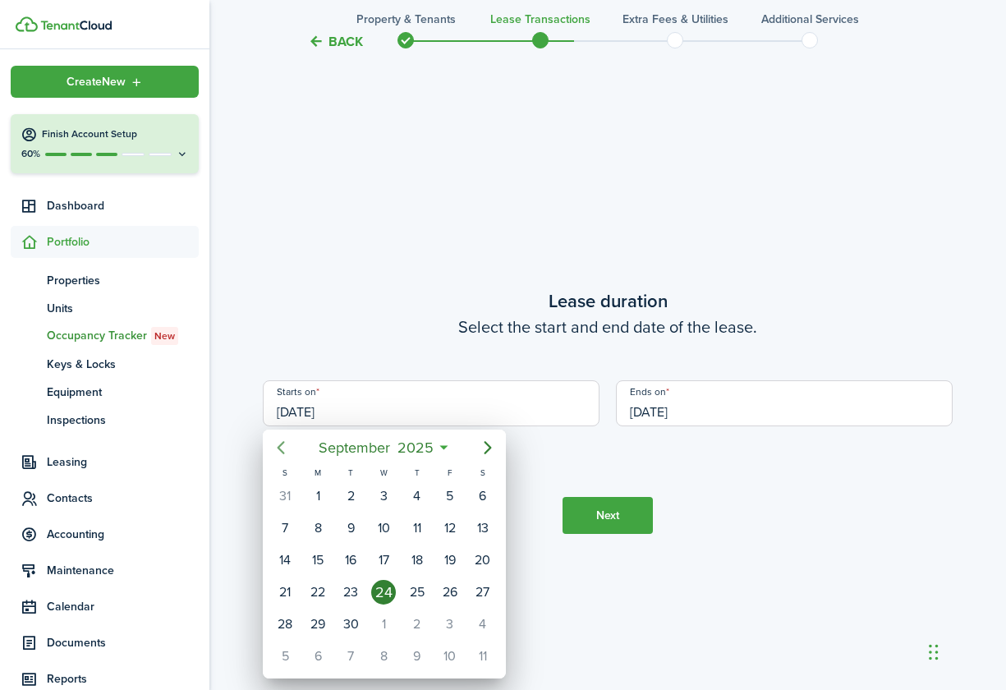
click at [282, 443] on icon "Previous page" at bounding box center [280, 447] width 7 height 13
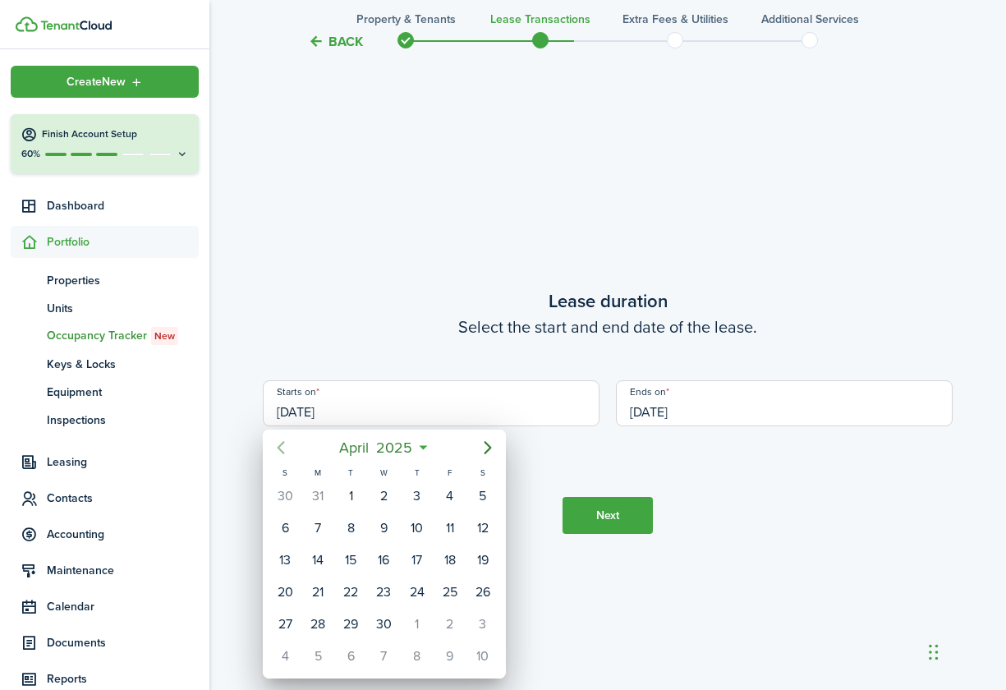
click at [282, 443] on icon "Previous page" at bounding box center [280, 447] width 7 height 13
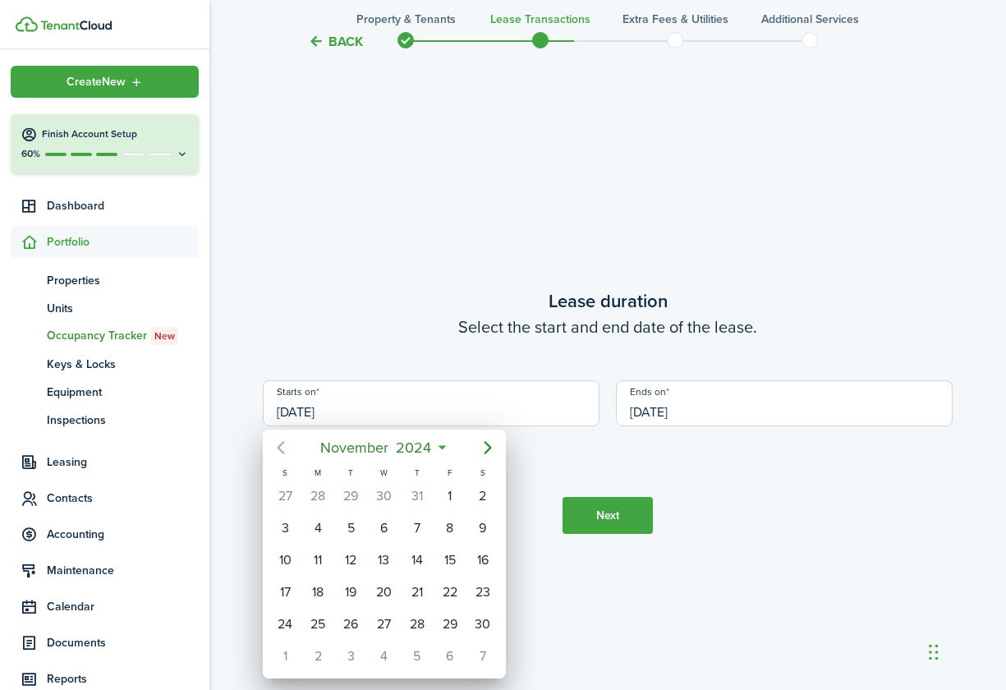
click at [282, 443] on icon "Previous page" at bounding box center [280, 447] width 7 height 13
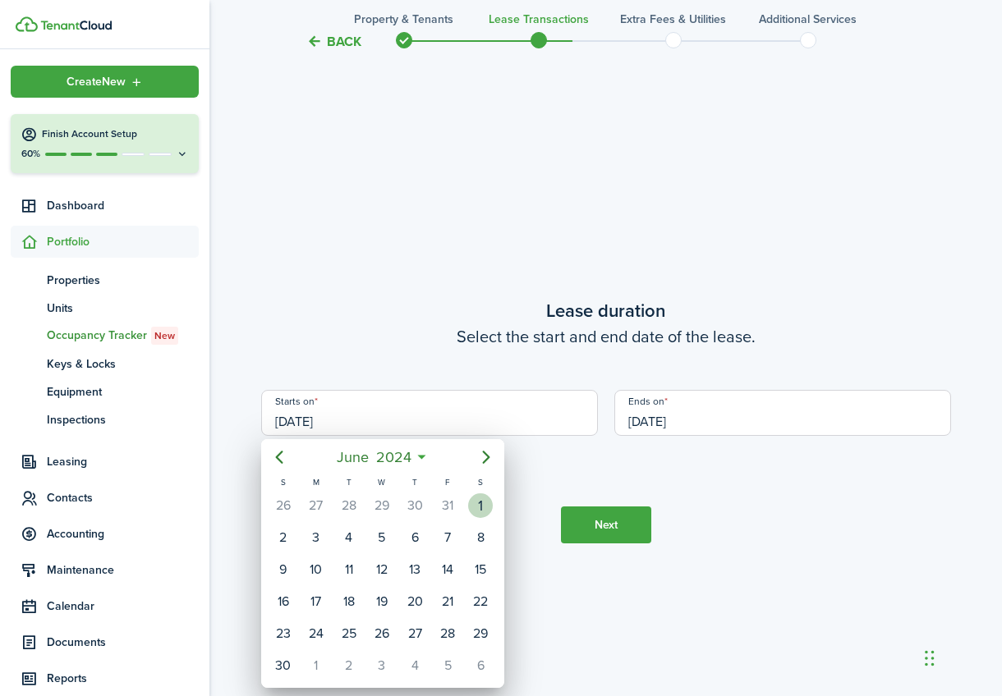
click at [477, 507] on div "1" at bounding box center [480, 505] width 25 height 25
type input "[DATE]"
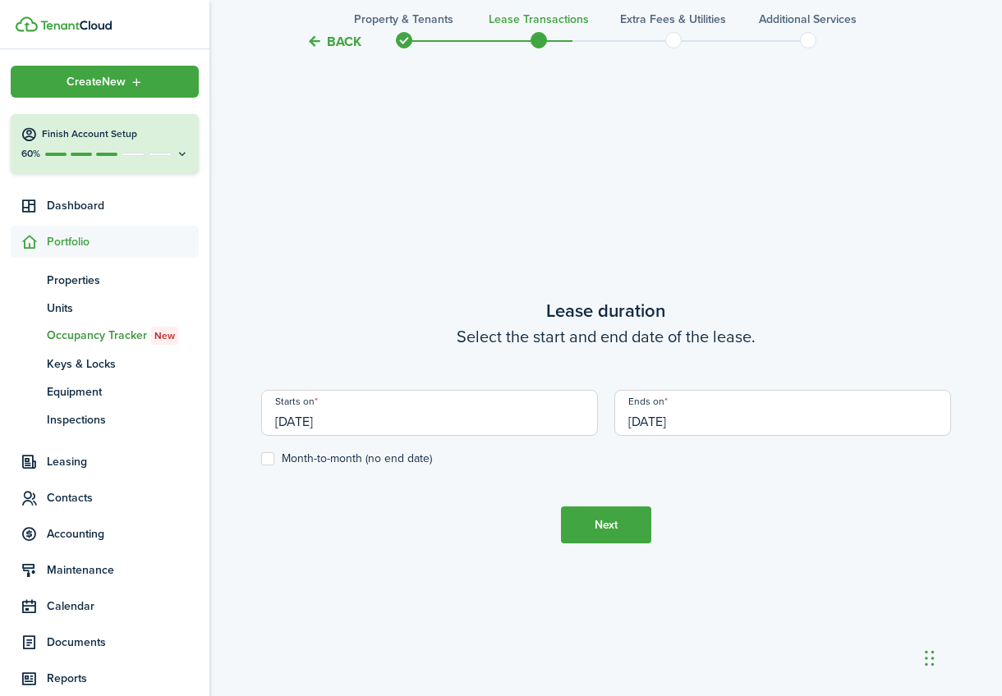
click at [638, 420] on input "[DATE]" at bounding box center [782, 413] width 337 height 46
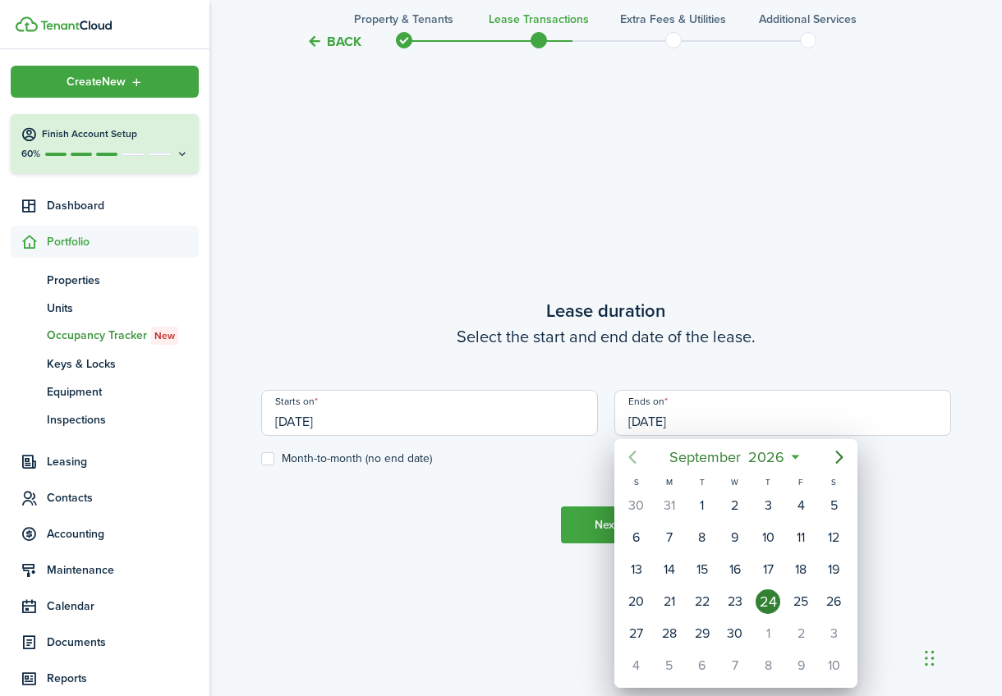
click at [628, 454] on icon "Previous page" at bounding box center [632, 457] width 20 height 20
click at [629, 454] on icon "Previous page" at bounding box center [632, 457] width 20 height 20
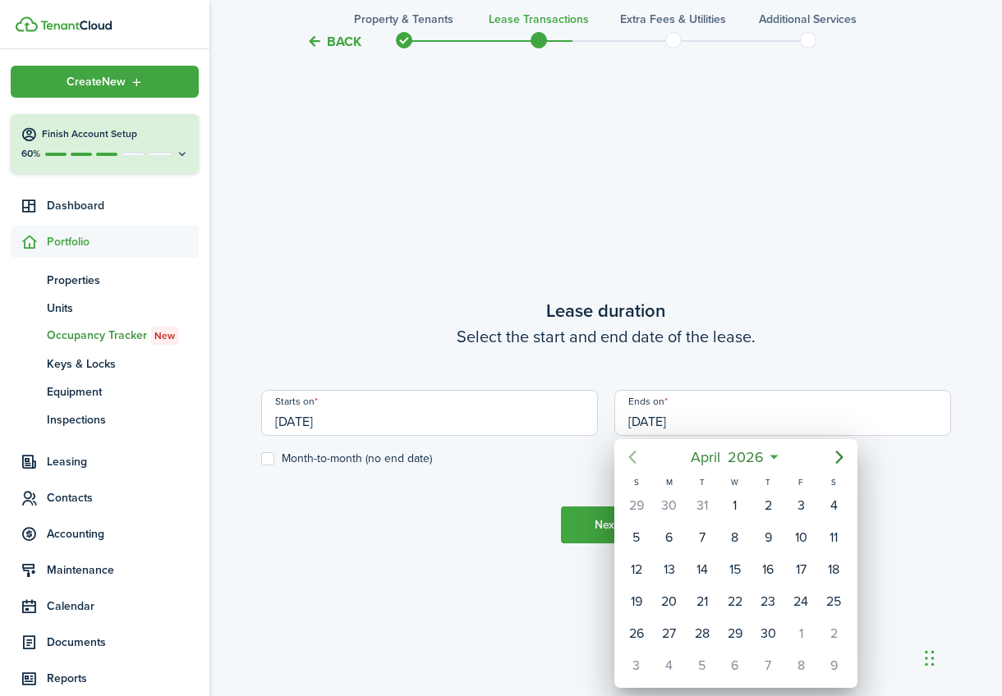
click at [629, 454] on icon "Previous page" at bounding box center [632, 457] width 20 height 20
click at [628, 454] on icon "Previous page" at bounding box center [632, 457] width 20 height 20
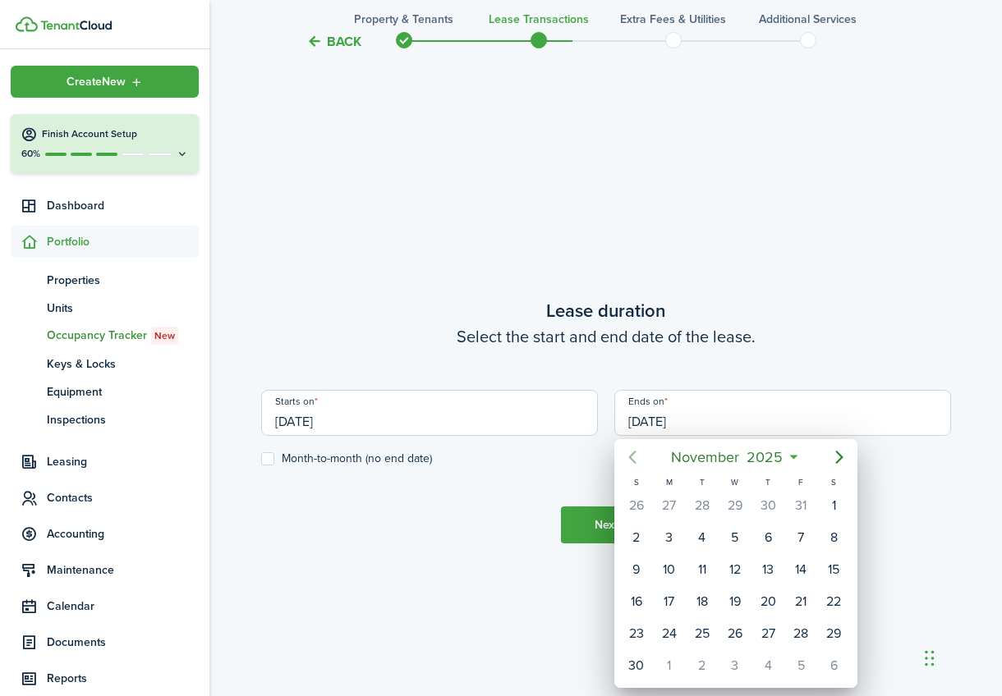
click at [628, 454] on icon "Previous page" at bounding box center [632, 457] width 20 height 20
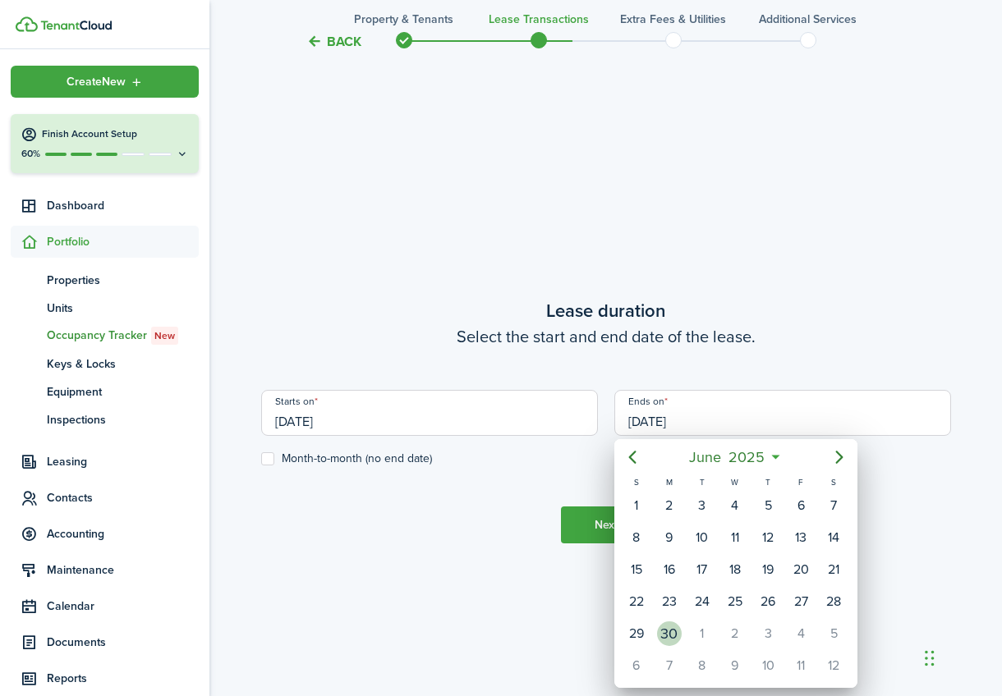
click at [670, 640] on div "30" at bounding box center [669, 633] width 25 height 25
type input "[DATE]"
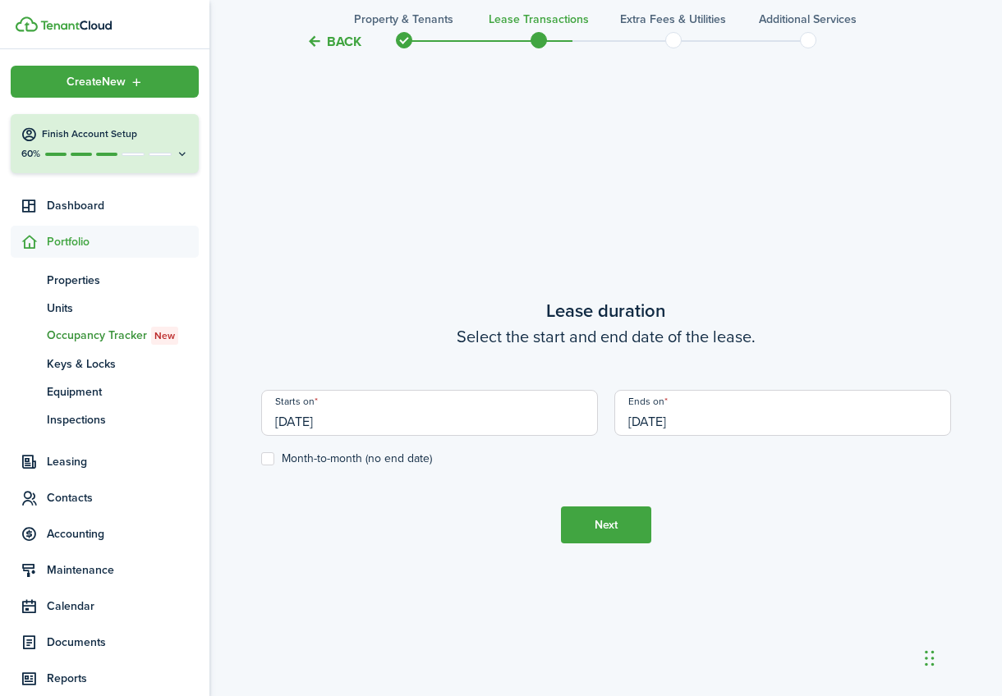
click at [356, 418] on input "[DATE]" at bounding box center [429, 413] width 337 height 46
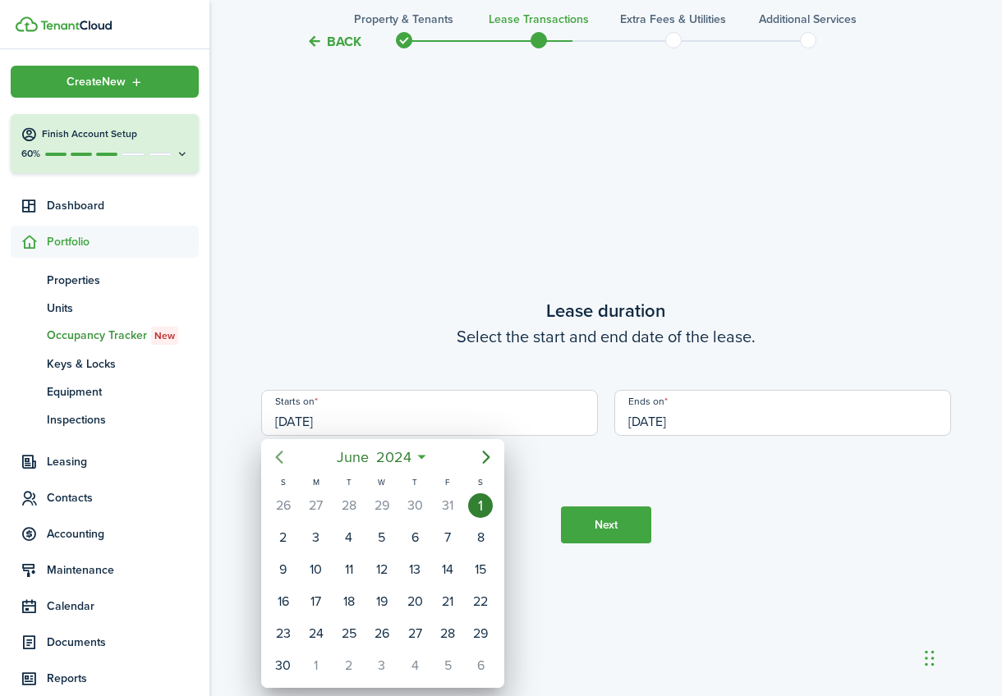
click at [274, 453] on icon "Previous page" at bounding box center [279, 457] width 20 height 20
click at [486, 456] on icon "Next page" at bounding box center [486, 457] width 20 height 20
click at [318, 663] on div "1" at bounding box center [316, 665] width 25 height 25
type input "[DATE]"
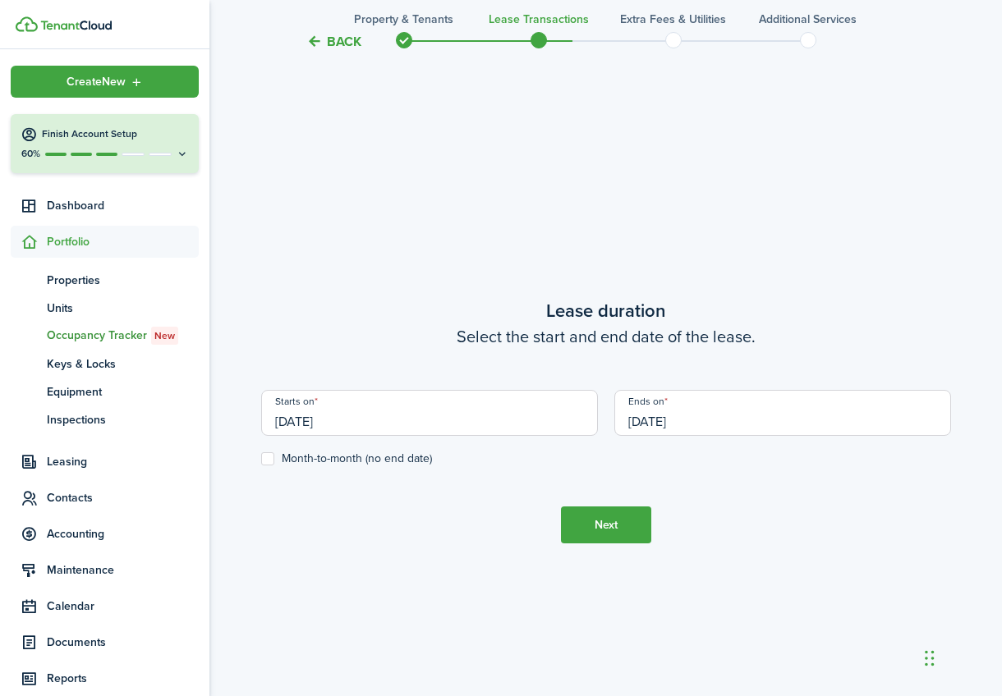
click at [388, 543] on tc-wizard-step "Lease duration Select the start and end date of the lease. Starts on [DATE] End…" at bounding box center [606, 420] width 690 height 696
click at [598, 534] on button "Next" at bounding box center [606, 525] width 90 height 37
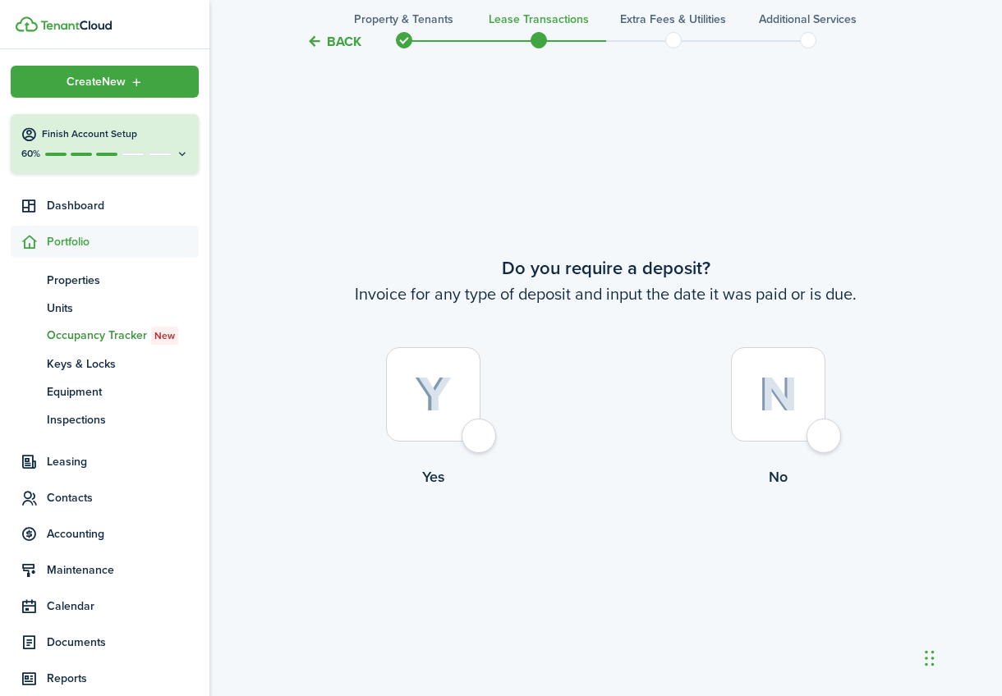
scroll to position [1282, 0]
click at [472, 438] on div at bounding box center [433, 393] width 94 height 94
radio input "true"
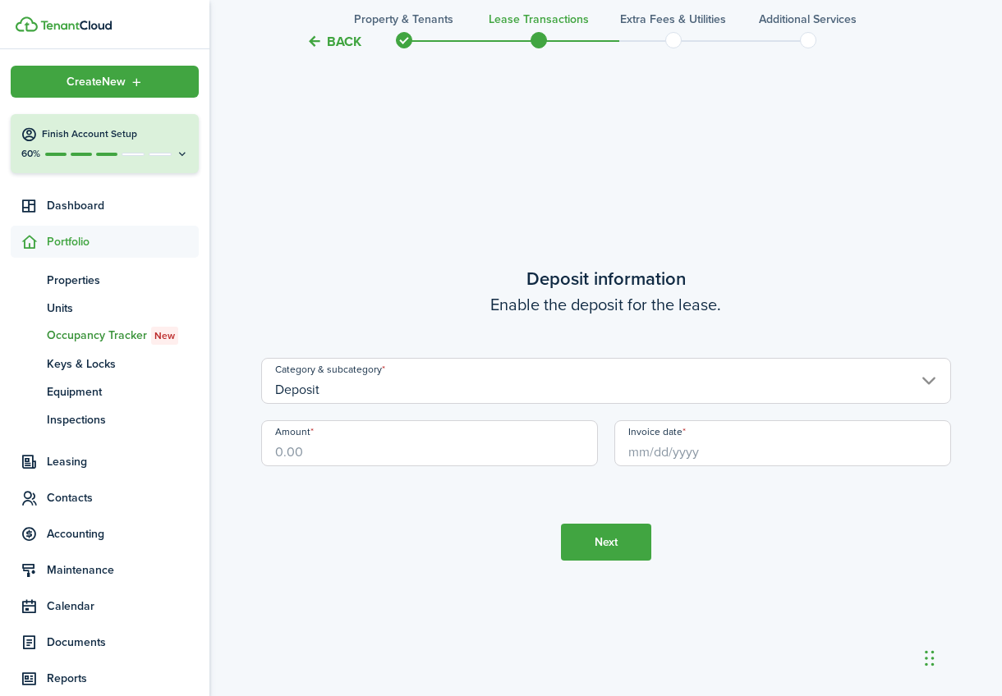
scroll to position [1978, 0]
click at [305, 392] on input "Deposit" at bounding box center [606, 382] width 690 height 46
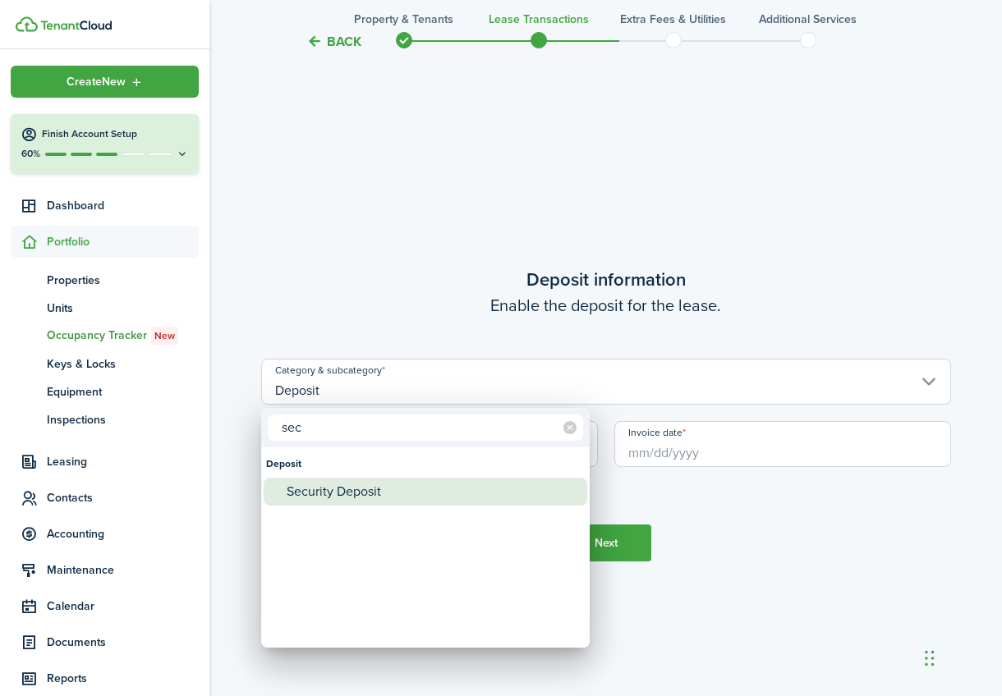
type input "sec"
click at [331, 492] on div "Security Deposit" at bounding box center [432, 492] width 291 height 28
type input "Deposit / Security Deposit"
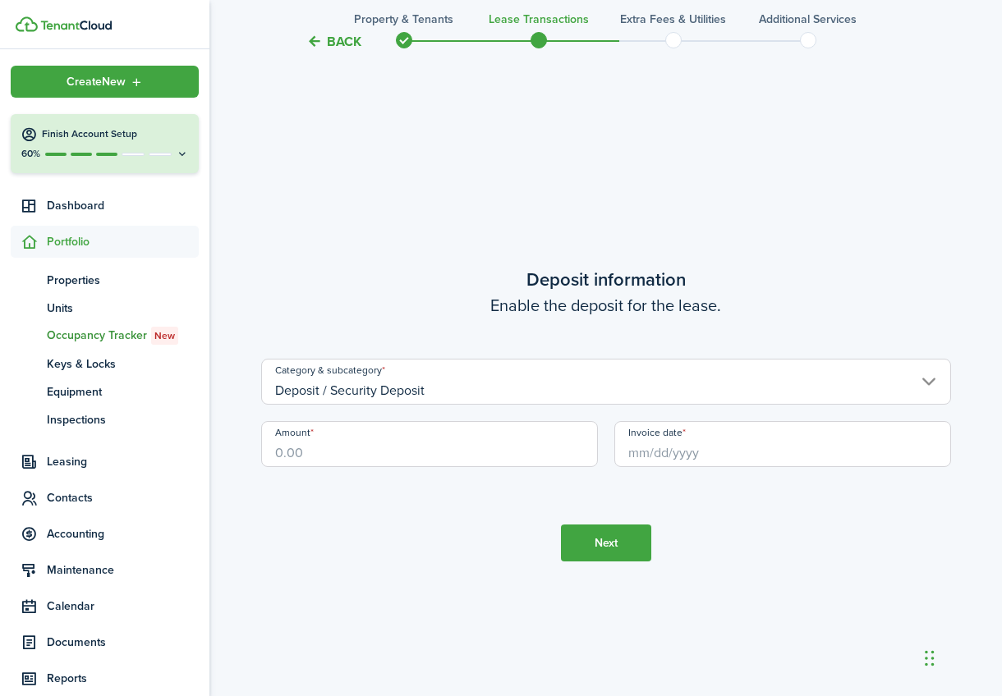
click at [327, 456] on input "Amount" at bounding box center [429, 444] width 337 height 46
type input "$2,475.00"
click at [399, 513] on tc-wizard-step "Deposit information Enable the deposit for the lease. Category & subcategory De…" at bounding box center [606, 414] width 690 height 696
click at [689, 456] on input "Invoice date" at bounding box center [782, 444] width 337 height 46
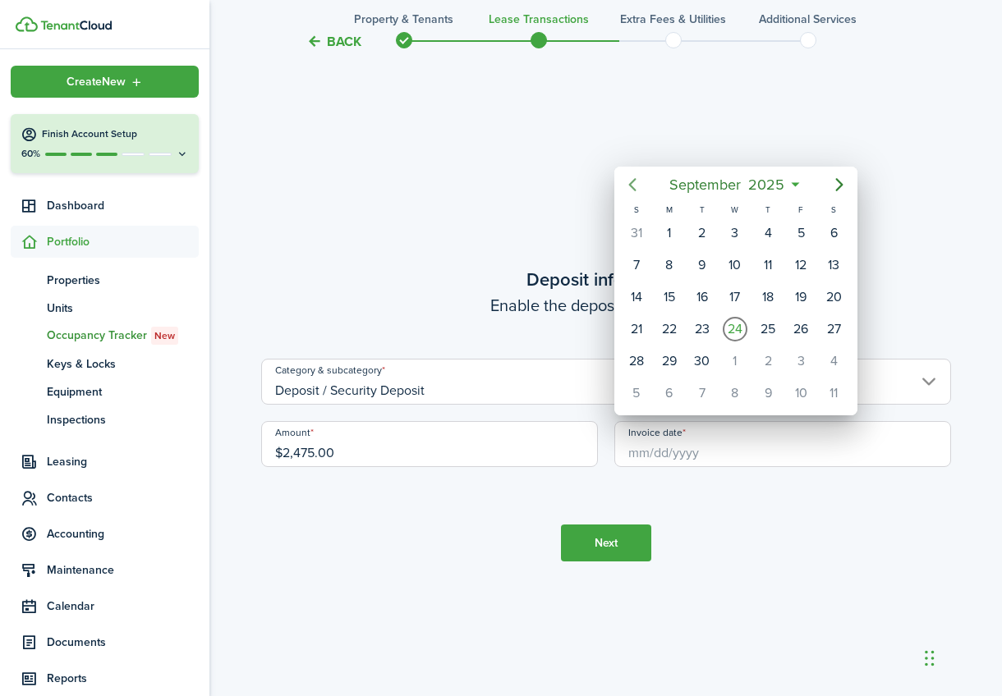
click at [626, 188] on icon "Previous page" at bounding box center [632, 185] width 20 height 20
click at [626, 185] on icon "Previous page" at bounding box center [632, 185] width 20 height 20
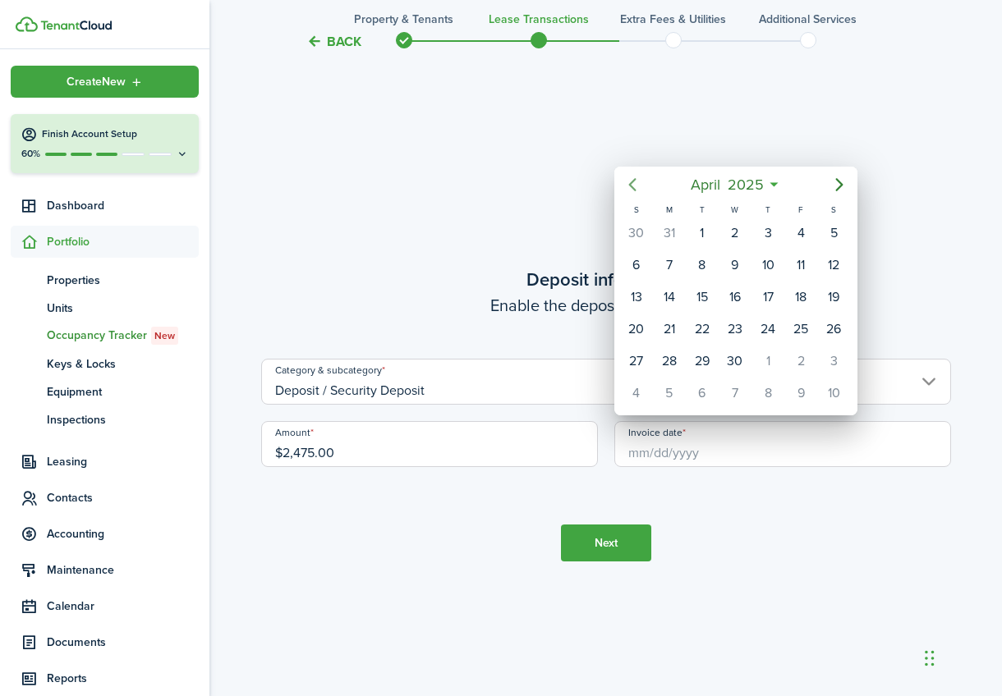
click at [626, 185] on icon "Previous page" at bounding box center [632, 185] width 20 height 20
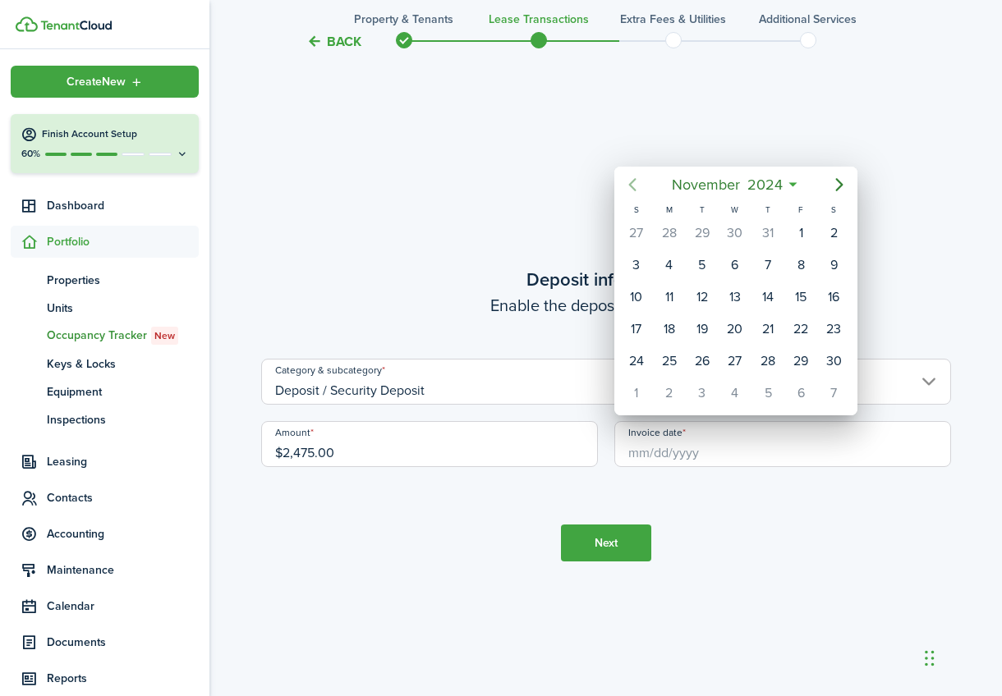
click at [626, 185] on icon "Previous page" at bounding box center [632, 185] width 20 height 20
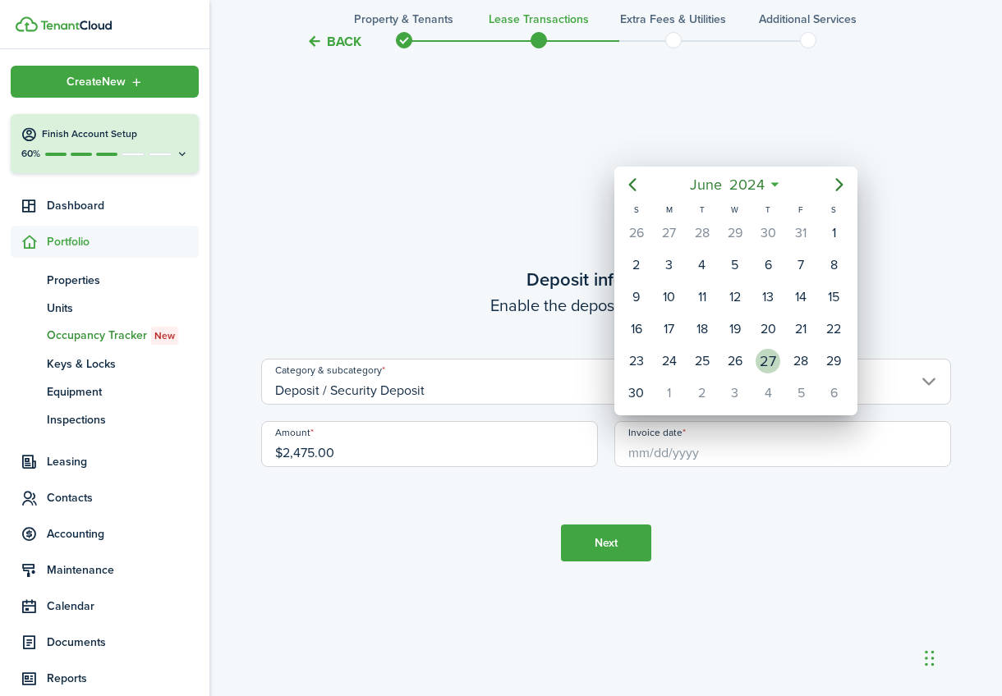
click at [768, 364] on div "27" at bounding box center [767, 361] width 25 height 25
type input "[DATE]"
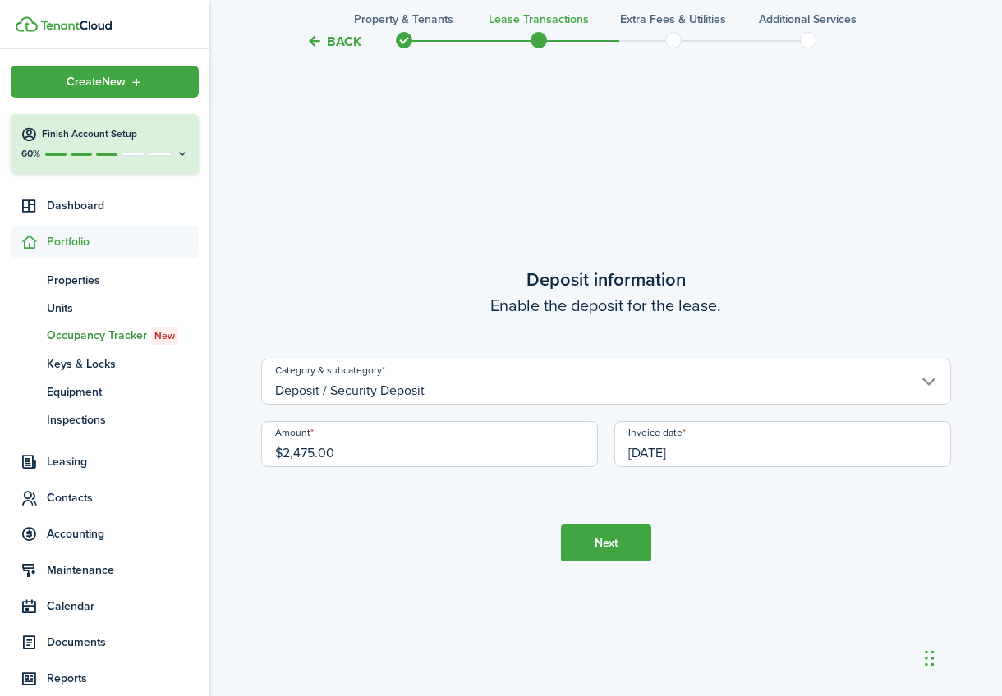
click at [600, 541] on button "Next" at bounding box center [606, 543] width 90 height 37
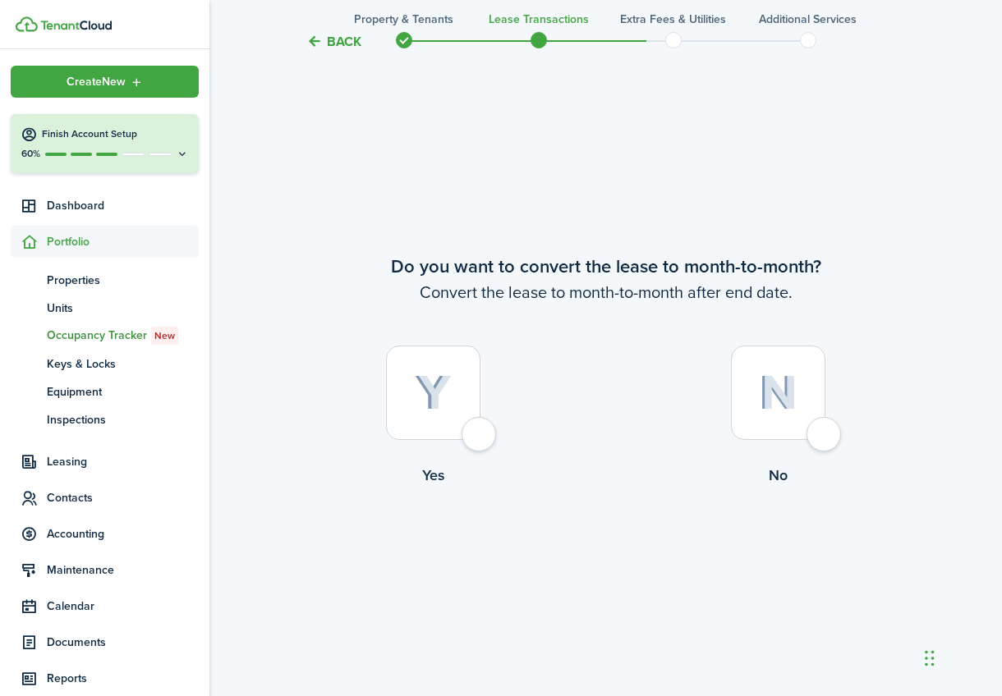
scroll to position [2674, 0]
click at [825, 441] on div at bounding box center [778, 393] width 94 height 94
radio input "true"
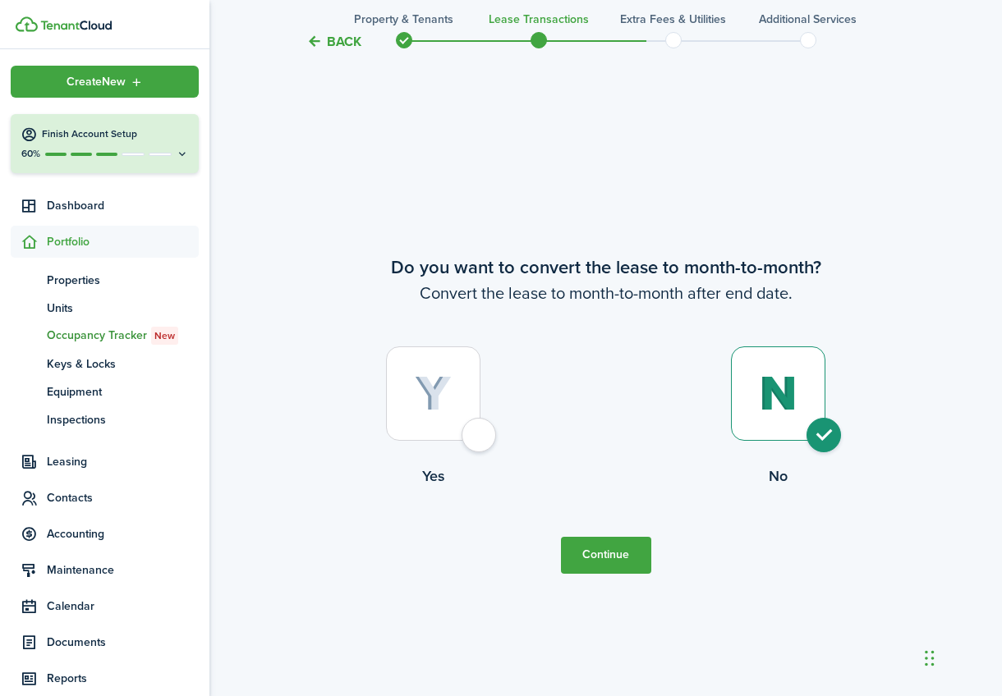
click at [608, 548] on button "Continue" at bounding box center [606, 555] width 90 height 37
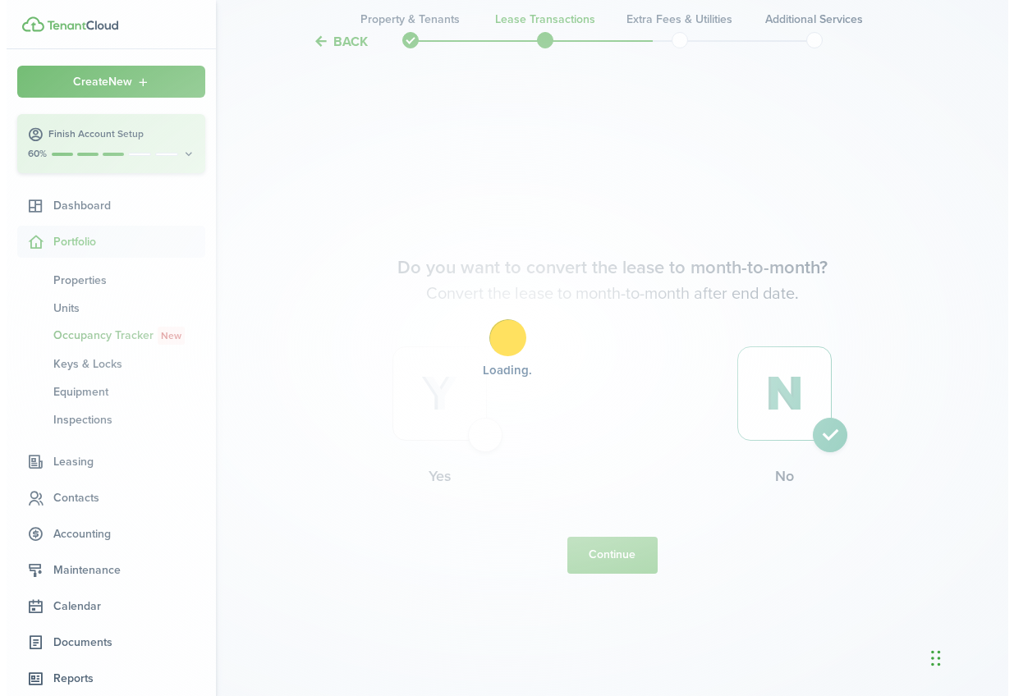
scroll to position [0, 0]
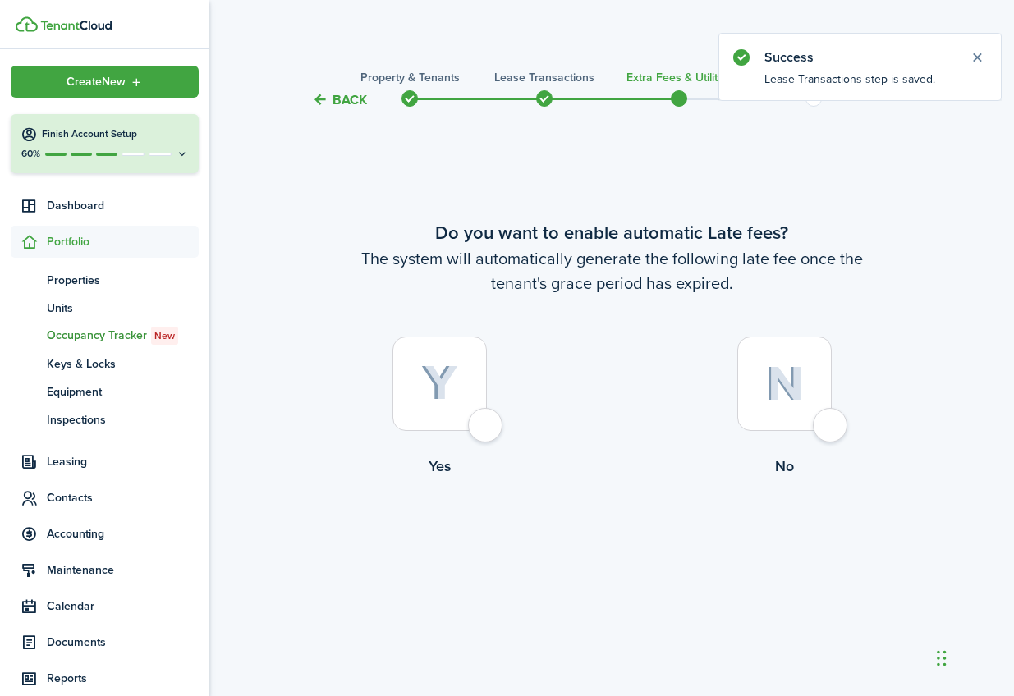
click at [832, 431] on div at bounding box center [784, 384] width 94 height 94
radio input "true"
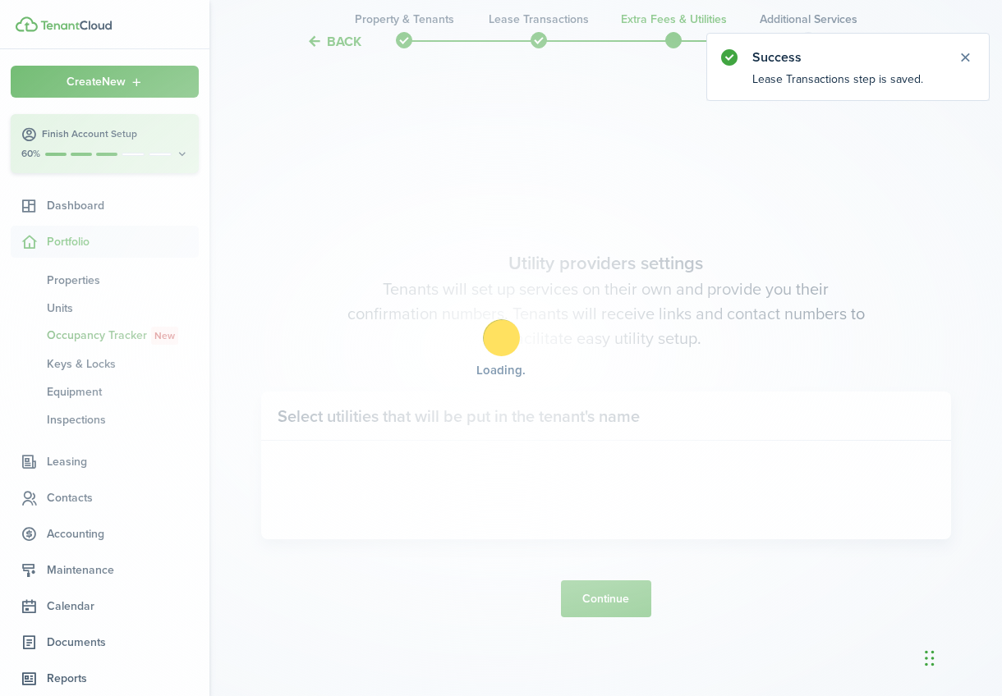
scroll to position [585, 0]
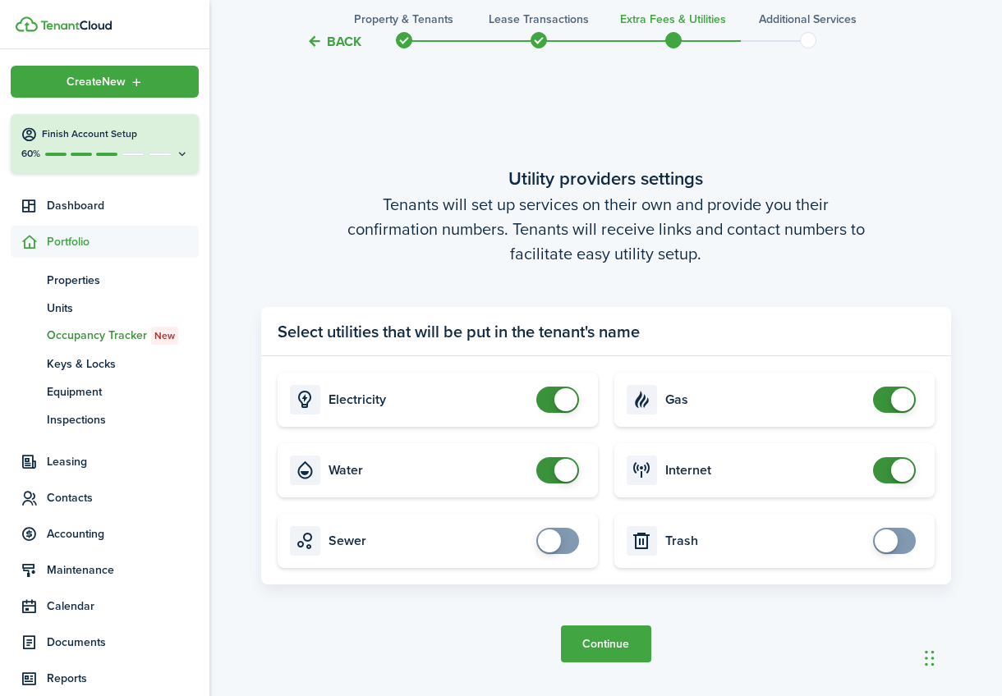
checkbox input "false"
click at [549, 469] on span at bounding box center [557, 470] width 16 height 26
click at [596, 648] on button "Continue" at bounding box center [606, 644] width 90 height 37
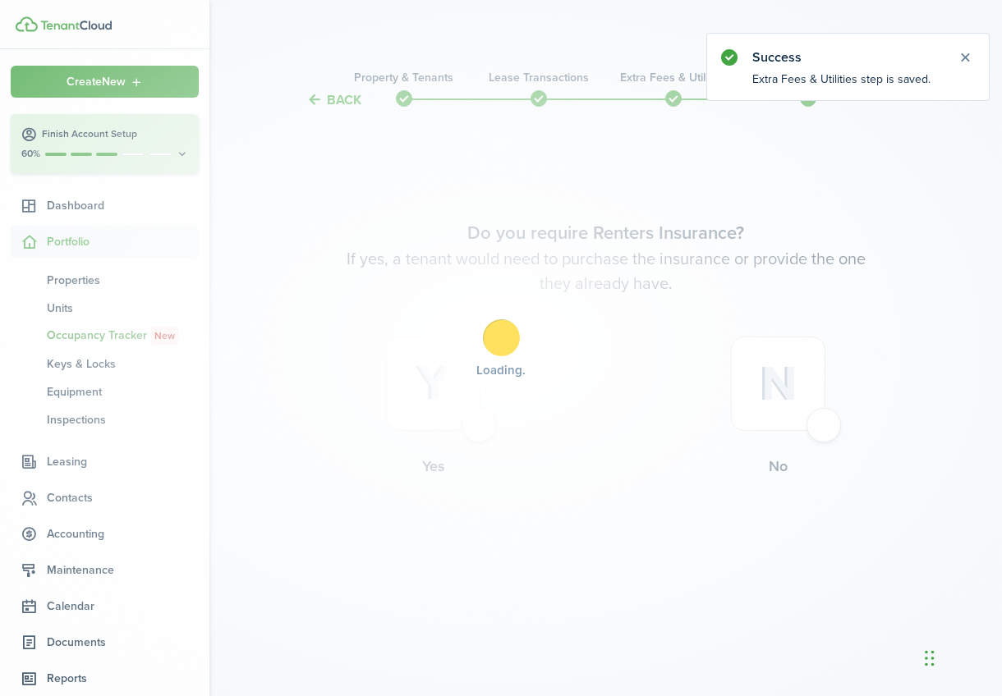
scroll to position [0, 0]
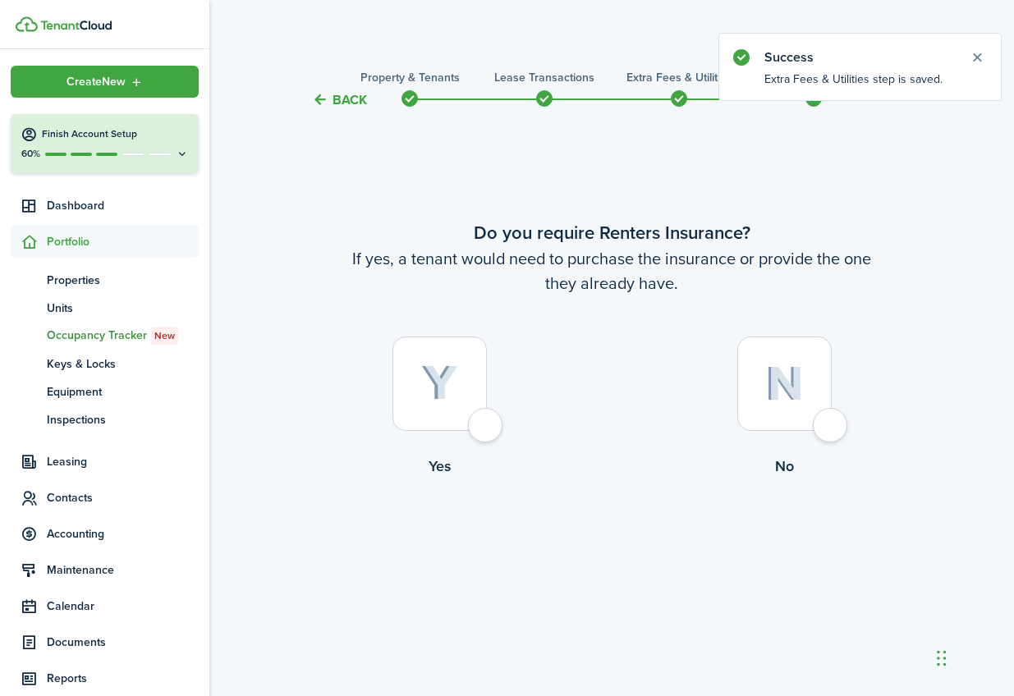
click at [831, 419] on div at bounding box center [784, 384] width 94 height 94
radio input "true"
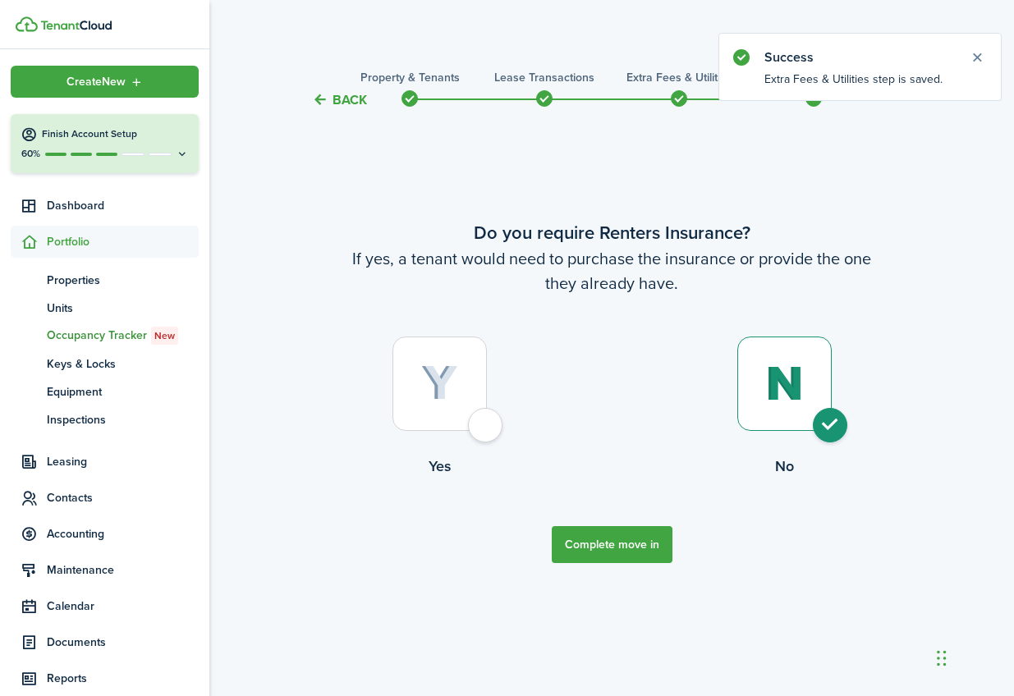
click at [639, 548] on button "Complete move in" at bounding box center [612, 544] width 121 height 37
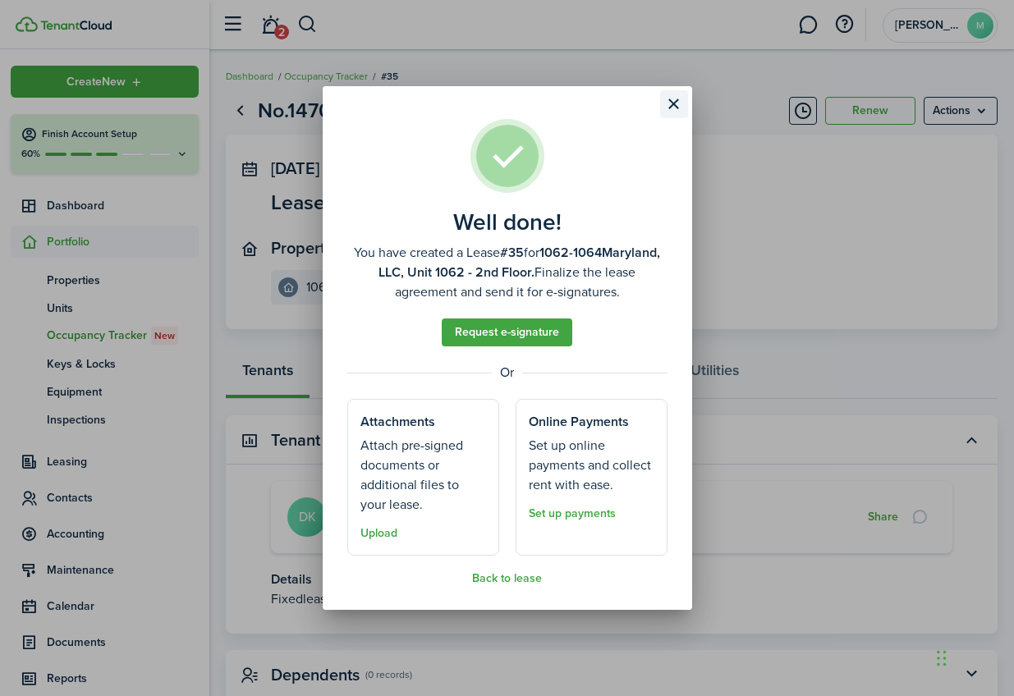
click at [675, 104] on button "Close modal" at bounding box center [674, 104] width 28 height 28
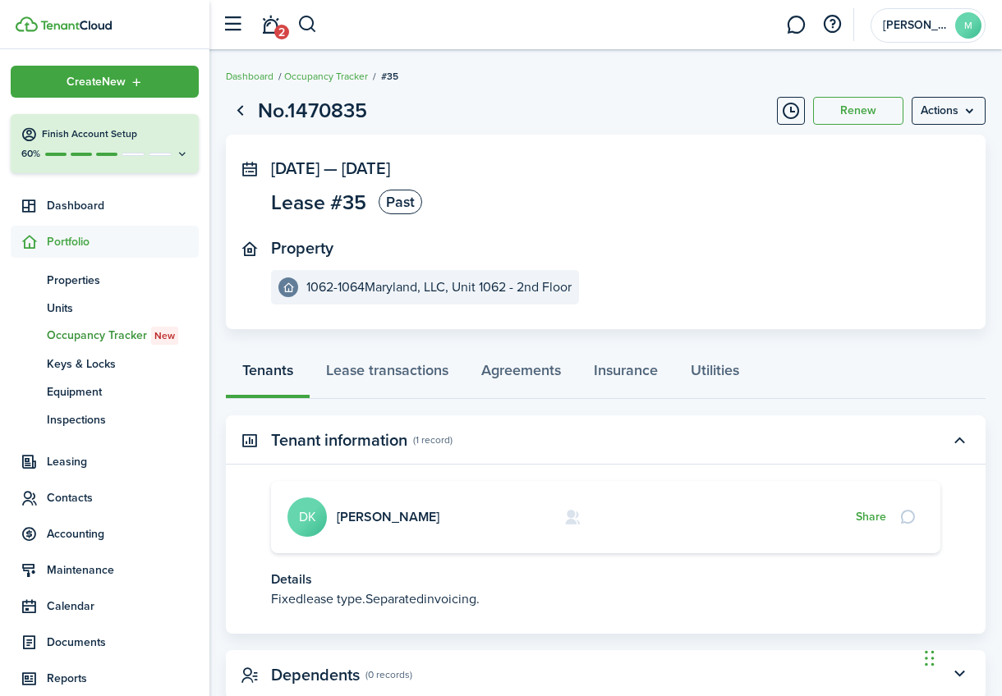
scroll to position [47, 0]
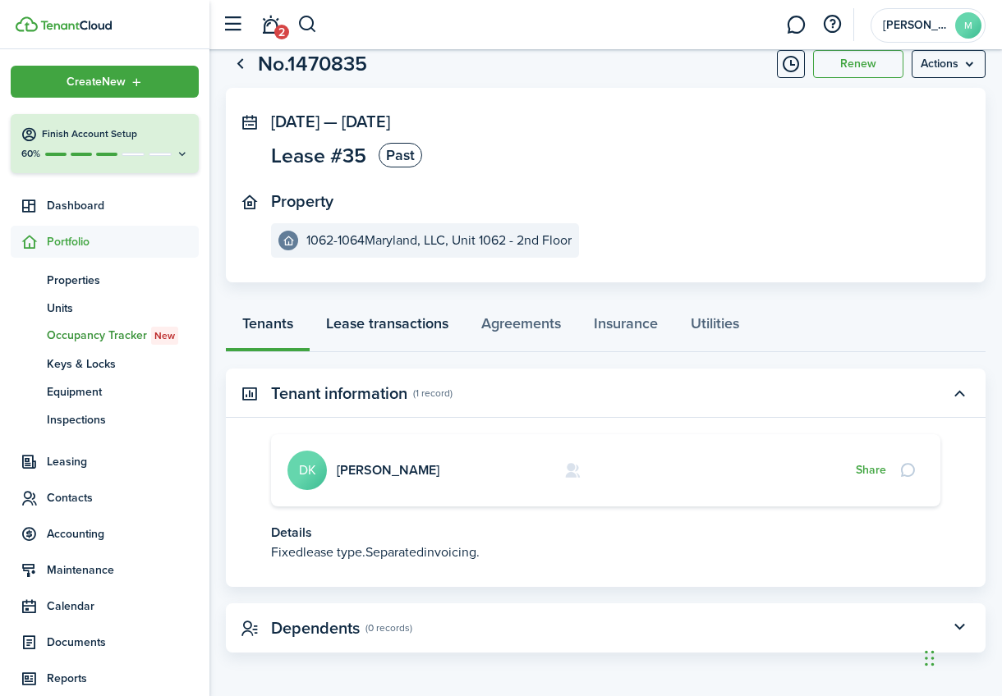
click at [433, 328] on link "Lease transactions" at bounding box center [387, 327] width 155 height 49
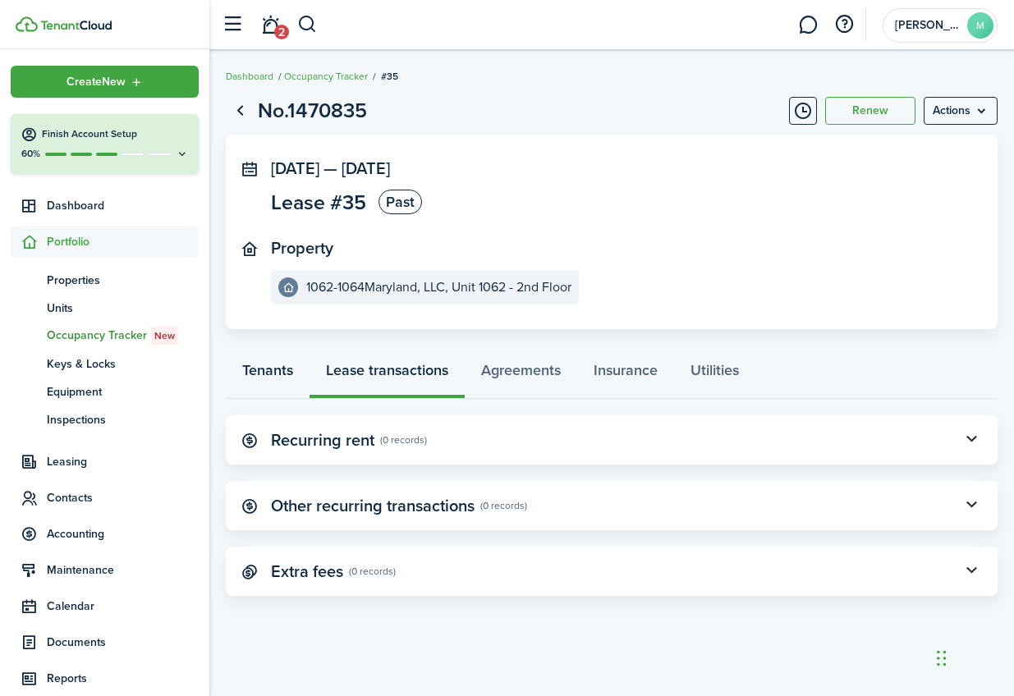
click at [273, 370] on link "Tenants" at bounding box center [268, 374] width 84 height 49
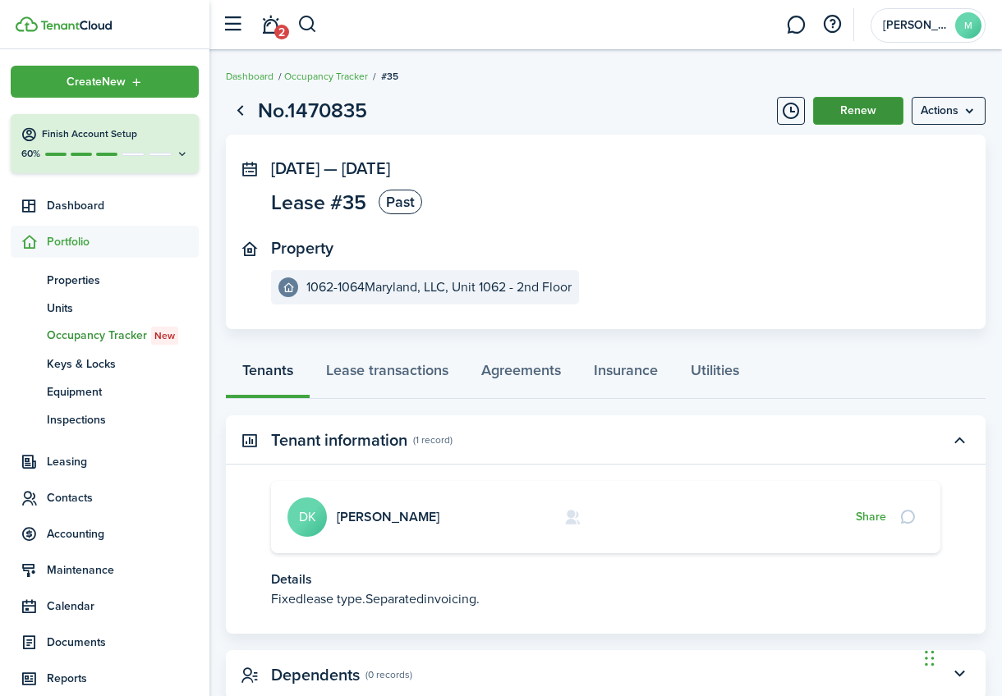
click at [848, 110] on button "Renew" at bounding box center [858, 111] width 90 height 28
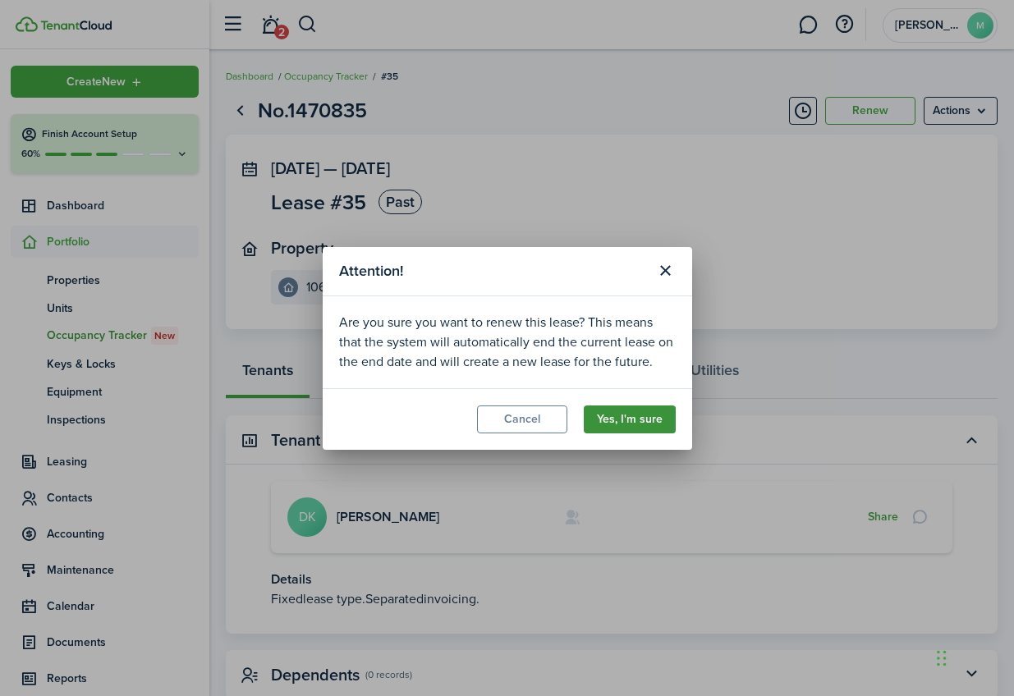
click at [639, 416] on button "Yes, I'm sure" at bounding box center [630, 420] width 92 height 28
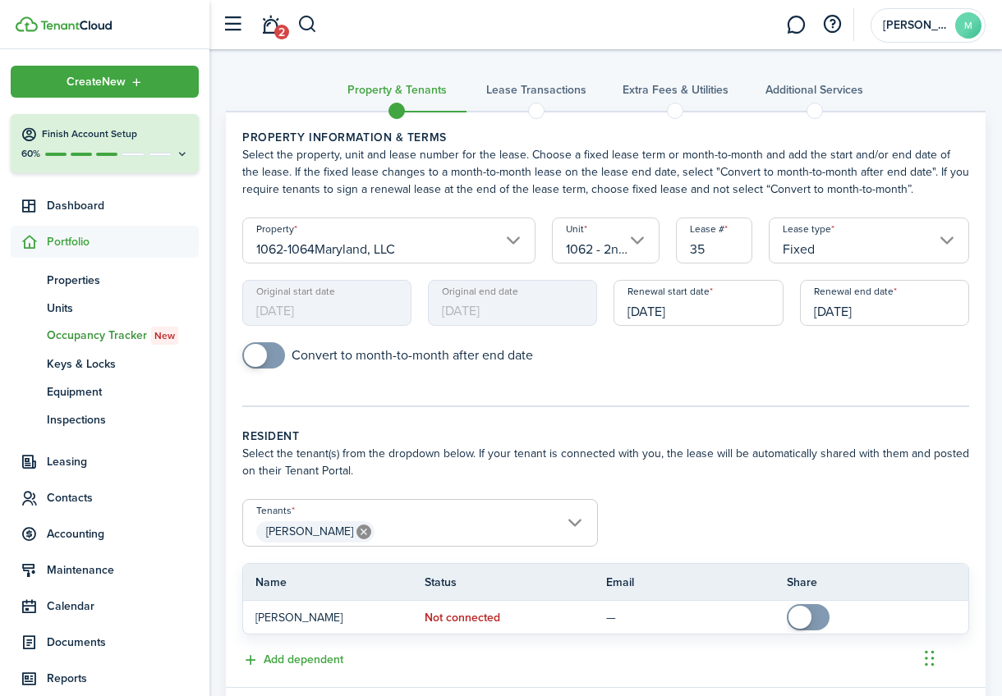
click at [869, 300] on input "[DATE]" at bounding box center [884, 303] width 169 height 46
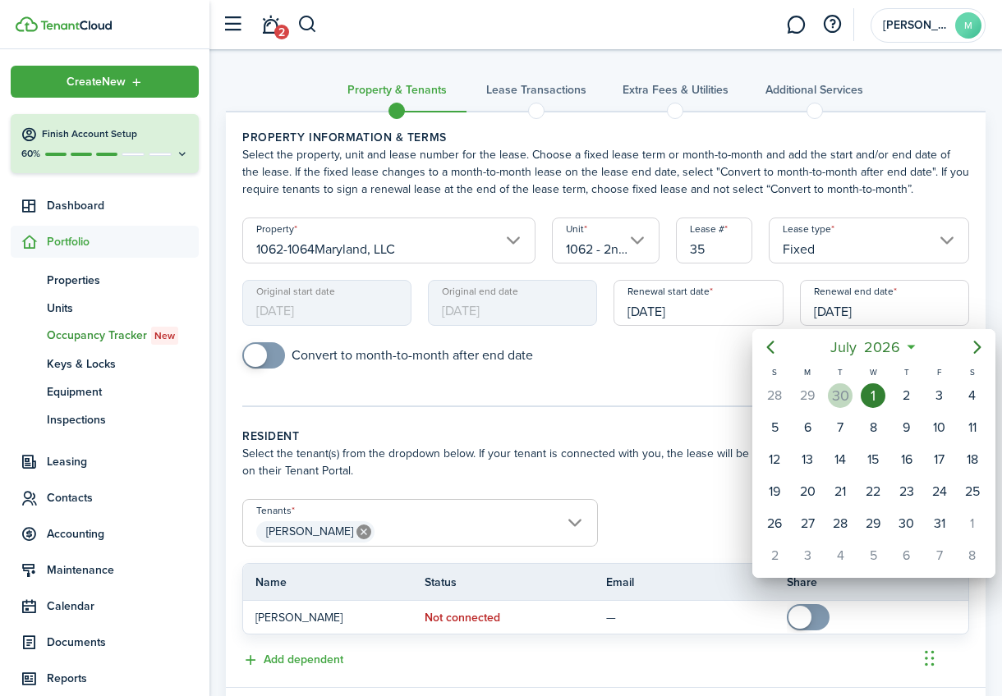
click at [849, 397] on div "30" at bounding box center [840, 395] width 25 height 25
type input "[DATE]"
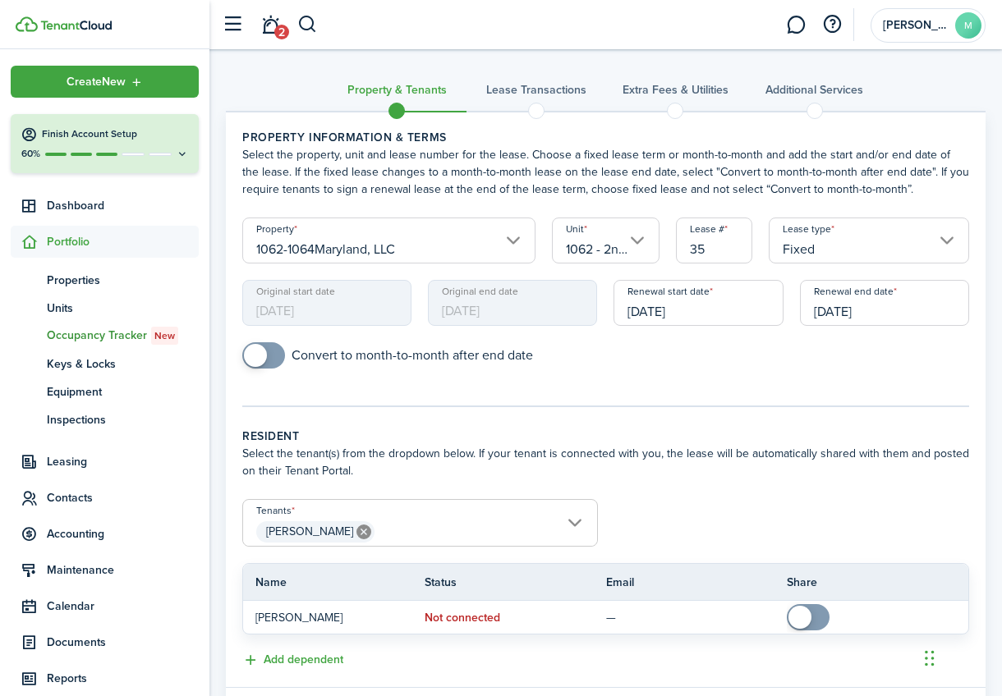
click at [819, 366] on mobiscroll-switch "Convert to month-to-month after end date" at bounding box center [605, 355] width 727 height 26
click at [722, 318] on input "[DATE]" at bounding box center [697, 303] width 169 height 46
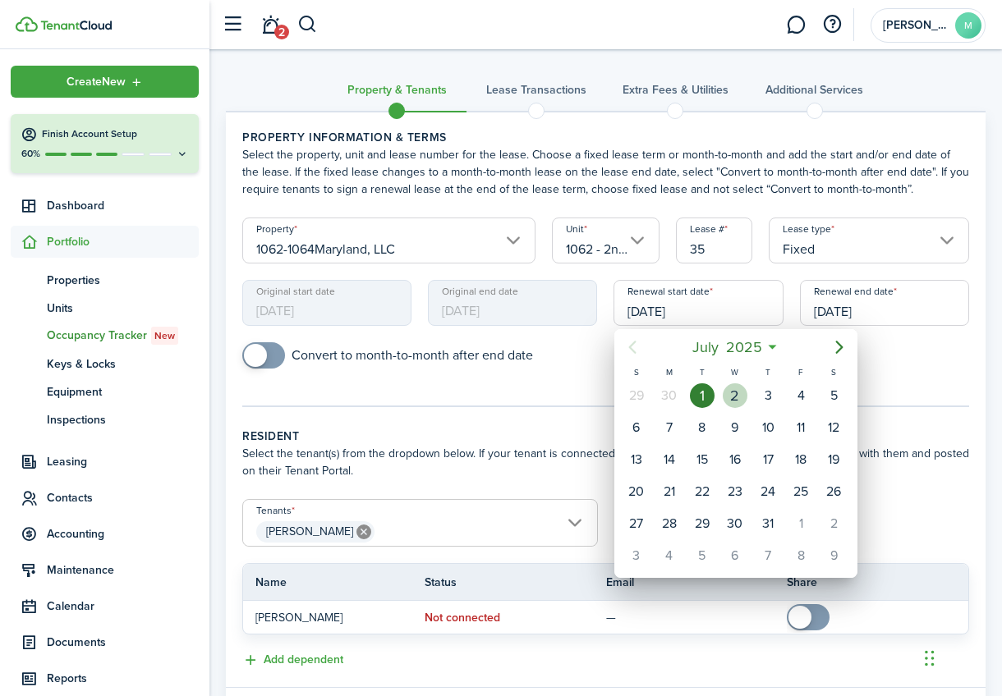
click at [737, 397] on div "2" at bounding box center [734, 395] width 25 height 25
type input "[DATE]"
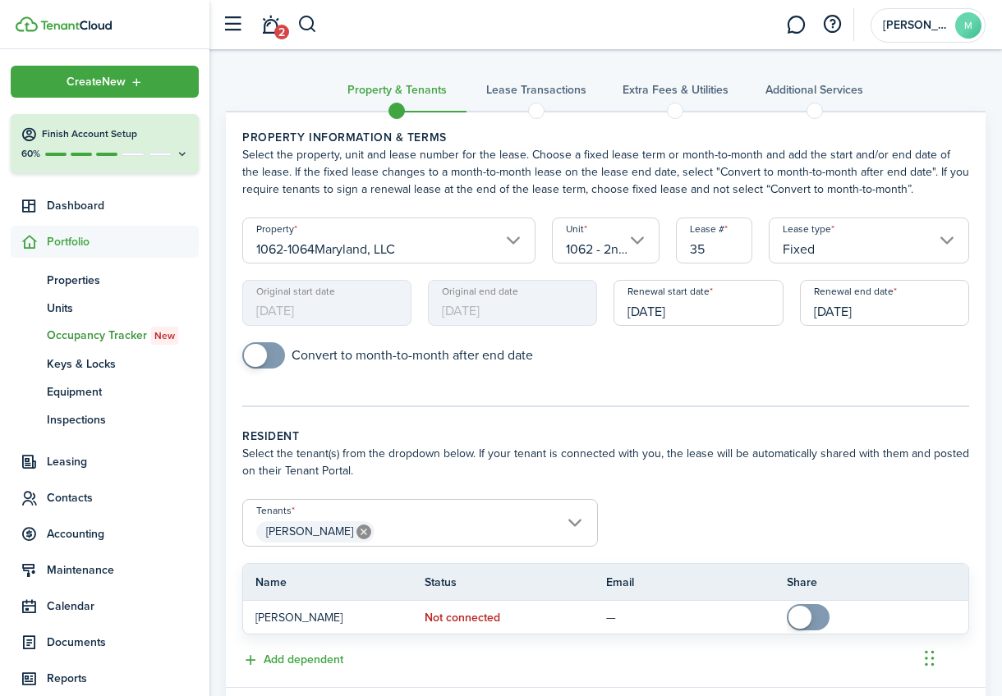
click at [758, 375] on div "Convert to month-to-month after end date" at bounding box center [605, 363] width 743 height 43
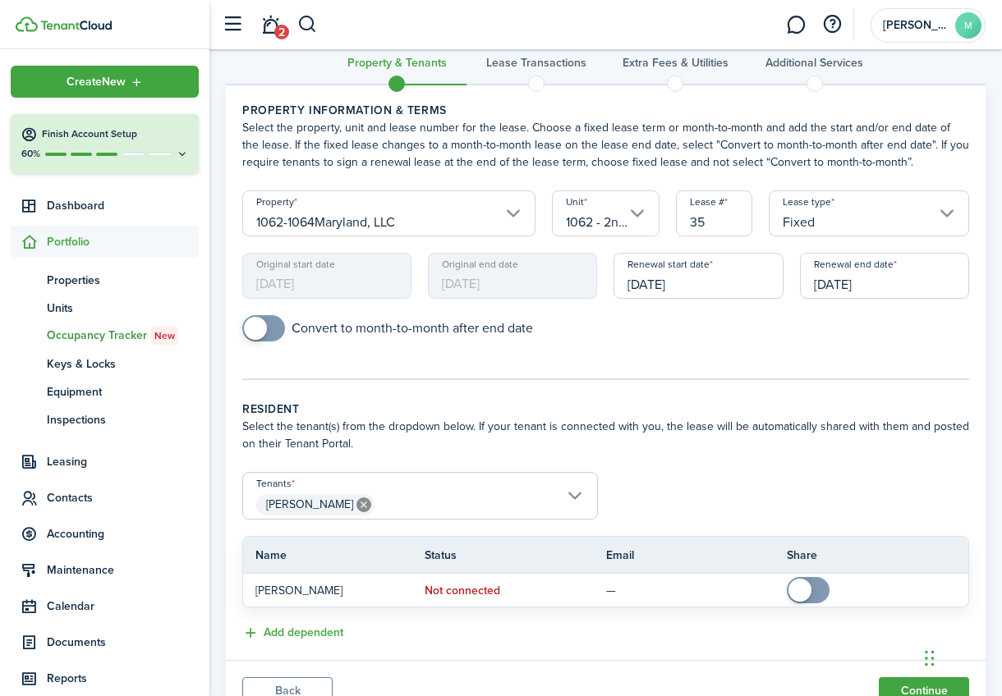
scroll to position [98, 0]
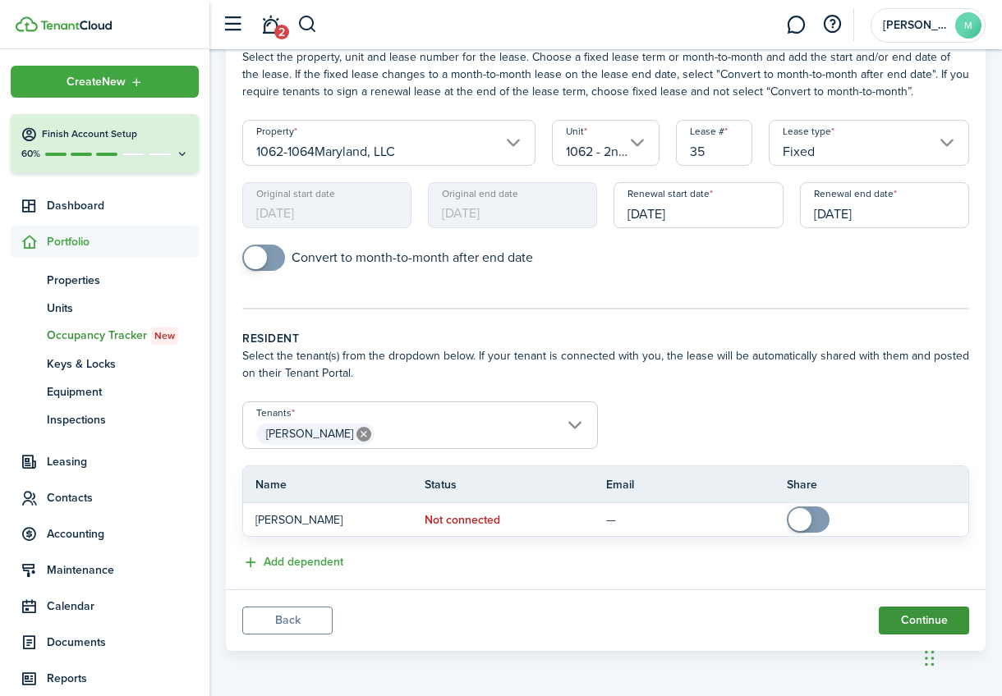
click at [908, 622] on button "Continue" at bounding box center [923, 621] width 90 height 28
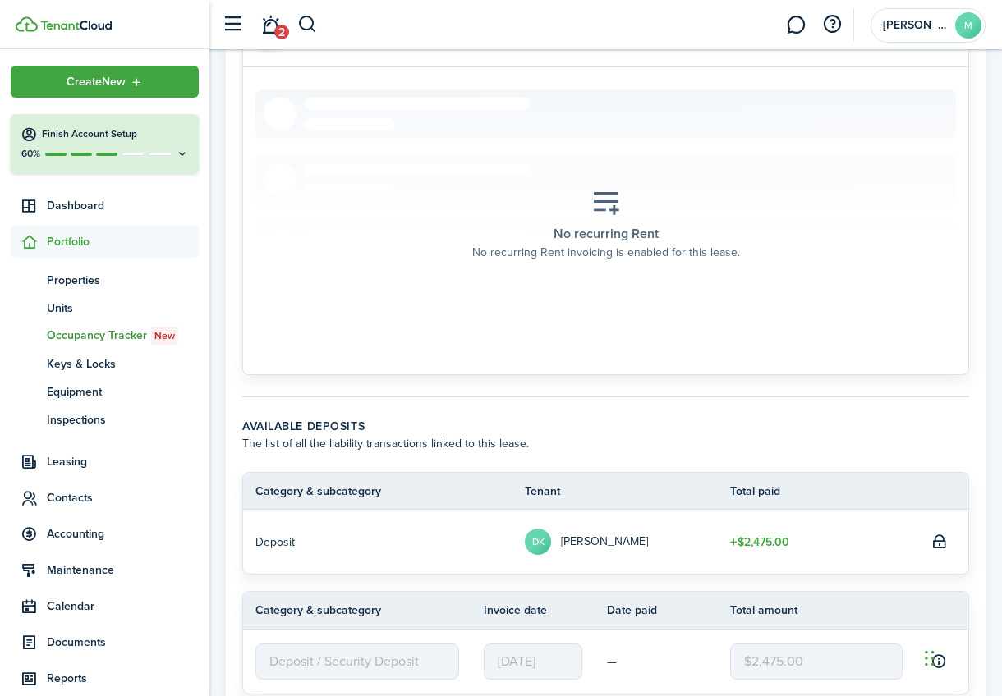
scroll to position [0, 0]
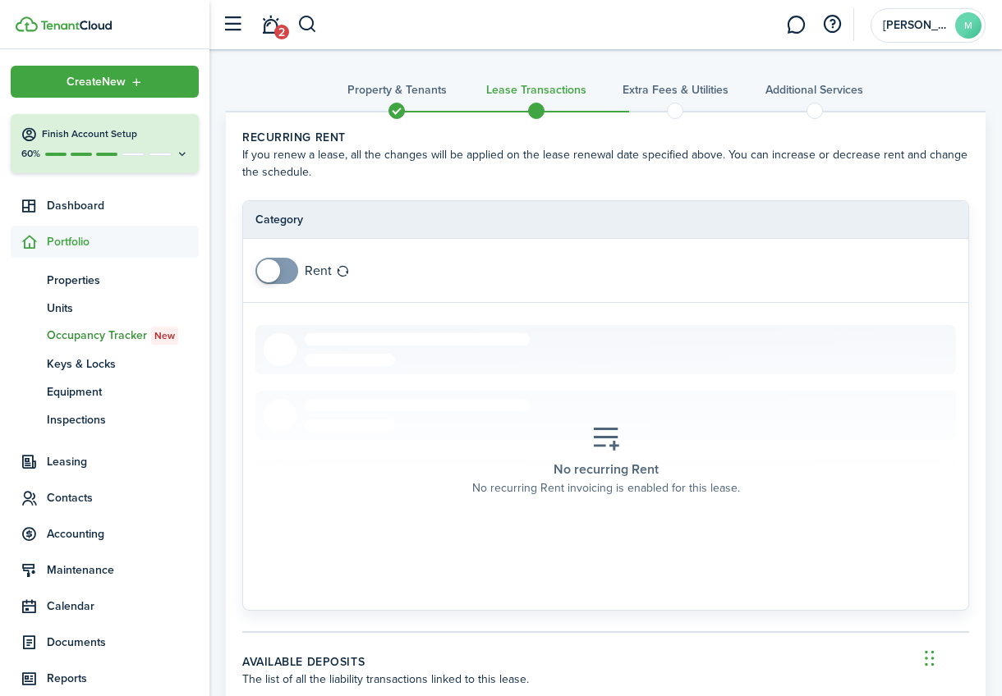
click at [284, 274] on span at bounding box center [276, 271] width 16 height 26
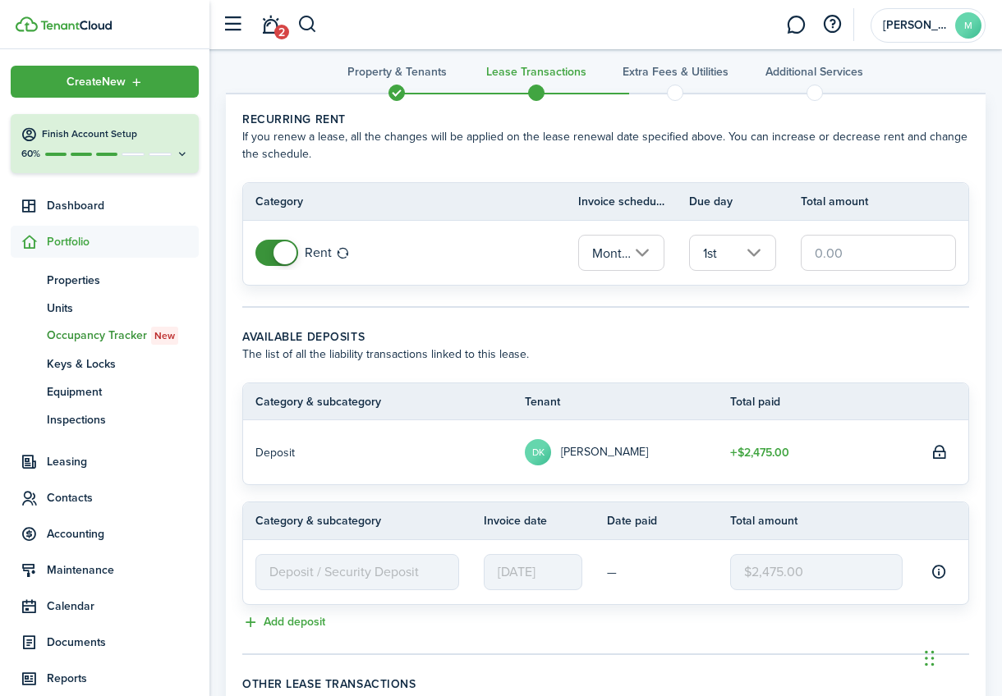
scroll to position [44, 0]
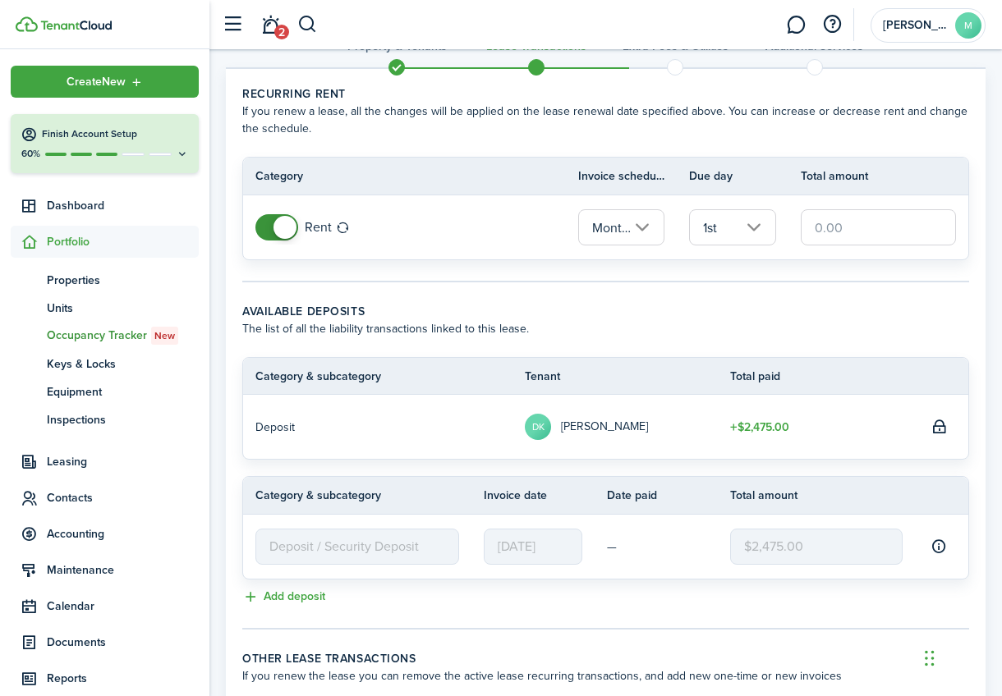
click at [649, 227] on input "Monthly" at bounding box center [621, 227] width 87 height 36
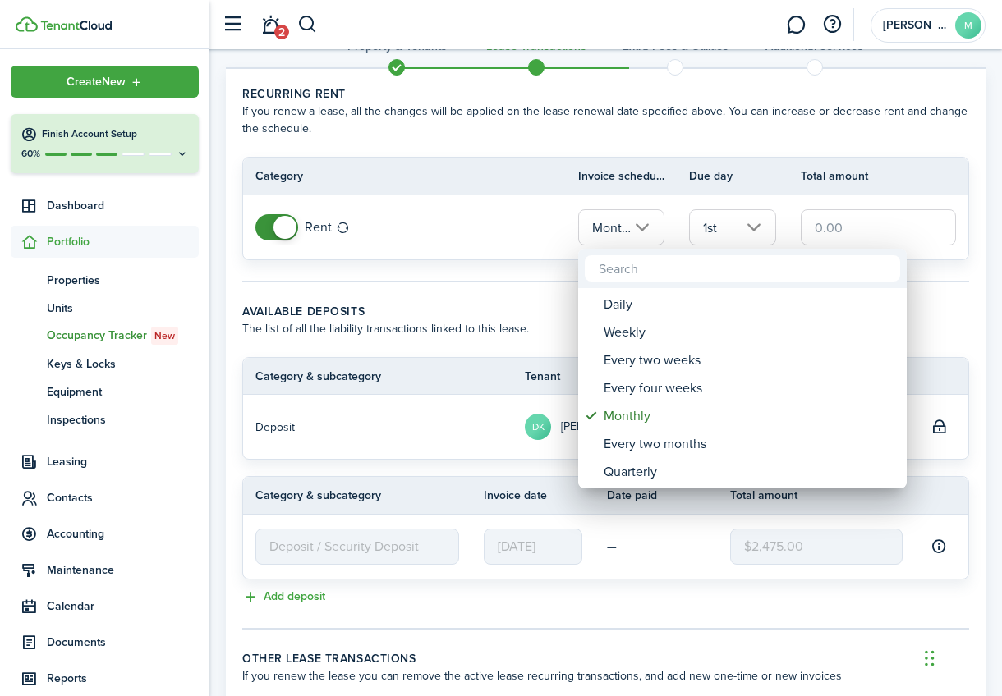
click at [649, 227] on div at bounding box center [501, 348] width 1264 height 959
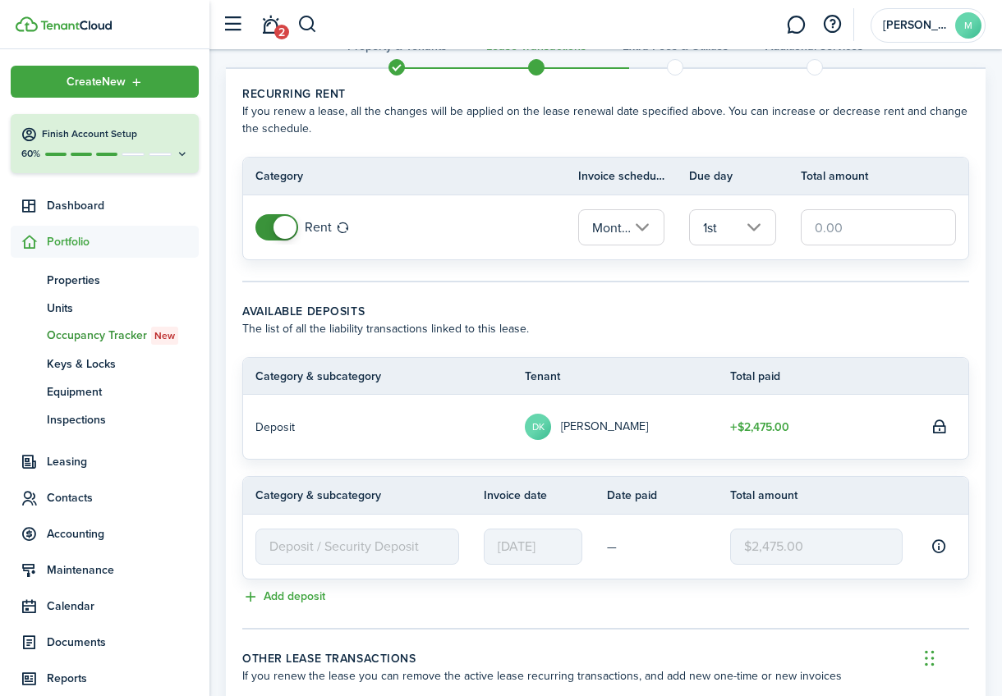
click at [838, 237] on input "text" at bounding box center [877, 227] width 155 height 36
type input "$1,650.00"
click at [764, 281] on tc-wizard-step "Recurring rent If you renew a lease, all the changes will be applied on the lea…" at bounding box center [605, 183] width 727 height 197
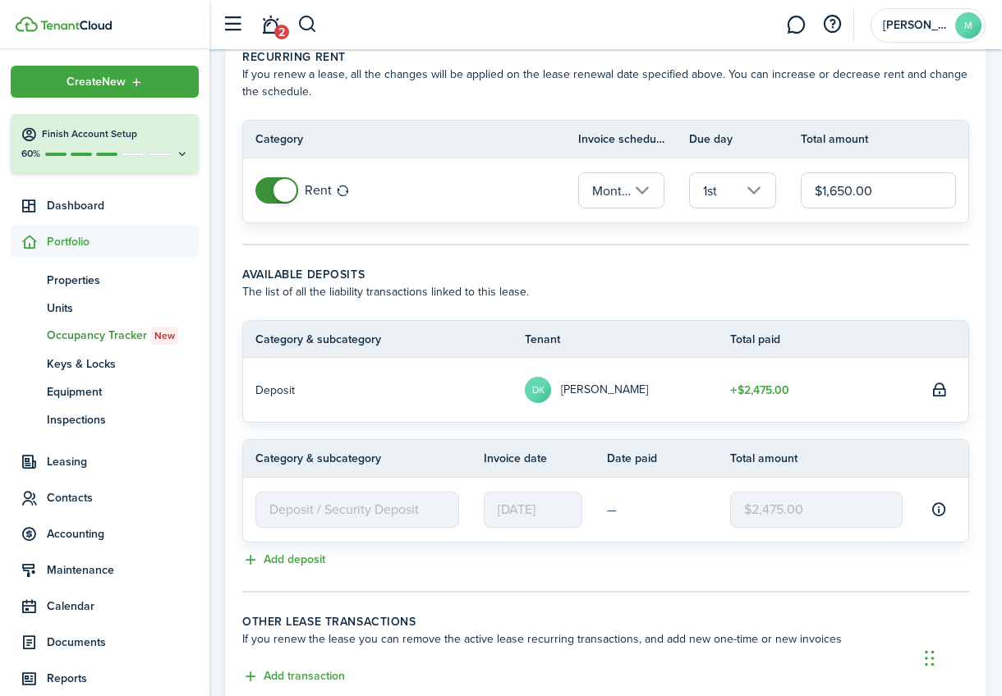
scroll to position [195, 0]
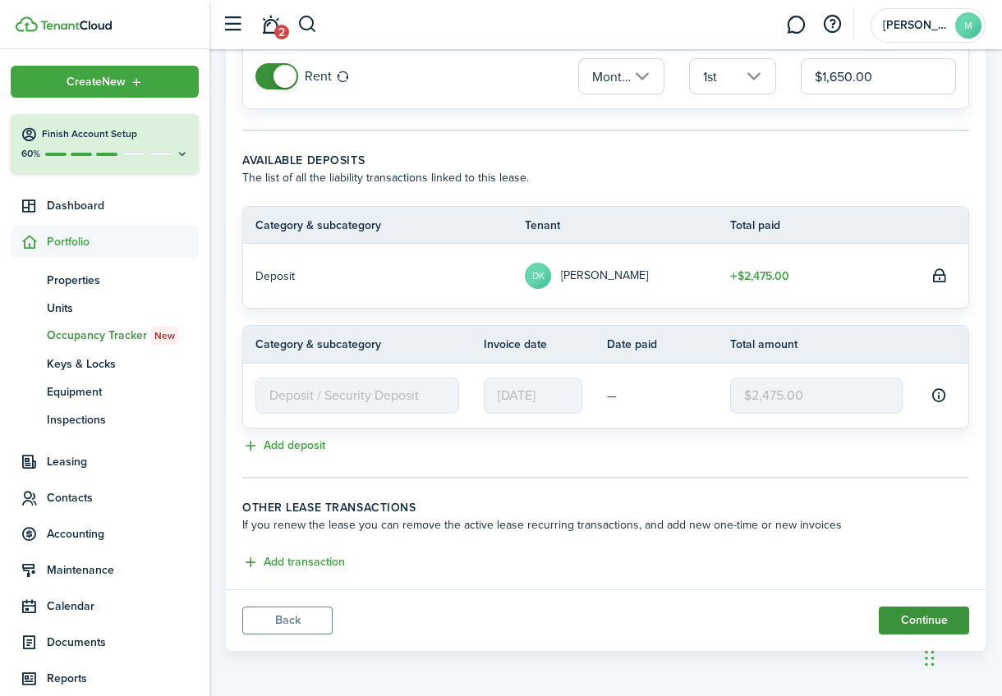
click at [916, 615] on button "Continue" at bounding box center [923, 621] width 90 height 28
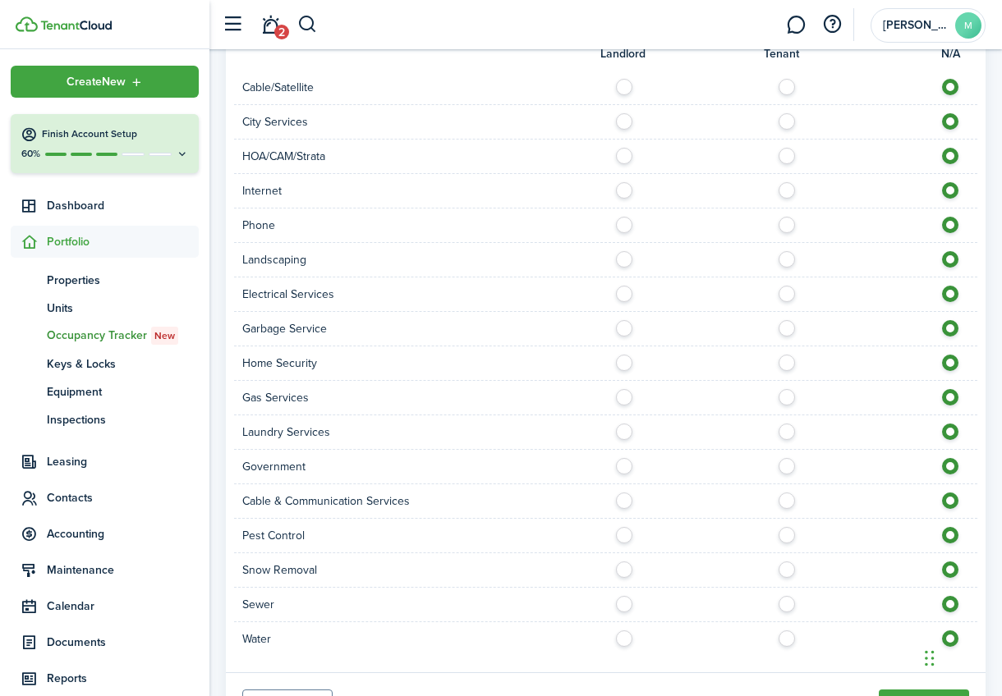
scroll to position [633, 0]
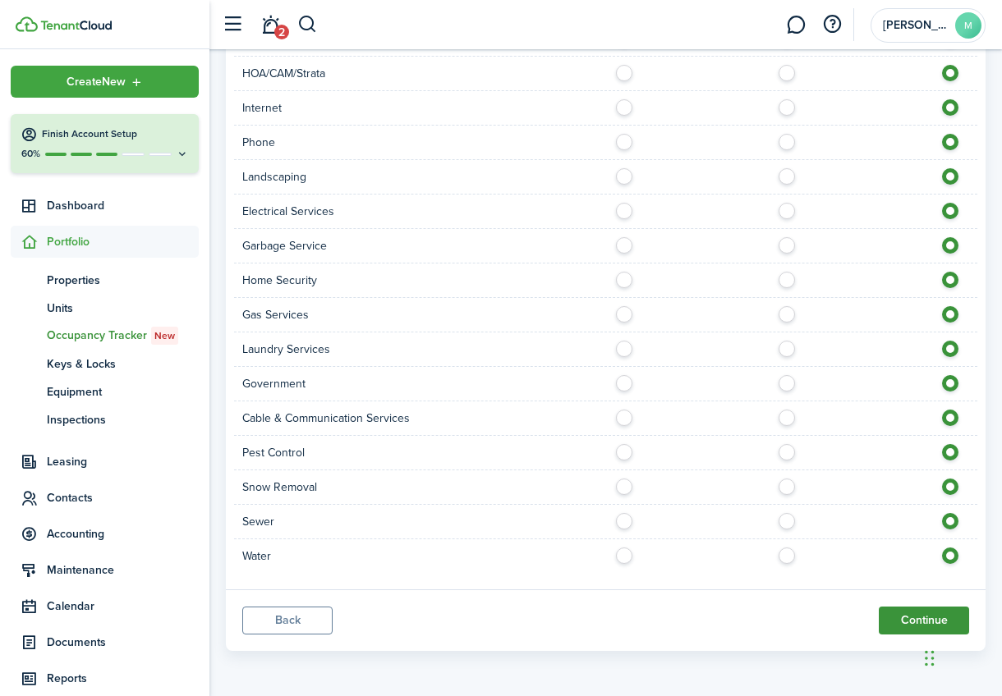
click at [911, 620] on button "Continue" at bounding box center [923, 621] width 90 height 28
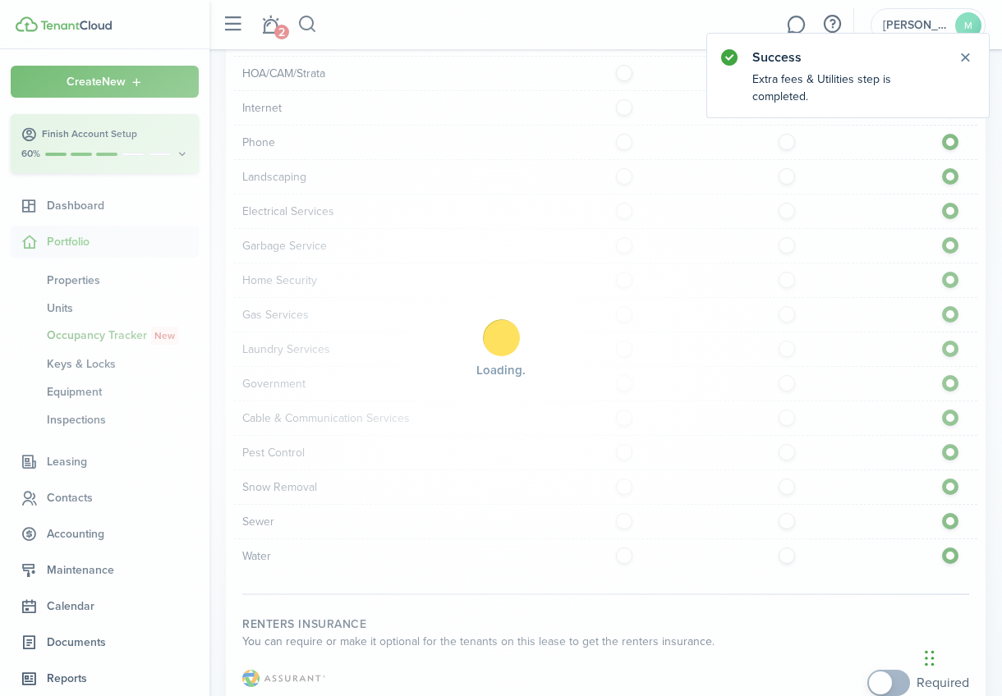
scroll to position [0, 0]
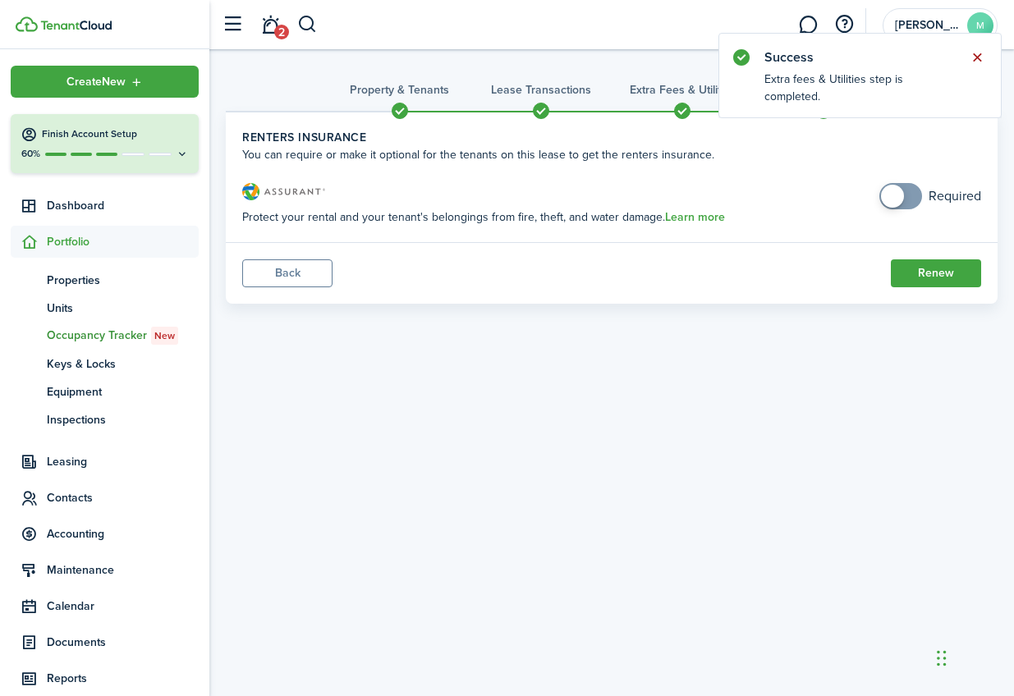
click at [978, 52] on button "Close notify" at bounding box center [976, 57] width 23 height 23
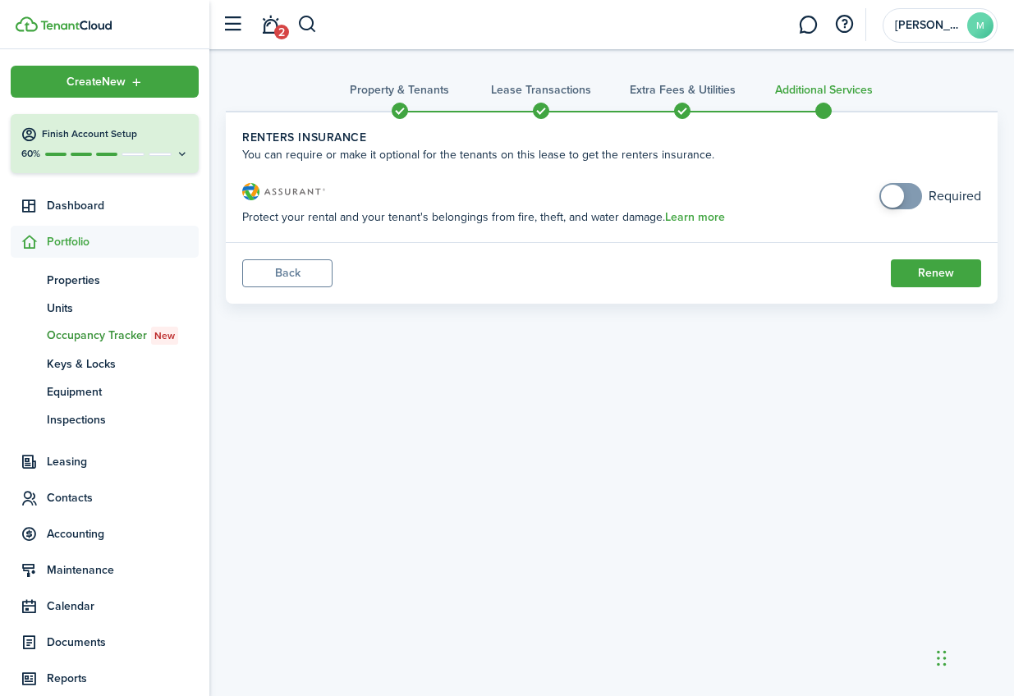
click at [273, 271] on button "Back" at bounding box center [287, 273] width 90 height 28
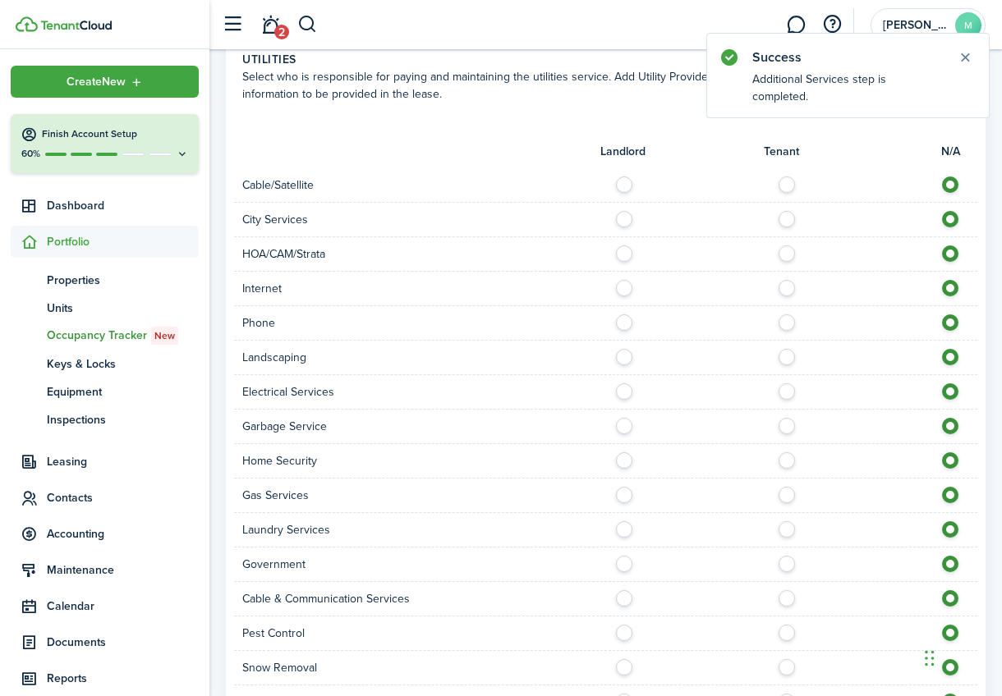
scroll to position [633, 0]
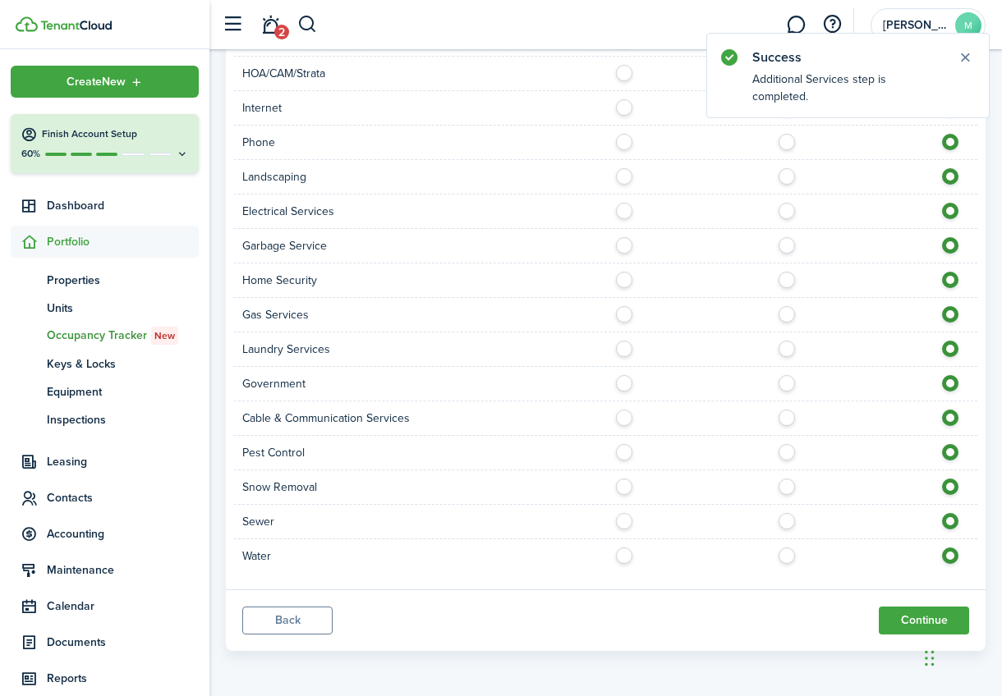
drag, startPoint x: 273, startPoint y: 625, endPoint x: 299, endPoint y: 630, distance: 25.9
click at [273, 625] on button "Back" at bounding box center [287, 621] width 90 height 28
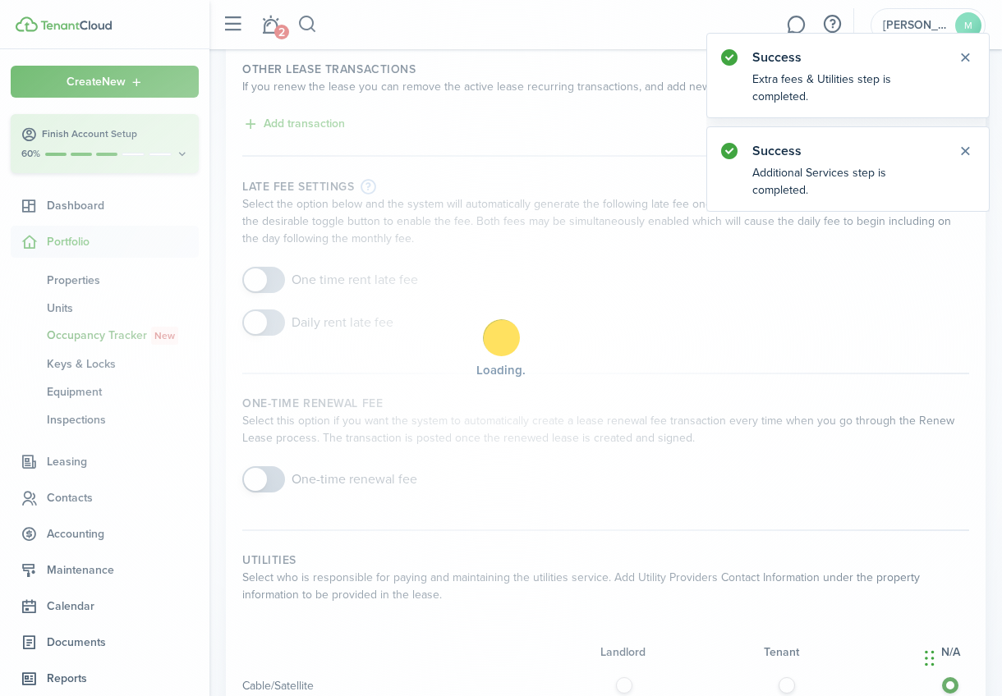
scroll to position [0, 0]
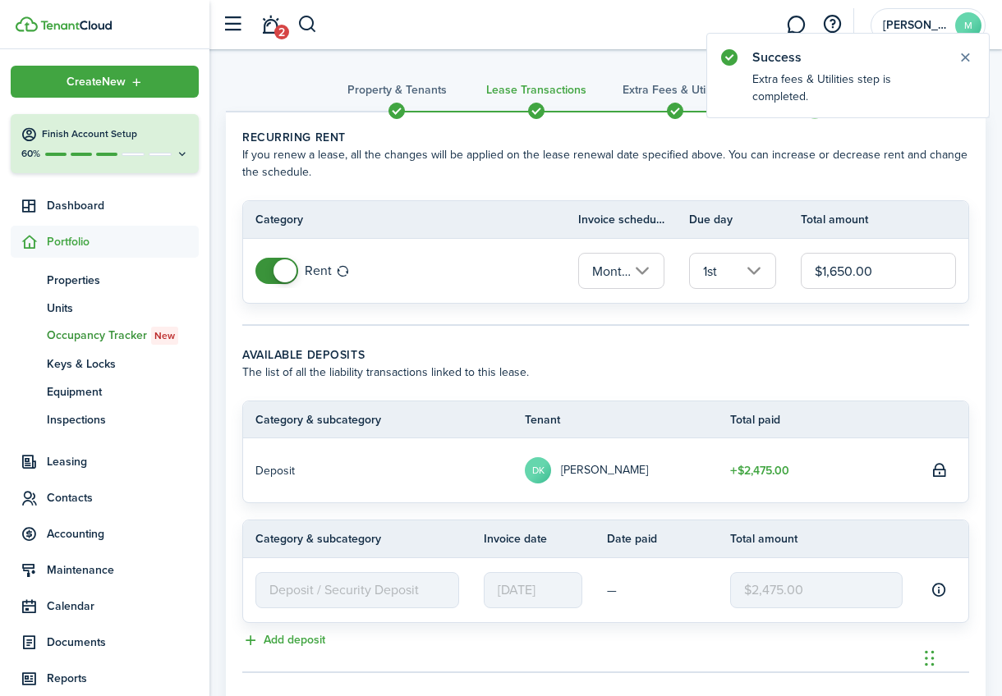
click at [972, 152] on panel-main-body "Recurring rent If you renew a lease, all the changes will be applied on the lea…" at bounding box center [605, 448] width 759 height 672
click at [954, 42] on header "Success" at bounding box center [848, 51] width 282 height 35
click at [963, 54] on button "Close notify" at bounding box center [964, 57] width 23 height 23
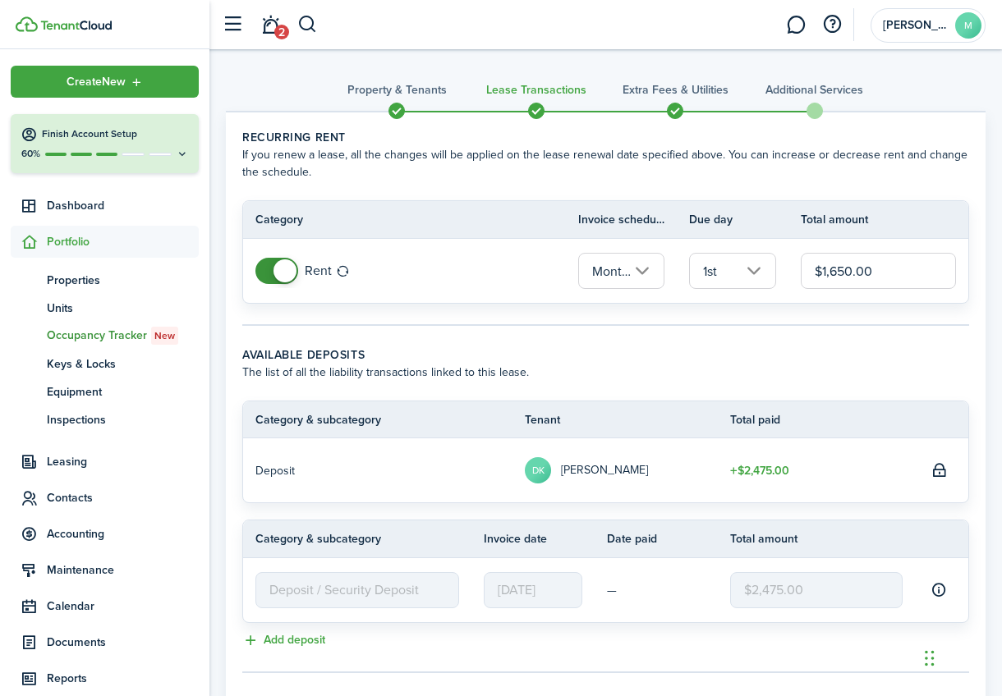
click at [57, 240] on span "Portfolio" at bounding box center [123, 241] width 152 height 17
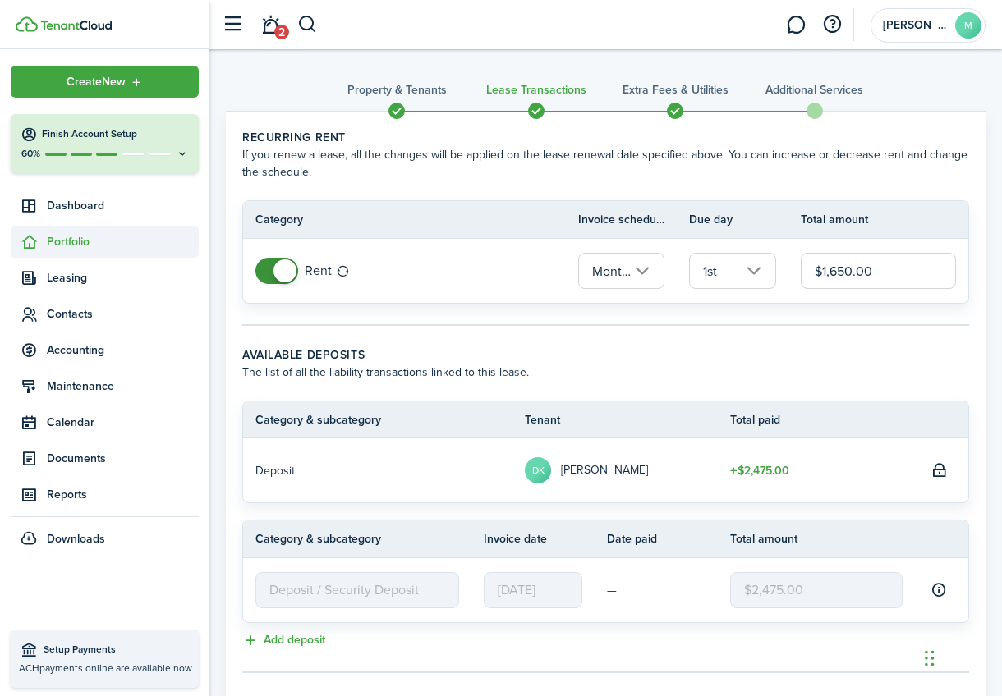
click at [68, 251] on span "Portfolio" at bounding box center [105, 242] width 188 height 32
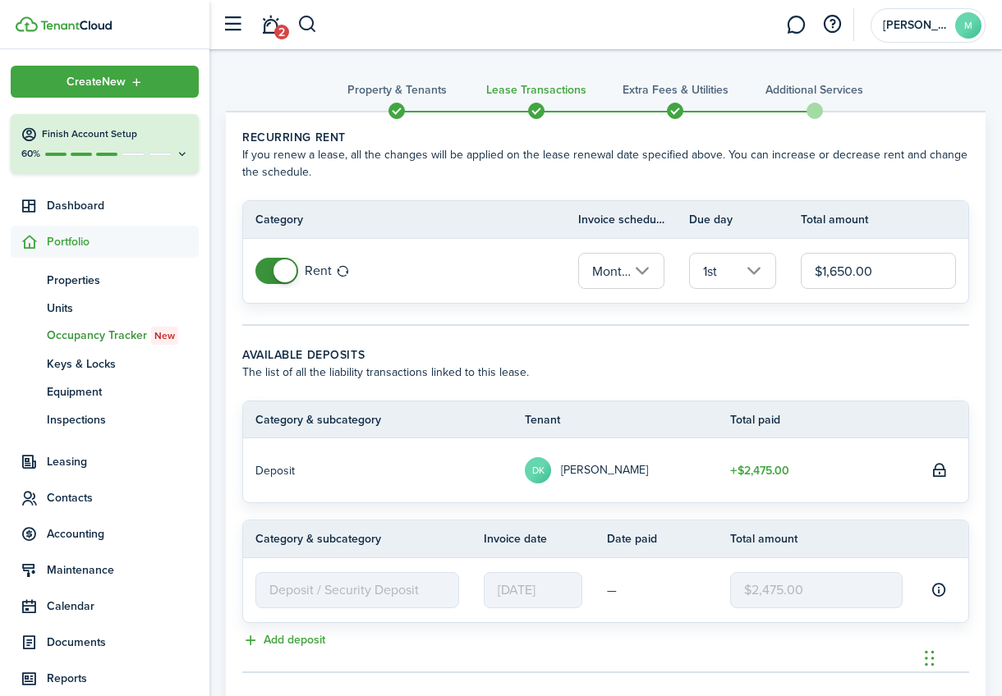
click at [61, 332] on span "Occupancy Tracker New" at bounding box center [123, 336] width 152 height 18
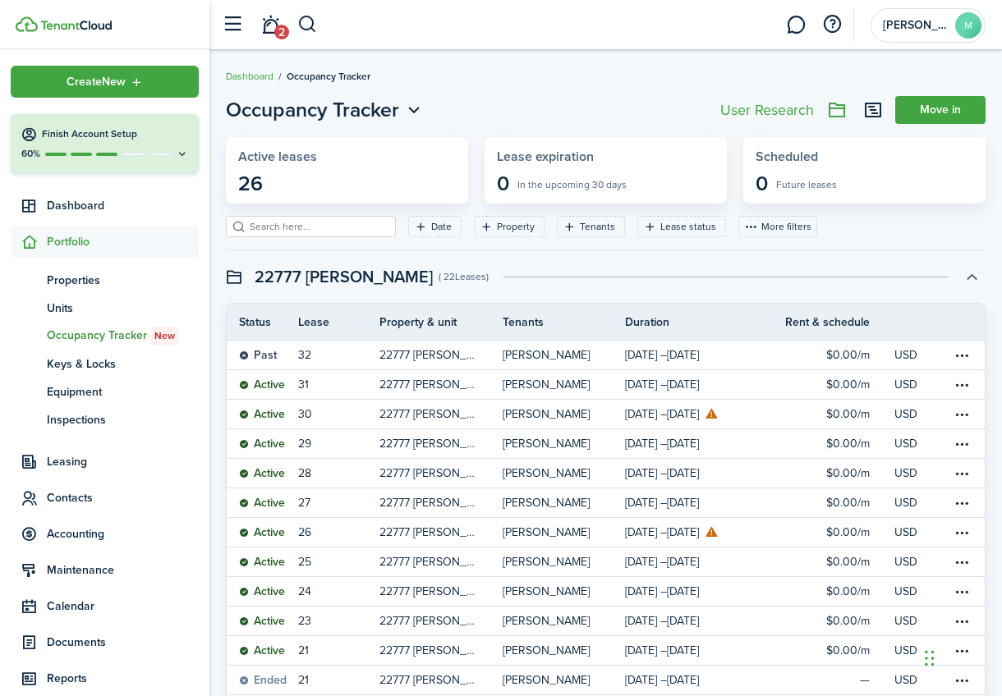
click at [965, 277] on button "button" at bounding box center [971, 277] width 28 height 28
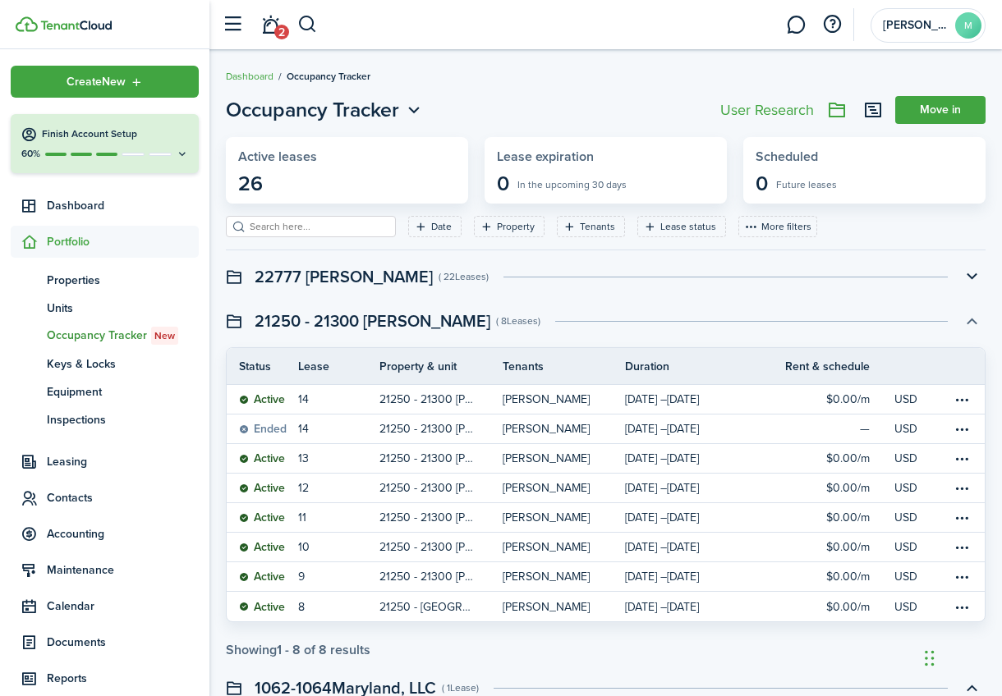
click at [970, 320] on button "button" at bounding box center [971, 321] width 28 height 28
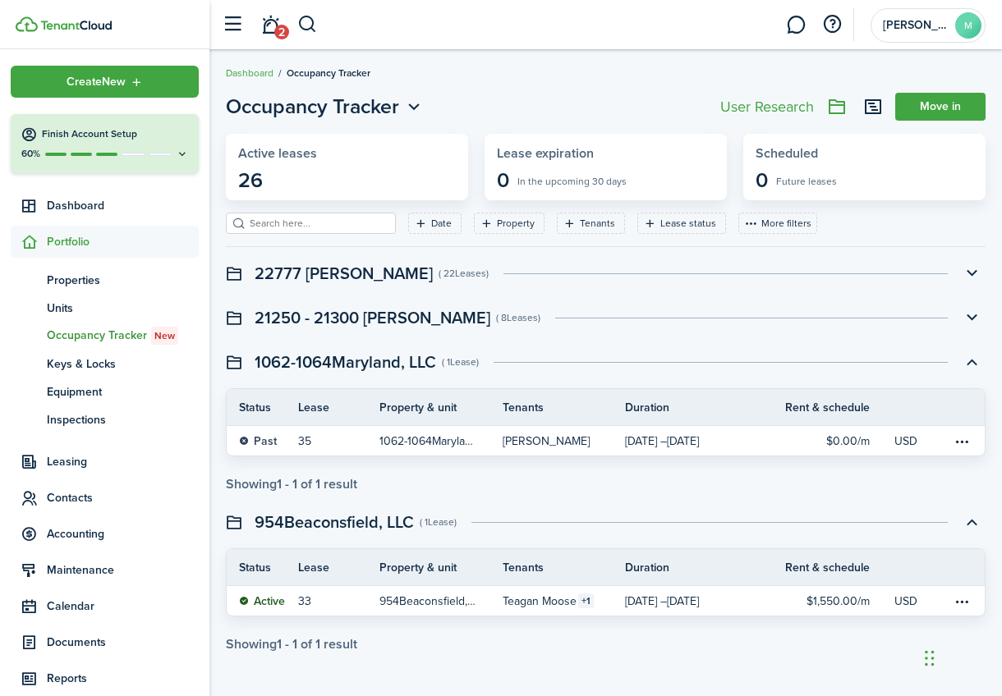
scroll to position [4, 0]
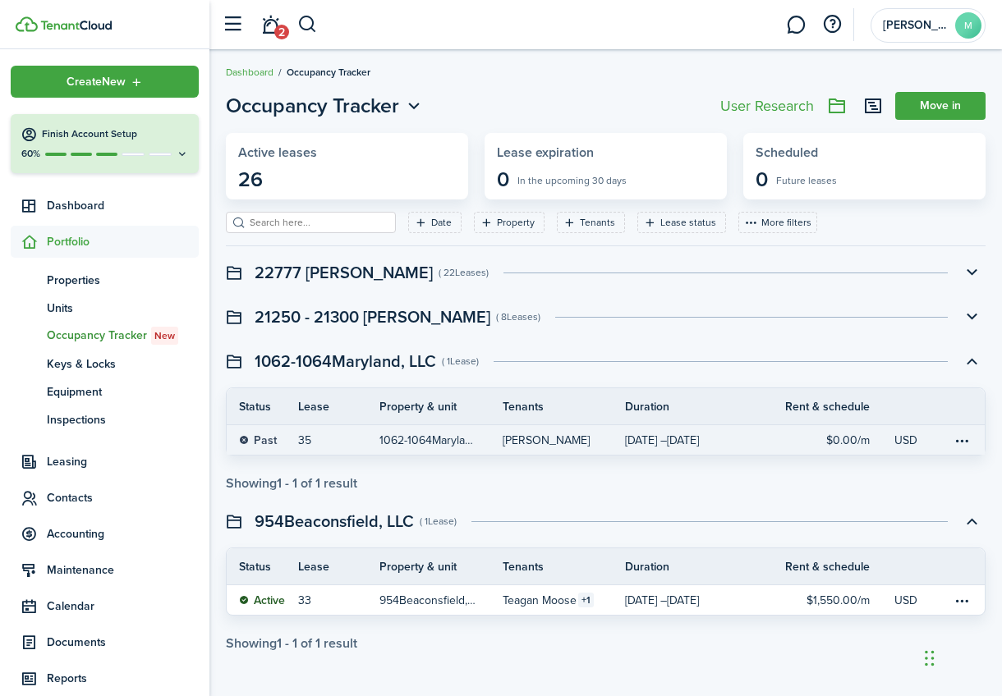
click at [470, 441] on p "1062-1064Maryland, LLC, Unit 1062 - 2nd Floor" at bounding box center [428, 440] width 98 height 17
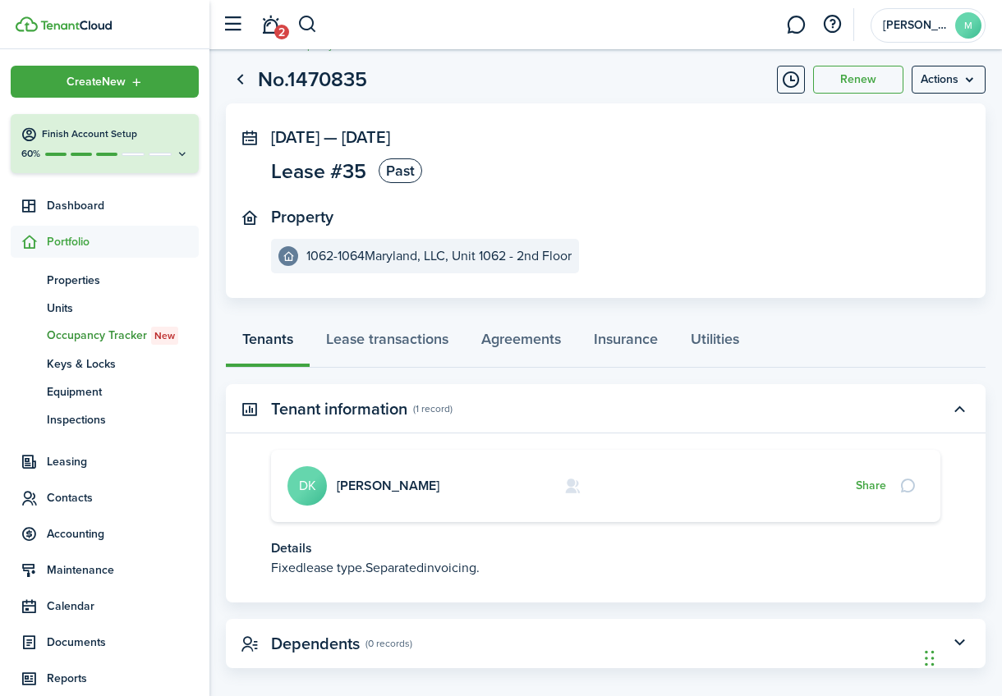
scroll to position [47, 0]
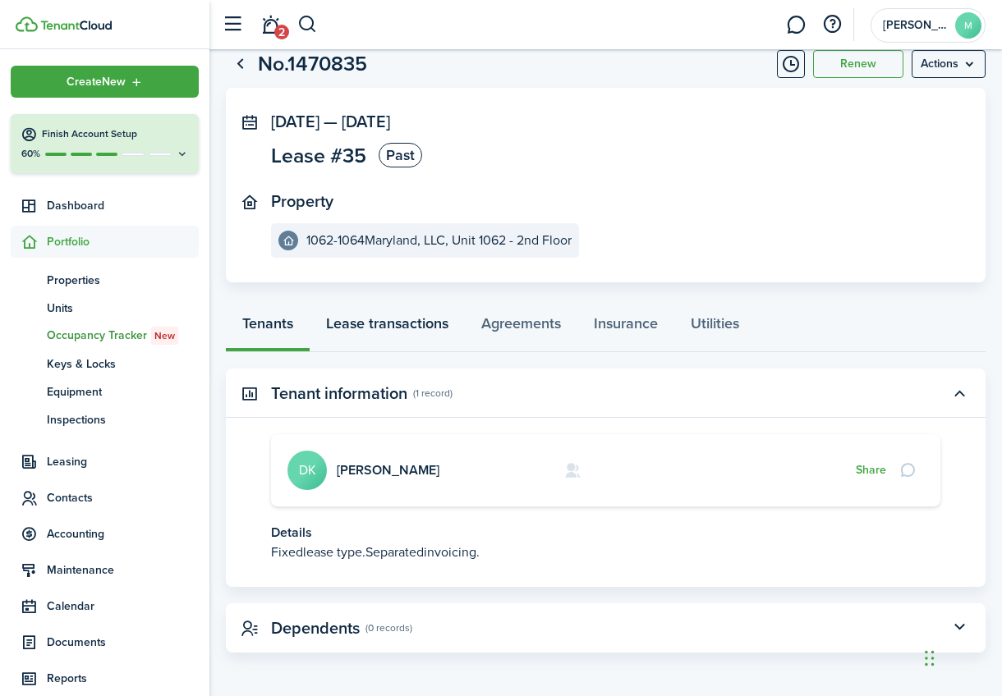
click at [393, 322] on link "Lease transactions" at bounding box center [387, 327] width 155 height 49
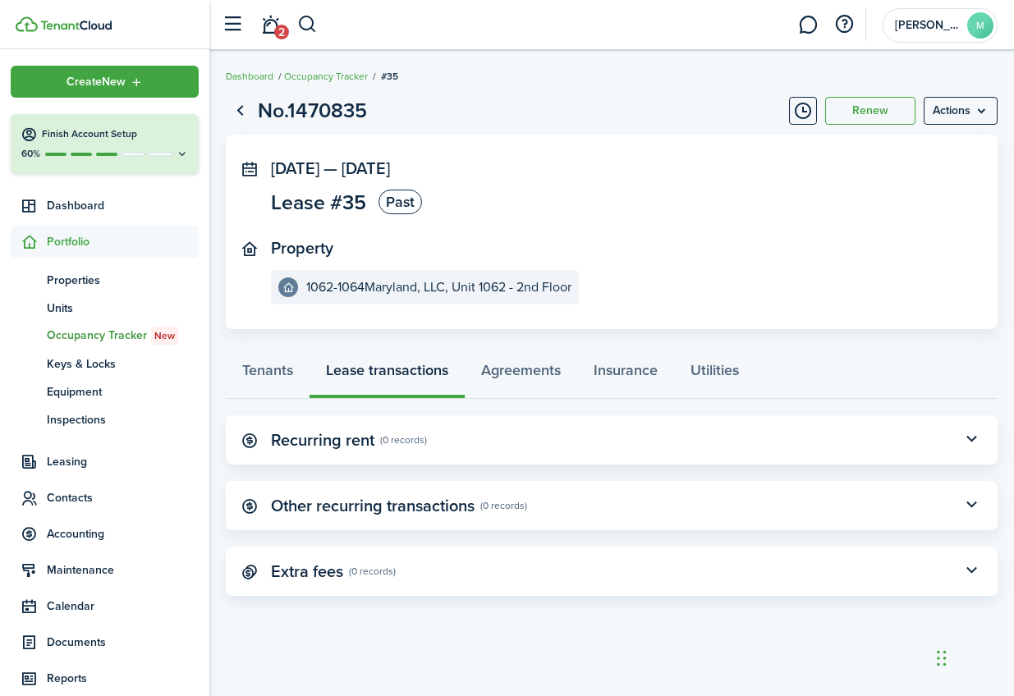
click at [722, 436] on panel-main-header "Recurring rent (0 records)" at bounding box center [612, 439] width 772 height 49
click at [404, 441] on panel-main-subtitle "(0 records)" at bounding box center [403, 440] width 47 height 15
click at [974, 442] on button "button" at bounding box center [971, 440] width 28 height 28
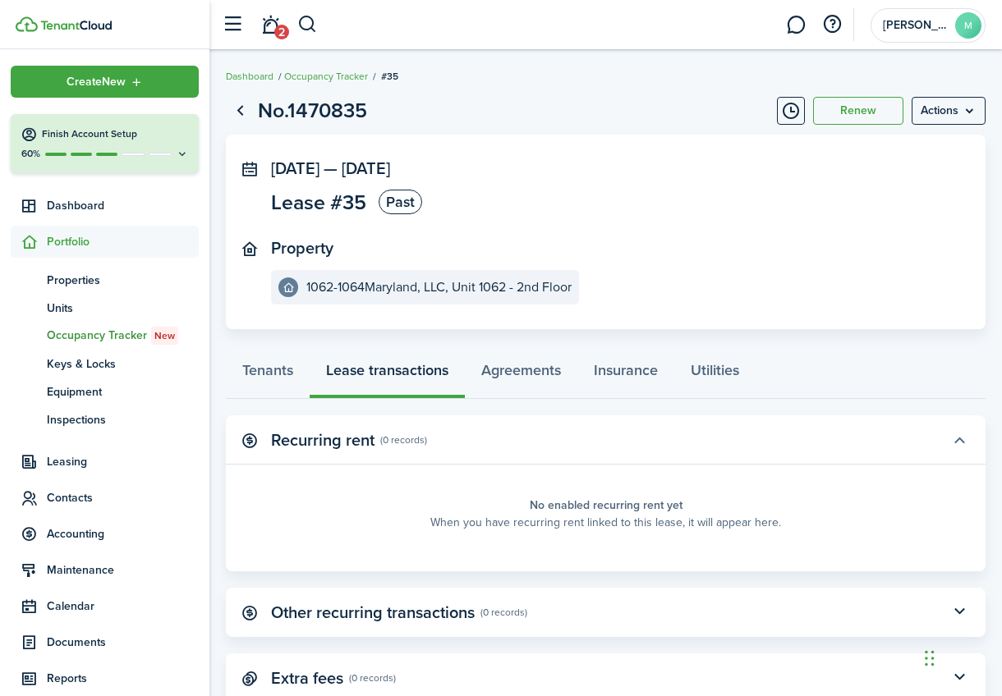
click at [964, 440] on button "button" at bounding box center [959, 440] width 28 height 28
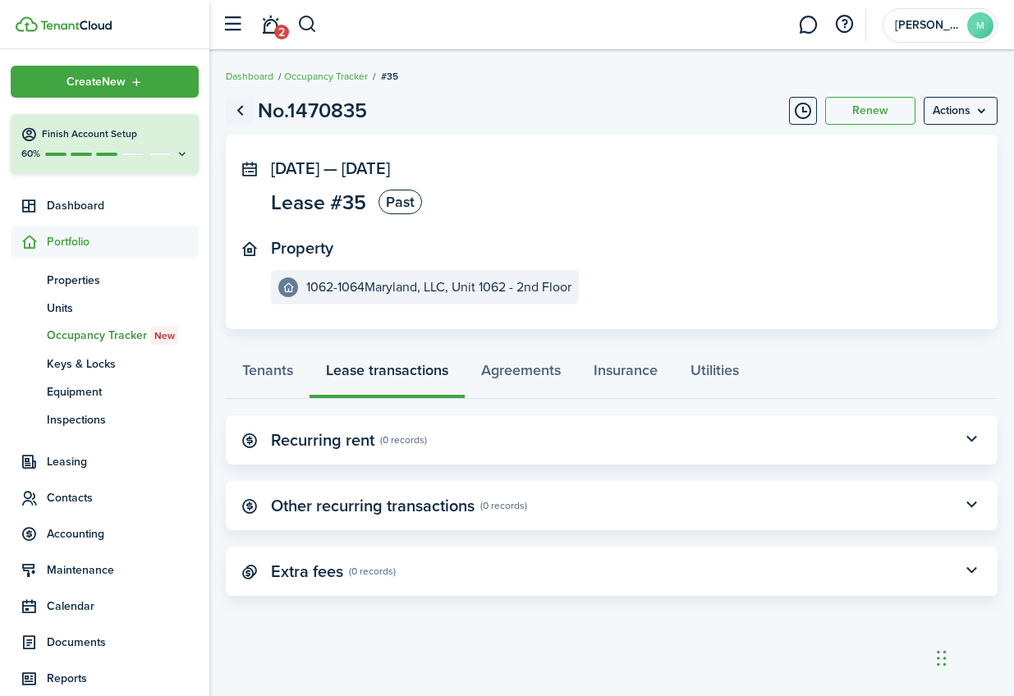
click at [241, 115] on link "Go back" at bounding box center [240, 111] width 28 height 28
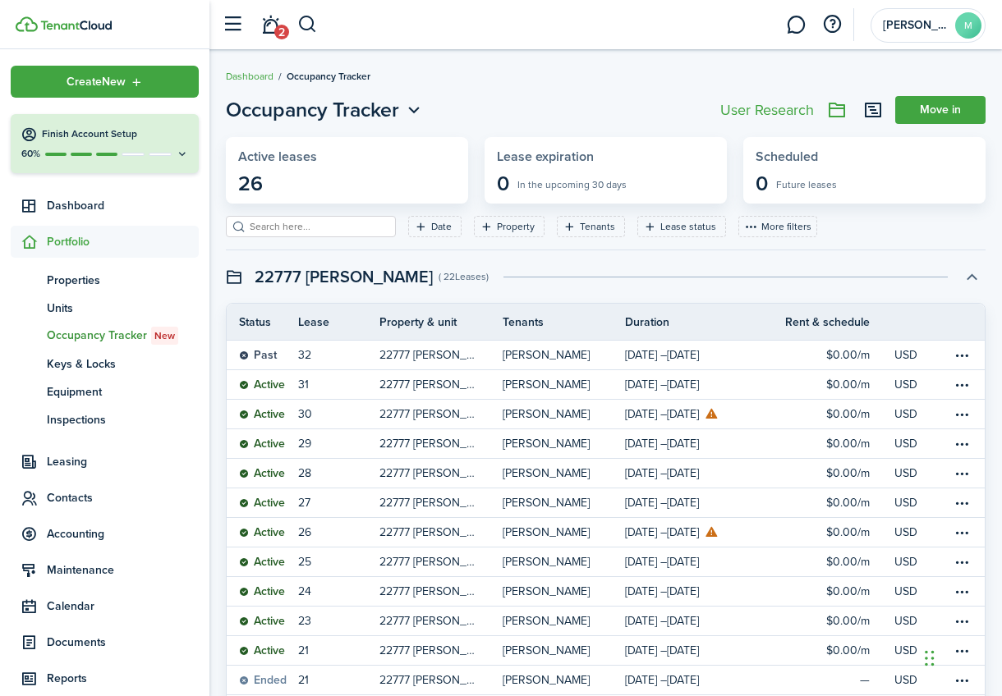
click at [974, 275] on button "button" at bounding box center [971, 277] width 28 height 28
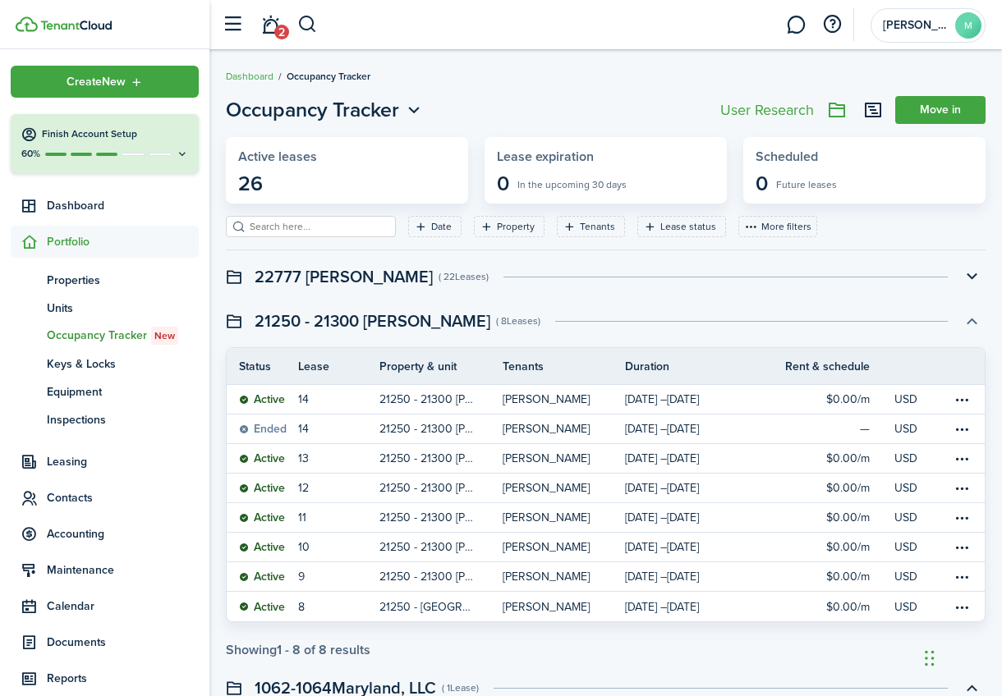
click at [974, 323] on button "button" at bounding box center [971, 321] width 28 height 28
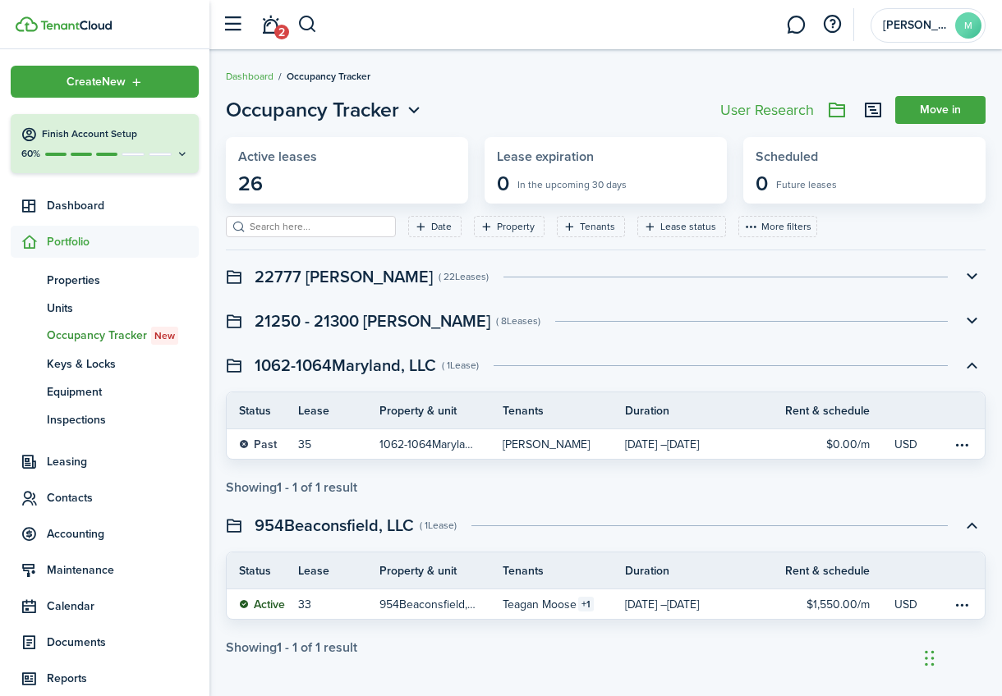
scroll to position [4, 0]
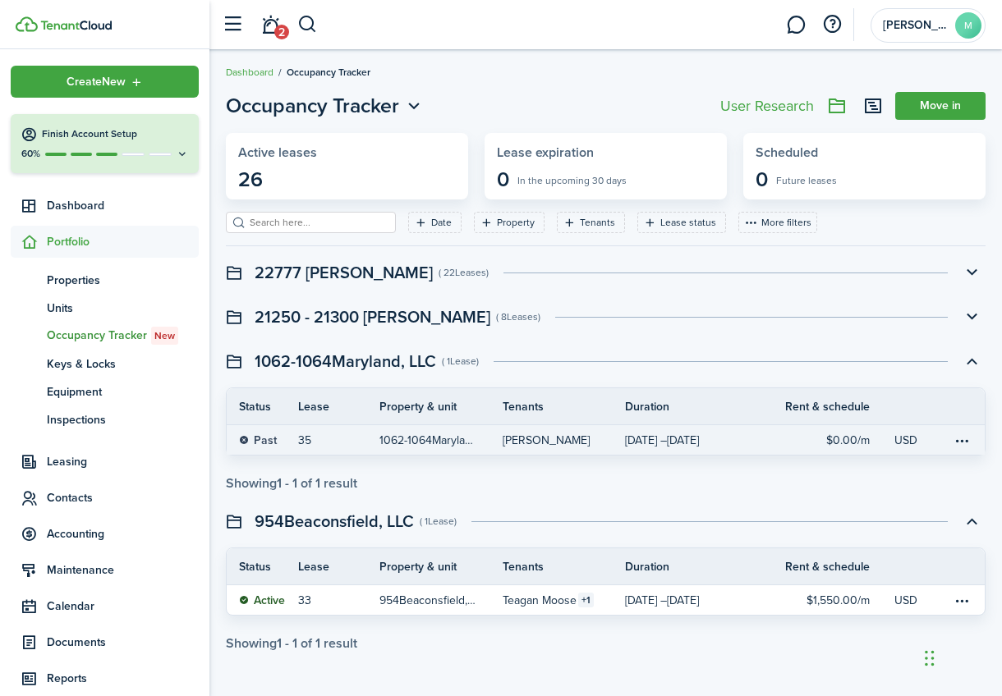
click at [478, 443] on link "1062-1064Maryland, LLC, Unit 1062 - 2nd Floor" at bounding box center [440, 440] width 122 height 30
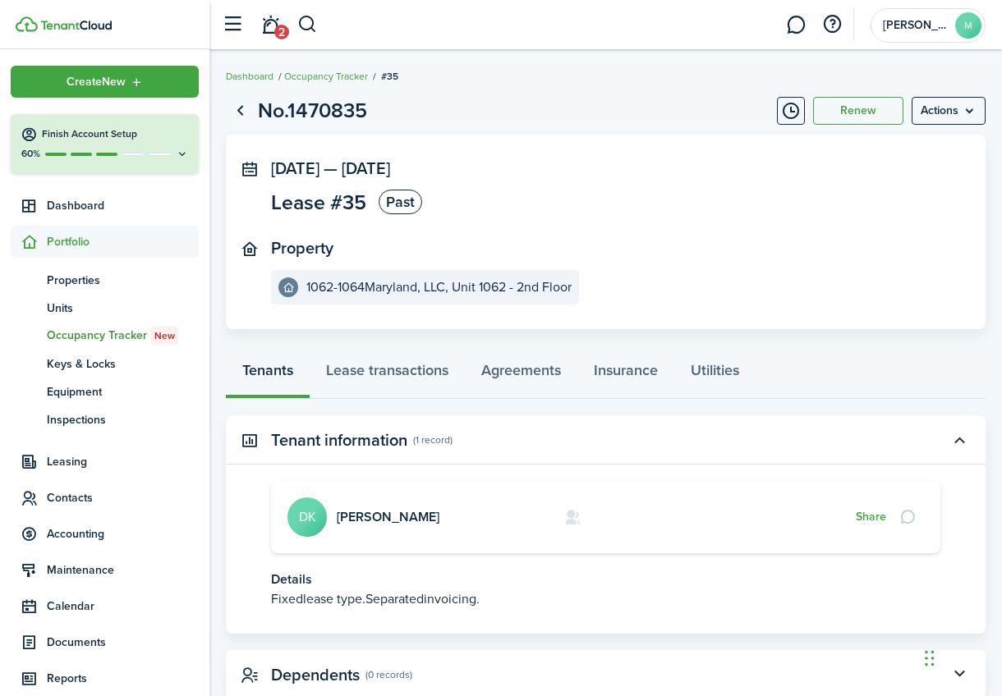
scroll to position [47, 0]
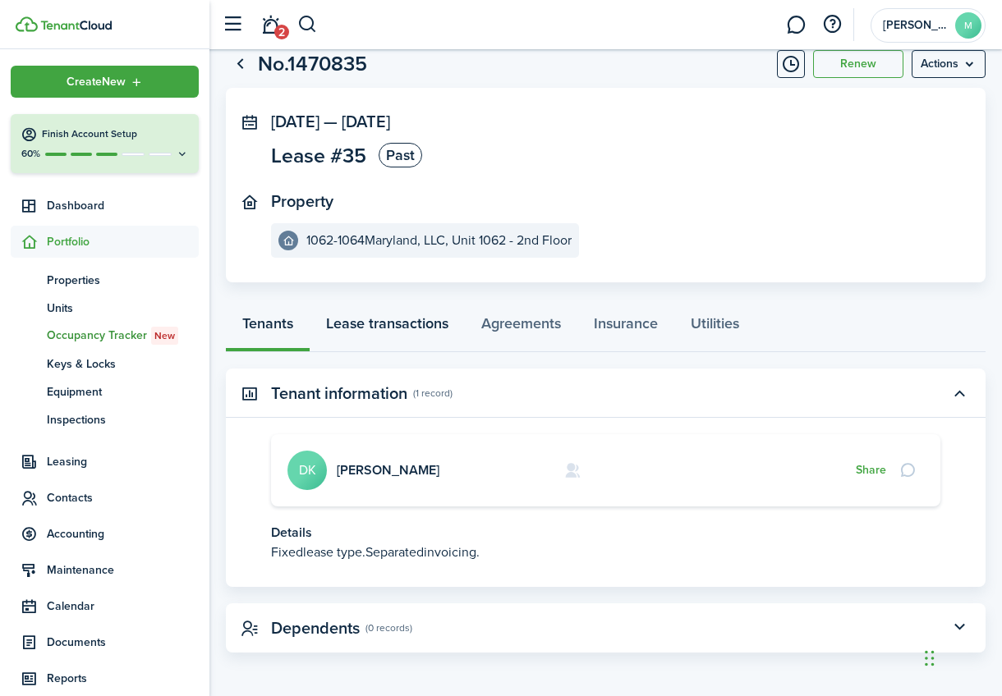
click at [388, 323] on link "Lease transactions" at bounding box center [387, 327] width 155 height 49
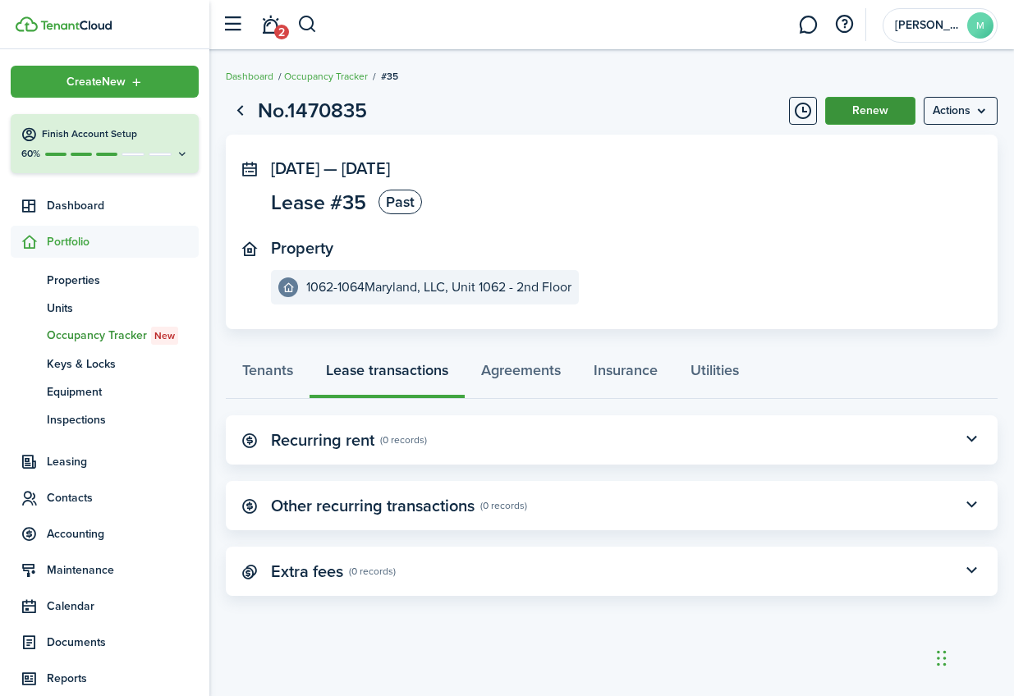
click at [893, 114] on button "Renew" at bounding box center [870, 111] width 90 height 28
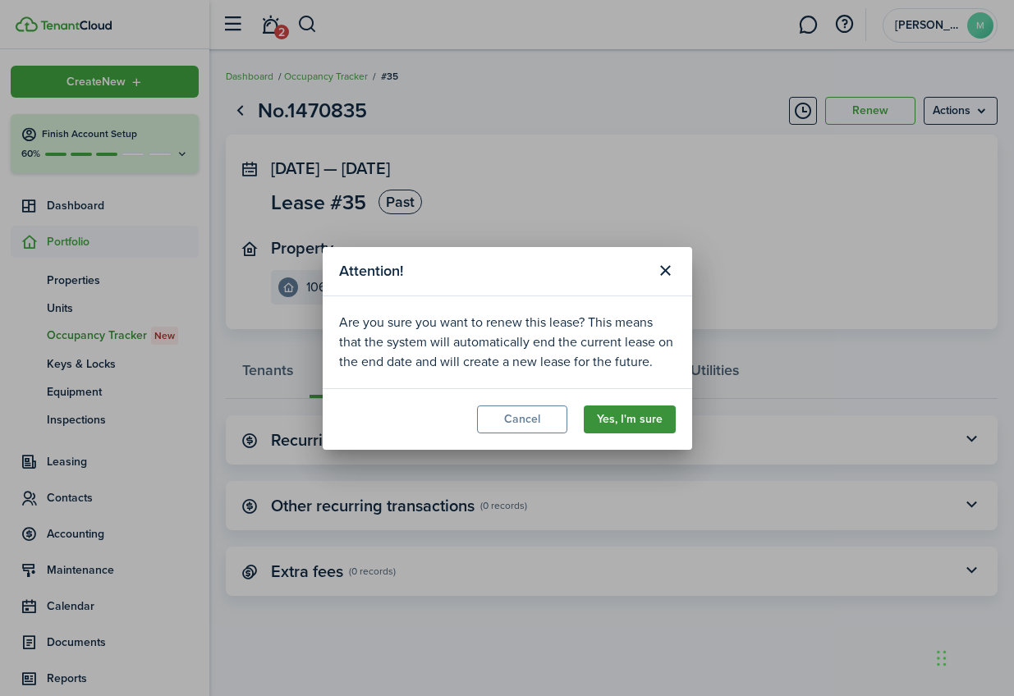
click at [651, 412] on button "Yes, I'm sure" at bounding box center [630, 420] width 92 height 28
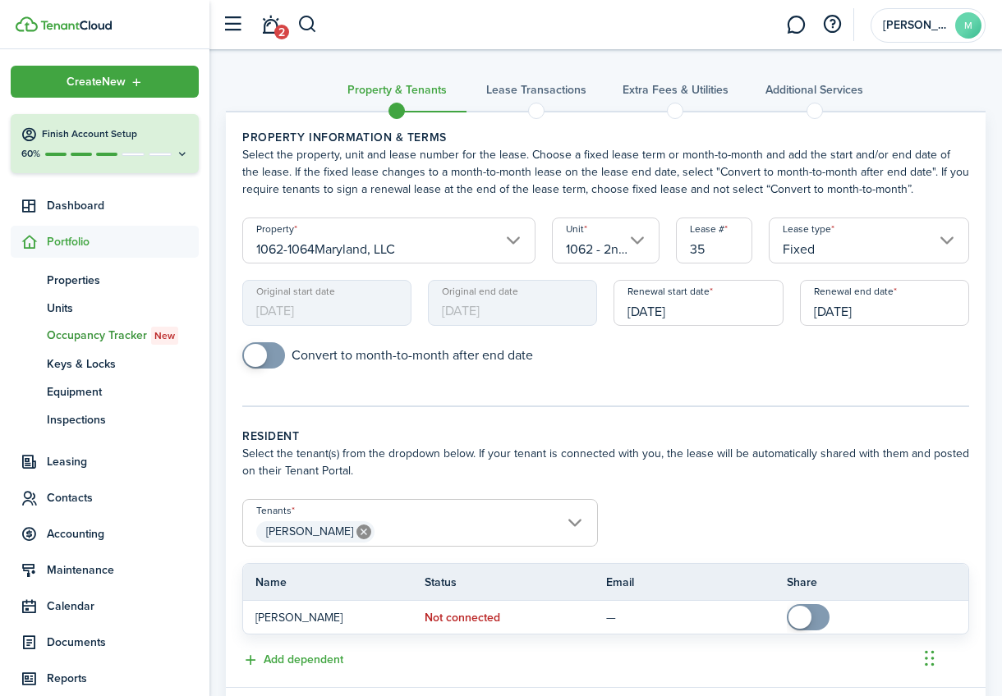
click at [691, 313] on input "[DATE]" at bounding box center [697, 303] width 169 height 46
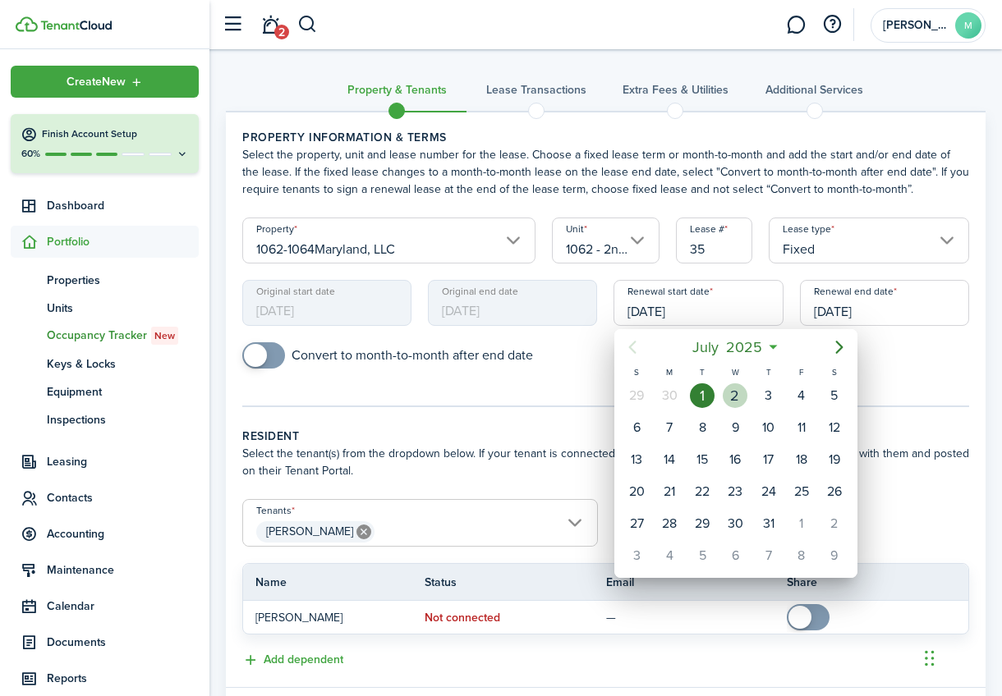
click at [729, 396] on div "2" at bounding box center [734, 395] width 25 height 25
type input "[DATE]"
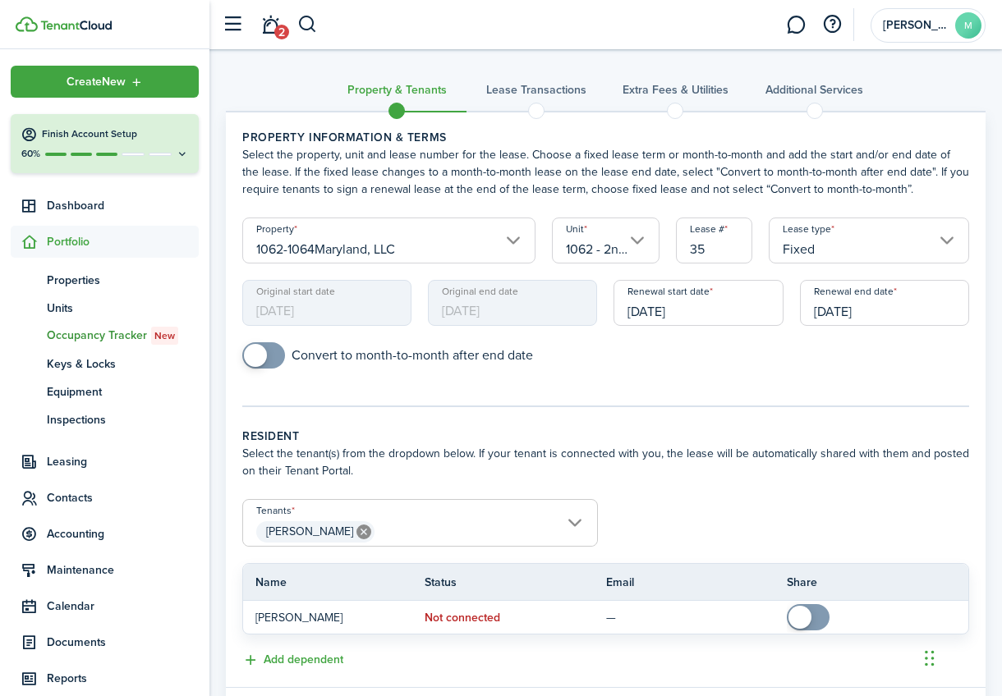
click at [832, 356] on mobiscroll-switch "Convert to month-to-month after end date" at bounding box center [605, 355] width 727 height 26
click at [902, 303] on input "[DATE]" at bounding box center [884, 303] width 169 height 46
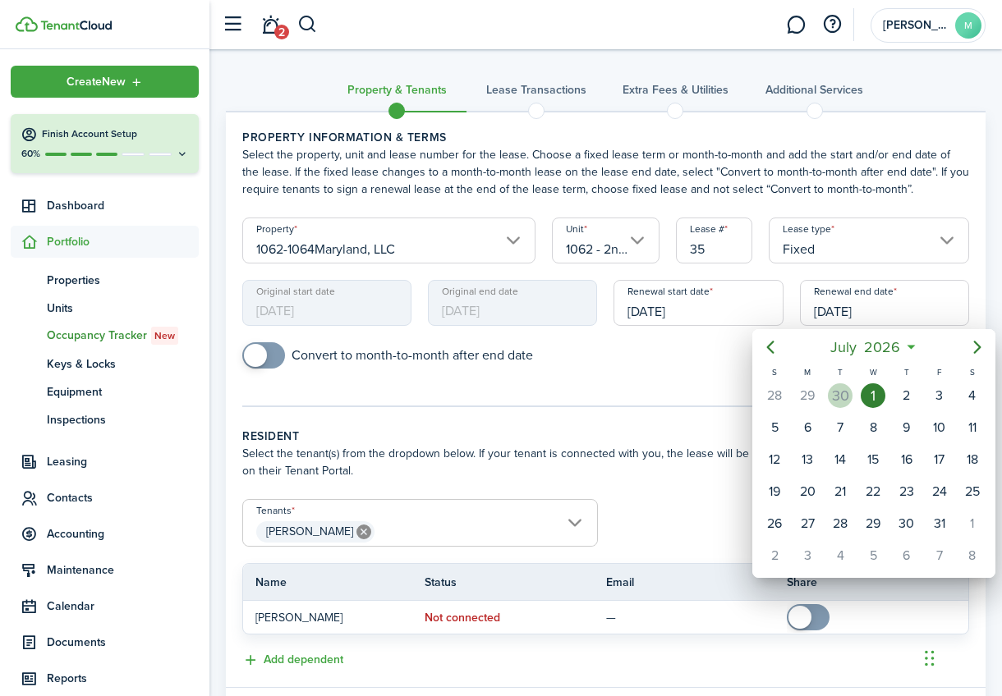
click at [846, 397] on div "30" at bounding box center [840, 395] width 25 height 25
type input "[DATE]"
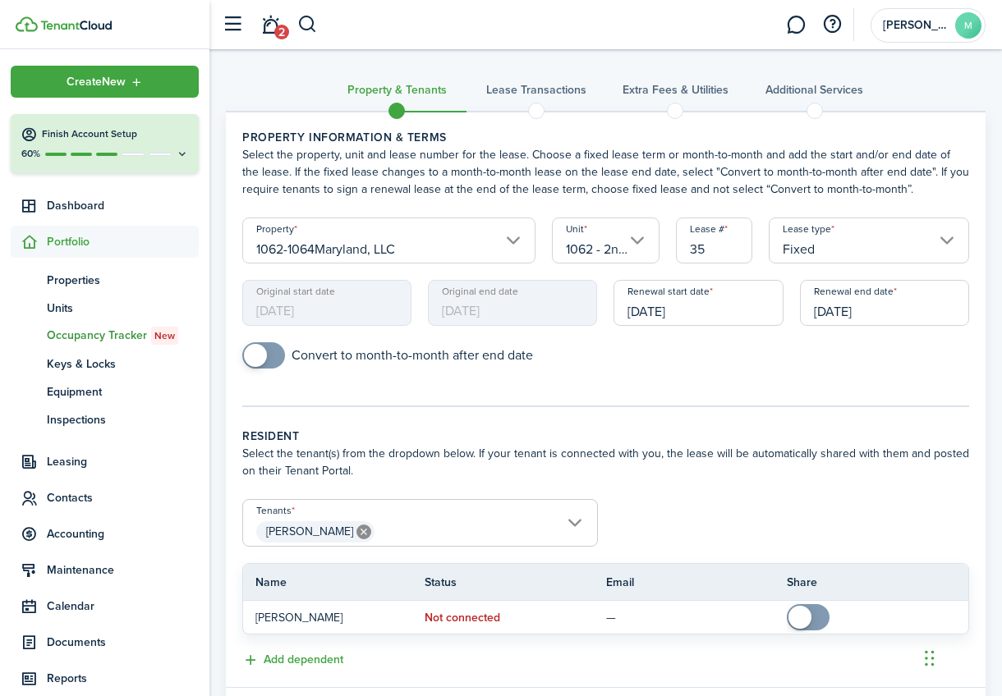
click at [823, 371] on div "Convert to month-to-month after end date" at bounding box center [605, 363] width 743 height 43
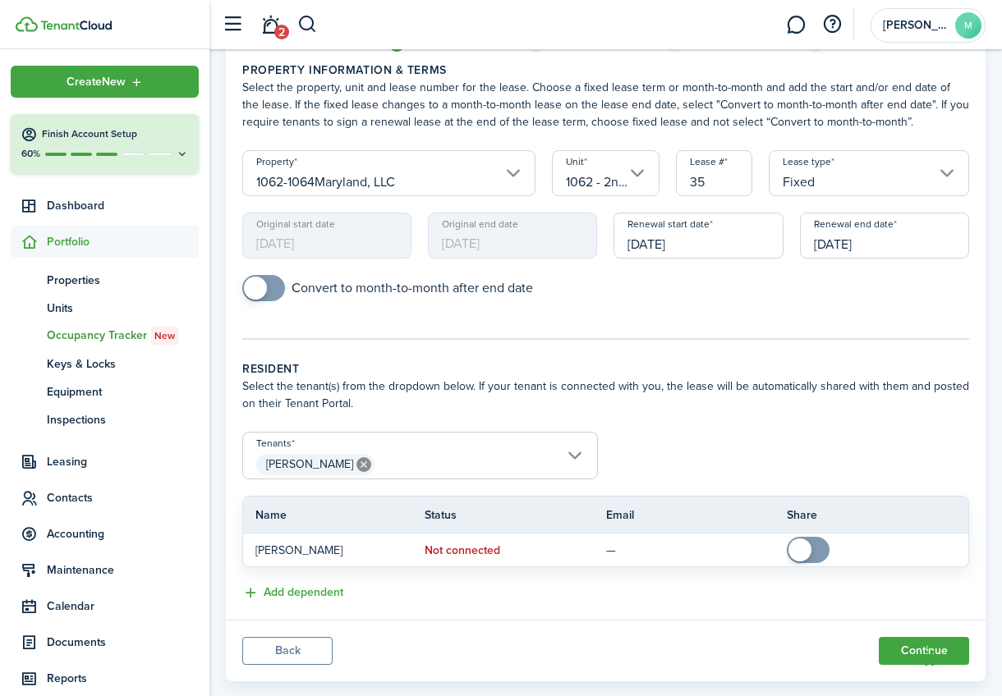
scroll to position [98, 0]
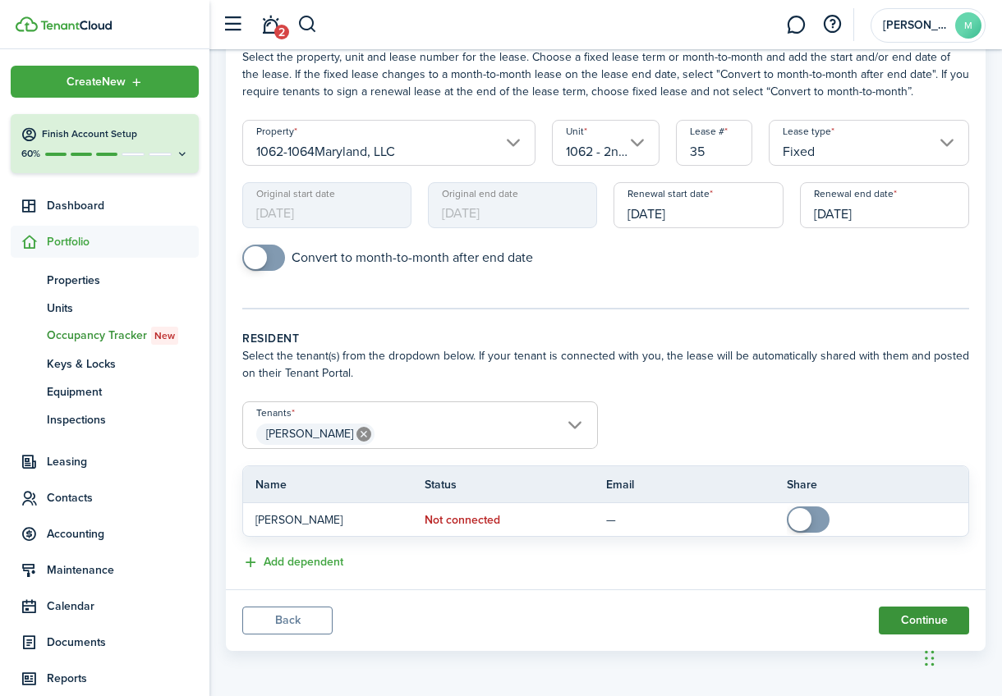
click at [897, 610] on button "Continue" at bounding box center [923, 621] width 90 height 28
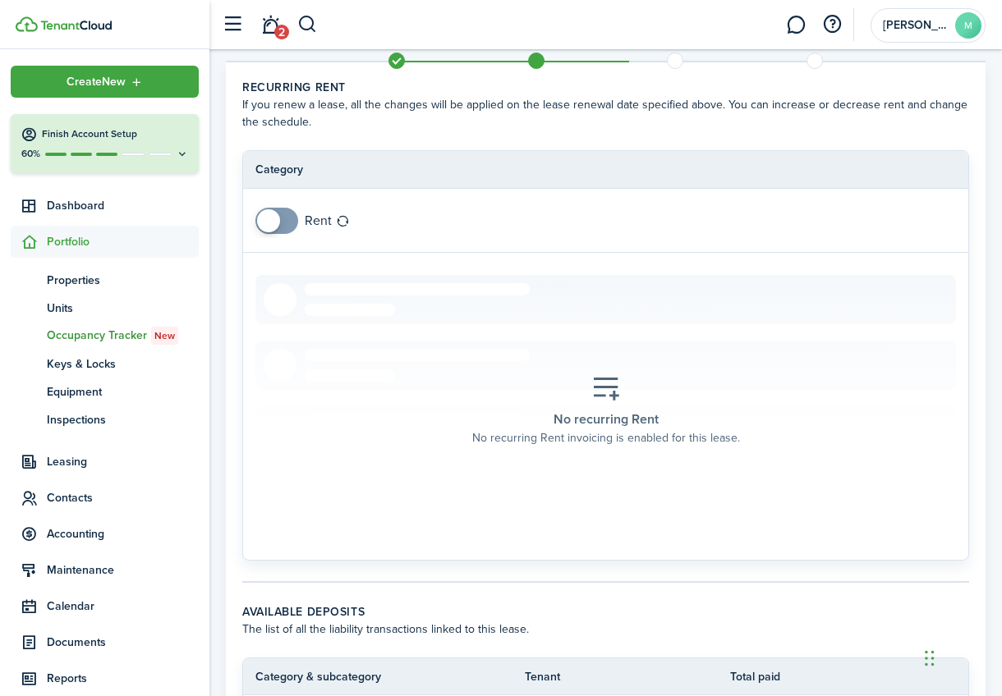
scroll to position [53, 0]
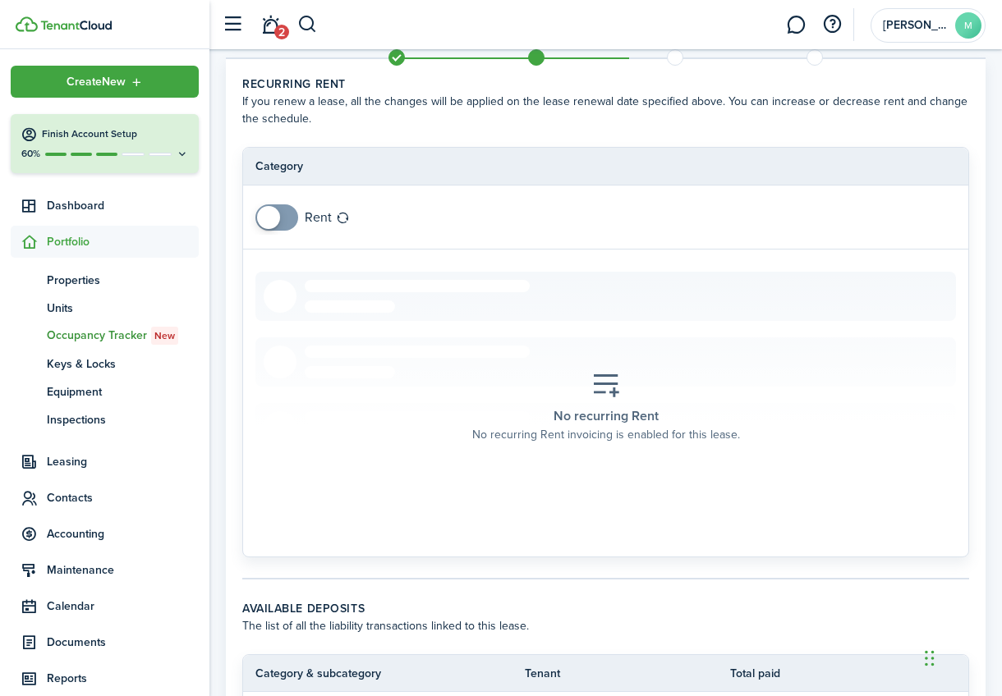
click at [285, 222] on span at bounding box center [276, 217] width 16 height 26
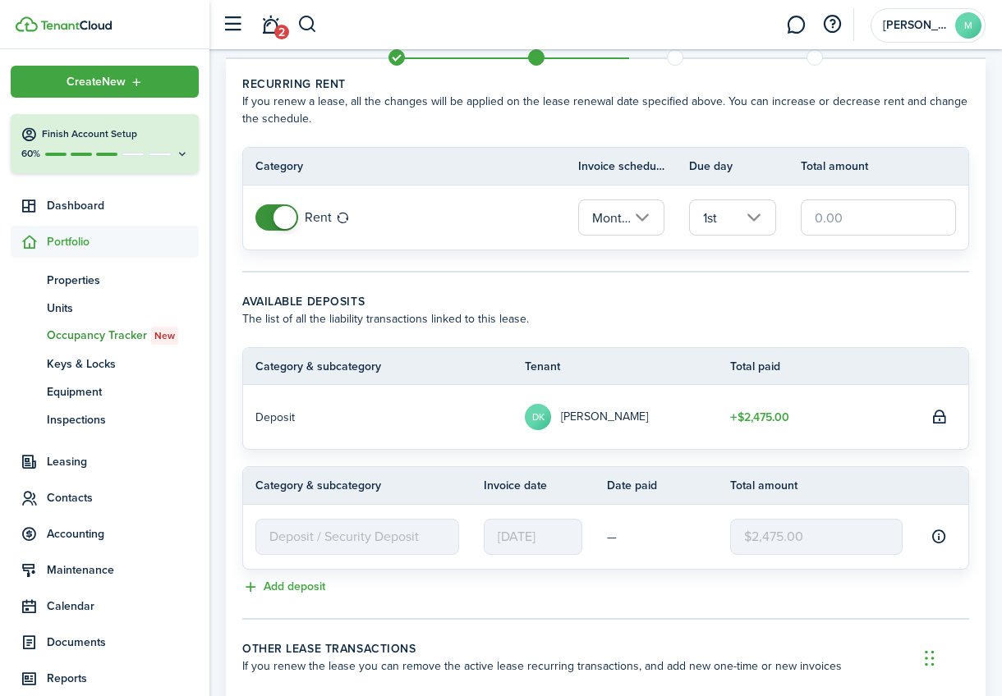
click at [824, 218] on input "text" at bounding box center [877, 217] width 155 height 36
type input "$1,650.00"
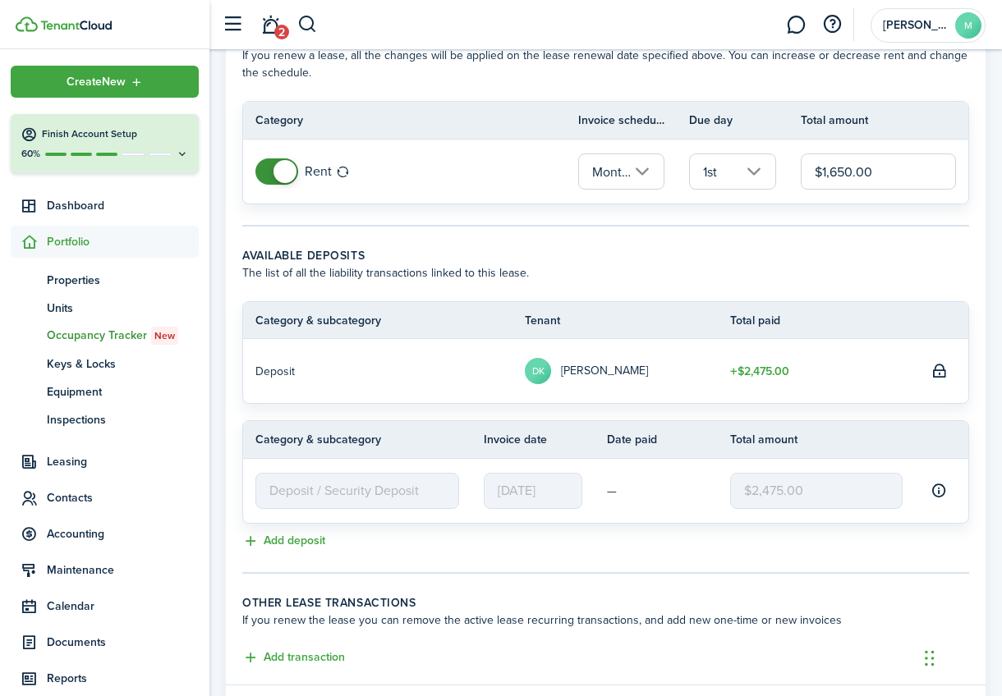
scroll to position [195, 0]
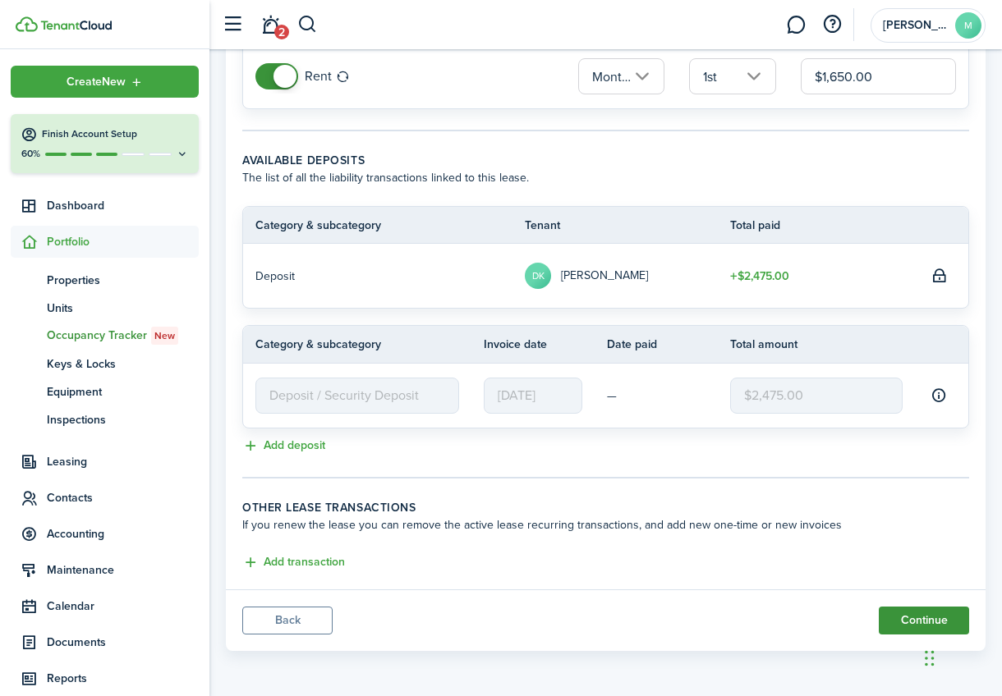
click at [906, 621] on button "Continue" at bounding box center [923, 621] width 90 height 28
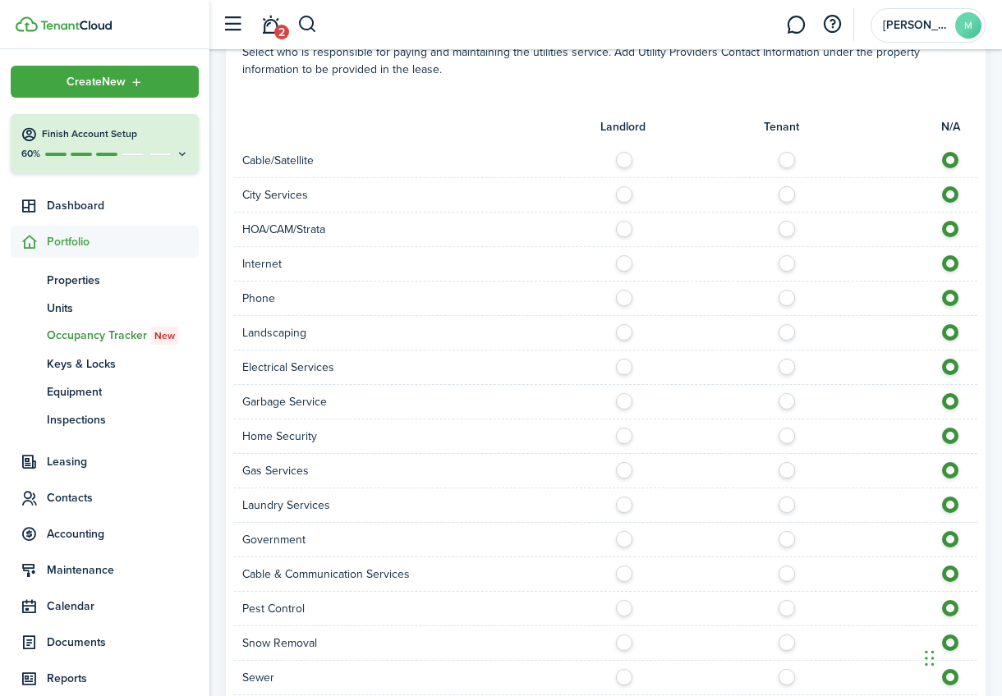
scroll to position [546, 0]
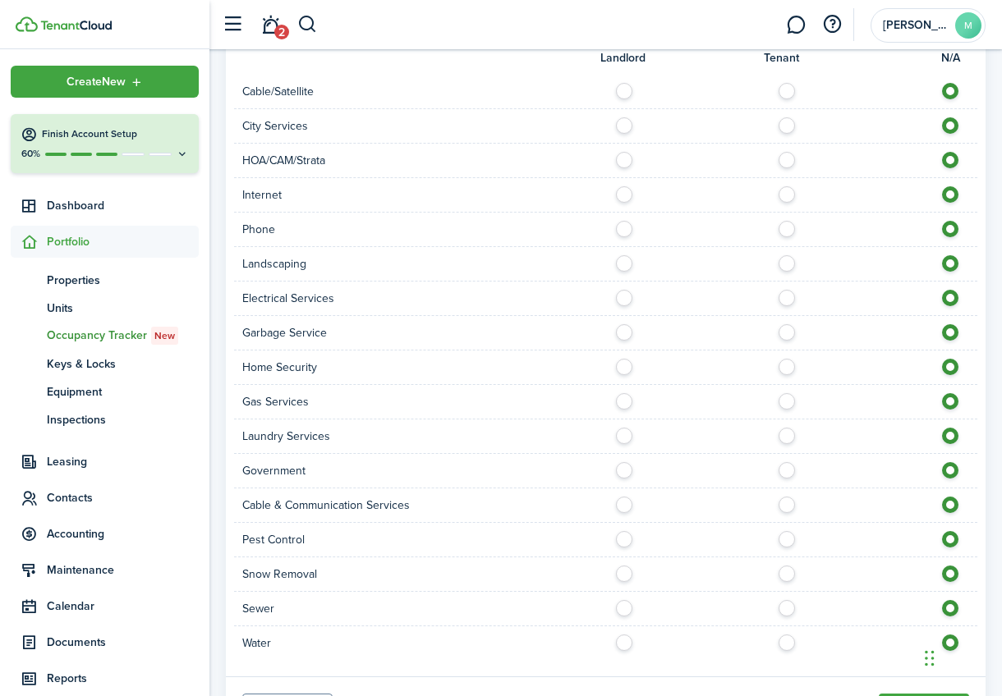
click at [791, 298] on label at bounding box center [791, 294] width 29 height 8
radio input "true"
click at [786, 401] on label at bounding box center [791, 397] width 29 height 8
radio input "true"
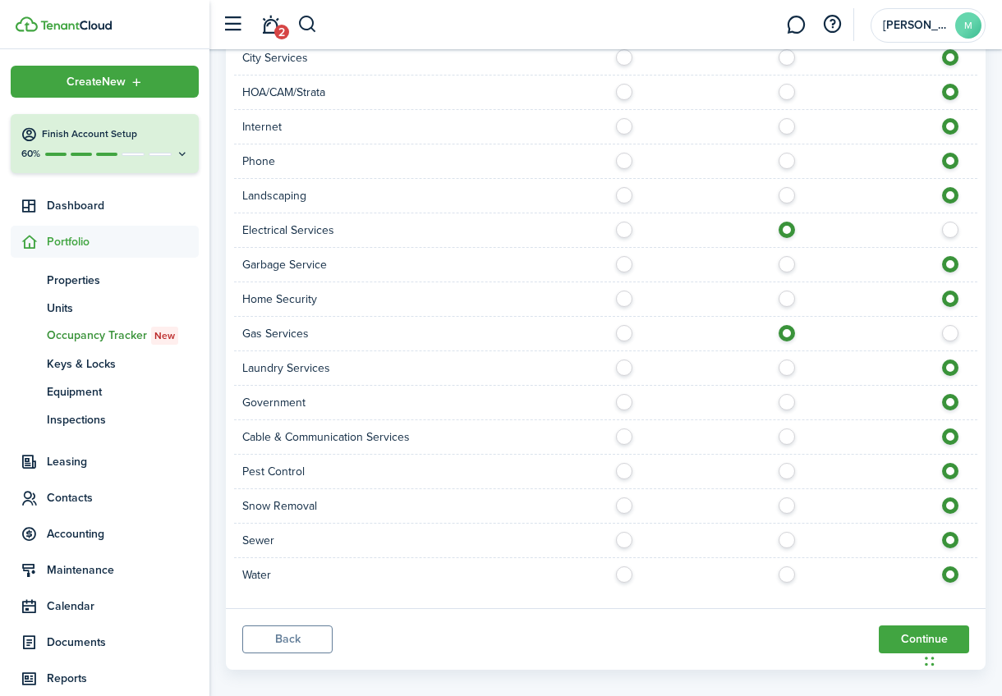
scroll to position [633, 0]
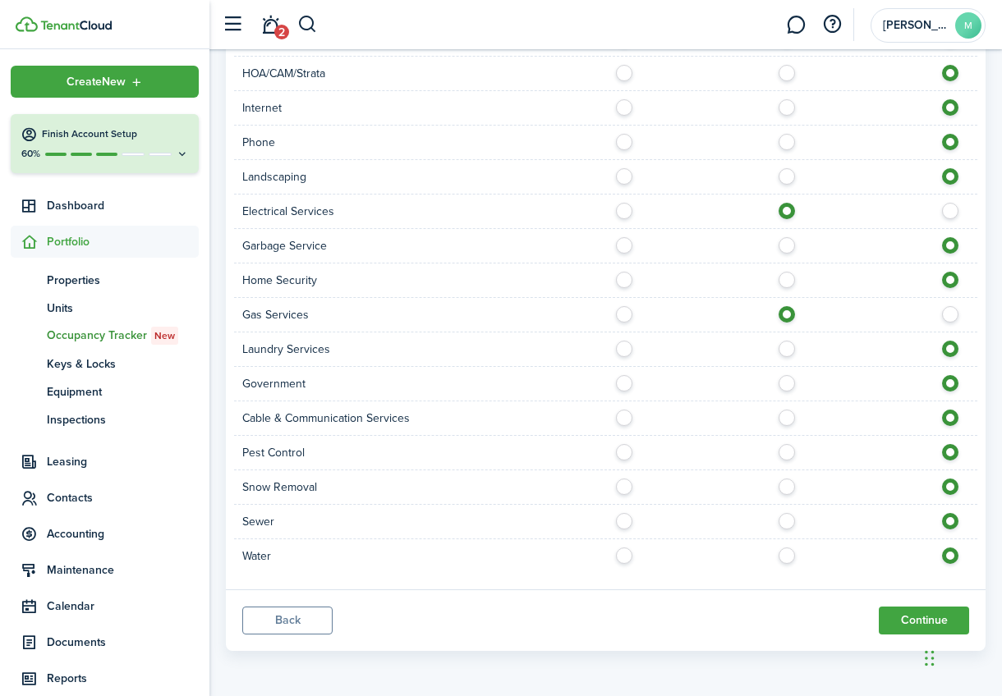
click at [627, 556] on label at bounding box center [628, 552] width 29 height 8
radio input "true"
click at [624, 521] on label at bounding box center [628, 517] width 29 height 8
radio input "true"
click at [888, 612] on button "Continue" at bounding box center [923, 621] width 90 height 28
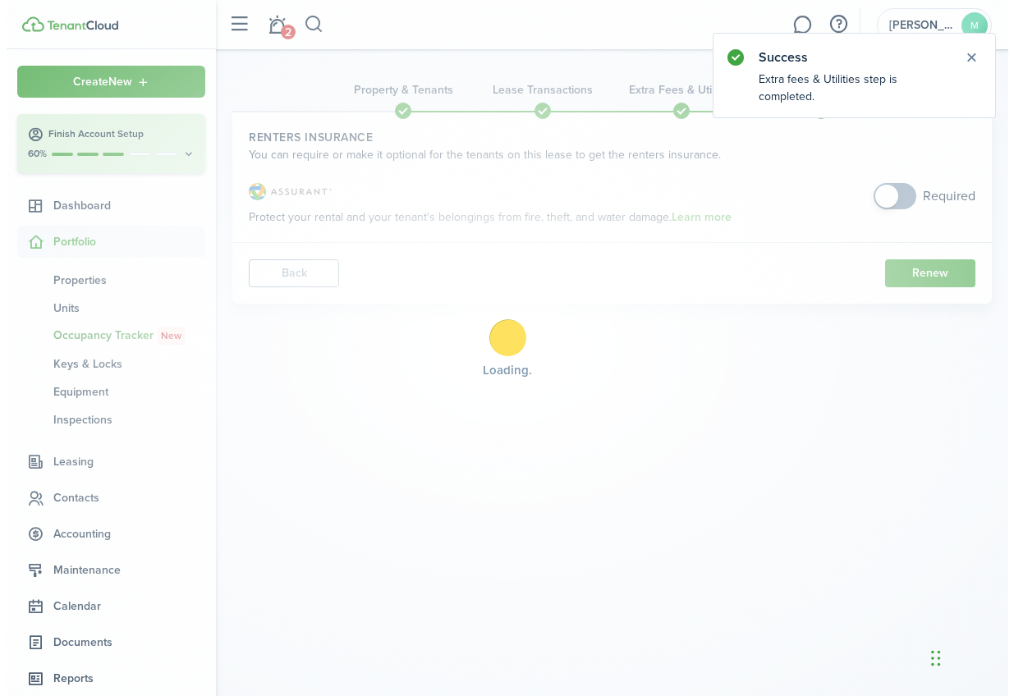
scroll to position [0, 0]
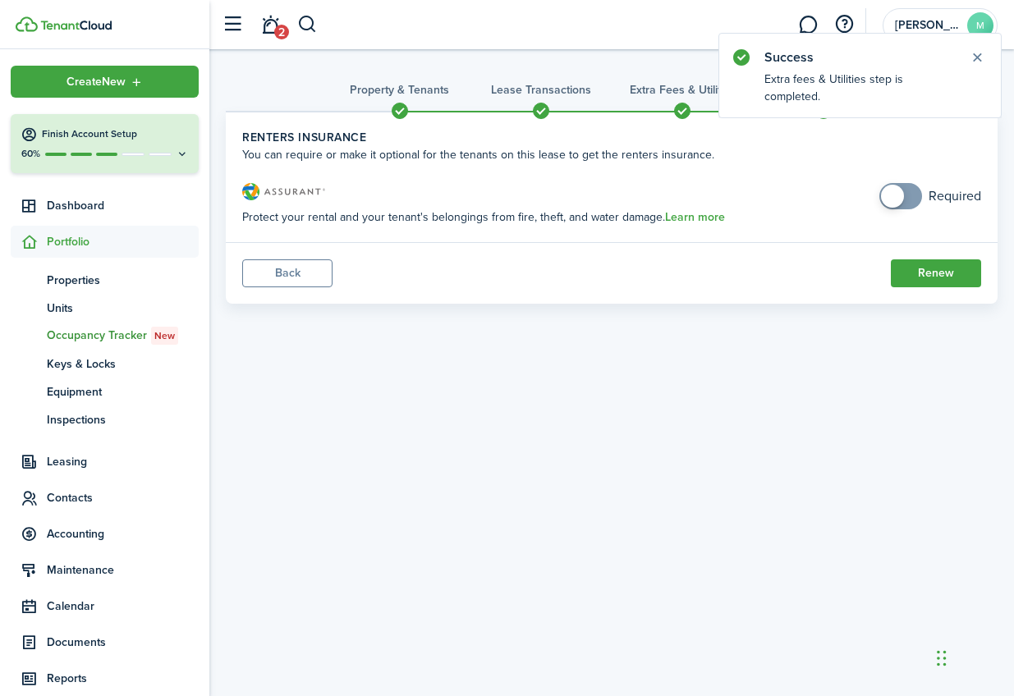
click at [902, 204] on span at bounding box center [900, 196] width 16 height 26
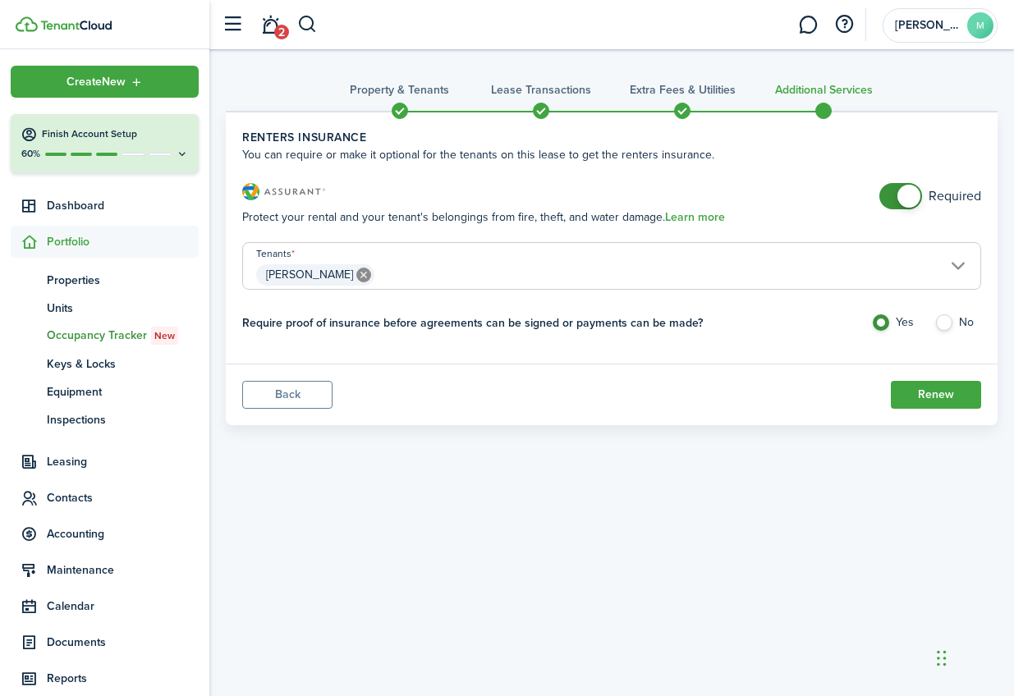
checkbox input "false"
click at [892, 198] on span at bounding box center [900, 196] width 16 height 26
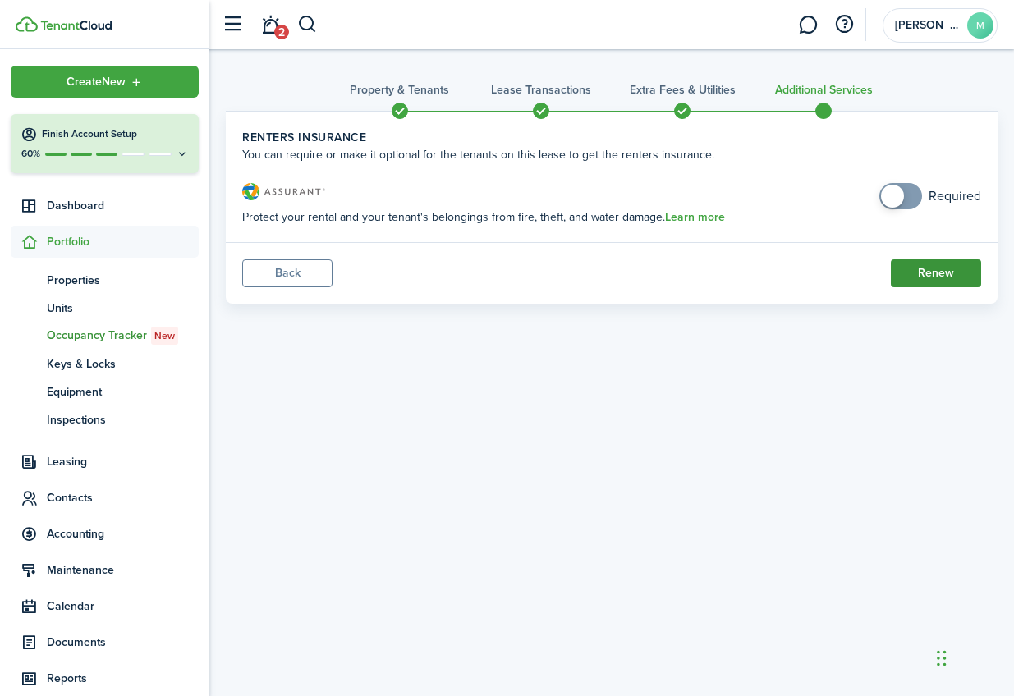
click at [906, 268] on button "Renew" at bounding box center [936, 273] width 90 height 28
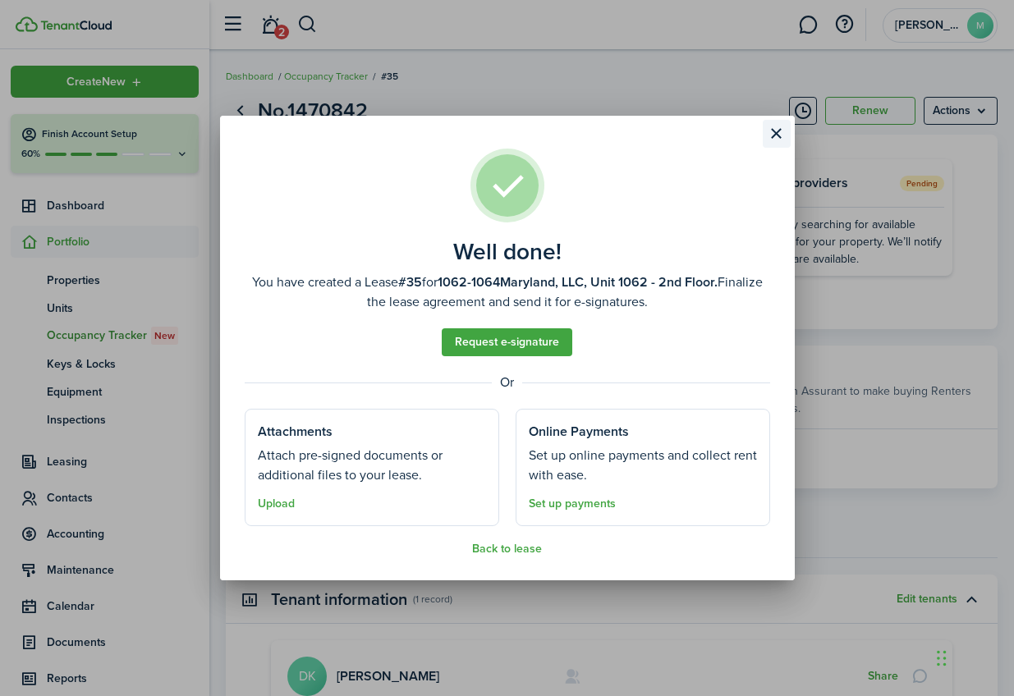
click at [777, 131] on button "Close modal" at bounding box center [777, 134] width 28 height 28
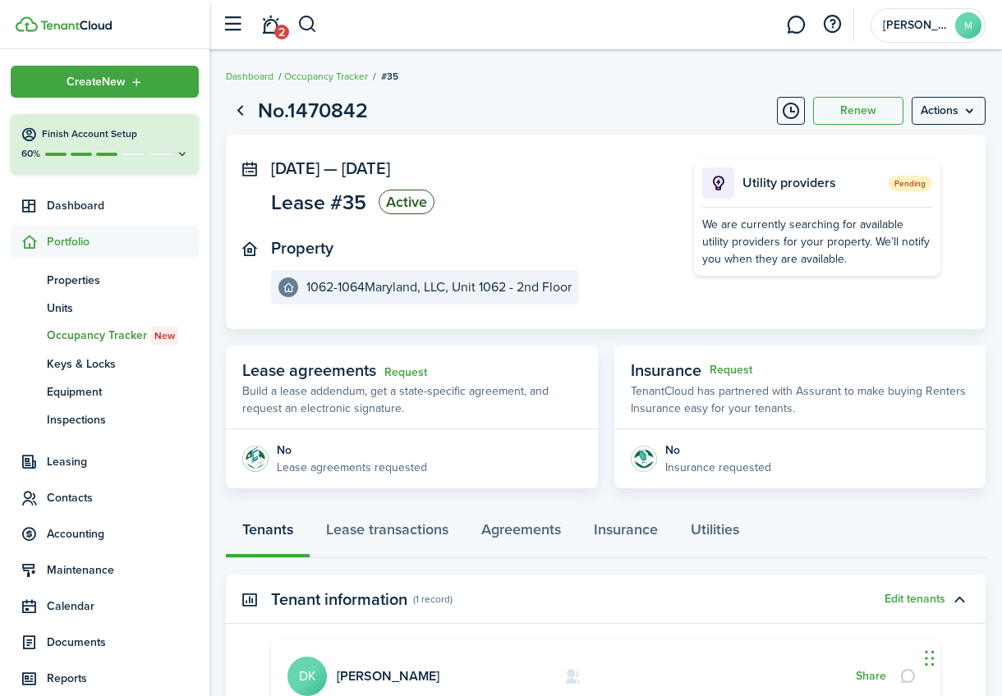
click at [95, 339] on span "Occupancy Tracker New" at bounding box center [123, 336] width 152 height 18
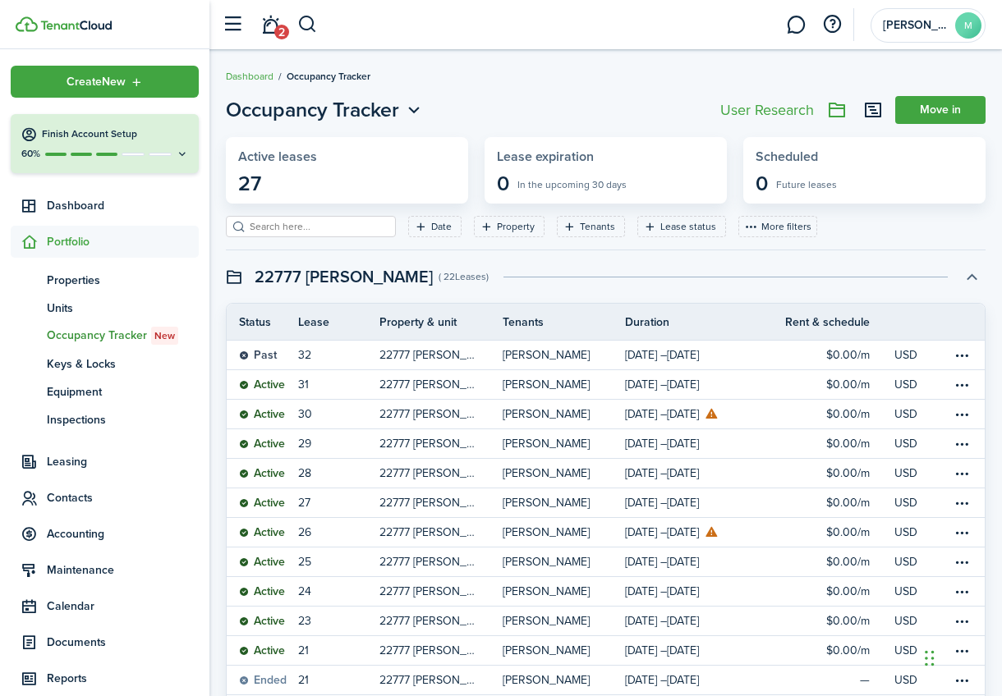
click at [975, 284] on button "button" at bounding box center [971, 277] width 28 height 28
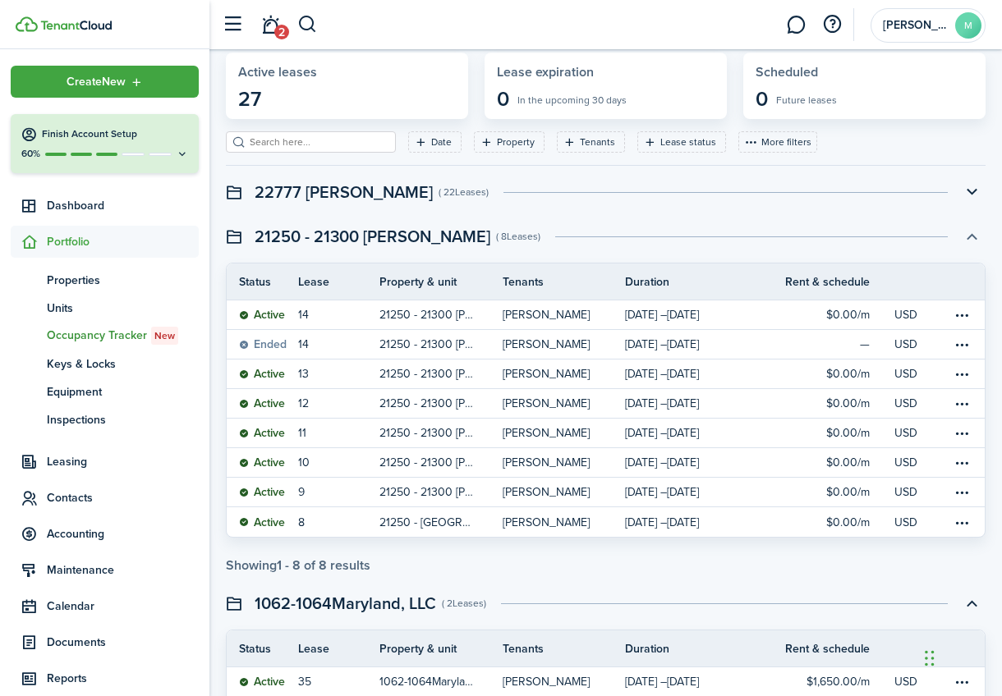
click at [971, 237] on button "button" at bounding box center [971, 236] width 28 height 28
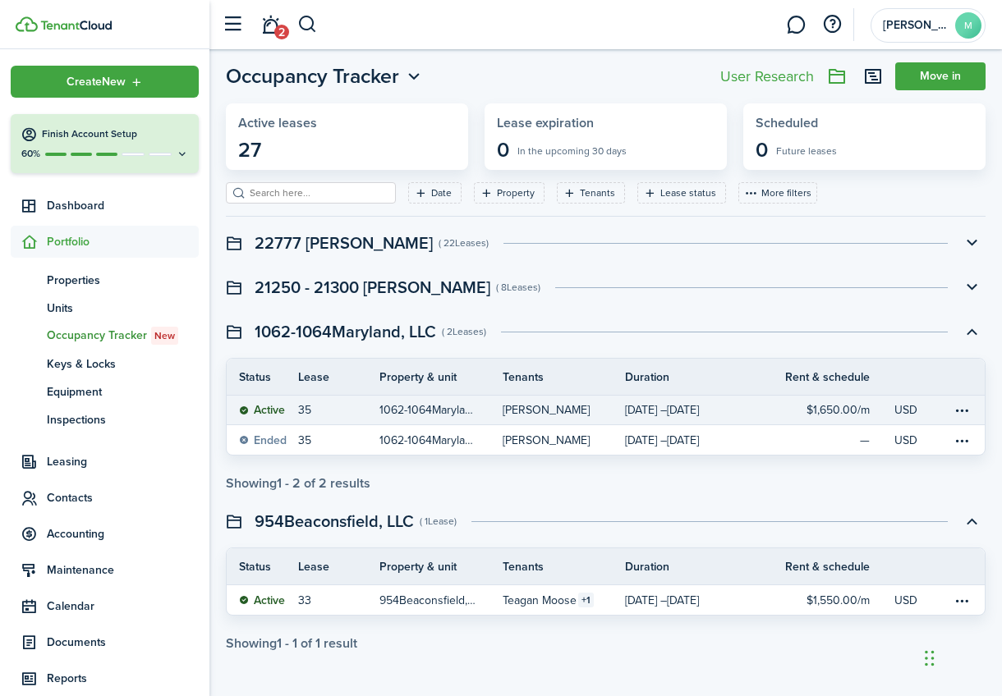
click at [589, 411] on table-info-title "[PERSON_NAME]" at bounding box center [545, 409] width 87 height 17
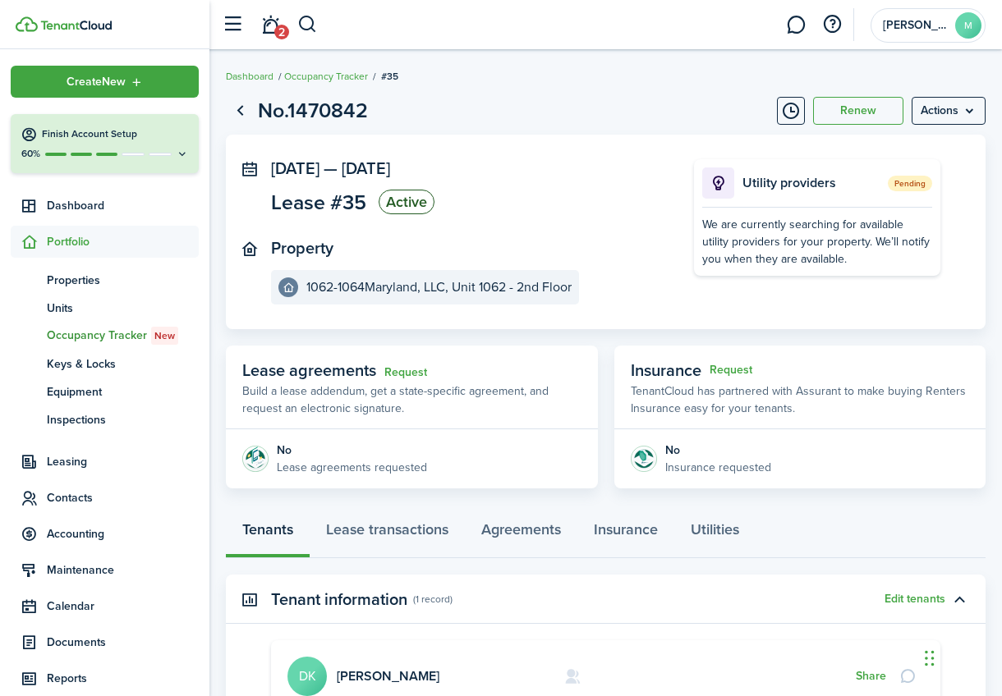
scroll to position [206, 0]
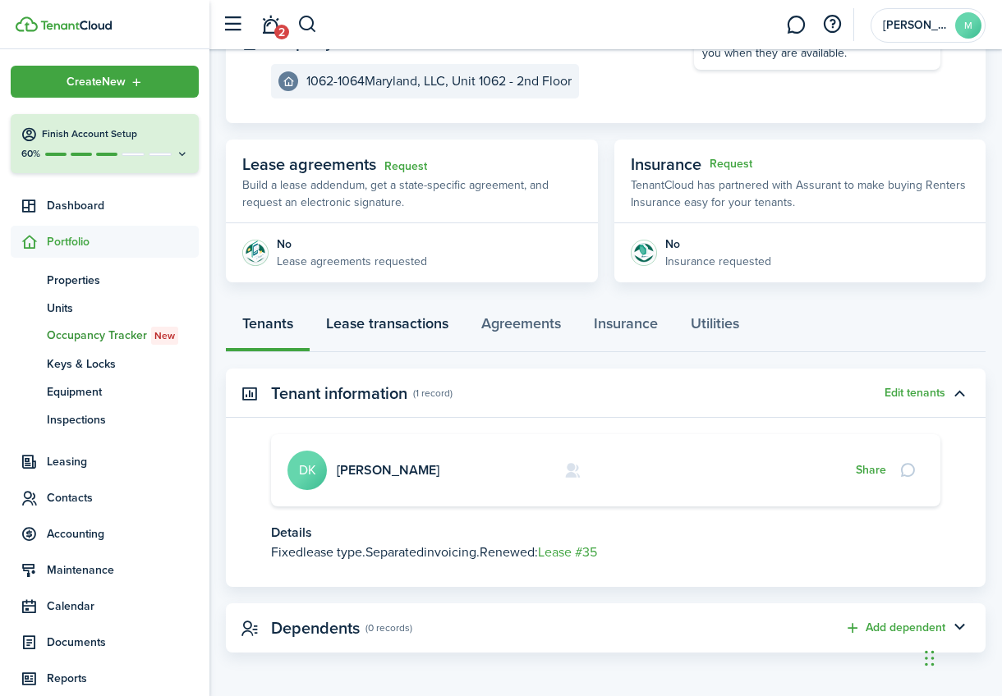
click at [397, 319] on link "Lease transactions" at bounding box center [387, 327] width 155 height 49
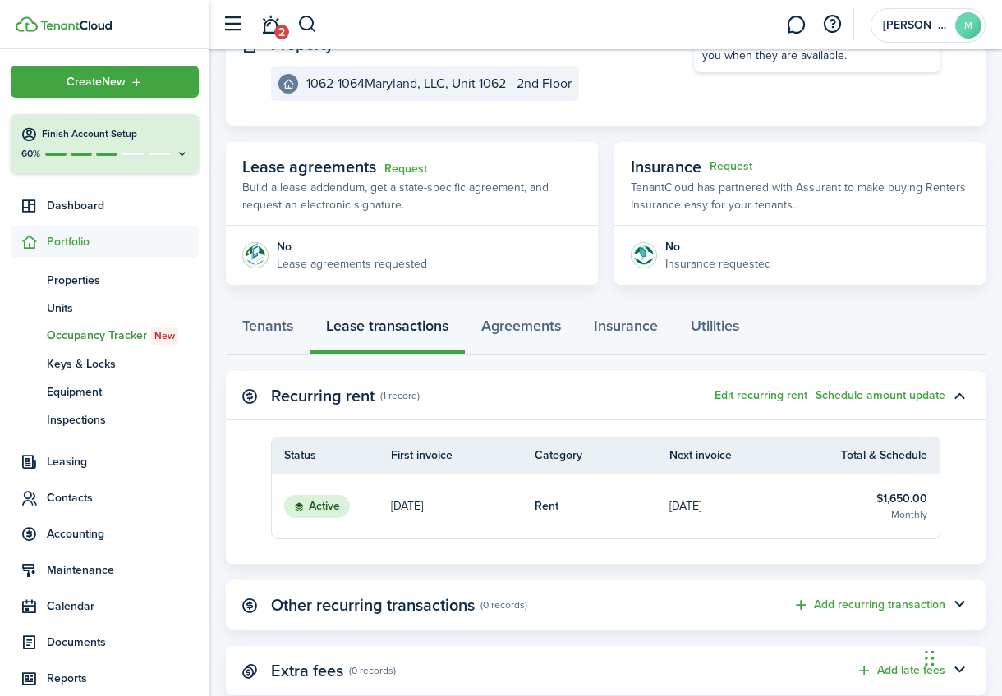
scroll to position [246, 0]
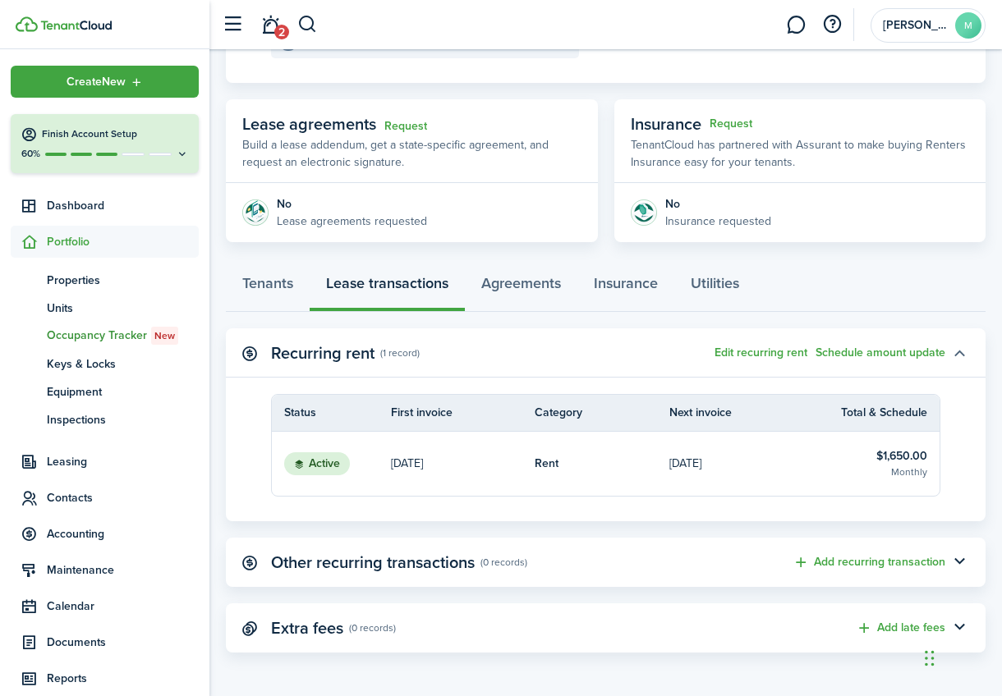
click at [960, 355] on button "button" at bounding box center [959, 353] width 28 height 28
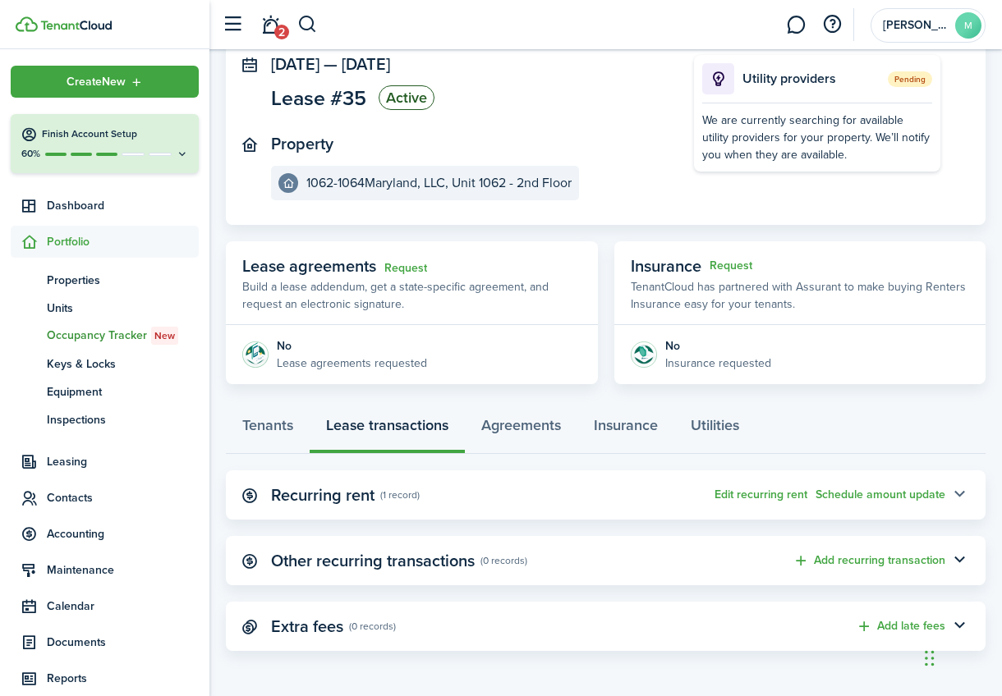
scroll to position [103, 0]
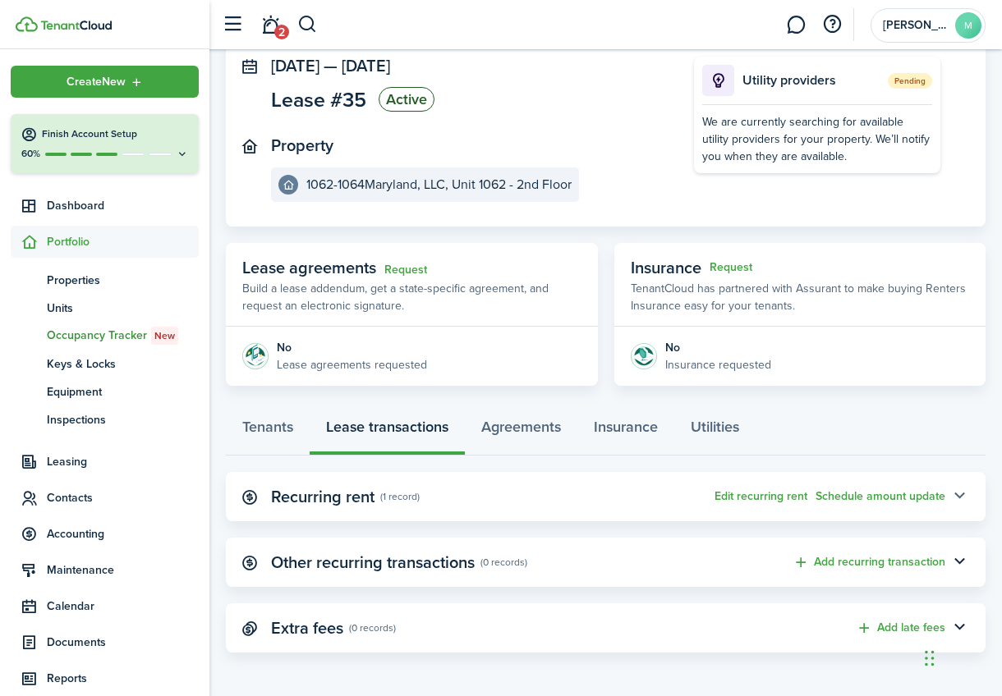
click at [959, 490] on button "button" at bounding box center [959, 497] width 28 height 28
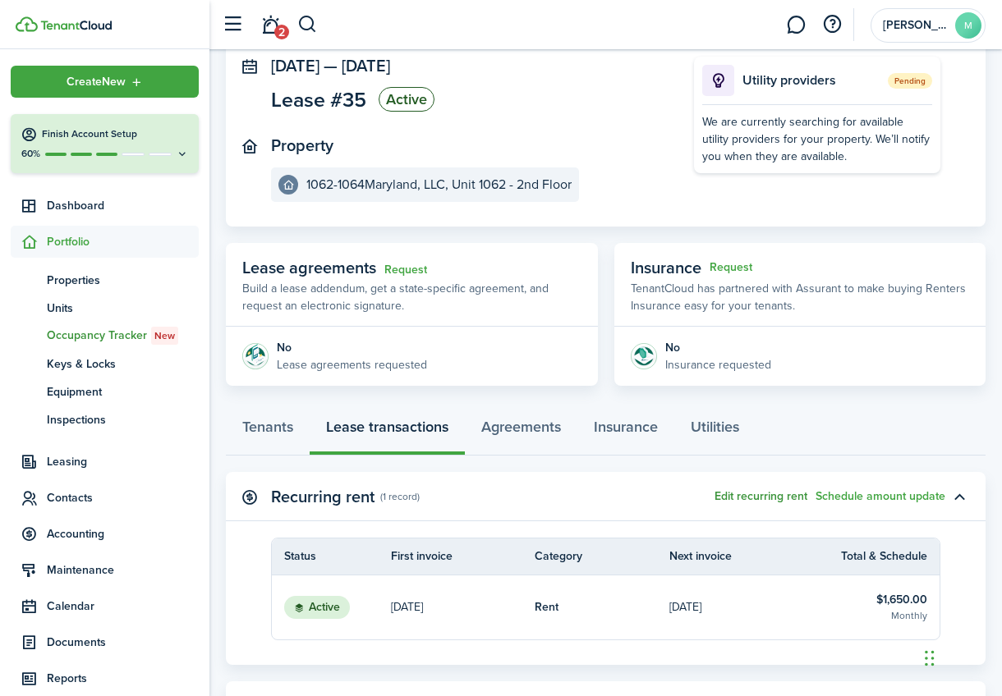
click at [773, 497] on button "Edit recurring rent" at bounding box center [760, 496] width 93 height 13
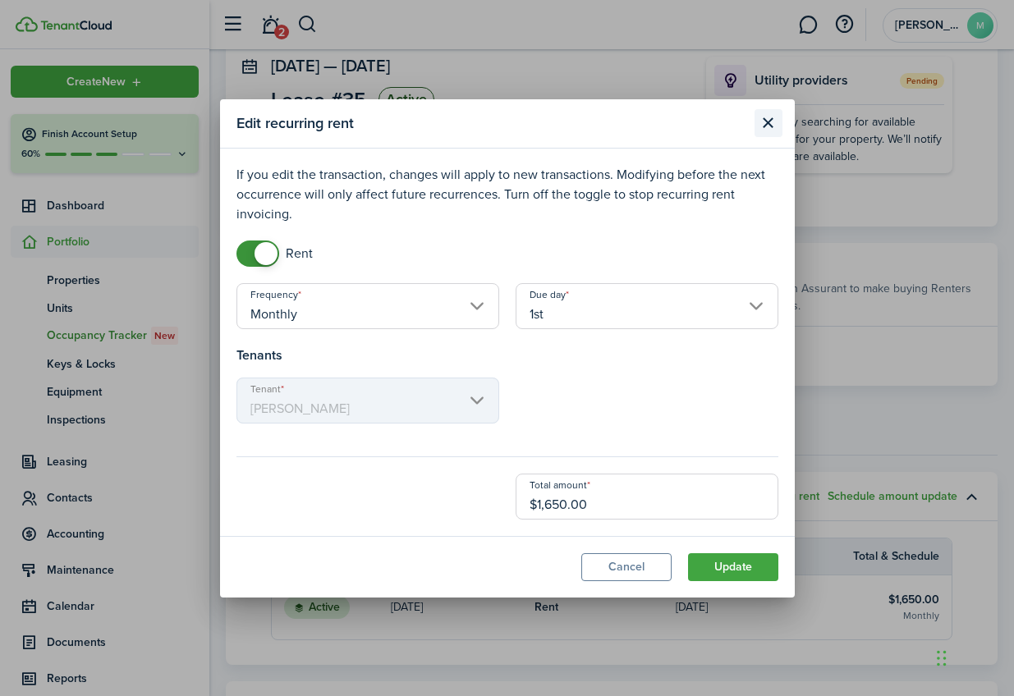
click at [769, 123] on button "Close modal" at bounding box center [768, 123] width 28 height 28
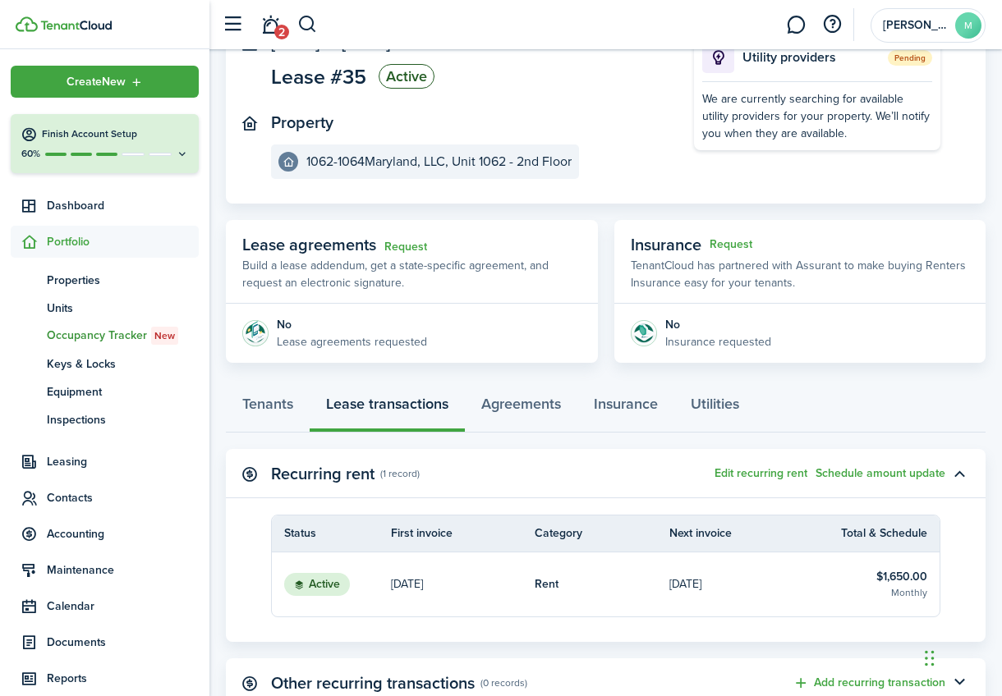
scroll to position [199, 0]
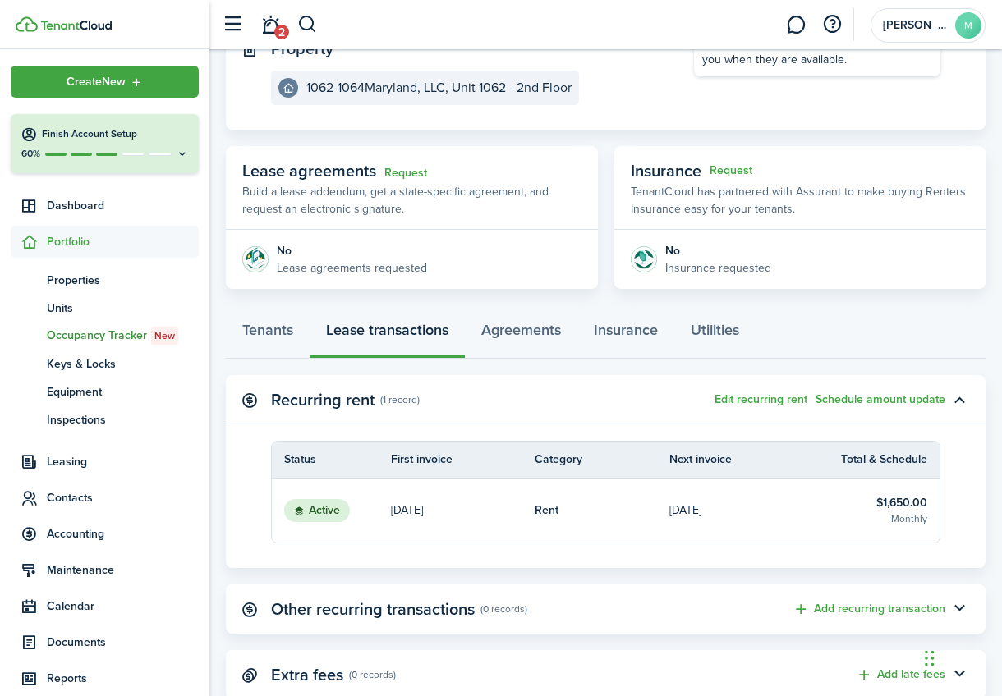
click at [423, 505] on p "[DATE]" at bounding box center [407, 510] width 32 height 17
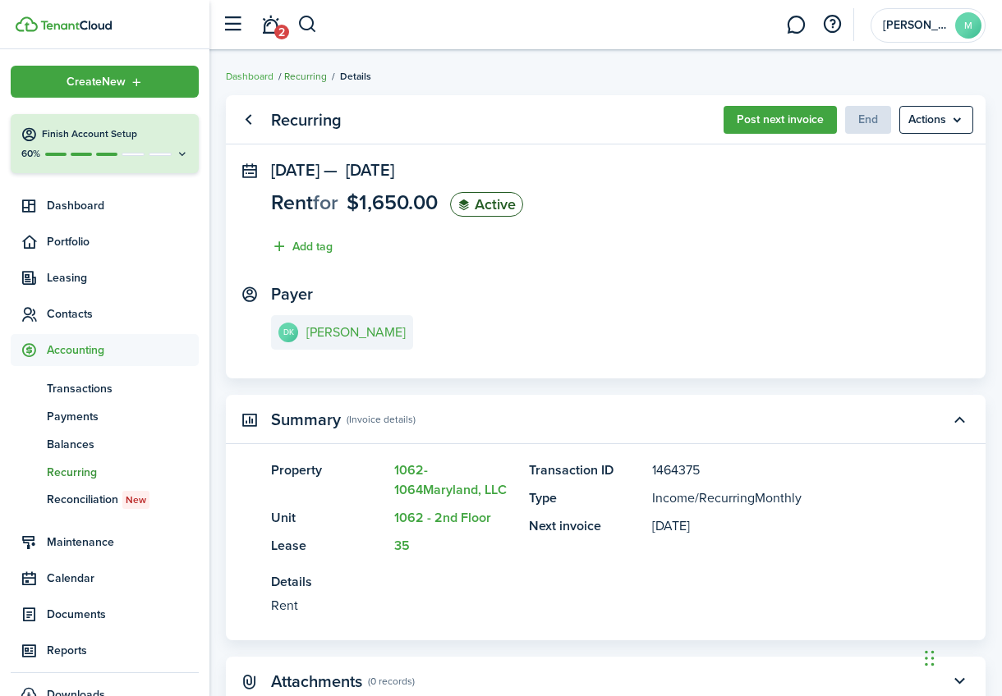
click at [297, 76] on link "Recurring" at bounding box center [305, 76] width 43 height 15
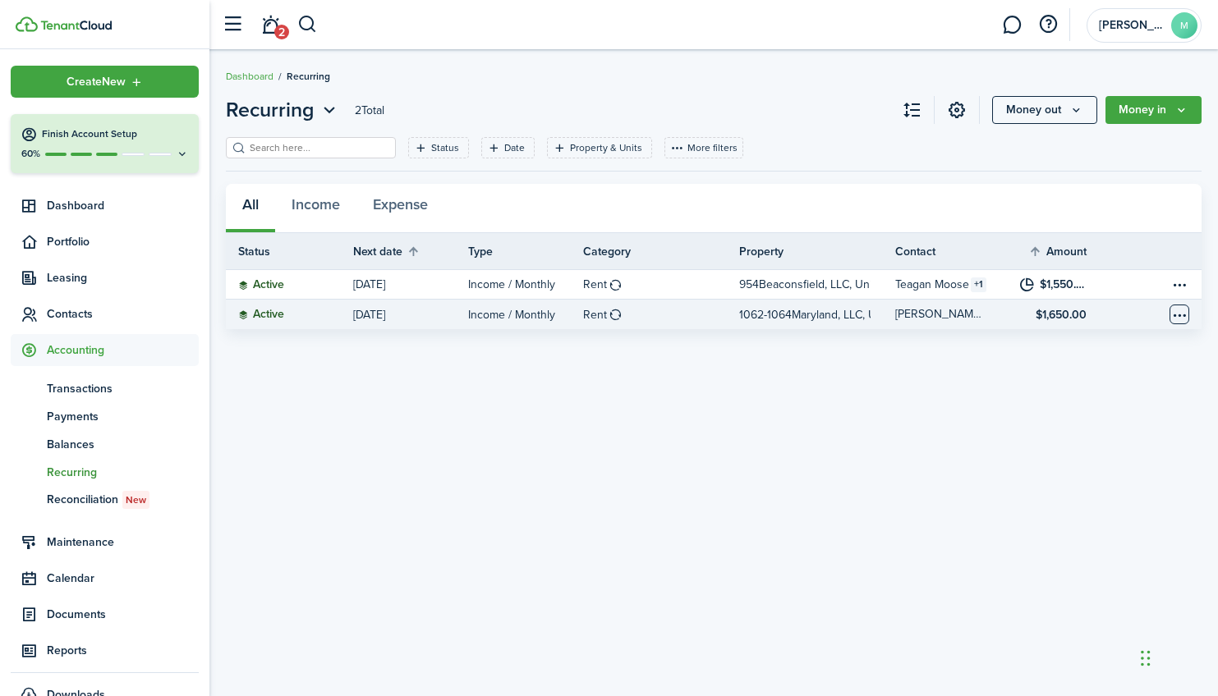
click at [1013, 314] on table-menu-btn-icon "Open menu" at bounding box center [1179, 315] width 20 height 20
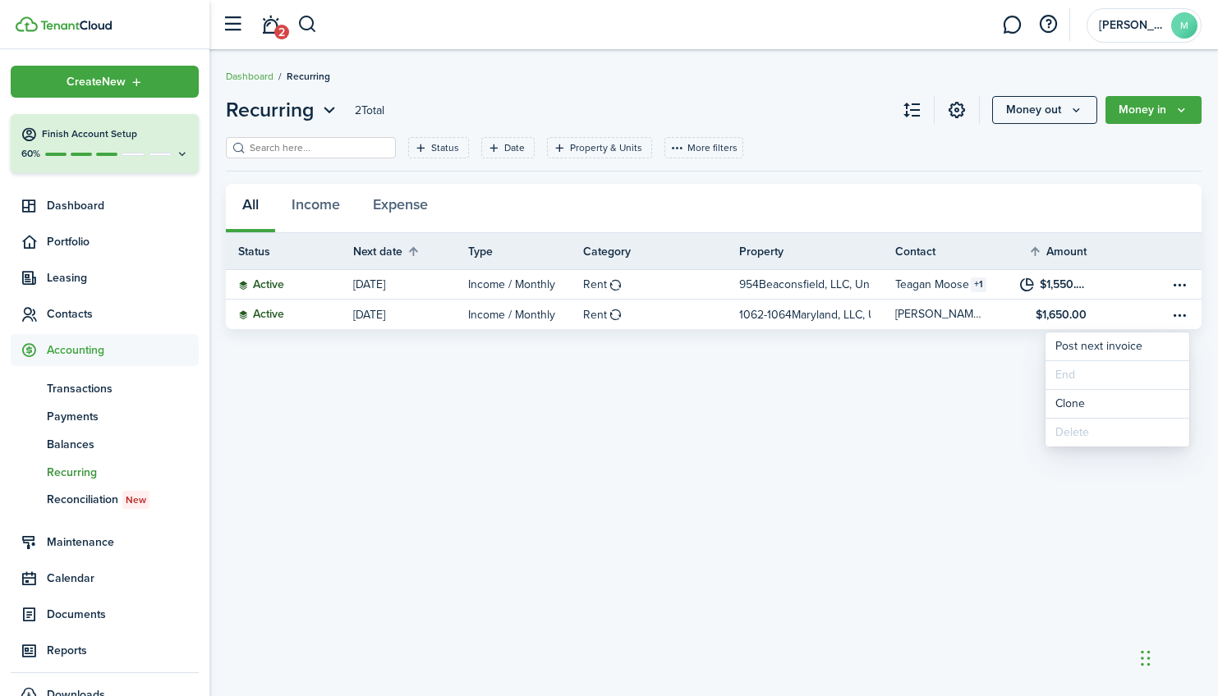
click at [965, 427] on div "Recurring 2 Total Money out Money in Status Date Property & Units More filters …" at bounding box center [713, 373] width 1008 height 572
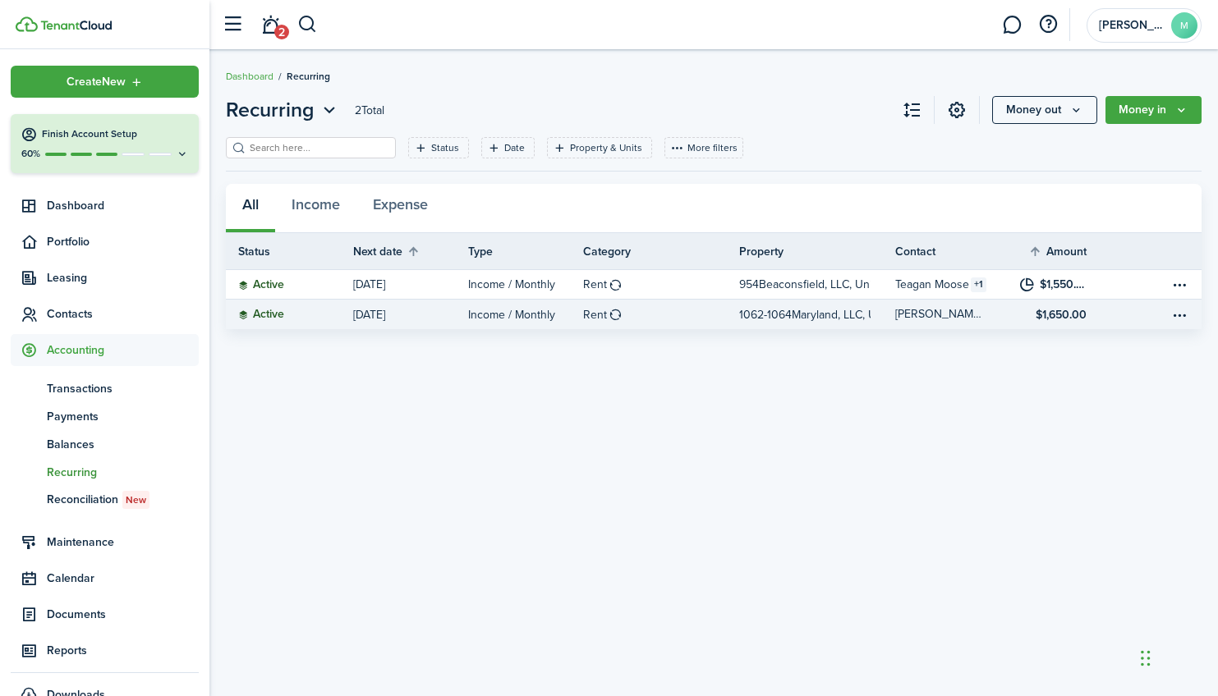
click at [980, 312] on table-profile-info-text "[PERSON_NAME]" at bounding box center [938, 314] width 87 height 13
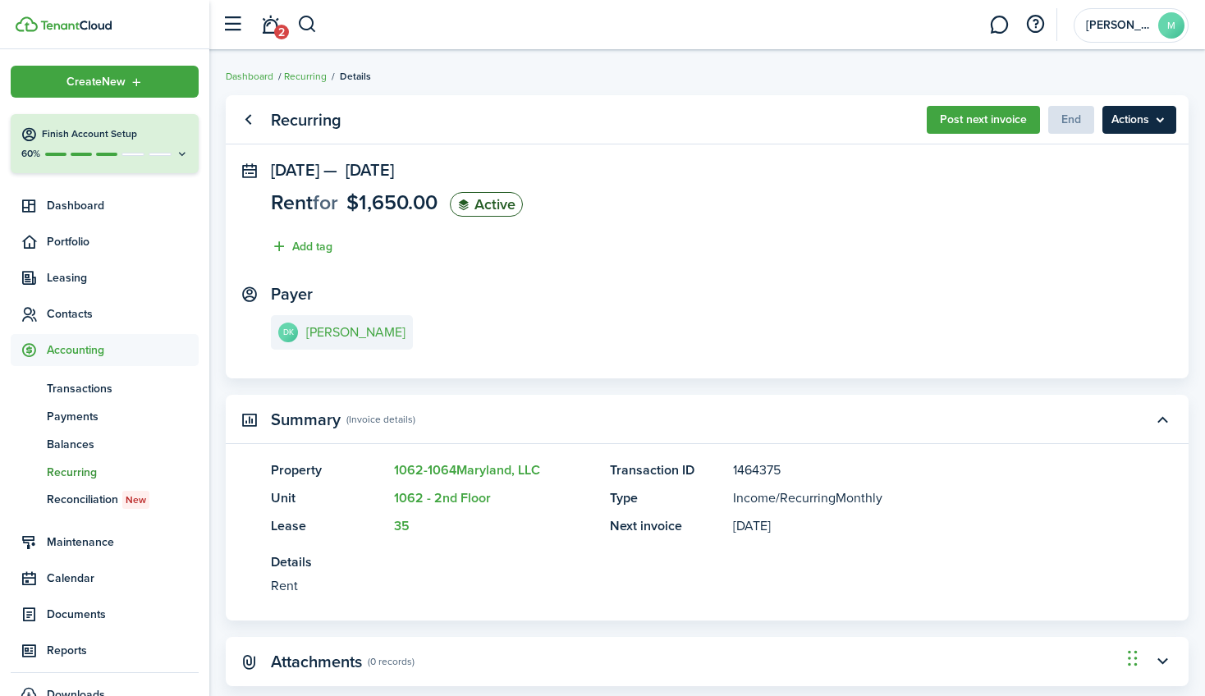
click at [1013, 123] on menu-btn "Actions" at bounding box center [1140, 120] width 74 height 28
click at [845, 273] on panel-main-body "Jul 01, 2024 — Jun 30, 2026 Rent for $1,650.00 Active Add tag Payer DK Demian K…" at bounding box center [707, 270] width 963 height 218
click at [250, 114] on link "Go back" at bounding box center [248, 120] width 28 height 28
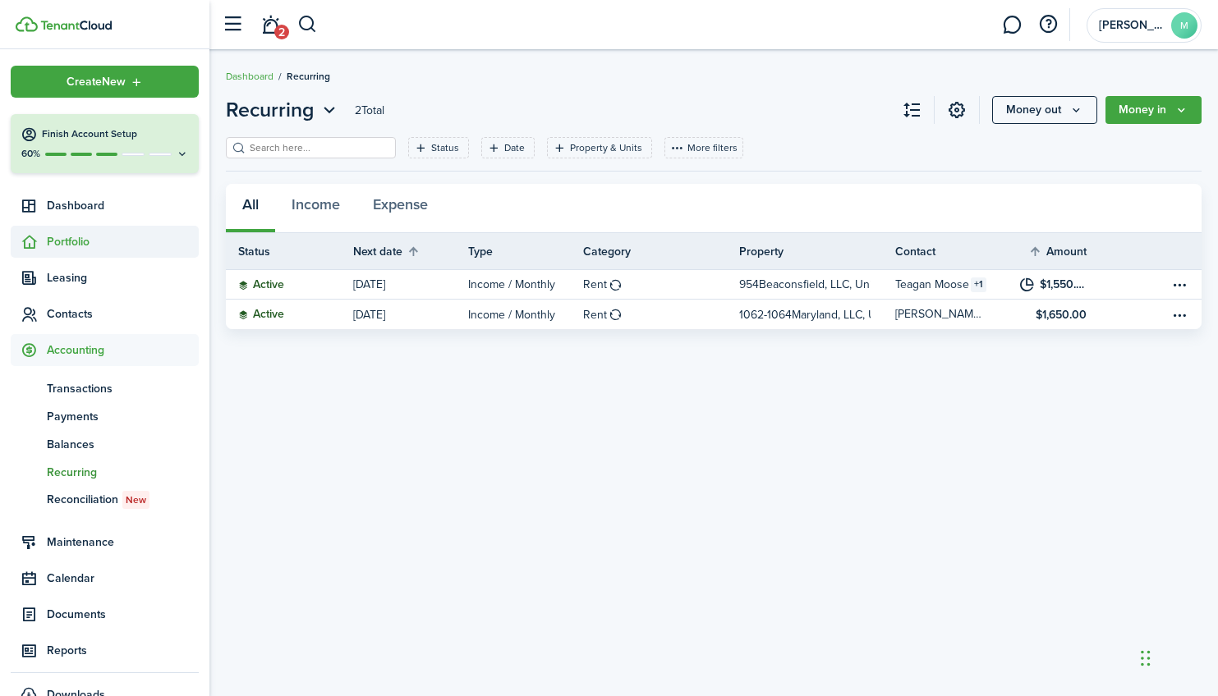
click at [79, 238] on span "Portfolio" at bounding box center [123, 241] width 152 height 17
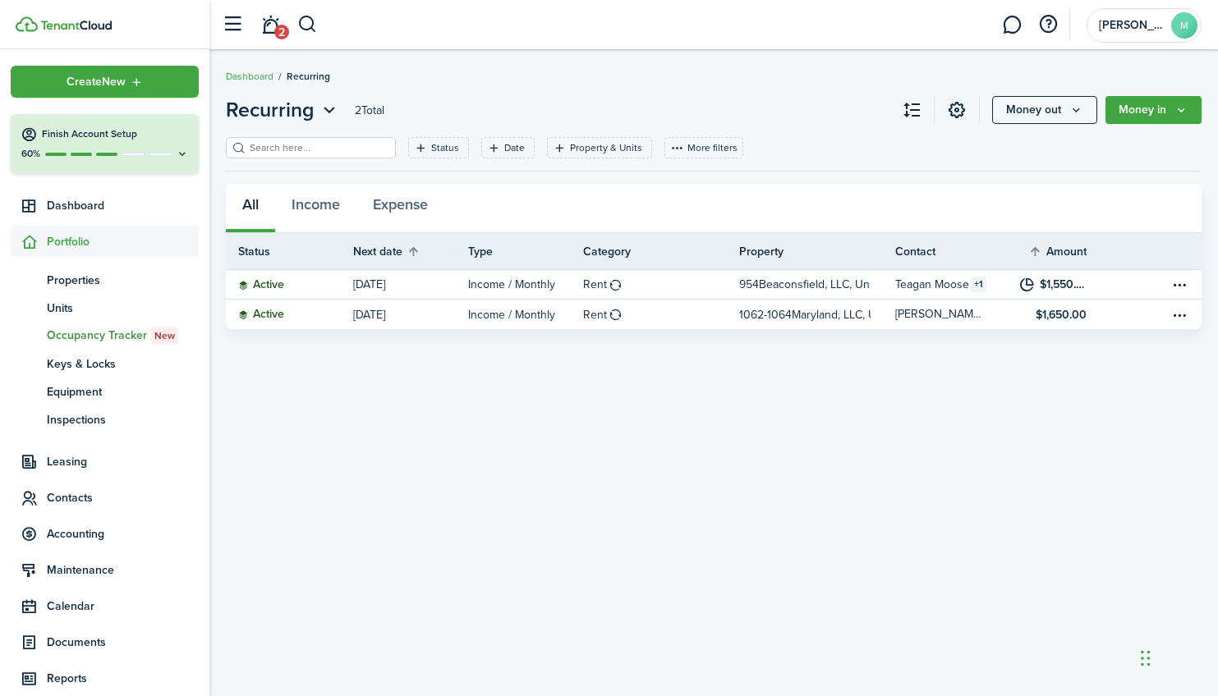
click at [89, 333] on span "Occupancy Tracker New" at bounding box center [123, 336] width 152 height 18
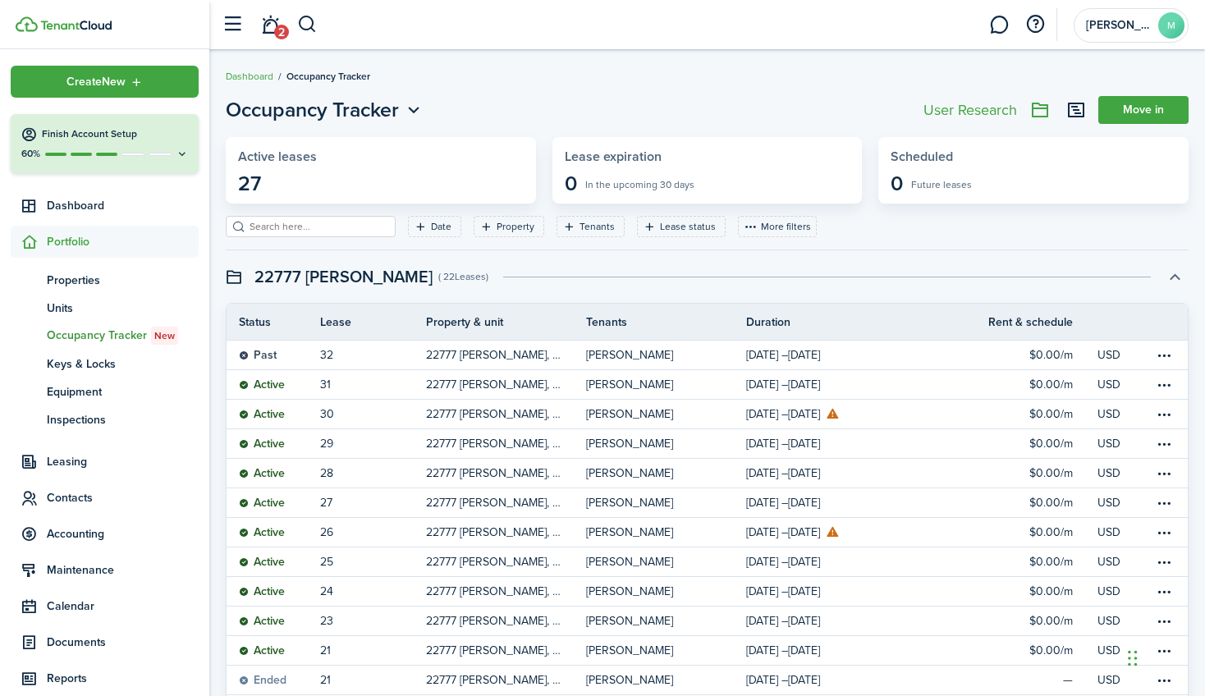
click at [1013, 276] on button "button" at bounding box center [1175, 277] width 28 height 28
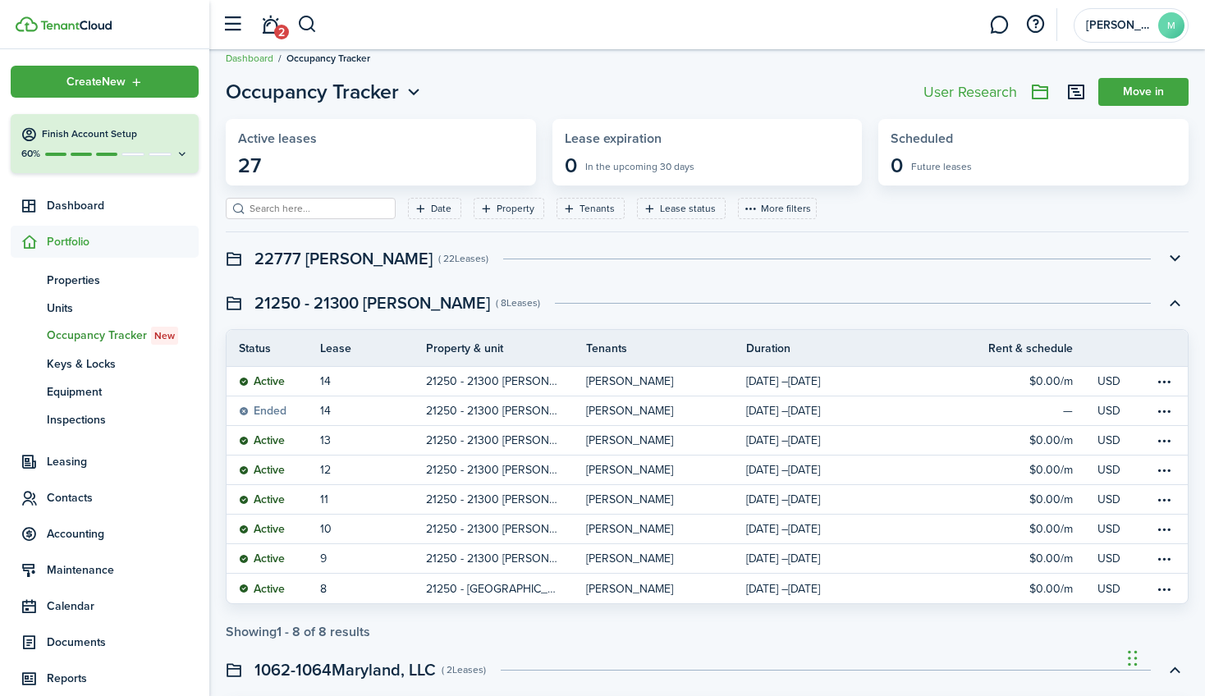
scroll to position [60, 0]
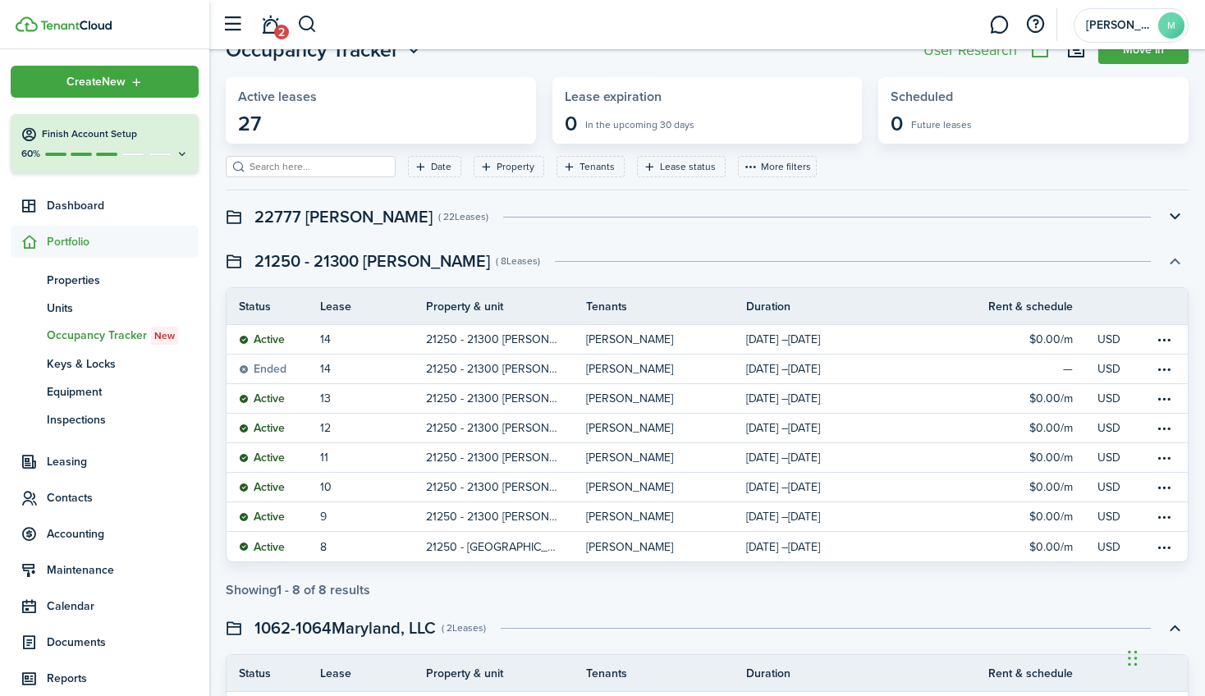
click at [1013, 262] on button "button" at bounding box center [1175, 261] width 28 height 28
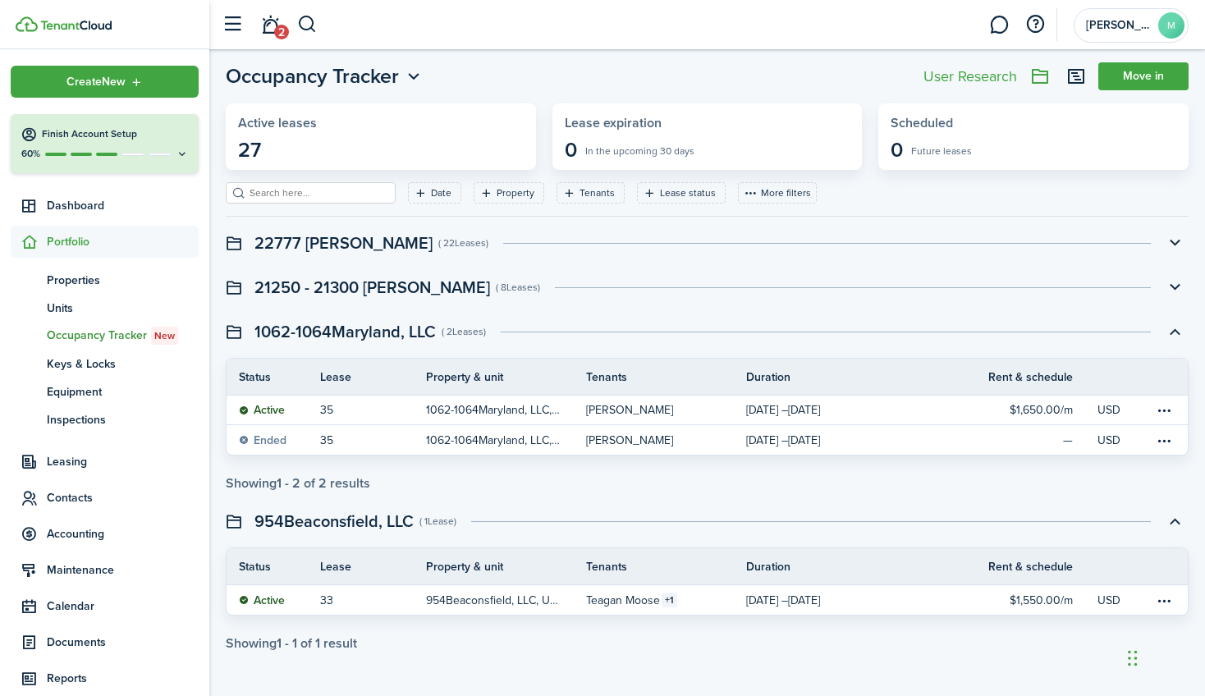
scroll to position [34, 0]
click at [330, 245] on swimlane-title "22777 [PERSON_NAME]" at bounding box center [344, 243] width 178 height 25
click at [1013, 284] on button "button" at bounding box center [1175, 287] width 28 height 28
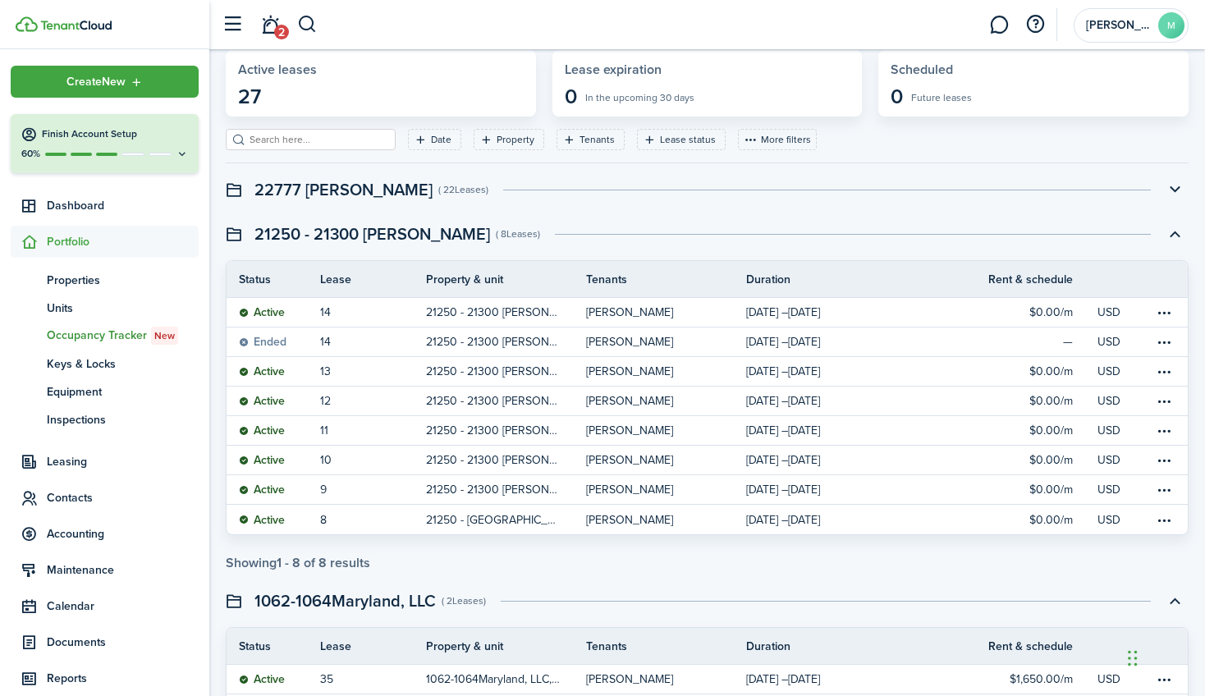
scroll to position [114, 0]
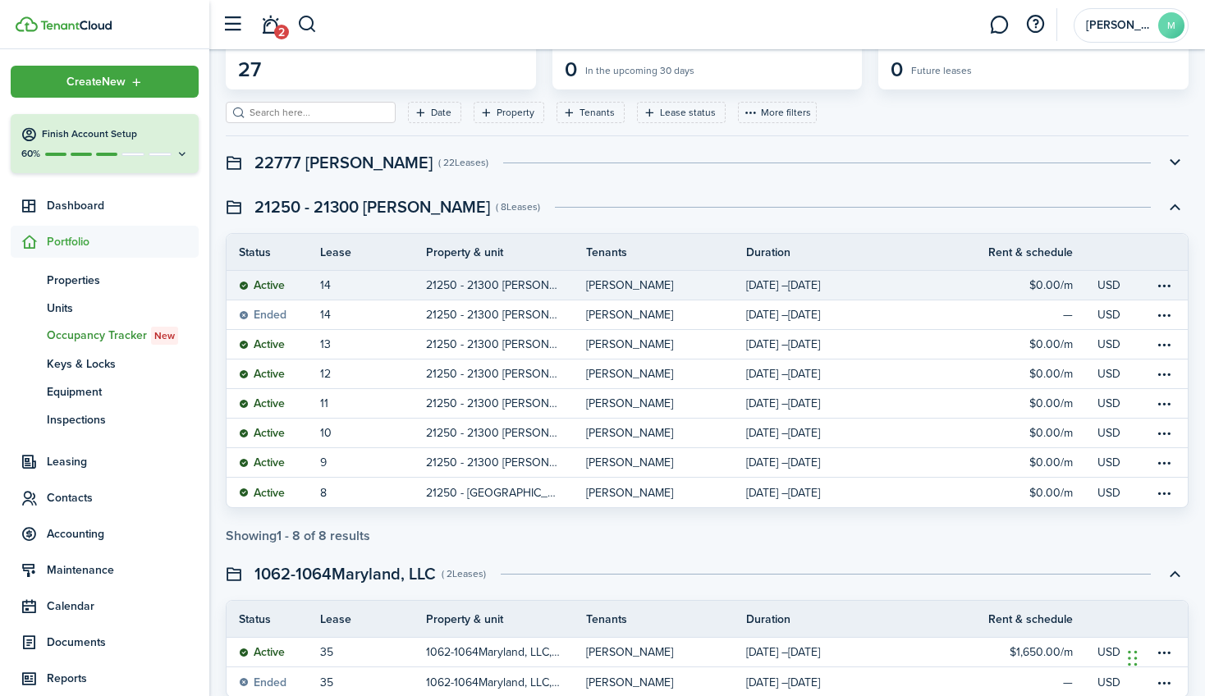
click at [609, 286] on table-info-title "[PERSON_NAME]" at bounding box center [629, 285] width 87 height 17
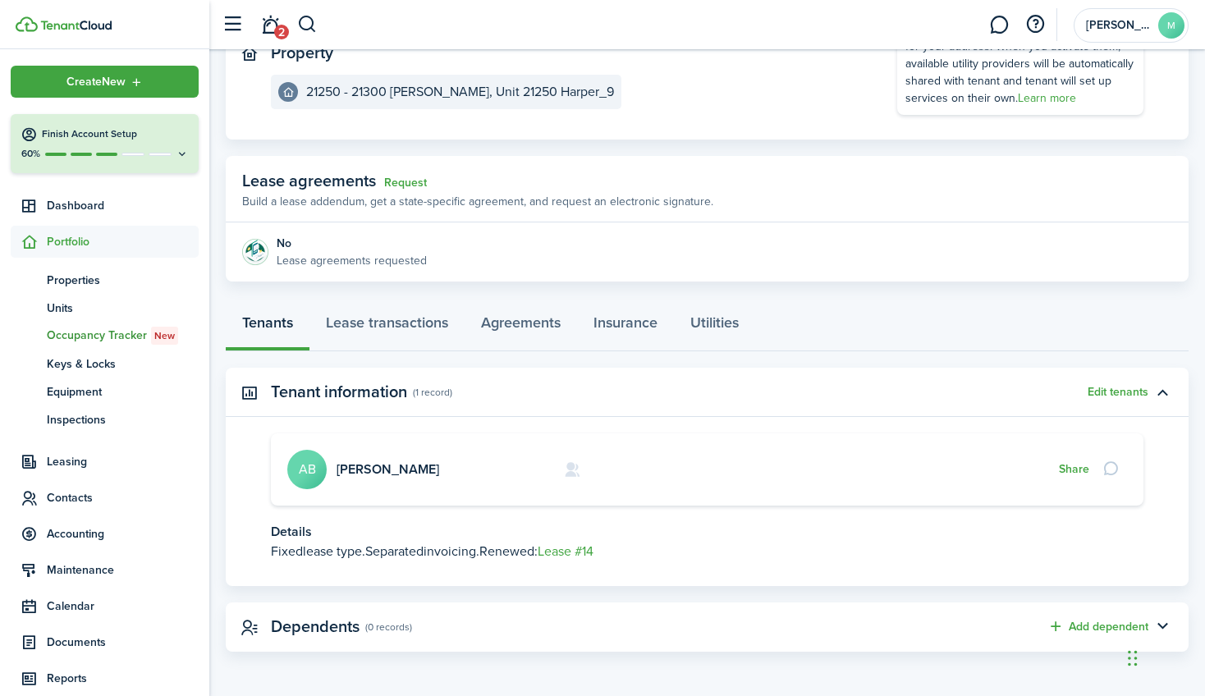
scroll to position [192, 0]
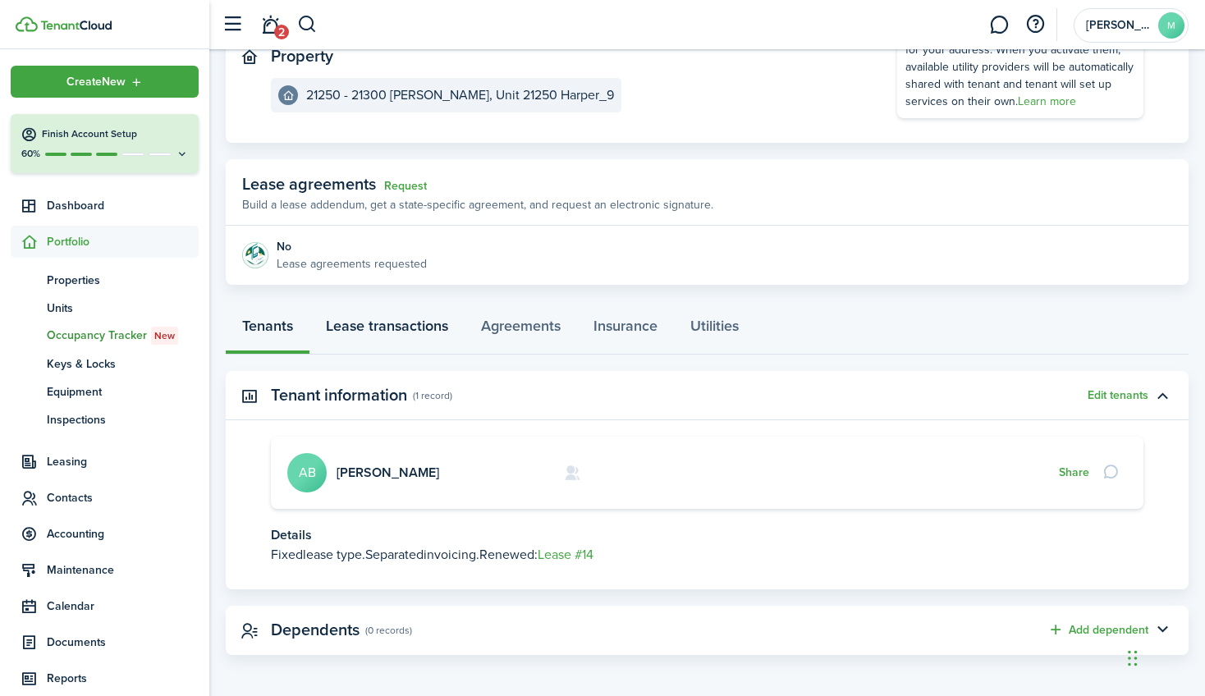
click at [400, 326] on link "Lease transactions" at bounding box center [387, 329] width 155 height 49
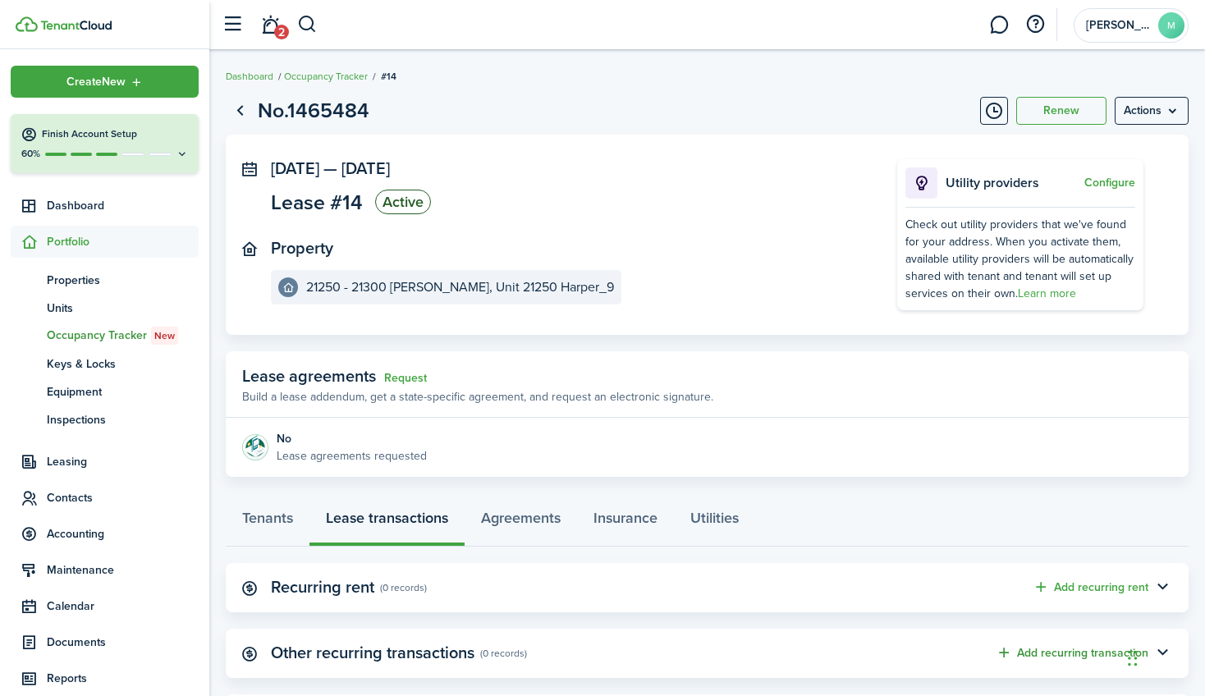
scroll to position [92, 0]
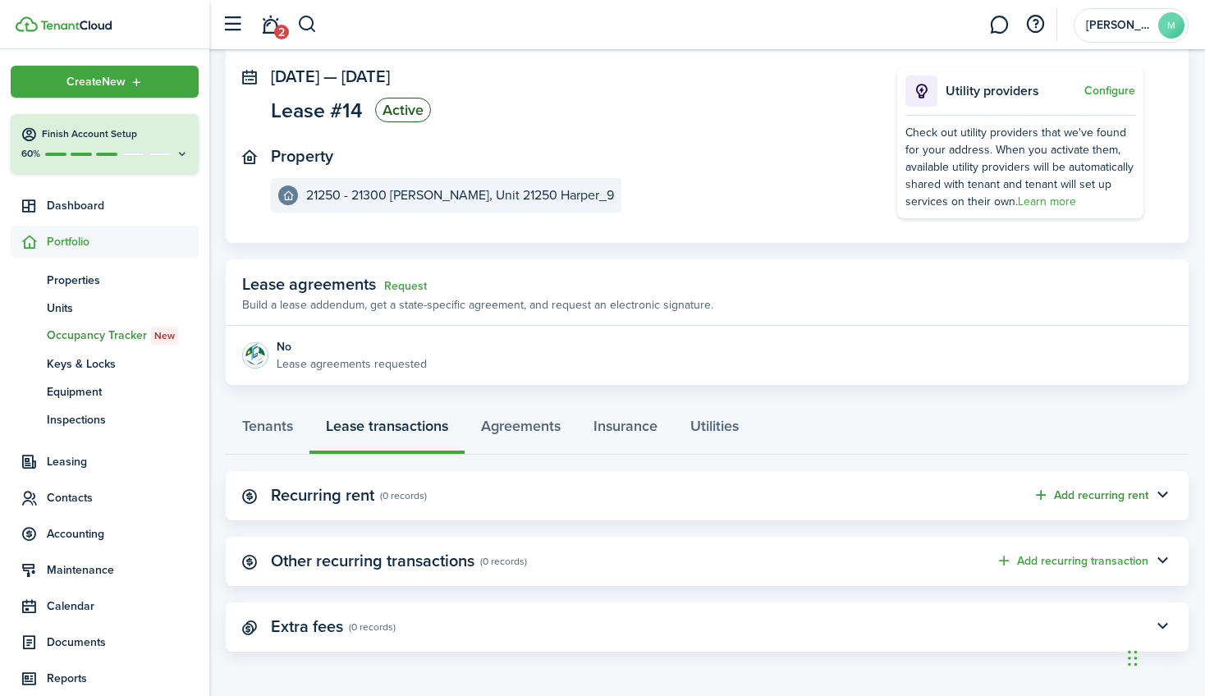
click at [1013, 494] on button "Add recurring rent" at bounding box center [1091, 495] width 116 height 19
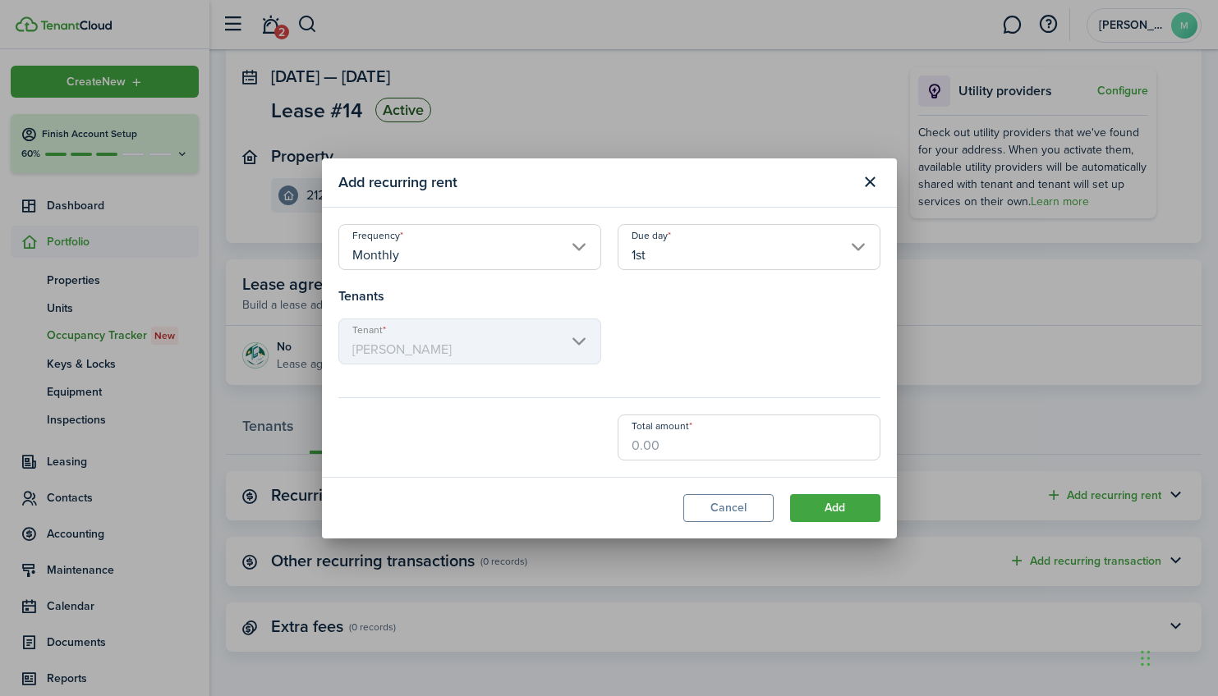
click at [651, 446] on input "Total amount" at bounding box center [748, 438] width 263 height 46
click at [740, 504] on button "Cancel" at bounding box center [728, 508] width 90 height 28
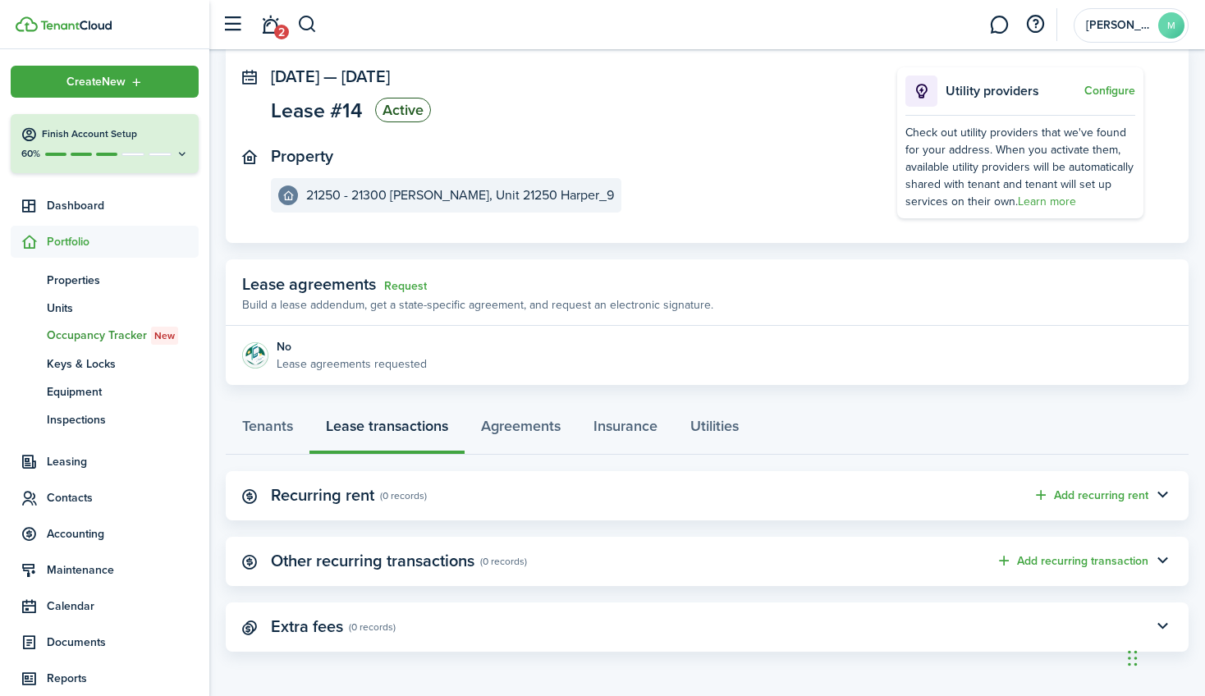
scroll to position [0, 0]
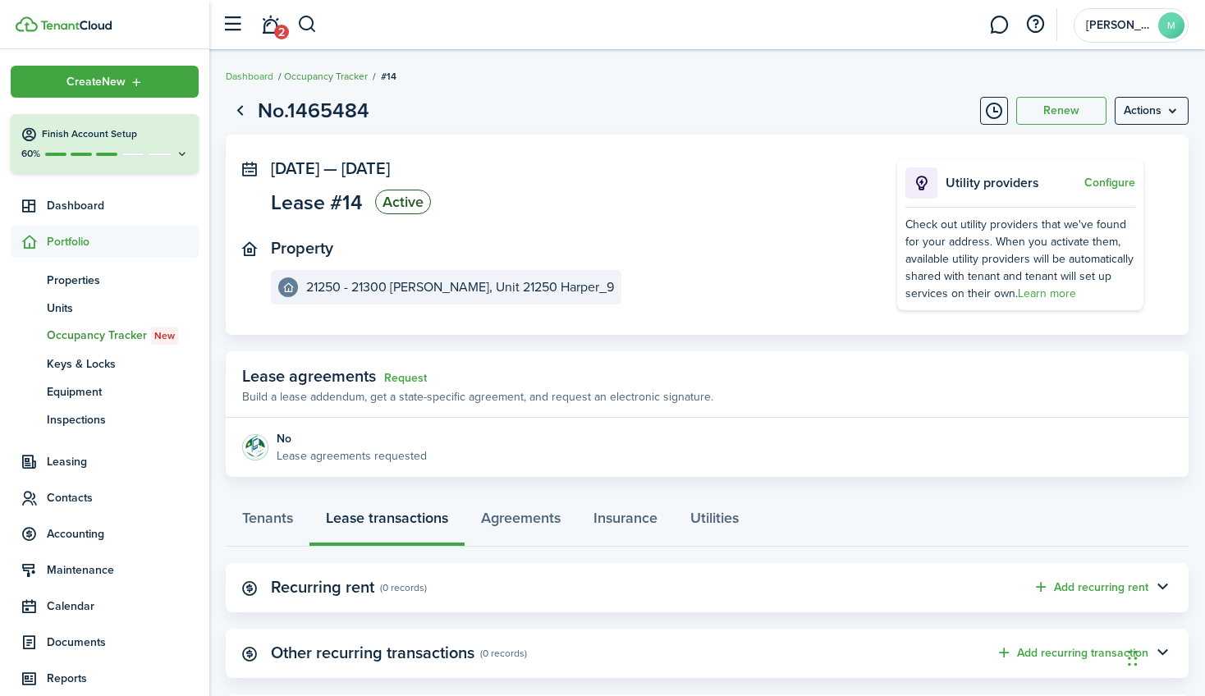
click at [324, 77] on link "Occupancy Tracker" at bounding box center [326, 76] width 84 height 15
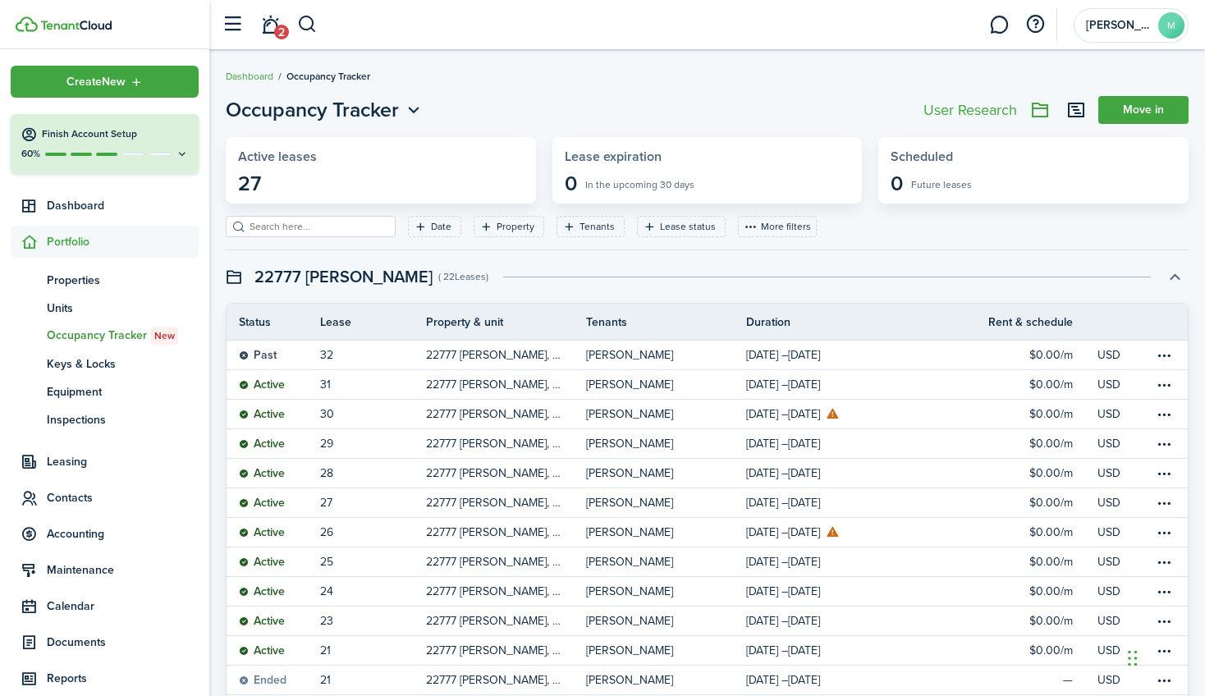
click at [1013, 277] on button "button" at bounding box center [1175, 277] width 28 height 28
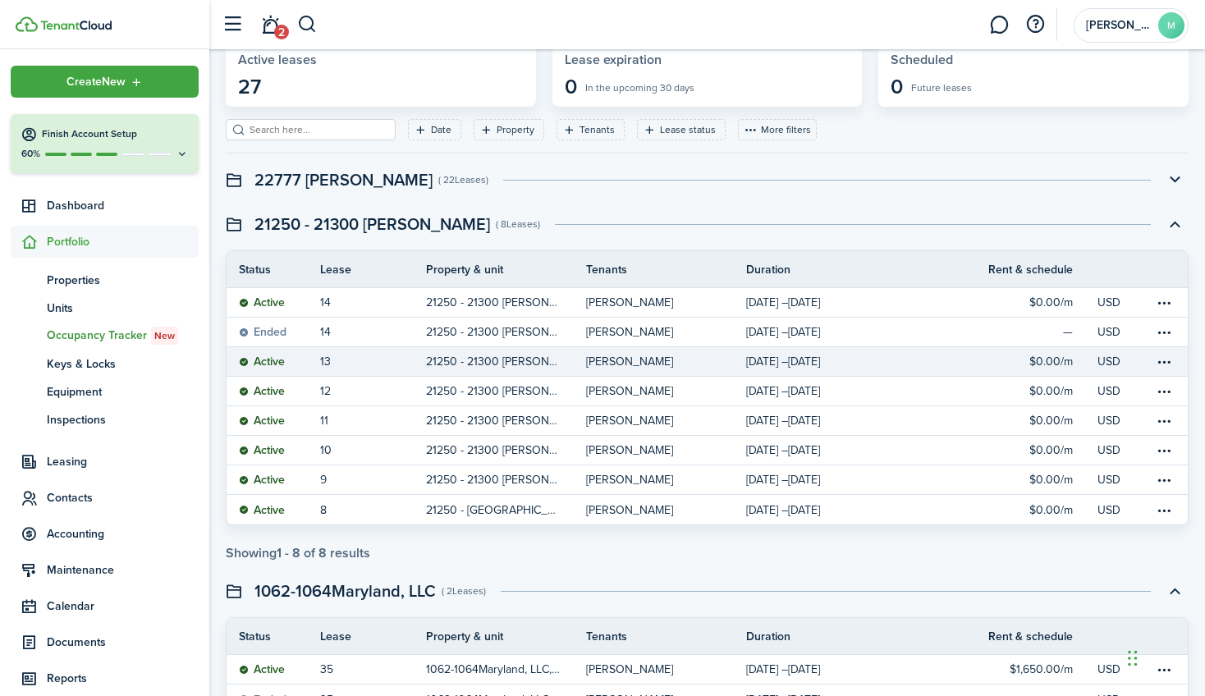
scroll to position [194, 0]
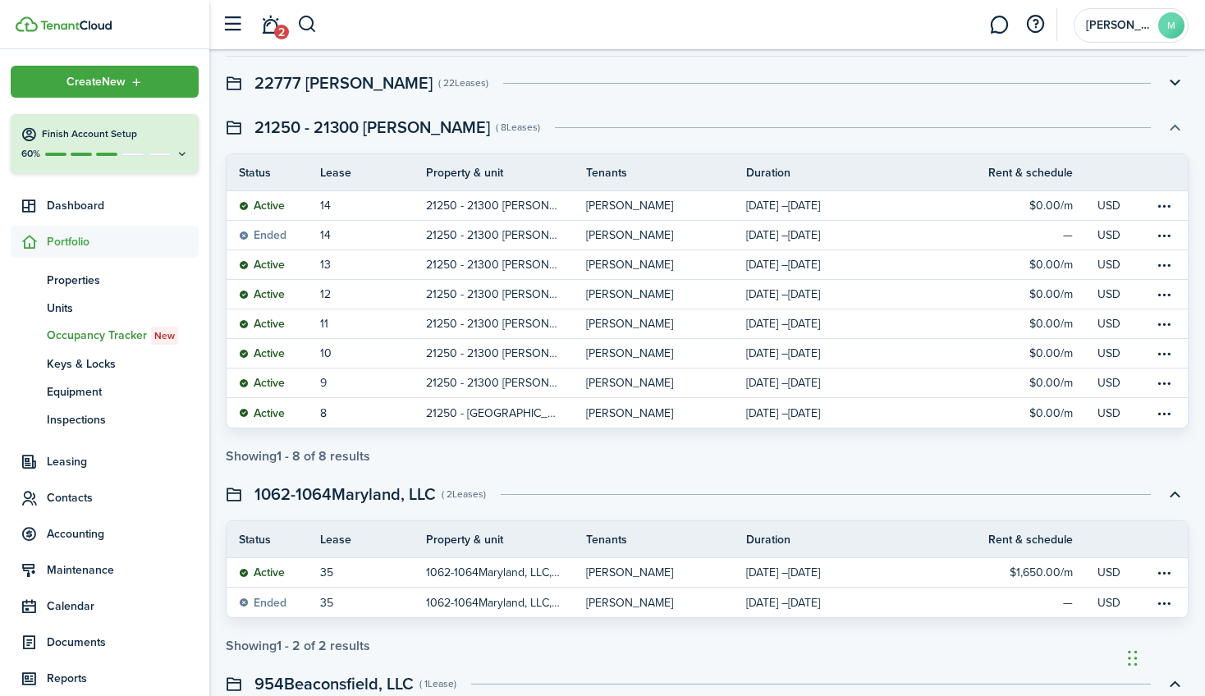
click at [1013, 131] on button "button" at bounding box center [1175, 127] width 28 height 28
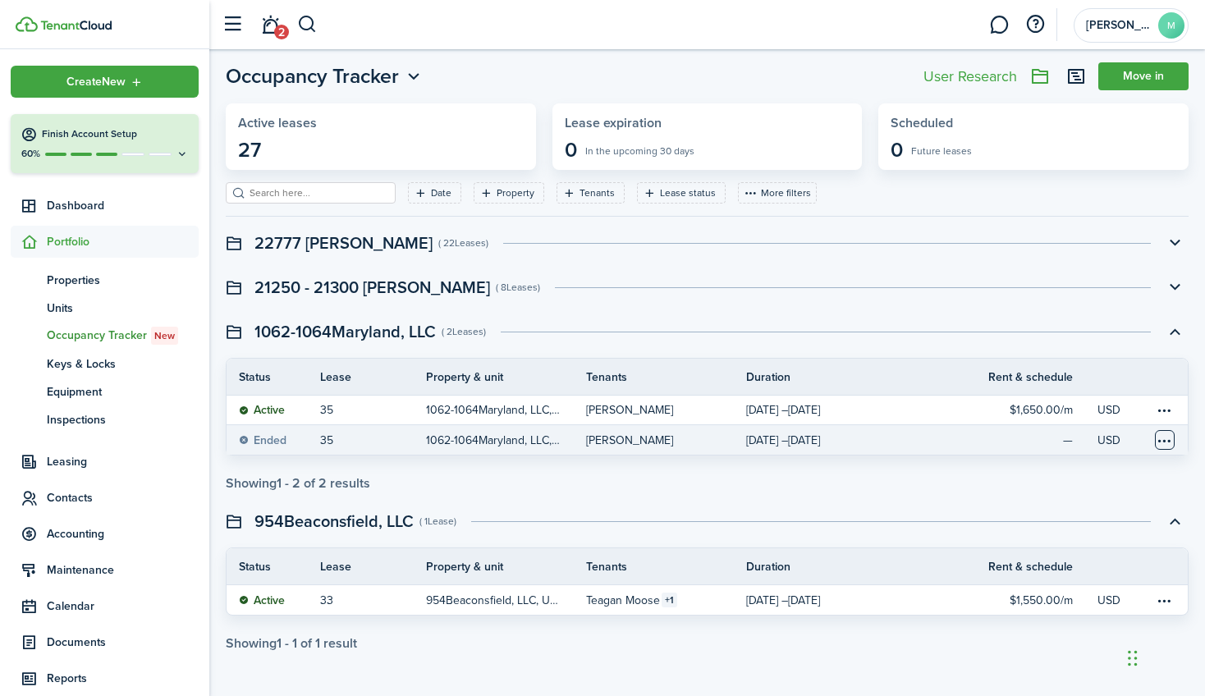
click at [1013, 438] on table-menu-btn-icon at bounding box center [1165, 440] width 20 height 20
click at [1013, 468] on link "View" at bounding box center [1103, 472] width 144 height 29
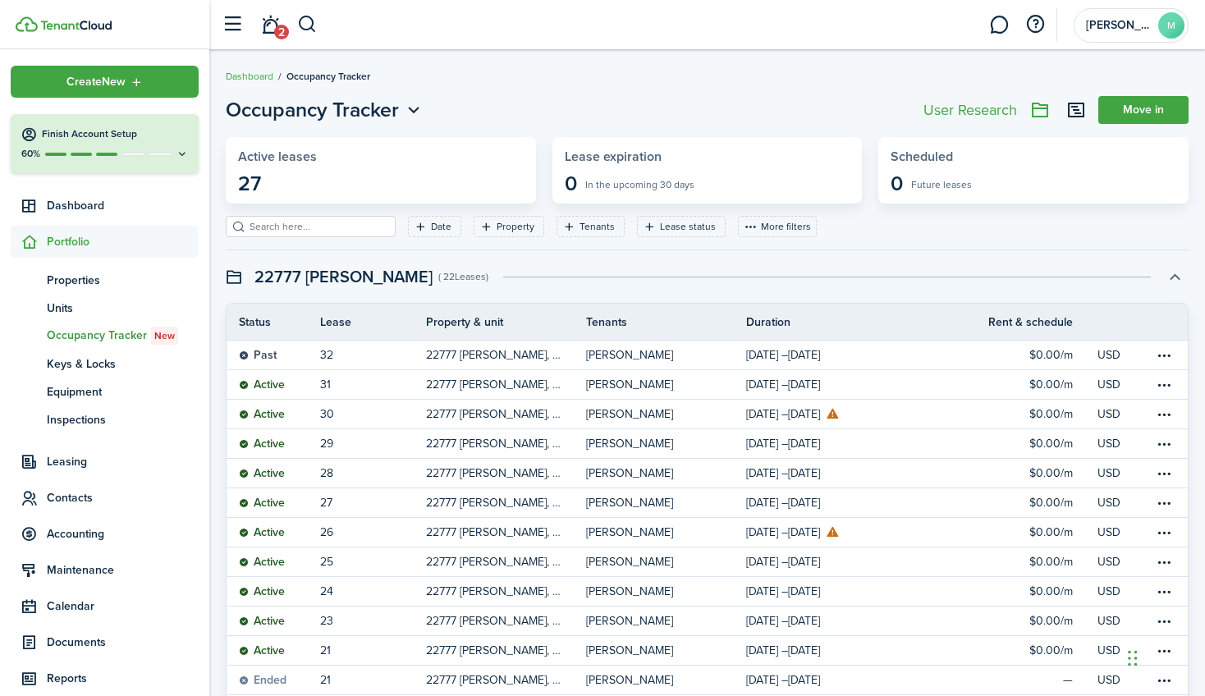
click at [1013, 275] on button "button" at bounding box center [1175, 277] width 28 height 28
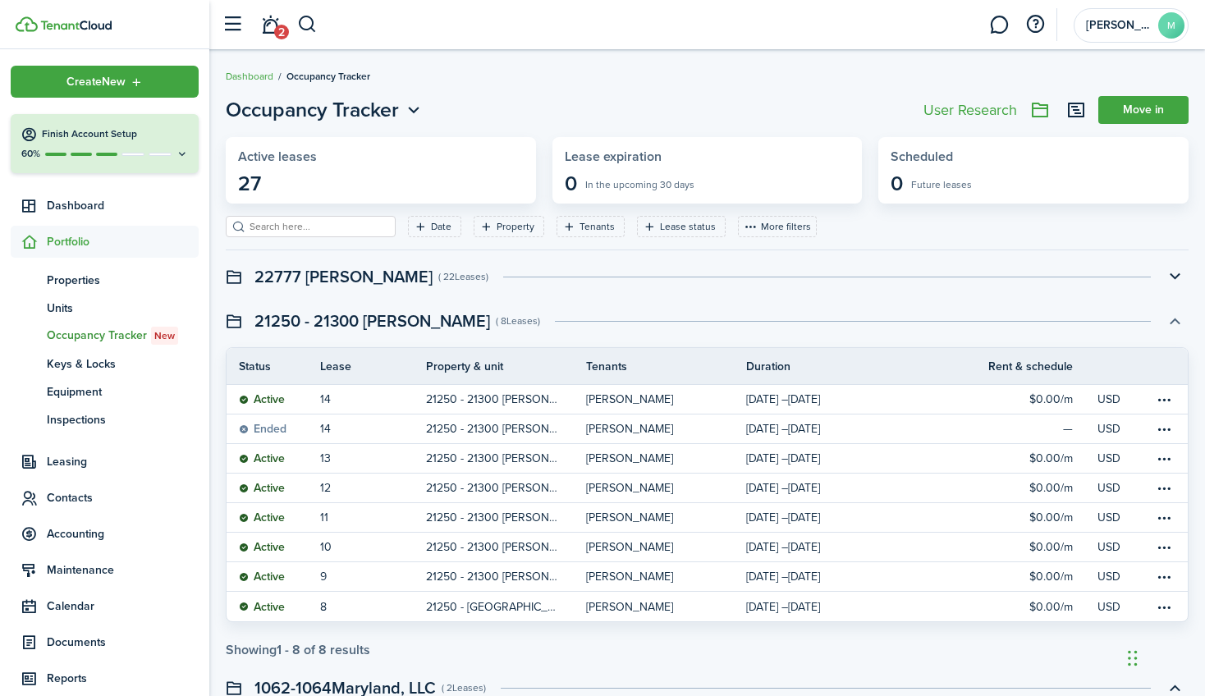
click at [1013, 325] on button "button" at bounding box center [1175, 321] width 28 height 28
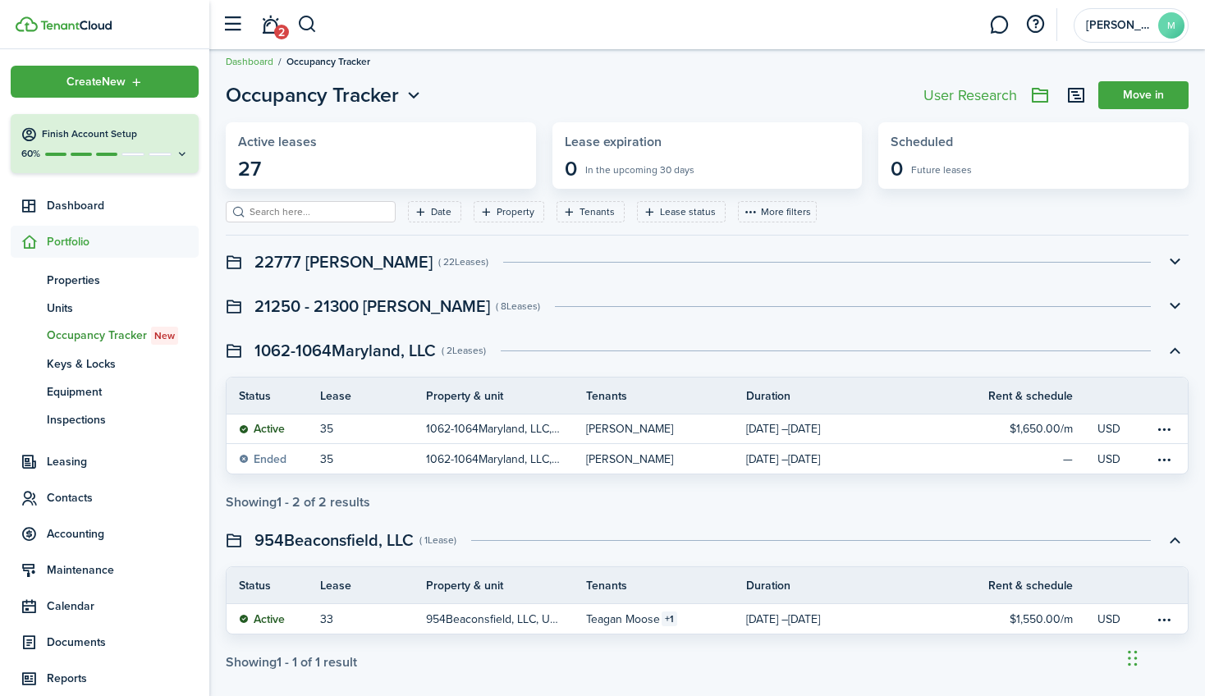
scroll to position [34, 0]
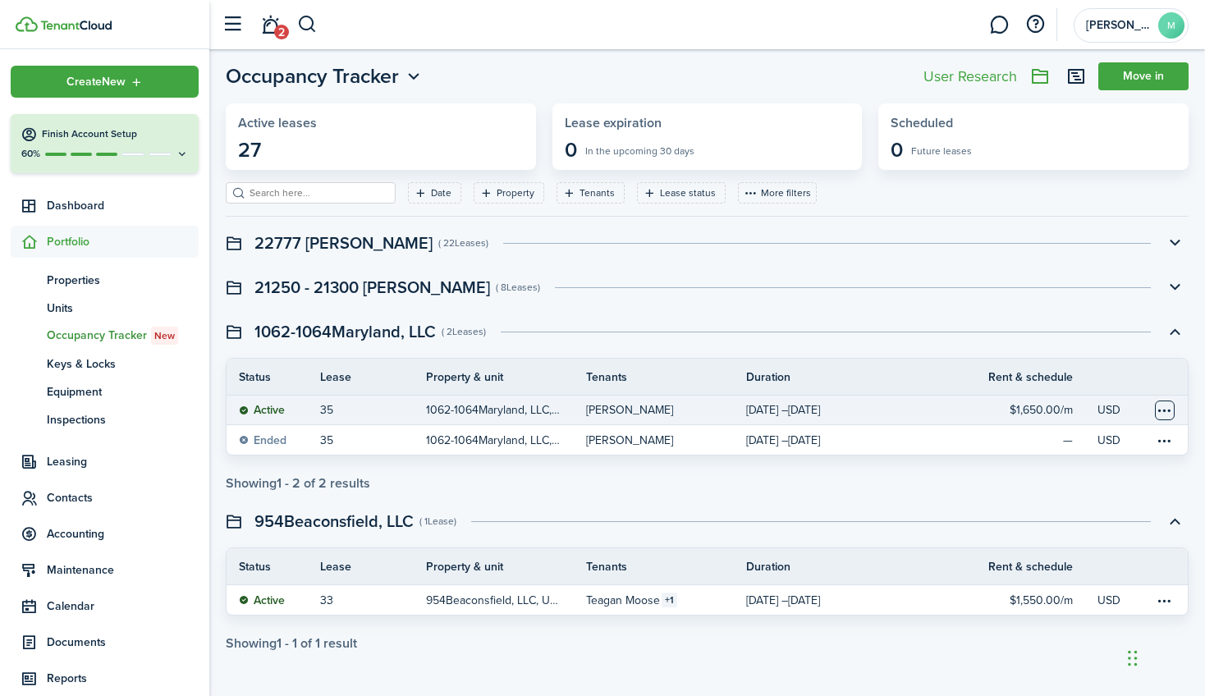
click at [1013, 407] on table-menu-btn-icon at bounding box center [1165, 411] width 20 height 20
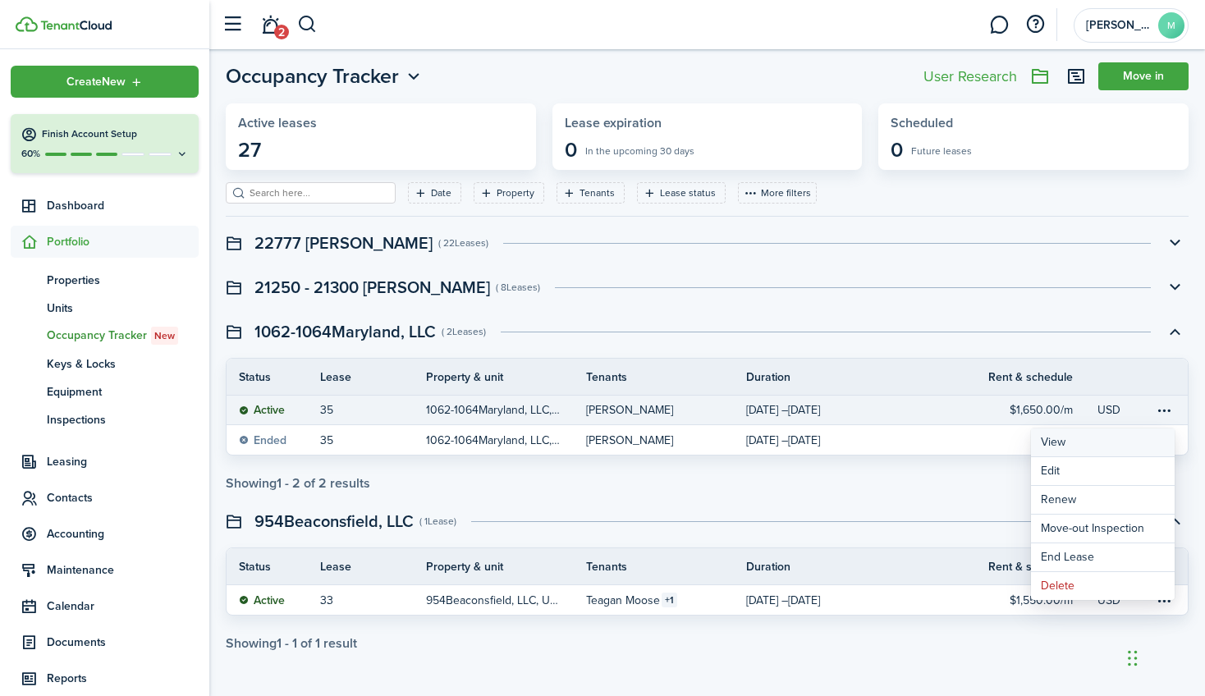
click at [1013, 429] on link "View" at bounding box center [1103, 443] width 144 height 29
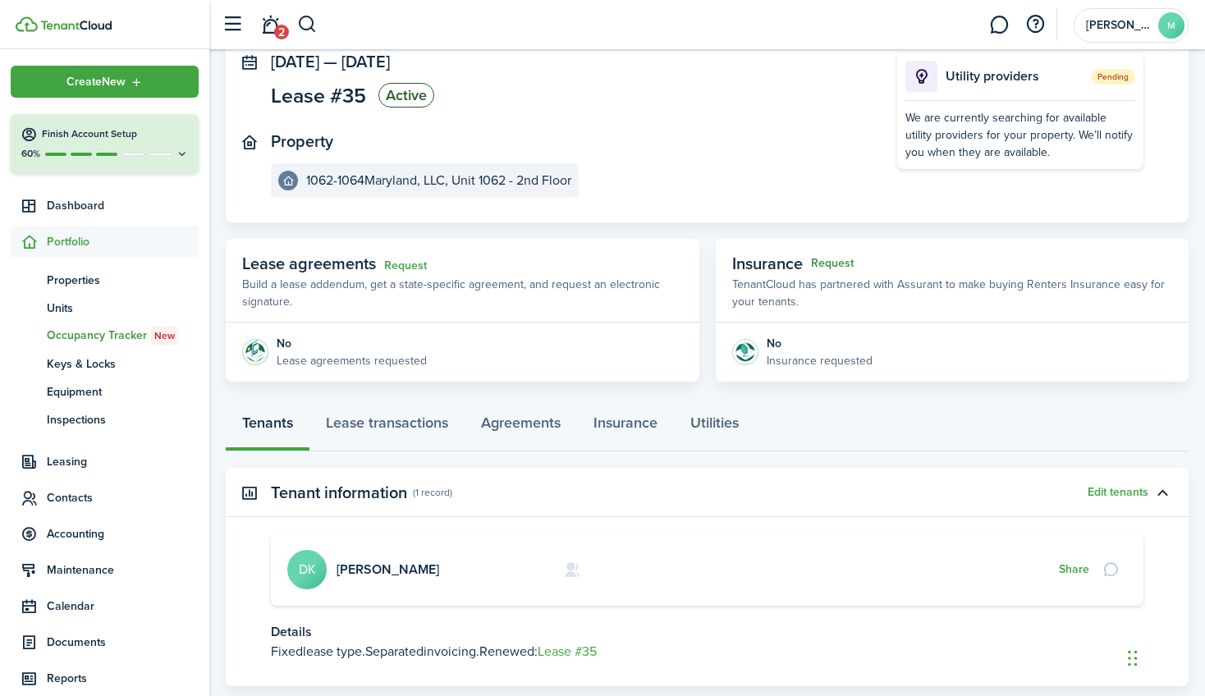
scroll to position [206, 0]
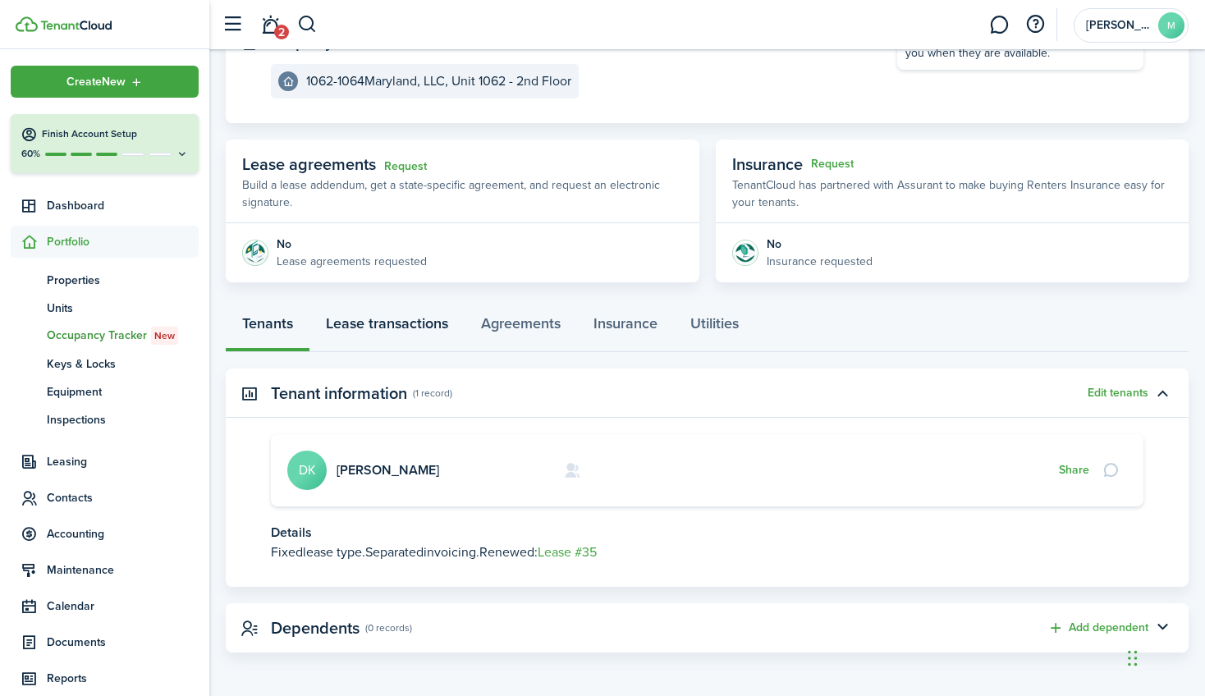
click at [356, 328] on link "Lease transactions" at bounding box center [387, 327] width 155 height 49
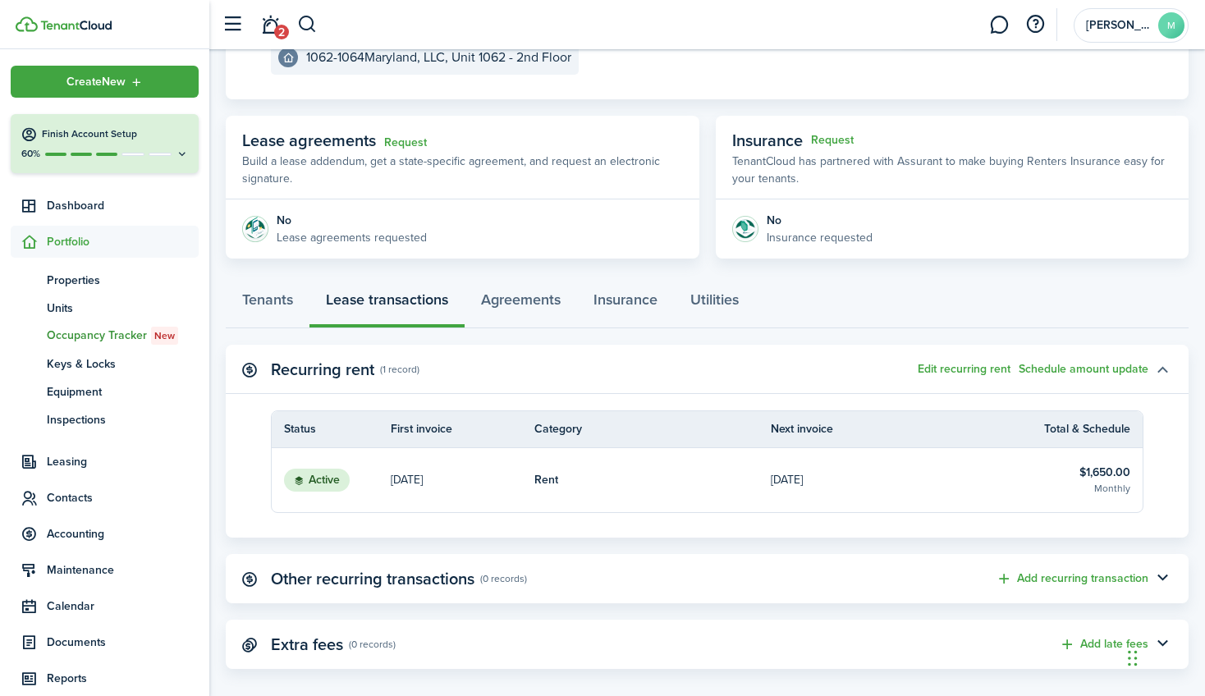
scroll to position [246, 0]
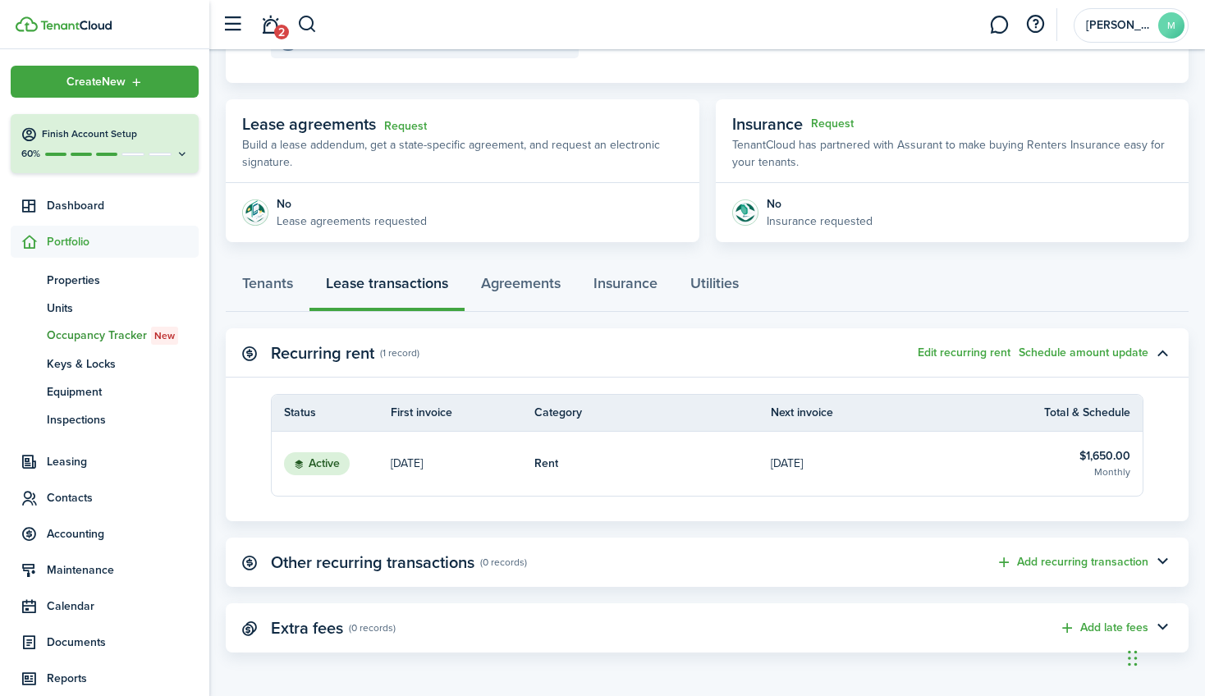
click at [291, 350] on panel-main-title "Recurring rent" at bounding box center [322, 353] width 103 height 19
click at [249, 378] on panel-main-accordion "Recurring rent (1 record) Edit recurring rent Schedule amount update Status Fir…" at bounding box center [707, 424] width 963 height 193
click at [103, 333] on span "Occupancy Tracker New" at bounding box center [123, 336] width 152 height 18
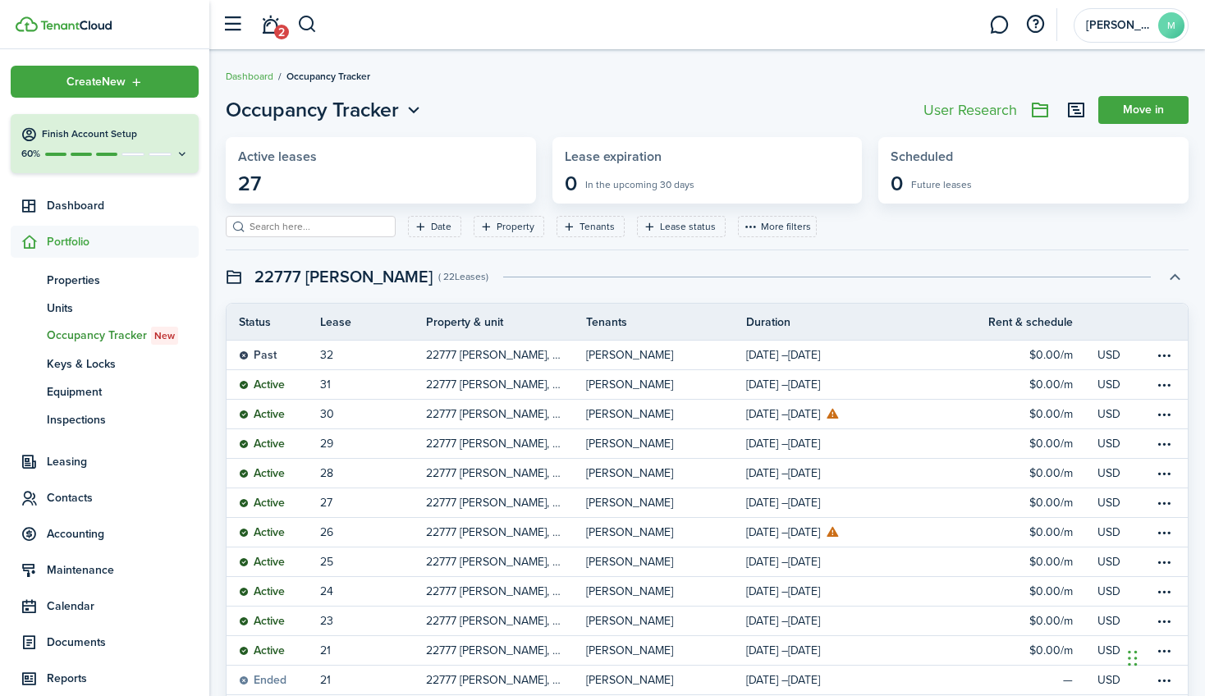
click at [1013, 277] on button "button" at bounding box center [1175, 277] width 28 height 28
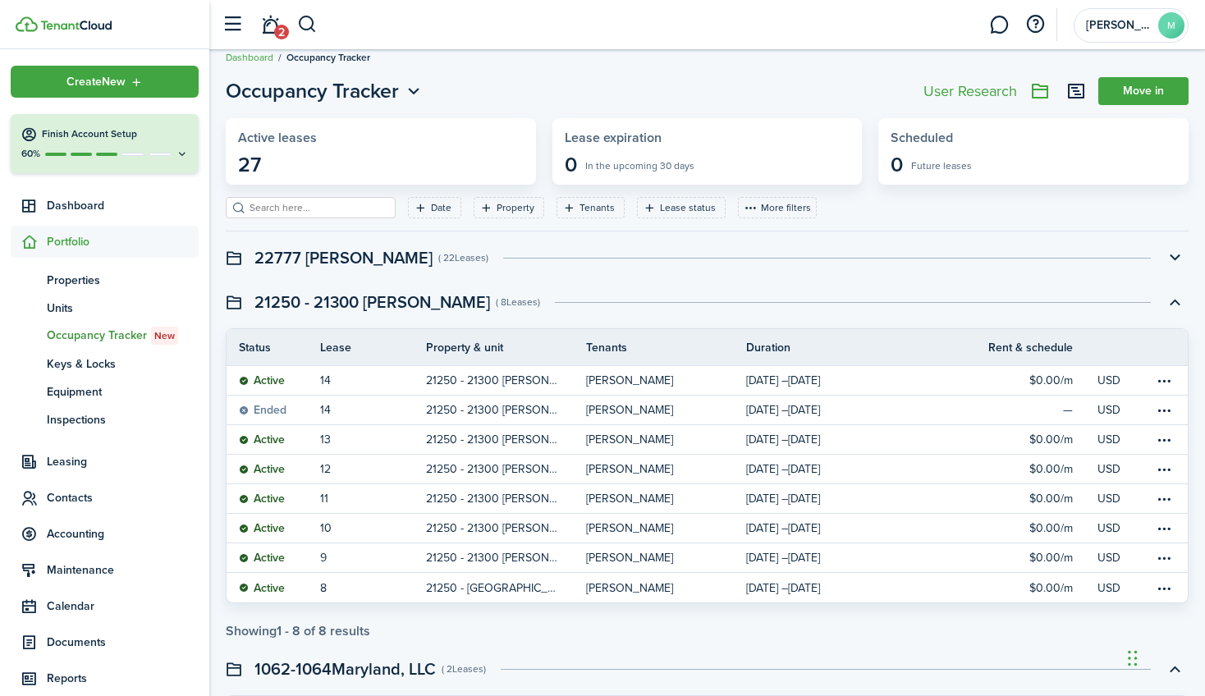
scroll to position [71, 0]
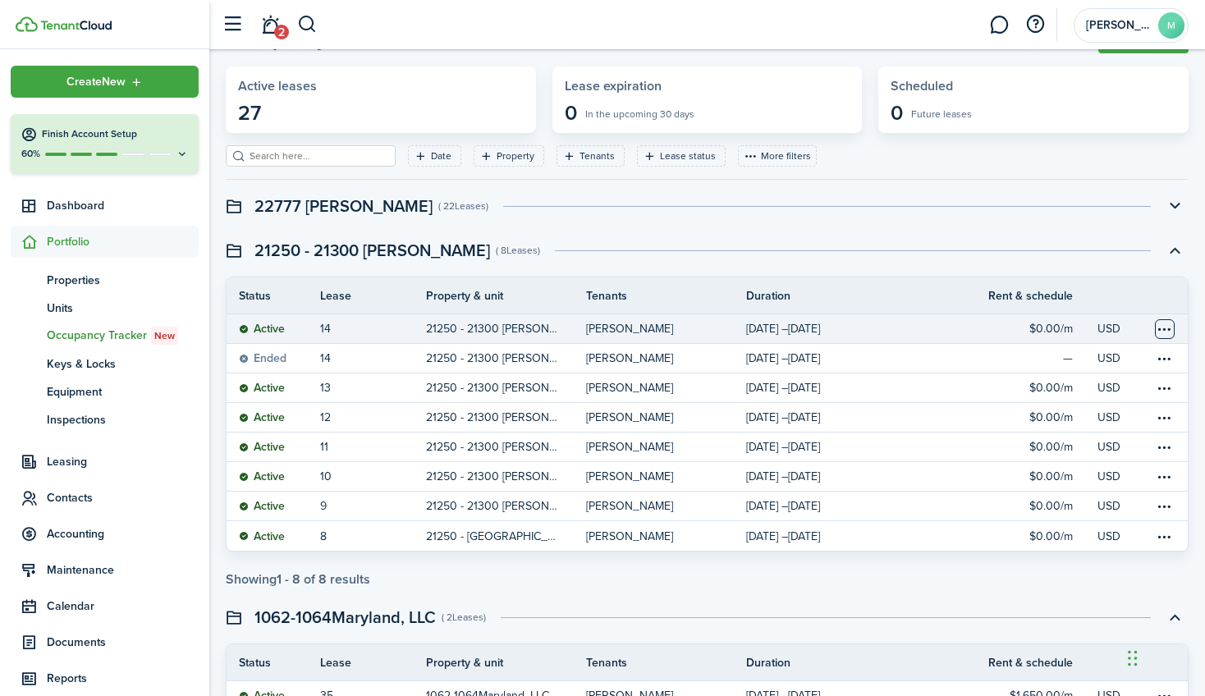
click at [1013, 325] on table-menu-btn-icon at bounding box center [1165, 329] width 20 height 20
click at [1013, 386] on button "Edit" at bounding box center [1103, 390] width 144 height 28
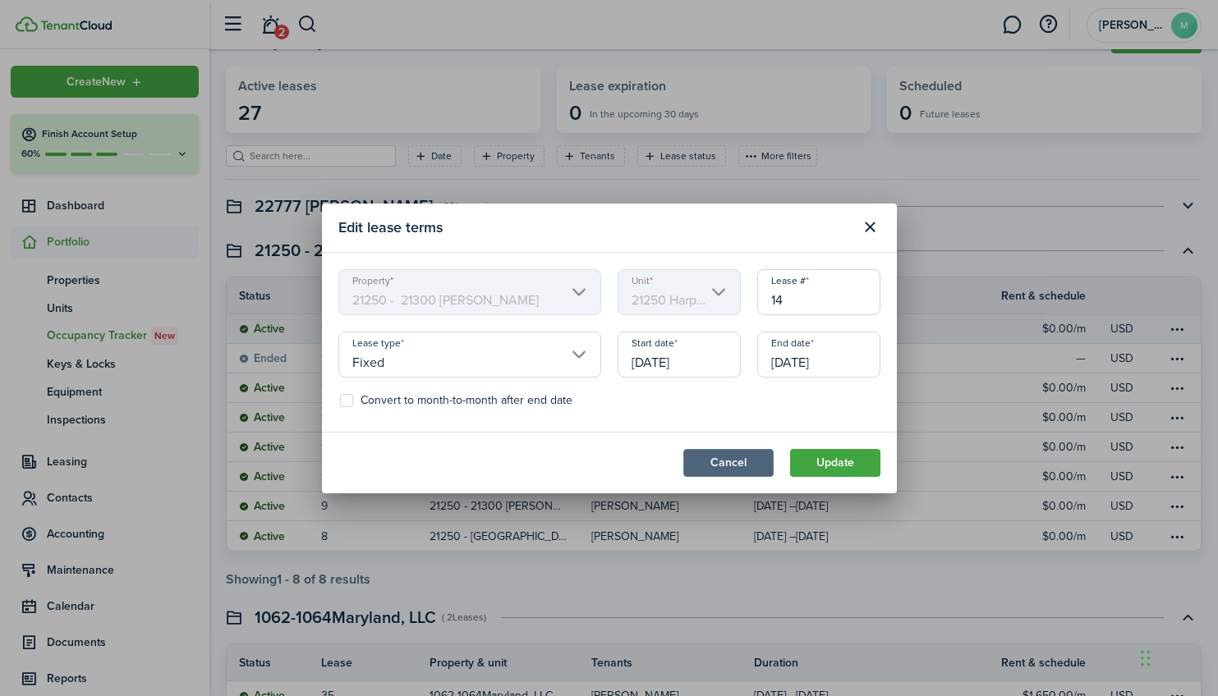
click at [736, 456] on button "Cancel" at bounding box center [728, 463] width 90 height 28
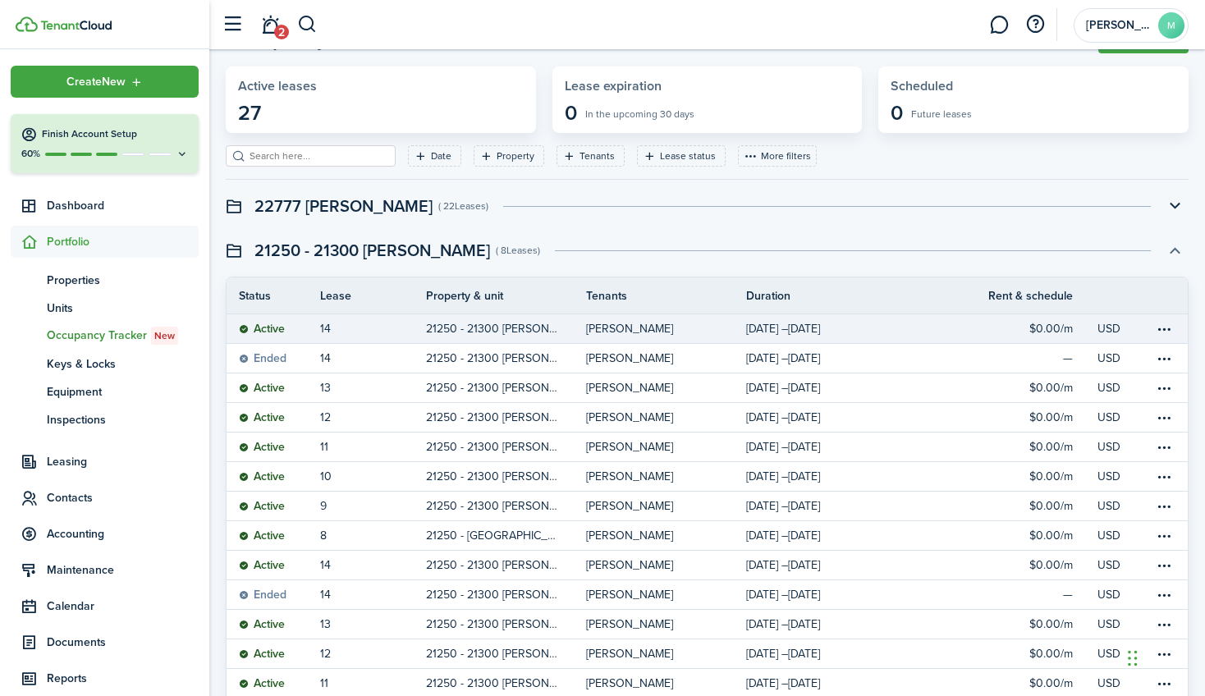
click at [1013, 252] on button "button" at bounding box center [1175, 250] width 28 height 28
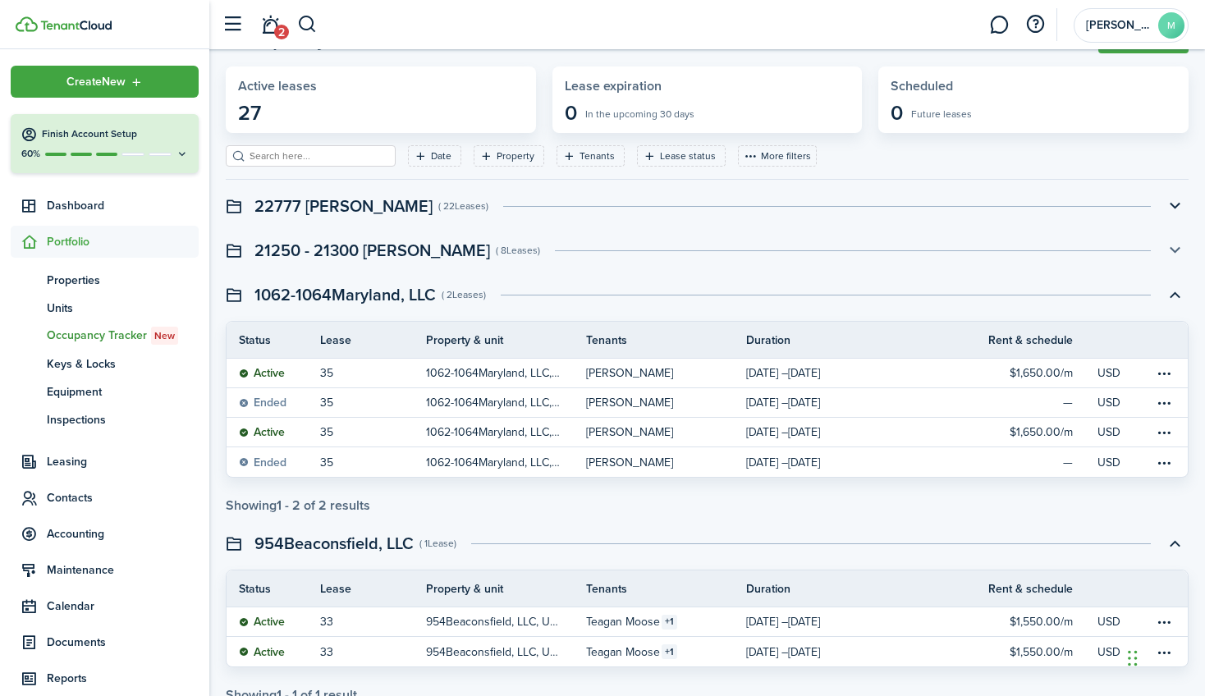
scroll to position [122, 0]
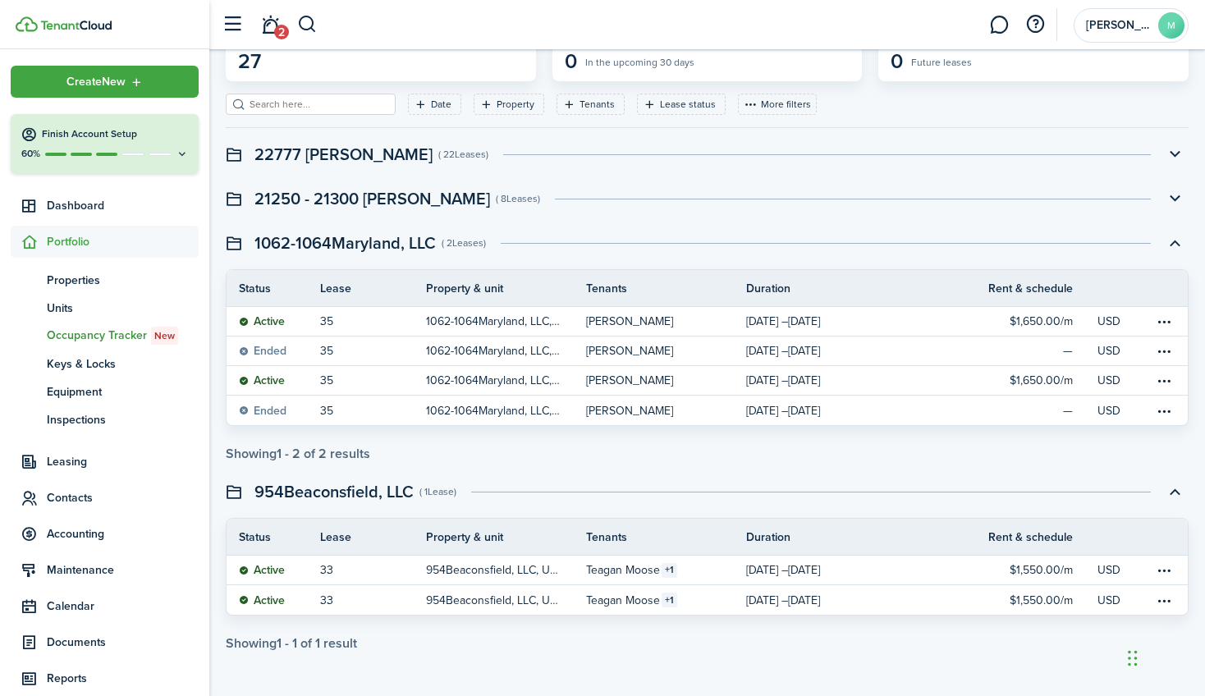
click at [176, 154] on icon at bounding box center [182, 154] width 13 height 12
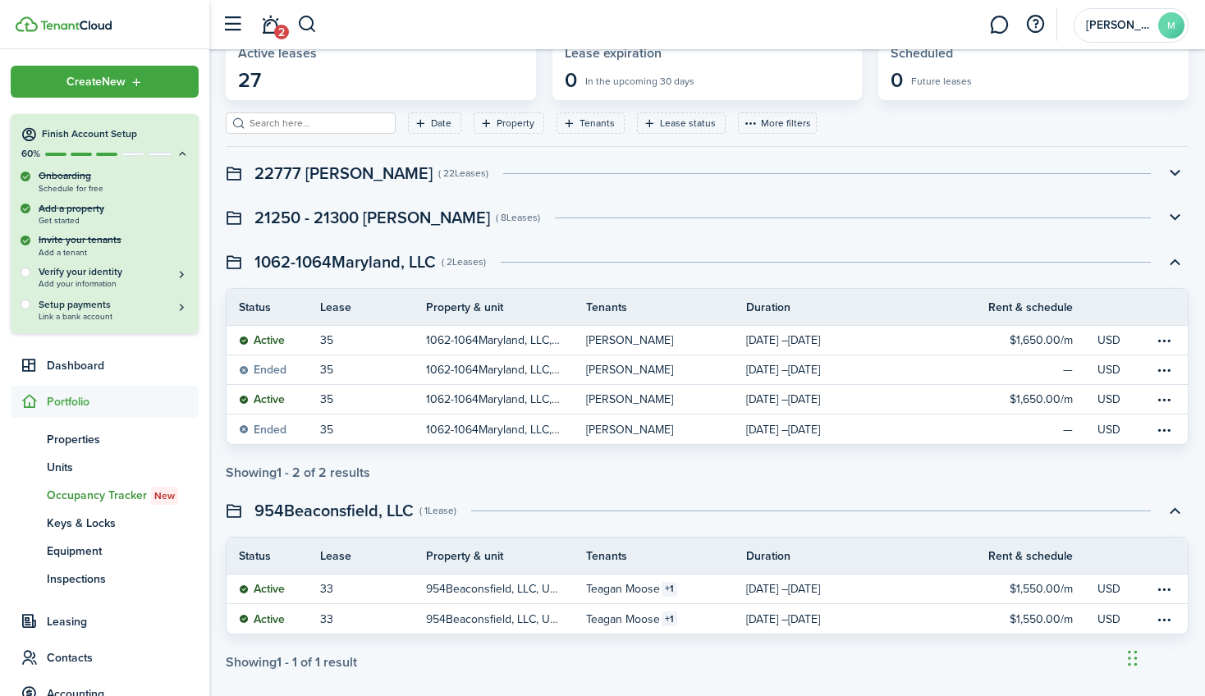
scroll to position [0, 0]
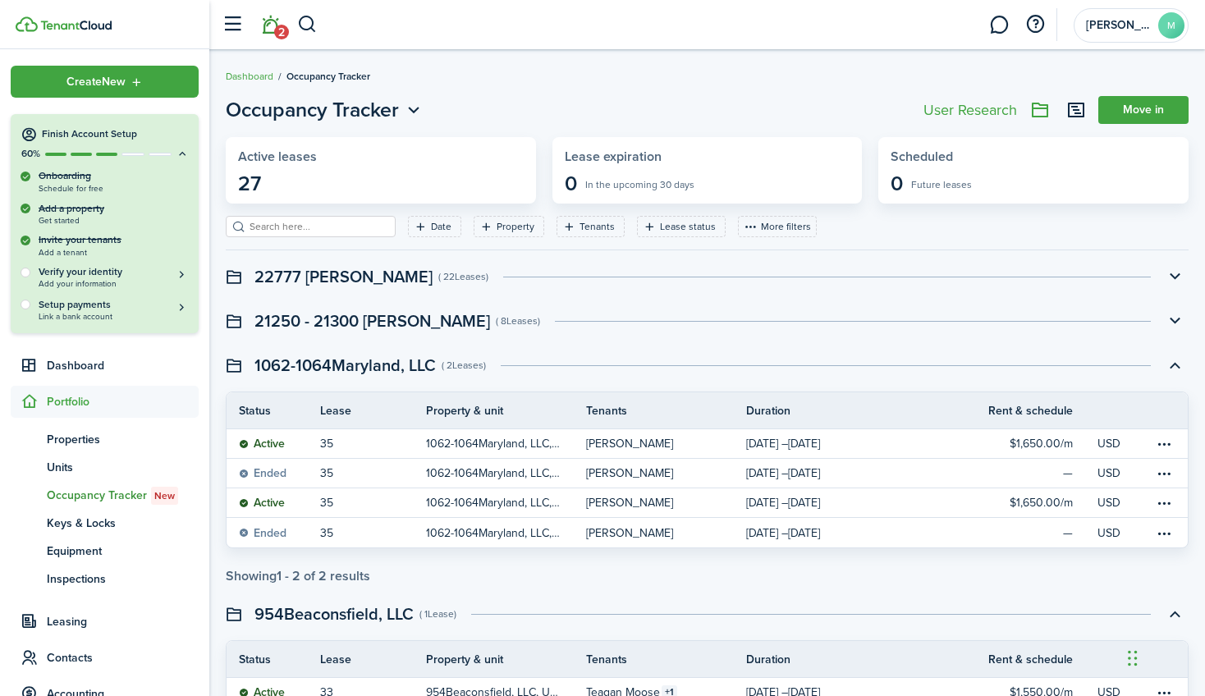
click at [272, 23] on link "2" at bounding box center [270, 25] width 31 height 42
